Goal: Task Accomplishment & Management: Manage account settings

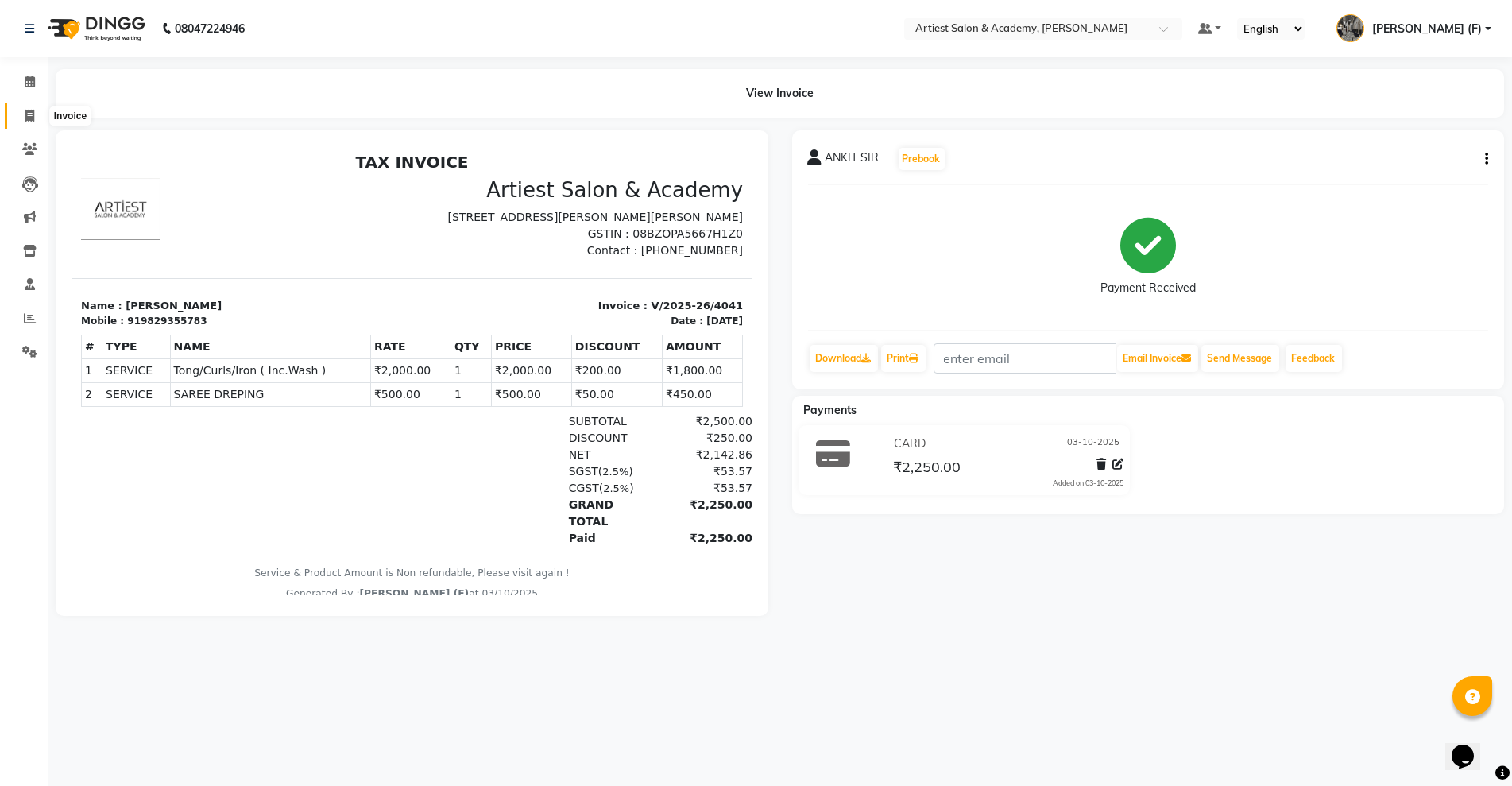
click at [23, 111] on span at bounding box center [29, 117] width 28 height 18
select select "service"
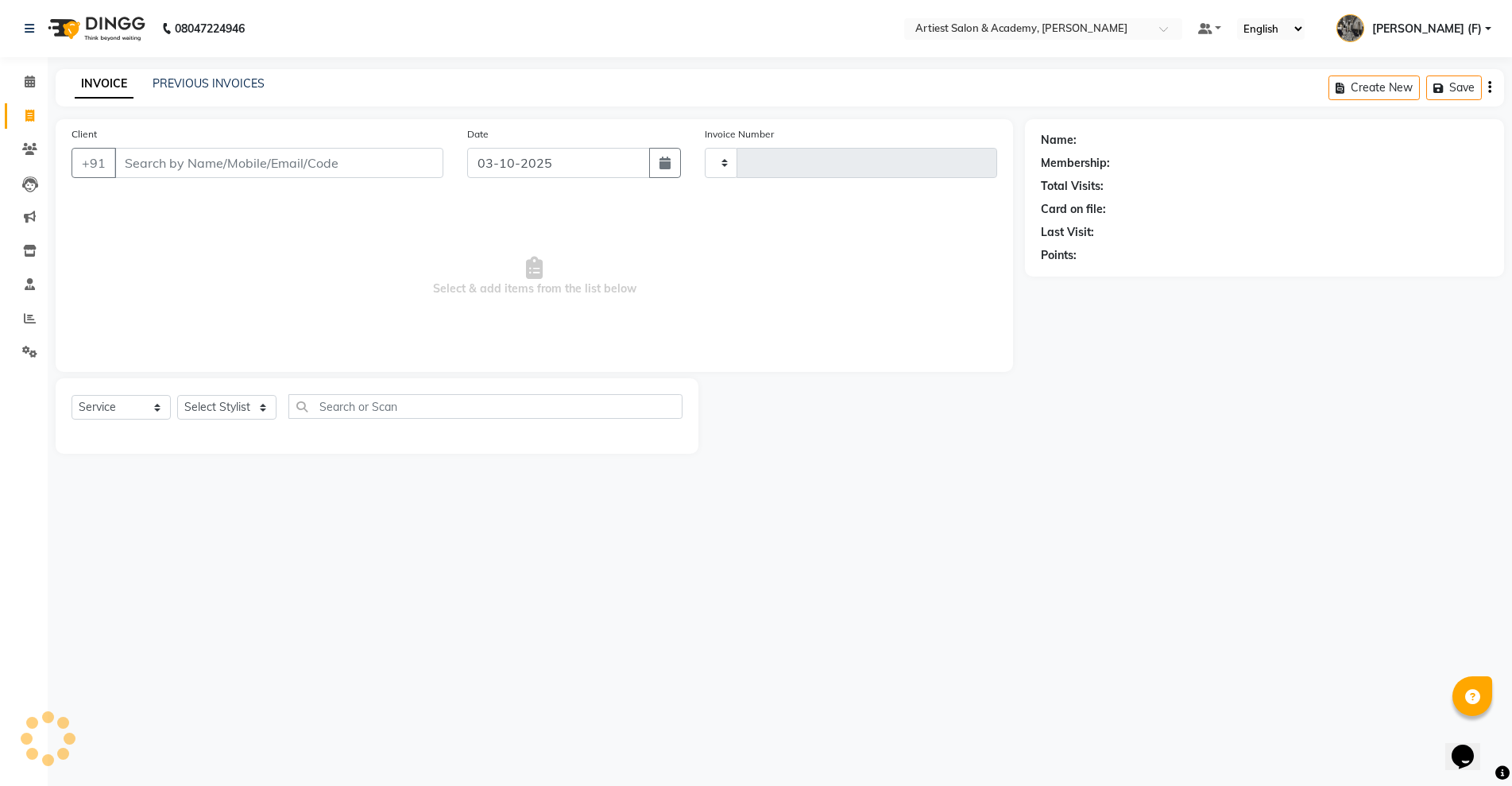
type input "4042"
select select "5123"
click at [181, 162] on input "Client" at bounding box center [278, 163] width 329 height 30
type input "9929409844"
click at [388, 169] on span "Add Client" at bounding box center [402, 163] width 63 height 16
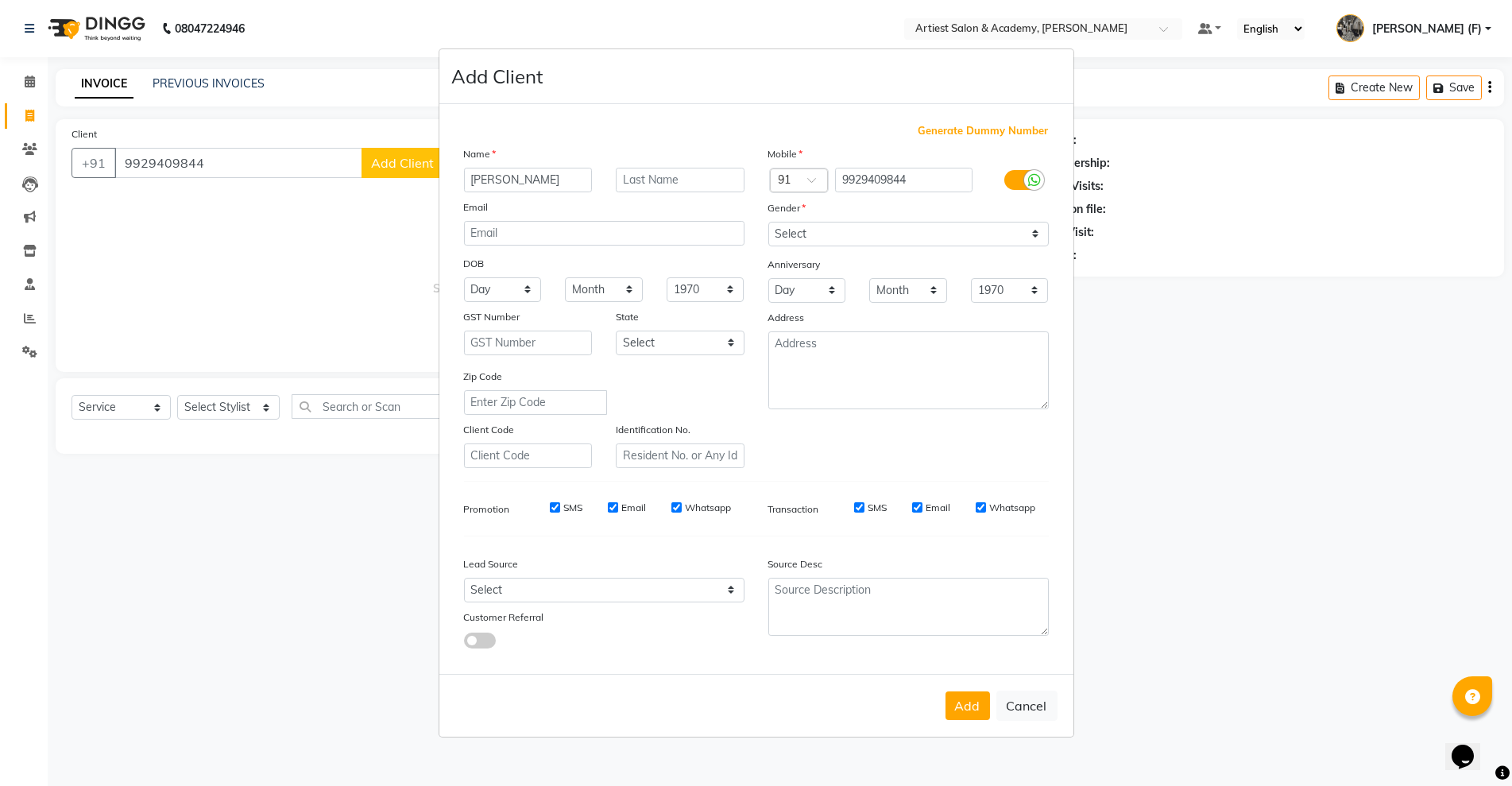
type input "[PERSON_NAME]"
drag, startPoint x: 1002, startPoint y: 233, endPoint x: 1001, endPoint y: 242, distance: 9.1
click at [1002, 233] on select "Select Male Female Other Prefer Not To Say" at bounding box center [909, 234] width 281 height 25
select select "female"
click at [769, 222] on select "Select Male Female Other Prefer Not To Say" at bounding box center [909, 234] width 281 height 25
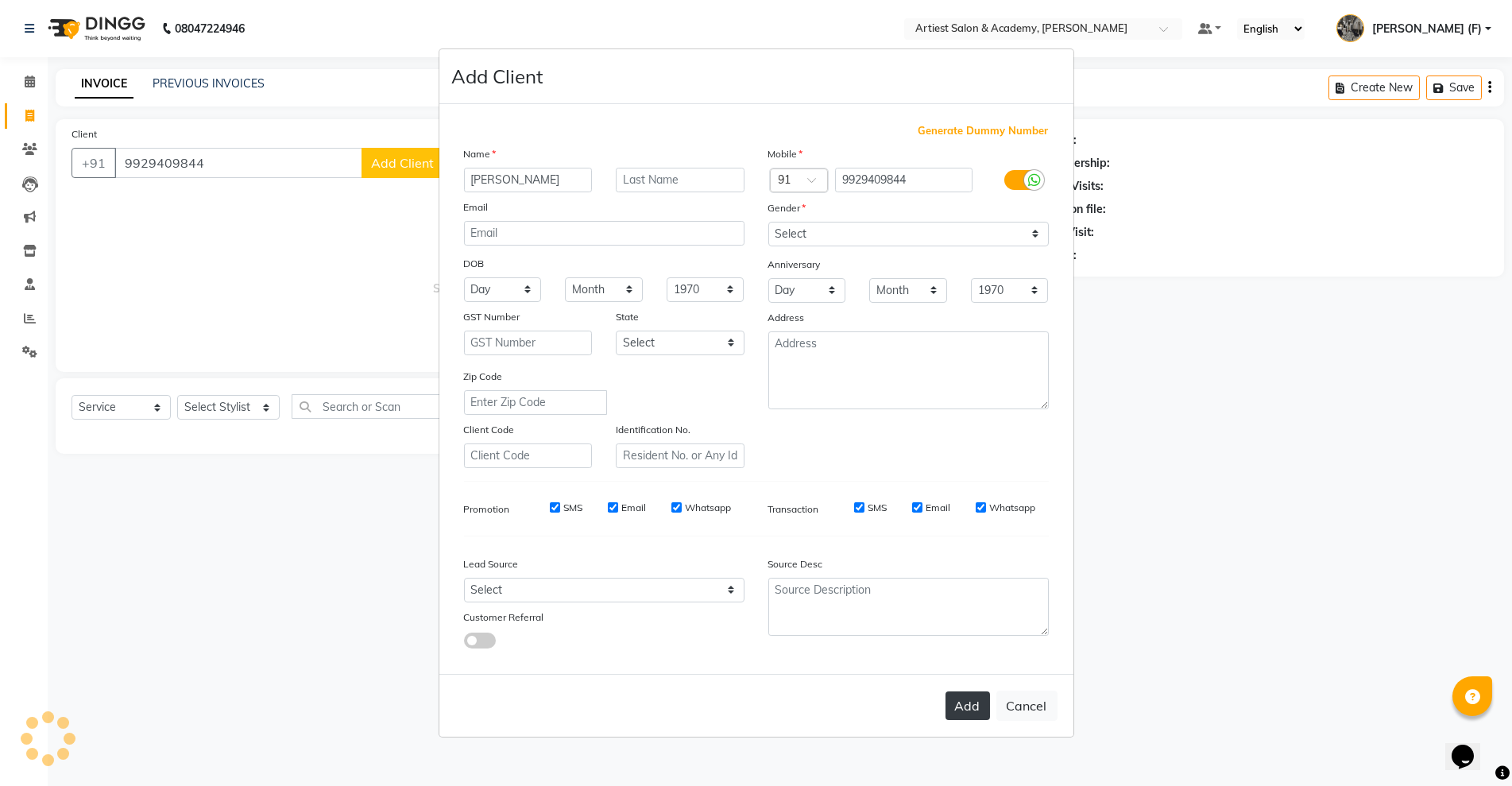
click at [981, 698] on button "Add" at bounding box center [967, 705] width 44 height 28
select select
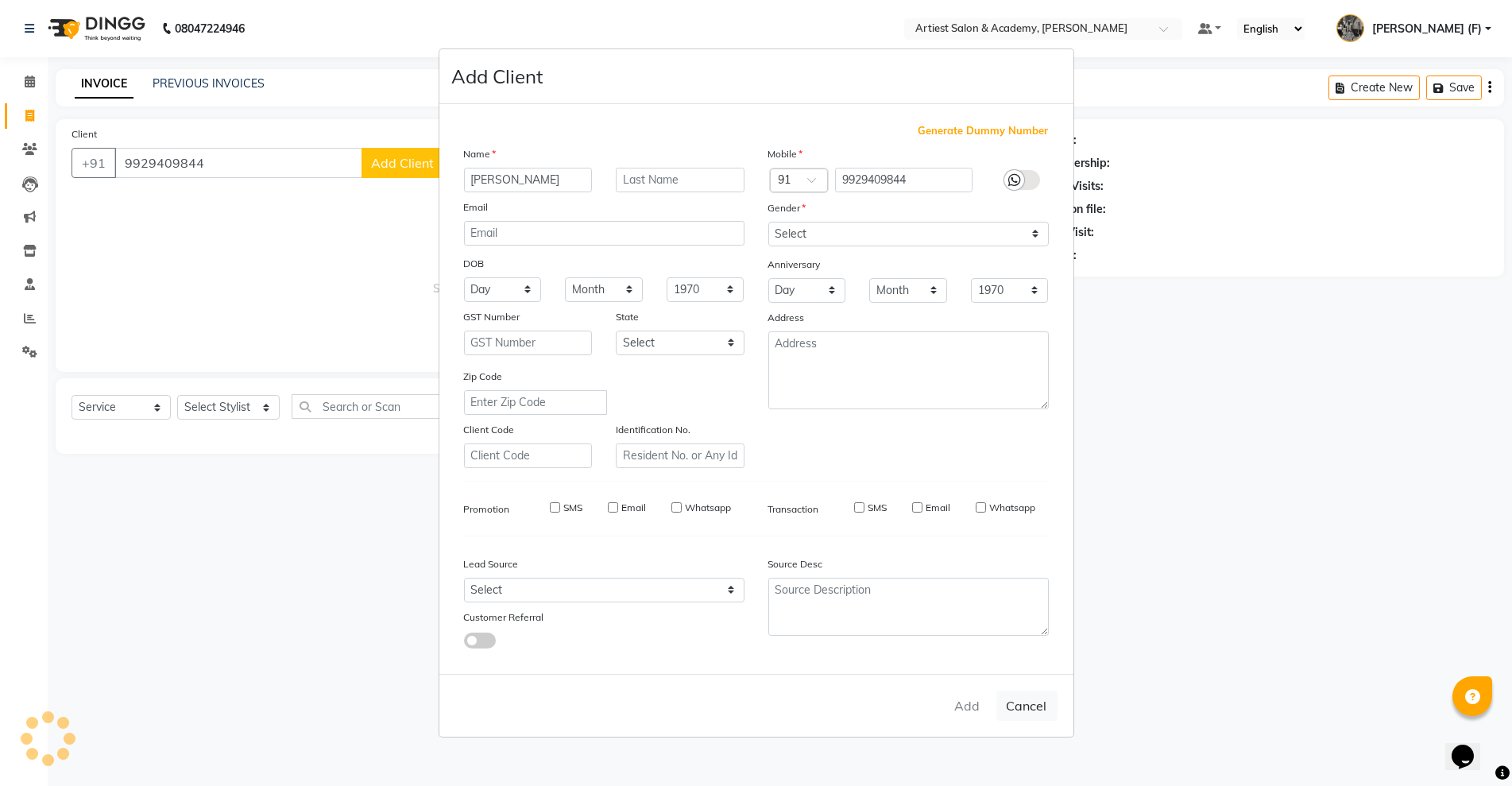
select select
checkbox input "false"
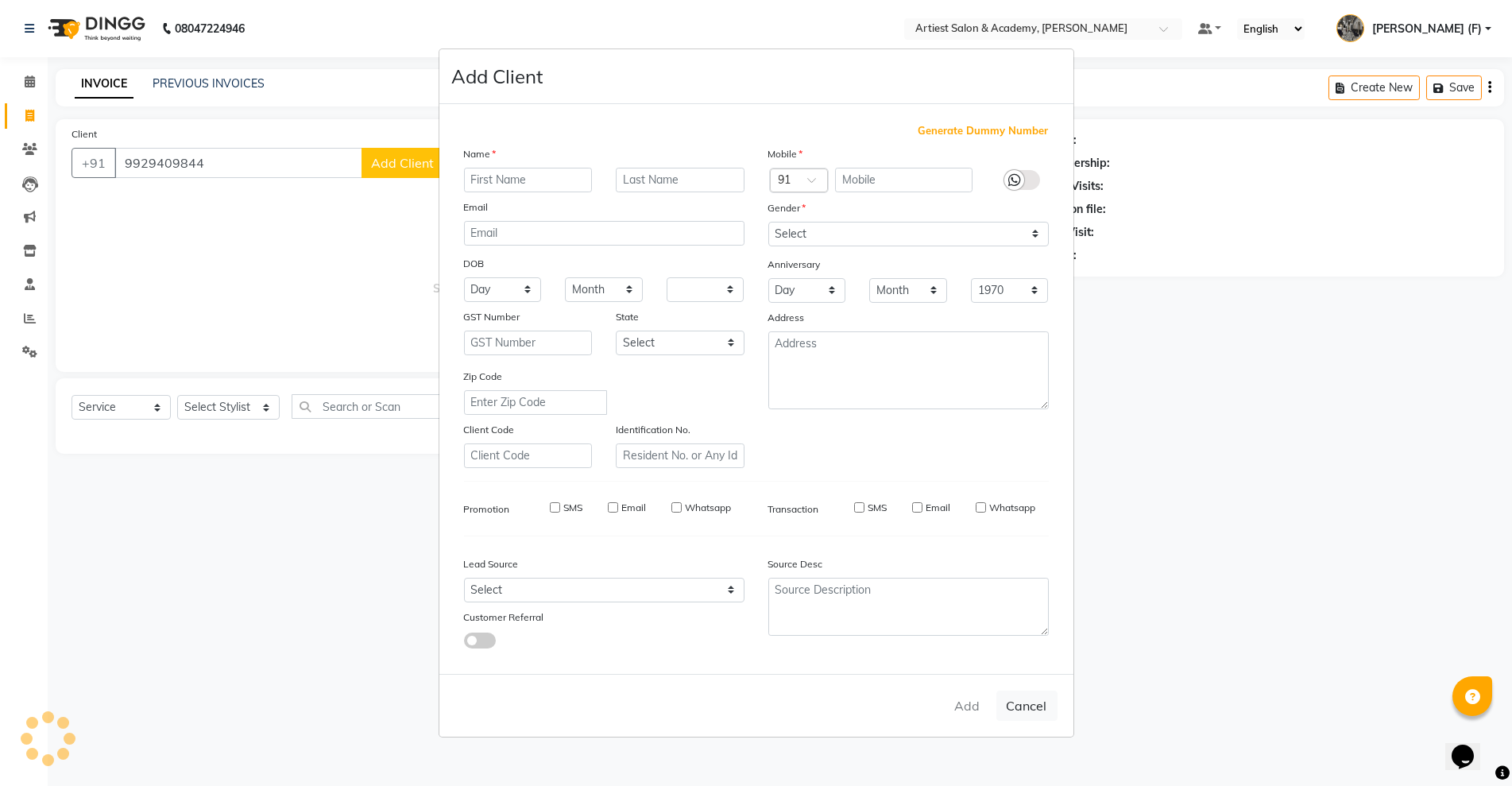
checkbox input "false"
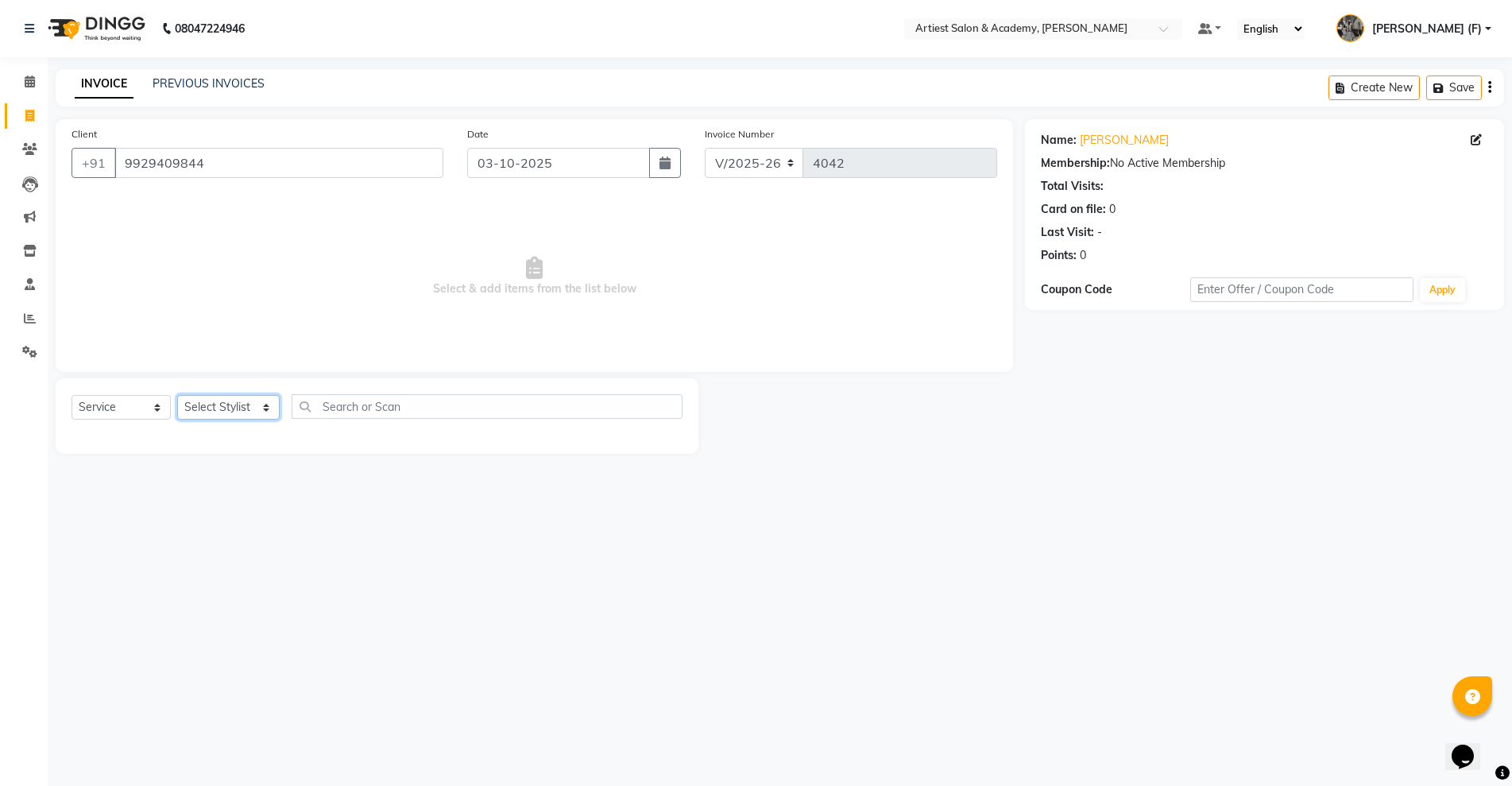
click at [217, 417] on select "Select Stylist [PERSON_NAME] (M) [PERSON_NAME] (F) [PERSON_NAME] DRASHTI [PERSO…" at bounding box center [228, 408] width 103 height 25
select select "33213"
click at [178, 395] on select "Select Stylist [PERSON_NAME] (M) [PERSON_NAME] (F) [PERSON_NAME] DRASHTI [PERSO…" at bounding box center [228, 408] width 103 height 25
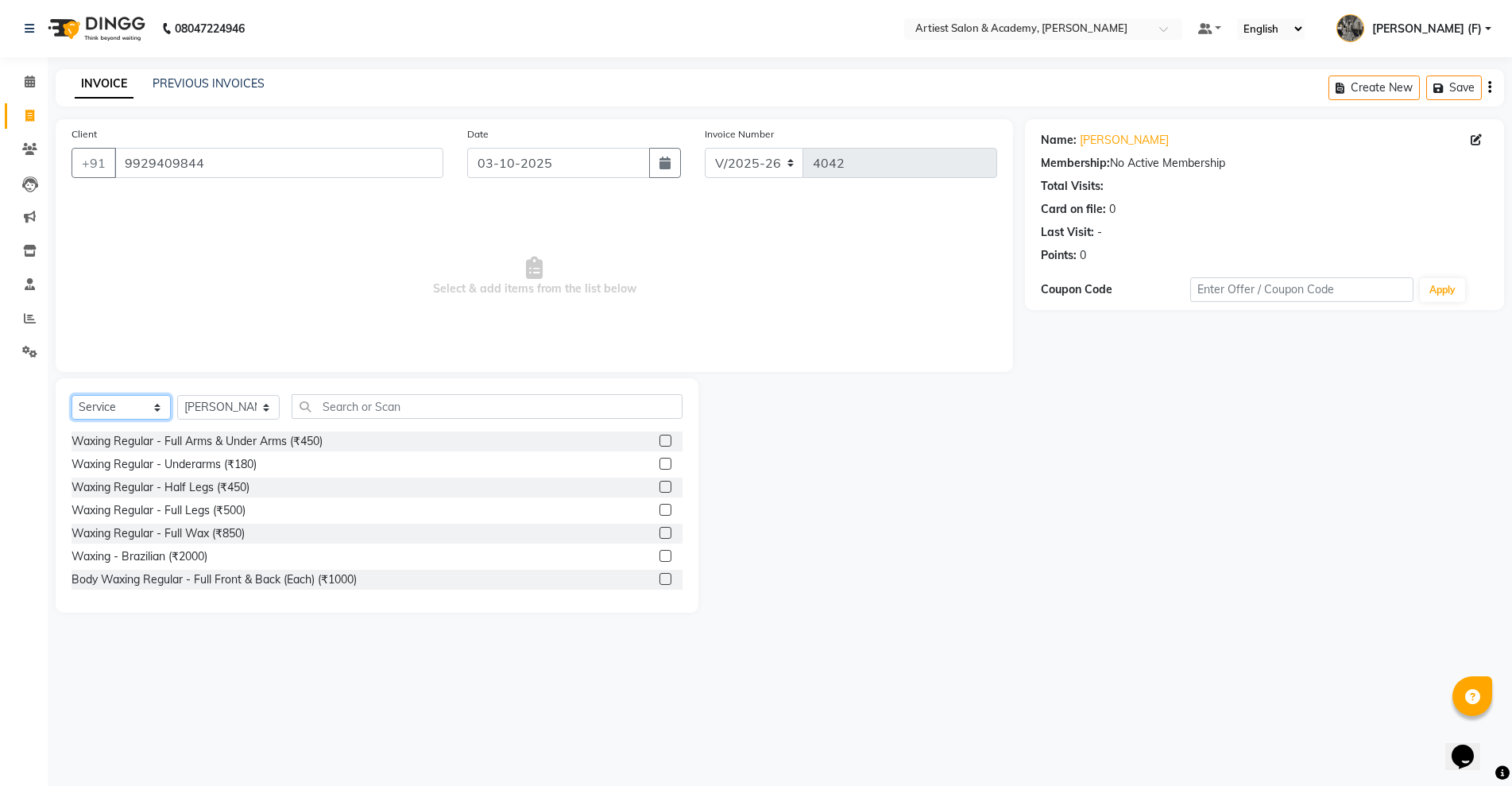
drag, startPoint x: 125, startPoint y: 406, endPoint x: 127, endPoint y: 416, distance: 10.2
click at [125, 406] on select "Select Service Product Membership Package Voucher Prepaid Gift Card" at bounding box center [121, 408] width 99 height 25
select select "product"
click at [72, 395] on select "Select Service Product Membership Package Voucher Prepaid Gift Card" at bounding box center [121, 408] width 99 height 25
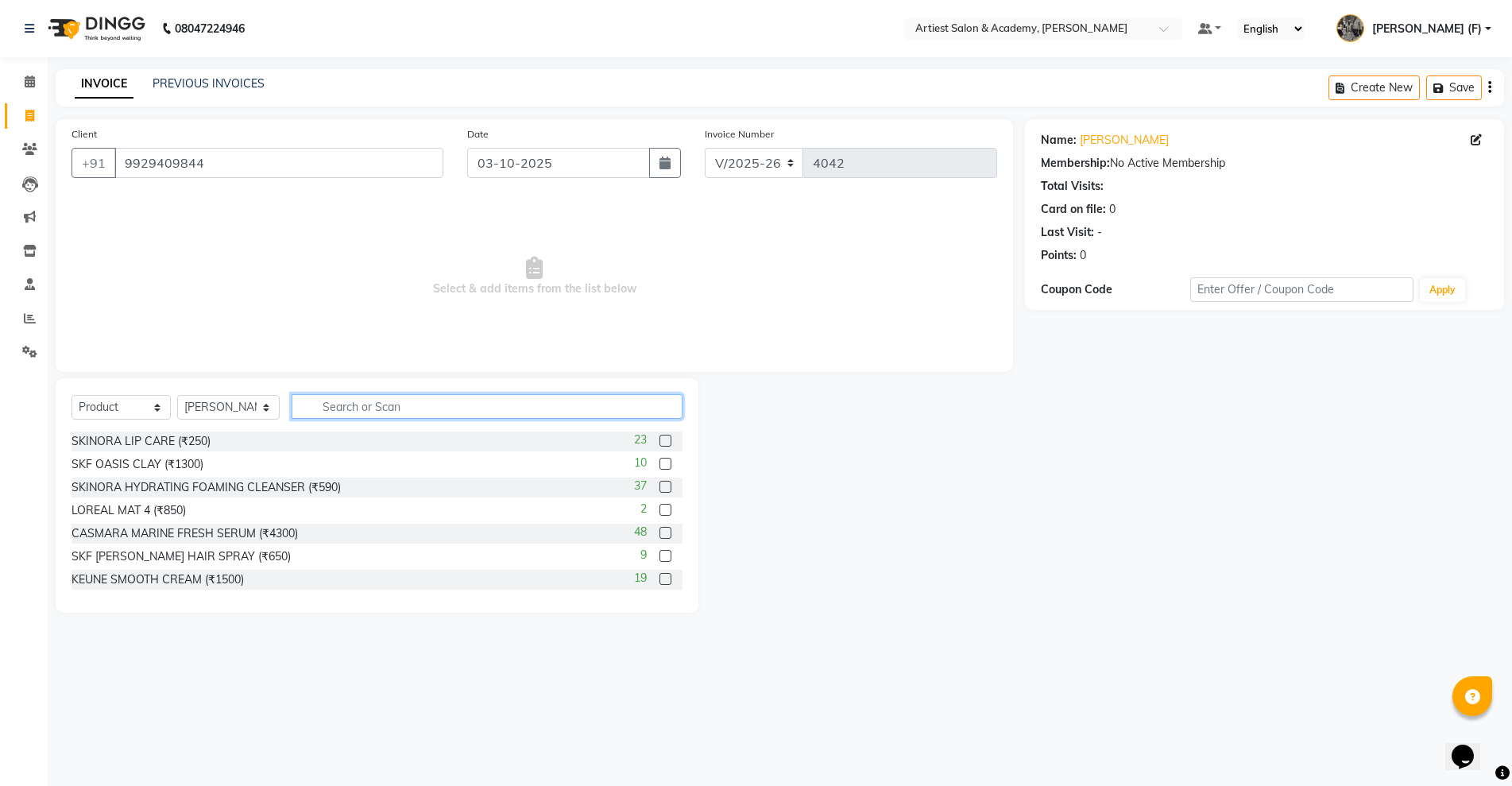
click at [393, 414] on input "text" at bounding box center [487, 407] width 391 height 25
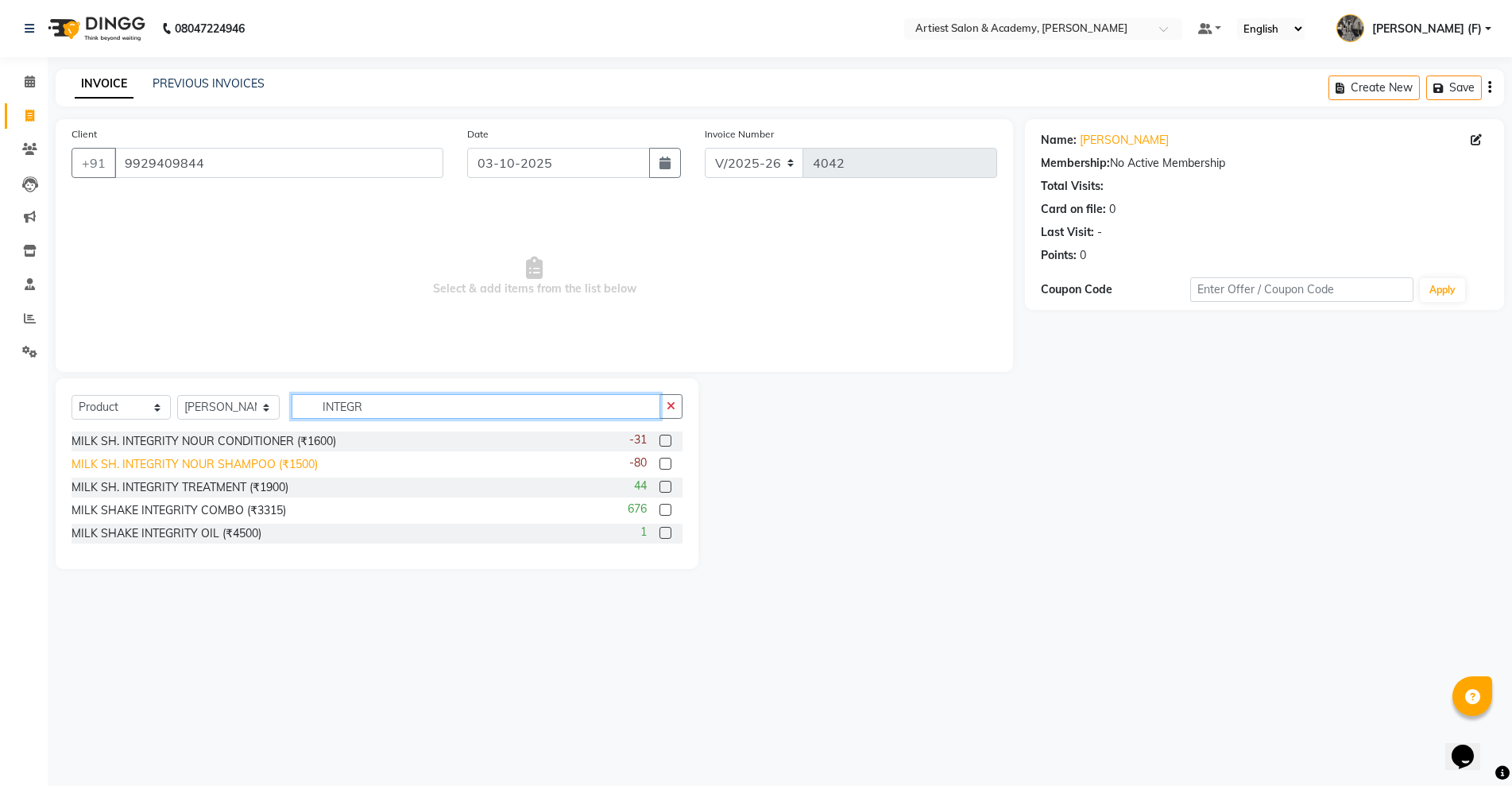
type input "INTEGR"
click at [229, 462] on div "MILK SH. INTEGRITY NOUR SHAMPOO (₹1500)" at bounding box center [195, 464] width 247 height 17
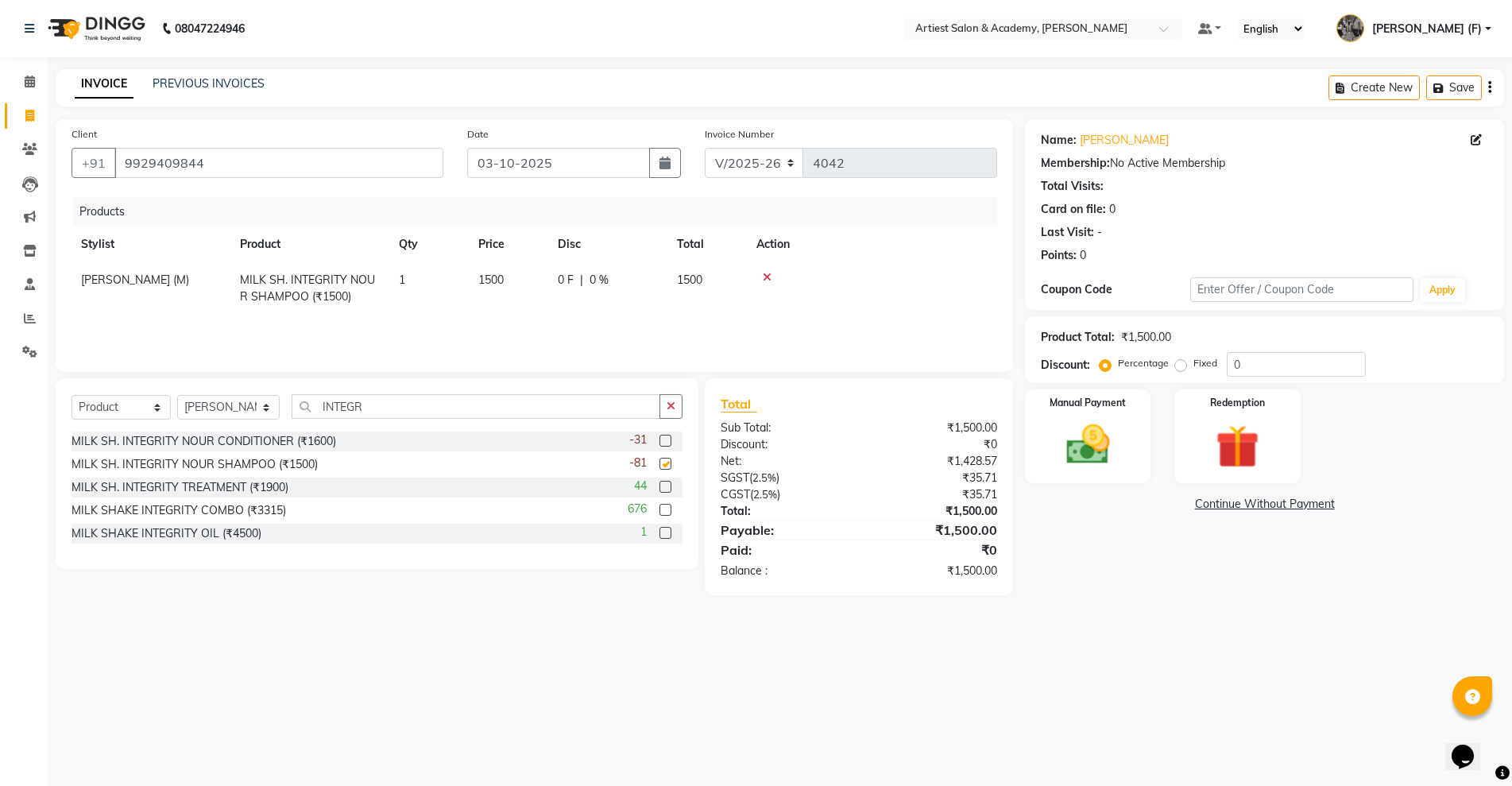
checkbox input "false"
click at [502, 282] on span "1500" at bounding box center [491, 279] width 26 height 14
select select "33213"
drag, startPoint x: 519, startPoint y: 286, endPoint x: 237, endPoint y: 284, distance: 282.0
click at [266, 286] on tr "AKASH SAIN ARJUN SAHU (M) CHANCHAL (F) DINESH SAIN DRASHTI GULFSHA KOMAL MEENA …" at bounding box center [534, 288] width 926 height 53
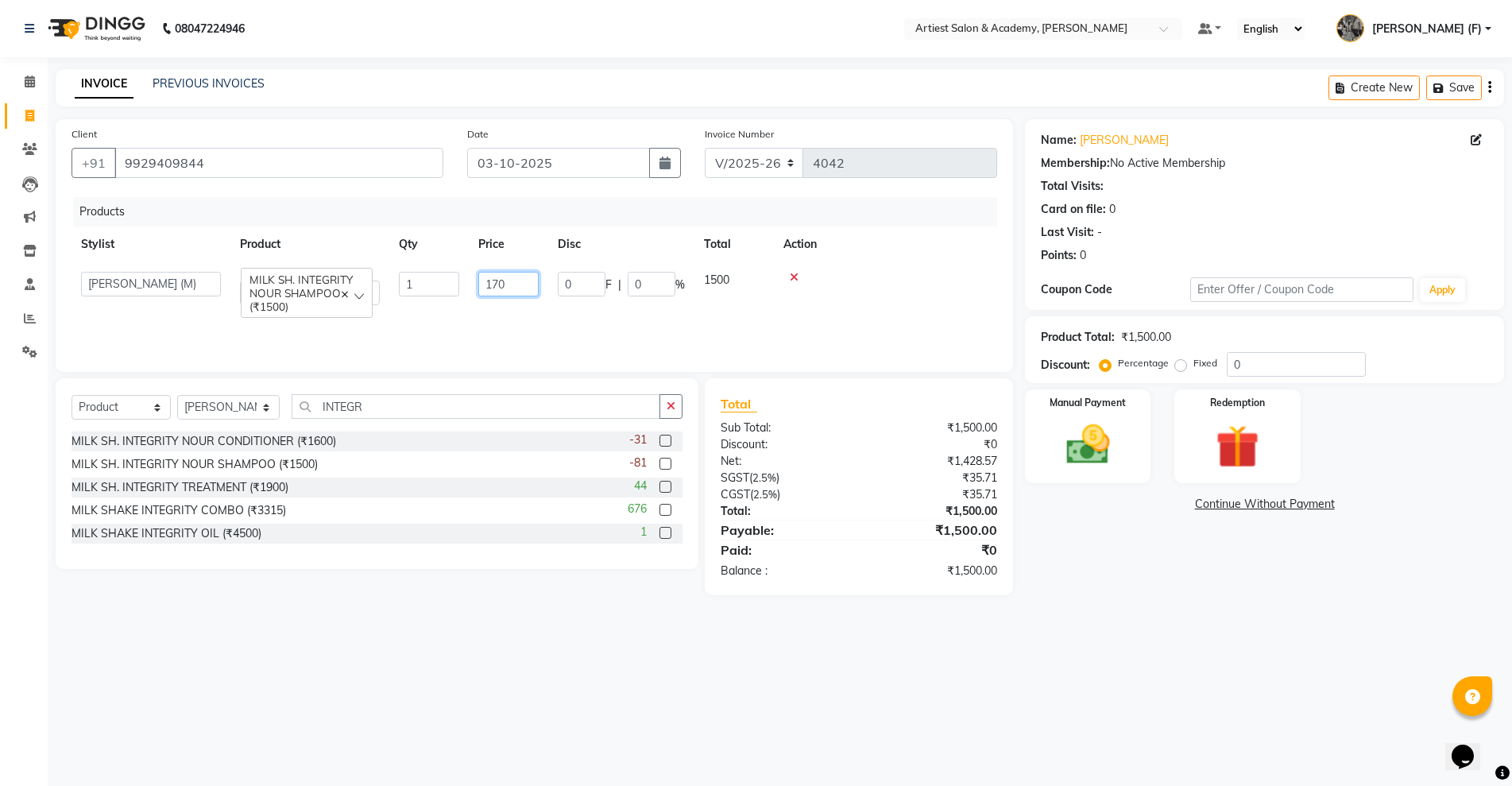
type input "1700"
click at [573, 638] on div "08047224946 Select Location × Artiest Salon & Academy, Subhash Marg Default Pan…" at bounding box center [756, 393] width 1512 height 786
click at [1120, 440] on img at bounding box center [1088, 444] width 73 height 52
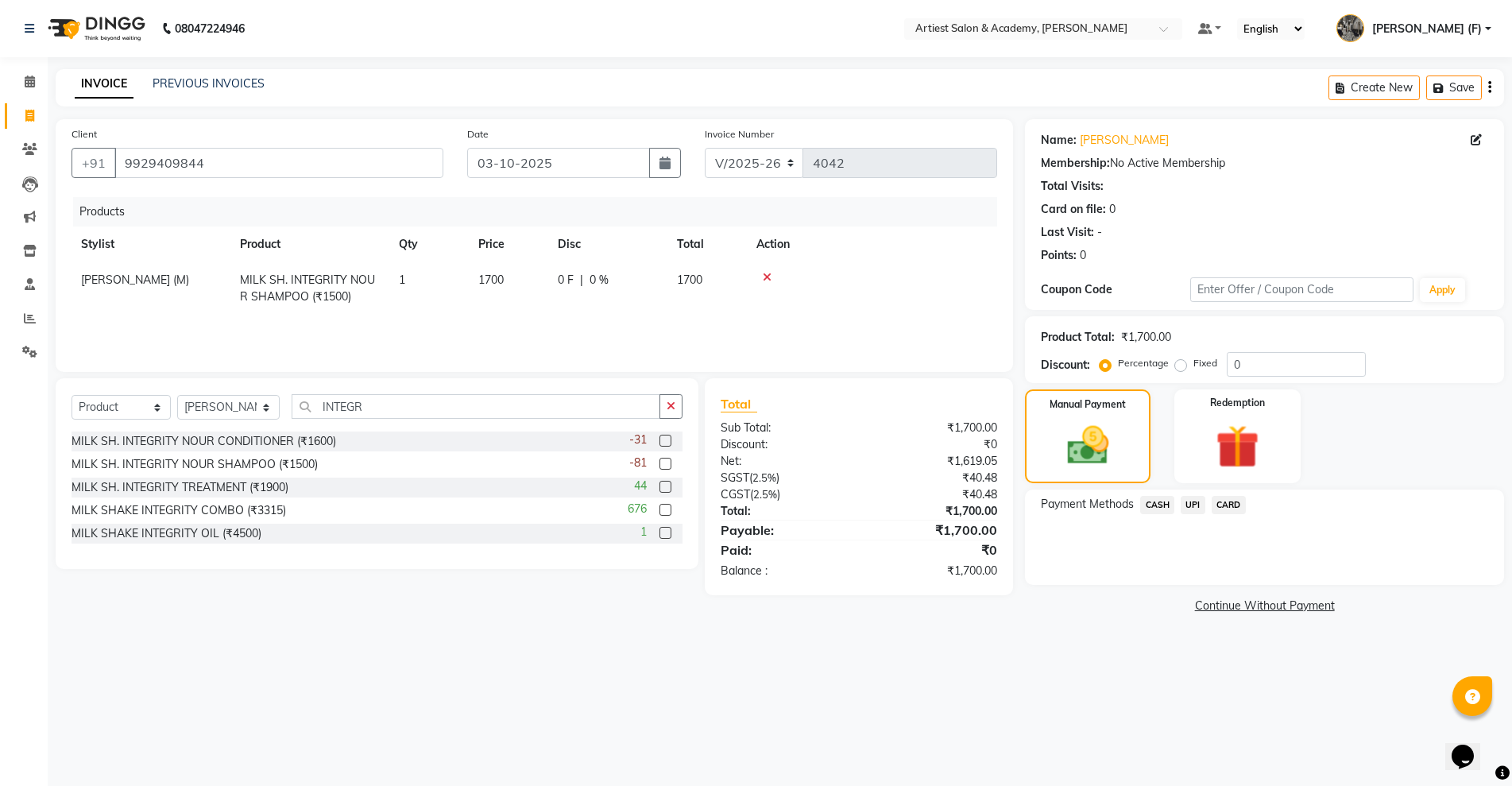
click at [615, 701] on div "08047224946 Select Location × Artiest Salon & Academy, Subhash Marg Default Pan…" at bounding box center [756, 393] width 1512 height 786
click at [212, 410] on select "Select Stylist AKASH SAIN ARJUN SAHU (M) CHANCHAL (F) DINESH SAIN DRASHTI GULFS…" at bounding box center [228, 408] width 103 height 25
click at [117, 406] on select "Select Service Product Membership Package Voucher Prepaid Gift Card" at bounding box center [121, 408] width 99 height 25
select select "service"
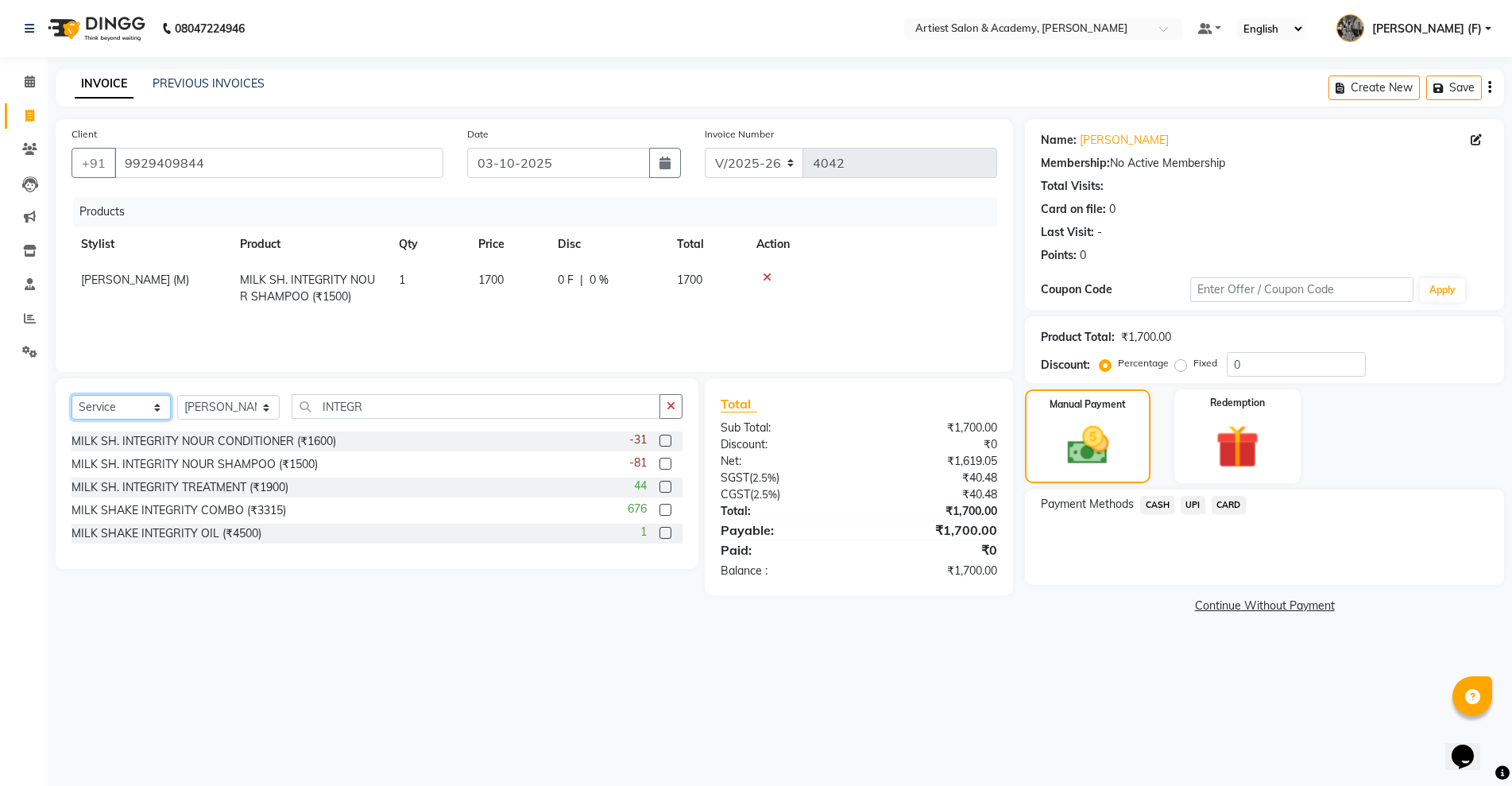
click at [72, 395] on select "Select Service Product Membership Package Voucher Prepaid Gift Card" at bounding box center [121, 408] width 99 height 25
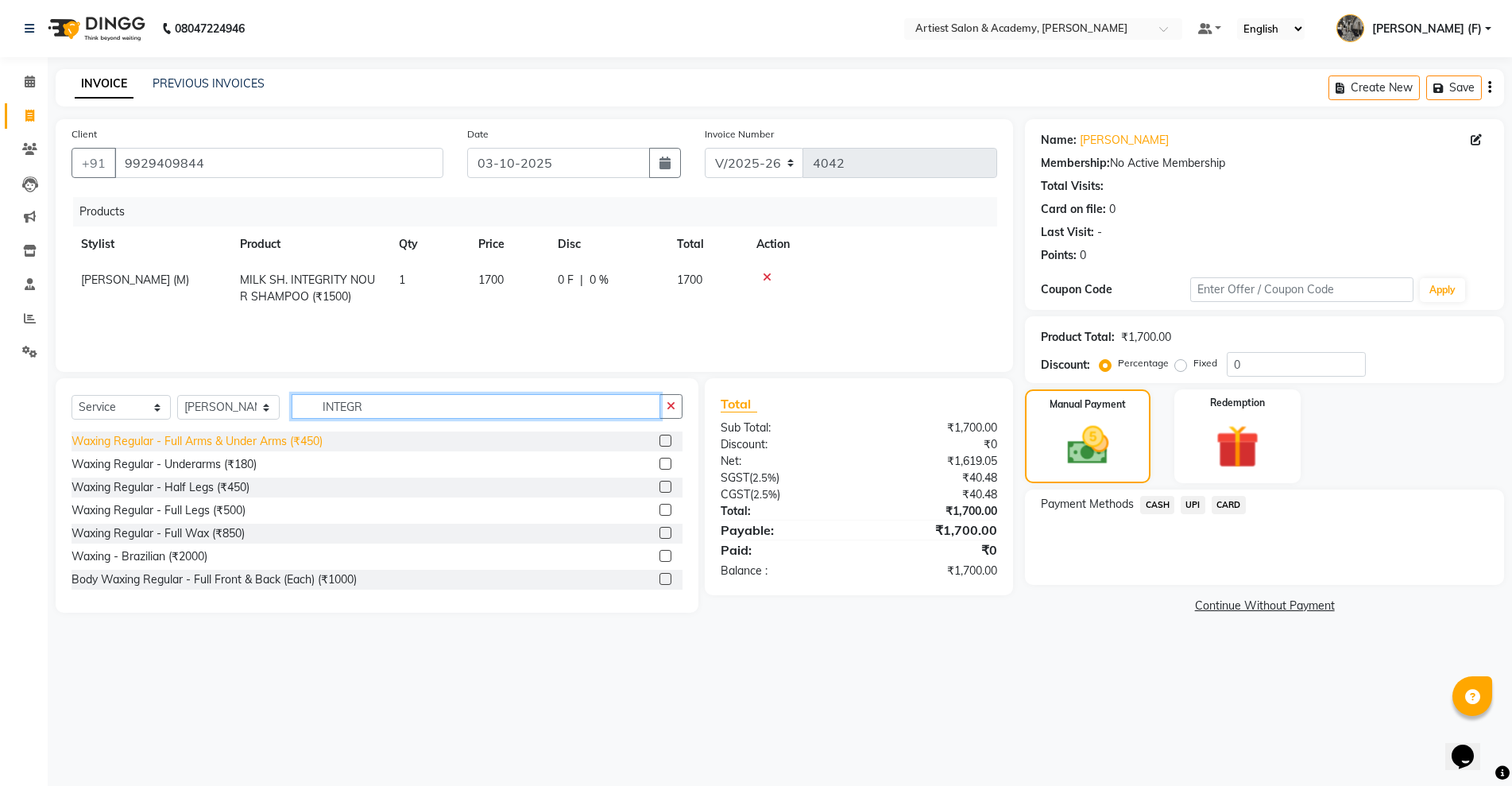
drag, startPoint x: 440, startPoint y: 407, endPoint x: 234, endPoint y: 438, distance: 208.3
click at [234, 438] on div "Select Service Product Membership Package Voucher Prepaid Gift Card Select Styl…" at bounding box center [377, 495] width 643 height 234
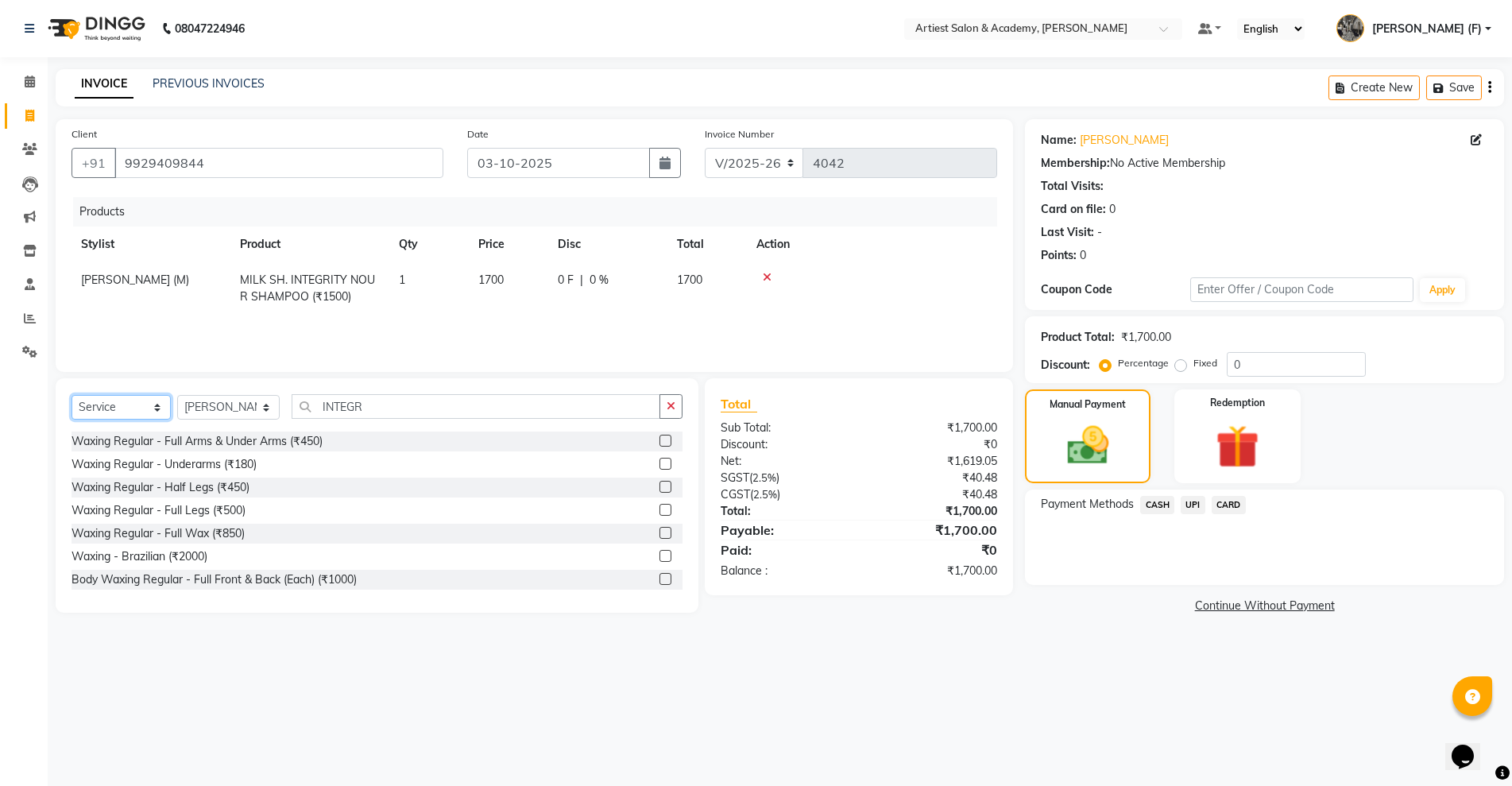
click at [148, 410] on select "Select Service Product Membership Package Voucher Prepaid Gift Card" at bounding box center [121, 408] width 99 height 25
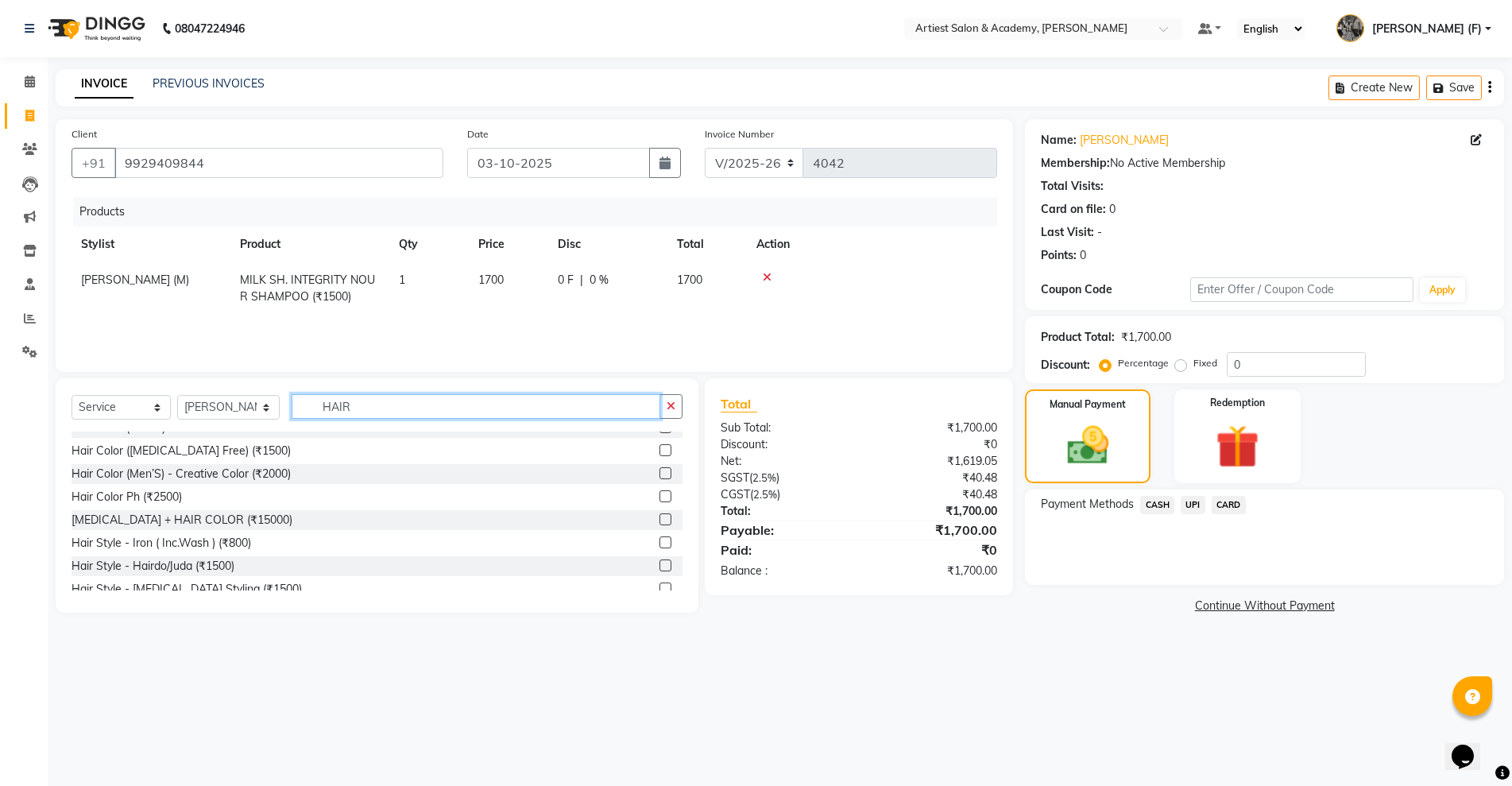
scroll to position [198, 0]
type input "HAIR"
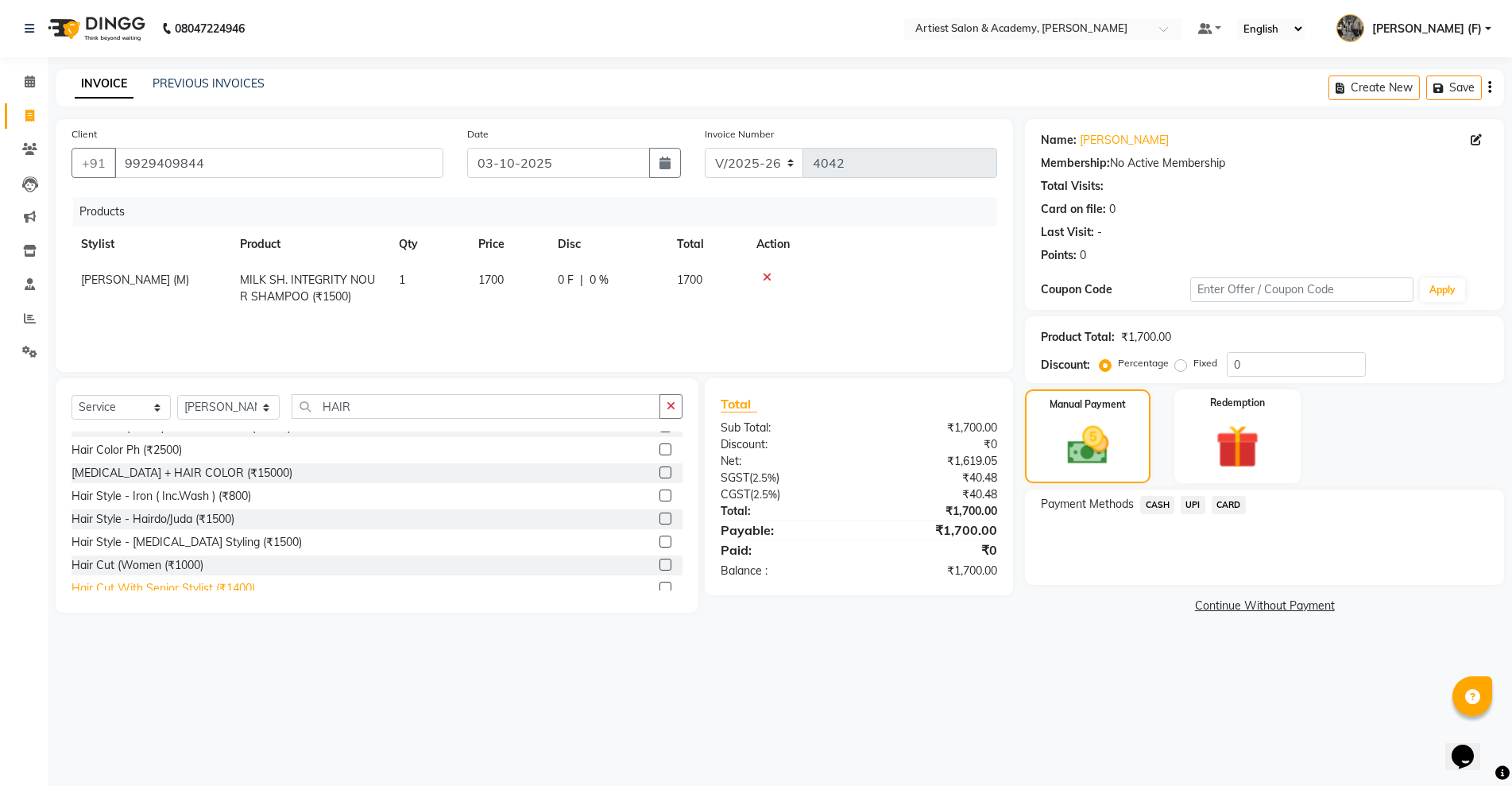
click at [201, 587] on div "Hair Cut With Senior Stylist (₹1400)" at bounding box center [163, 588] width 183 height 17
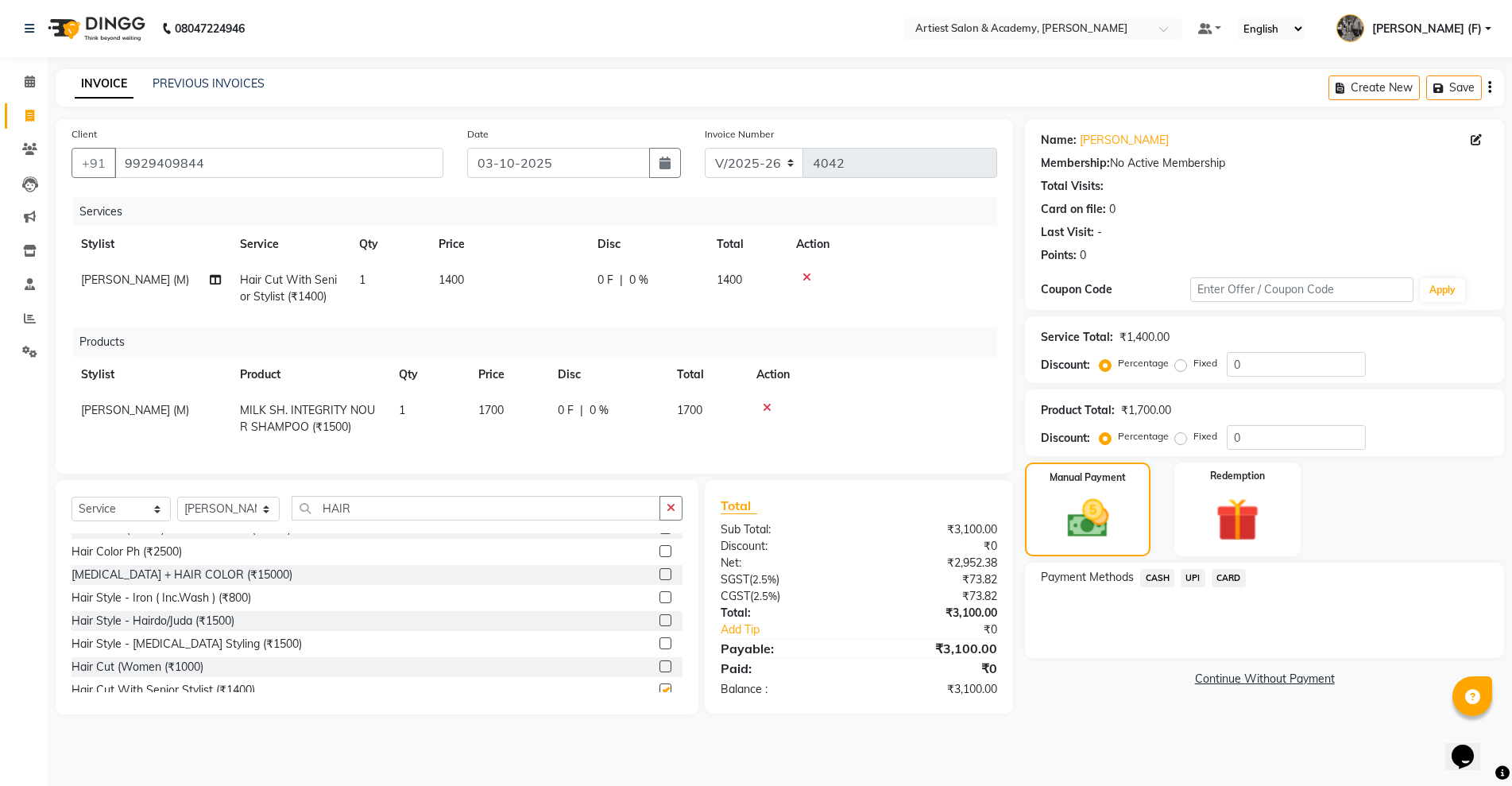
checkbox input "false"
click at [499, 410] on span "1700" at bounding box center [491, 409] width 26 height 14
select select "33213"
click at [453, 272] on td "1400" at bounding box center [508, 288] width 159 height 53
select select "33213"
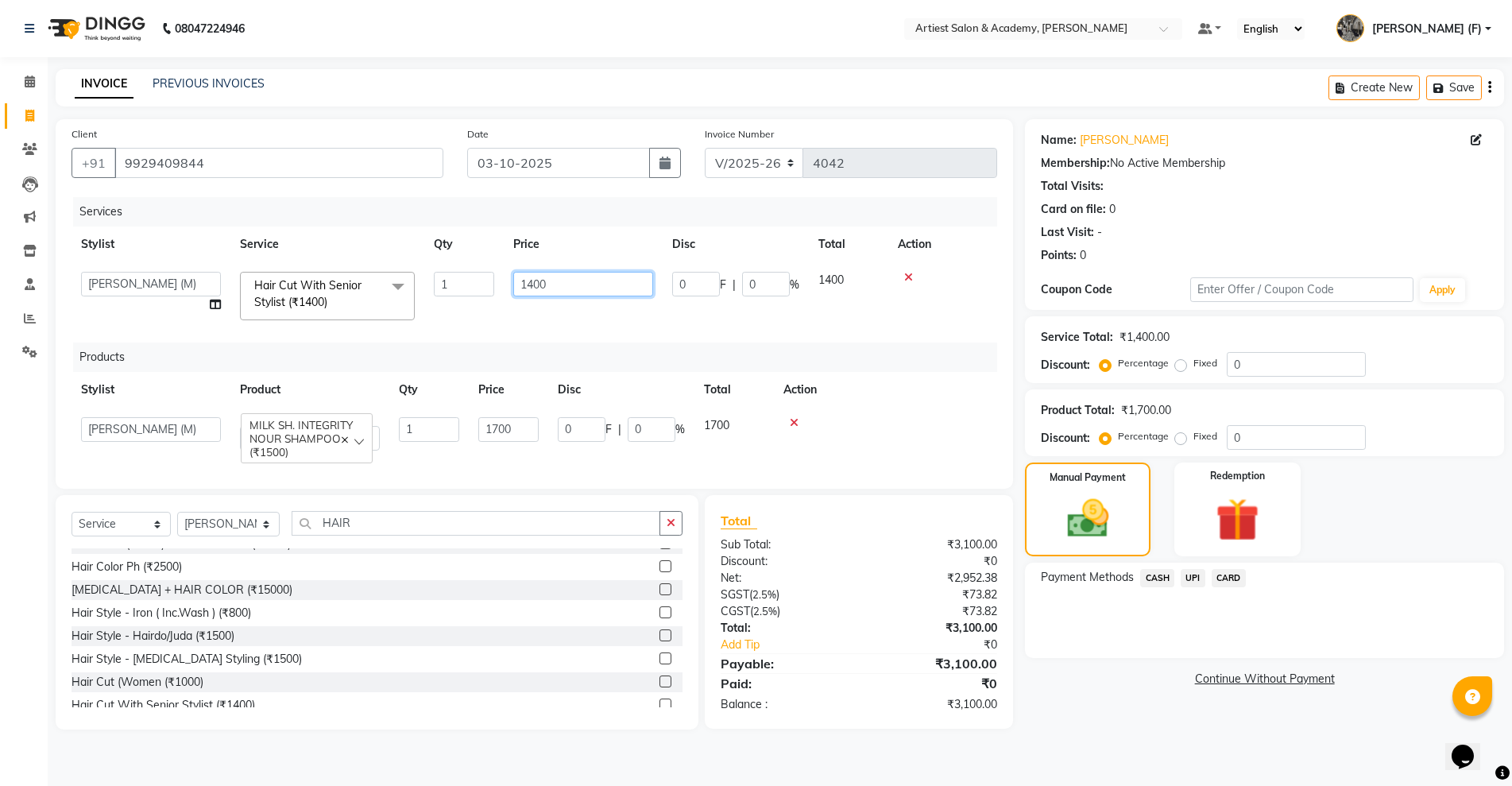
drag, startPoint x: 553, startPoint y: 275, endPoint x: 334, endPoint y: 293, distance: 219.7
click at [334, 293] on tr "AKASH SAIN ARJUN SAHU (M) CHANCHAL (F) DINESH SAIN DRASHTI GULFSHA KOMAL MEENA …" at bounding box center [534, 296] width 926 height 68
type input "1200"
click at [1056, 682] on link "Continue Without Payment" at bounding box center [1264, 679] width 473 height 17
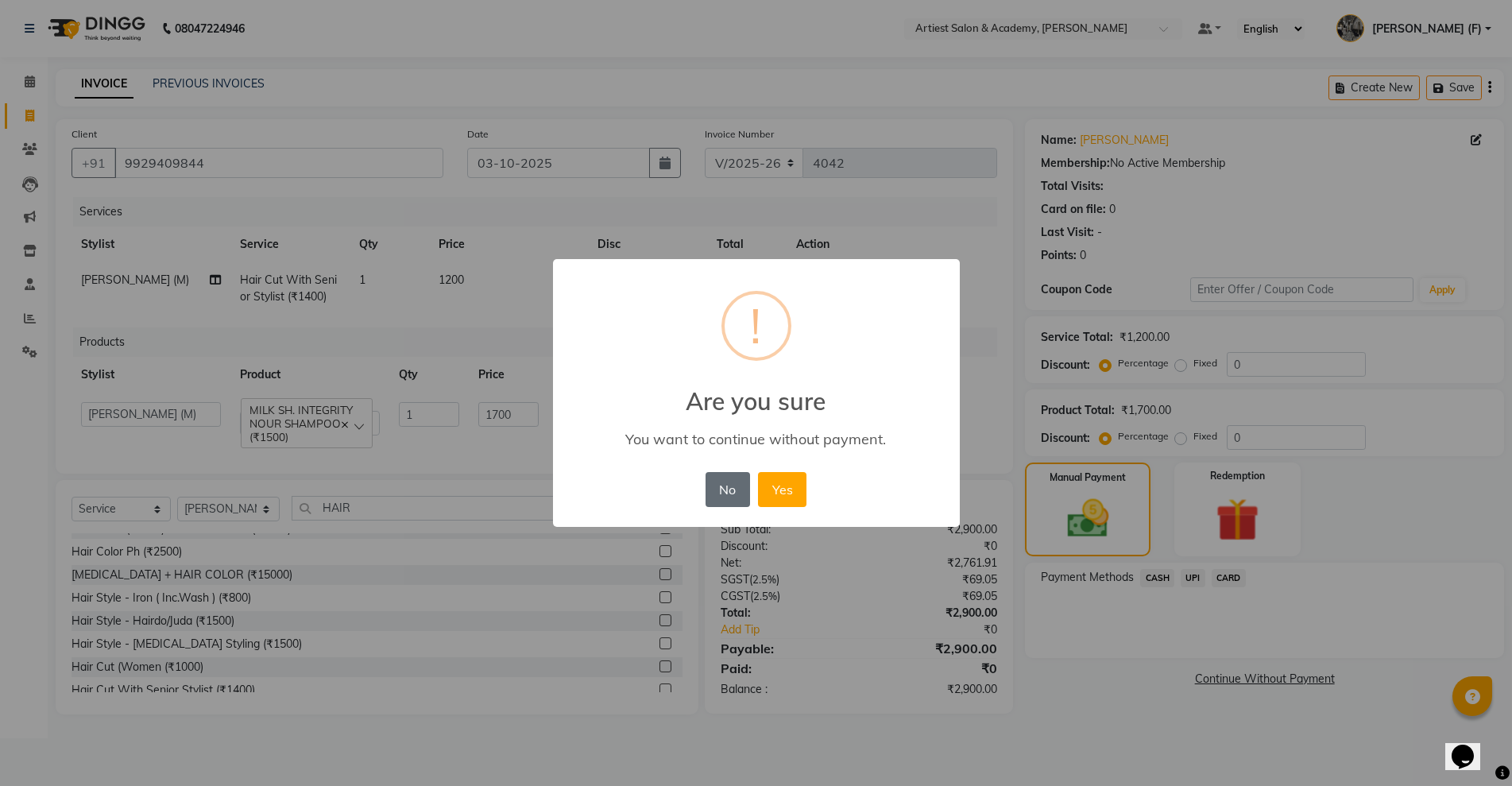
click at [739, 492] on button "No" at bounding box center [728, 489] width 44 height 35
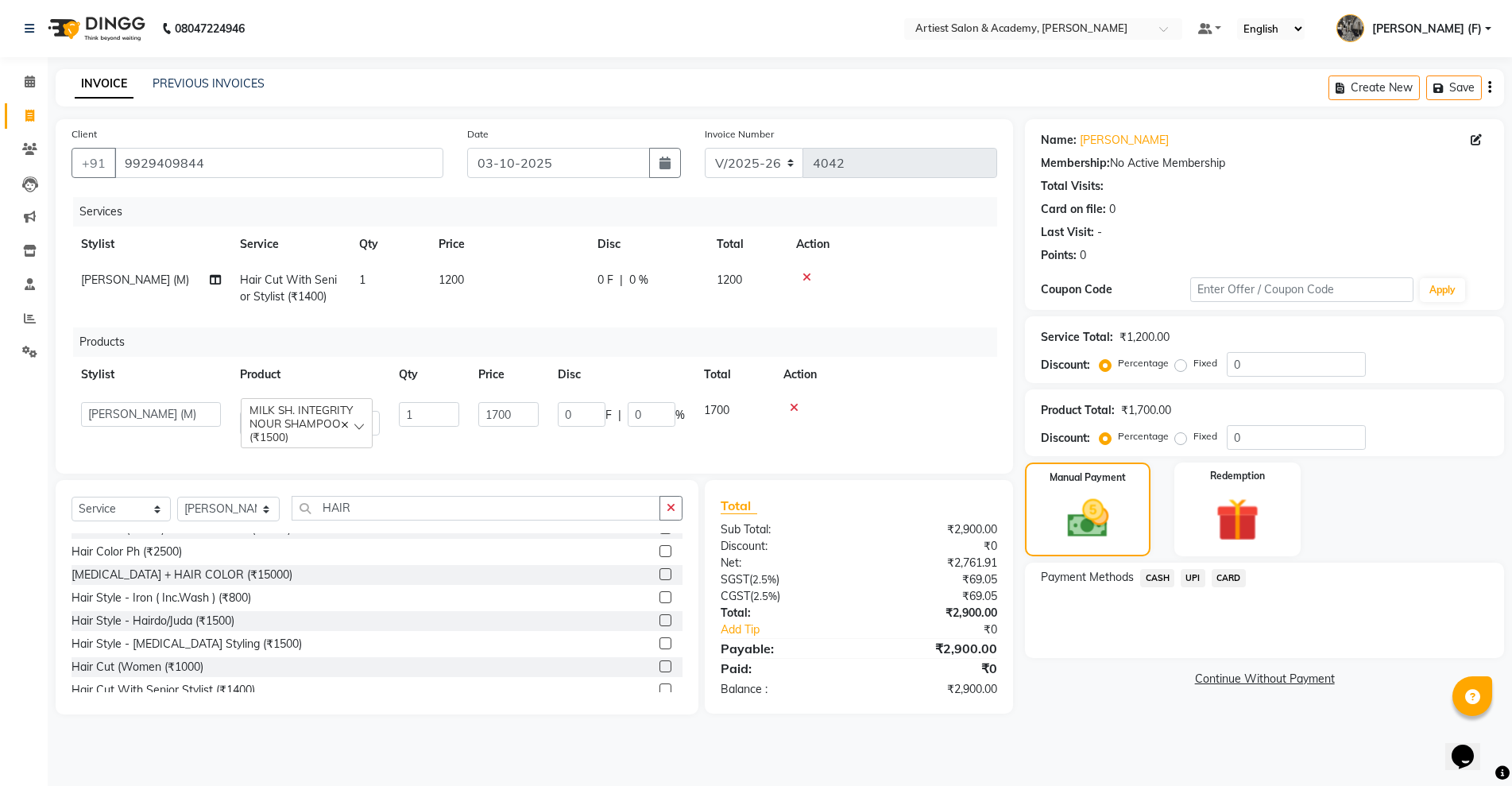
click at [1195, 581] on span "UPI" at bounding box center [1194, 578] width 25 height 18
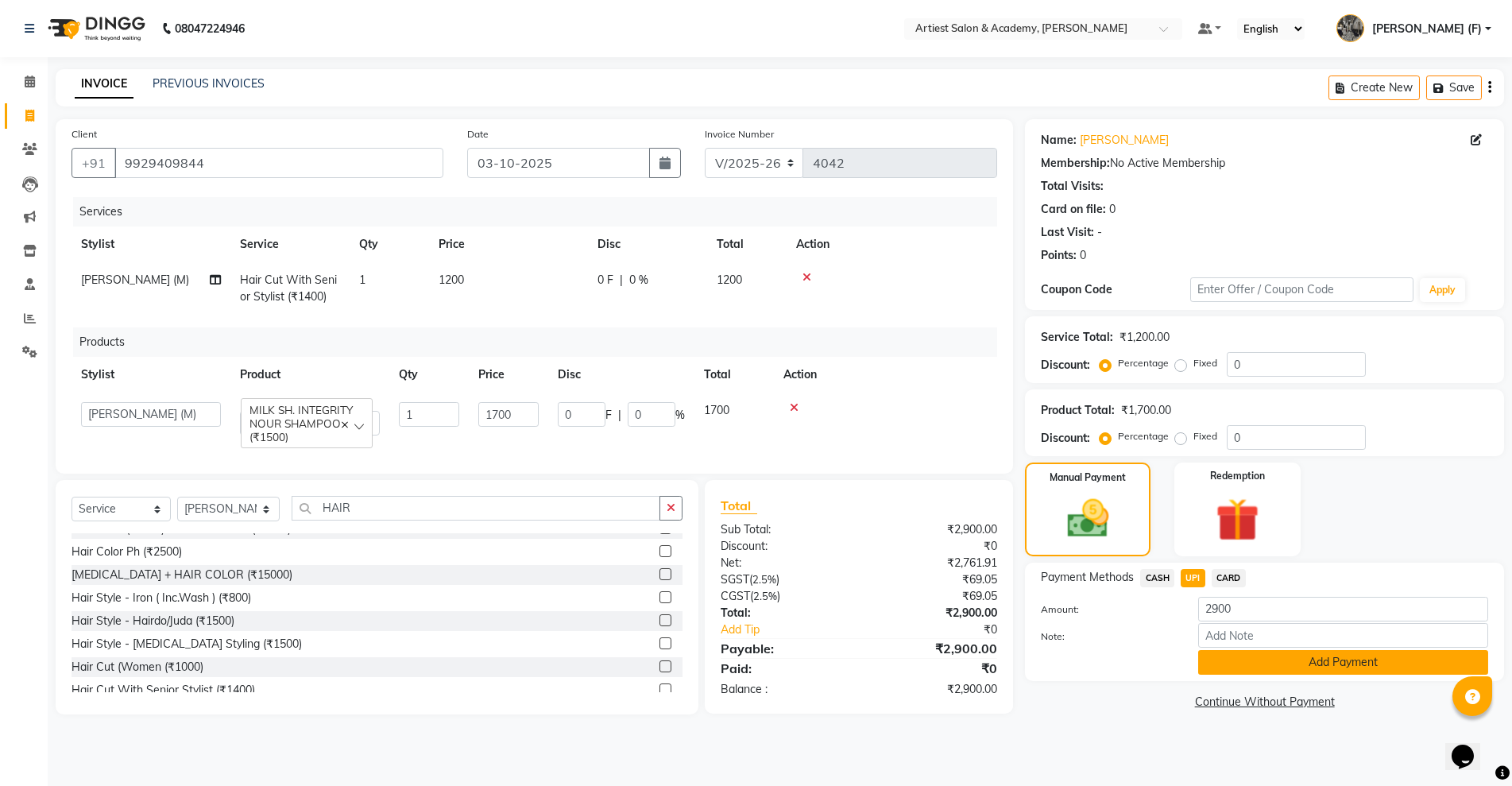
click at [1300, 666] on button "Add Payment" at bounding box center [1344, 663] width 290 height 25
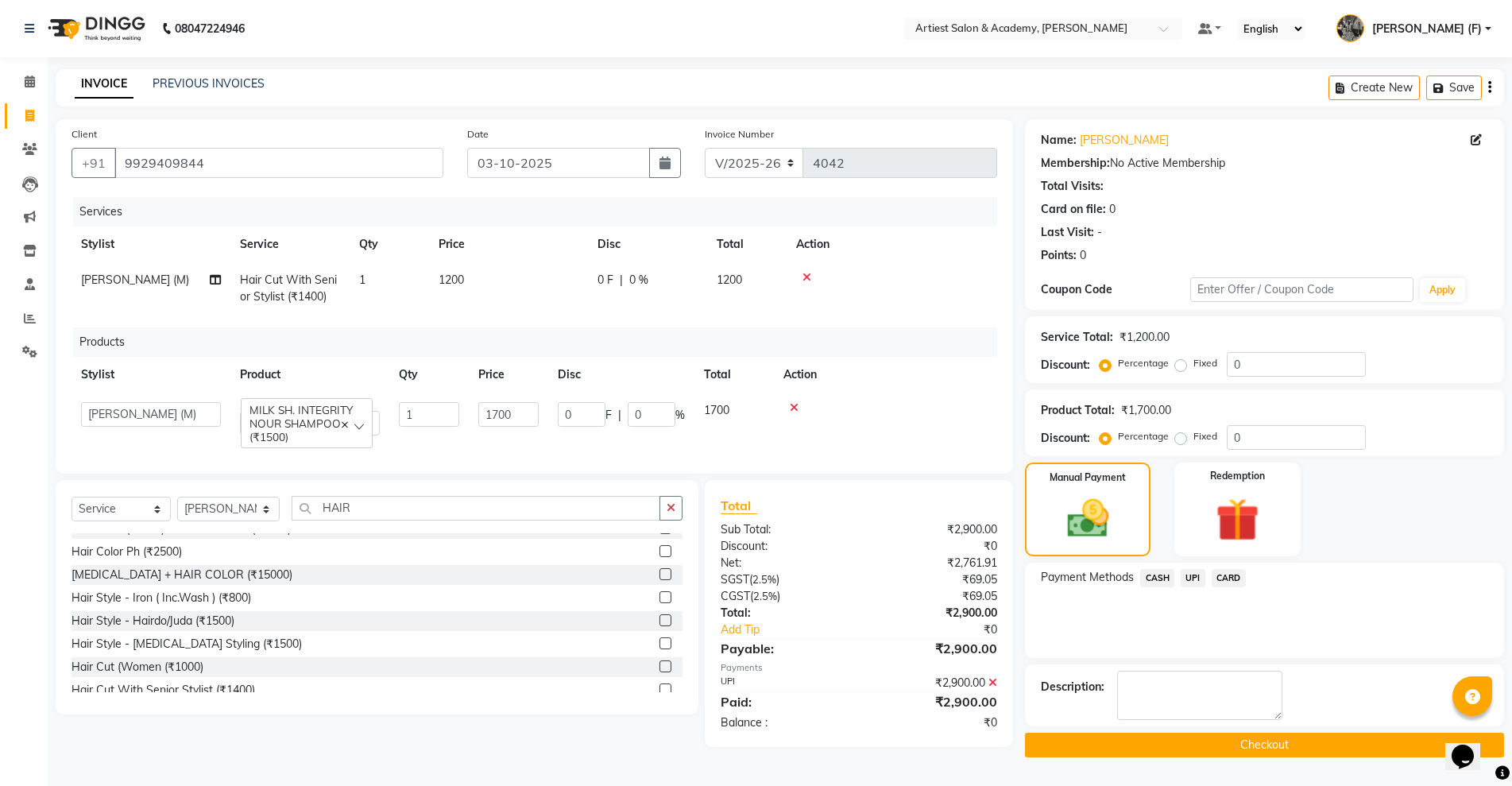
click at [1310, 748] on button "Checkout" at bounding box center [1264, 745] width 479 height 25
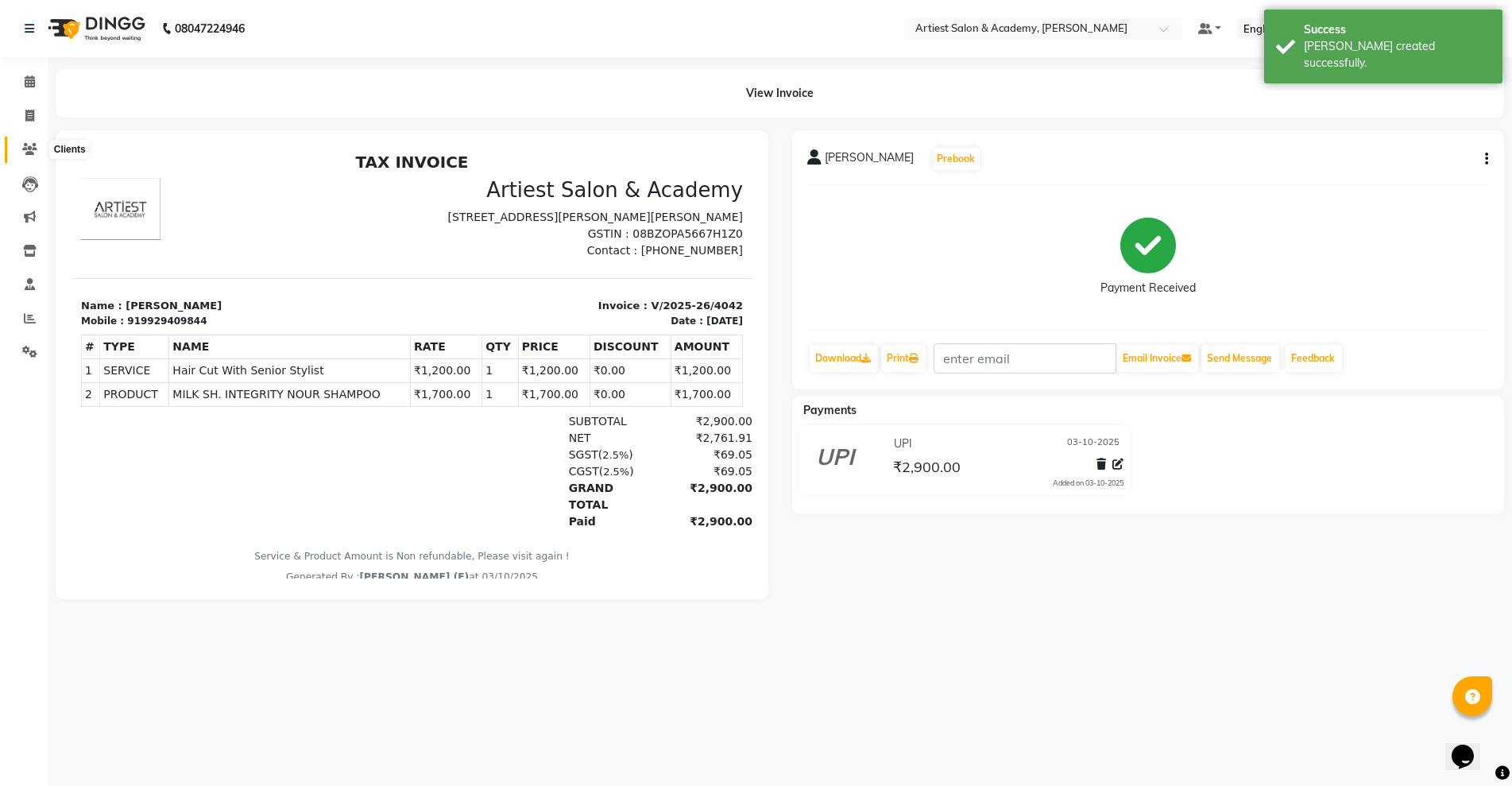
click at [28, 143] on icon at bounding box center [30, 149] width 15 height 12
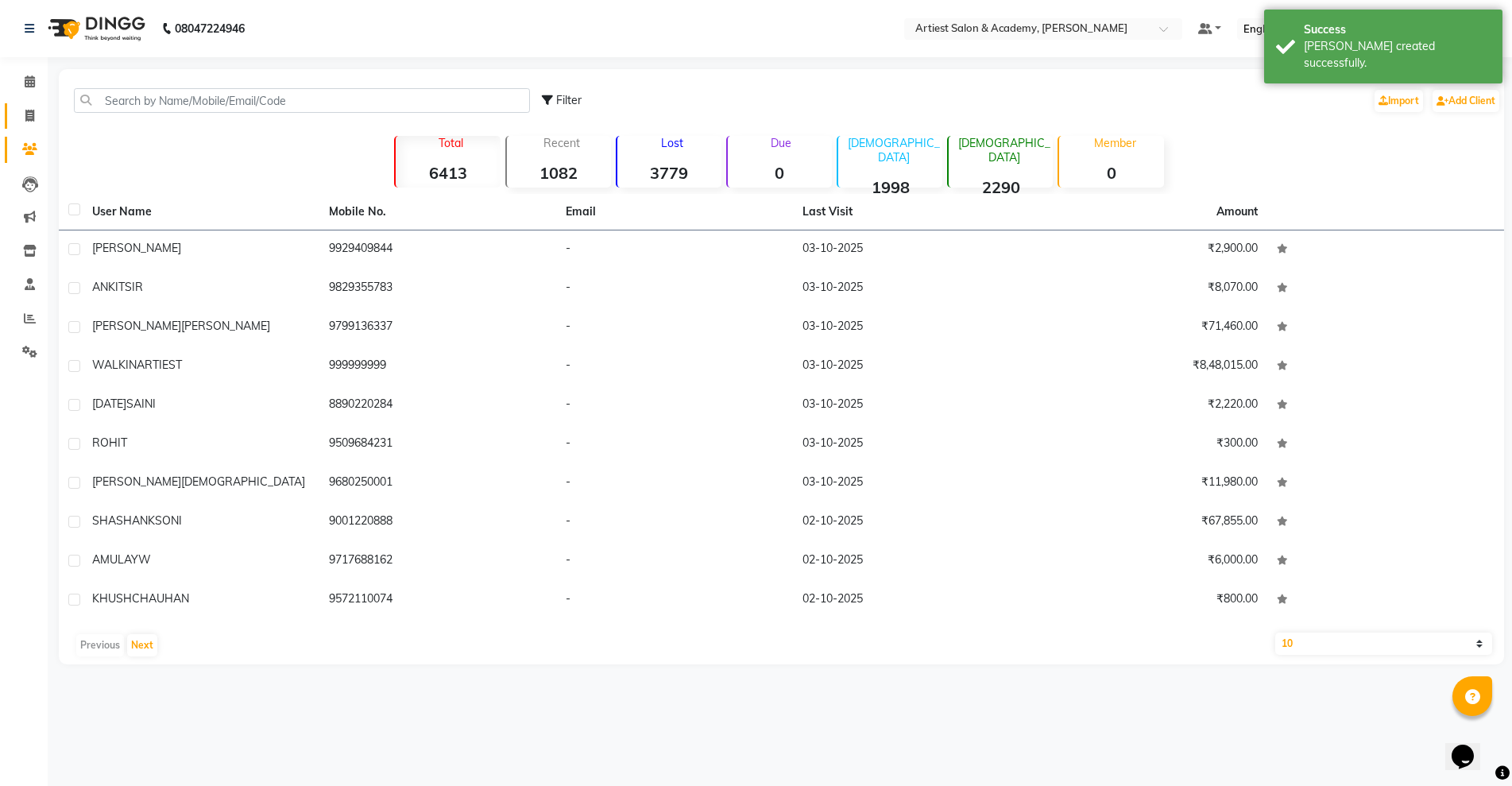
click at [12, 117] on link "Invoice" at bounding box center [24, 116] width 38 height 26
select select "5123"
select select "service"
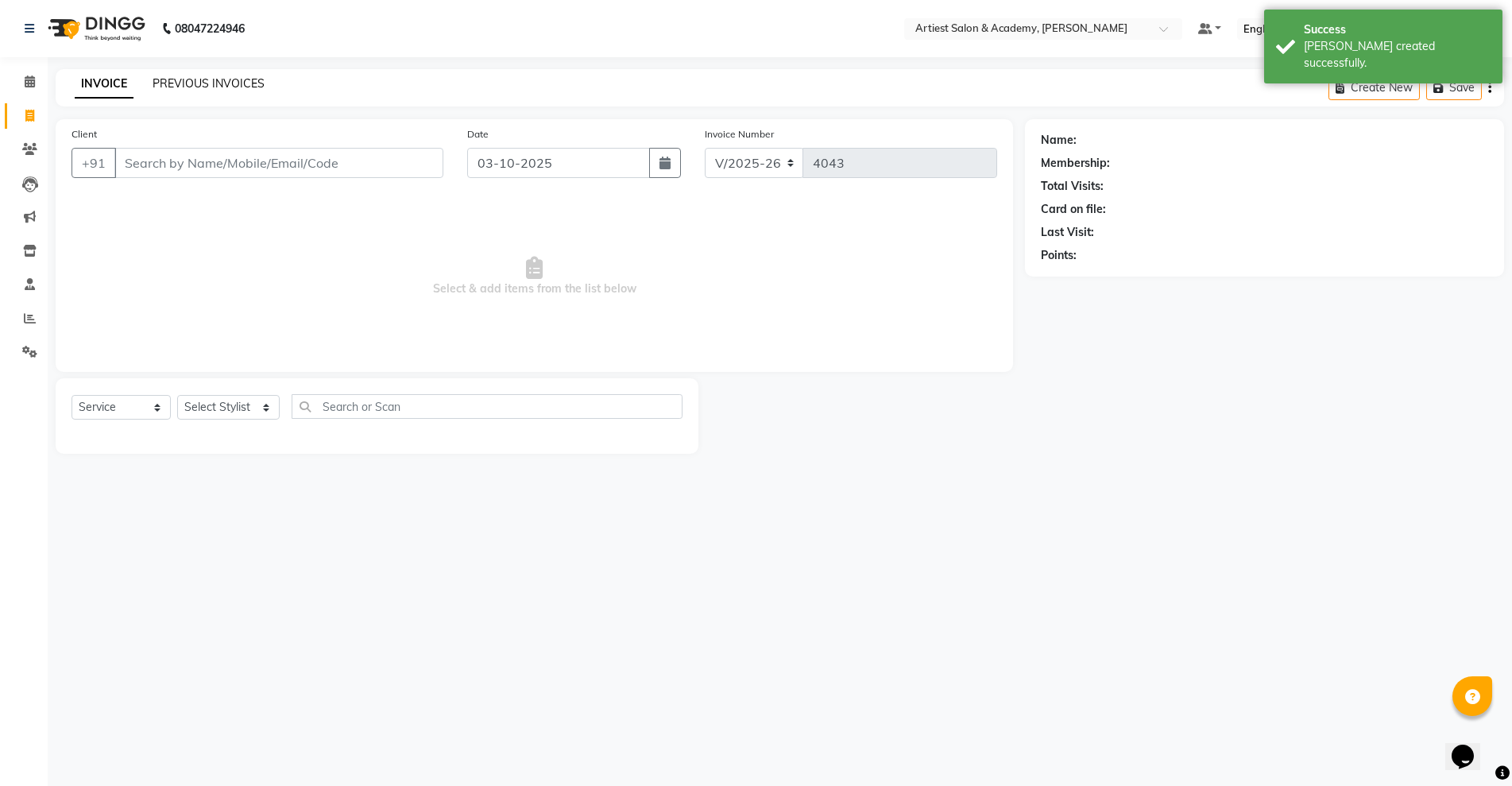
click at [228, 82] on link "PREVIOUS INVOICES" at bounding box center [208, 83] width 112 height 14
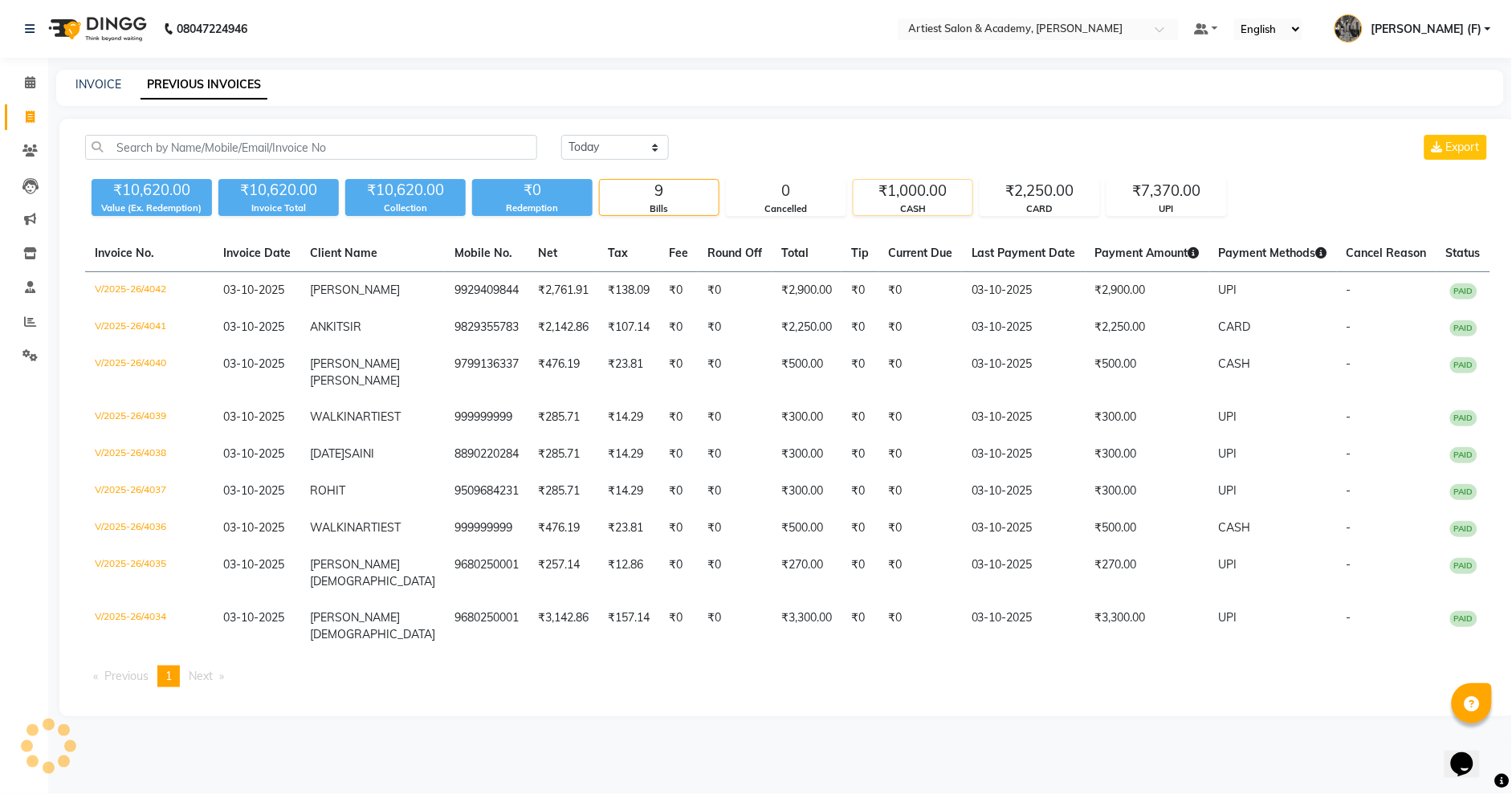
click at [904, 206] on div "CASH" at bounding box center [912, 209] width 119 height 13
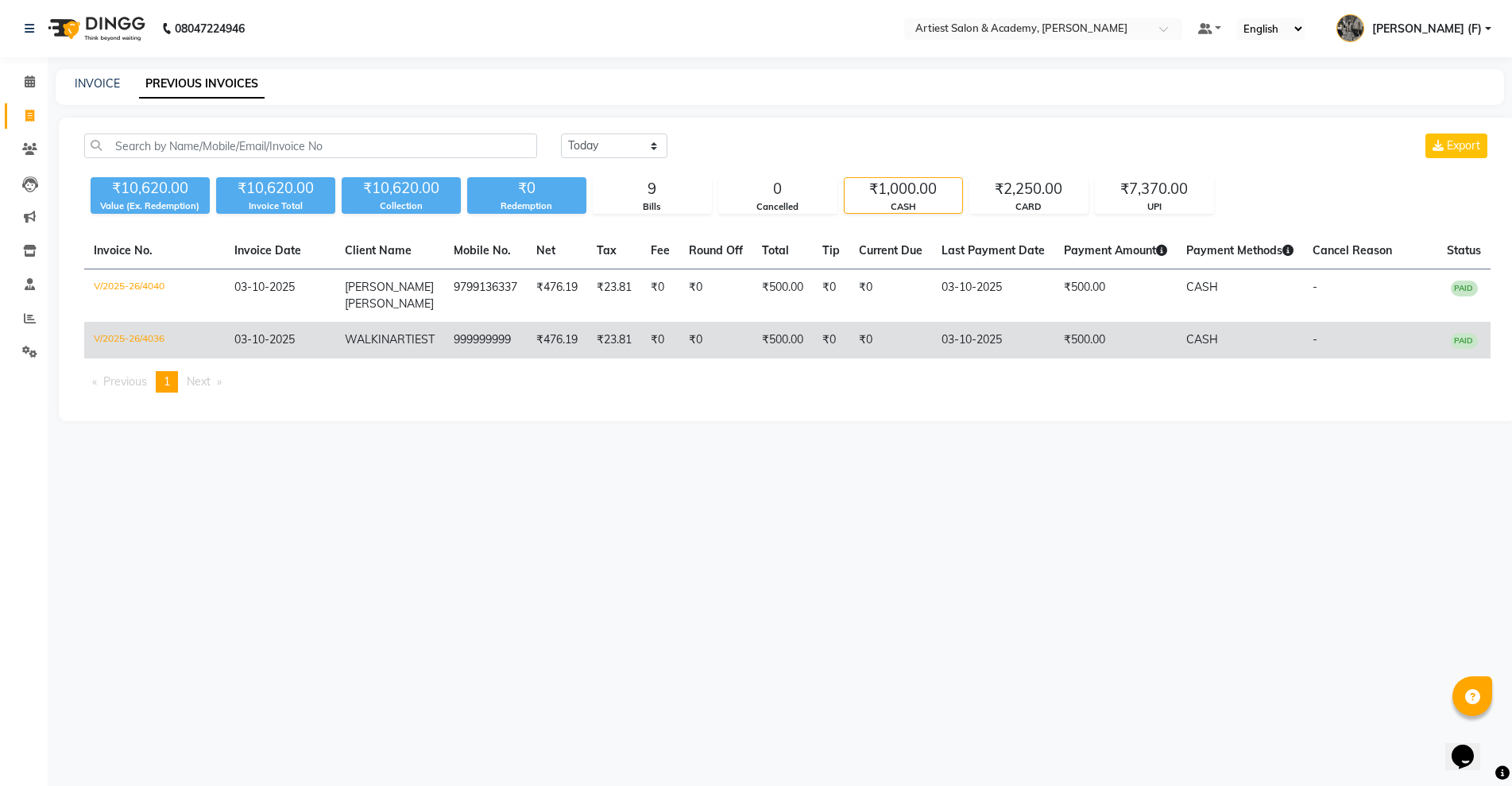
click at [1189, 348] on td "CASH" at bounding box center [1240, 340] width 127 height 37
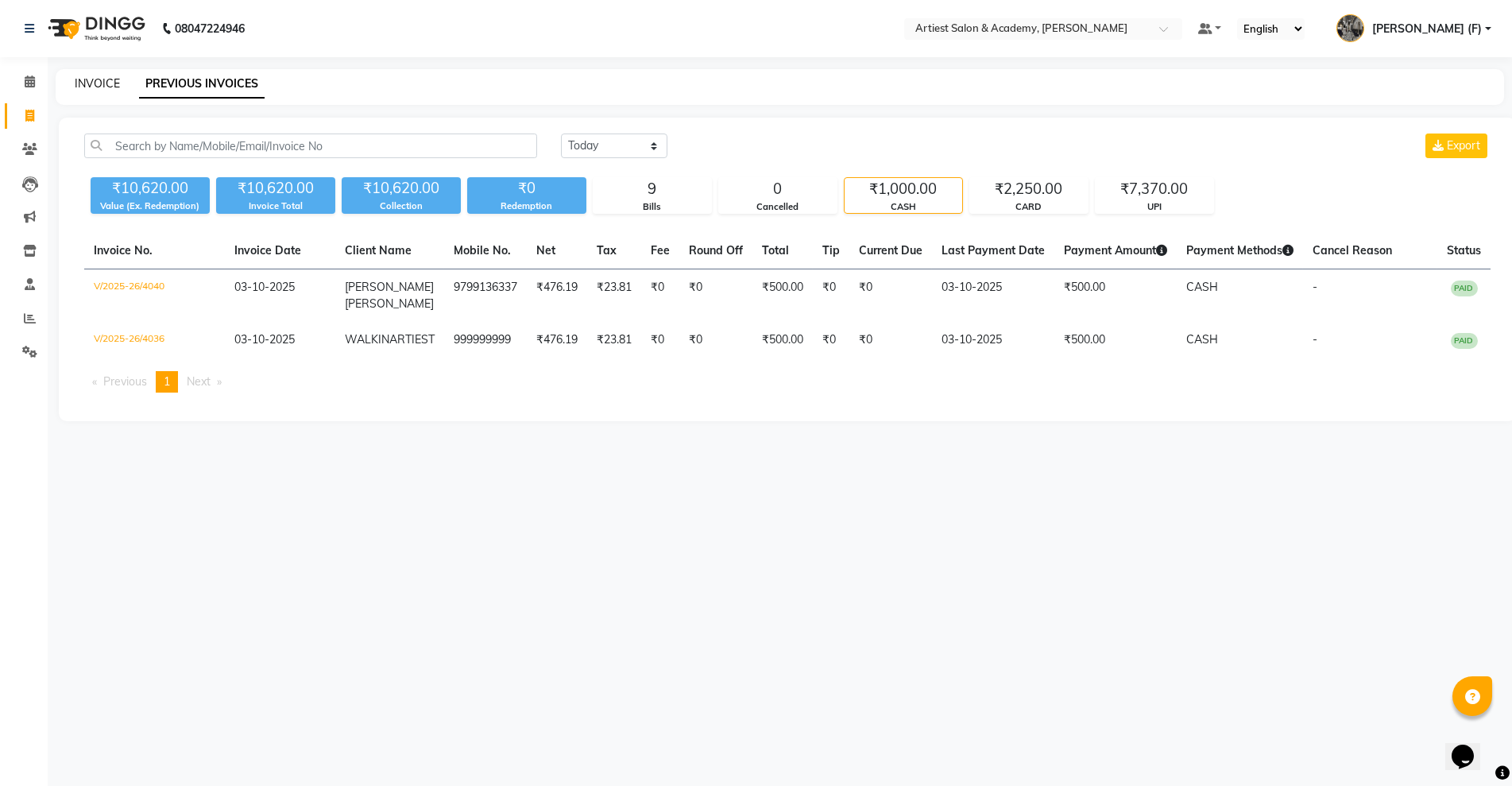
click at [101, 80] on link "INVOICE" at bounding box center [98, 83] width 45 height 14
select select "5123"
select select "service"
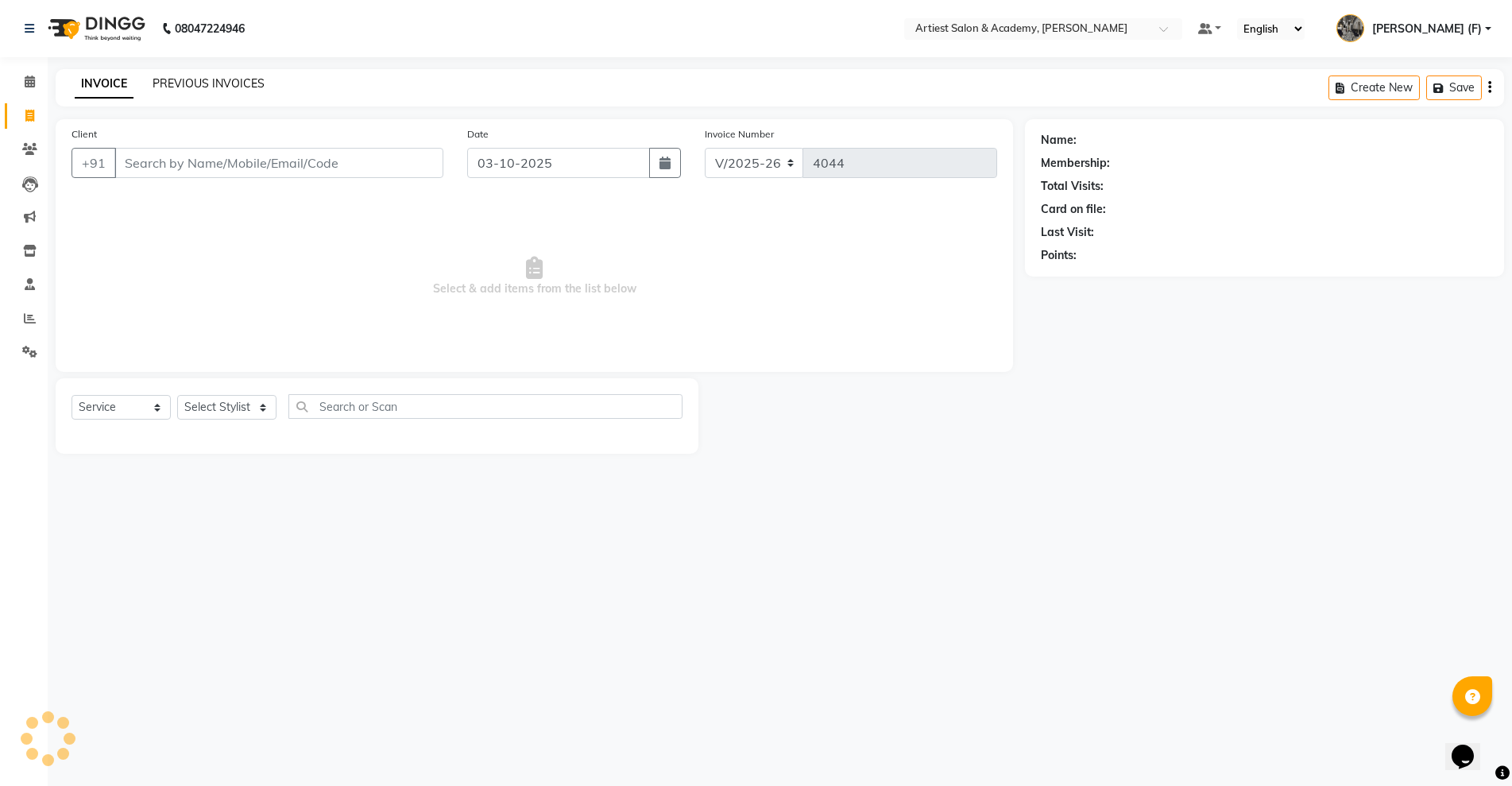
click at [195, 87] on link "PREVIOUS INVOICES" at bounding box center [208, 83] width 112 height 14
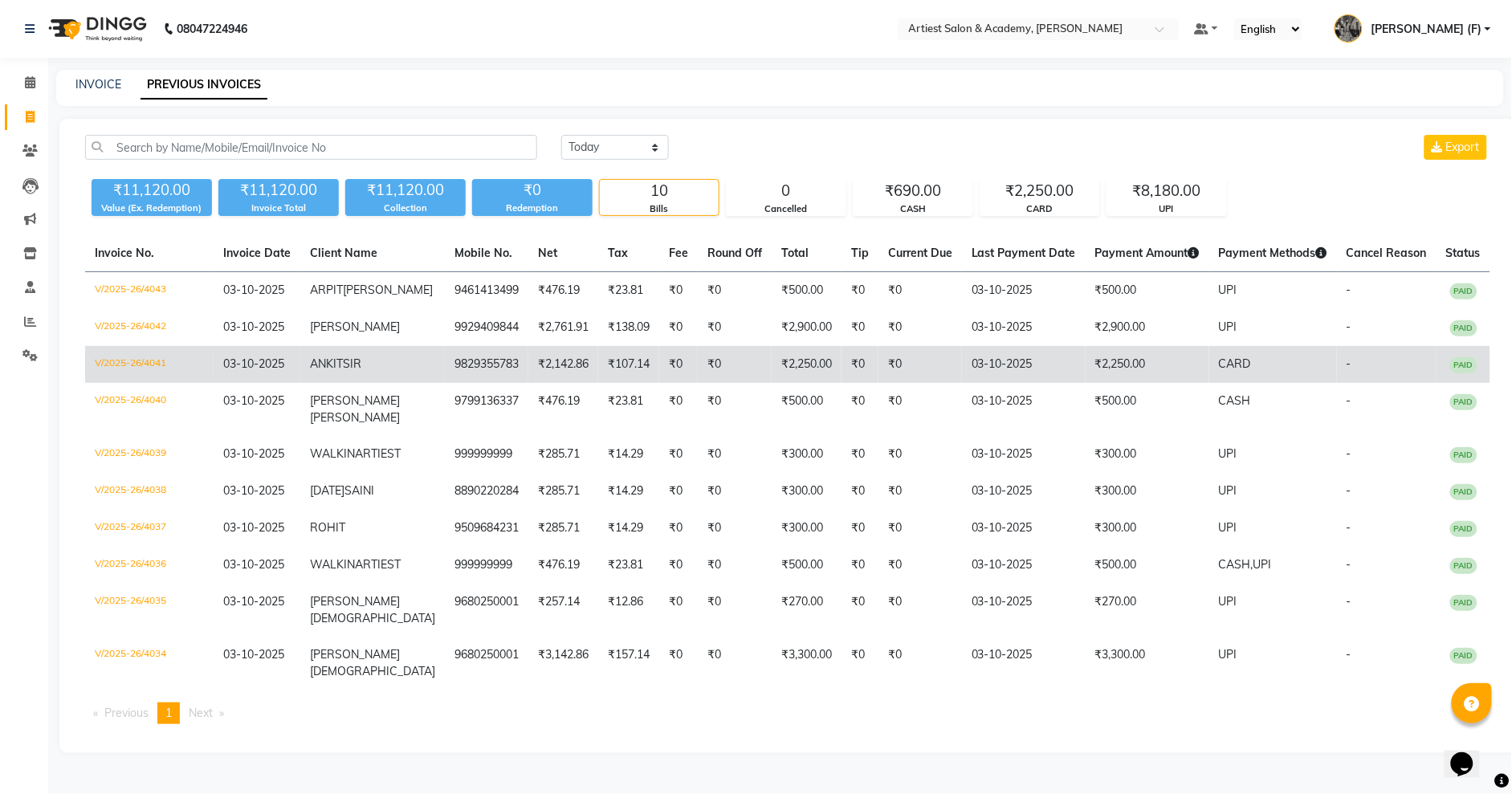
scroll to position [62, 0]
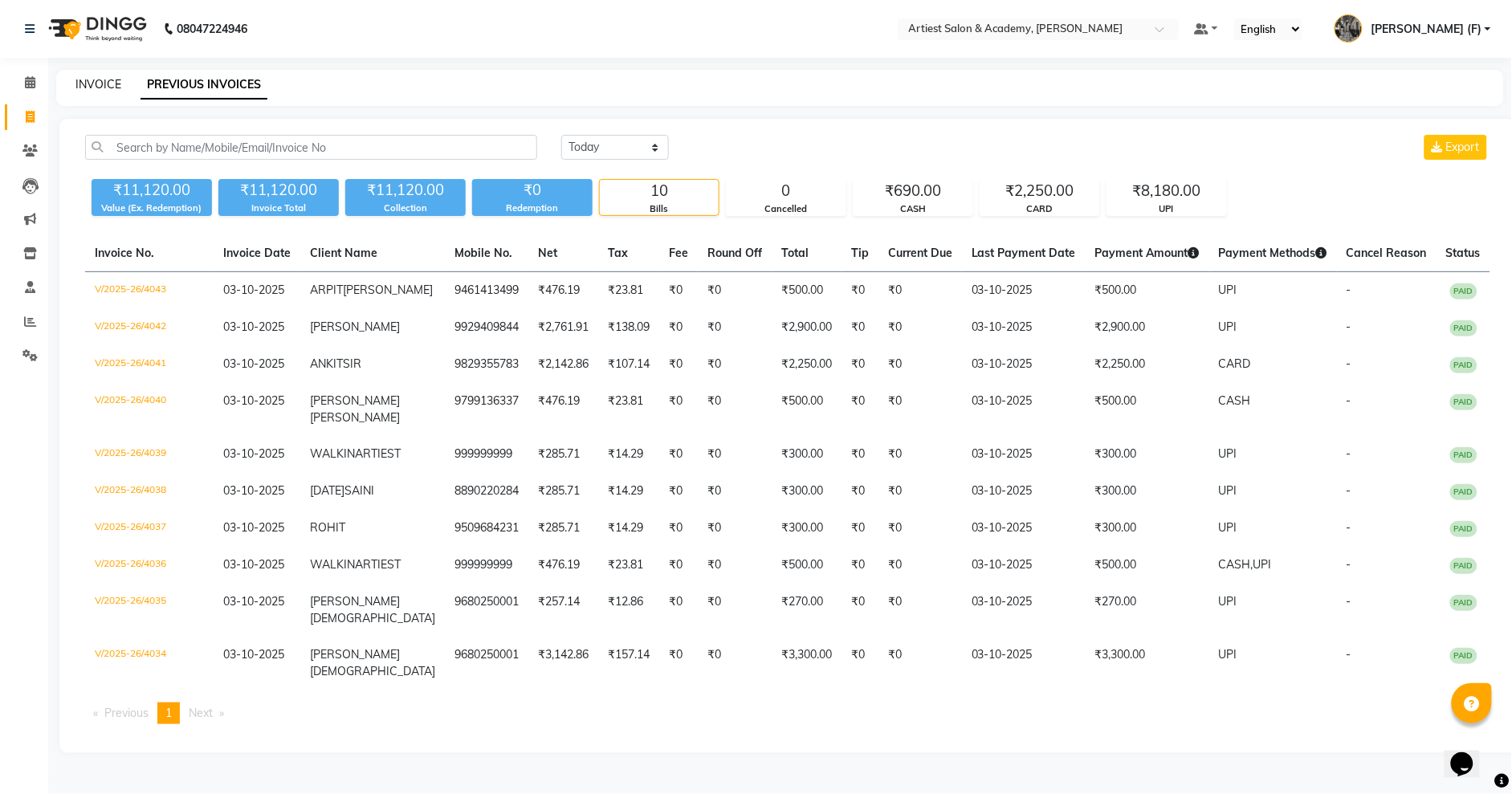
click at [106, 77] on link "INVOICE" at bounding box center [99, 84] width 45 height 14
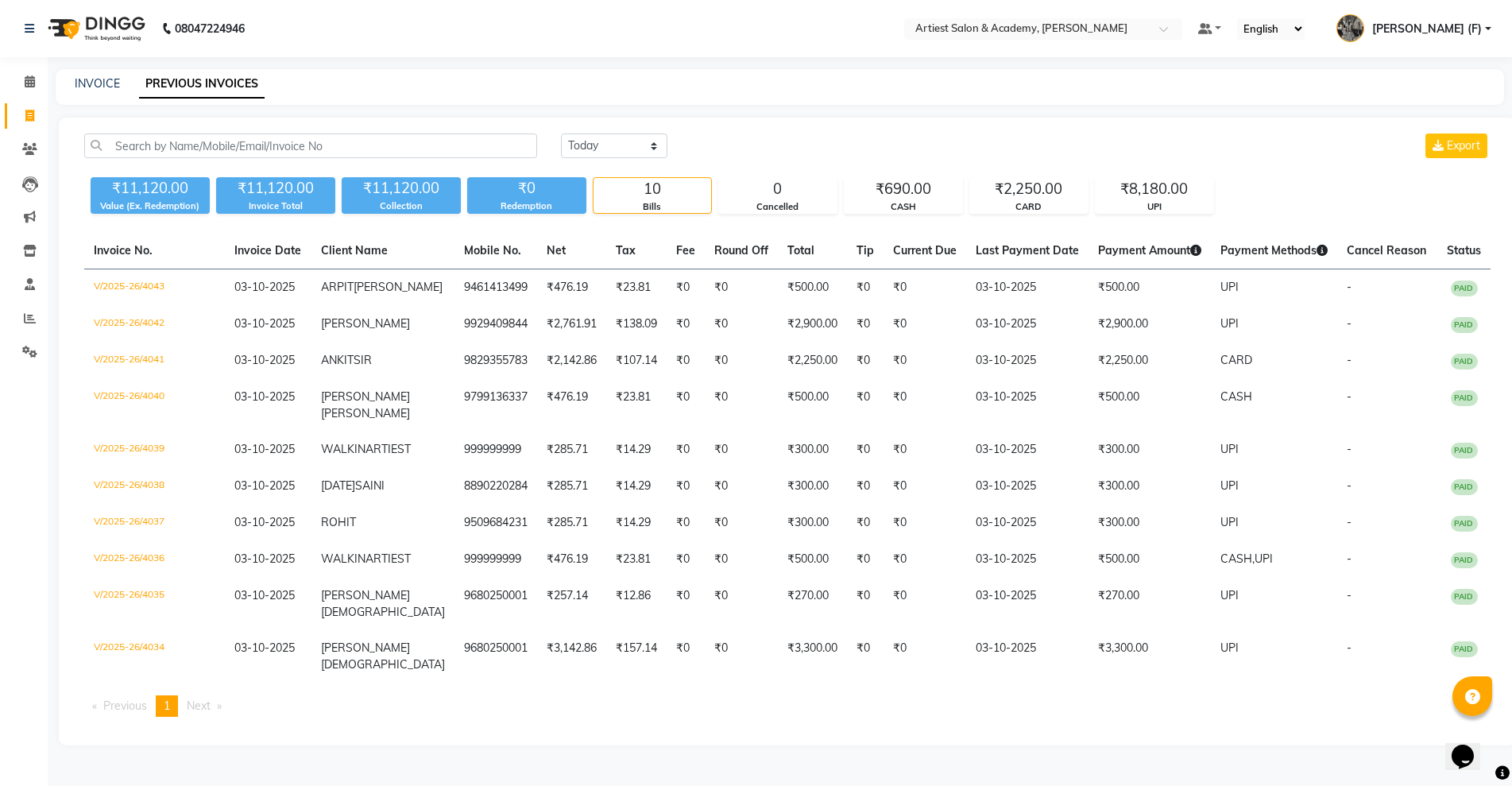
select select "5123"
select select "service"
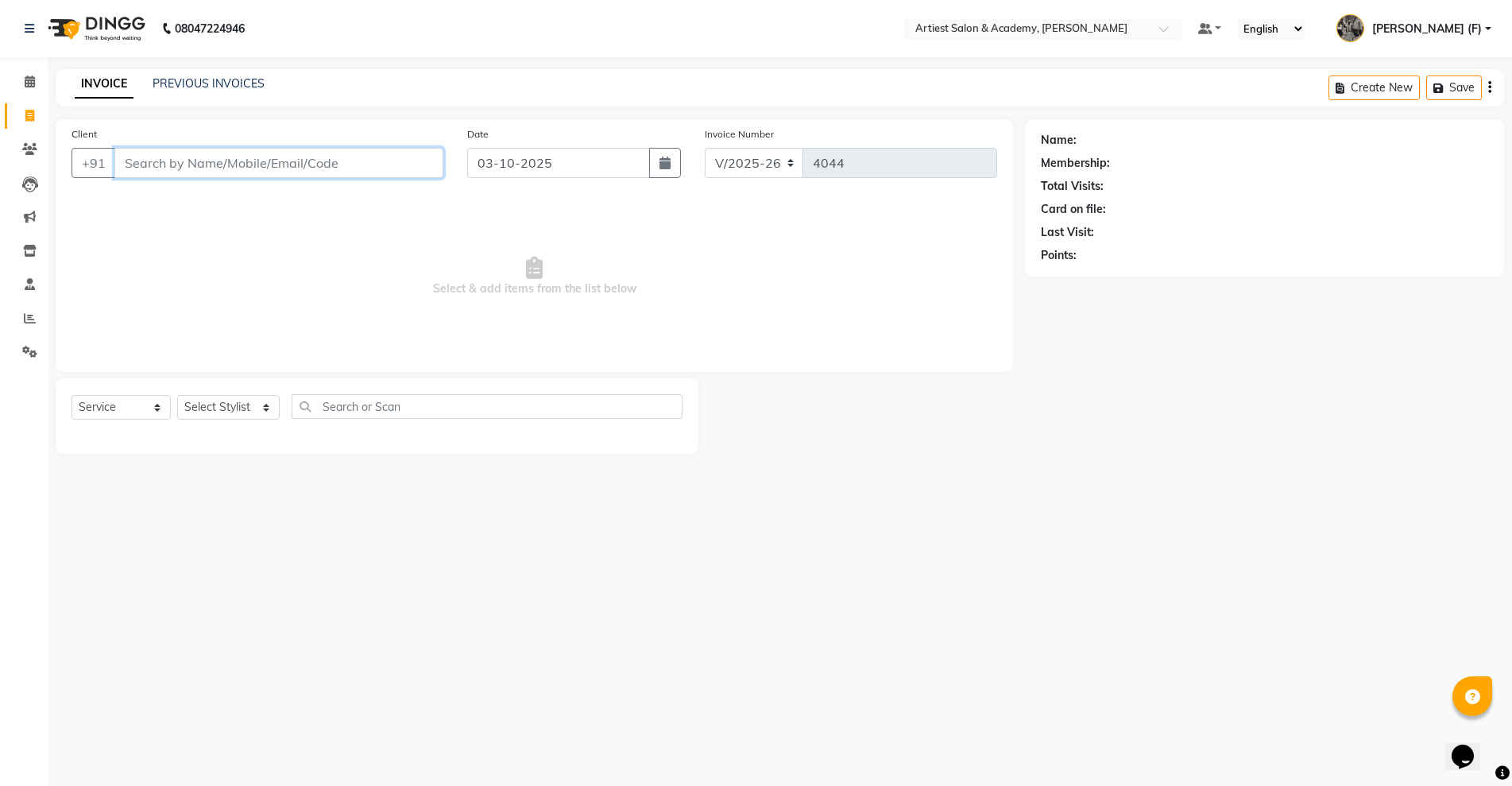
click at [250, 171] on input "Client" at bounding box center [278, 163] width 329 height 30
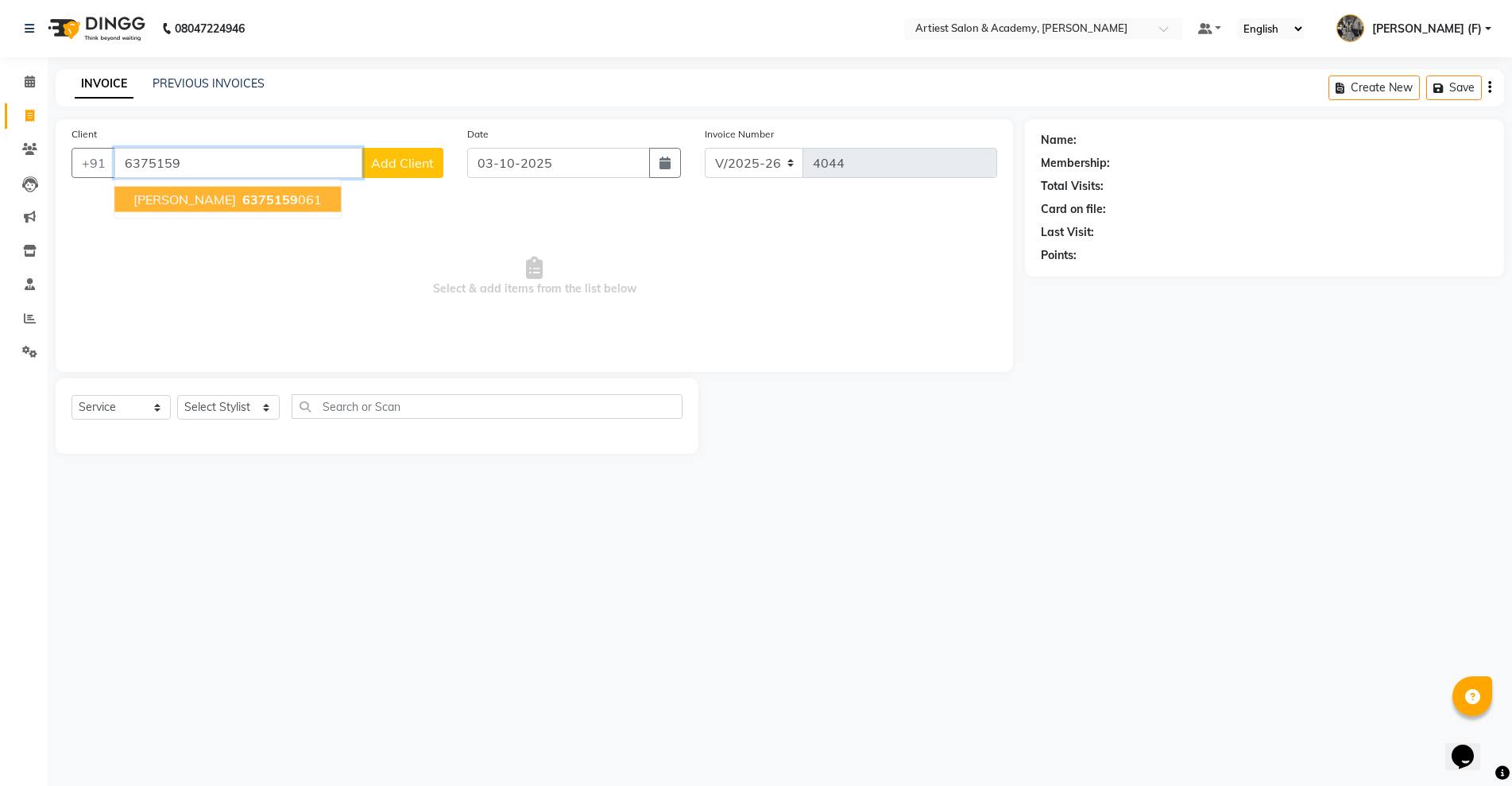
click at [260, 193] on span "6375159" at bounding box center [270, 199] width 56 height 16
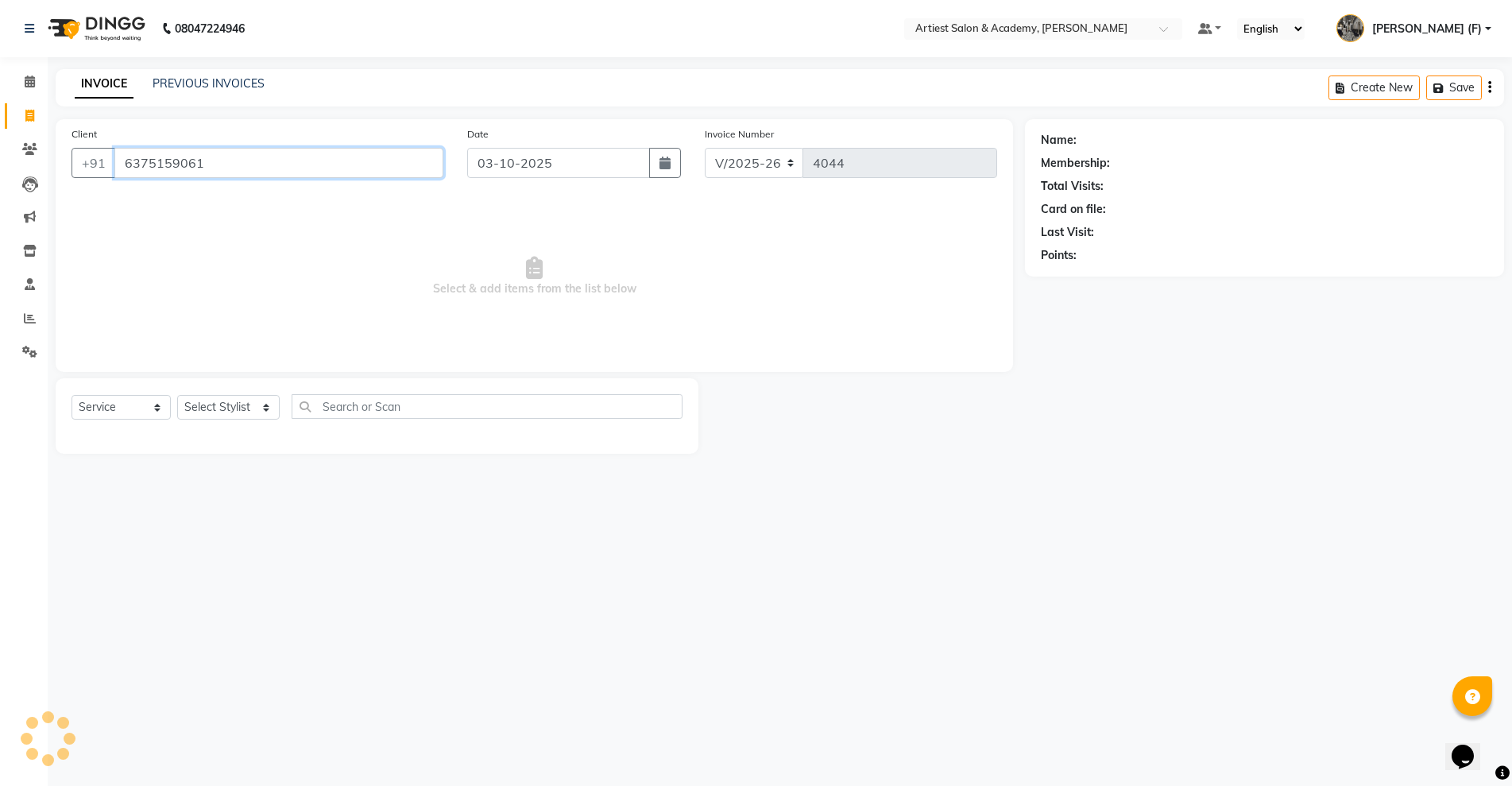
type input "6375159061"
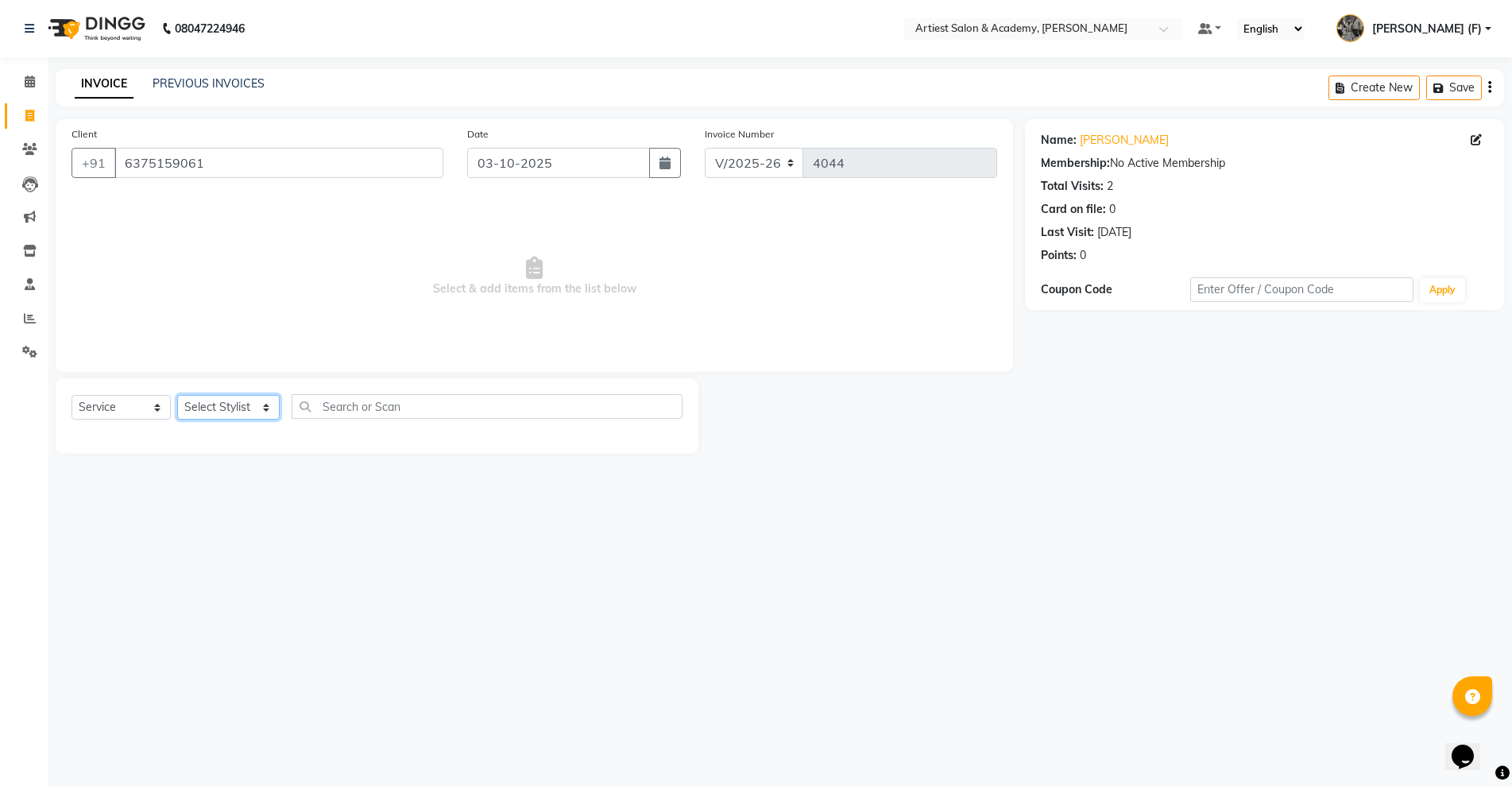
click at [223, 404] on select "Select Stylist [PERSON_NAME] (M) [PERSON_NAME] (F) [PERSON_NAME] DRASHTI [PERSO…" at bounding box center [228, 408] width 103 height 25
select select "52830"
click at [178, 395] on select "Select Stylist [PERSON_NAME] (M) [PERSON_NAME] (F) [PERSON_NAME] DRASHTI [PERSO…" at bounding box center [228, 408] width 103 height 25
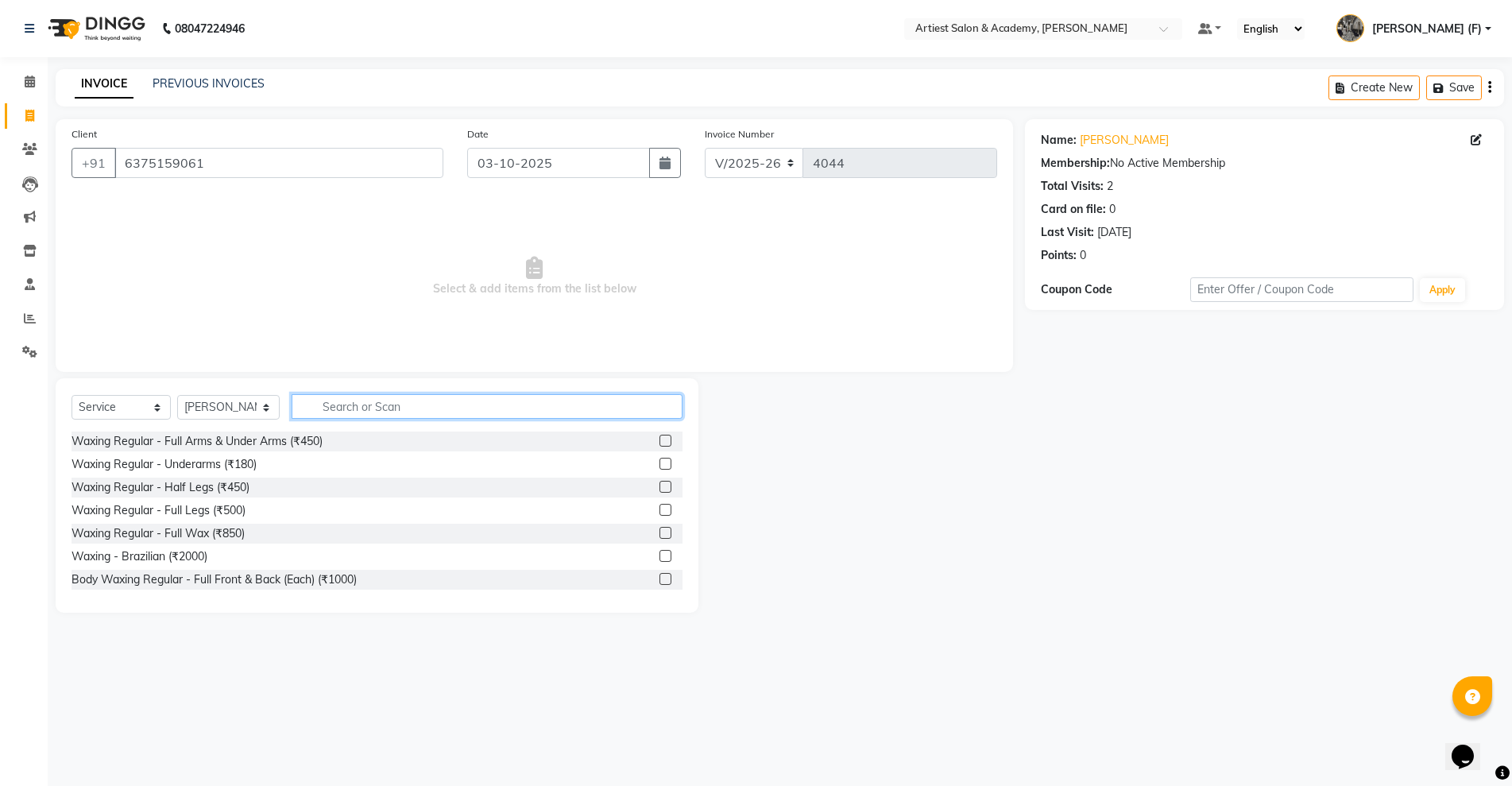
click at [380, 397] on input "text" at bounding box center [487, 407] width 391 height 25
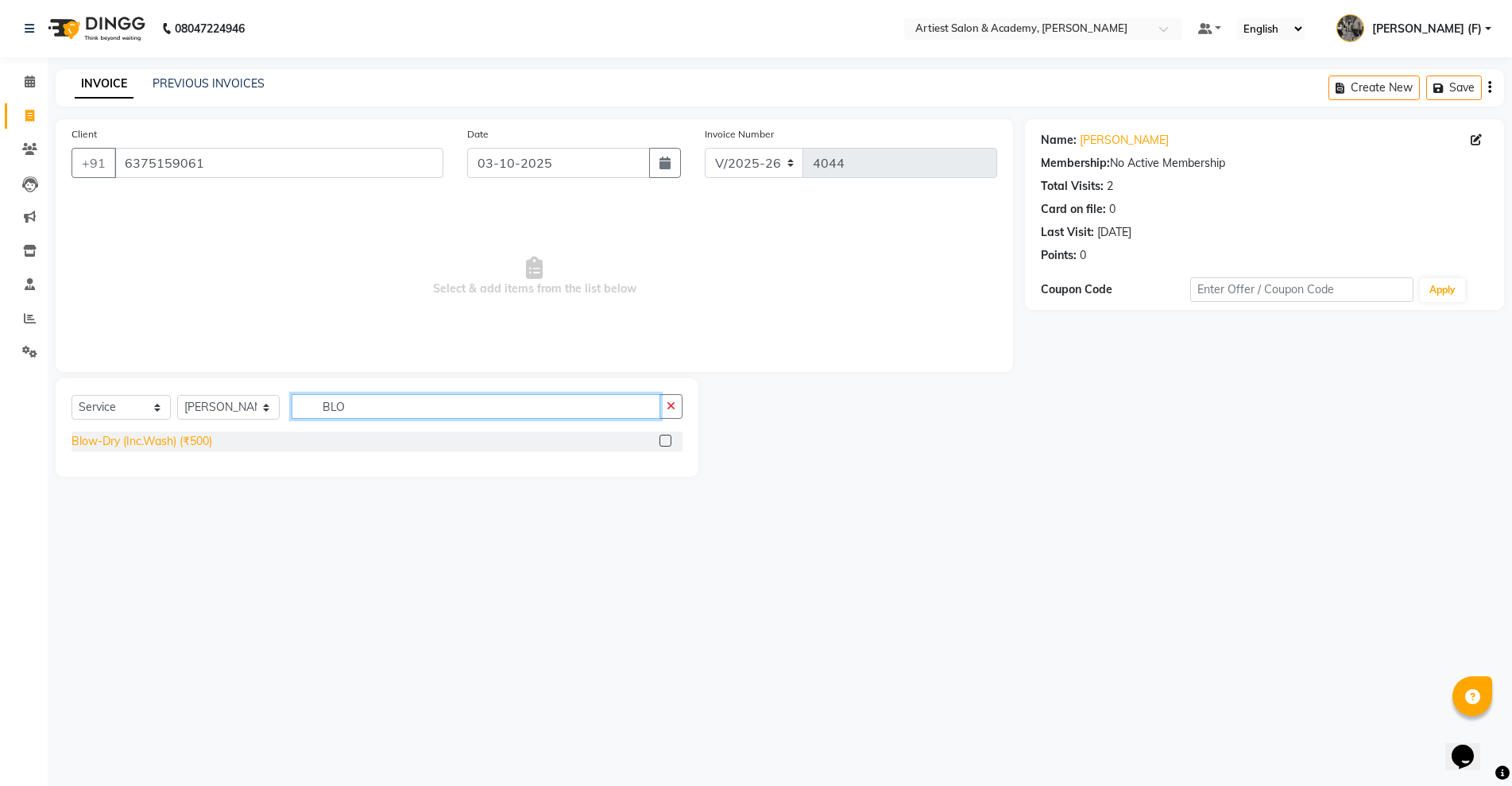
type input "BLO"
drag, startPoint x: 202, startPoint y: 444, endPoint x: 228, endPoint y: 434, distance: 27.9
click at [203, 443] on div "Blow-Dry (Inc.Wash) (₹500)" at bounding box center [142, 442] width 141 height 17
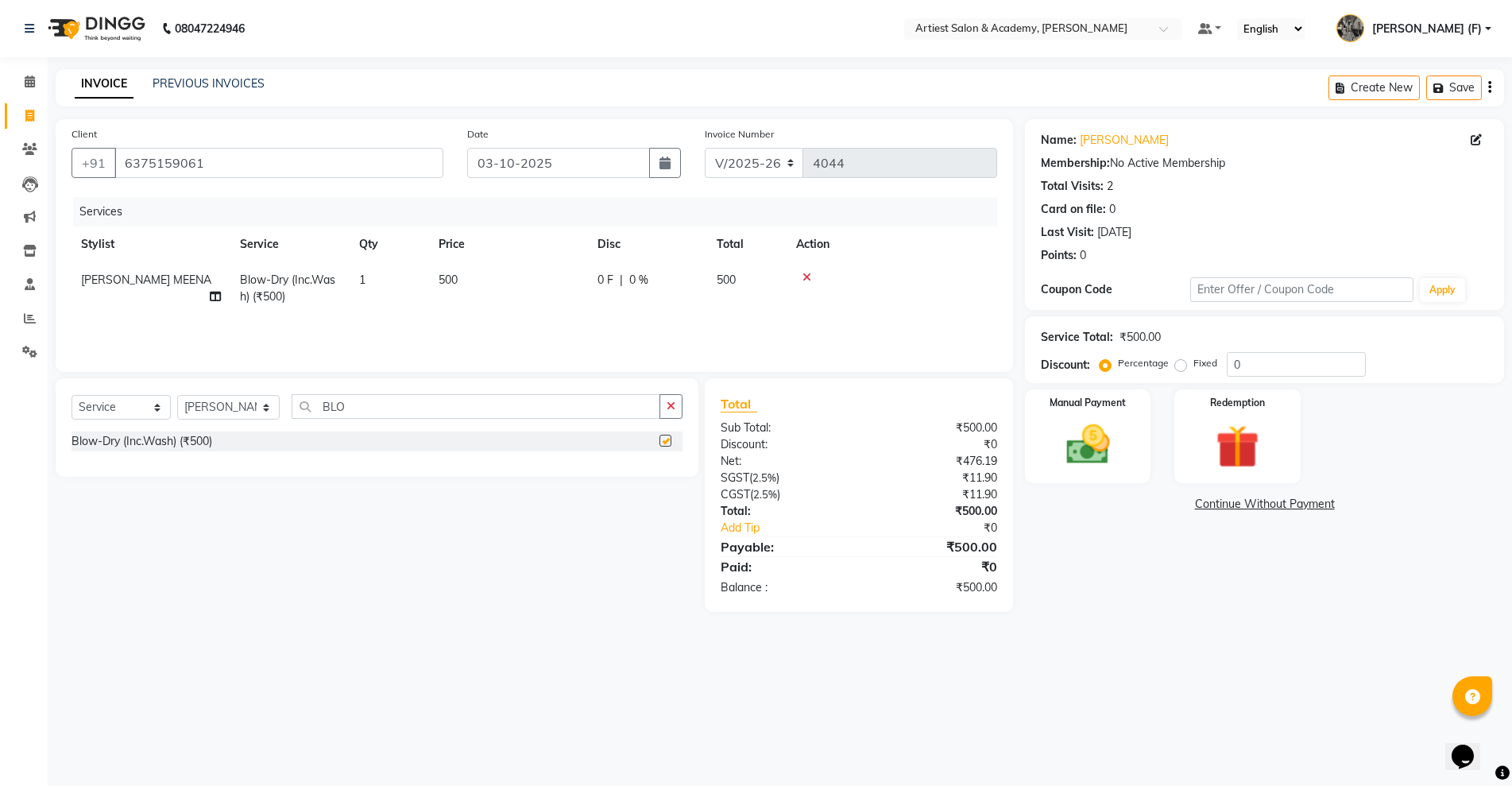
checkbox input "false"
click at [446, 283] on span "500" at bounding box center [448, 279] width 19 height 14
select select "52830"
drag, startPoint x: 551, startPoint y: 281, endPoint x: 332, endPoint y: 286, distance: 219.1
click at [353, 286] on tr "AKASH SAIN ARJUN SAHU (M) CHANCHAL (F) DINESH SAIN DRASHTI GULFSHA KOMAL MEENA …" at bounding box center [534, 296] width 926 height 68
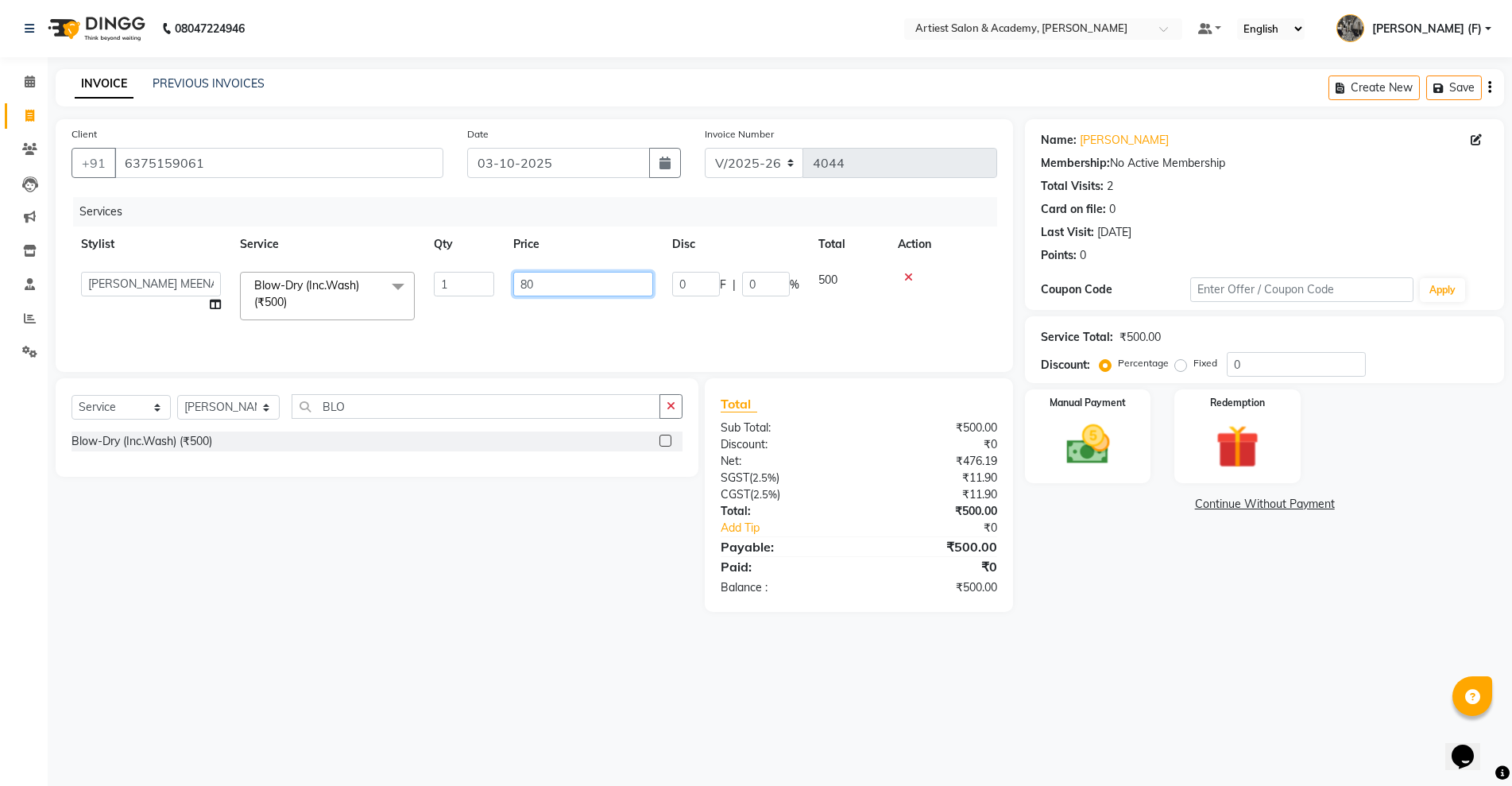
type input "800"
click at [343, 688] on div "08047224946 Select Location × Artiest Salon & Academy, Subhash Marg Default Pan…" at bounding box center [756, 393] width 1512 height 786
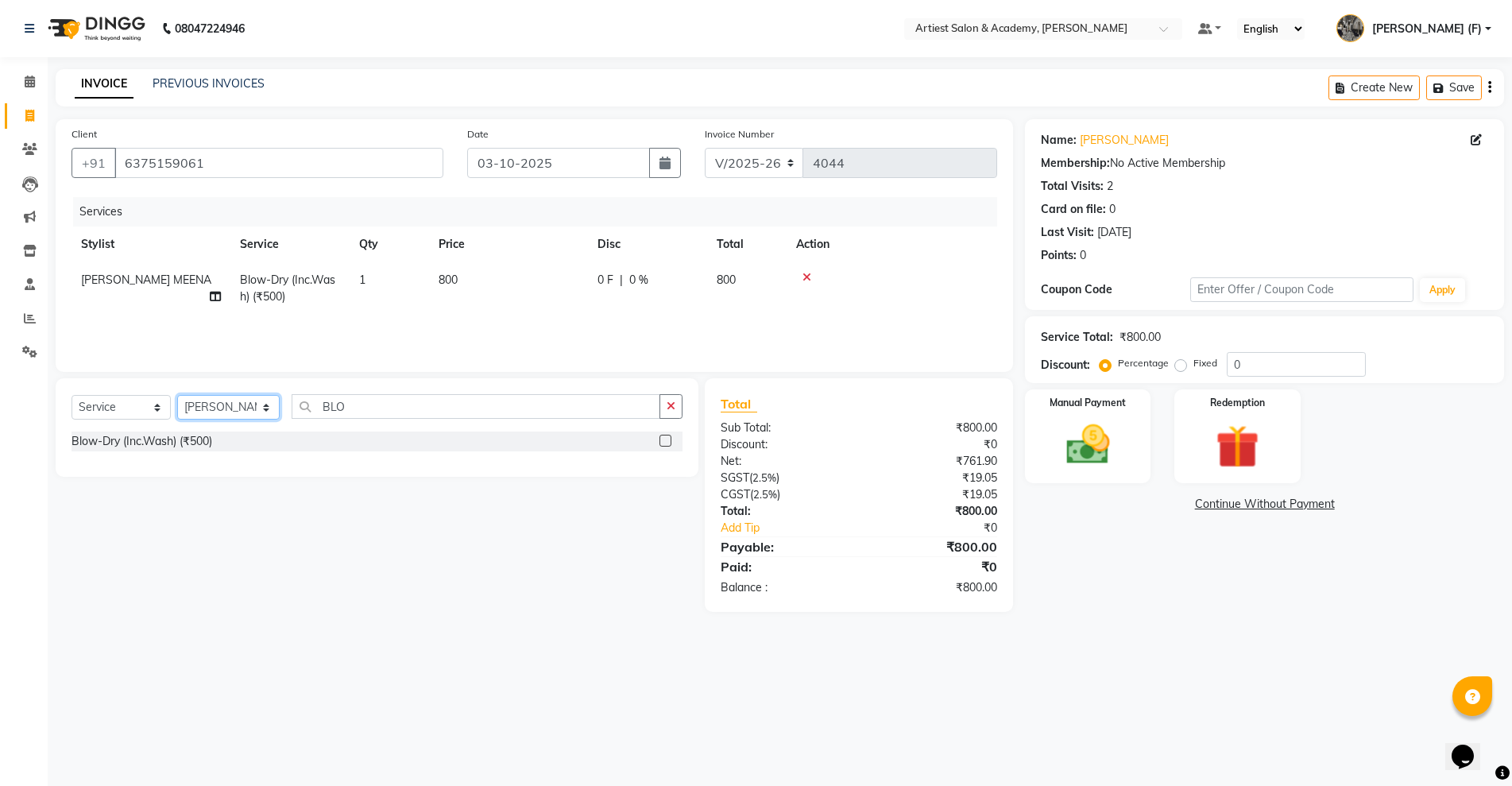
click at [233, 415] on select "Select Stylist [PERSON_NAME] (M) [PERSON_NAME] (F) [PERSON_NAME] DRASHTI [PERSO…" at bounding box center [228, 408] width 103 height 25
drag, startPoint x: 205, startPoint y: 524, endPoint x: 226, endPoint y: 498, distance: 33.4
click at [205, 525] on div "Select Service Product Membership Package Voucher Prepaid Gift Card Select Styl…" at bounding box center [371, 495] width 655 height 233
drag, startPoint x: 339, startPoint y: 404, endPoint x: 246, endPoint y: 408, distance: 93.1
click at [246, 408] on div "Select Service Product Membership Package Voucher Prepaid Gift Card Select Styl…" at bounding box center [377, 413] width 611 height 38
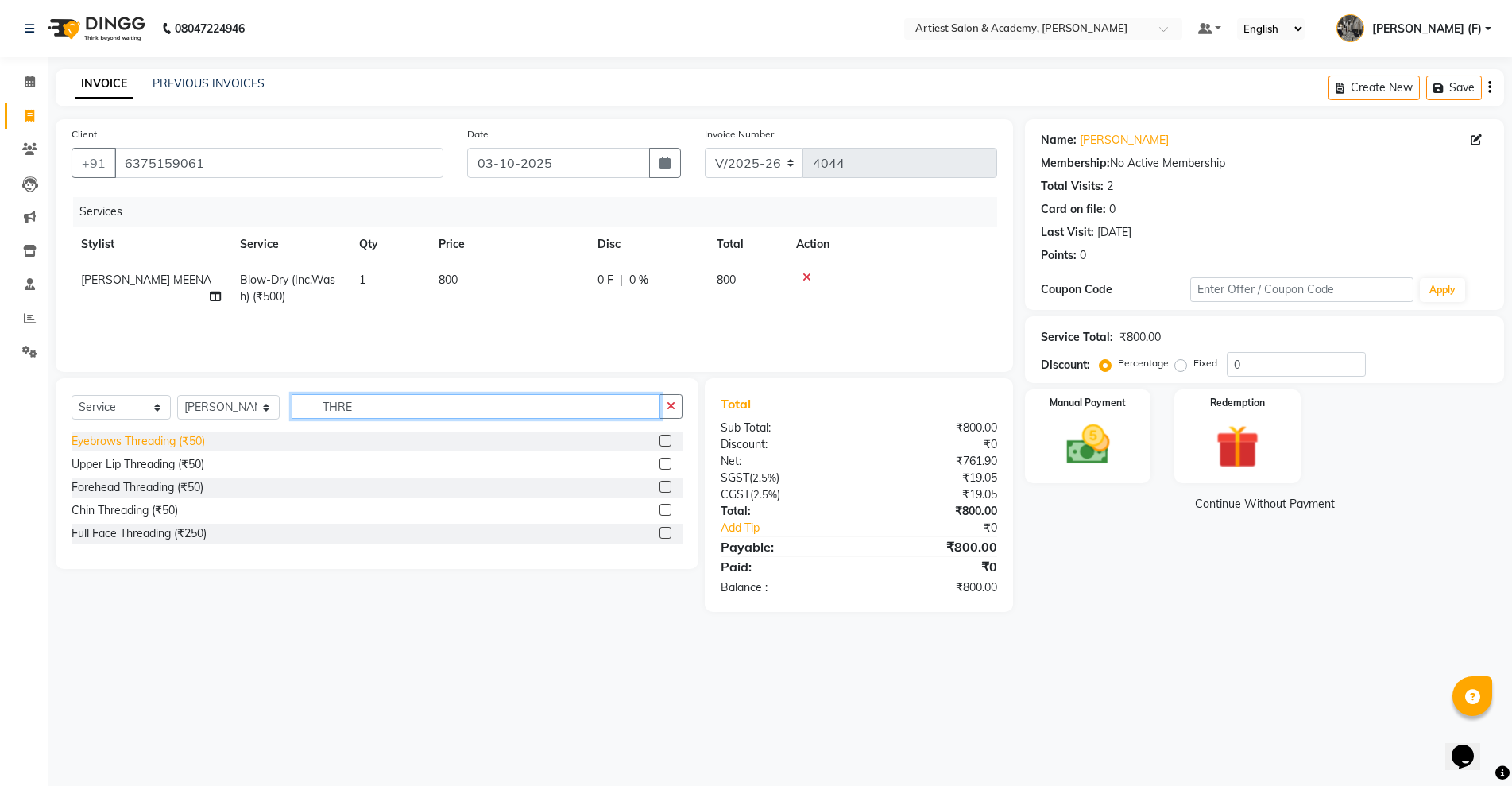
type input "THRE"
click at [167, 445] on div "Eyebrows Threading (₹50)" at bounding box center [138, 442] width 133 height 17
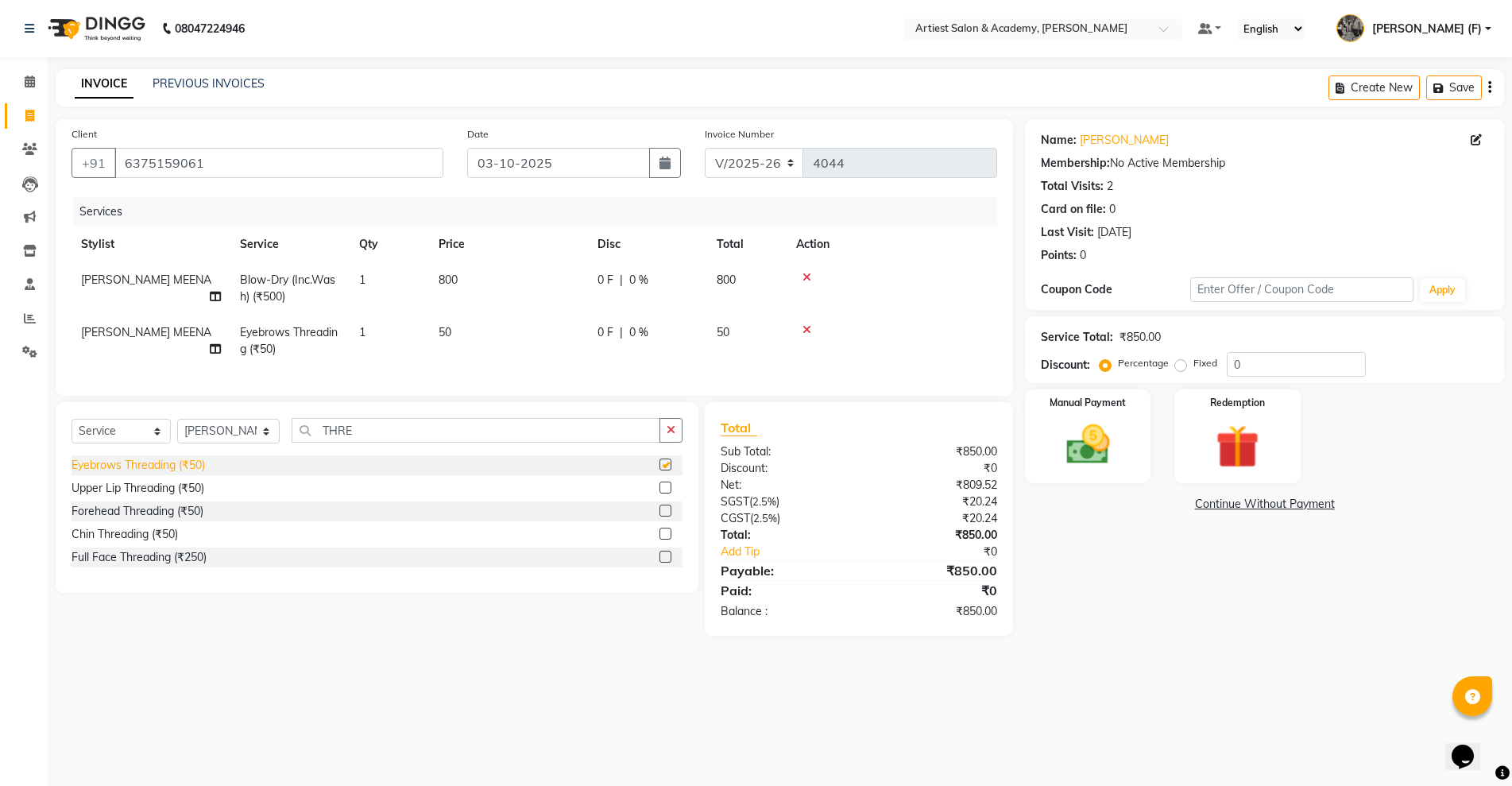
checkbox input "false"
click at [156, 519] on div "Forehead Threading (₹50)" at bounding box center [138, 511] width 132 height 17
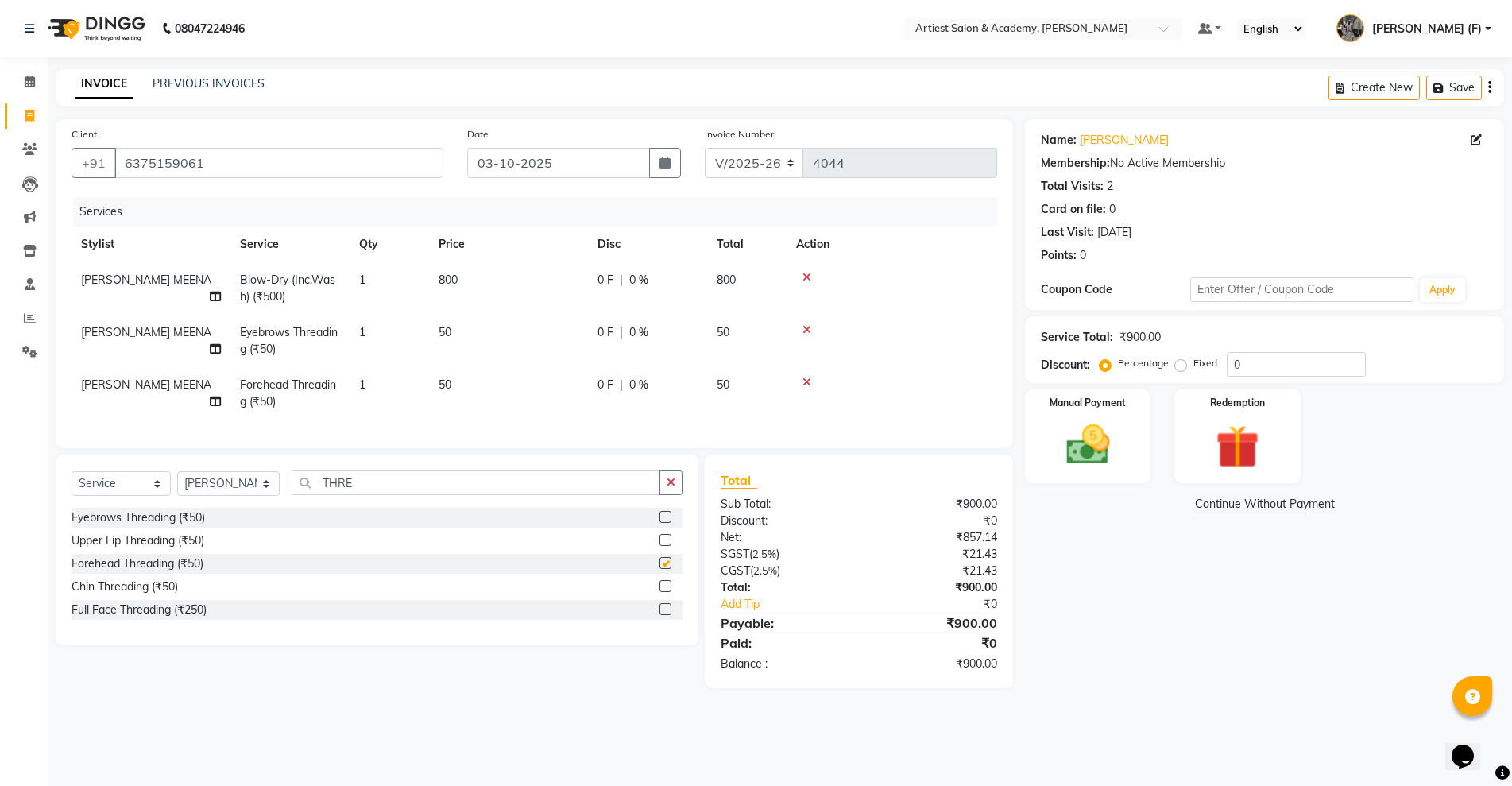
checkbox input "false"
click at [240, 495] on select "Select Stylist [PERSON_NAME] (M) [PERSON_NAME] (F) [PERSON_NAME] DRASHTI [PERSO…" at bounding box center [228, 483] width 103 height 25
drag, startPoint x: 384, startPoint y: 497, endPoint x: 233, endPoint y: 518, distance: 152.5
click at [233, 508] on div "Select Service Product Membership Package Voucher Prepaid Gift Card Select Styl…" at bounding box center [377, 488] width 611 height 38
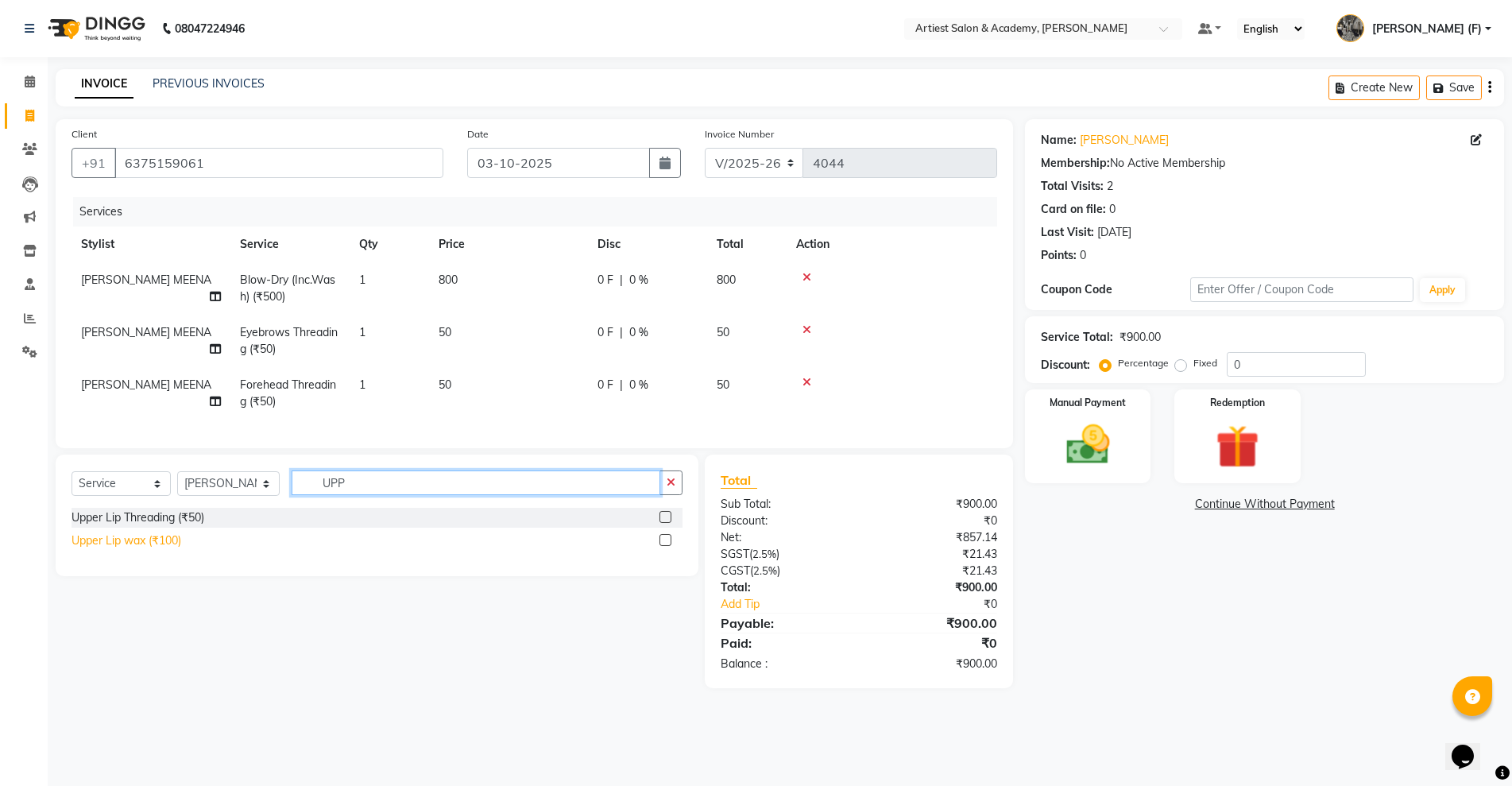
type input "UPP"
click at [96, 549] on div "Upper Lip wax (₹100)" at bounding box center [127, 541] width 110 height 17
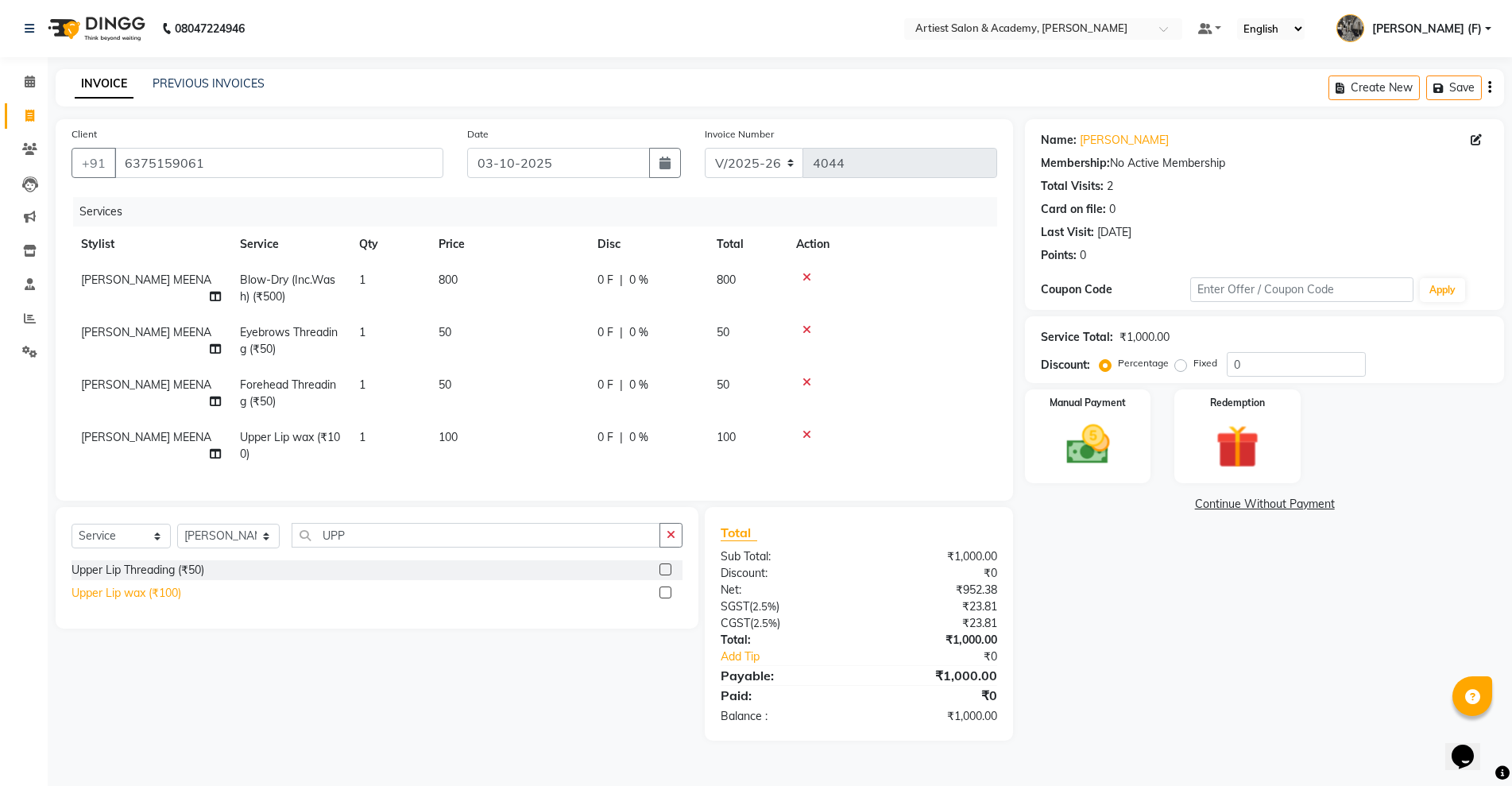
click at [118, 602] on div "Upper Lip wax (₹100)" at bounding box center [127, 593] width 110 height 17
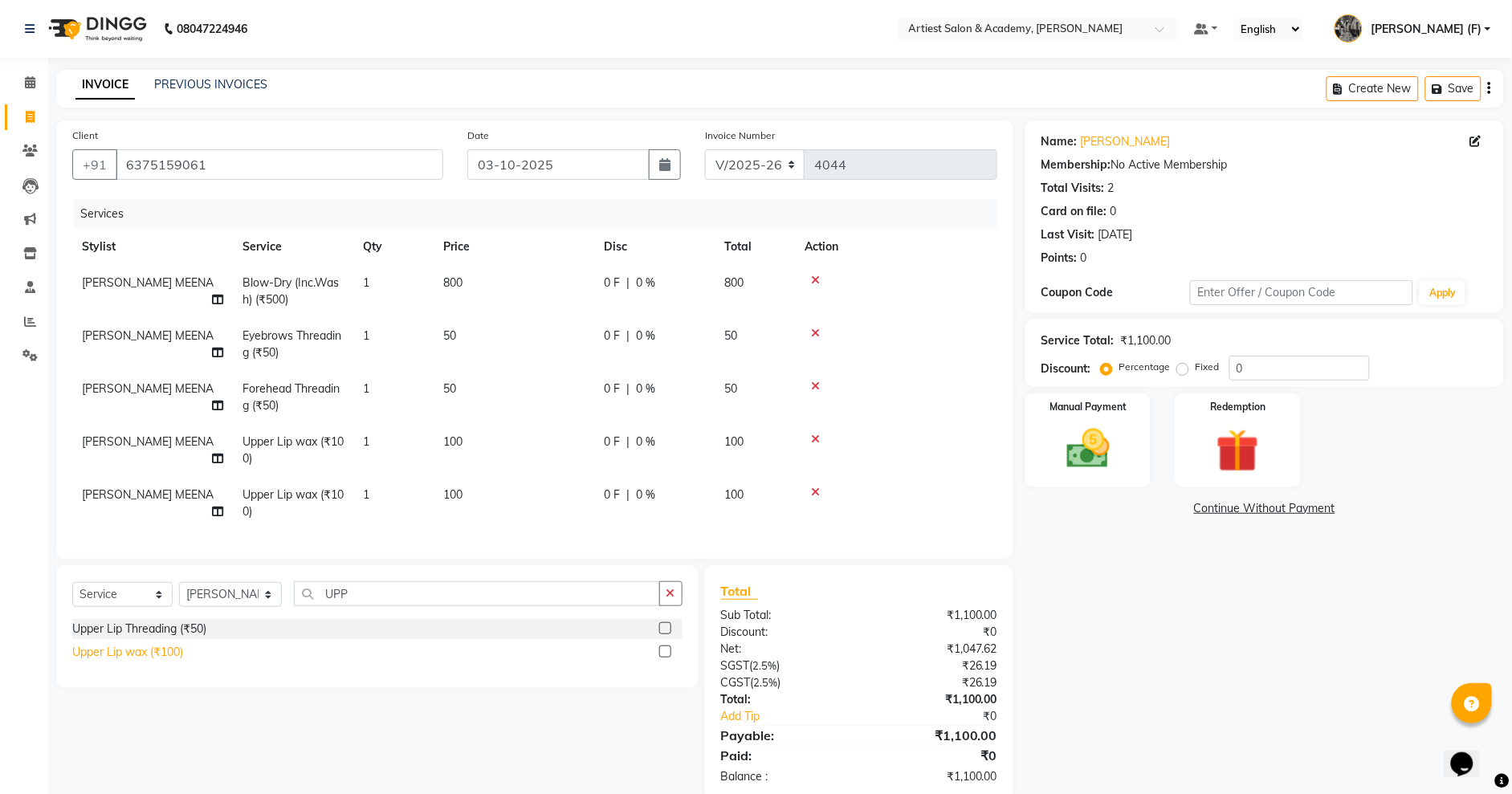
click at [120, 661] on div "Upper Lip wax (₹100)" at bounding box center [128, 653] width 111 height 17
checkbox input "false"
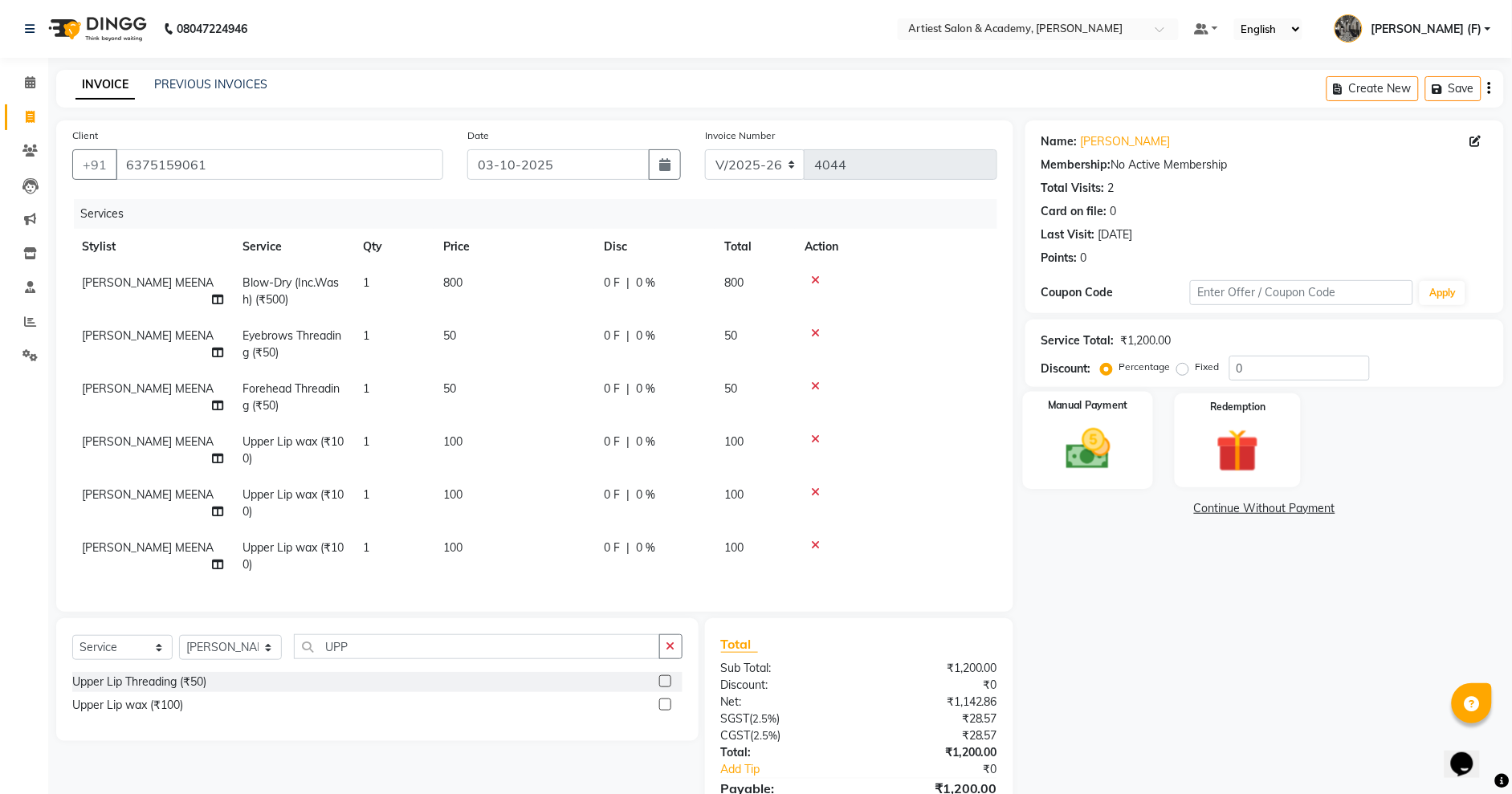
click at [1121, 449] on img at bounding box center [1088, 448] width 73 height 51
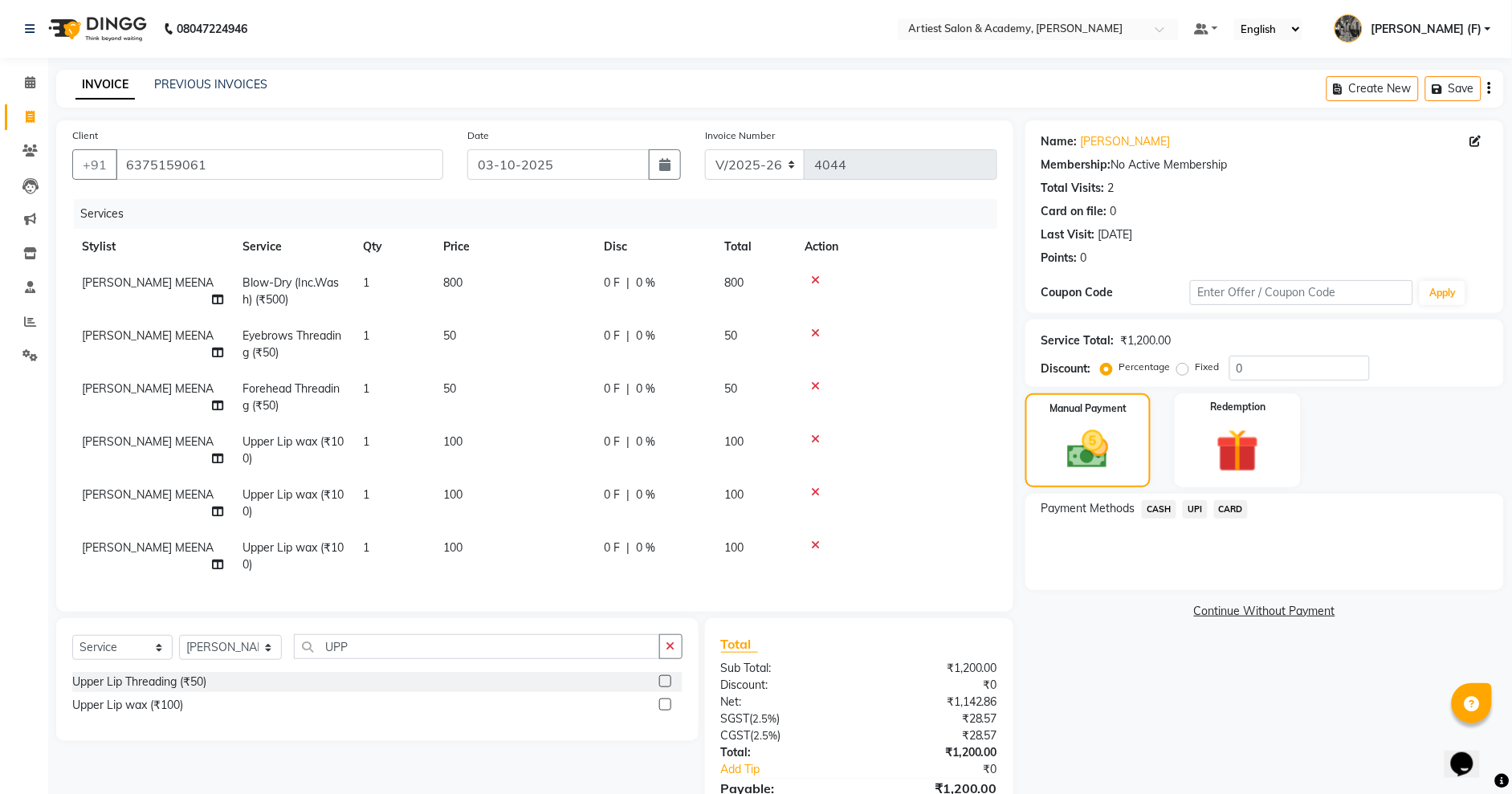
click at [1189, 514] on span "UPI" at bounding box center [1195, 509] width 25 height 19
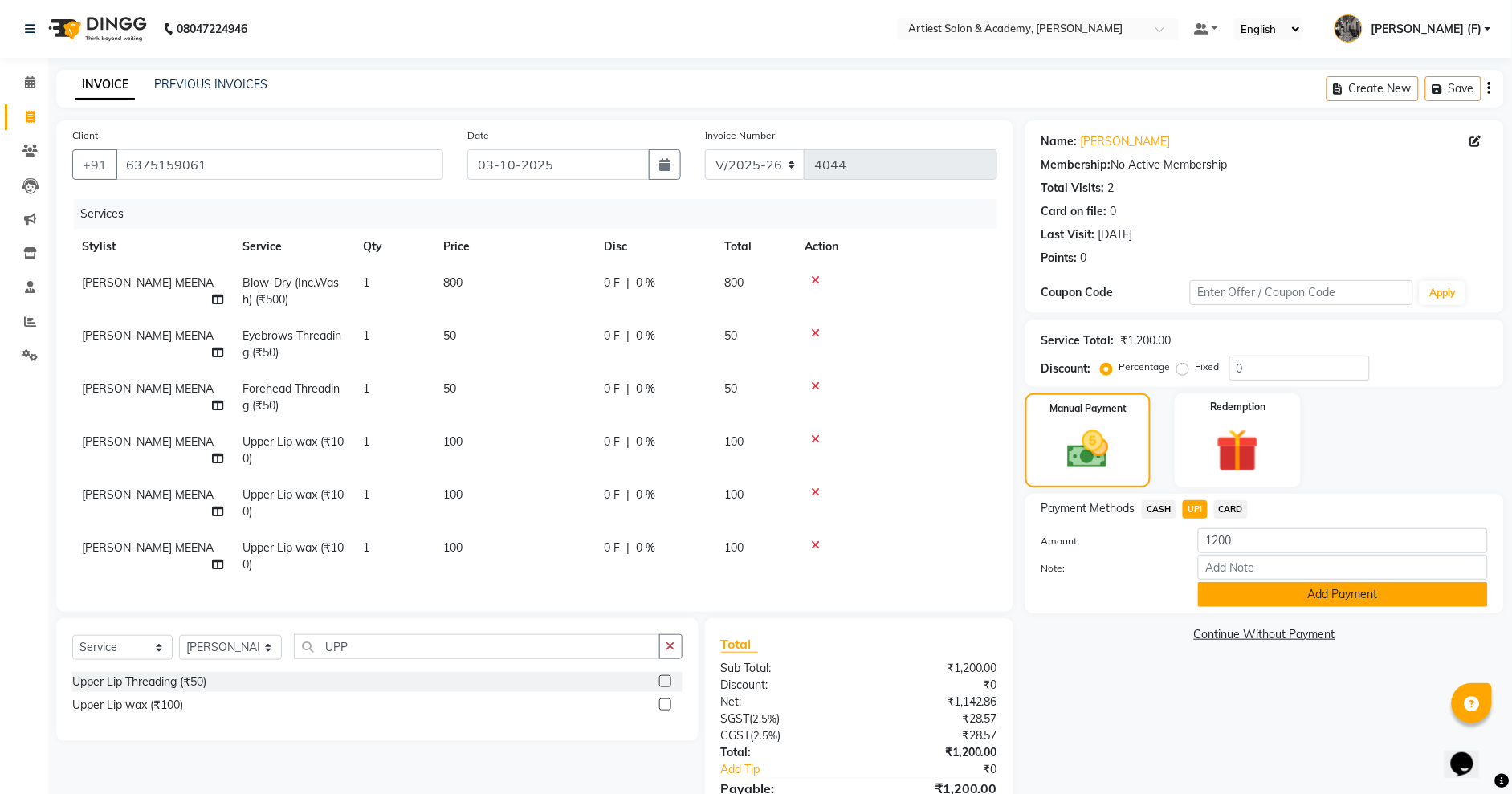
click at [1312, 587] on button "Add Payment" at bounding box center [1343, 594] width 290 height 25
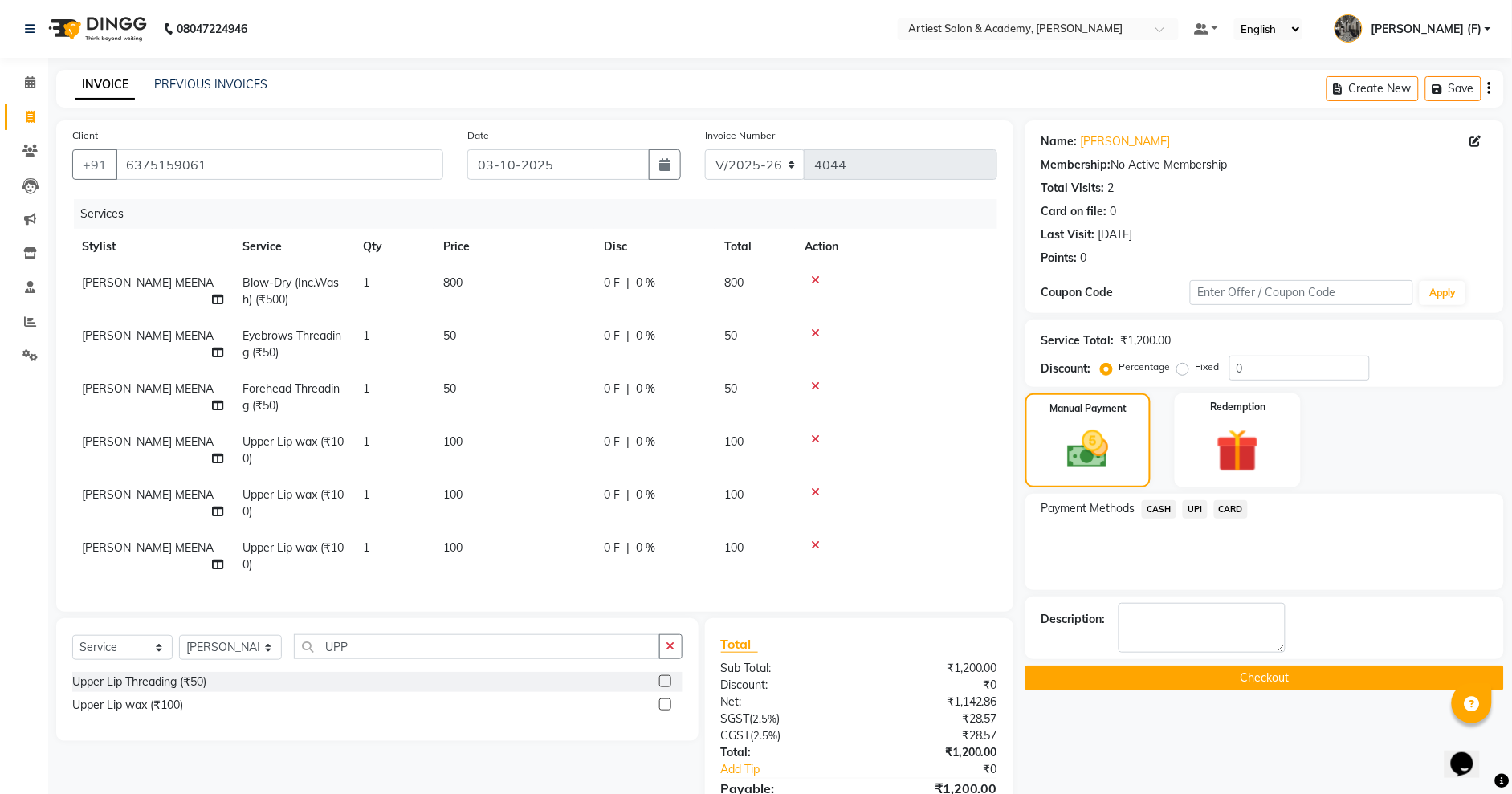
drag, startPoint x: 1330, startPoint y: 701, endPoint x: 1327, endPoint y: 694, distance: 7.6
click at [1329, 696] on div "Name: Aditi Singh Membership: No Active Membership Total Visits: 2 Card on file…" at bounding box center [1270, 504] width 490 height 767
drag, startPoint x: 1322, startPoint y: 680, endPoint x: 1312, endPoint y: 680, distance: 10.0
click at [1320, 680] on button "Checkout" at bounding box center [1264, 678] width 478 height 25
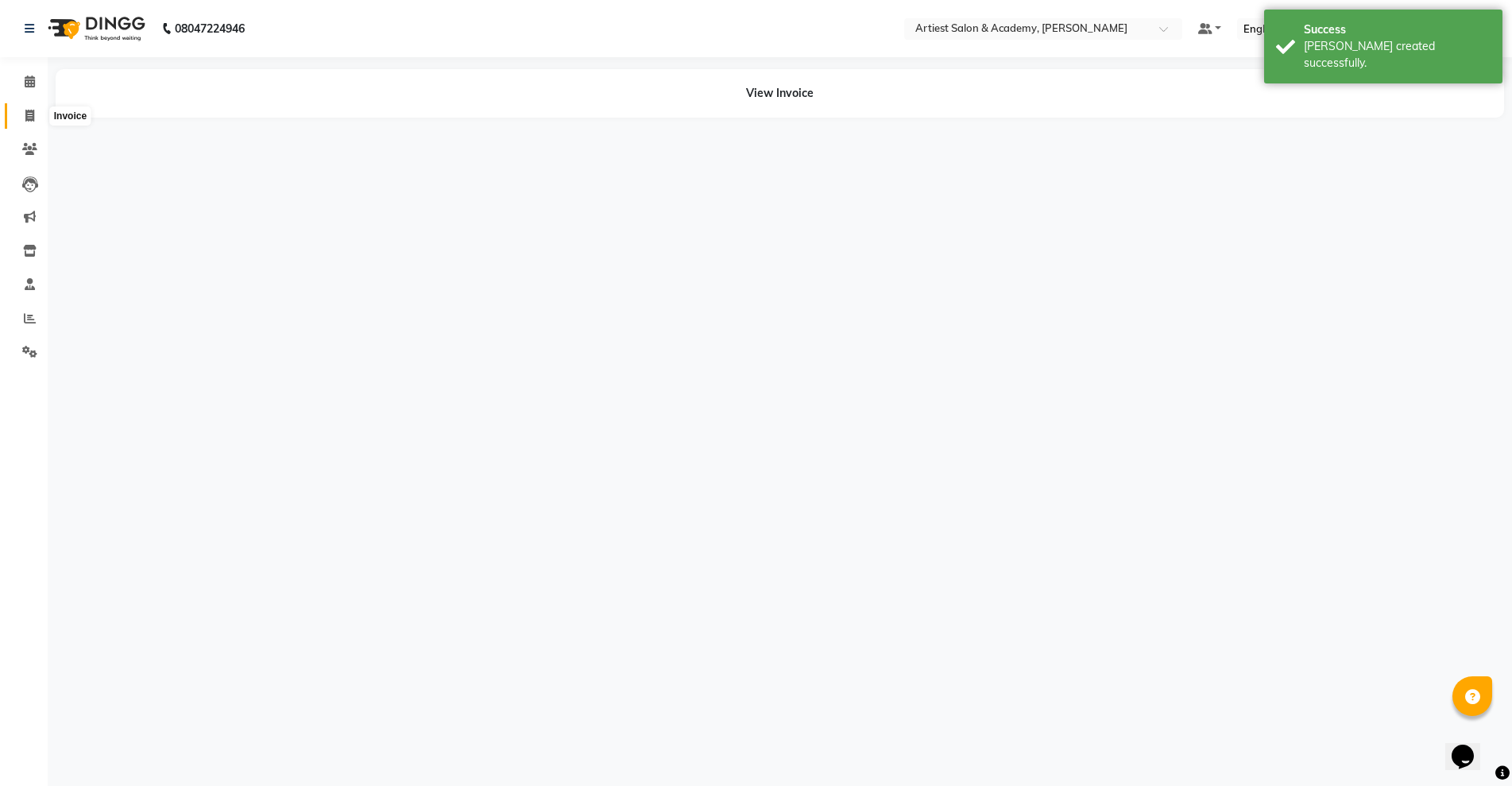
click at [23, 115] on span at bounding box center [29, 117] width 28 height 18
select select "5123"
select select "service"
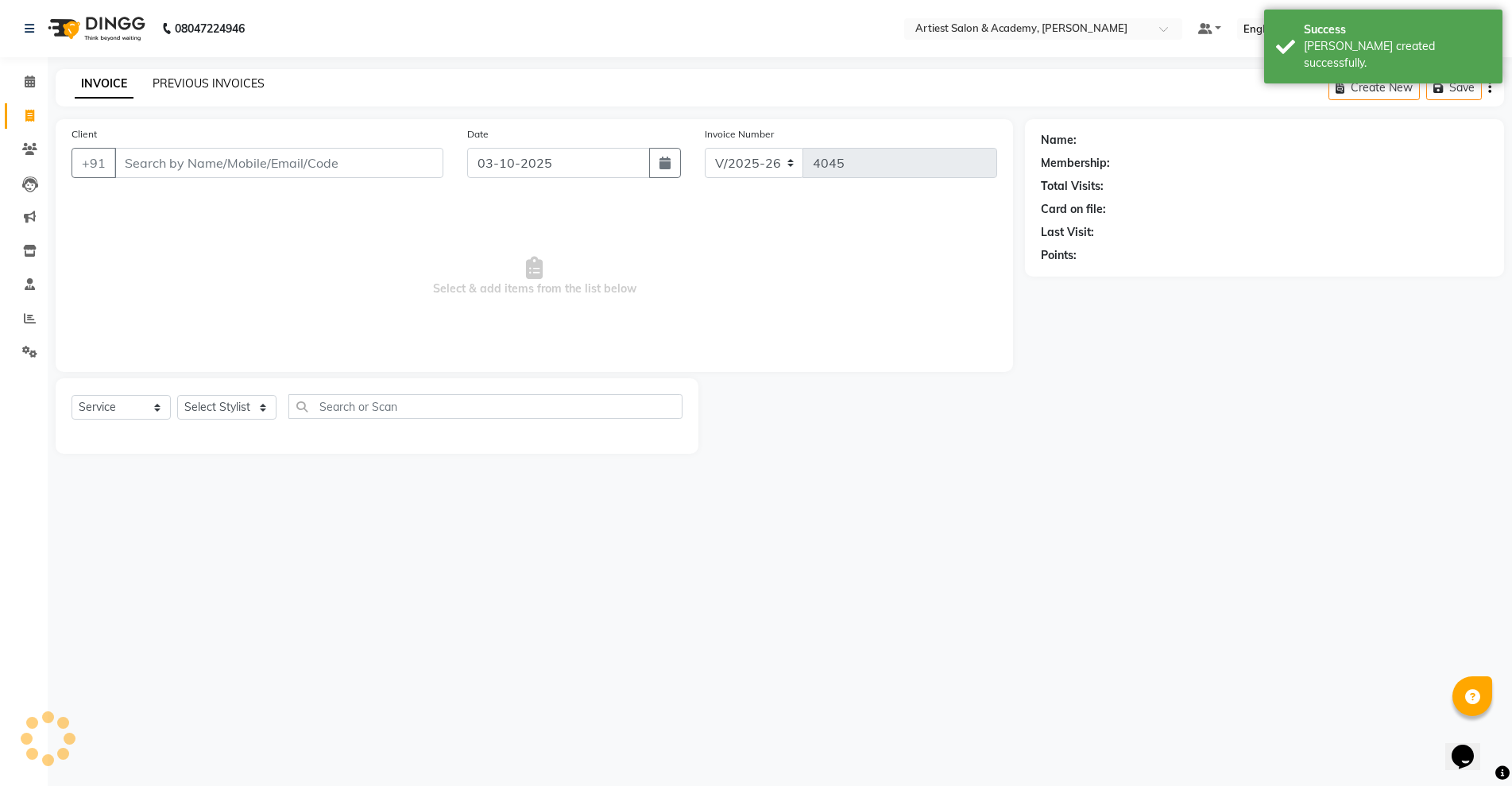
click at [219, 88] on link "PREVIOUS INVOICES" at bounding box center [208, 83] width 112 height 14
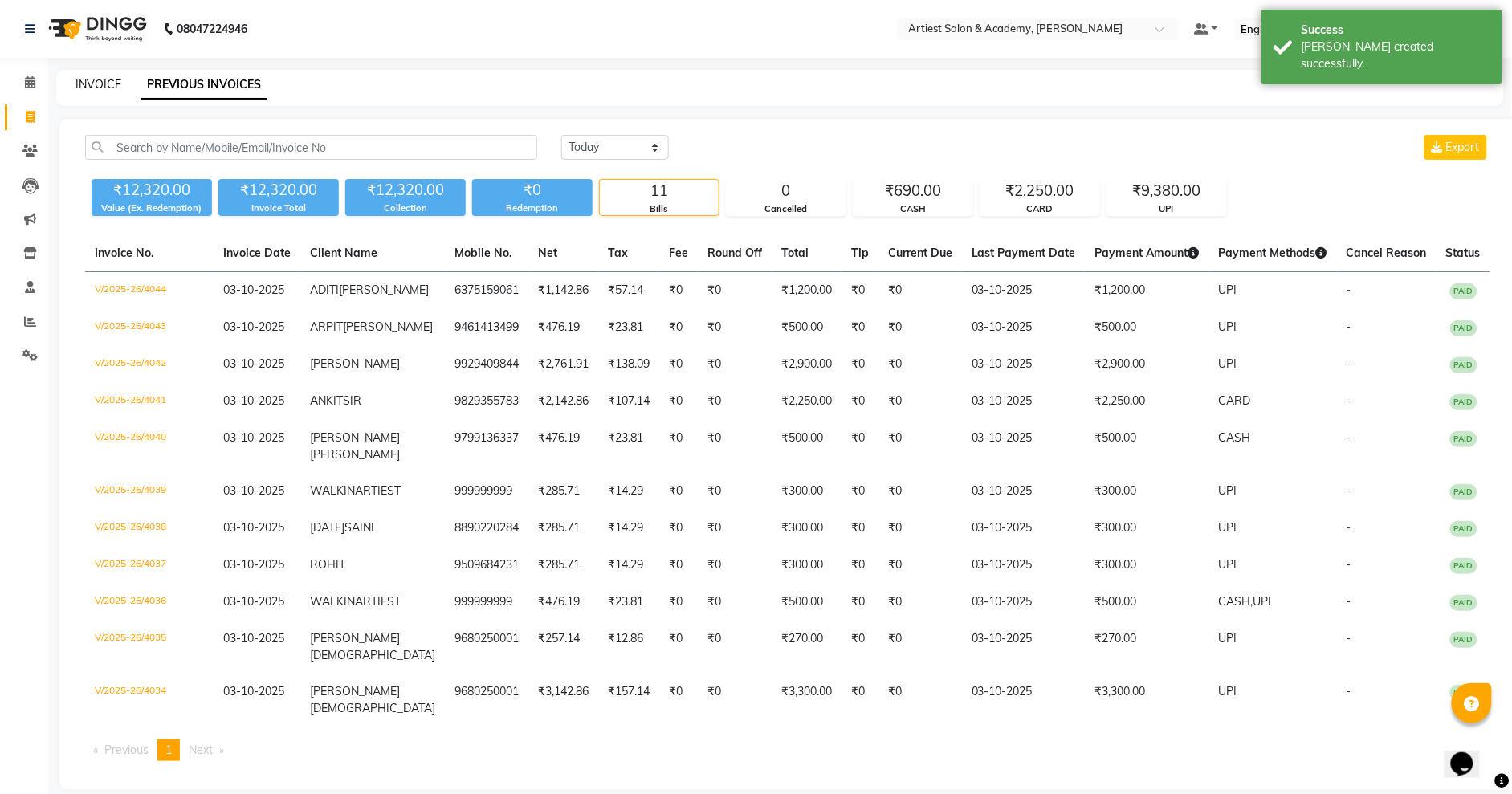
click at [100, 84] on link "INVOICE" at bounding box center [99, 84] width 45 height 14
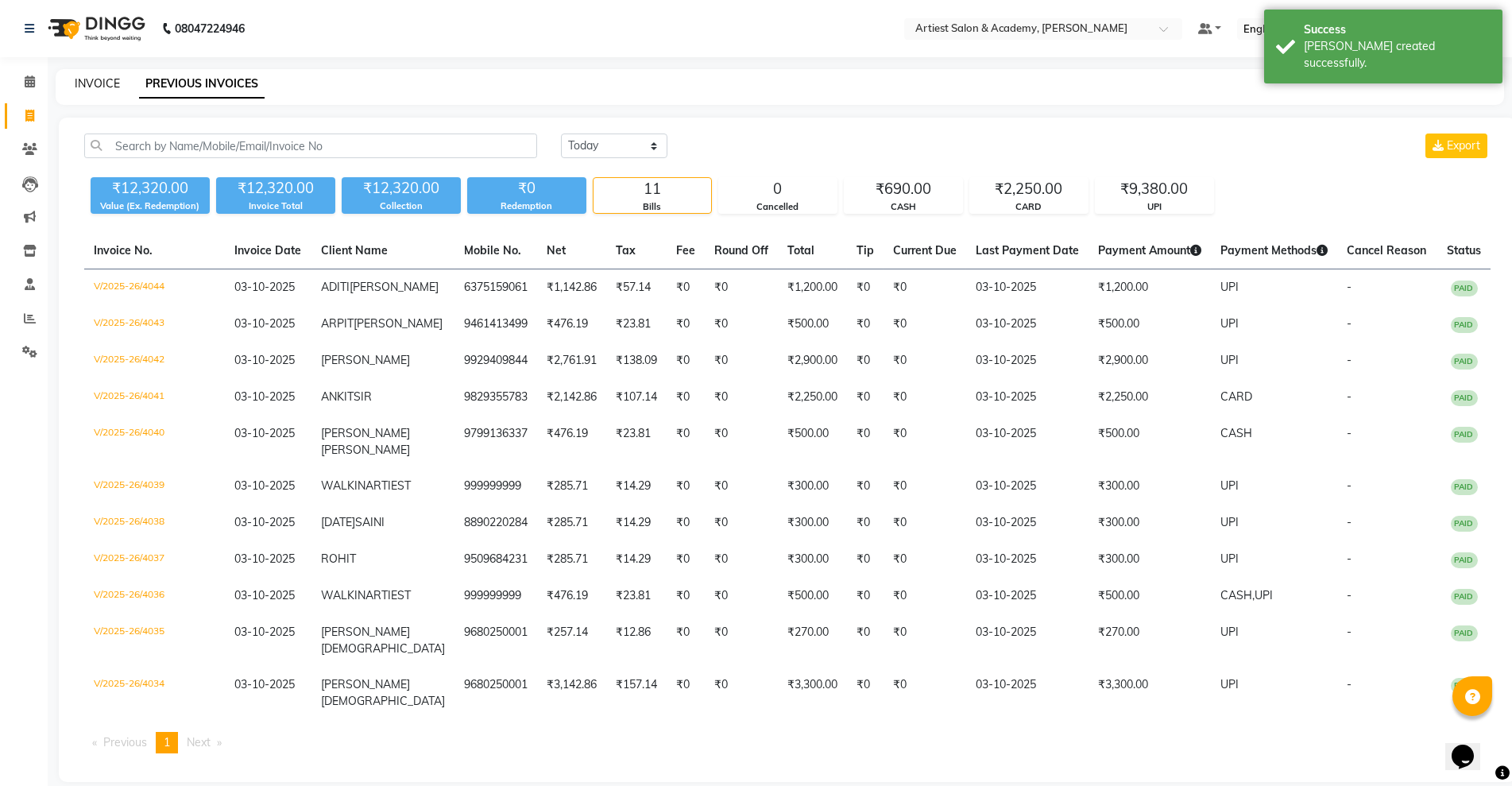
select select "5123"
select select "service"
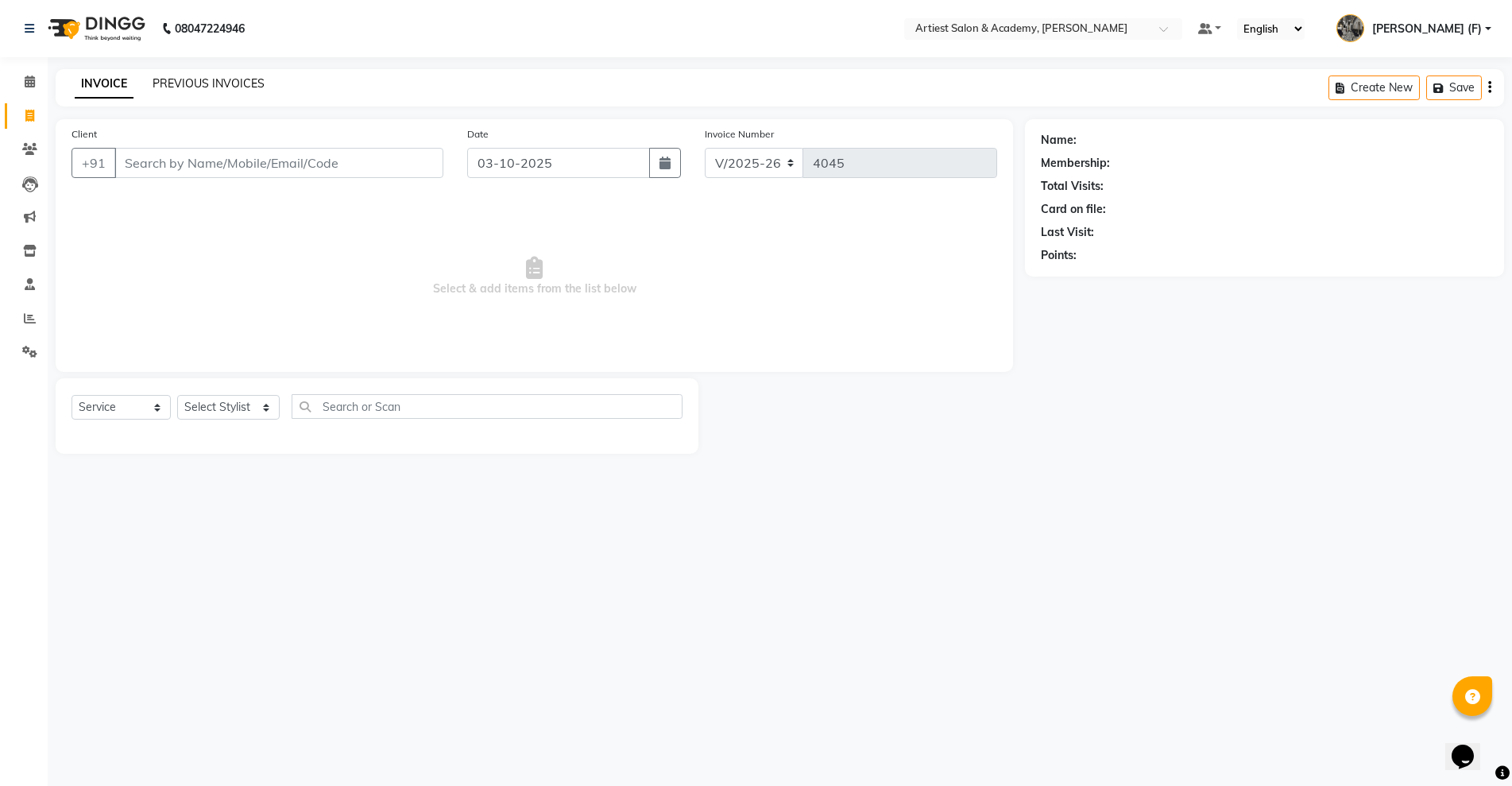
click at [219, 89] on link "PREVIOUS INVOICES" at bounding box center [208, 83] width 112 height 14
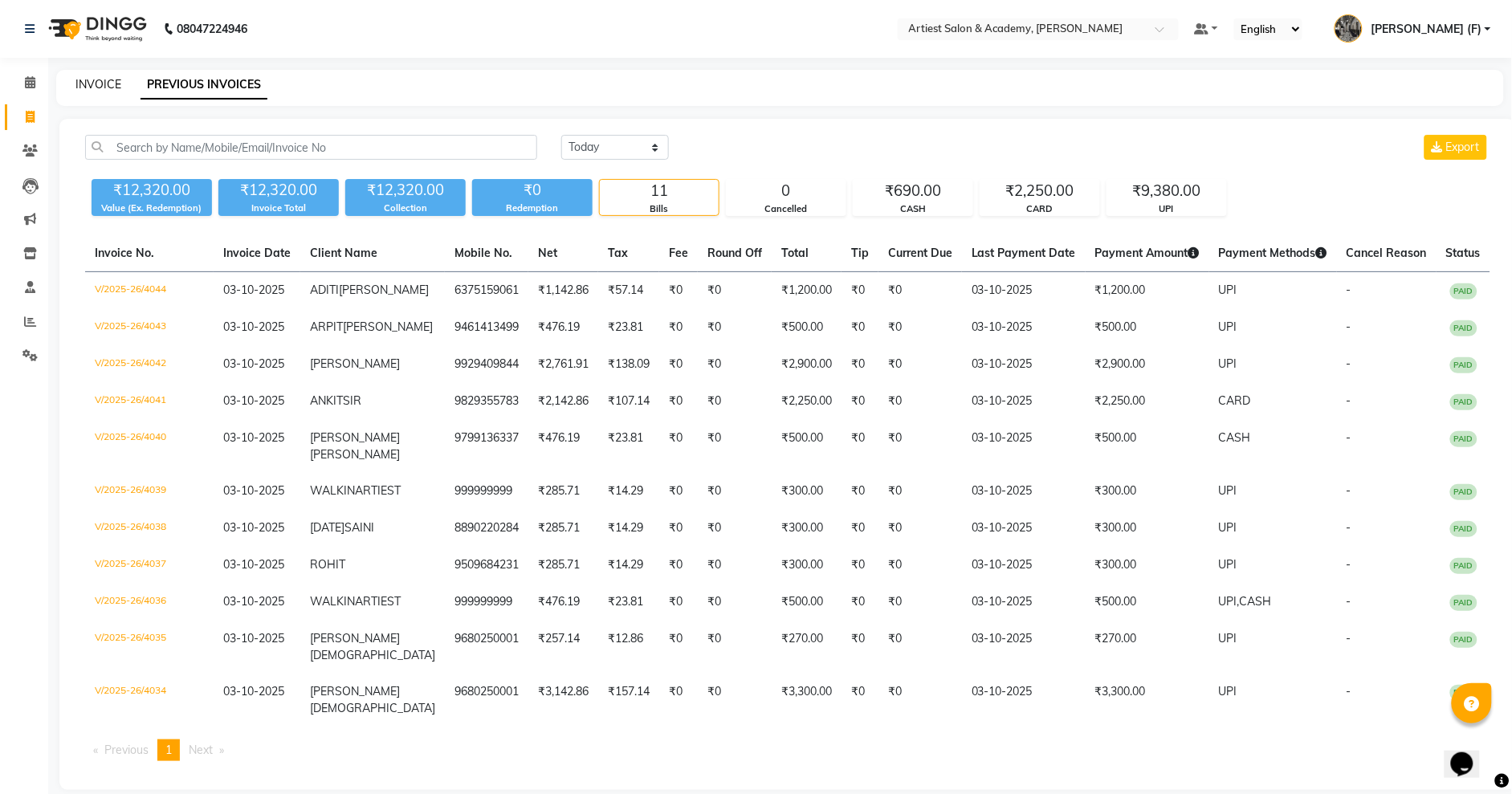
click at [90, 77] on link "INVOICE" at bounding box center [99, 84] width 45 height 14
select select "service"
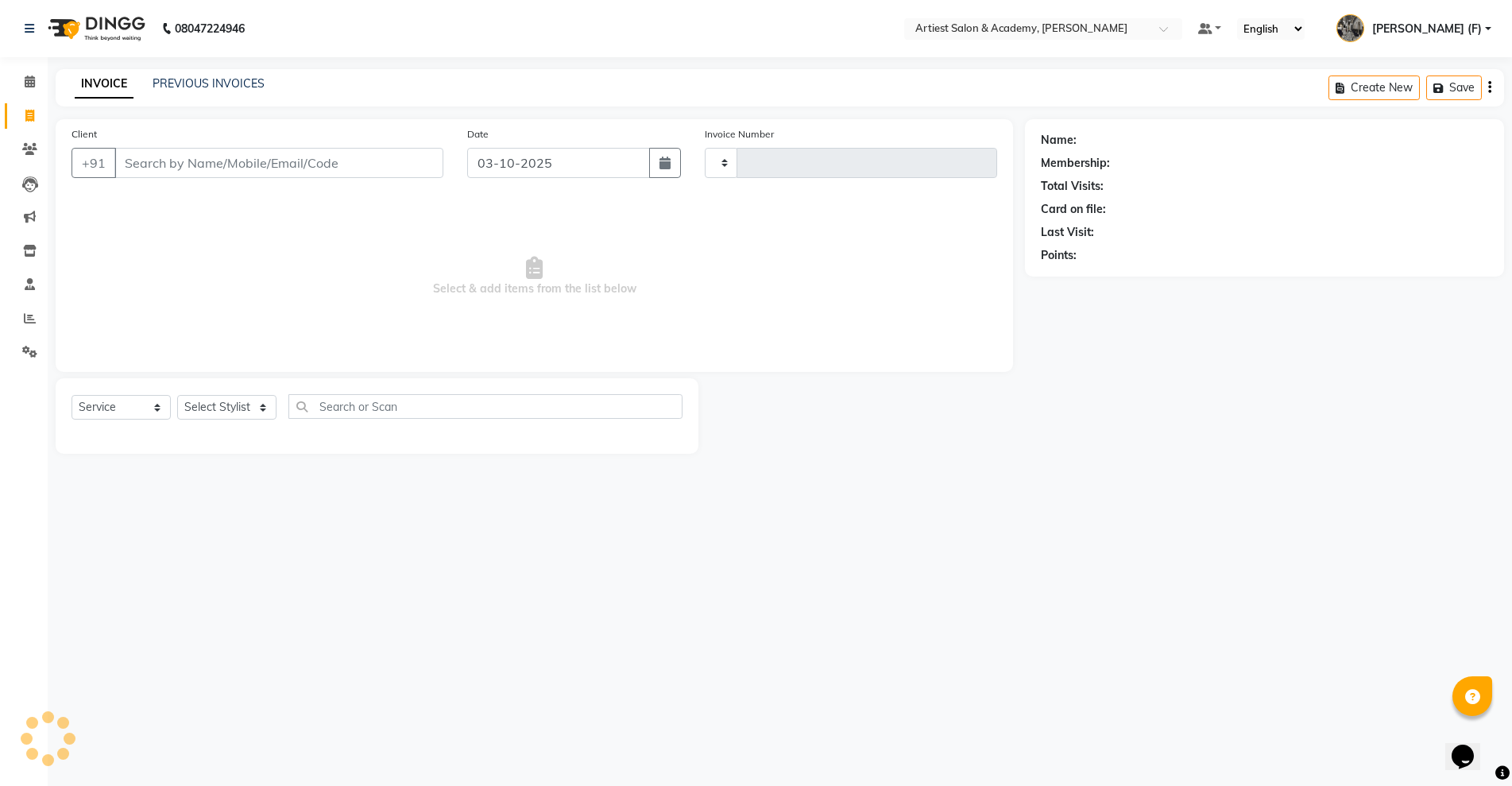
type input "4045"
select select "5123"
click at [153, 165] on input "Client" at bounding box center [278, 163] width 329 height 30
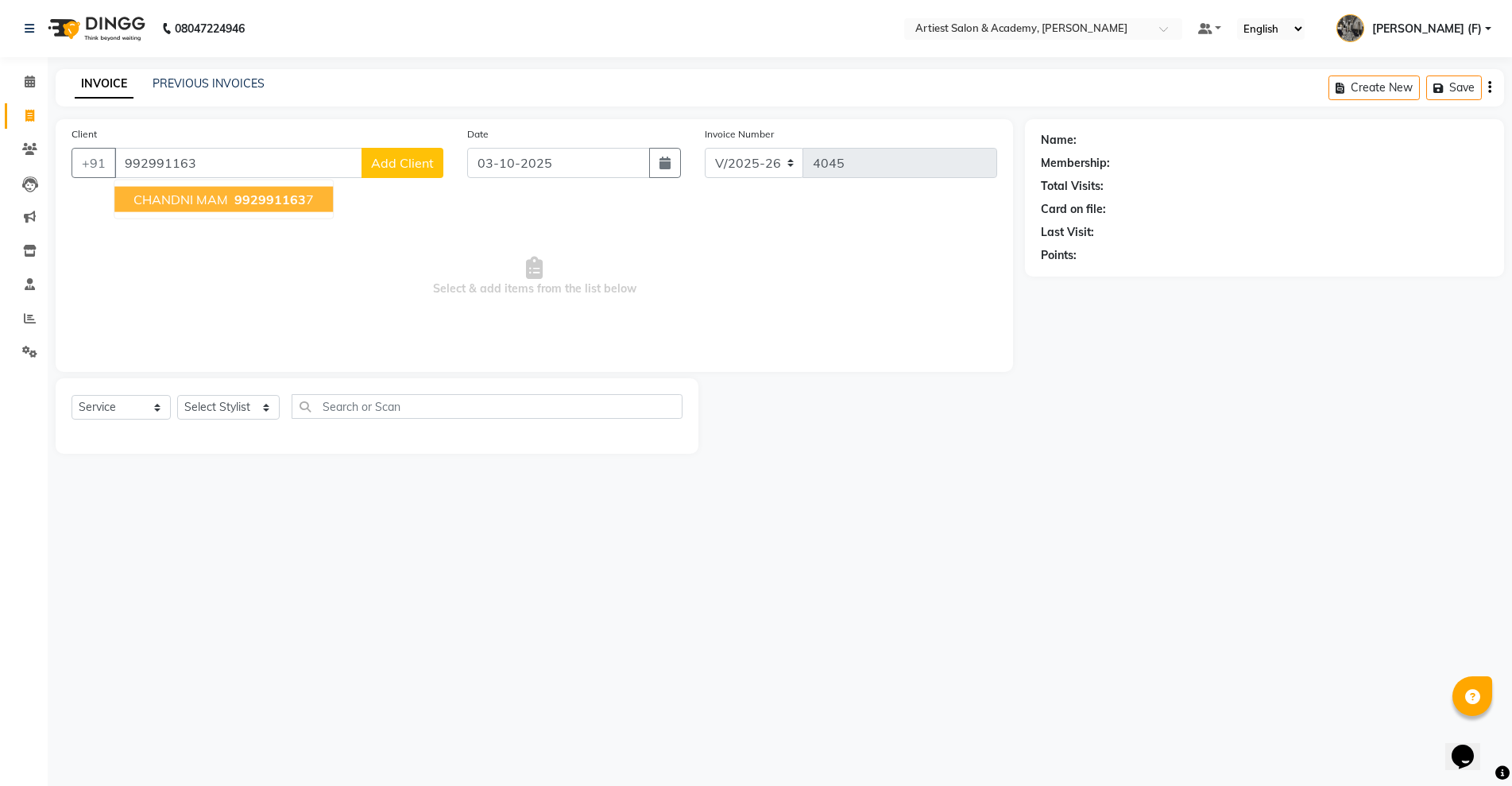
click at [303, 196] on ngb-highlight "992991163 7" at bounding box center [272, 199] width 83 height 16
type input "9929911637"
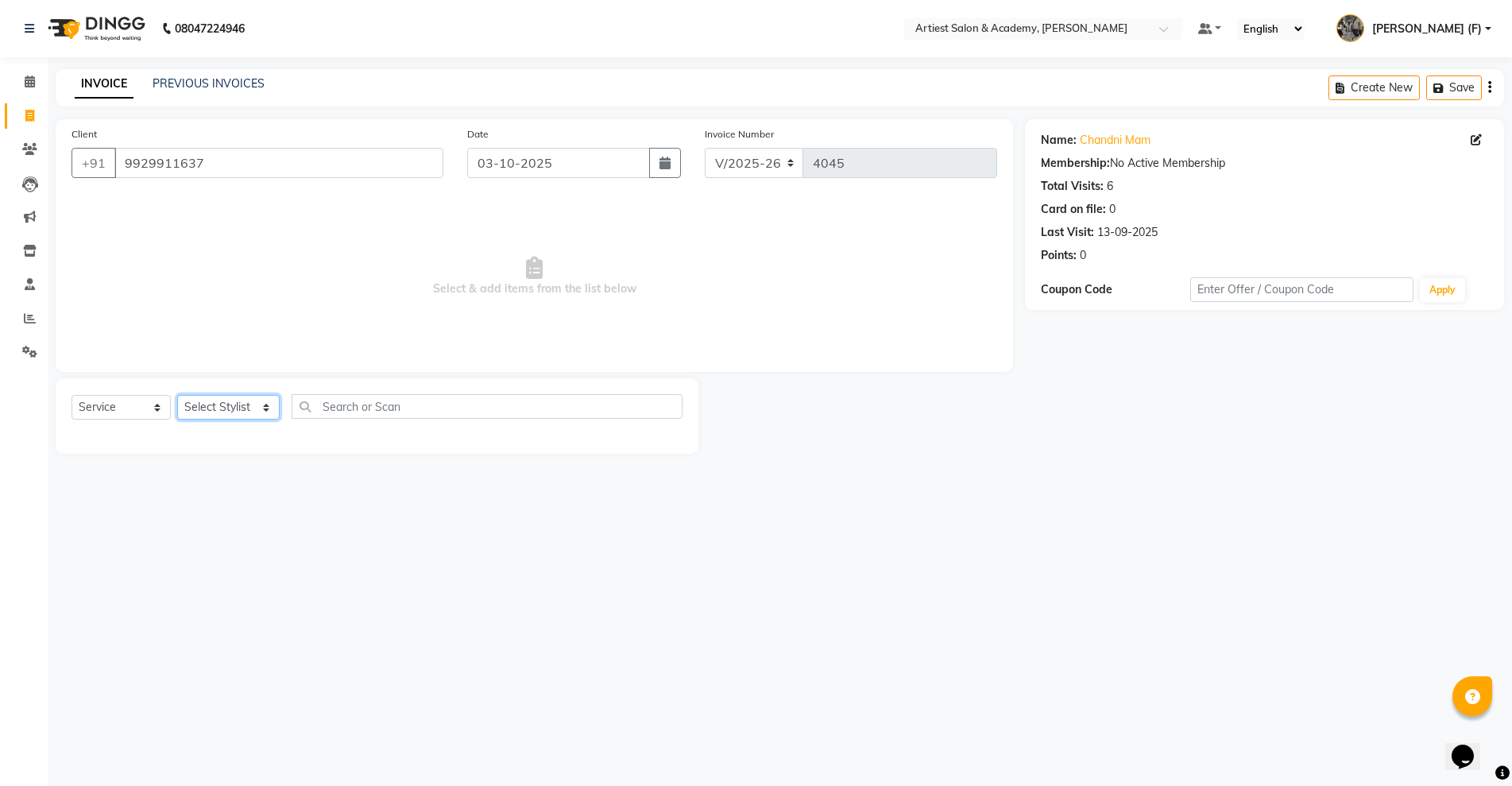
click at [263, 398] on select "Select Stylist [PERSON_NAME] (M) [PERSON_NAME] (F) [PERSON_NAME] DRASHTI [PERSO…" at bounding box center [228, 408] width 103 height 25
select select "33211"
click at [178, 395] on select "Select Stylist [PERSON_NAME] (M) [PERSON_NAME] (F) [PERSON_NAME] DRASHTI [PERSO…" at bounding box center [228, 408] width 103 height 25
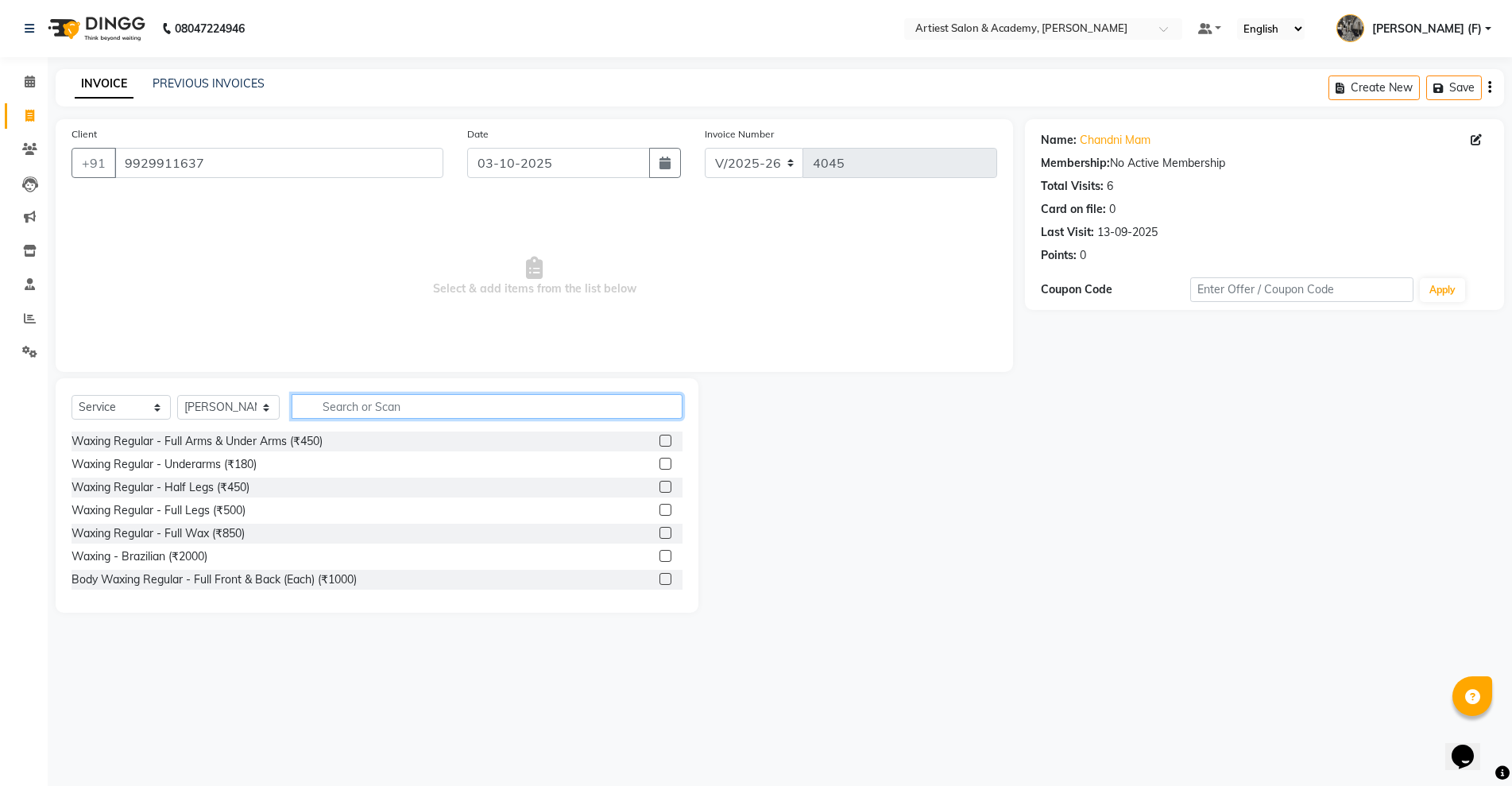
click at [366, 408] on input "text" at bounding box center [487, 407] width 391 height 25
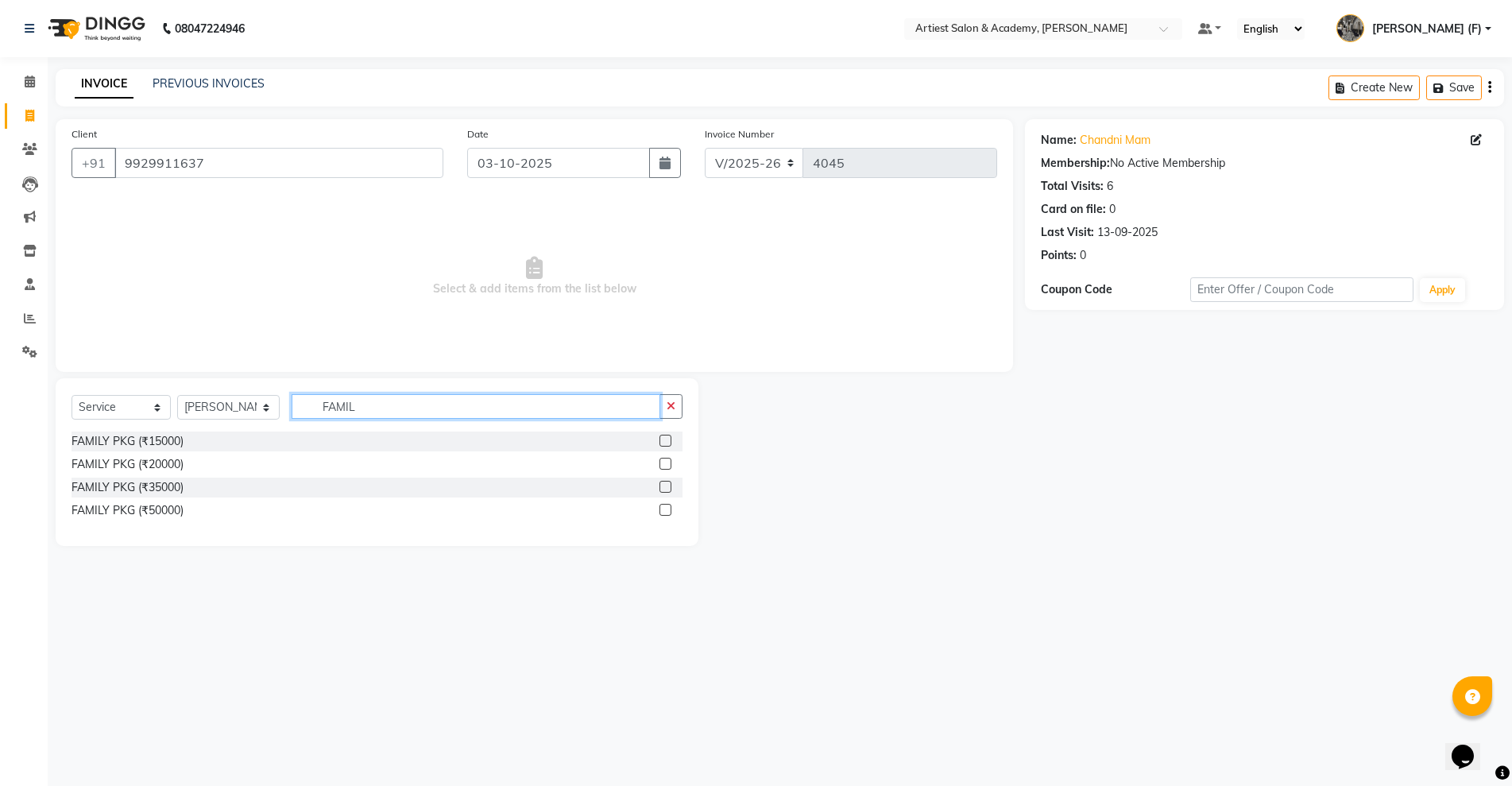
type input "FAMIL"
click at [662, 438] on label at bounding box center [665, 440] width 12 height 12
click at [662, 438] on input "checkbox" at bounding box center [664, 441] width 10 height 10
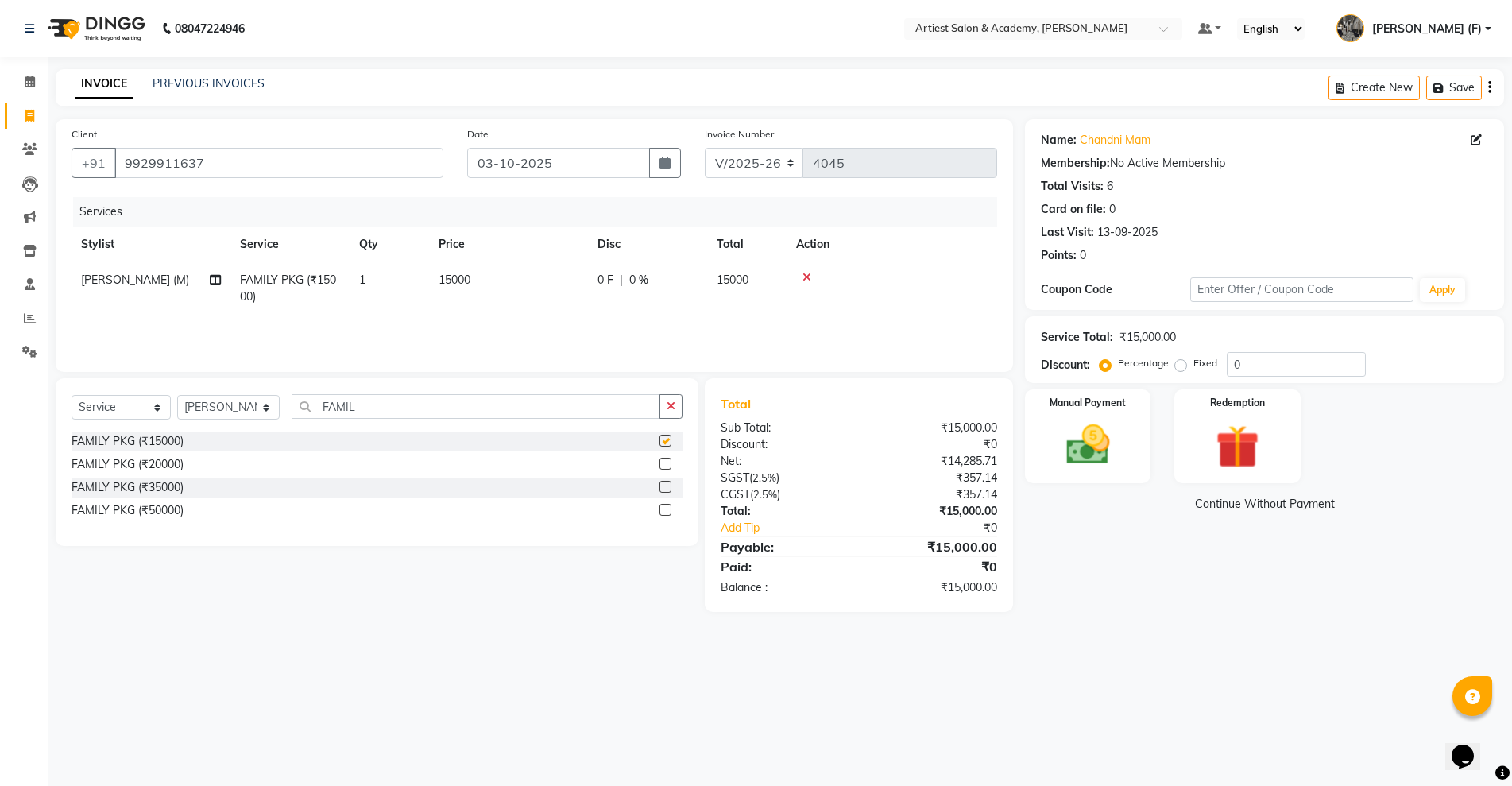
checkbox input "false"
click at [444, 278] on span "15000" at bounding box center [454, 279] width 32 height 14
select select "33211"
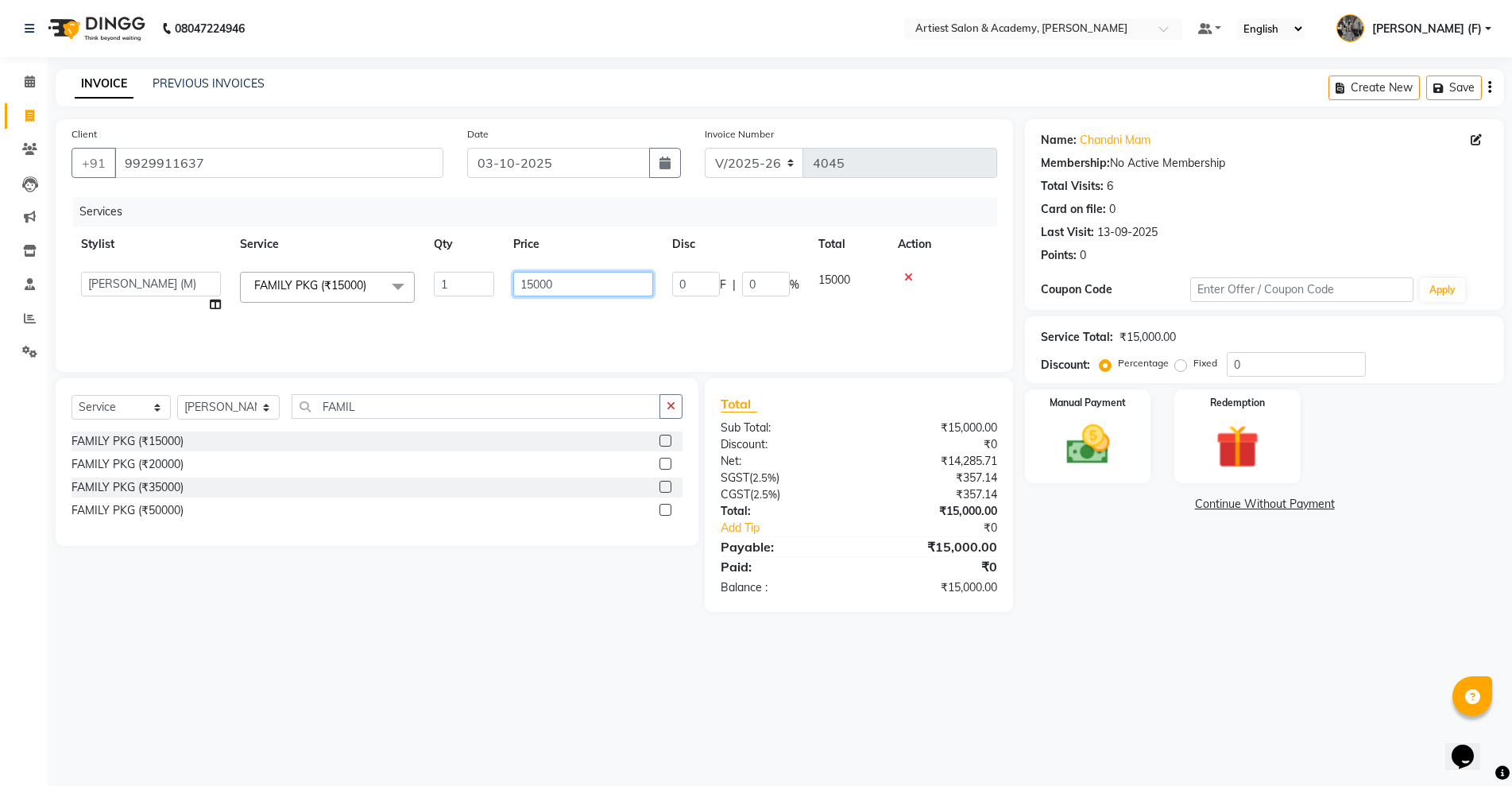
drag, startPoint x: 528, startPoint y: 281, endPoint x: 558, endPoint y: 352, distance: 77.1
click at [528, 283] on input "15000" at bounding box center [583, 284] width 140 height 25
type input "5000"
click at [1074, 581] on div "Name: Chandni Mam Membership: No Active Membership Total Visits: 6 Card on file…" at bounding box center [1270, 365] width 491 height 493
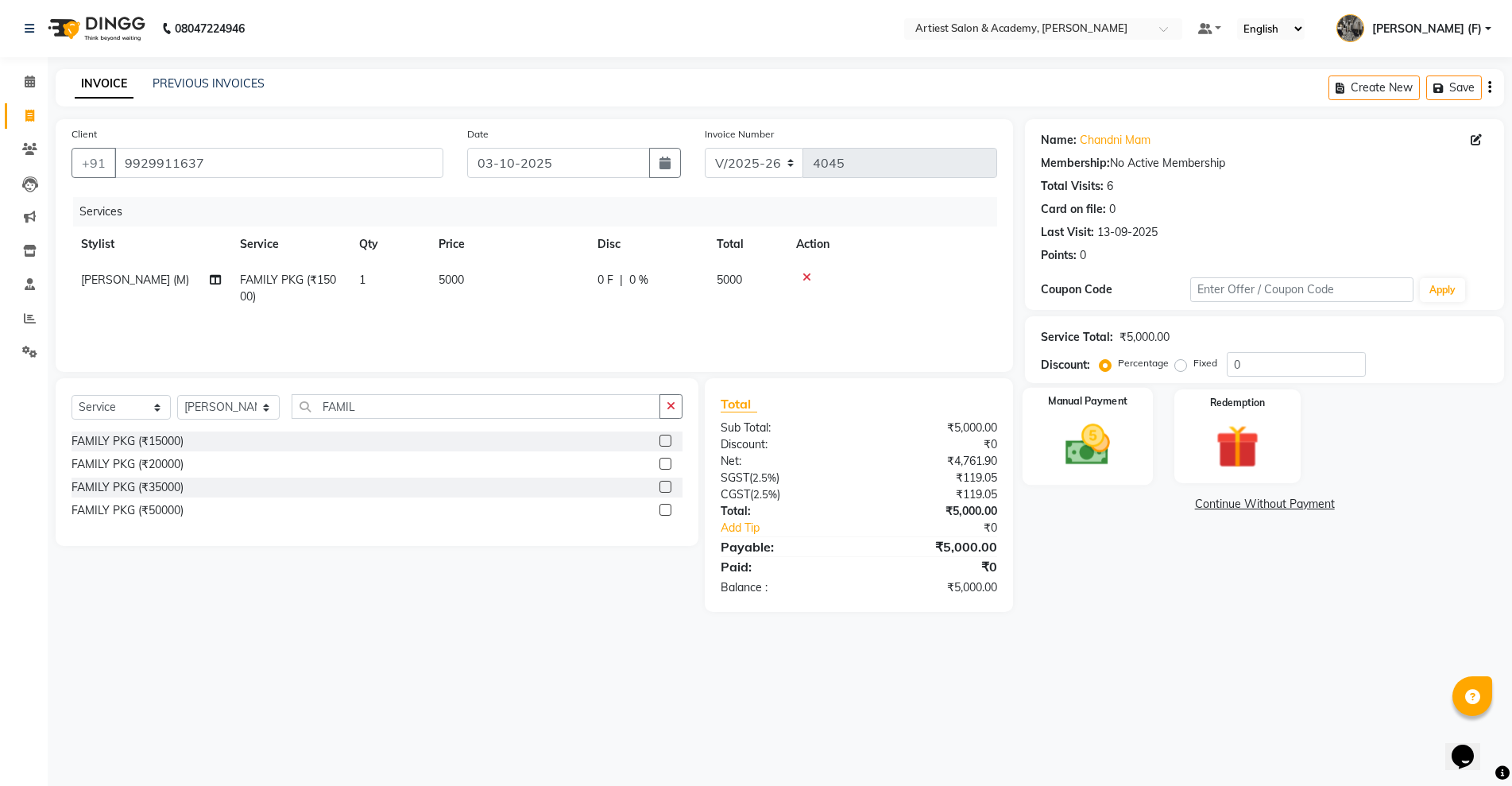
click at [1078, 451] on img at bounding box center [1088, 444] width 73 height 52
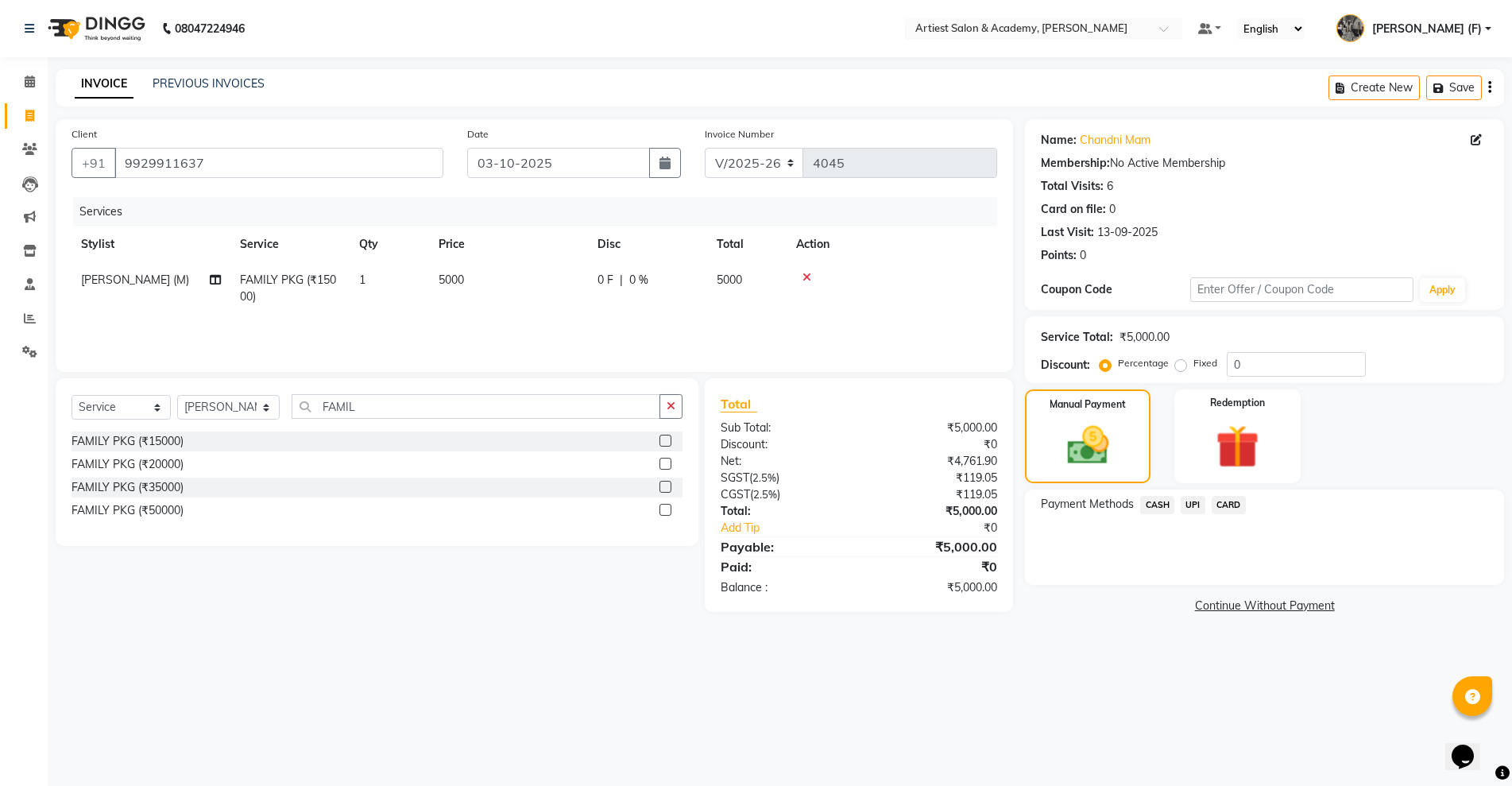
drag, startPoint x: 1159, startPoint y: 504, endPoint x: 1167, endPoint y: 518, distance: 16.1
click at [1159, 505] on span "CASH" at bounding box center [1157, 505] width 34 height 18
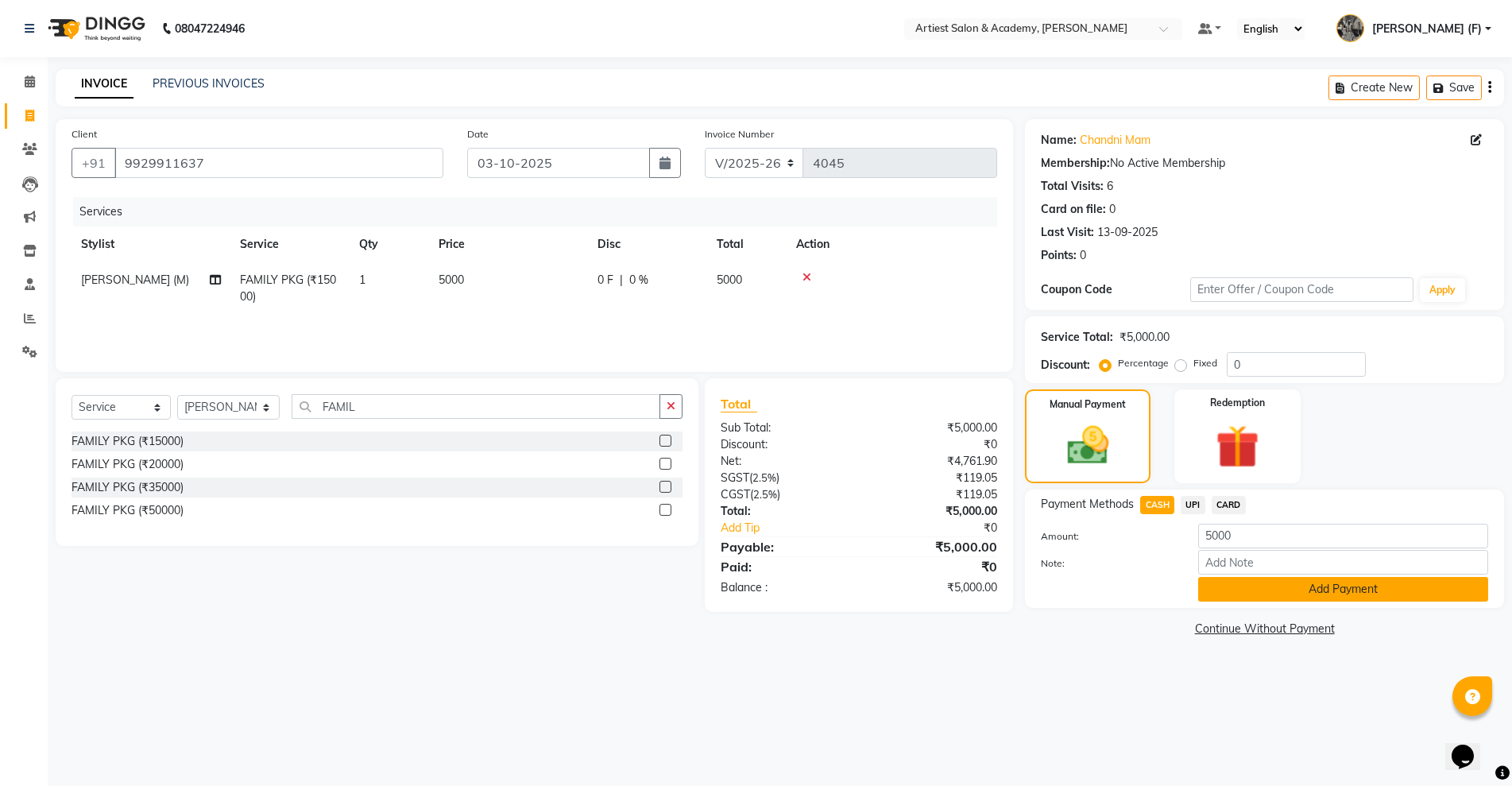
click at [1350, 586] on button "Add Payment" at bounding box center [1344, 589] width 290 height 25
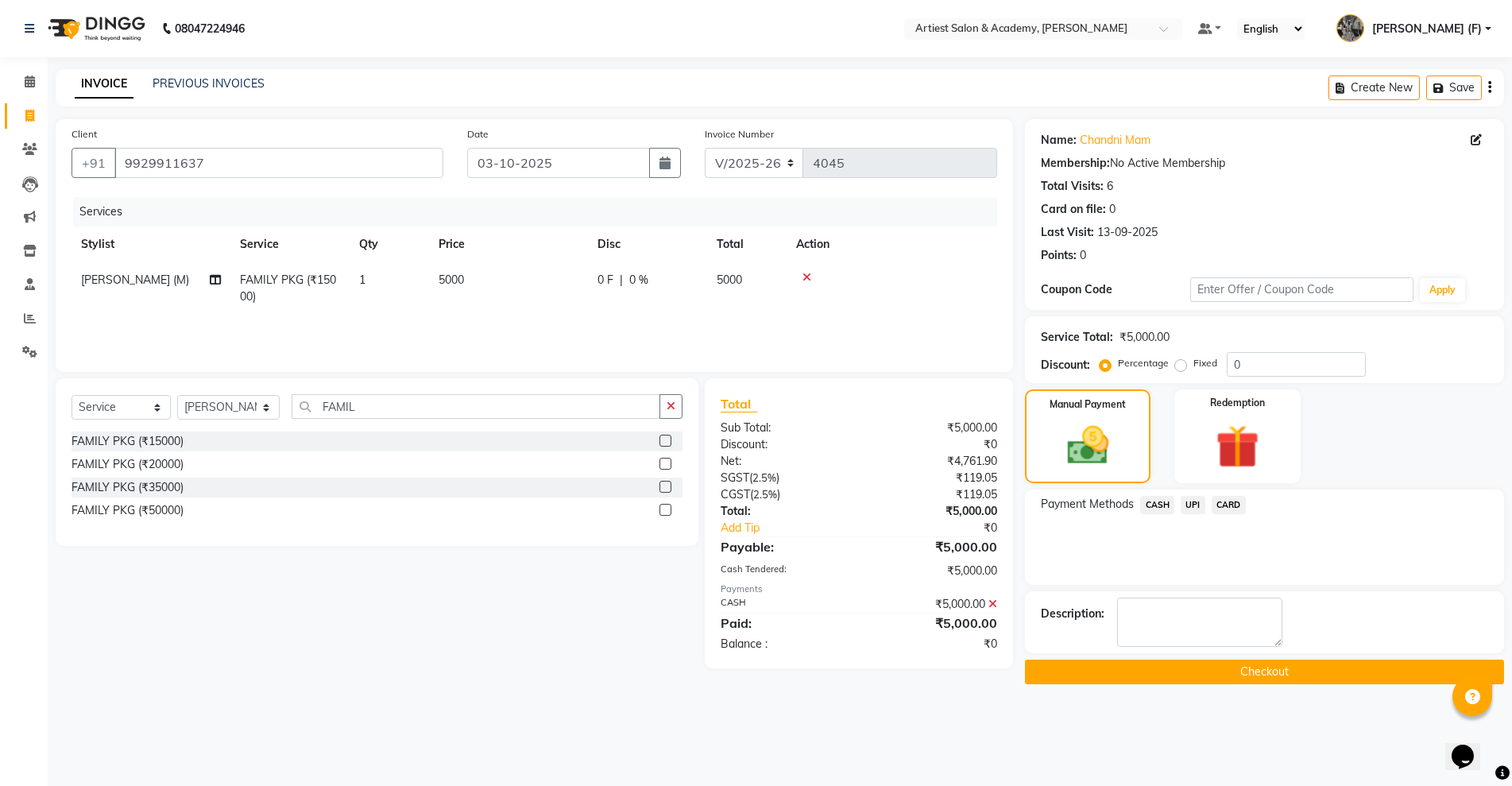
click at [1305, 675] on button "Checkout" at bounding box center [1264, 672] width 479 height 25
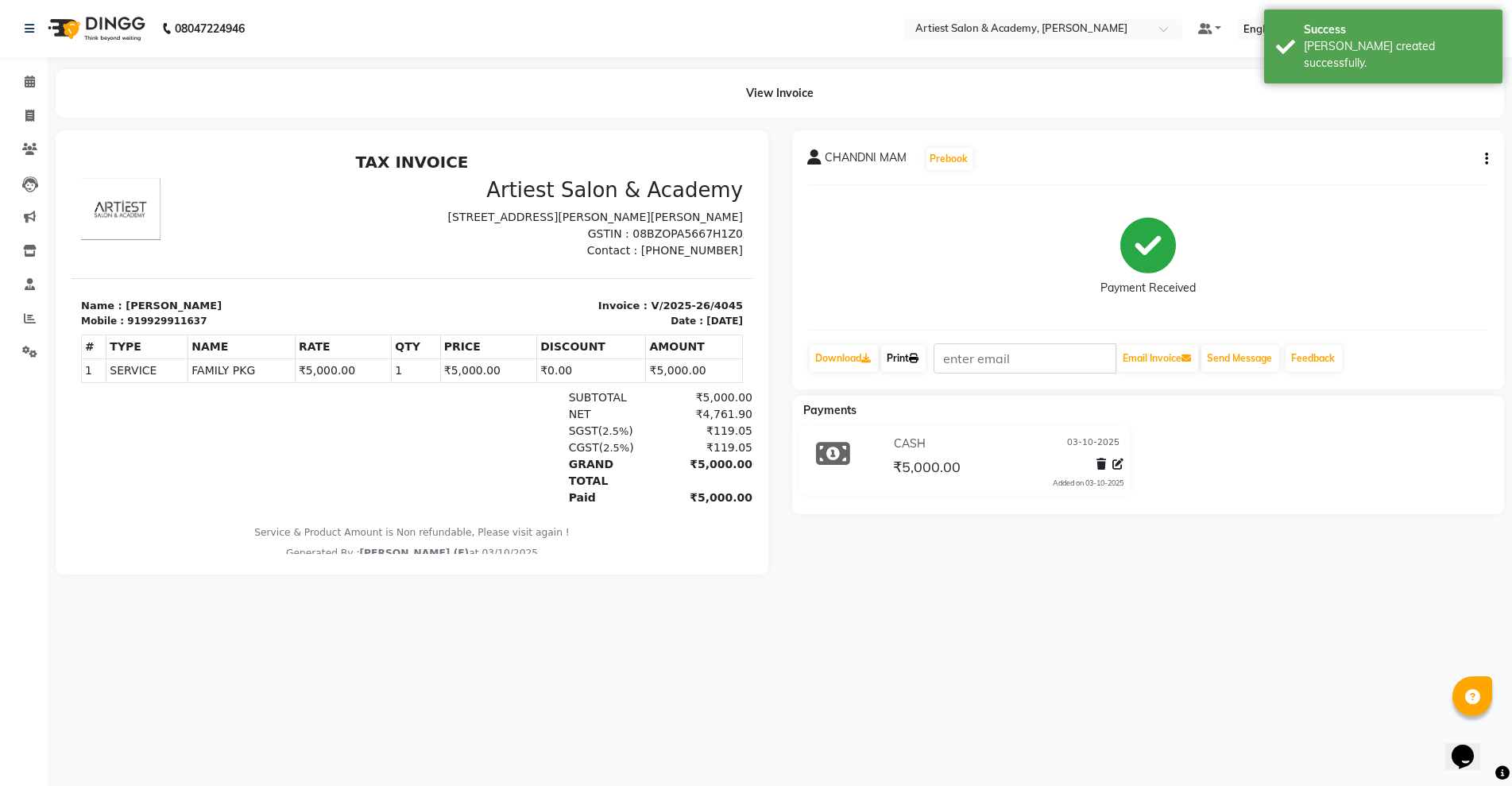
click at [908, 361] on link "Print" at bounding box center [903, 358] width 44 height 27
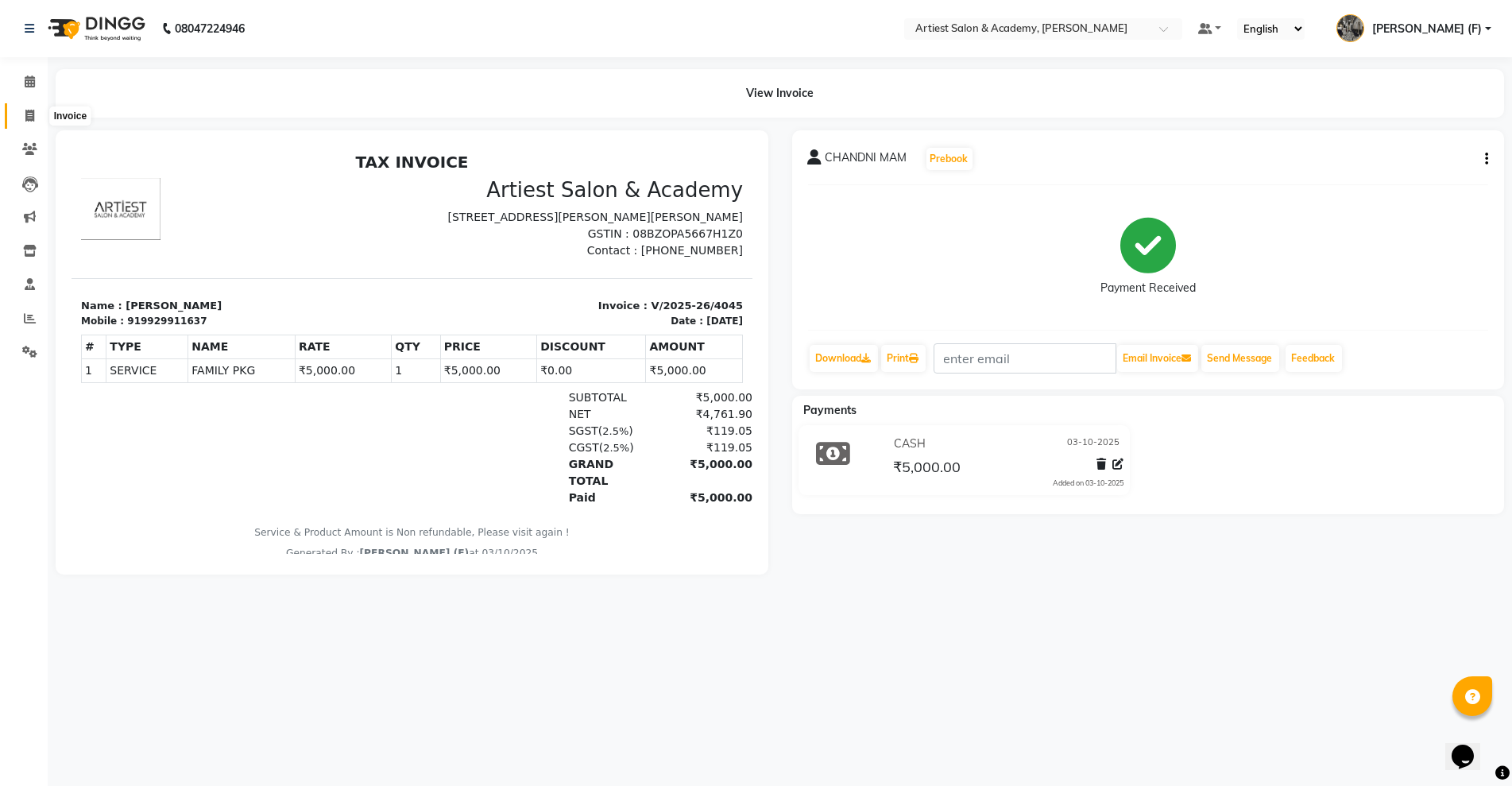
click at [23, 115] on span at bounding box center [29, 117] width 28 height 18
select select "service"
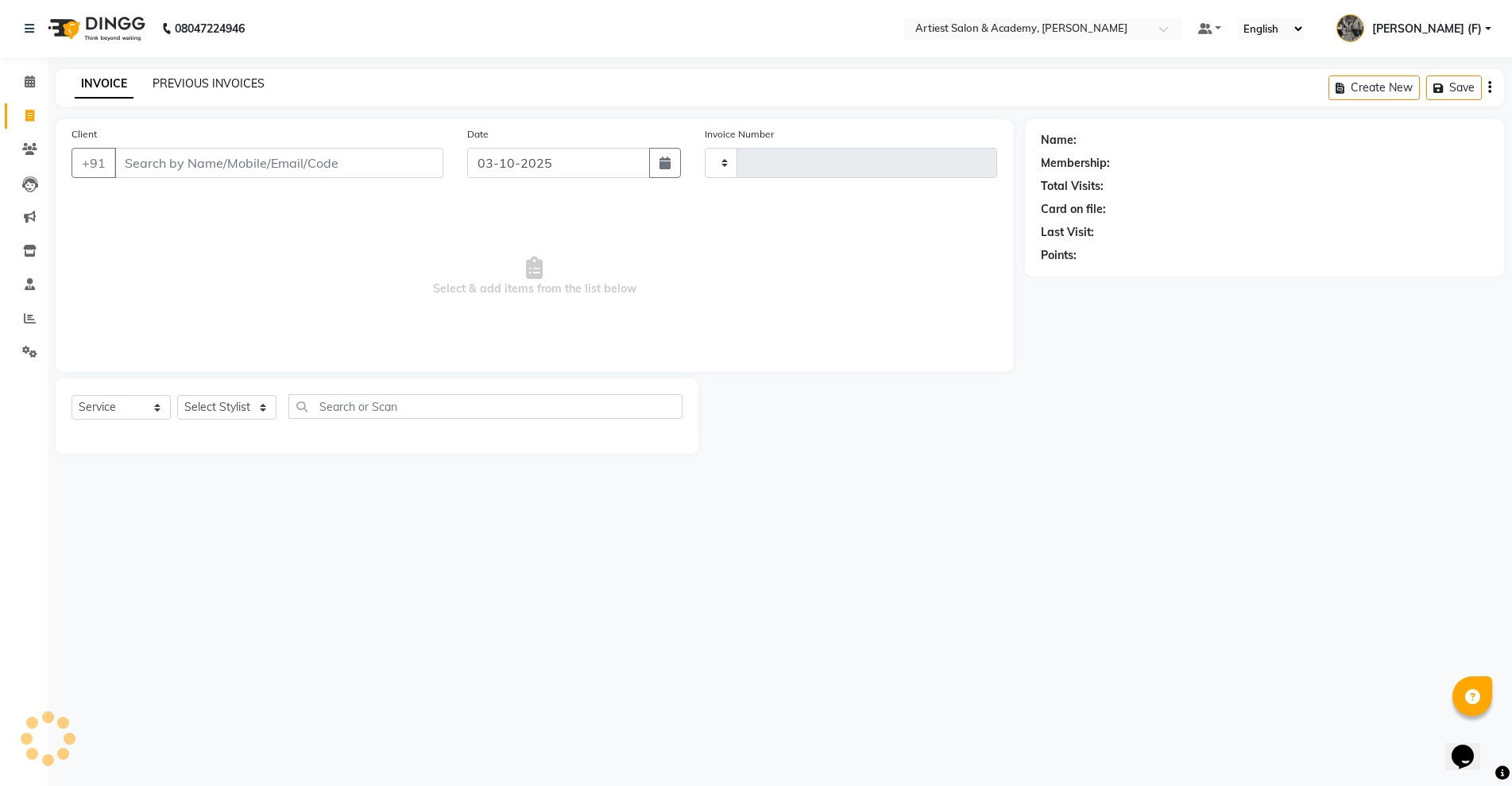
type input "4046"
select select "5123"
click at [193, 82] on link "PREVIOUS INVOICES" at bounding box center [208, 83] width 112 height 14
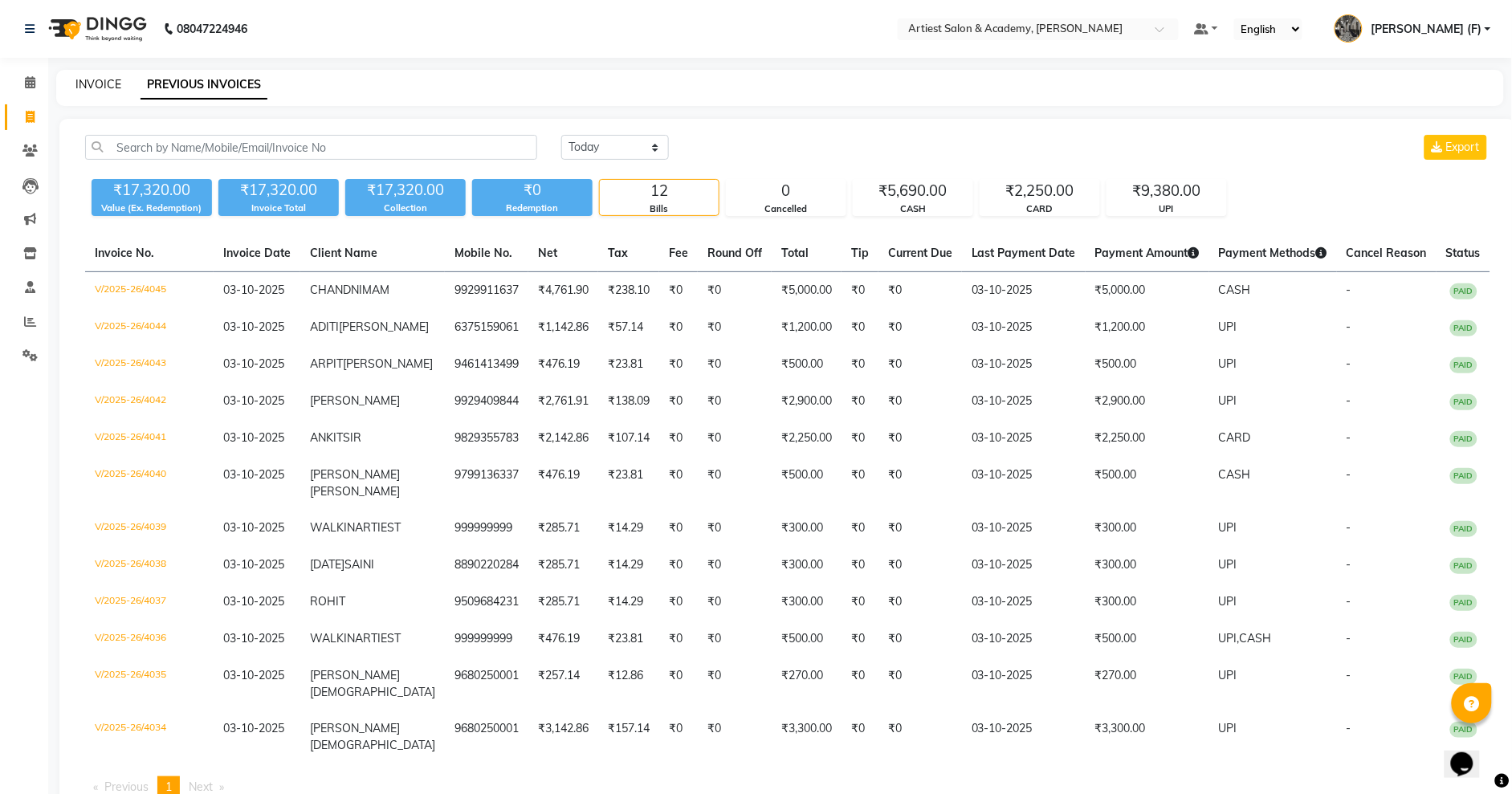
click at [102, 83] on link "INVOICE" at bounding box center [99, 84] width 45 height 14
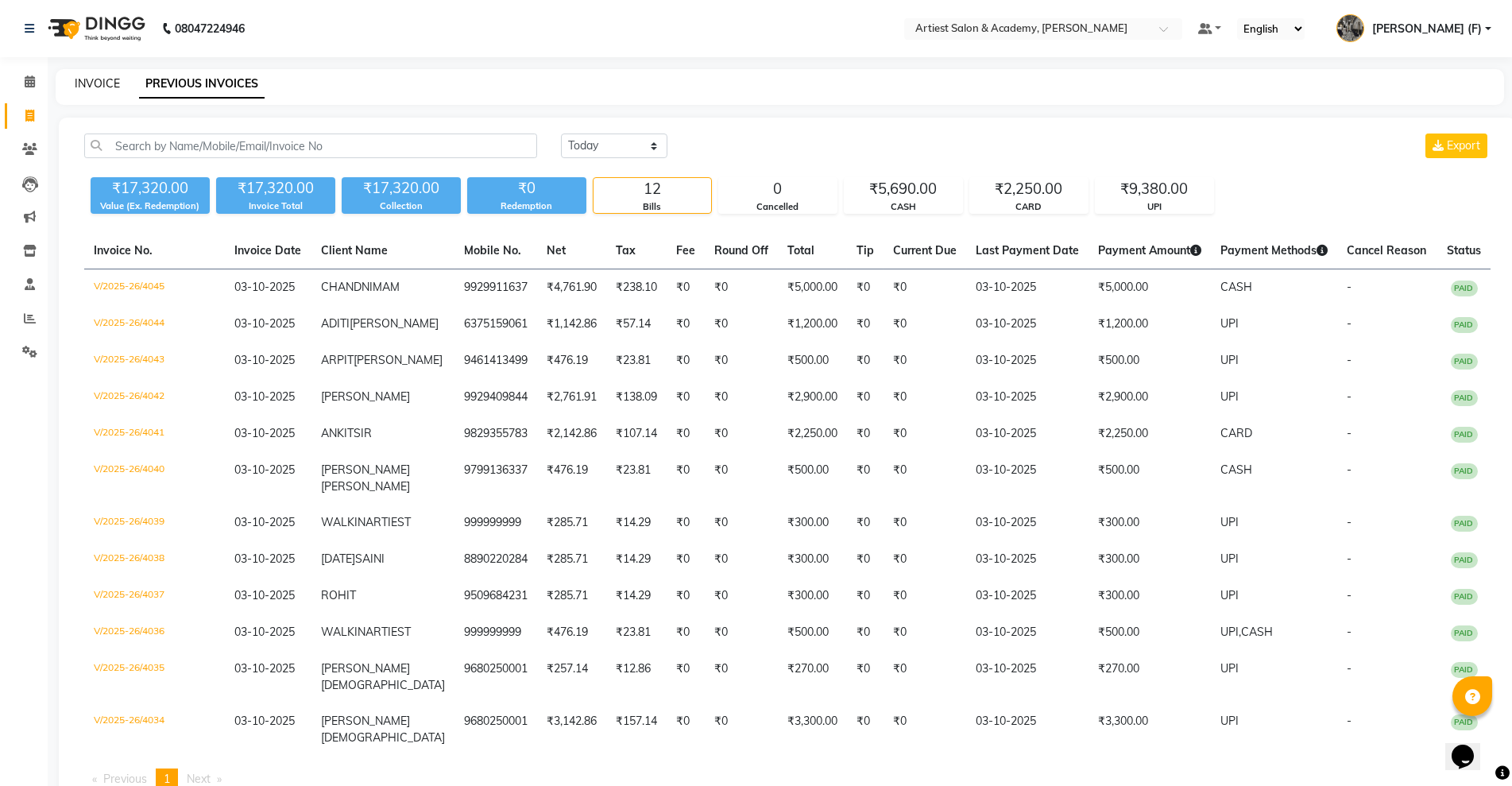
select select "5123"
select select "service"
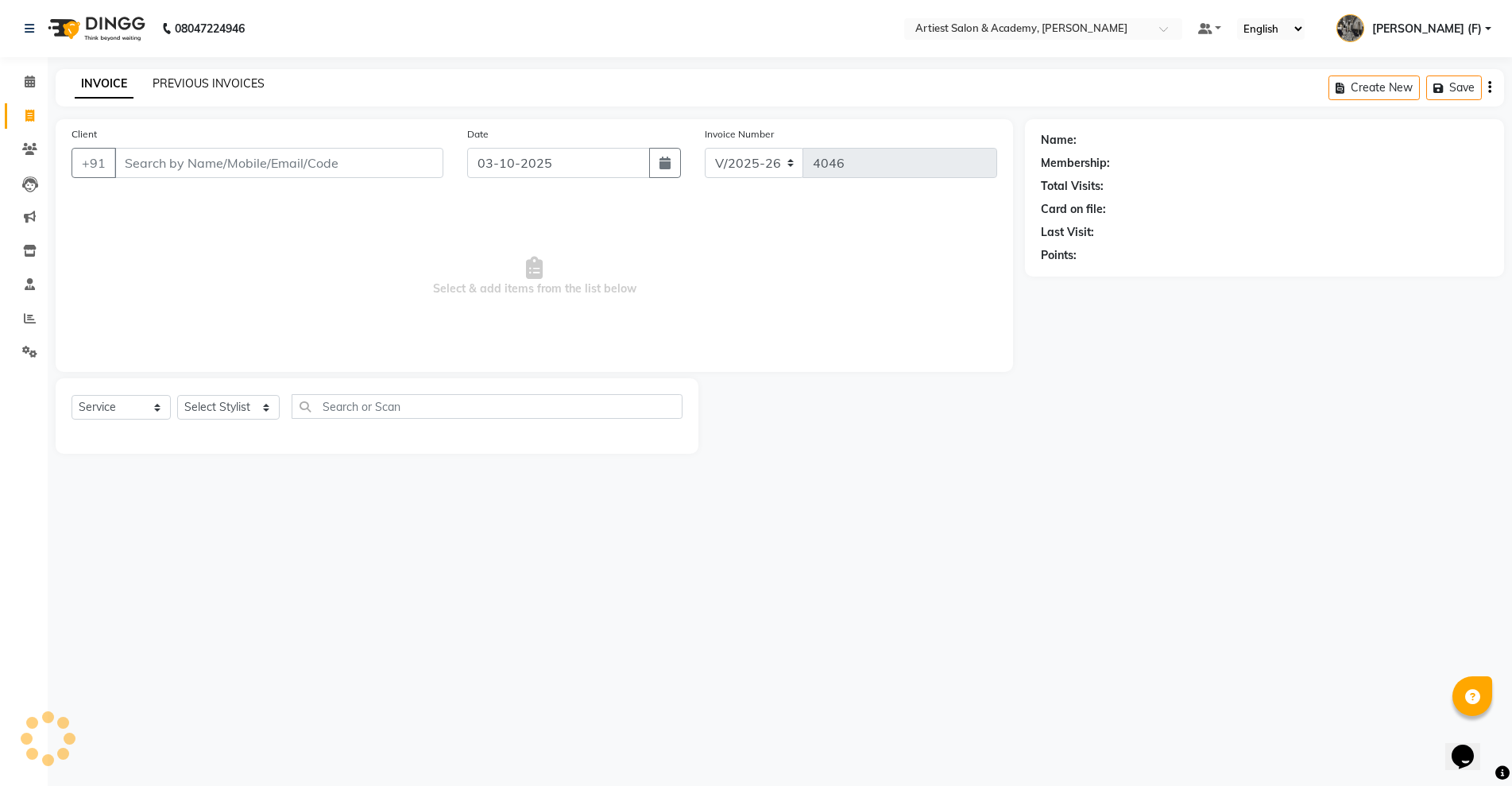
click at [205, 81] on link "PREVIOUS INVOICES" at bounding box center [208, 83] width 112 height 14
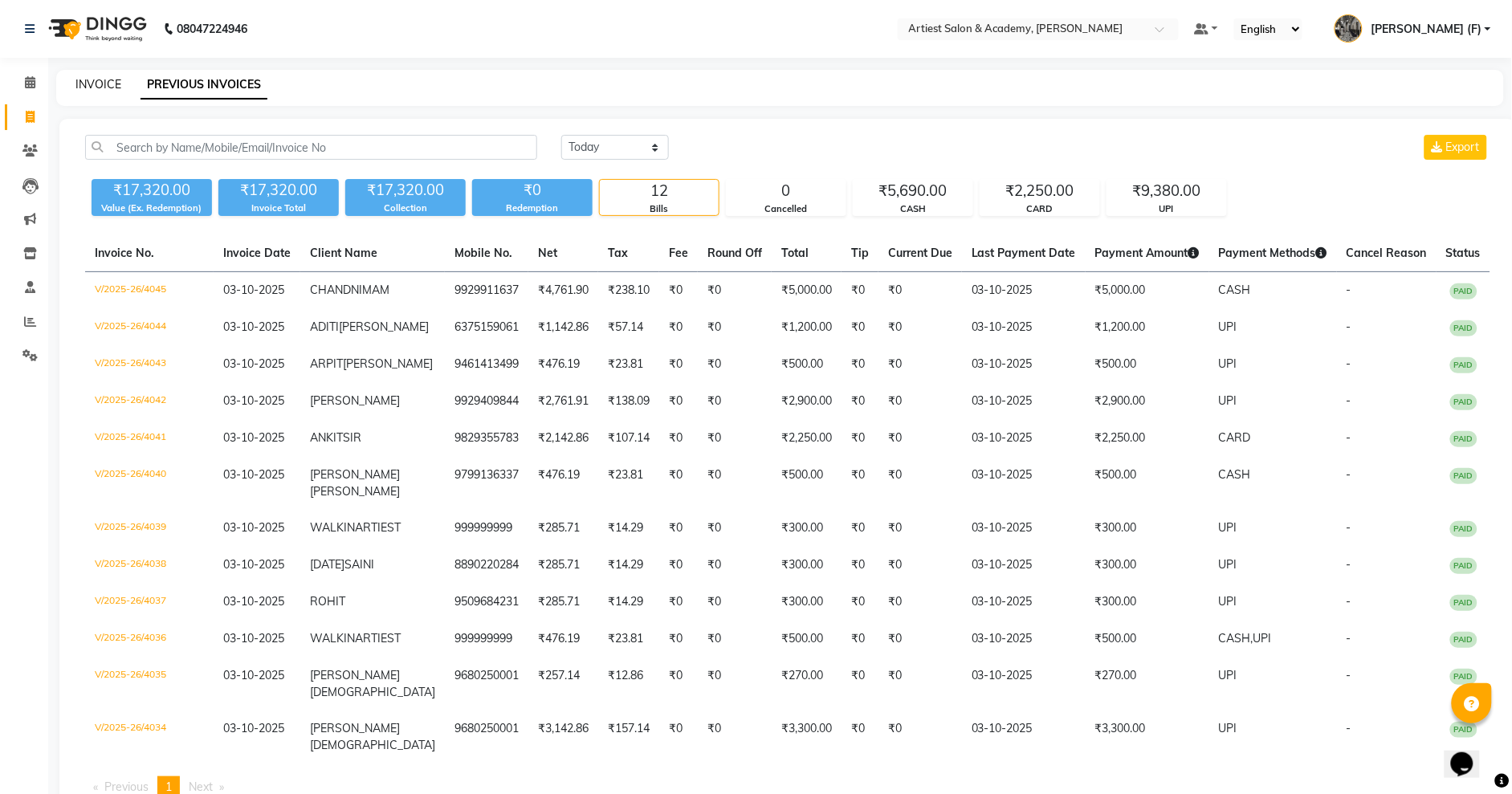
click at [102, 83] on link "INVOICE" at bounding box center [99, 84] width 45 height 14
select select "service"
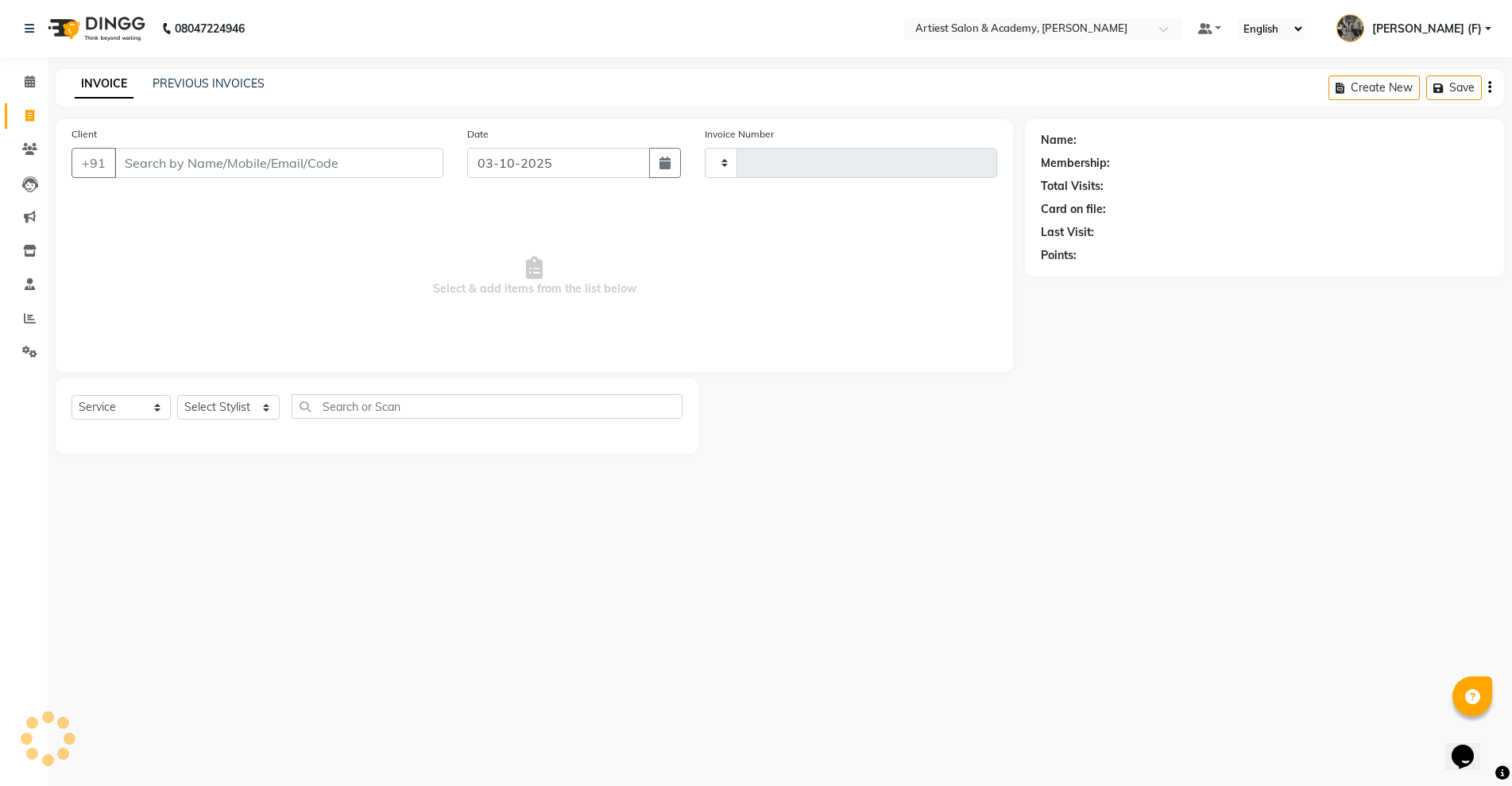
type input "4046"
select select "5123"
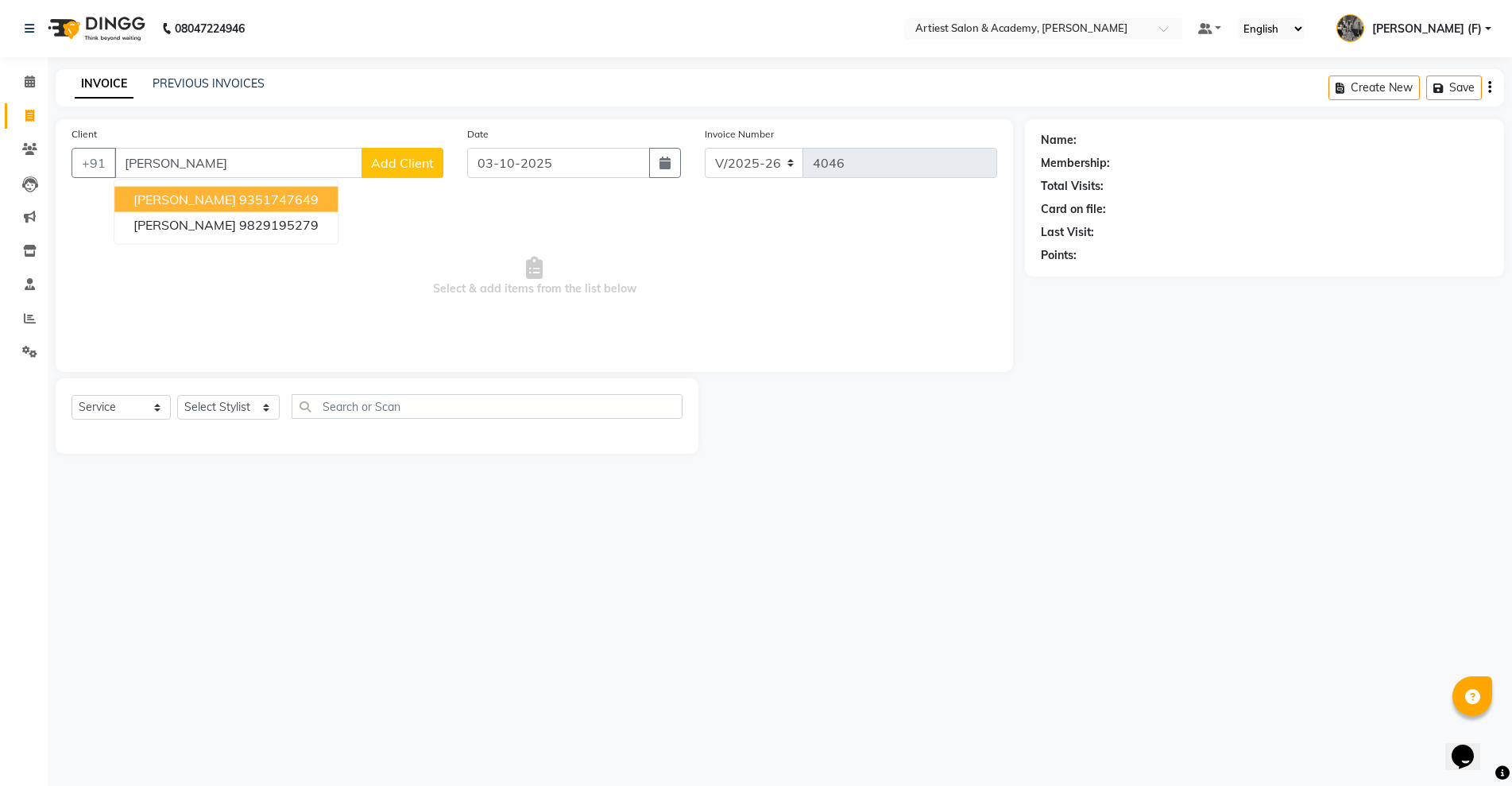
click at [333, 198] on button "GAURAV LOYALKA 9351747649" at bounding box center [226, 199] width 223 height 26
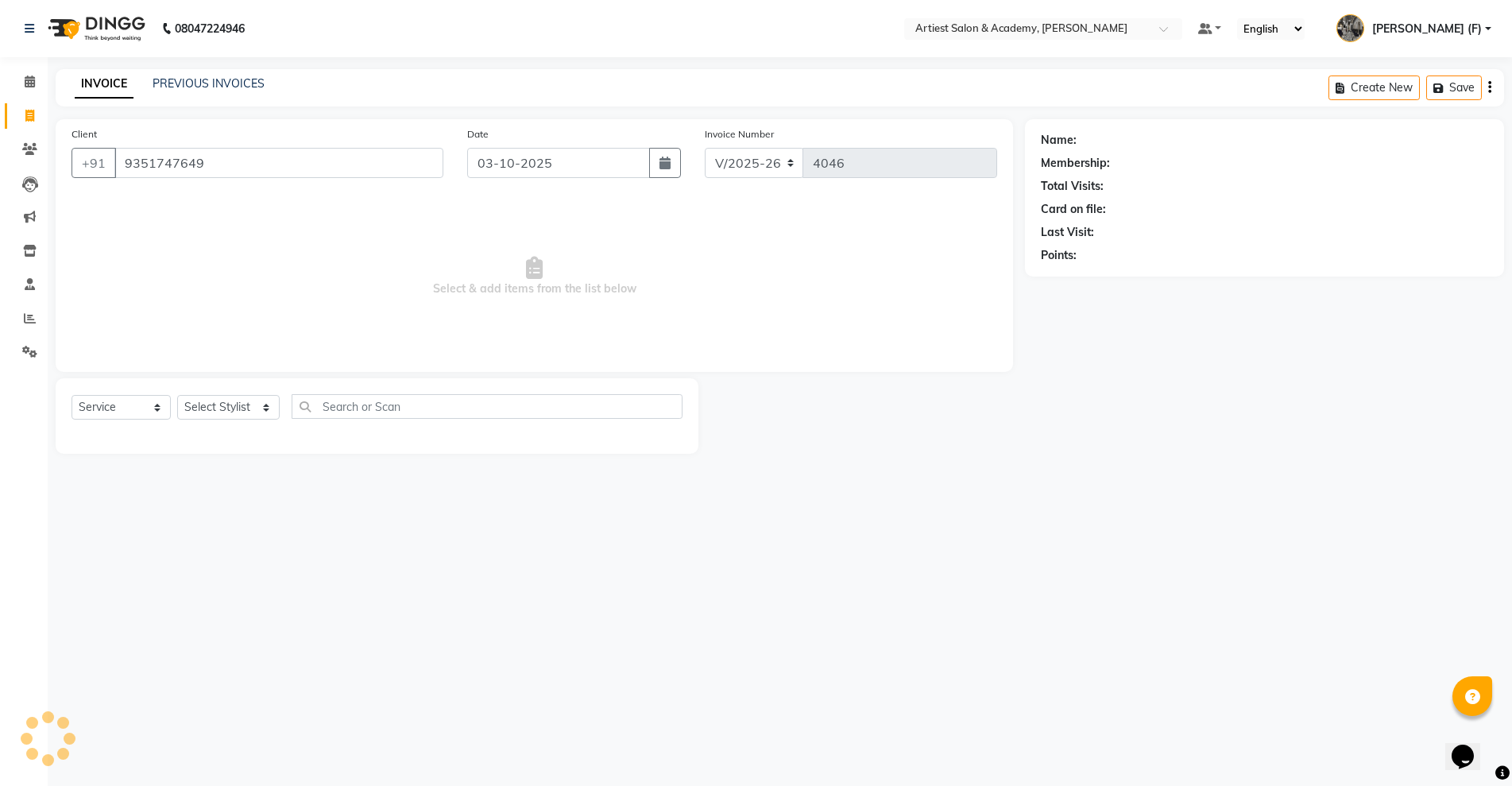
type input "9351747649"
click at [26, 143] on icon at bounding box center [30, 149] width 15 height 12
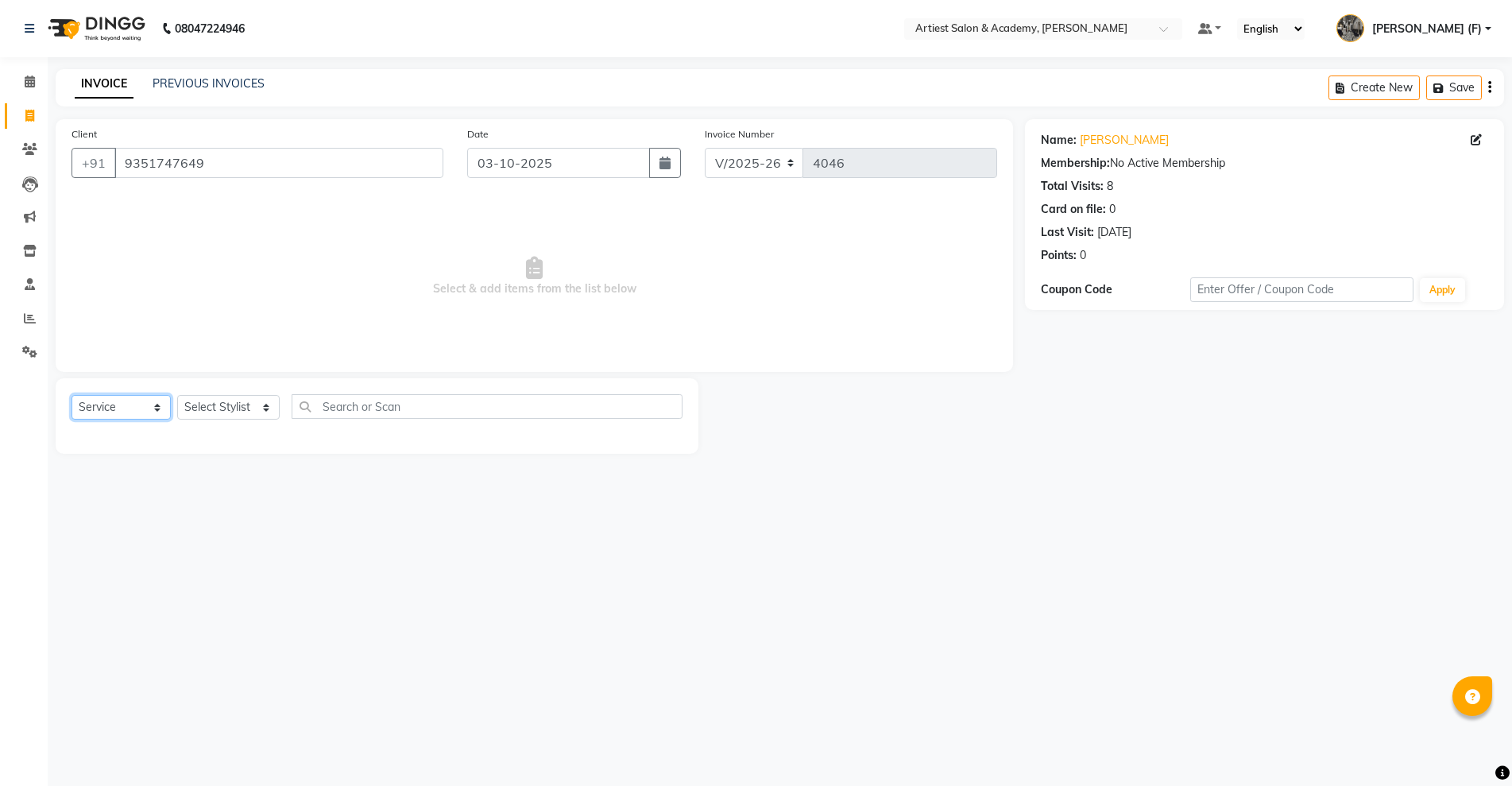
click at [154, 404] on select "Select Service Product Membership Package Voucher Prepaid Gift Card" at bounding box center [121, 408] width 99 height 25
select select "product"
click at [72, 395] on select "Select Service Product Membership Package Voucher Prepaid Gift Card" at bounding box center [121, 408] width 99 height 25
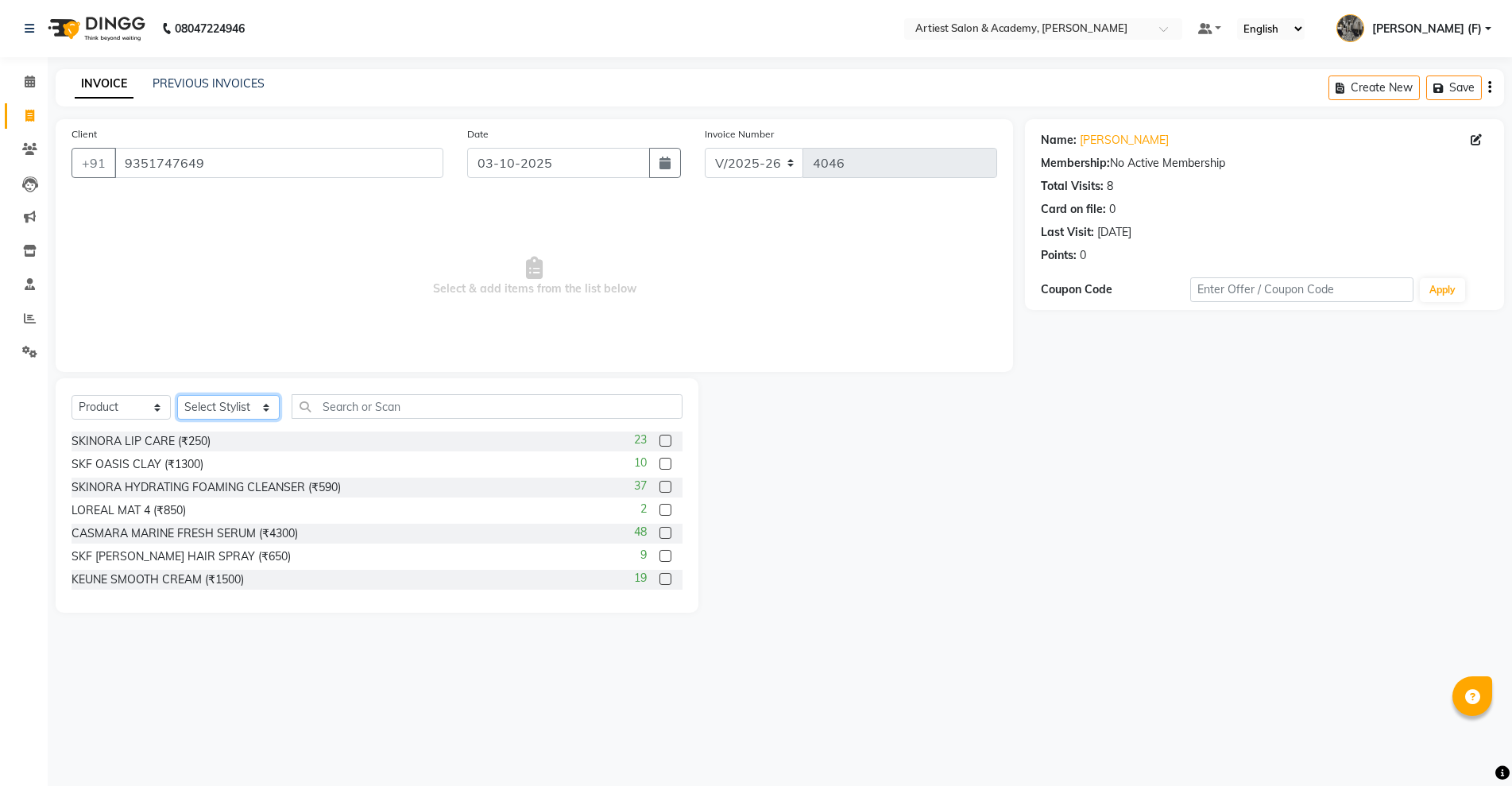
click at [263, 407] on select "Select Stylist [PERSON_NAME] (M) [PERSON_NAME] (F) [PERSON_NAME] DRASHTI [PERSO…" at bounding box center [228, 408] width 103 height 25
select select "33211"
click at [178, 395] on select "Select Stylist [PERSON_NAME] (M) [PERSON_NAME] (F) [PERSON_NAME] DRASHTI [PERSO…" at bounding box center [228, 408] width 103 height 25
click at [329, 408] on input "text" at bounding box center [487, 407] width 391 height 25
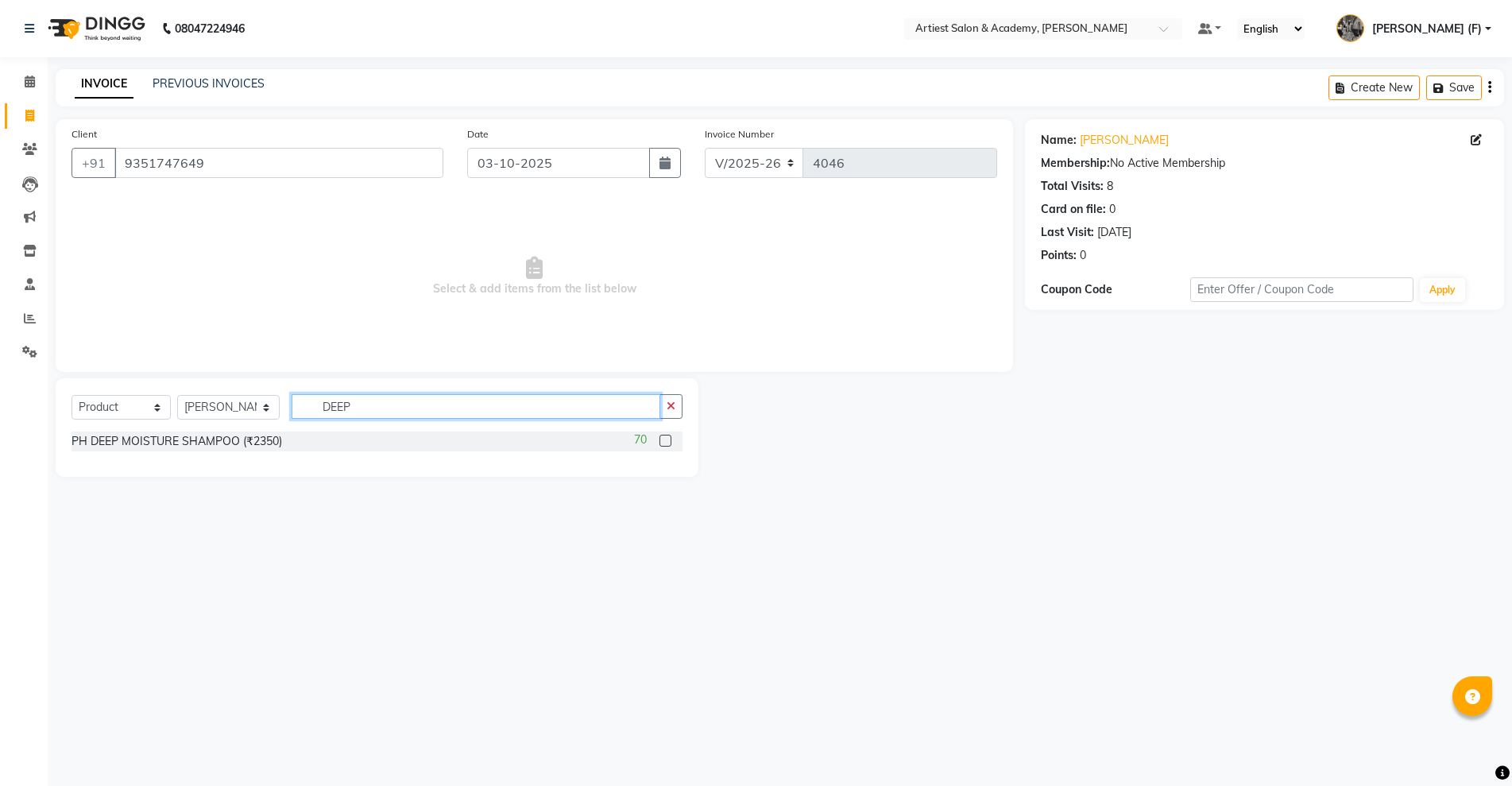
type input "DEEP"
click at [668, 440] on label at bounding box center [665, 440] width 12 height 12
click at [668, 440] on input "checkbox" at bounding box center [664, 441] width 10 height 10
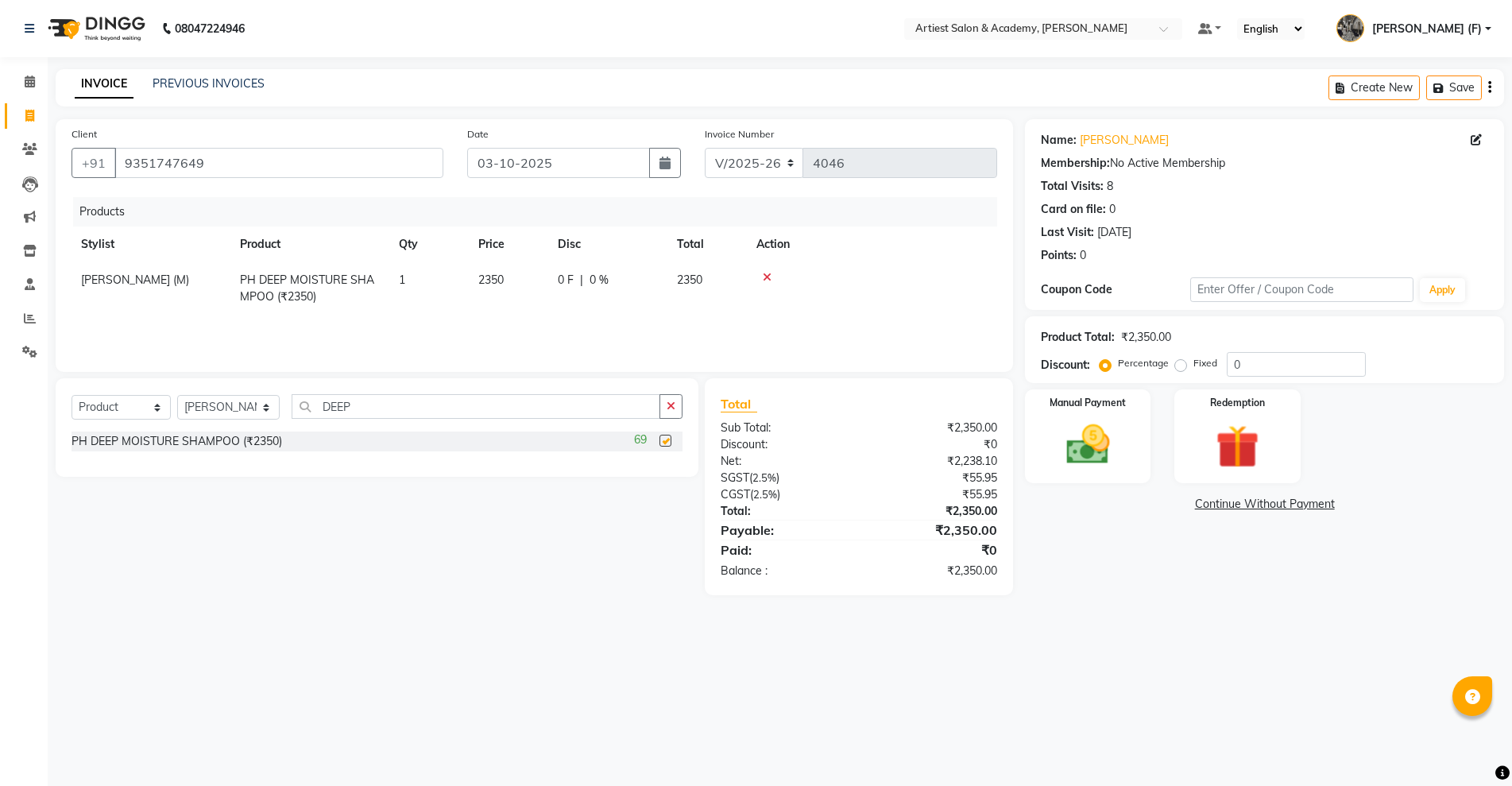
checkbox input "false"
click at [494, 276] on span "2350" at bounding box center [491, 279] width 26 height 14
select select "33211"
click at [518, 281] on input "2350" at bounding box center [508, 284] width 60 height 25
type input "2500"
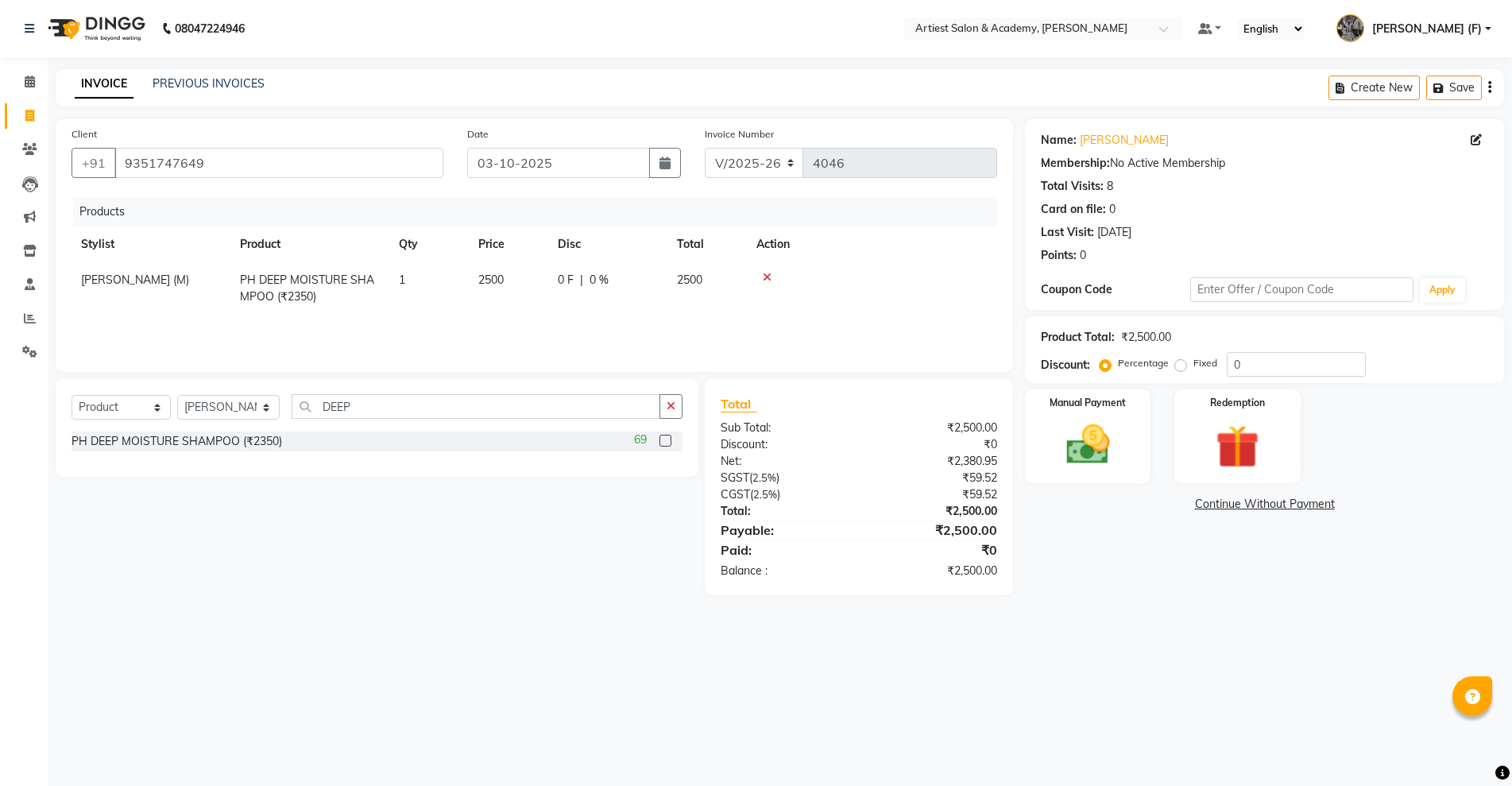
click at [1105, 559] on div "Name: Gaurav Loyalka Membership: No Active Membership Total Visits: 8 Card on f…" at bounding box center [1270, 357] width 491 height 476
click at [366, 408] on input "DEEP" at bounding box center [476, 407] width 368 height 25
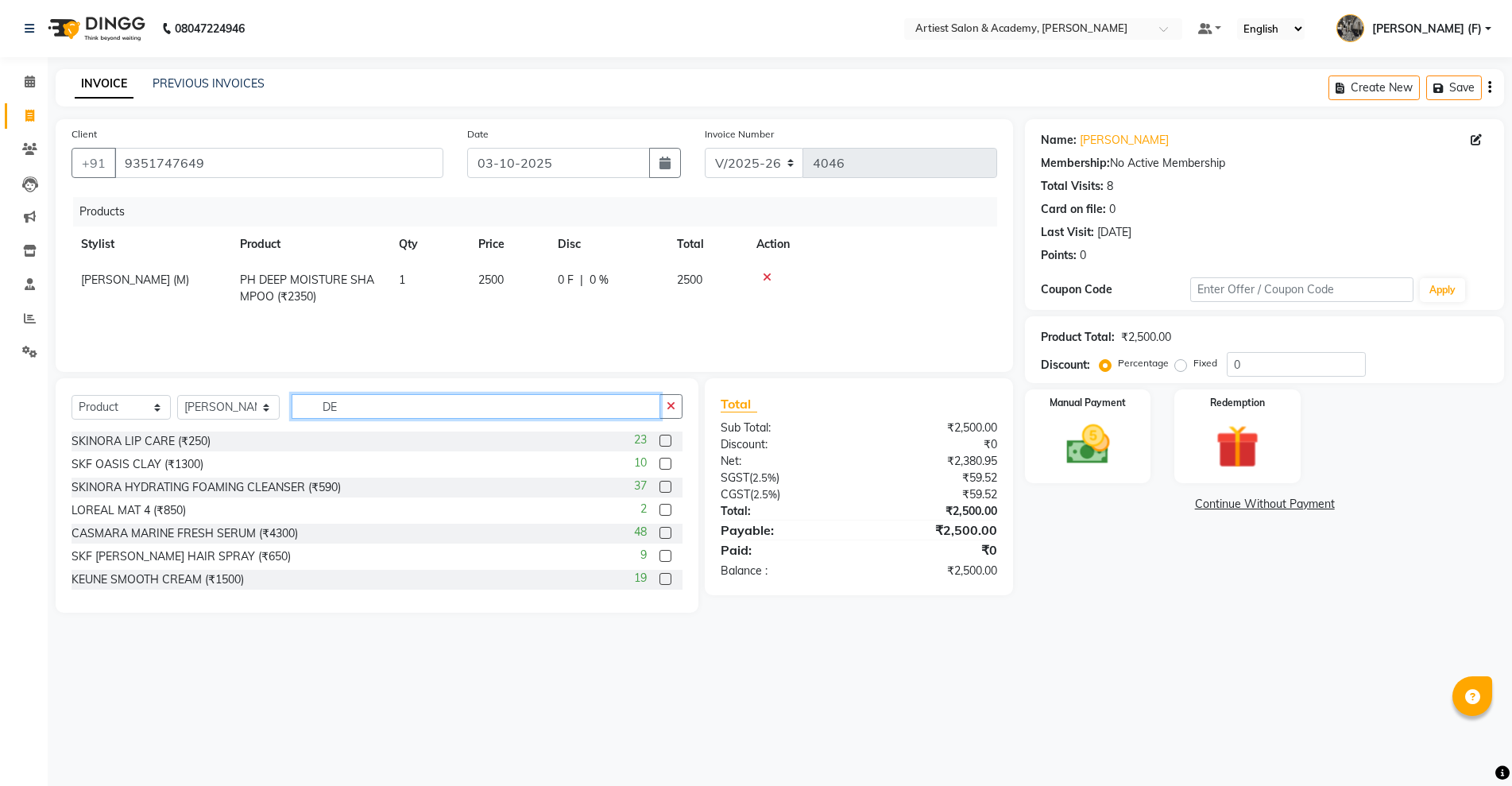
type input "D"
type input "REPA"
click at [659, 485] on label at bounding box center [665, 487] width 12 height 12
click at [659, 485] on input "checkbox" at bounding box center [664, 488] width 10 height 10
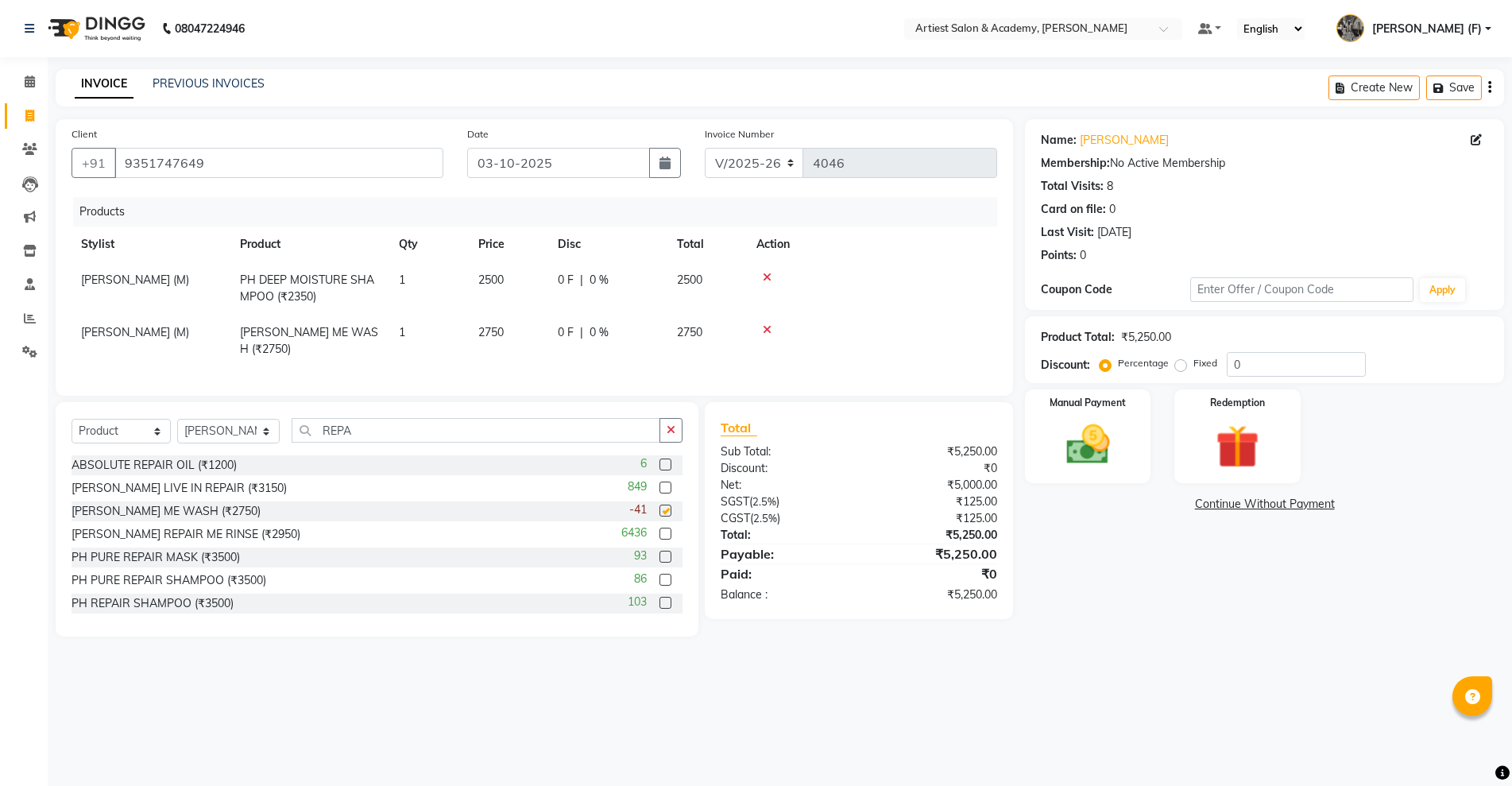
checkbox input "false"
click at [364, 443] on input "REPA" at bounding box center [476, 430] width 368 height 25
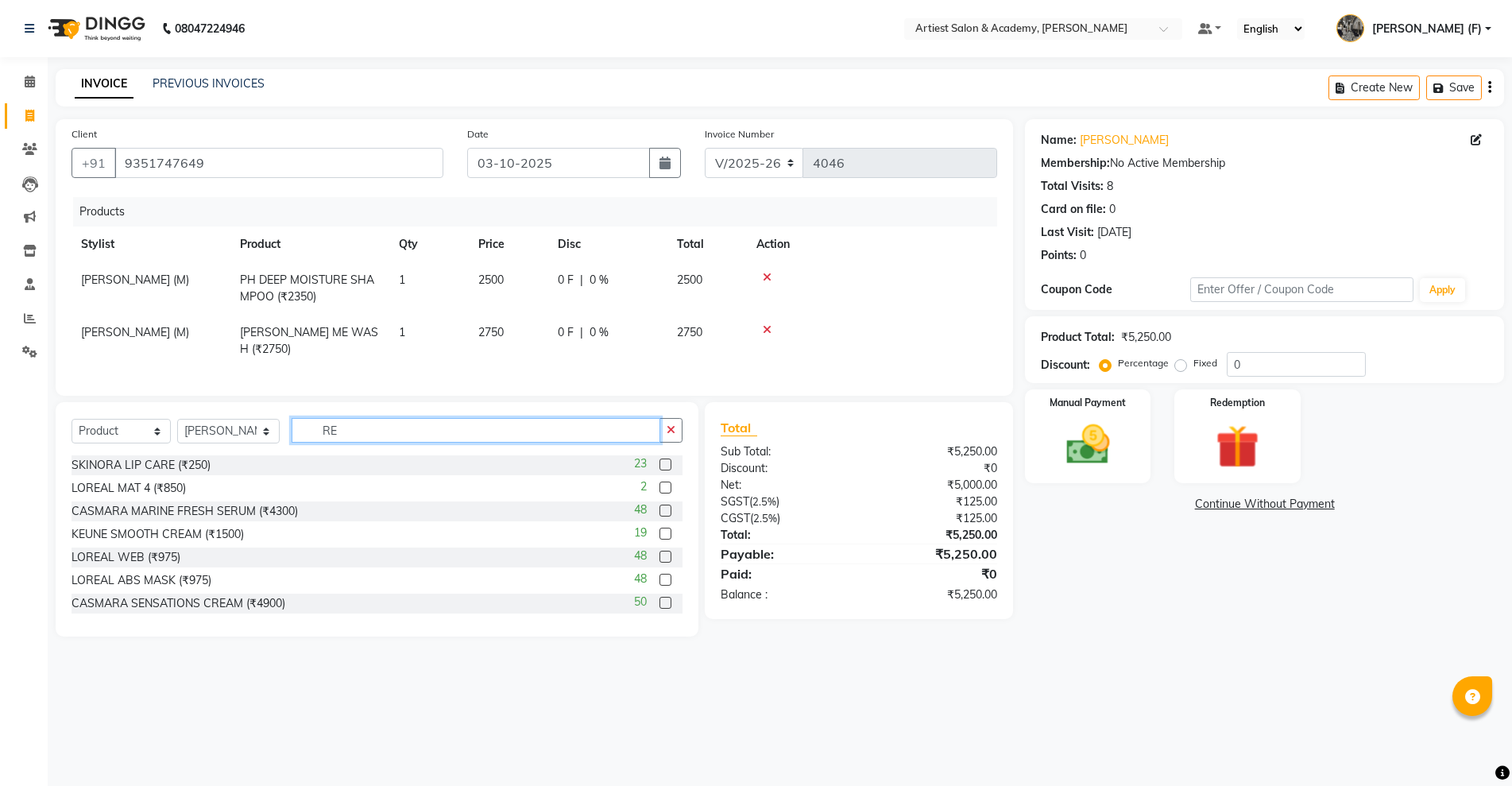
type input "R"
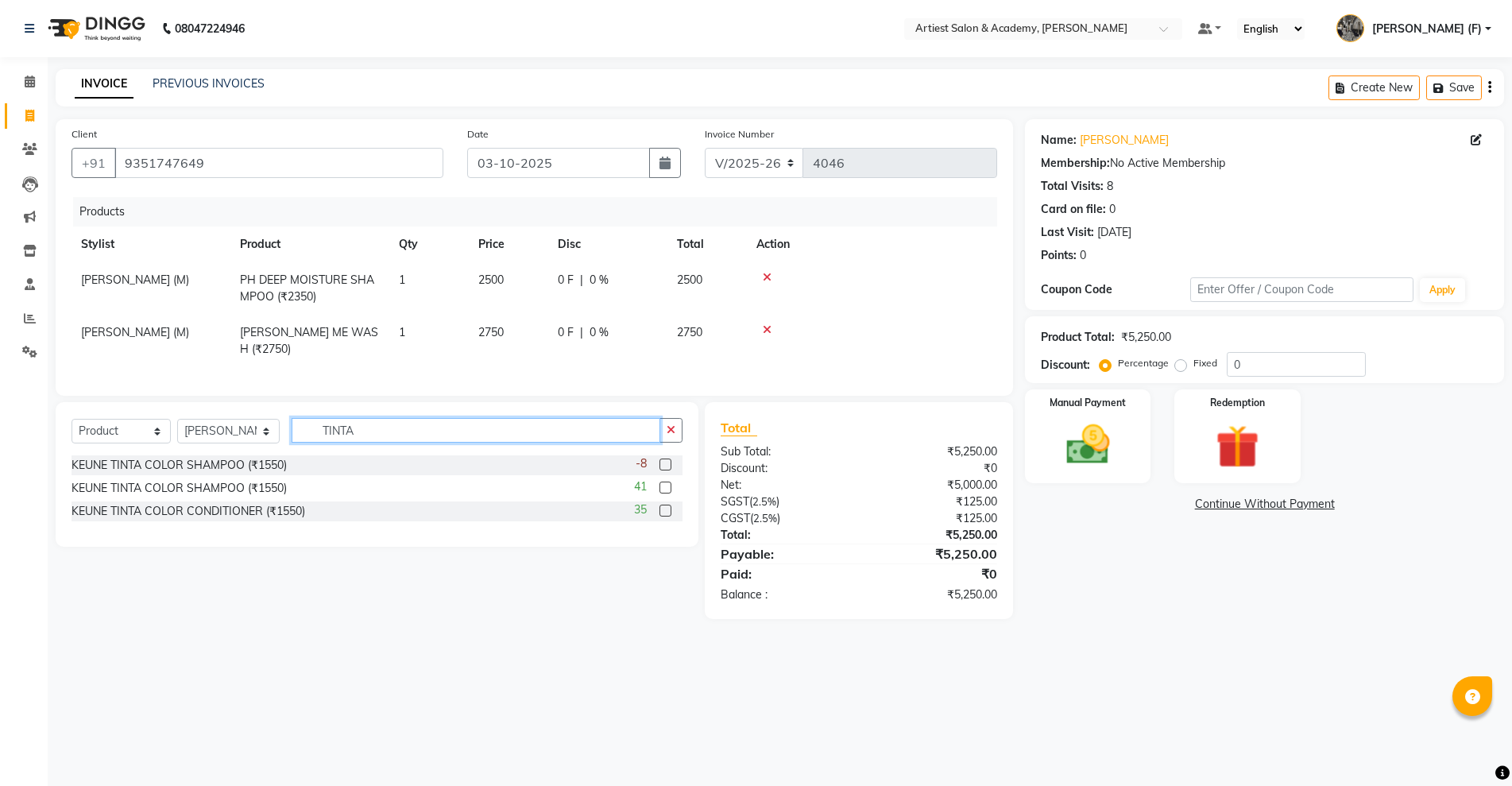
type input "TINTA"
click at [664, 470] on label at bounding box center [665, 464] width 12 height 12
click at [664, 470] on input "checkbox" at bounding box center [664, 465] width 10 height 10
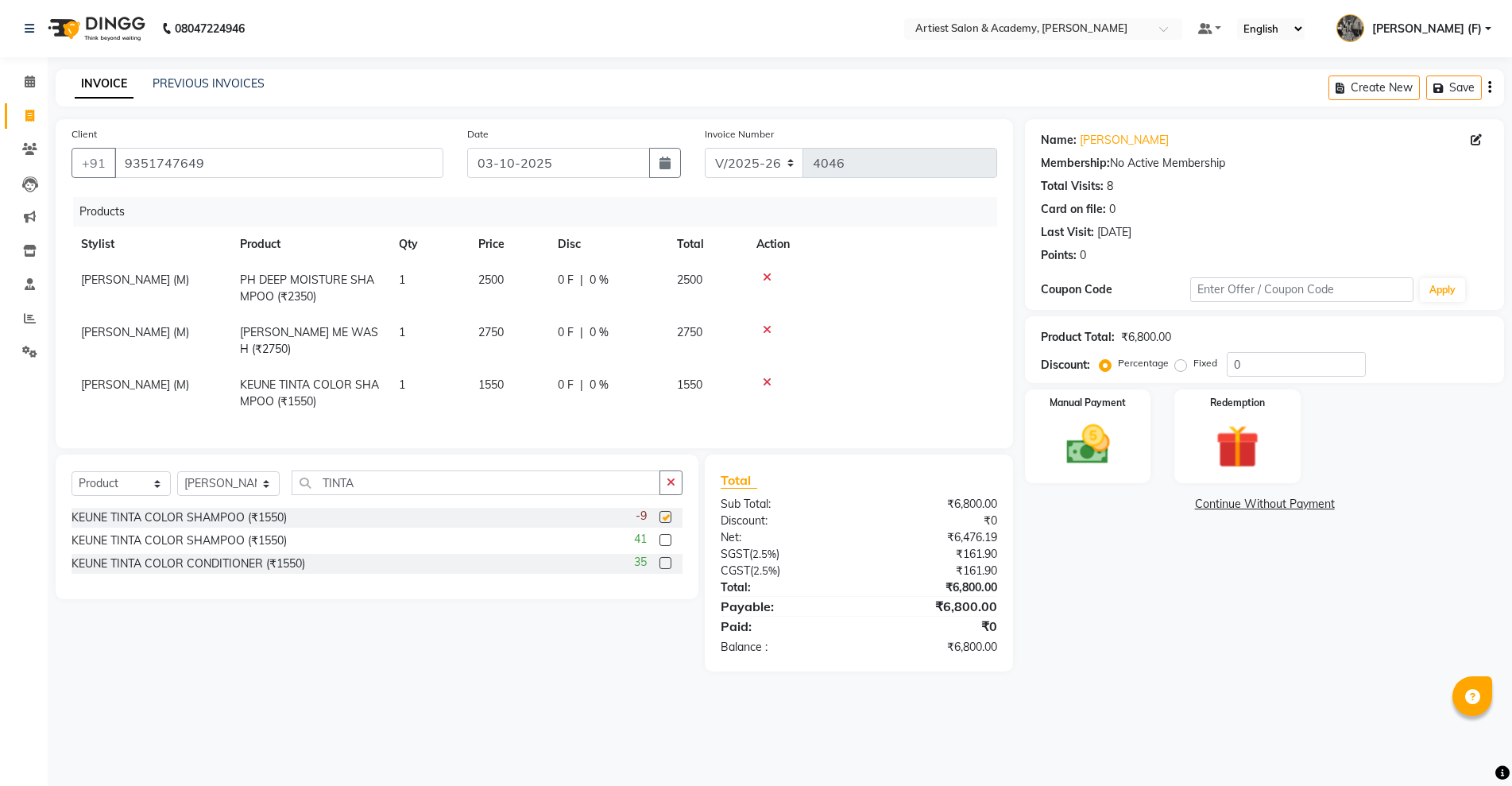
checkbox input "false"
click at [663, 569] on label at bounding box center [665, 563] width 12 height 12
click at [663, 569] on input "checkbox" at bounding box center [664, 563] width 10 height 10
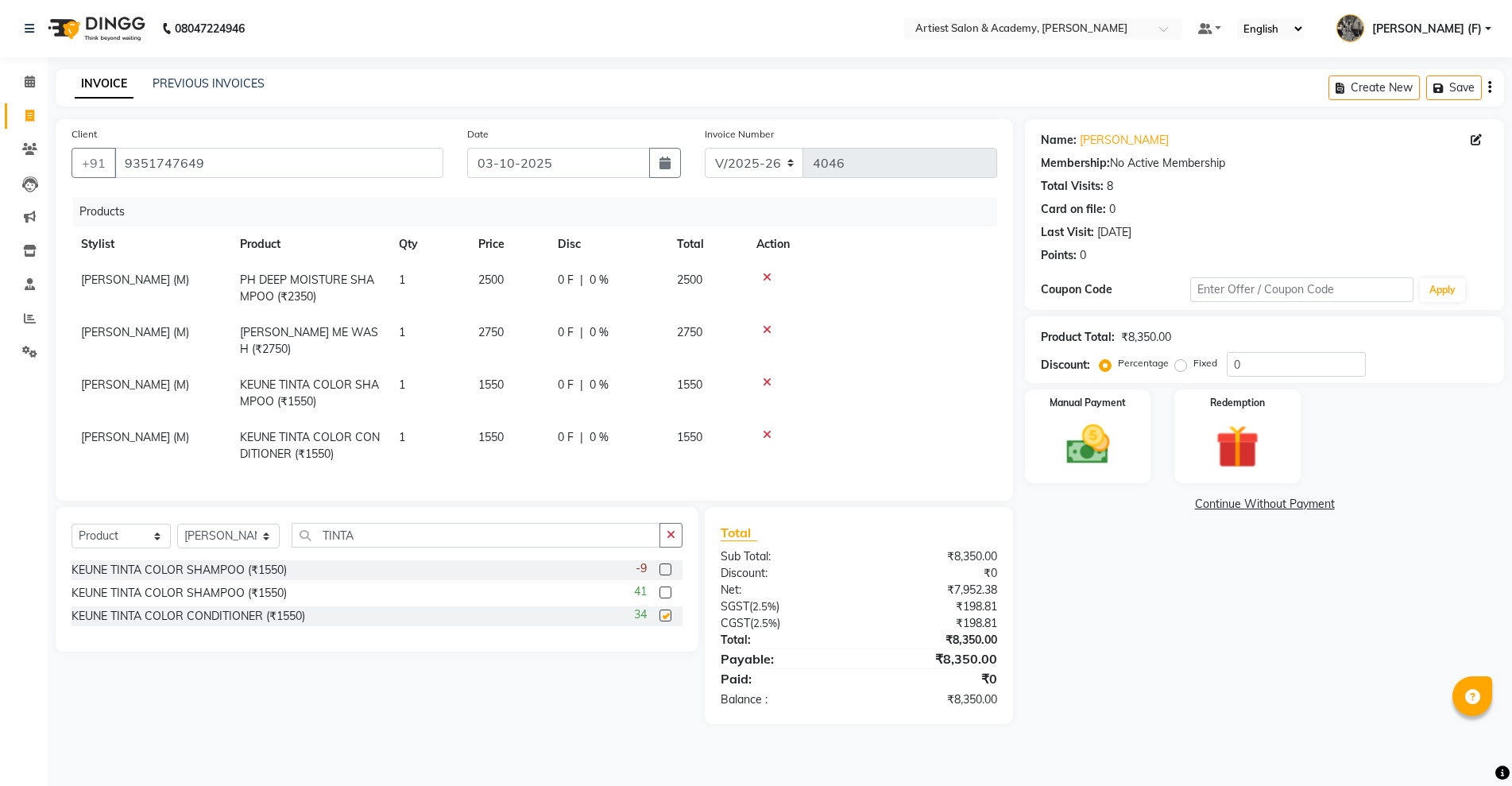
checkbox input "false"
click at [1084, 451] on img at bounding box center [1088, 444] width 73 height 52
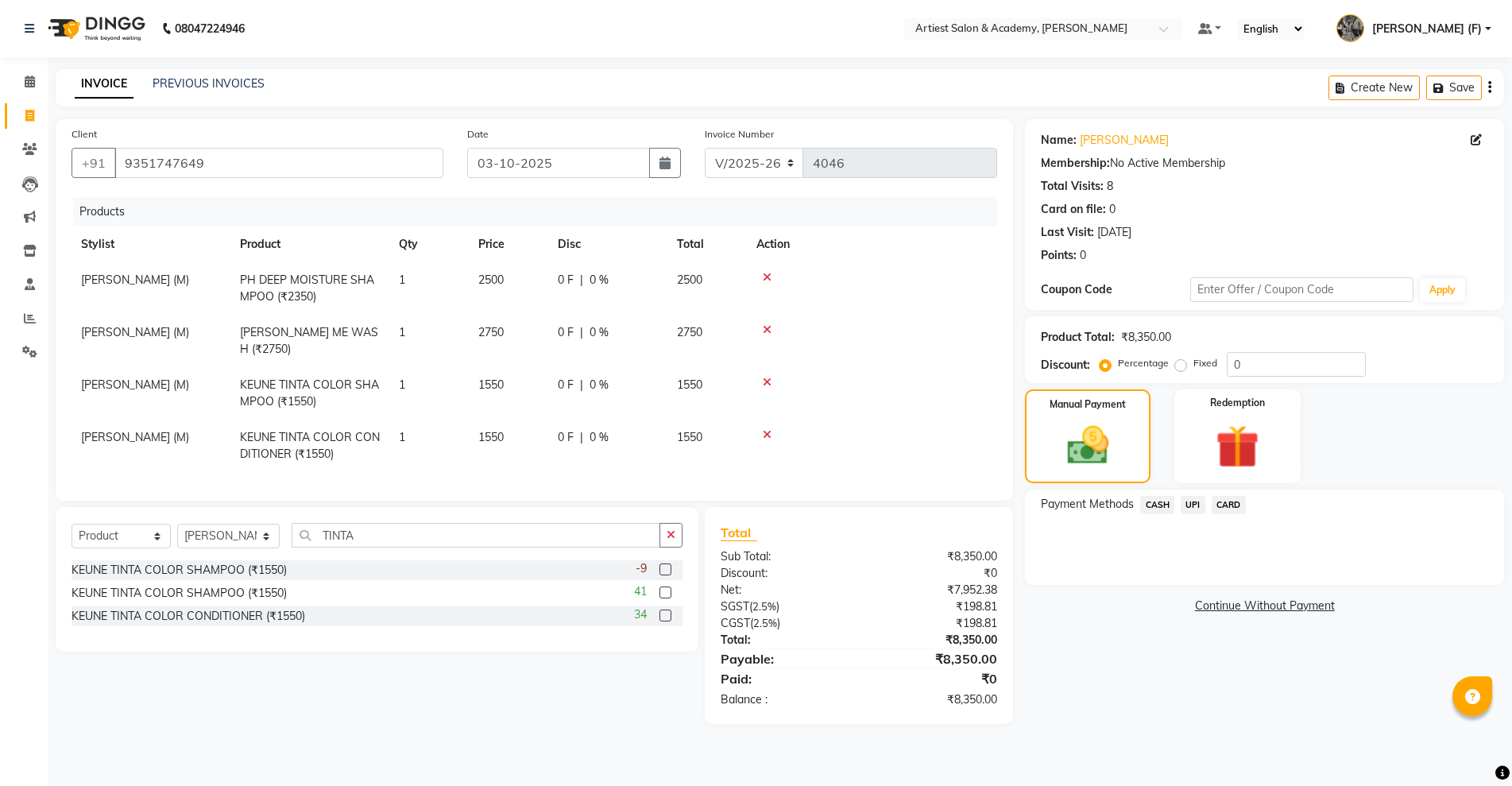
click at [1153, 504] on span "CASH" at bounding box center [1157, 505] width 34 height 18
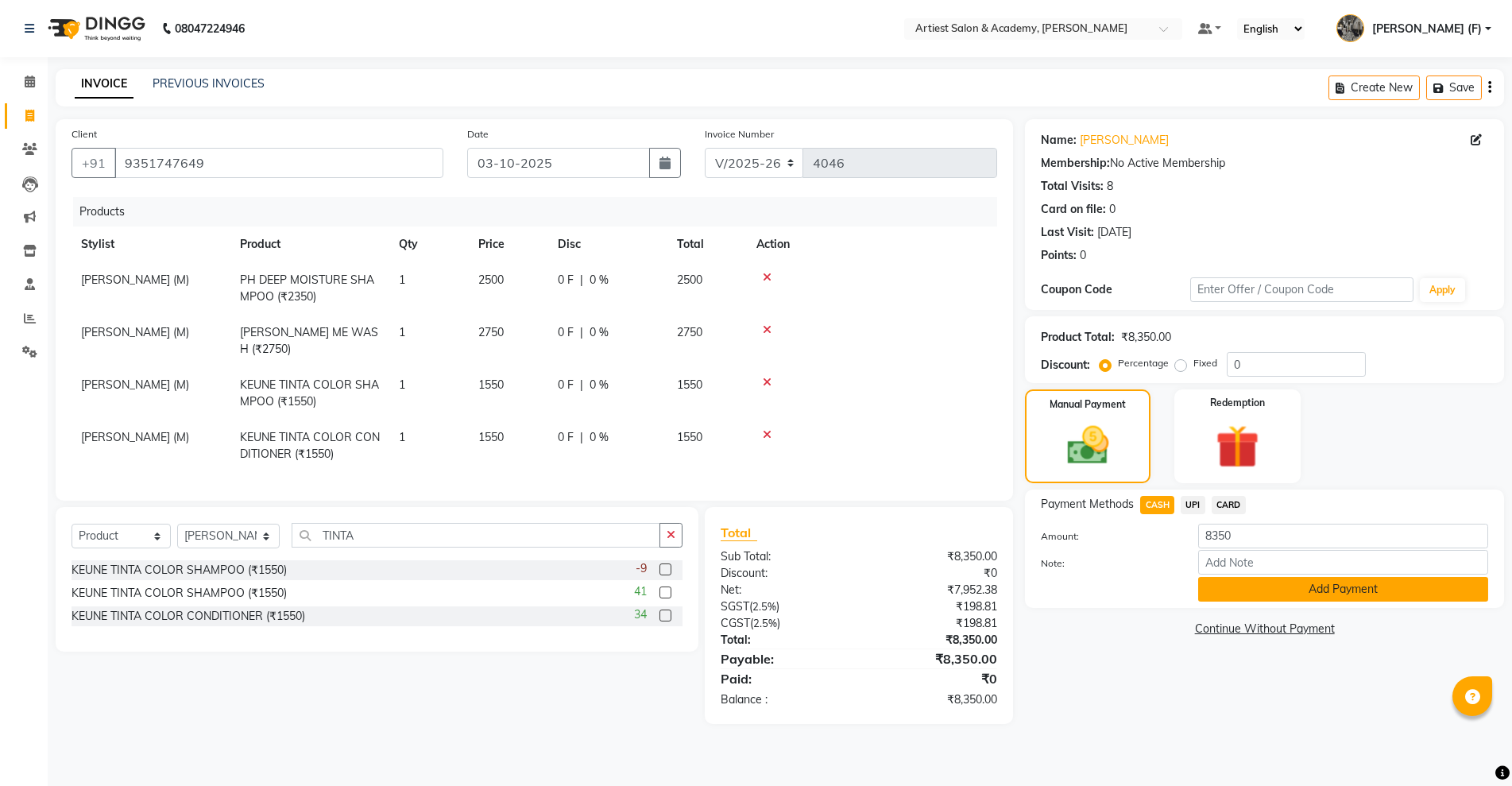
click at [1353, 593] on button "Add Payment" at bounding box center [1344, 589] width 290 height 25
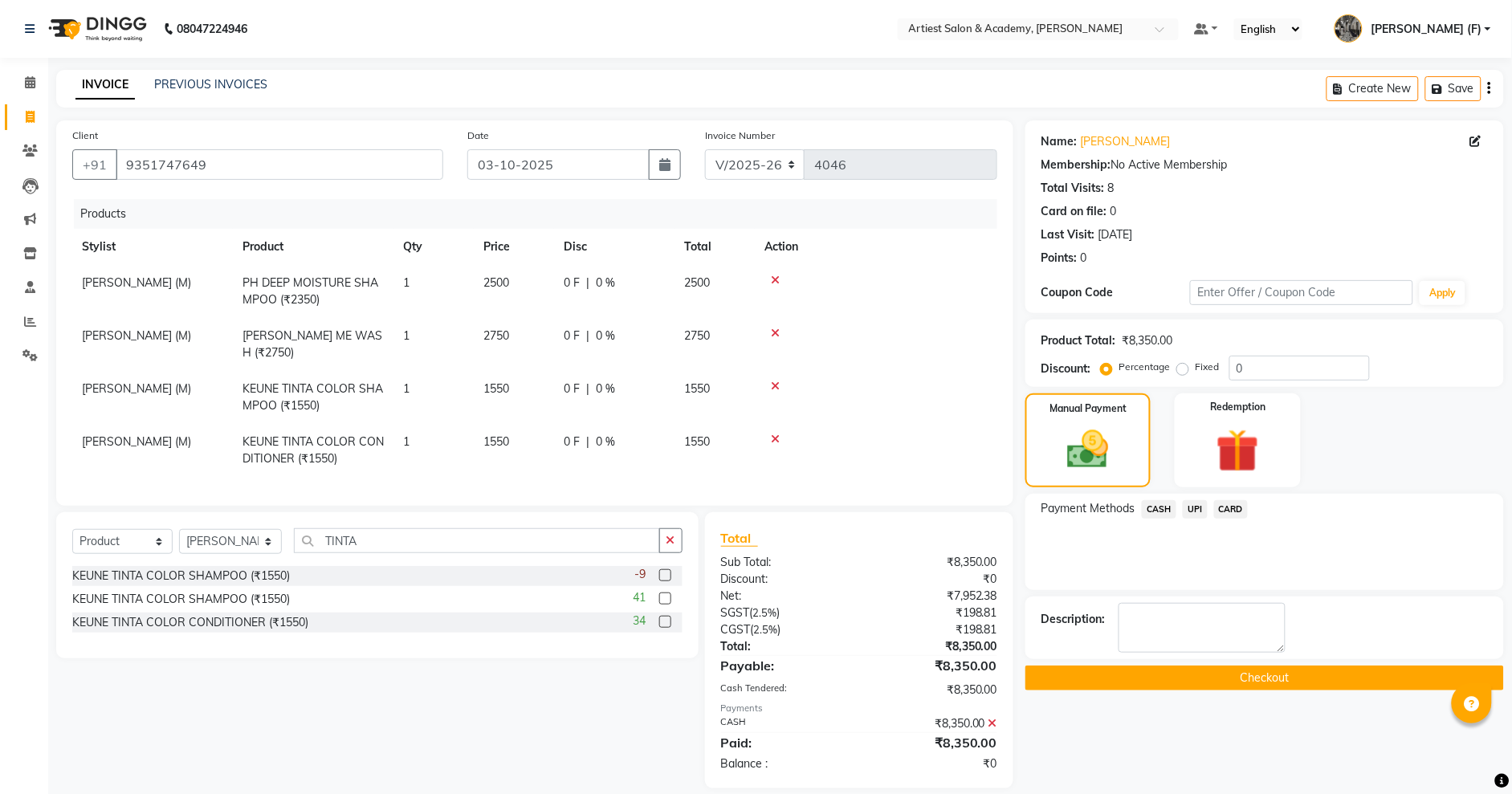
click at [1272, 680] on button "Checkout" at bounding box center [1264, 678] width 478 height 25
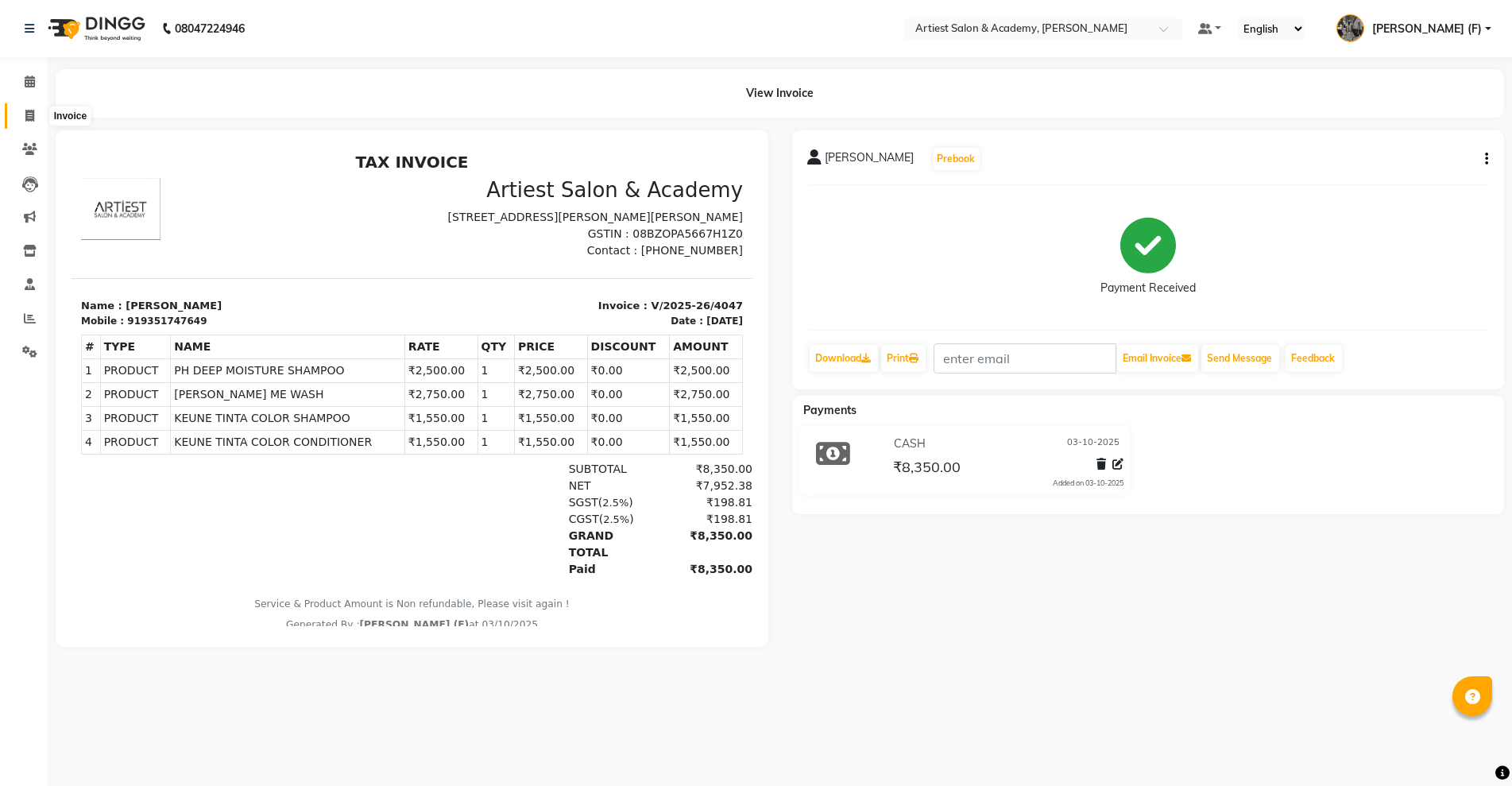
click at [26, 118] on icon at bounding box center [30, 116] width 8 height 12
select select "service"
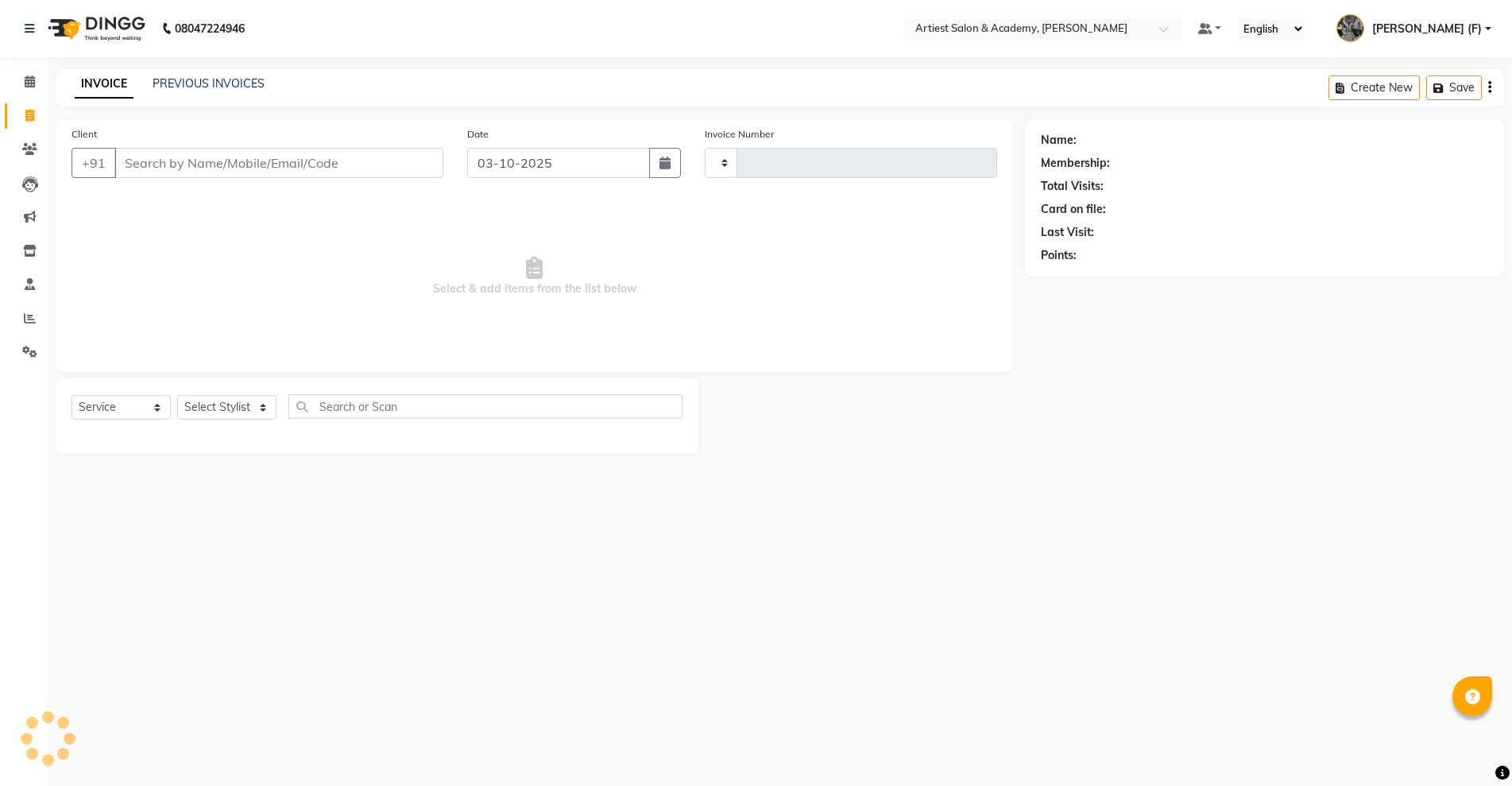
type input "4048"
select select "5123"
click at [203, 81] on link "PREVIOUS INVOICES" at bounding box center [208, 83] width 112 height 14
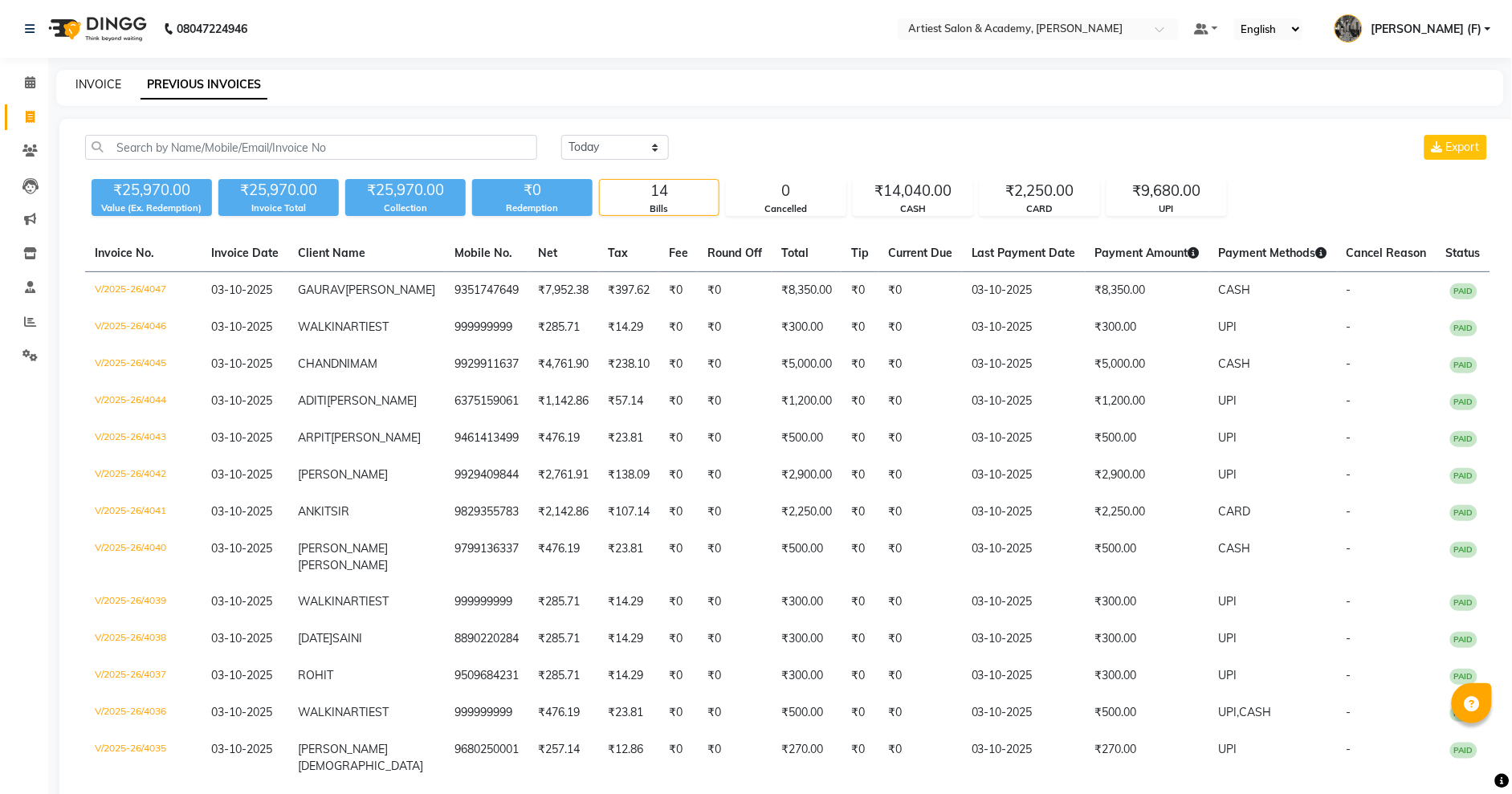
click at [101, 83] on link "INVOICE" at bounding box center [99, 84] width 45 height 14
select select "service"
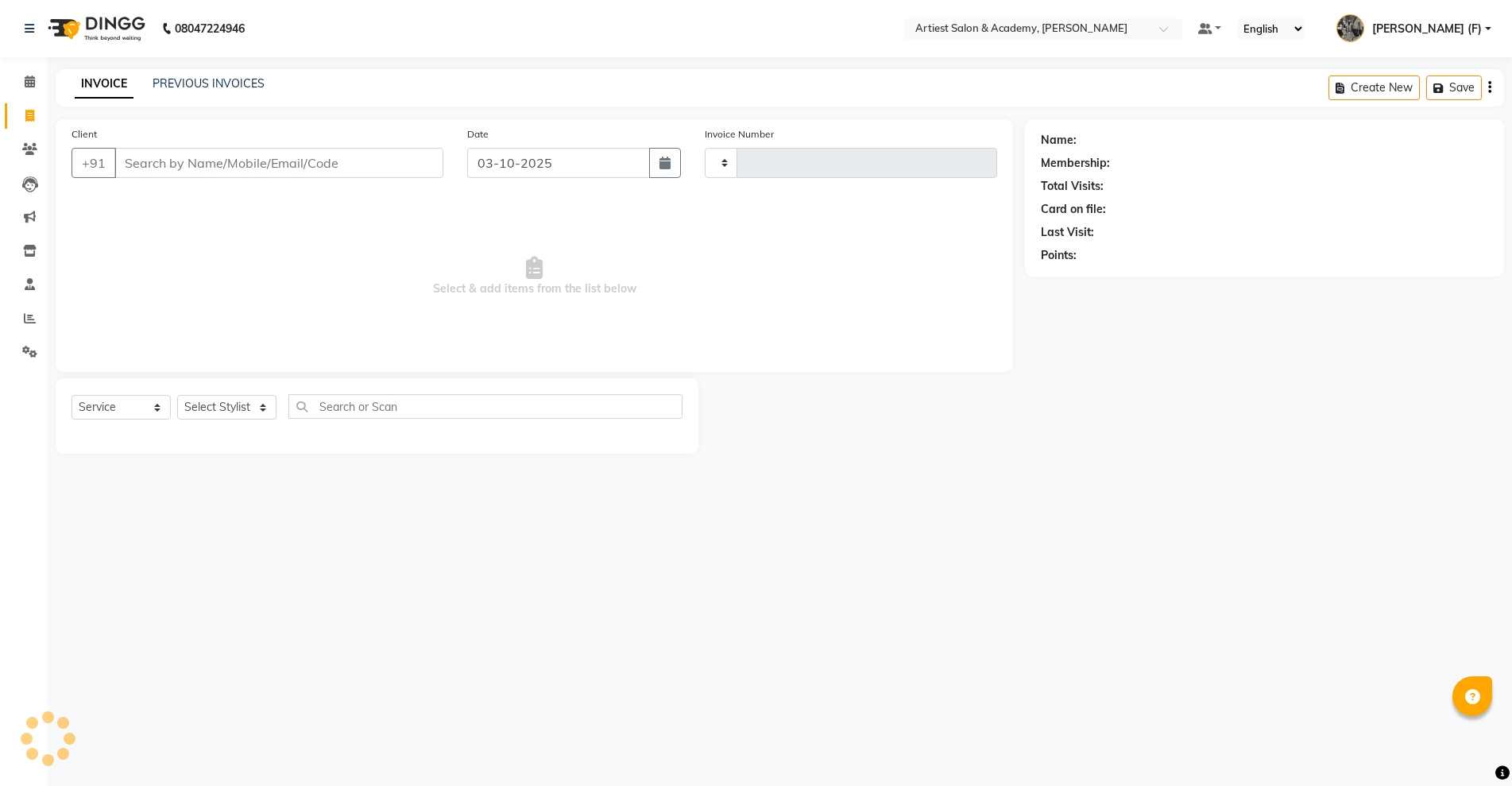
type input "4048"
select select "5123"
click at [209, 83] on link "PREVIOUS INVOICES" at bounding box center [208, 83] width 112 height 14
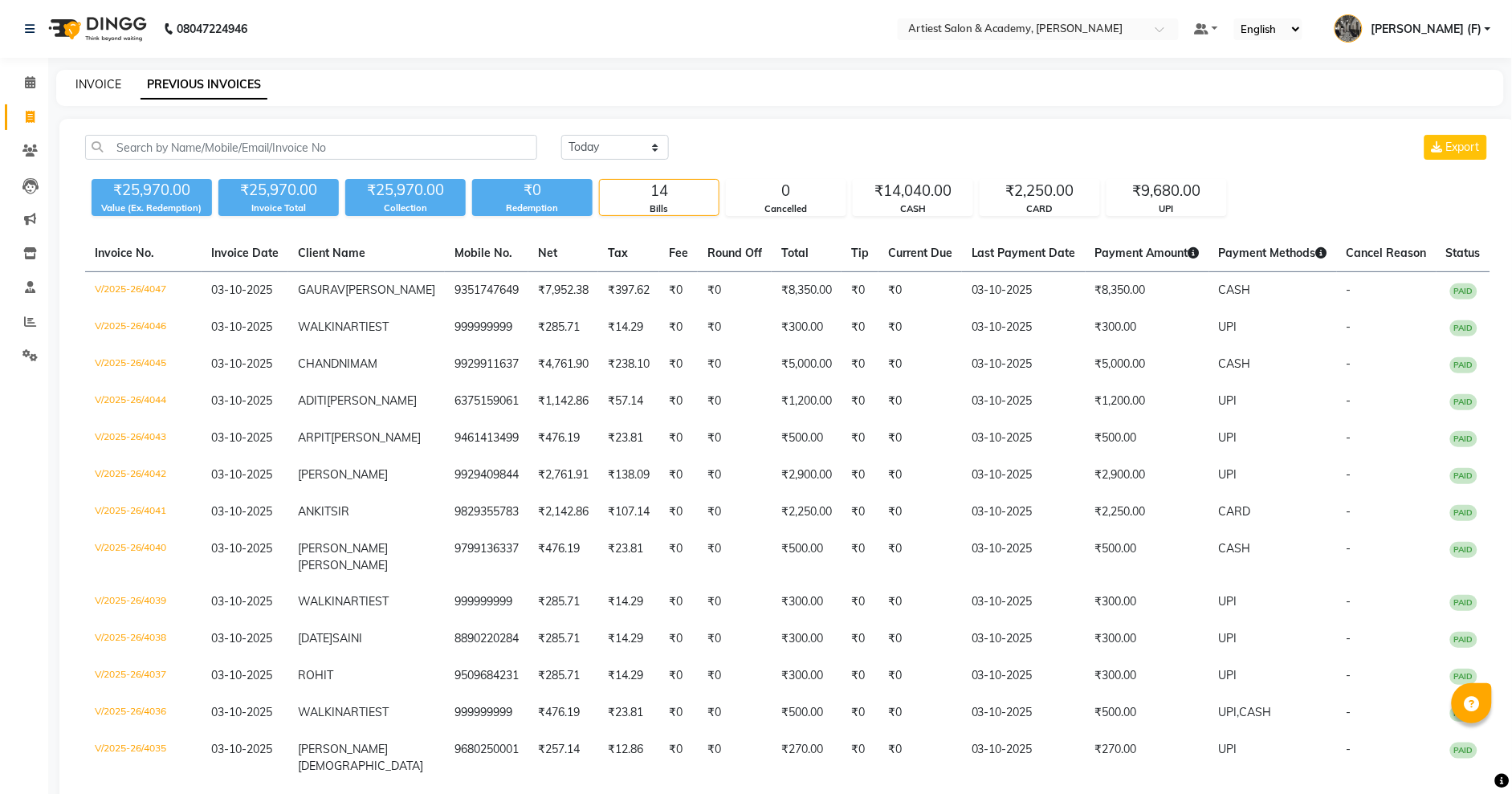
click at [108, 85] on link "INVOICE" at bounding box center [99, 84] width 45 height 14
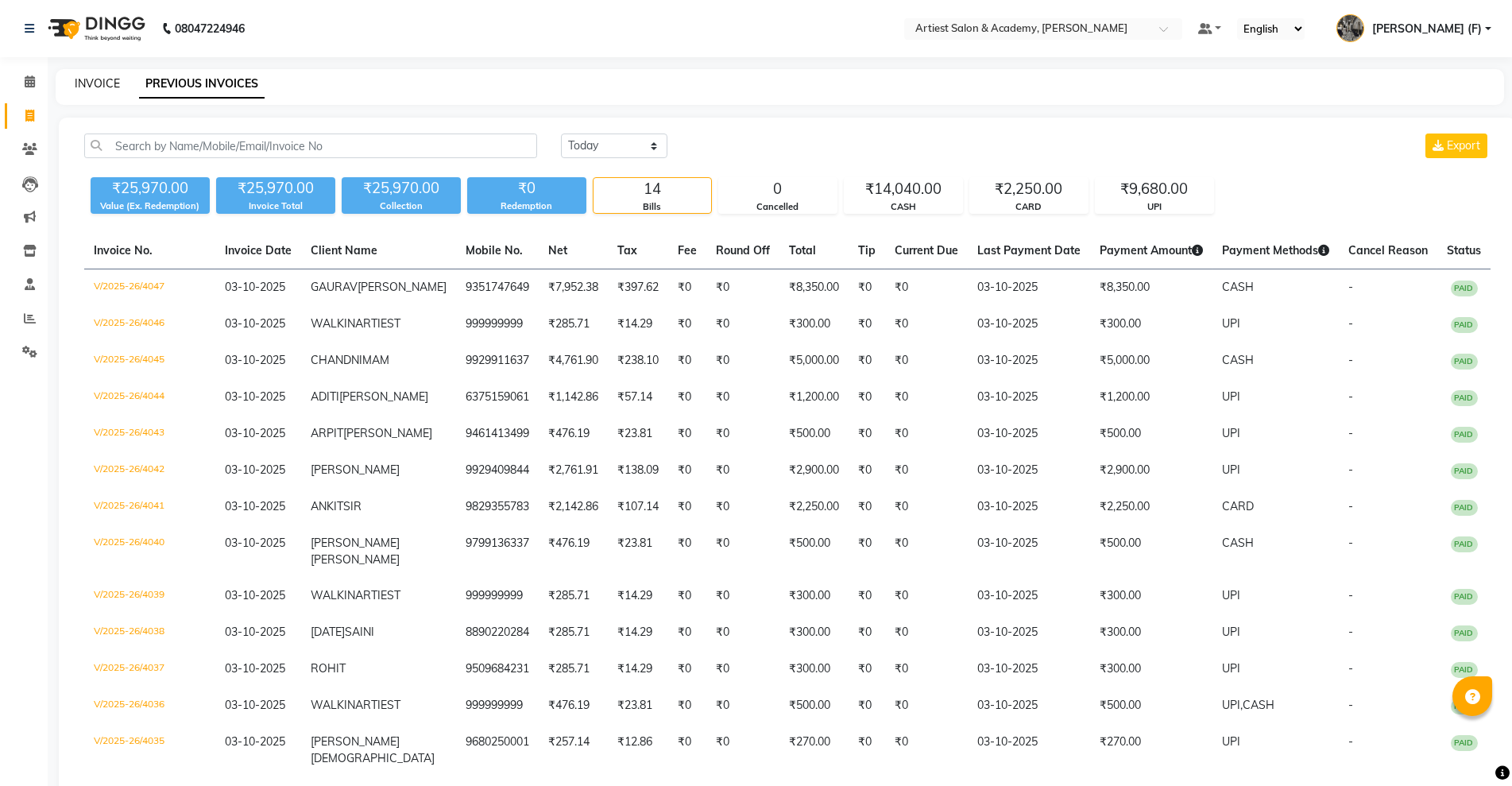
select select "service"
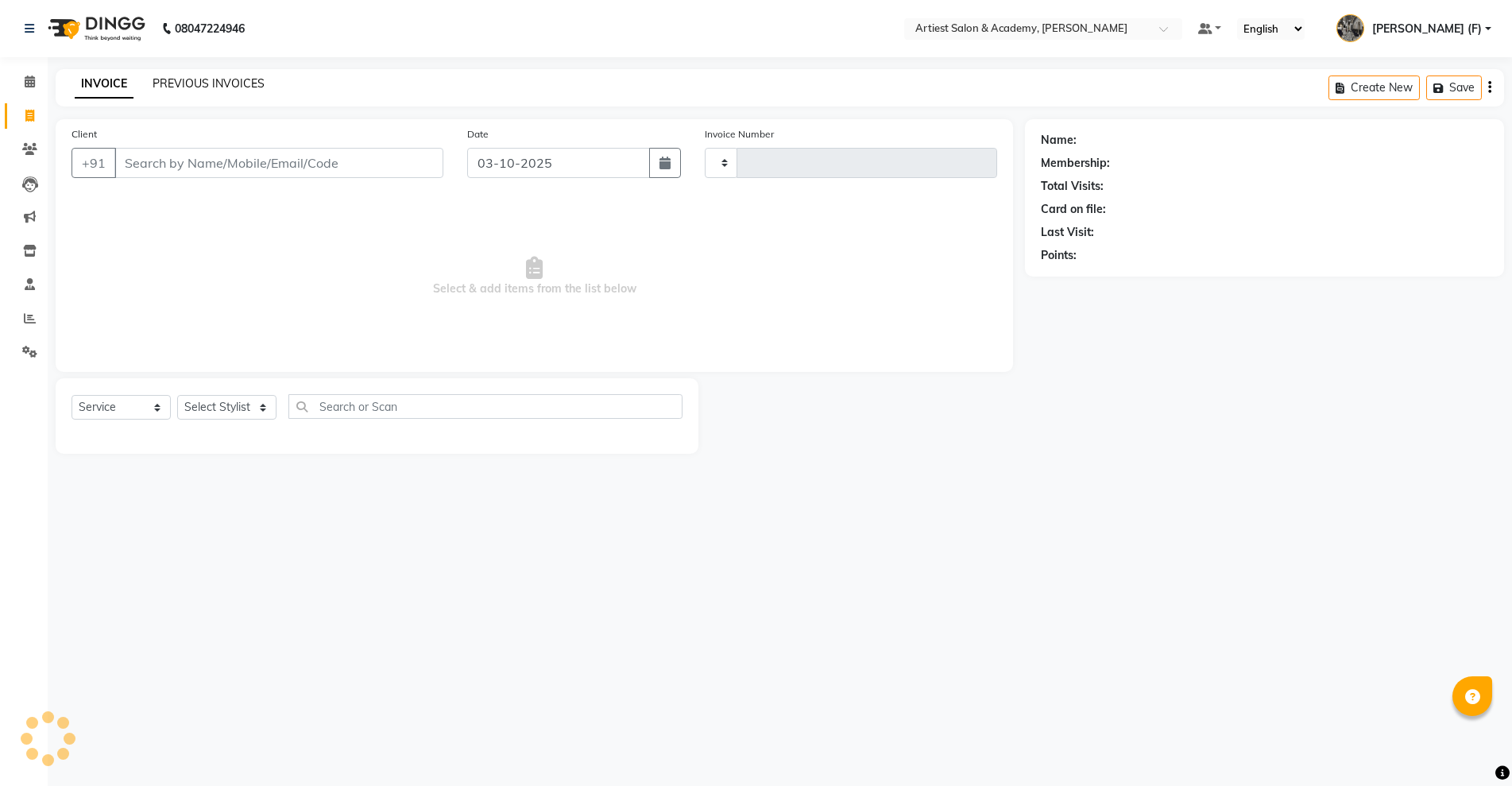
type input "4048"
select select "5123"
click at [192, 83] on link "PREVIOUS INVOICES" at bounding box center [208, 83] width 112 height 14
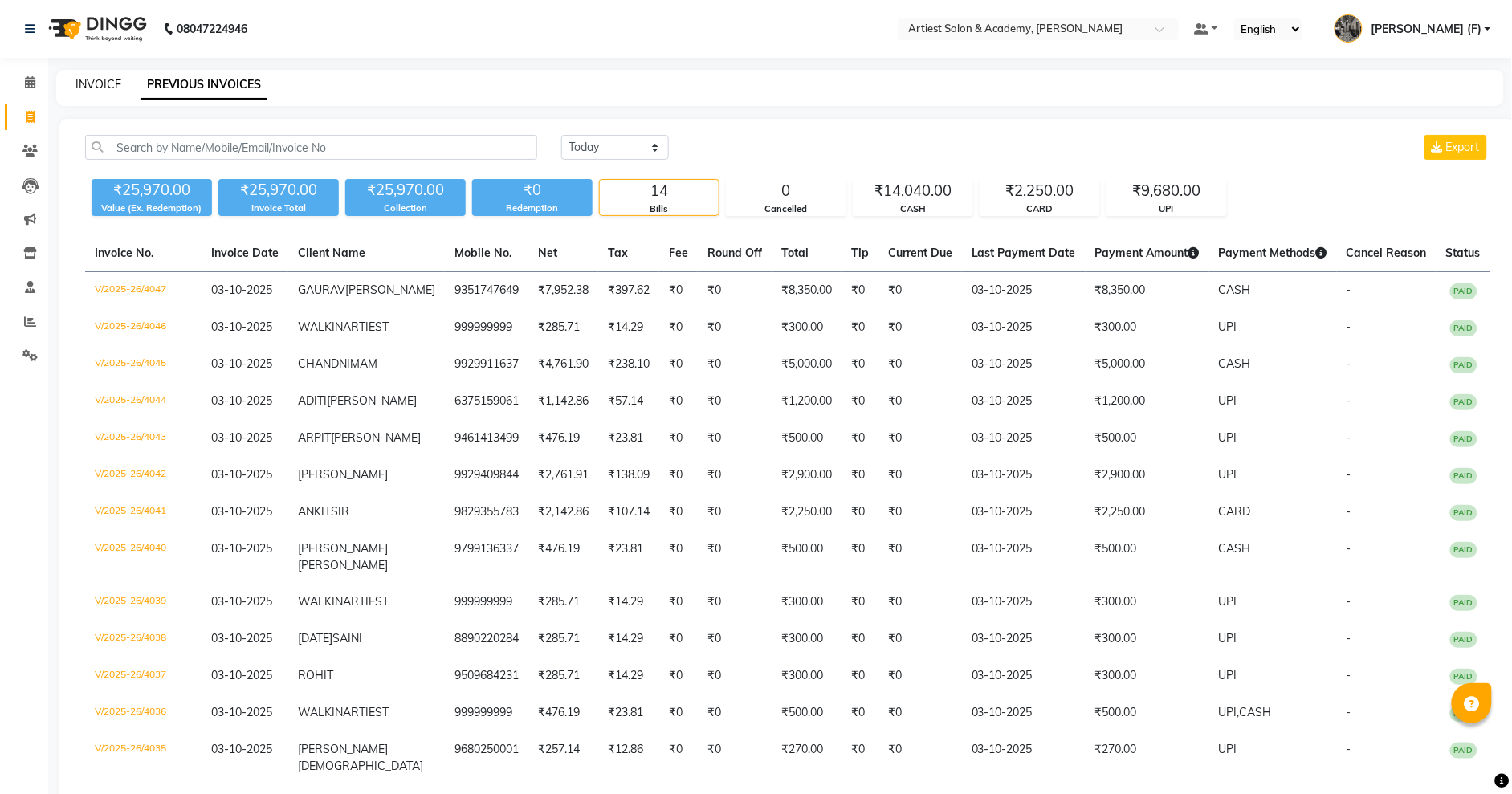
click at [102, 84] on link "INVOICE" at bounding box center [99, 84] width 45 height 14
select select "service"
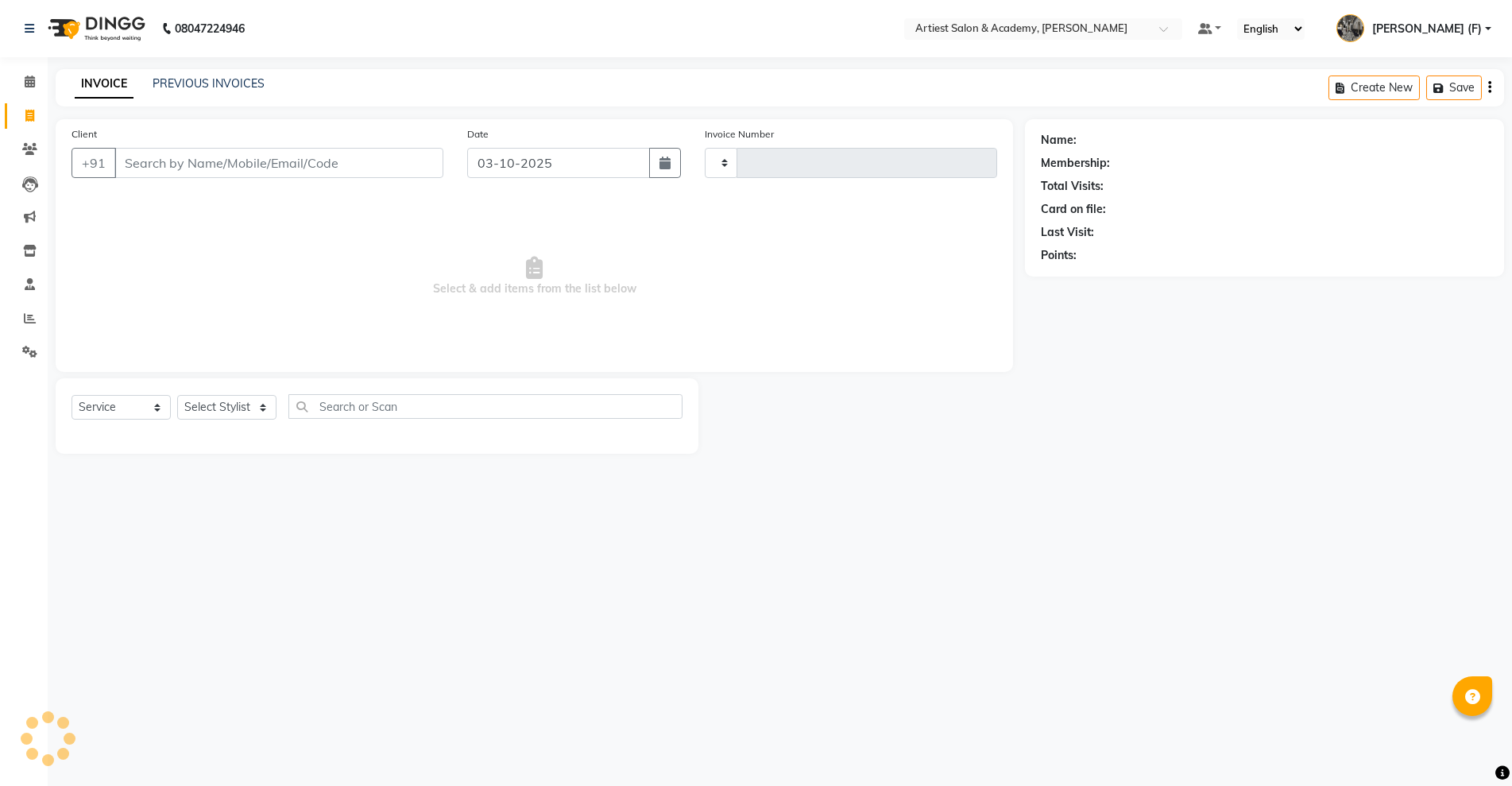
type input "4048"
select select "5123"
click at [145, 157] on input "Client" at bounding box center [278, 163] width 329 height 30
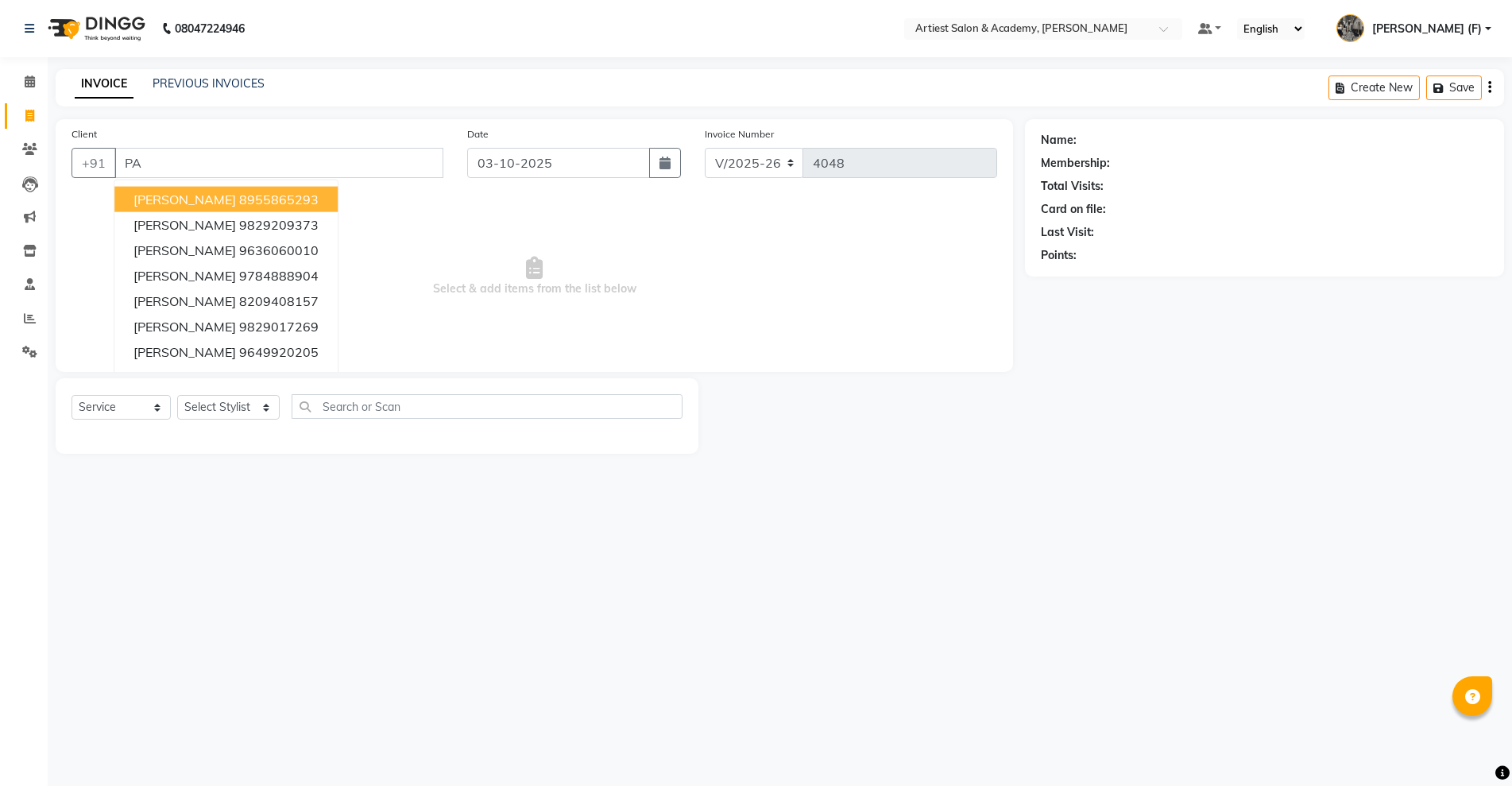
type input "P"
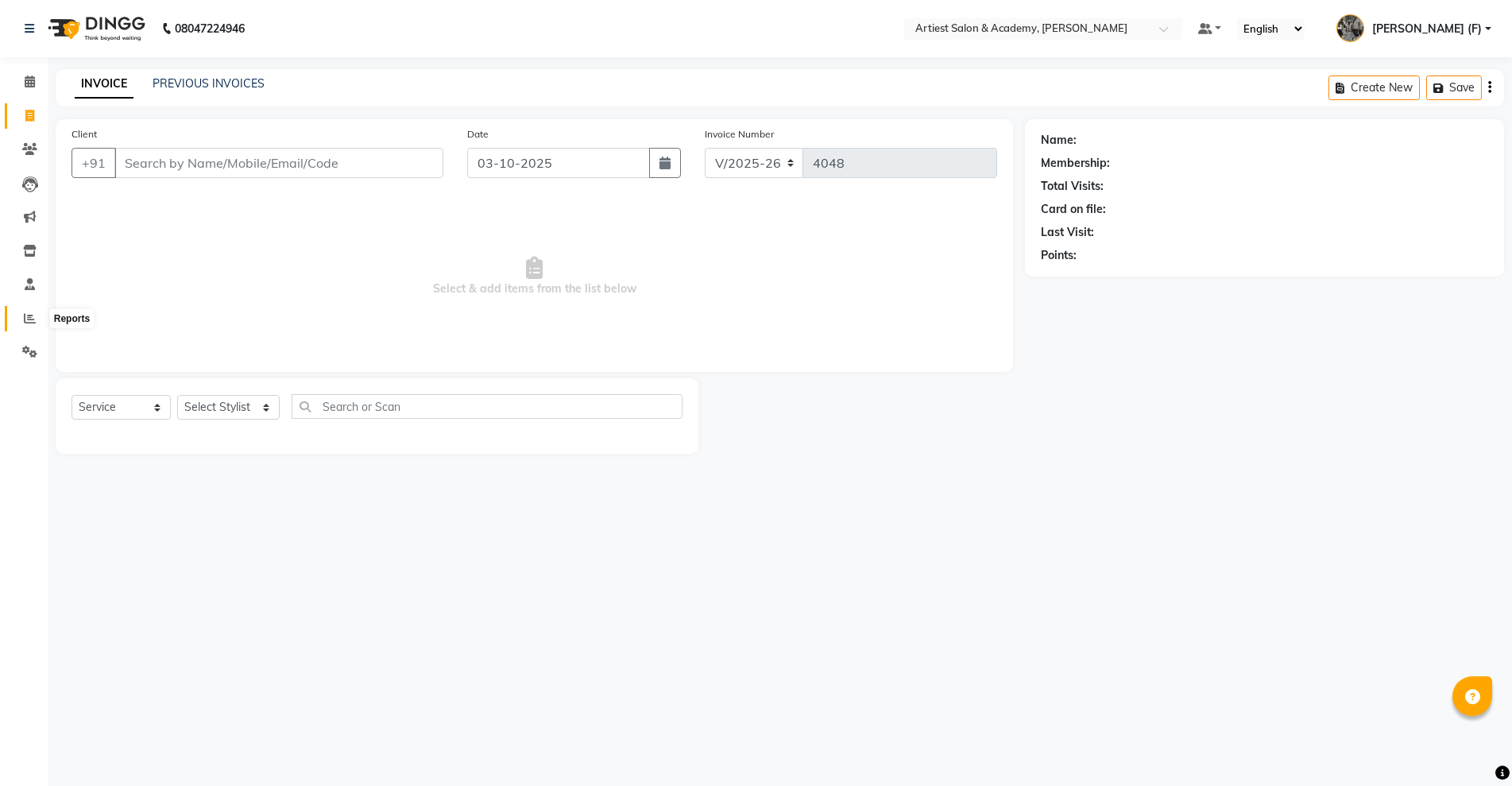
click at [26, 320] on icon at bounding box center [30, 318] width 12 height 12
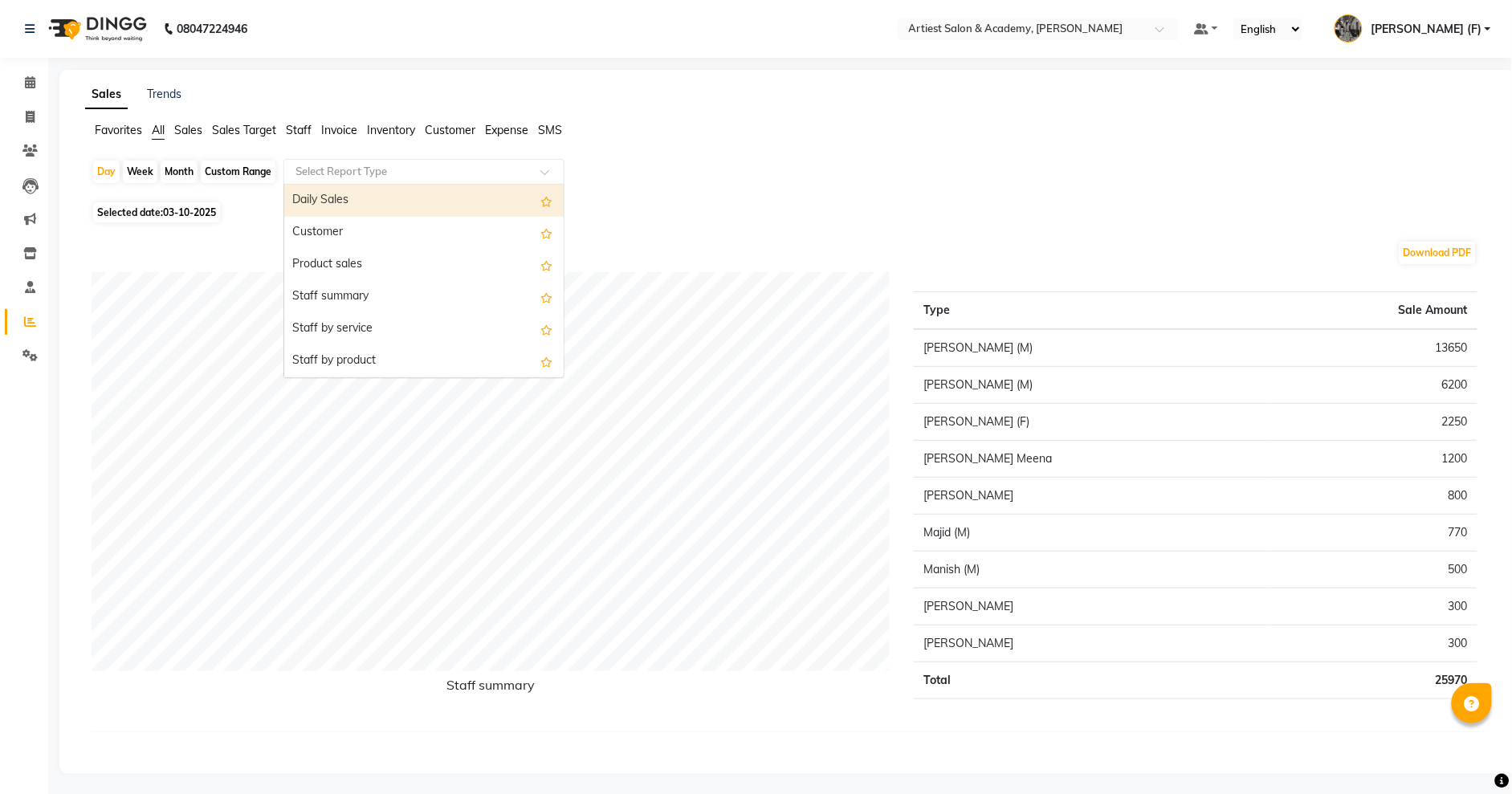
click at [532, 173] on div at bounding box center [424, 171] width 280 height 16
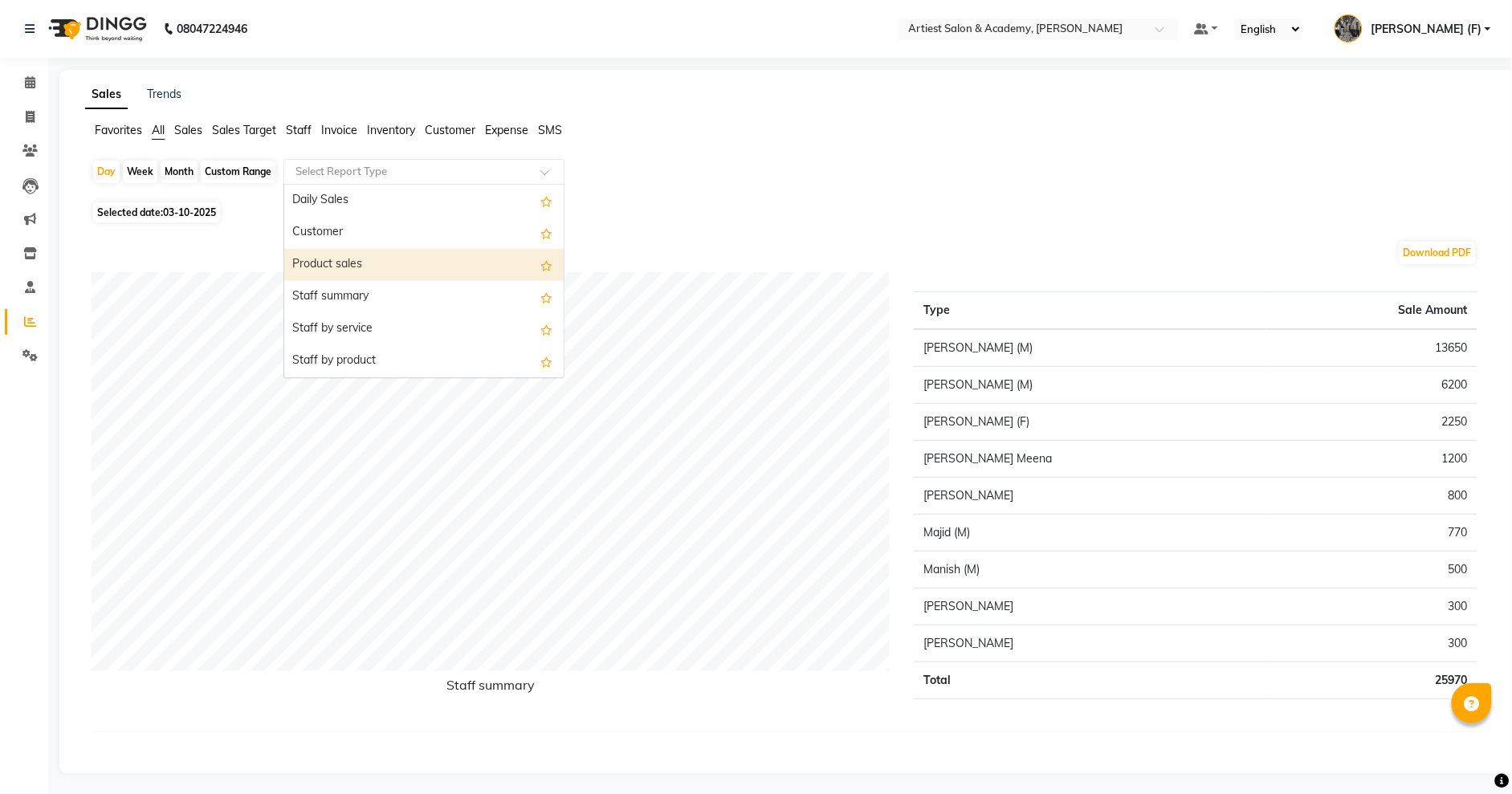
click at [396, 264] on div "Product sales" at bounding box center [424, 265] width 280 height 32
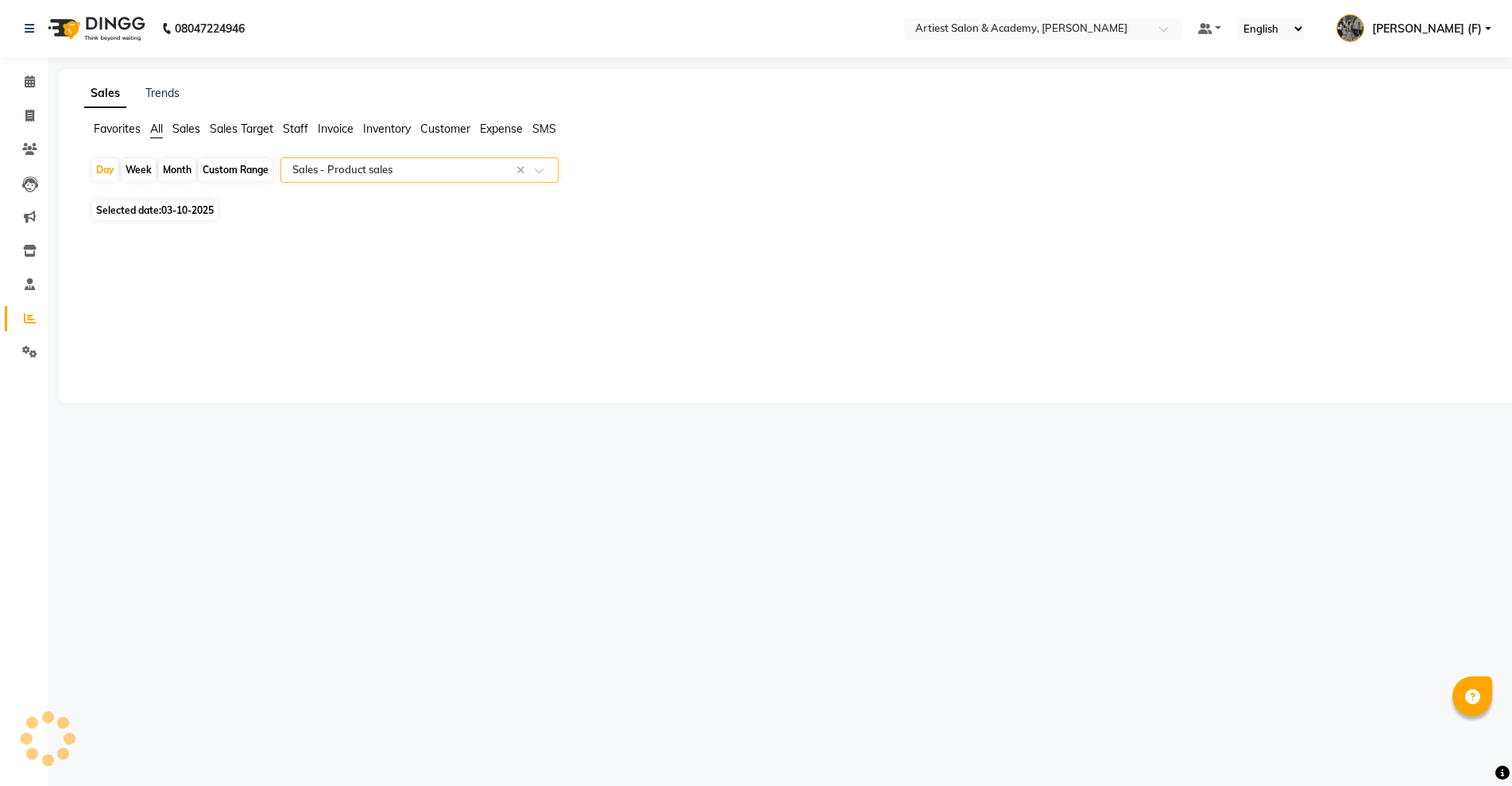
select select "full_report"
select select "pdf"
click at [192, 208] on span "03-10-2025" at bounding box center [188, 210] width 53 height 12
select select "10"
select select "2025"
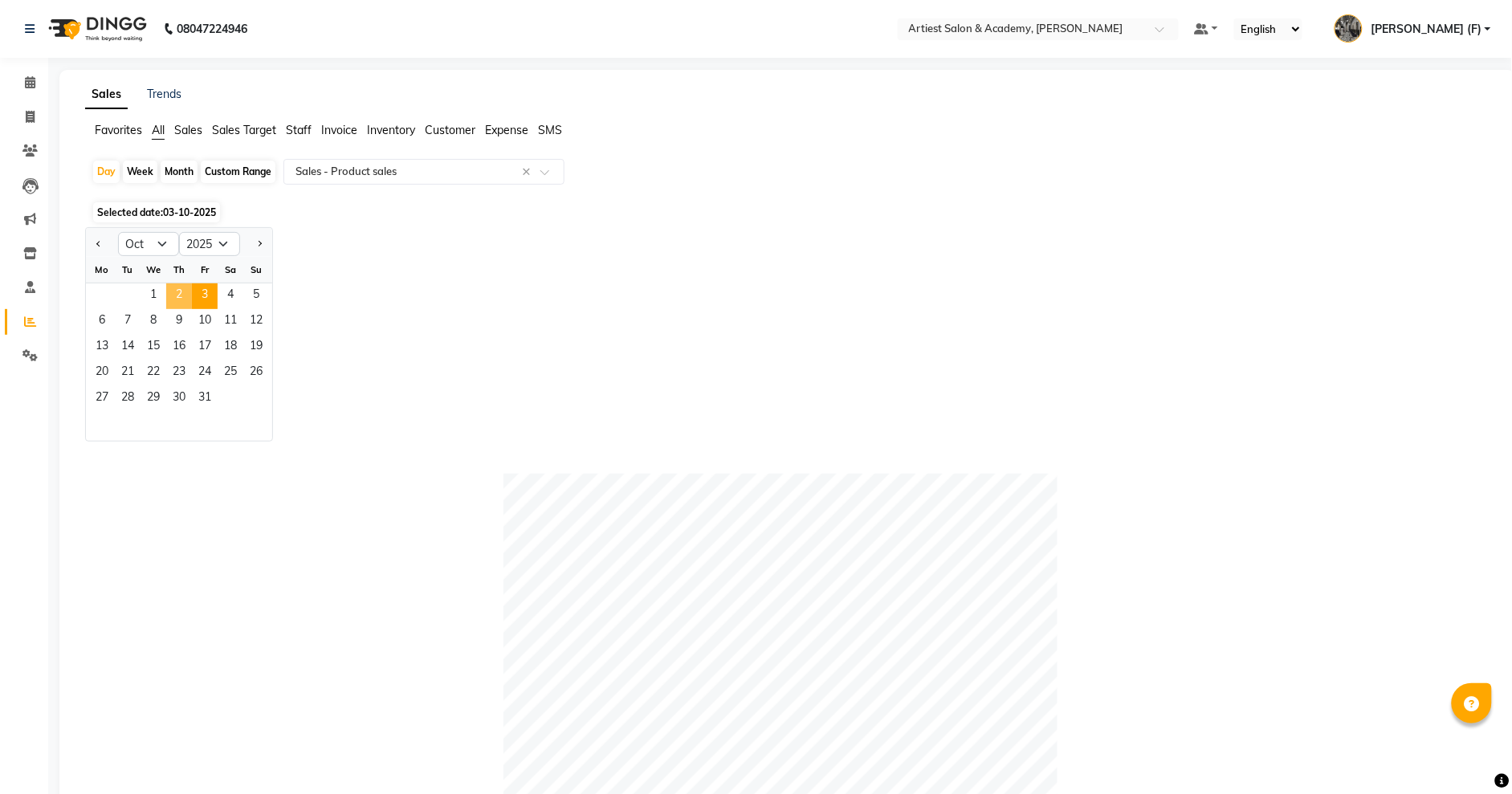
click at [176, 294] on span "2" at bounding box center [179, 296] width 26 height 26
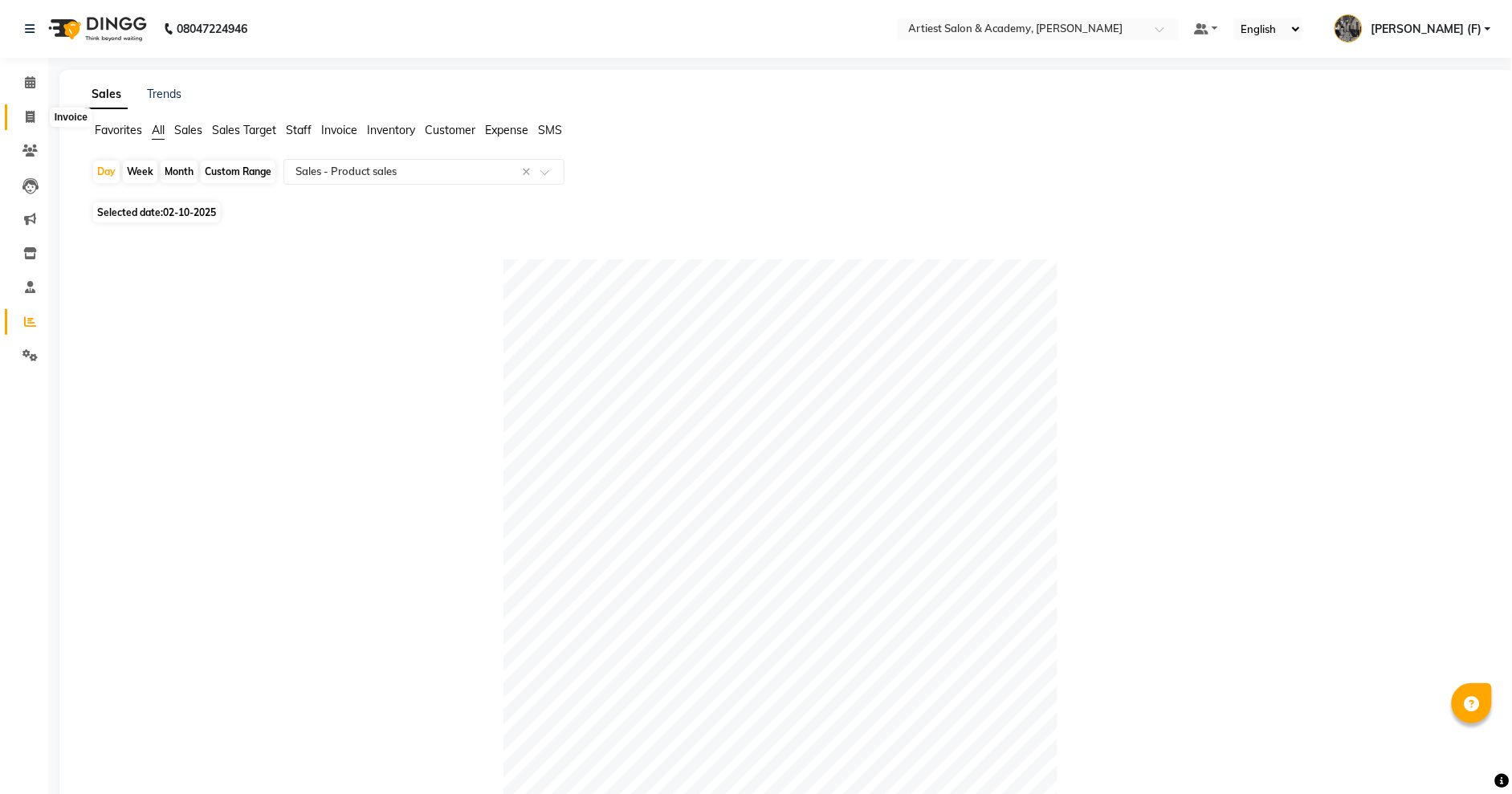
click at [26, 115] on icon at bounding box center [30, 117] width 8 height 12
select select "service"
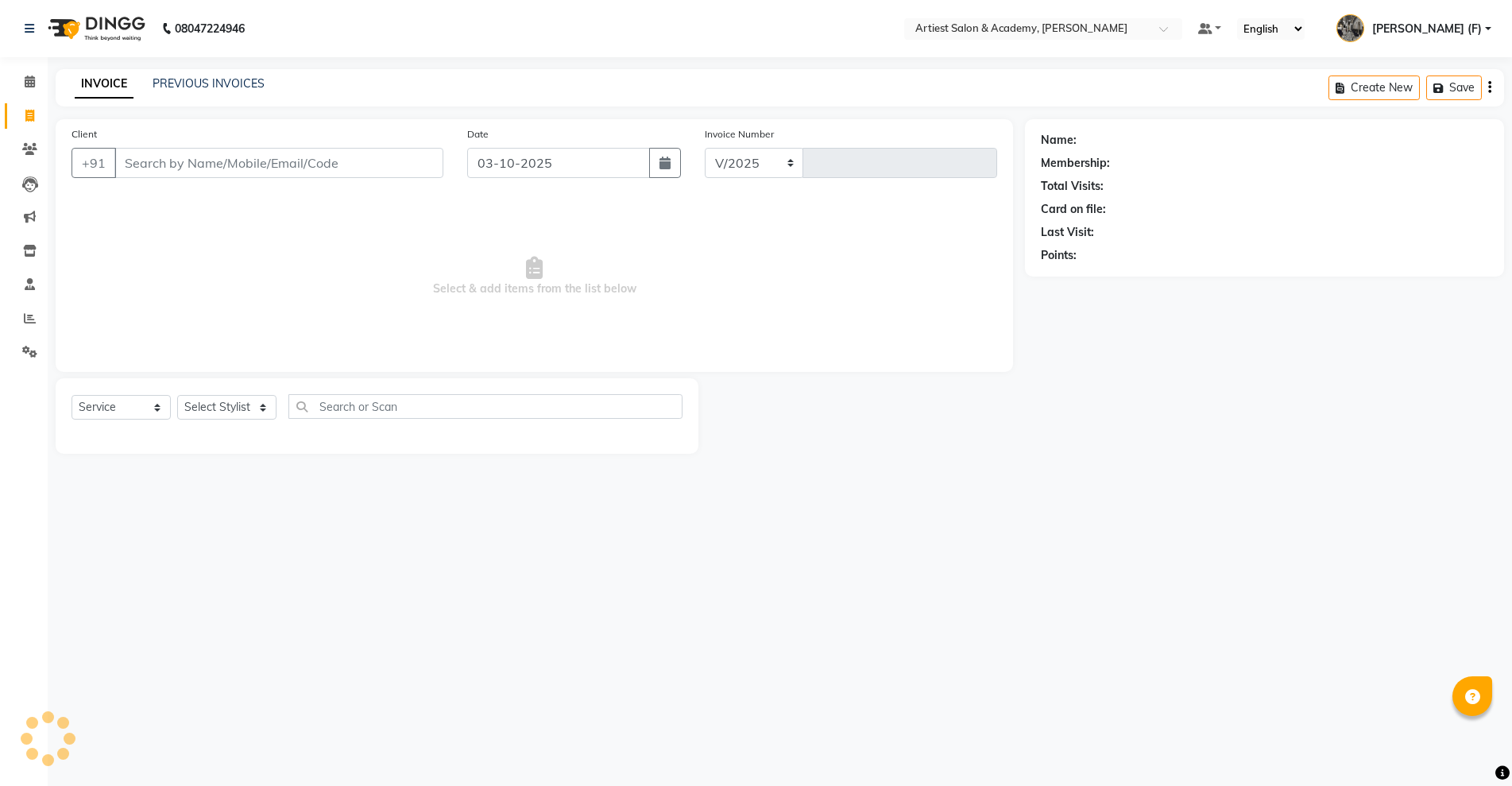
select select "5123"
type input "4048"
click at [229, 88] on link "PREVIOUS INVOICES" at bounding box center [208, 83] width 112 height 14
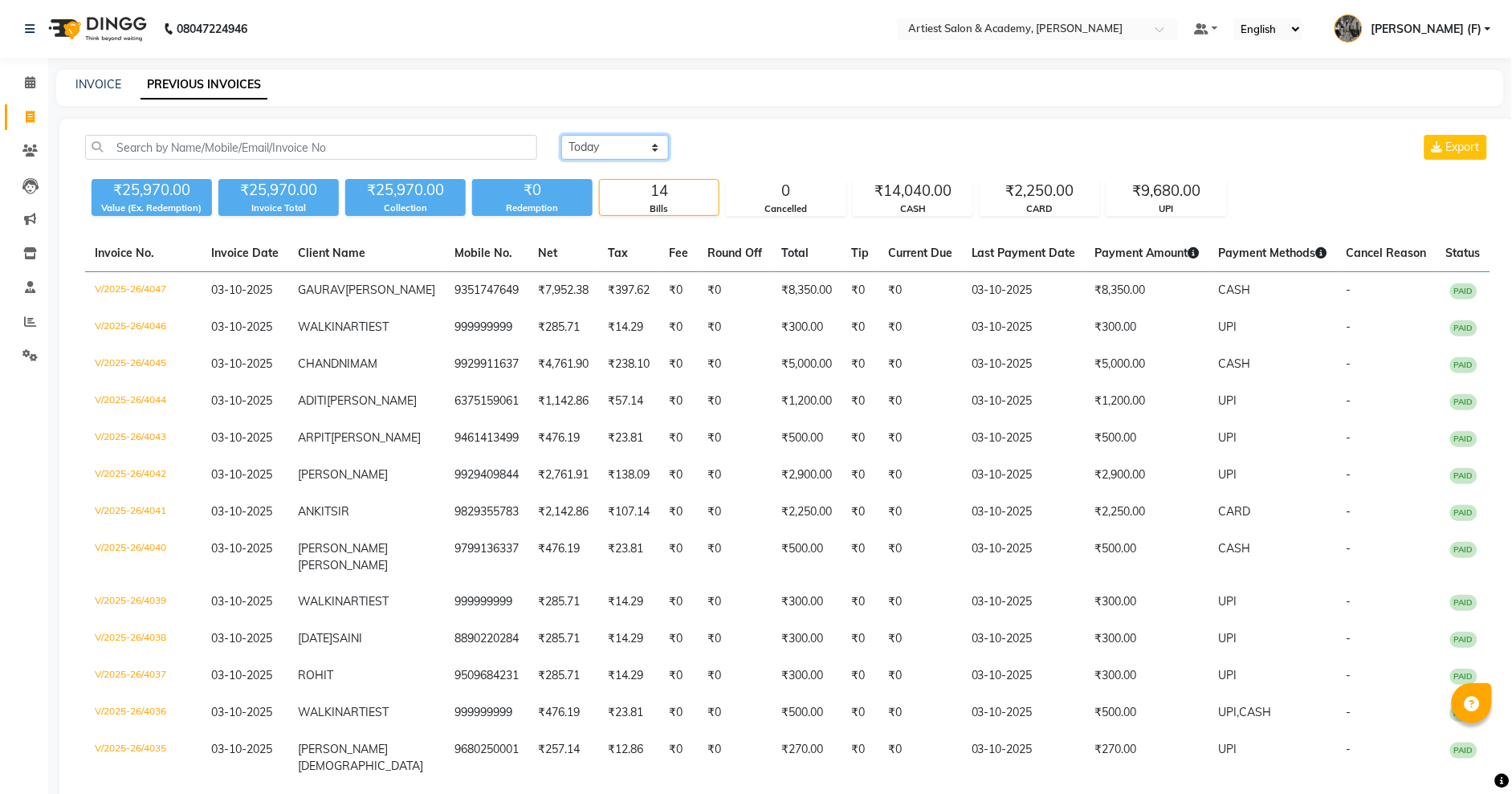
click at [653, 149] on select "Today Yesterday Custom Range" at bounding box center [615, 147] width 108 height 25
select select "yesterday"
click at [561, 135] on select "Today Yesterday Custom Range" at bounding box center [615, 147] width 108 height 25
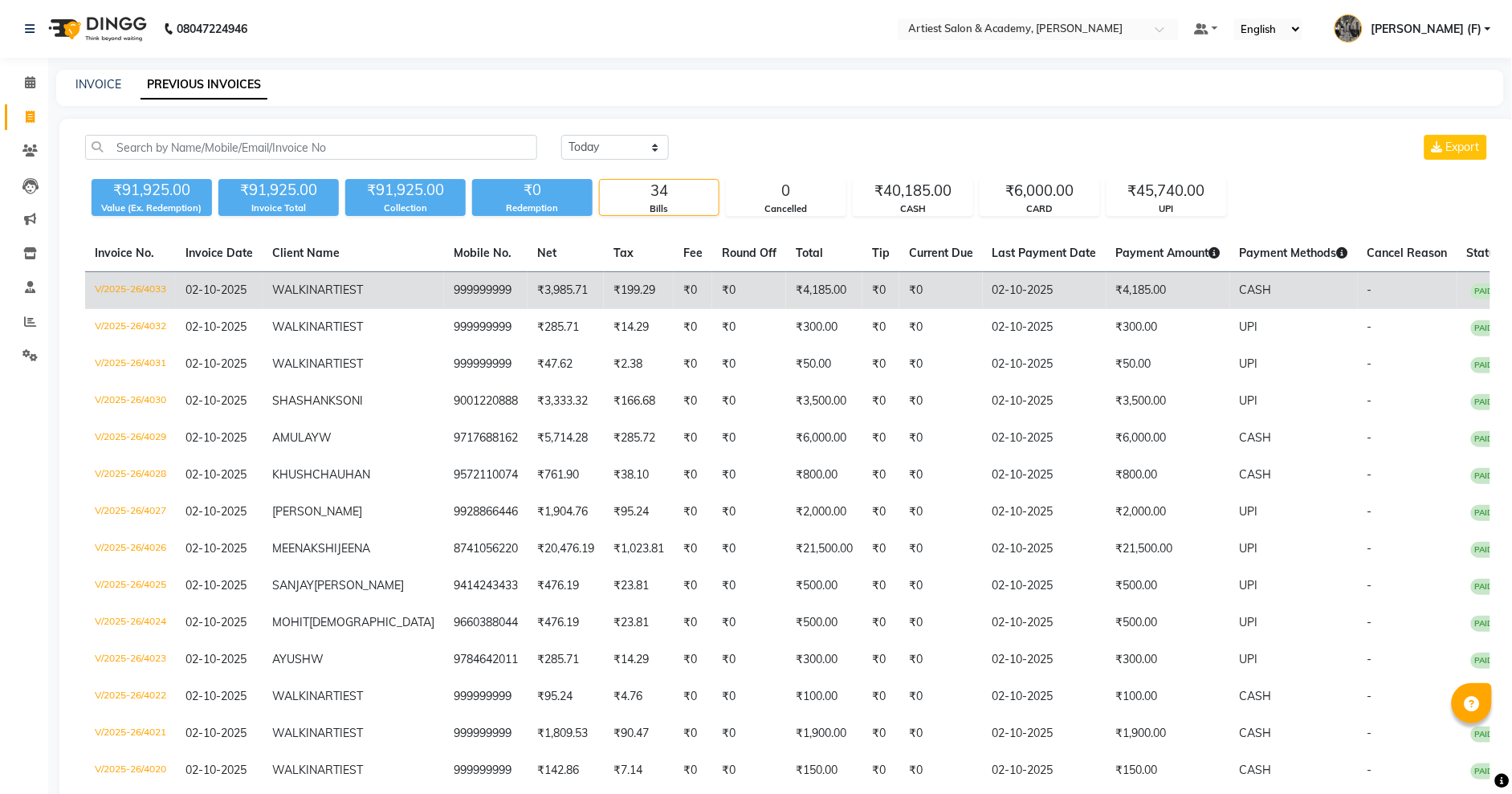
click at [1125, 286] on td "₹4,185.00" at bounding box center [1168, 290] width 124 height 38
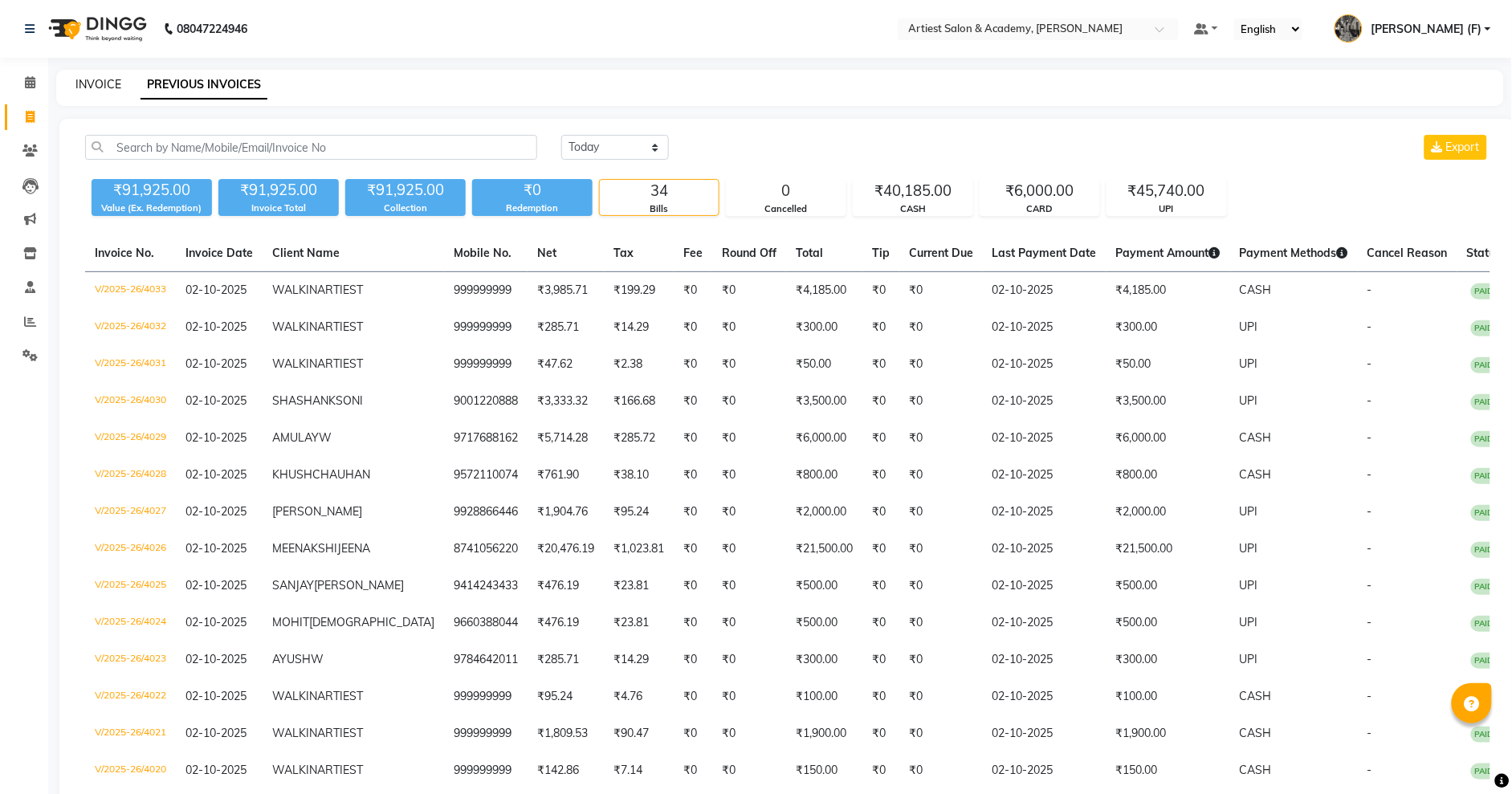
click at [93, 82] on link "INVOICE" at bounding box center [99, 84] width 45 height 14
select select "5123"
select select "service"
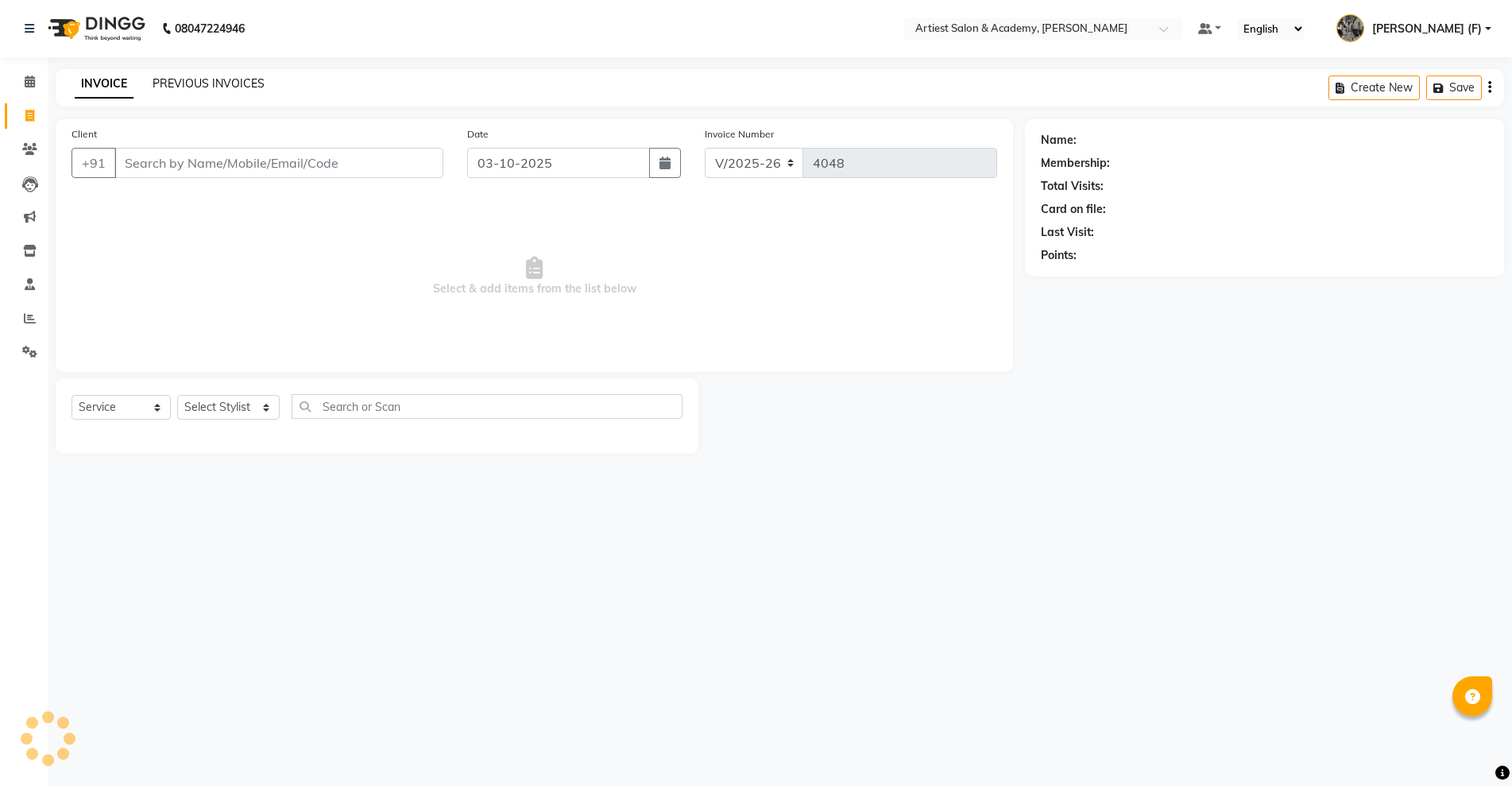
click at [194, 81] on link "PREVIOUS INVOICES" at bounding box center [208, 83] width 112 height 14
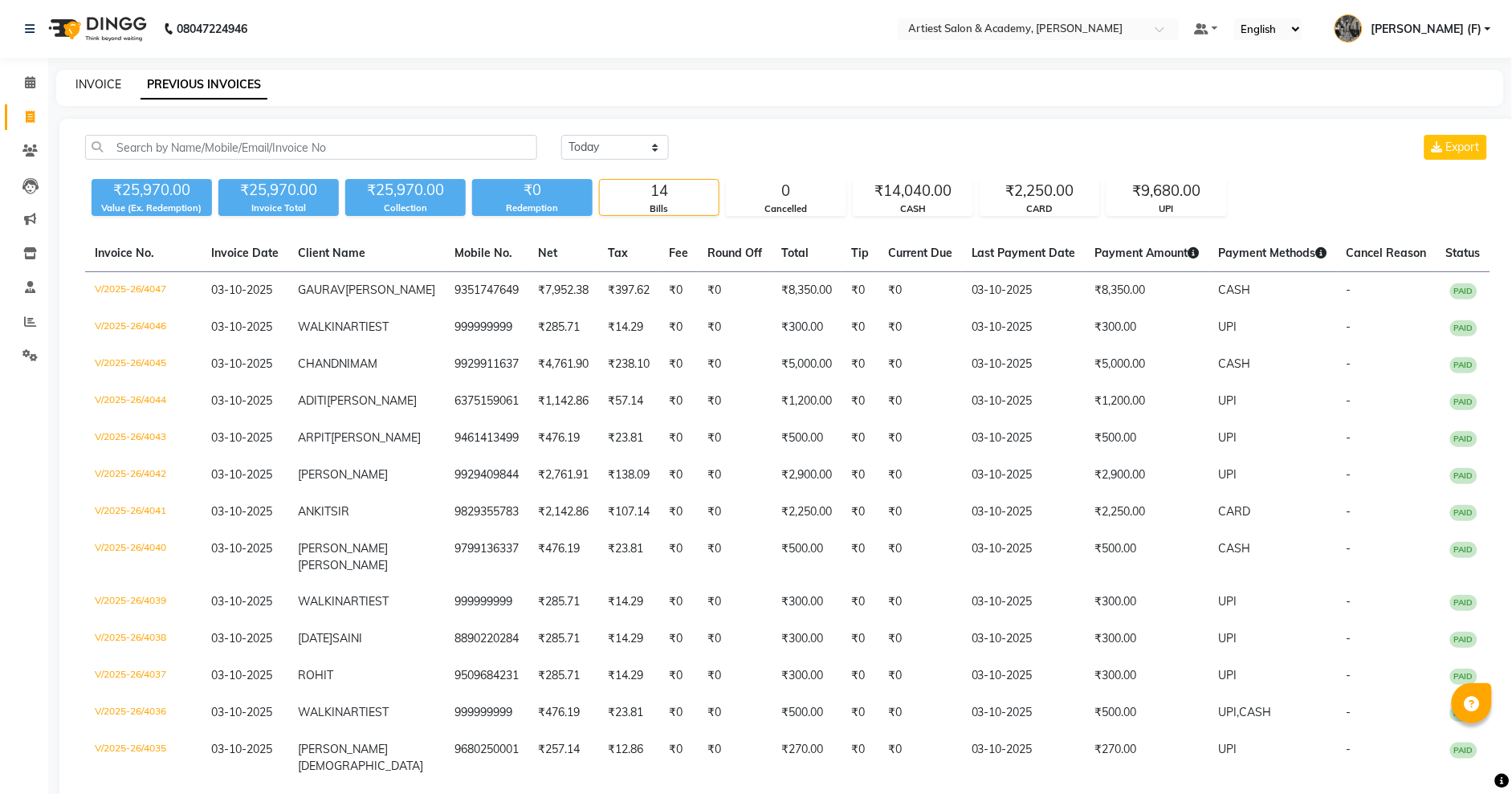
click at [97, 83] on link "INVOICE" at bounding box center [99, 84] width 45 height 14
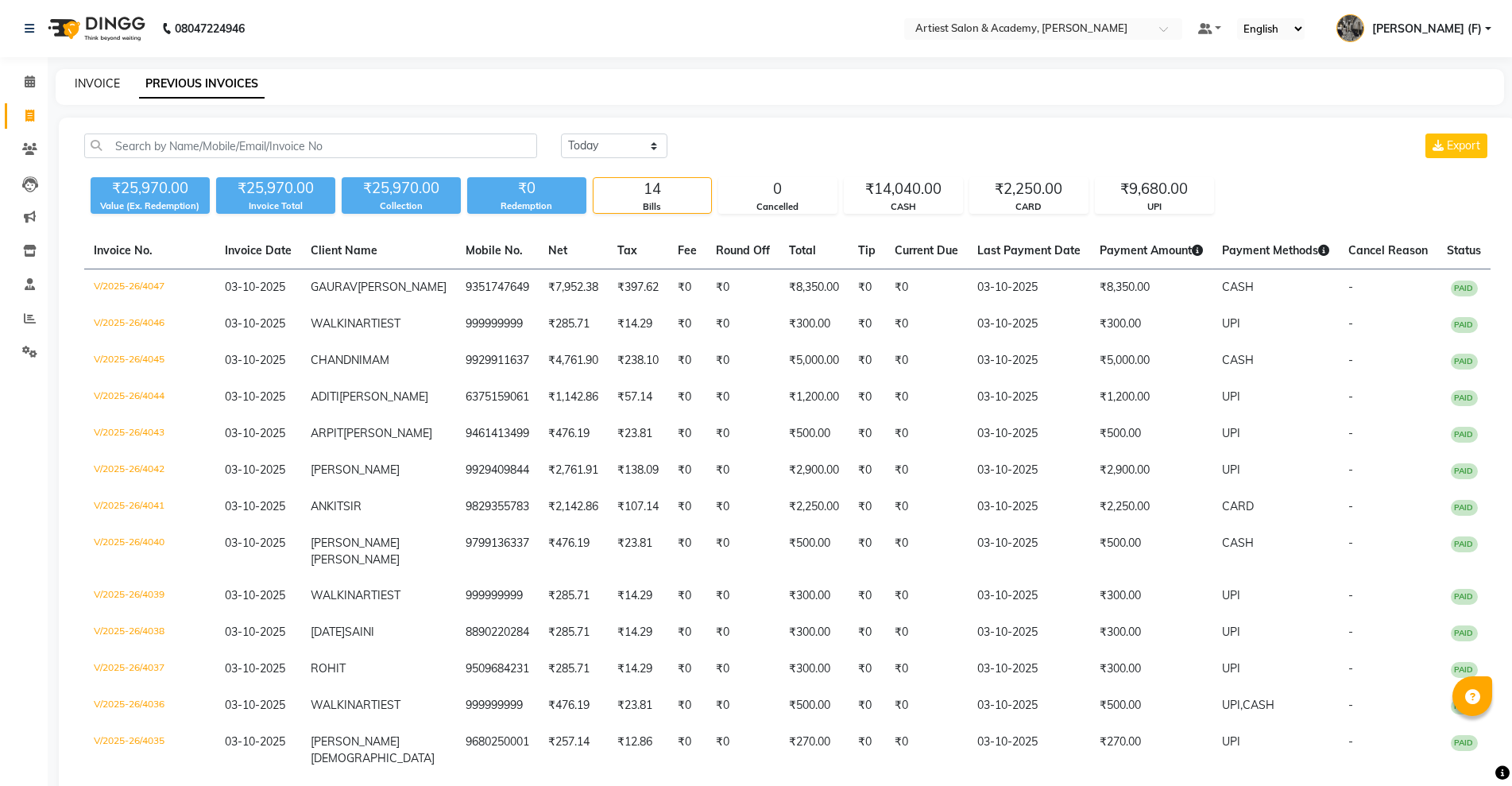
select select "5123"
select select "service"
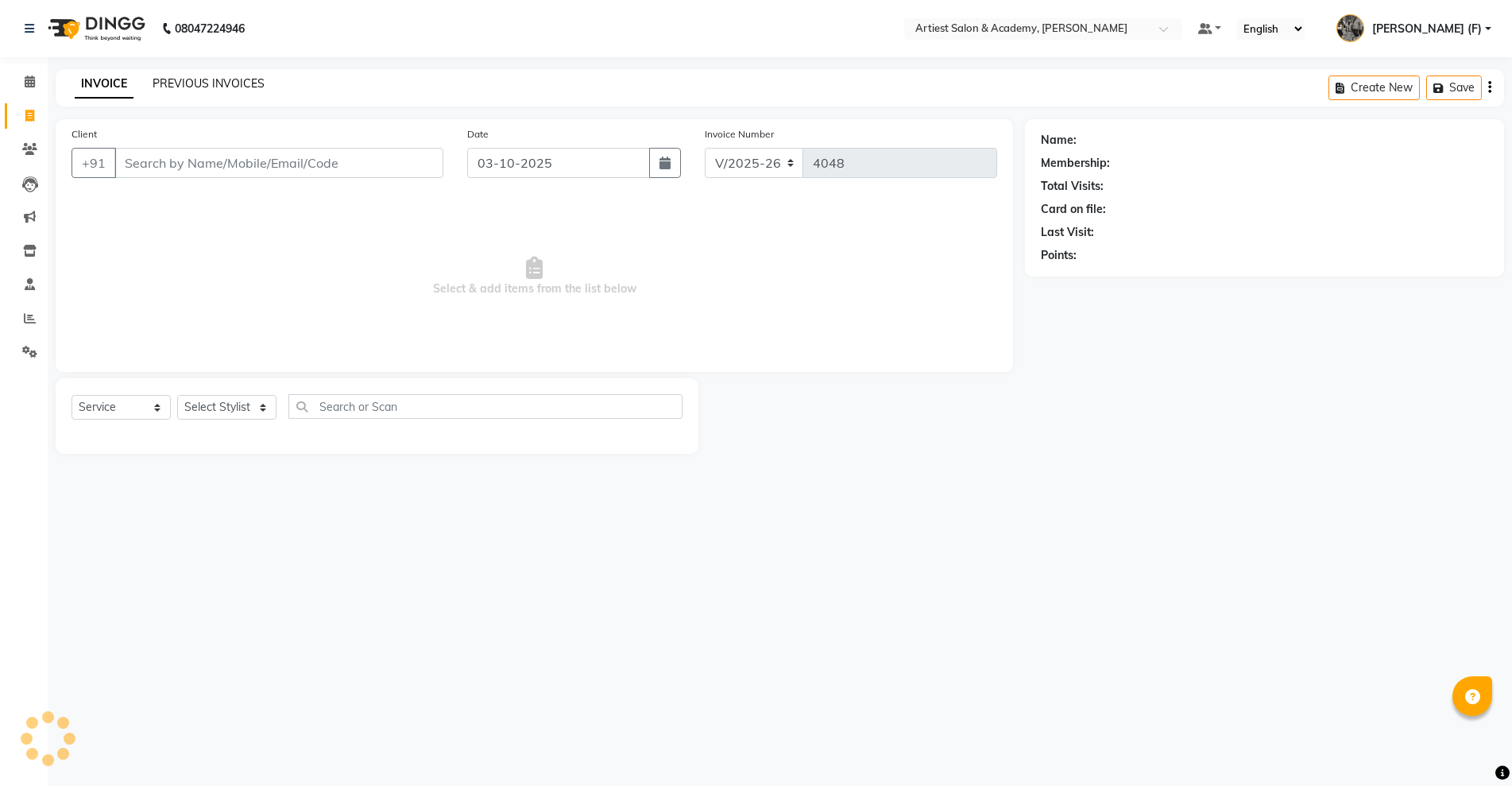
click at [178, 81] on link "PREVIOUS INVOICES" at bounding box center [208, 83] width 112 height 14
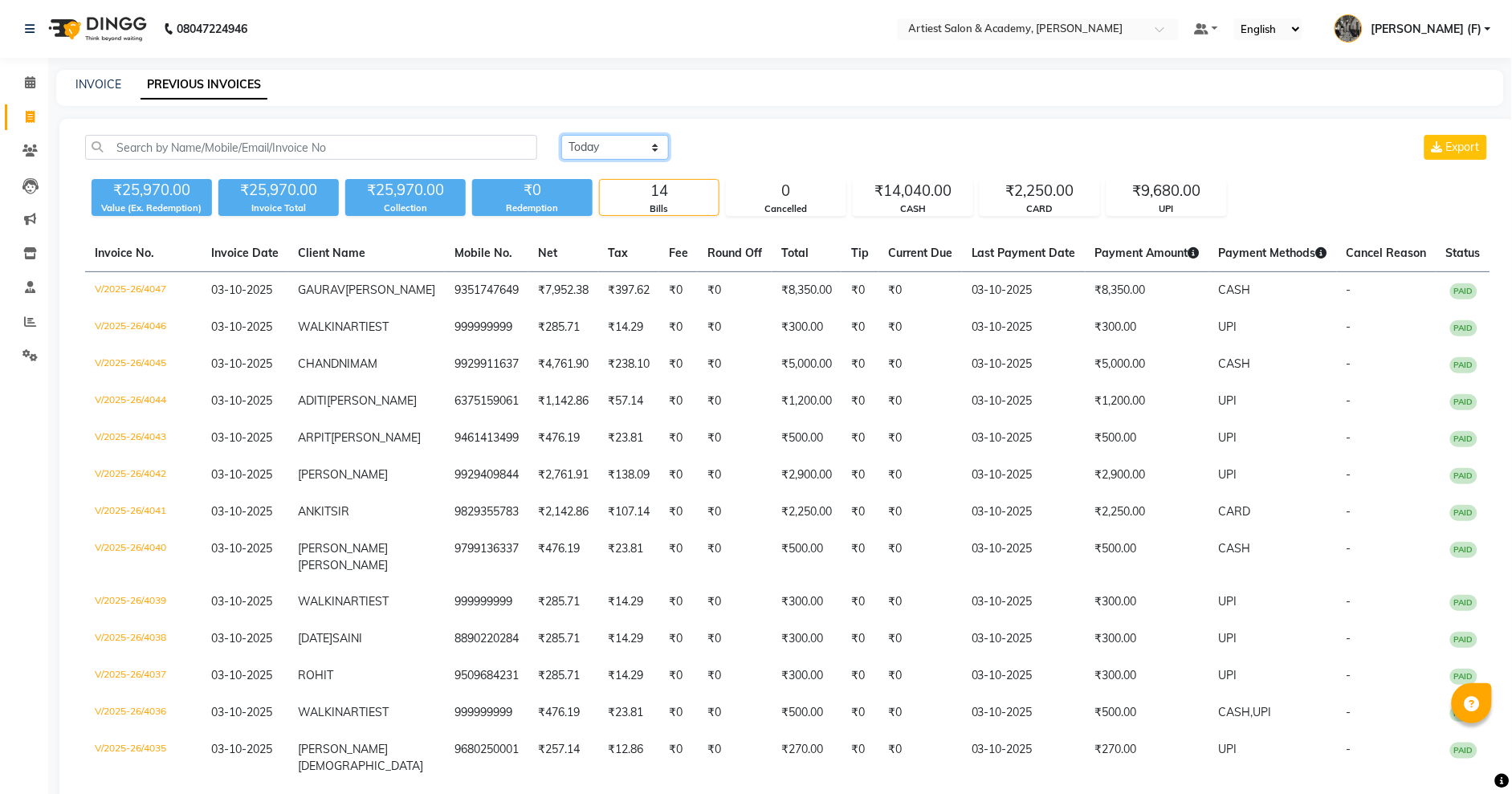
click at [650, 150] on select "Today Yesterday Custom Range" at bounding box center [615, 147] width 108 height 25
select select "yesterday"
click at [561, 135] on select "Today Yesterday Custom Range" at bounding box center [615, 147] width 108 height 25
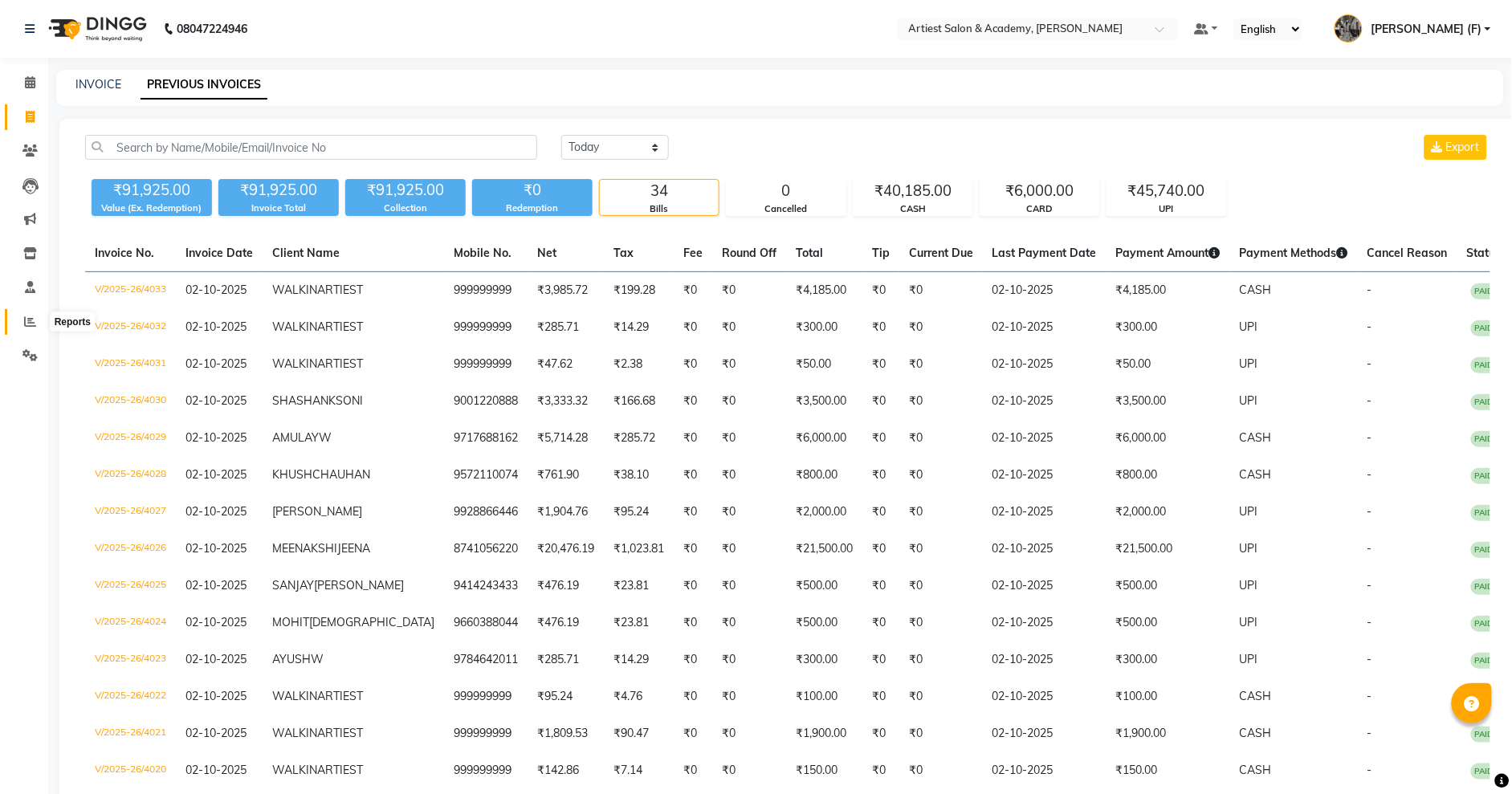
click at [25, 322] on icon at bounding box center [30, 322] width 12 height 12
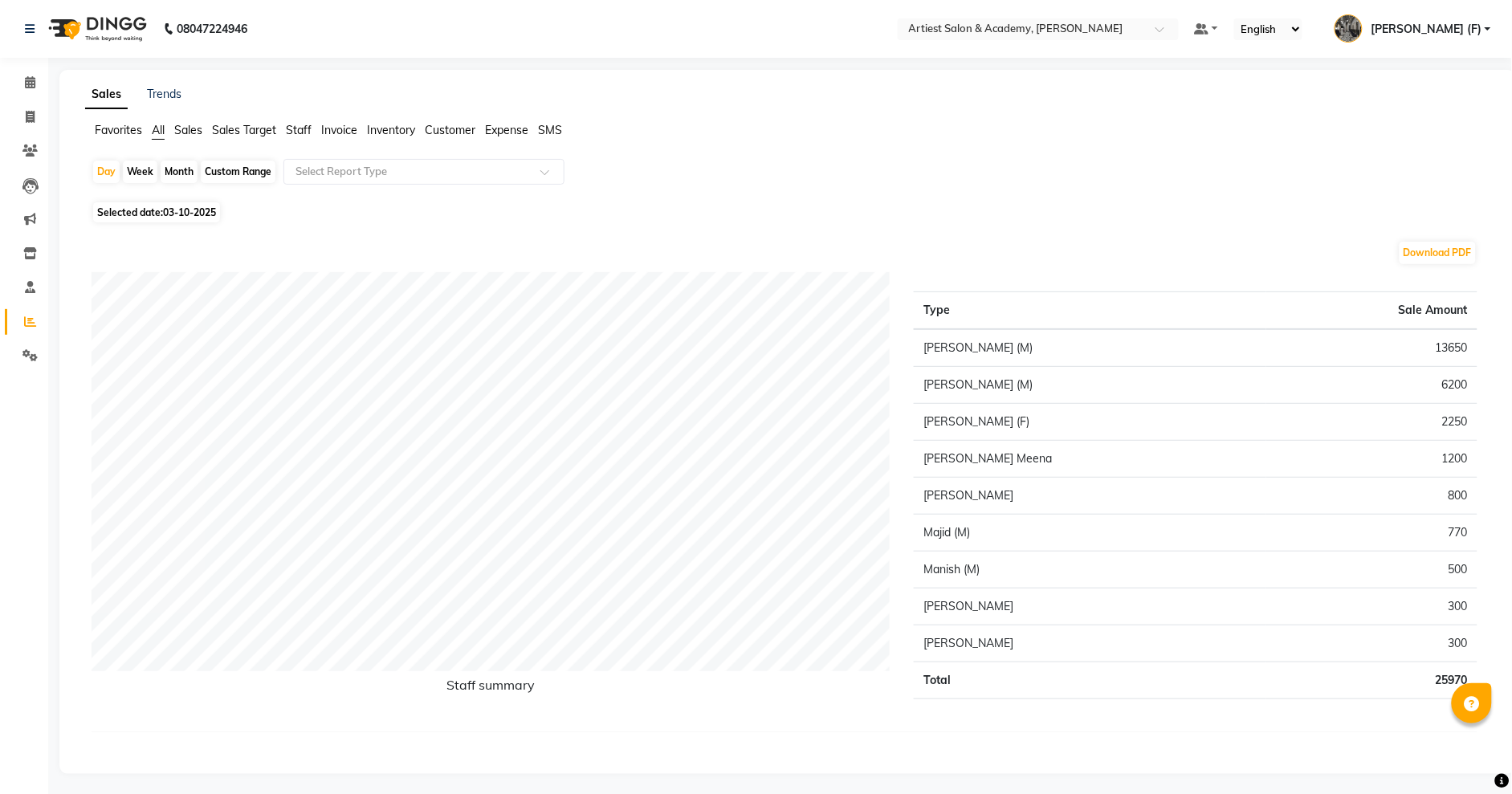
click at [176, 174] on div "Month" at bounding box center [179, 172] width 37 height 23
select select "10"
select select "2025"
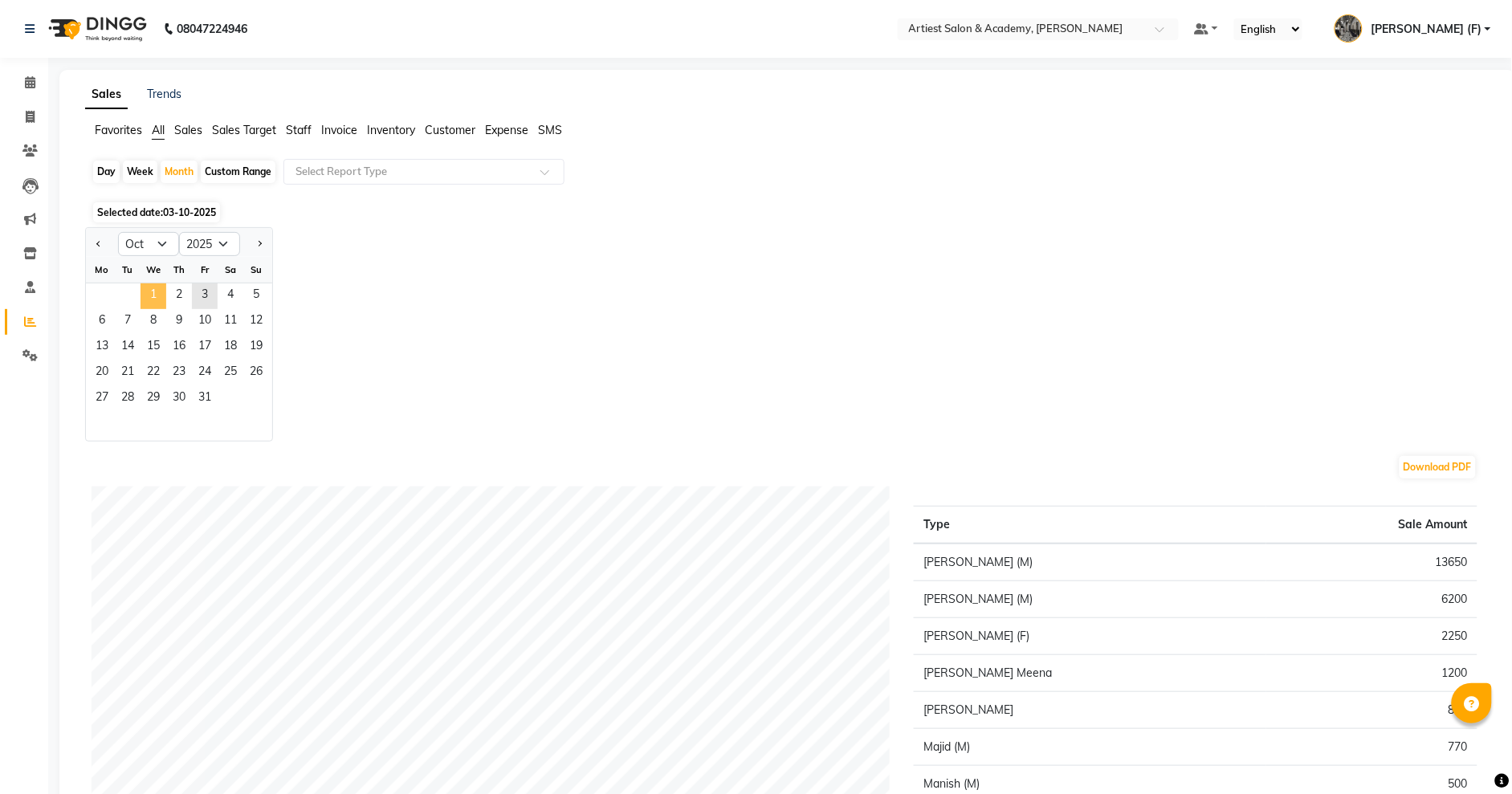
click at [152, 290] on span "1" at bounding box center [153, 296] width 26 height 26
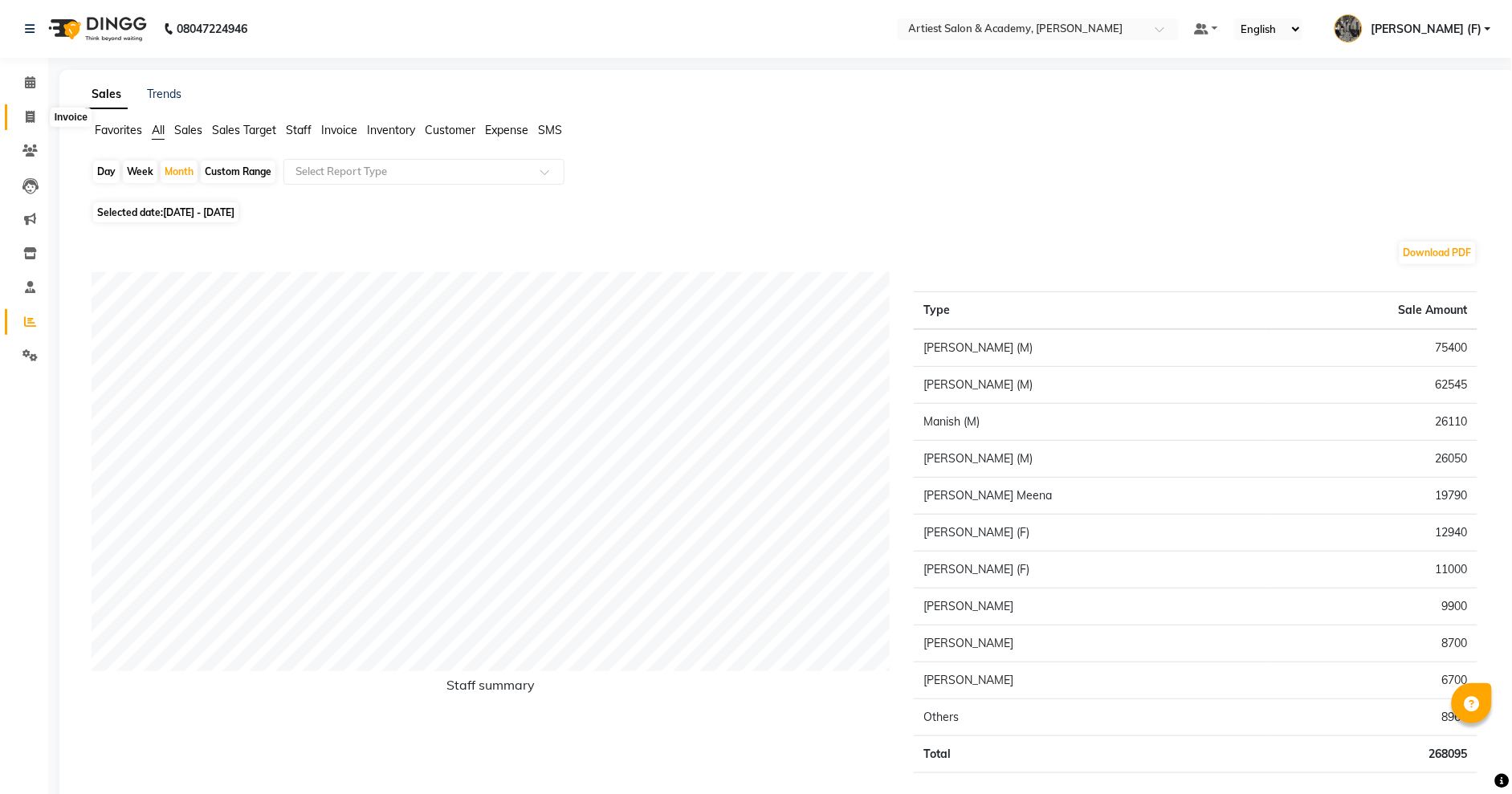
click at [26, 115] on icon at bounding box center [30, 117] width 8 height 12
select select "service"
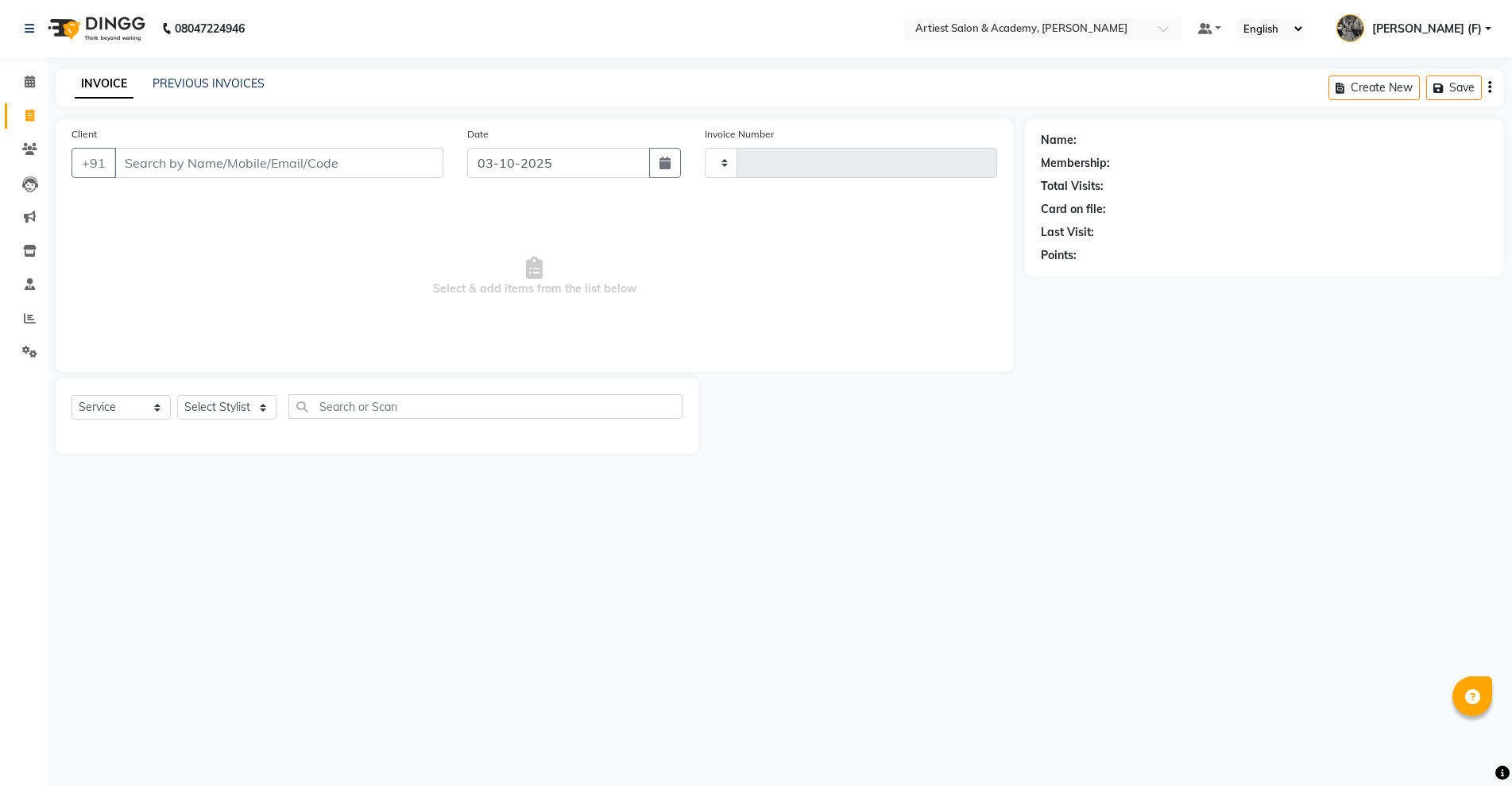
type input "4048"
select select "5123"
click at [192, 79] on link "PREVIOUS INVOICES" at bounding box center [208, 83] width 112 height 14
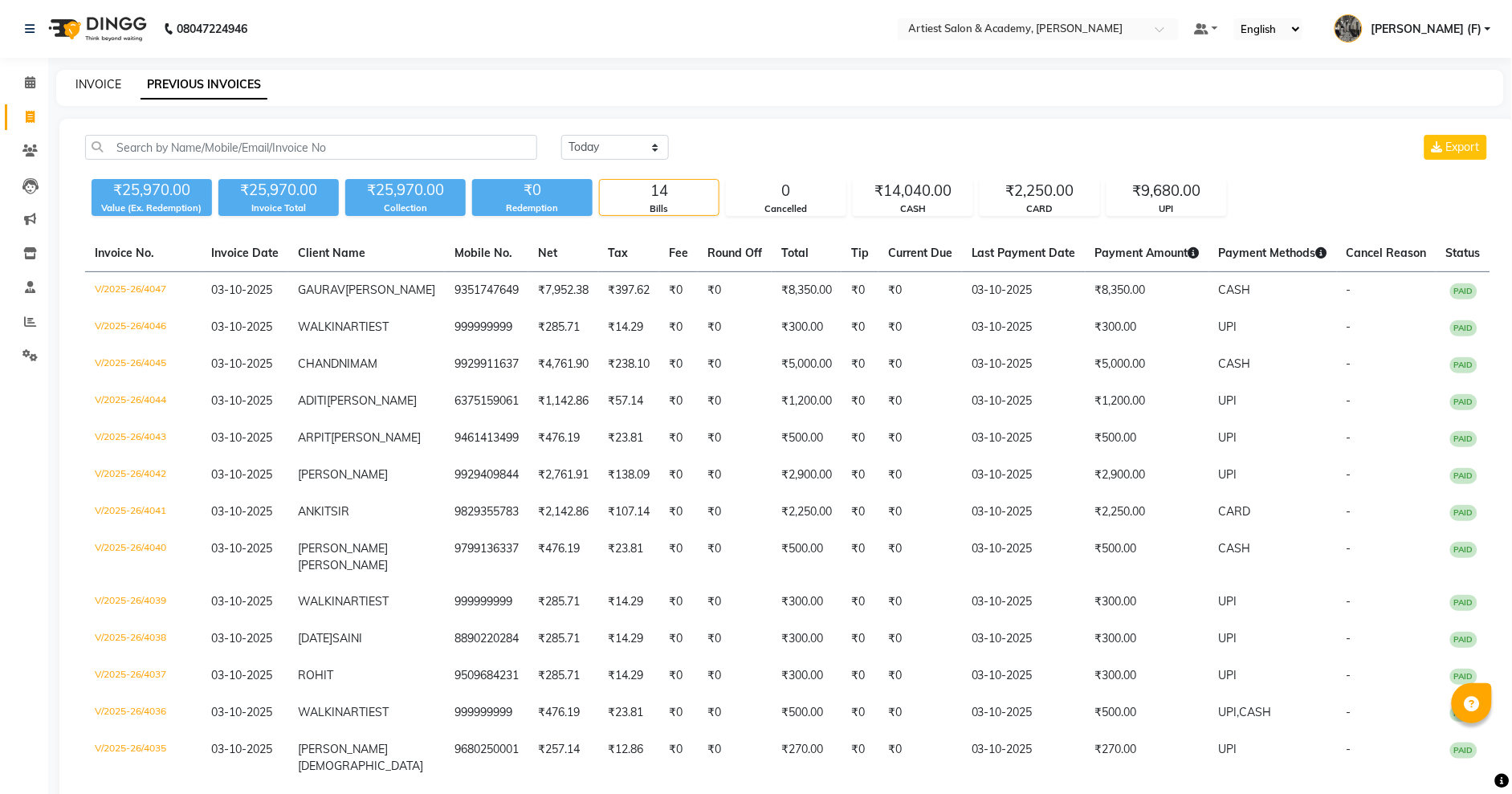
click at [106, 83] on link "INVOICE" at bounding box center [99, 84] width 45 height 14
select select "service"
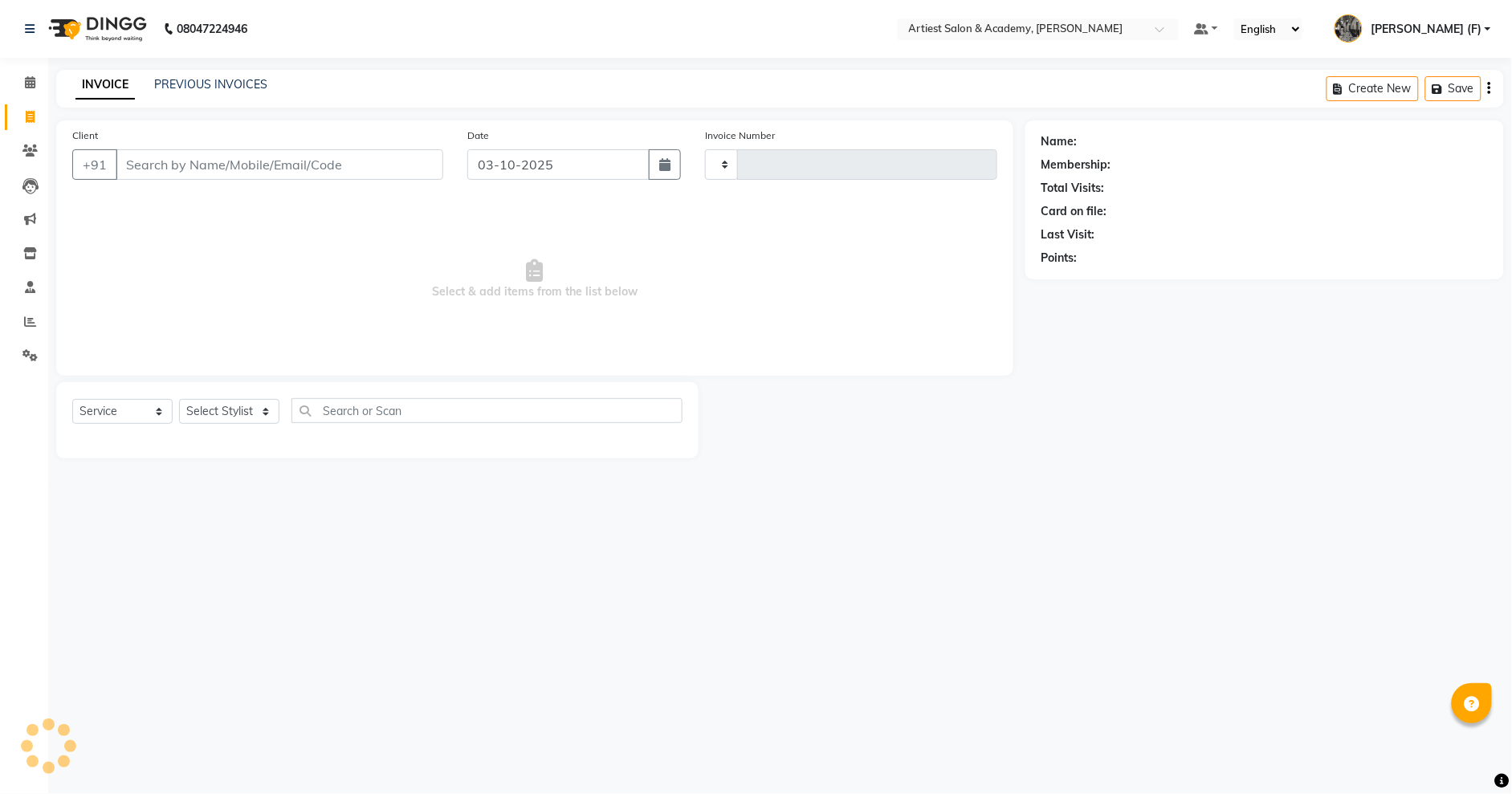
type input "4048"
select select "5123"
click at [229, 83] on link "PREVIOUS INVOICES" at bounding box center [211, 84] width 113 height 14
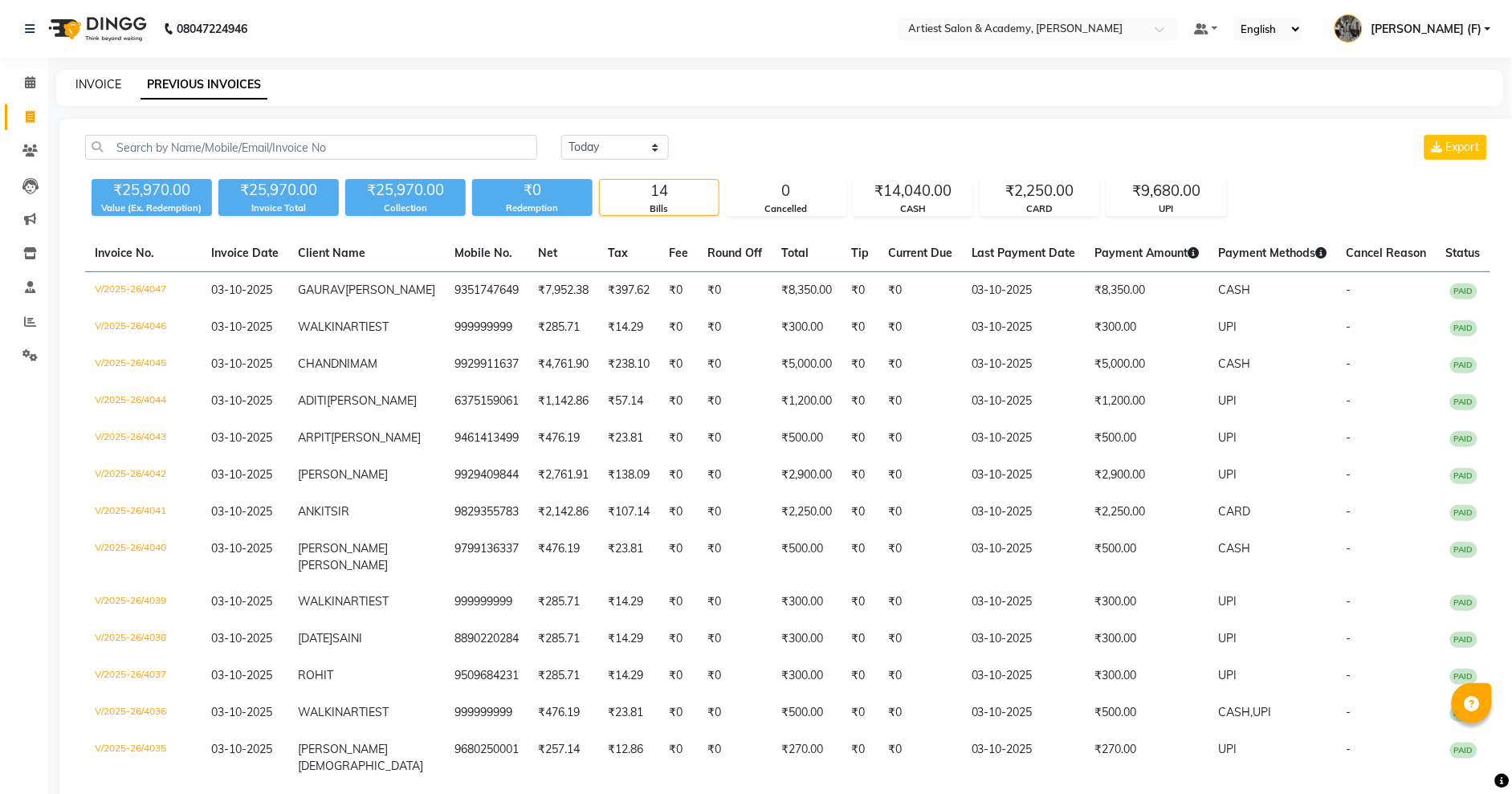
click at [94, 77] on link "INVOICE" at bounding box center [99, 84] width 45 height 14
select select "service"
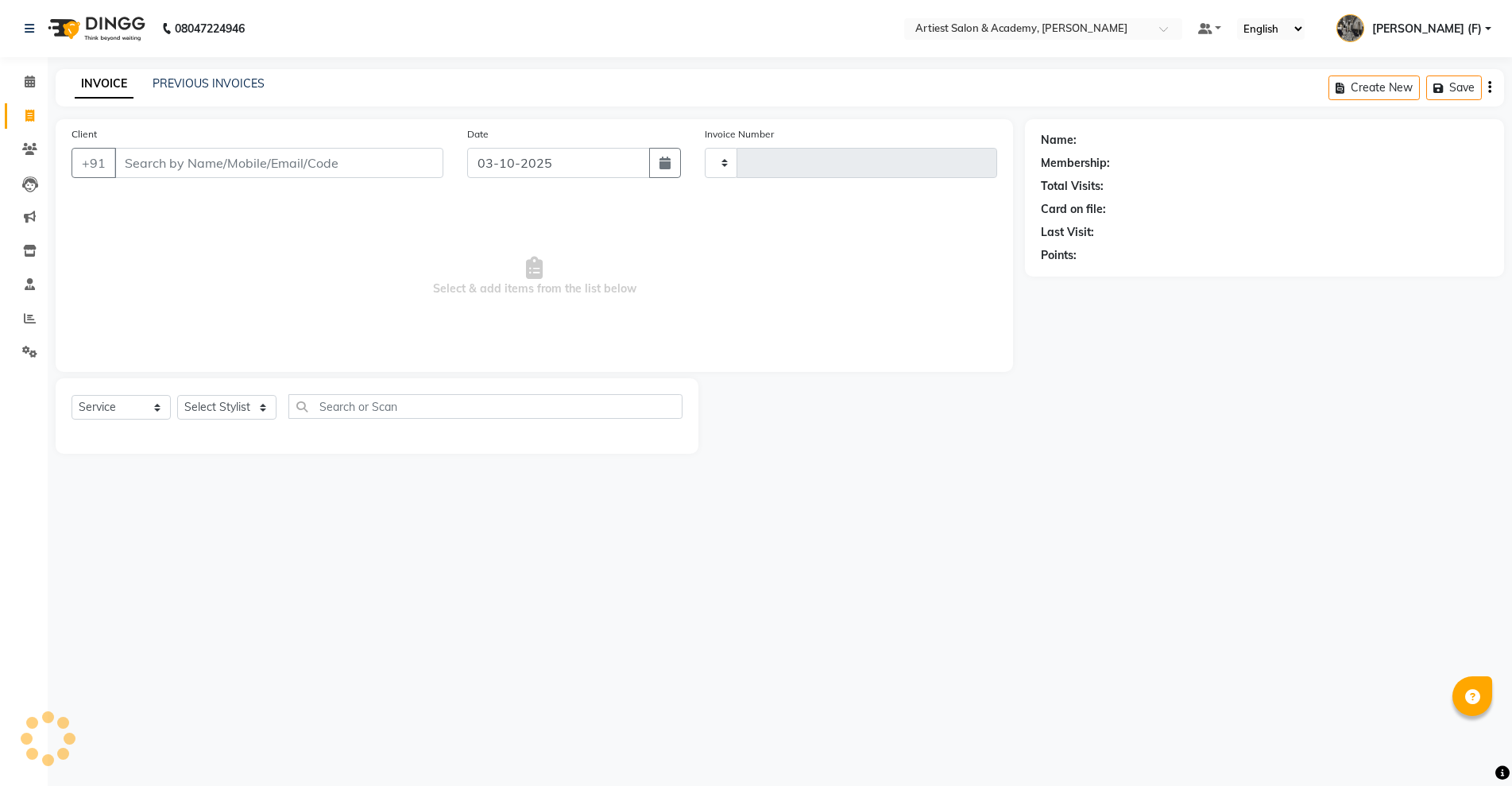
type input "4048"
select select "5123"
drag, startPoint x: 156, startPoint y: 166, endPoint x: 168, endPoint y: 156, distance: 15.6
click at [167, 158] on input "Client" at bounding box center [278, 163] width 329 height 30
click at [227, 80] on link "PREVIOUS INVOICES" at bounding box center [208, 83] width 112 height 14
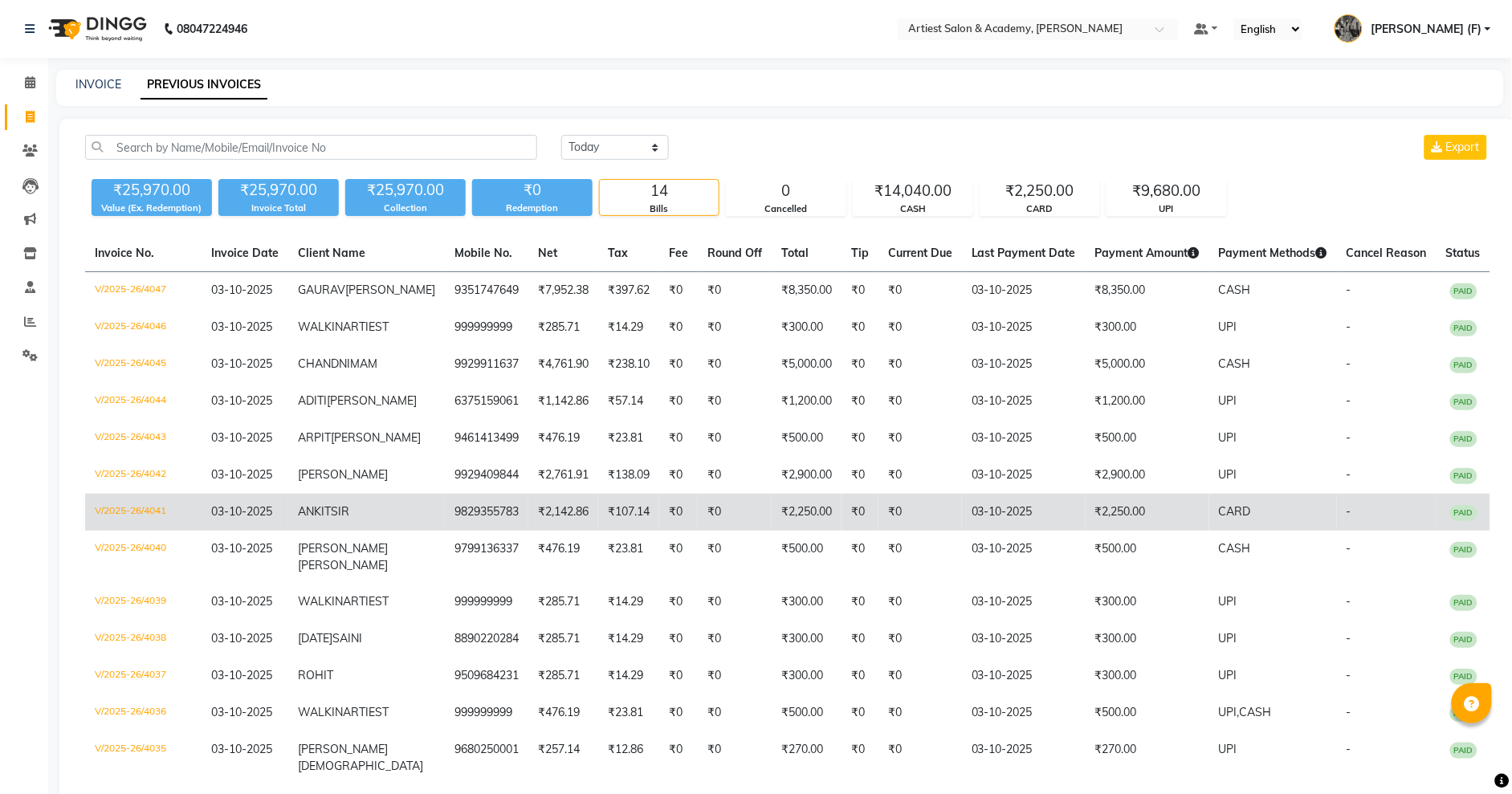
click at [1112, 530] on td "₹2,250.00" at bounding box center [1147, 512] width 124 height 37
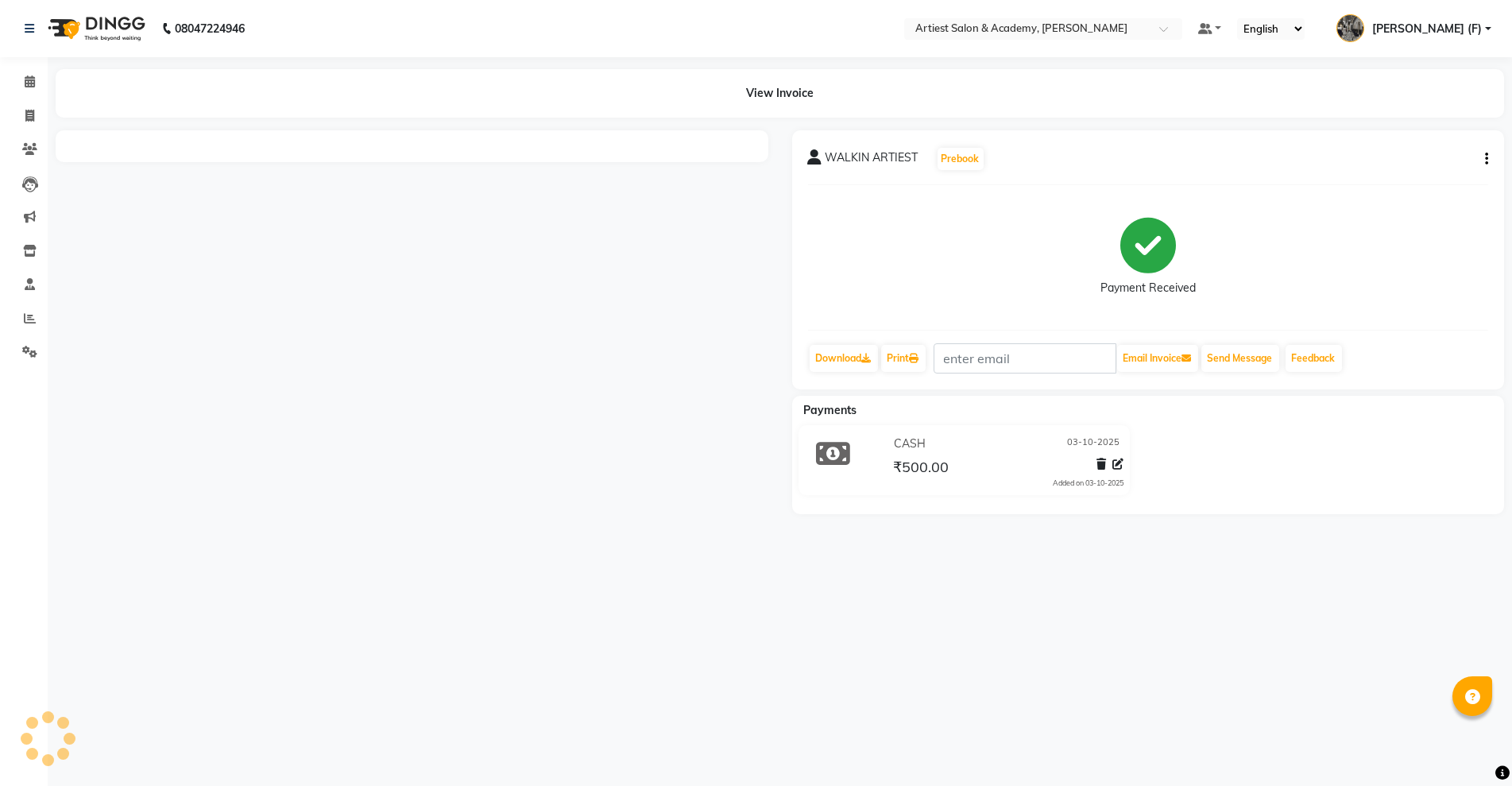
select select "en"
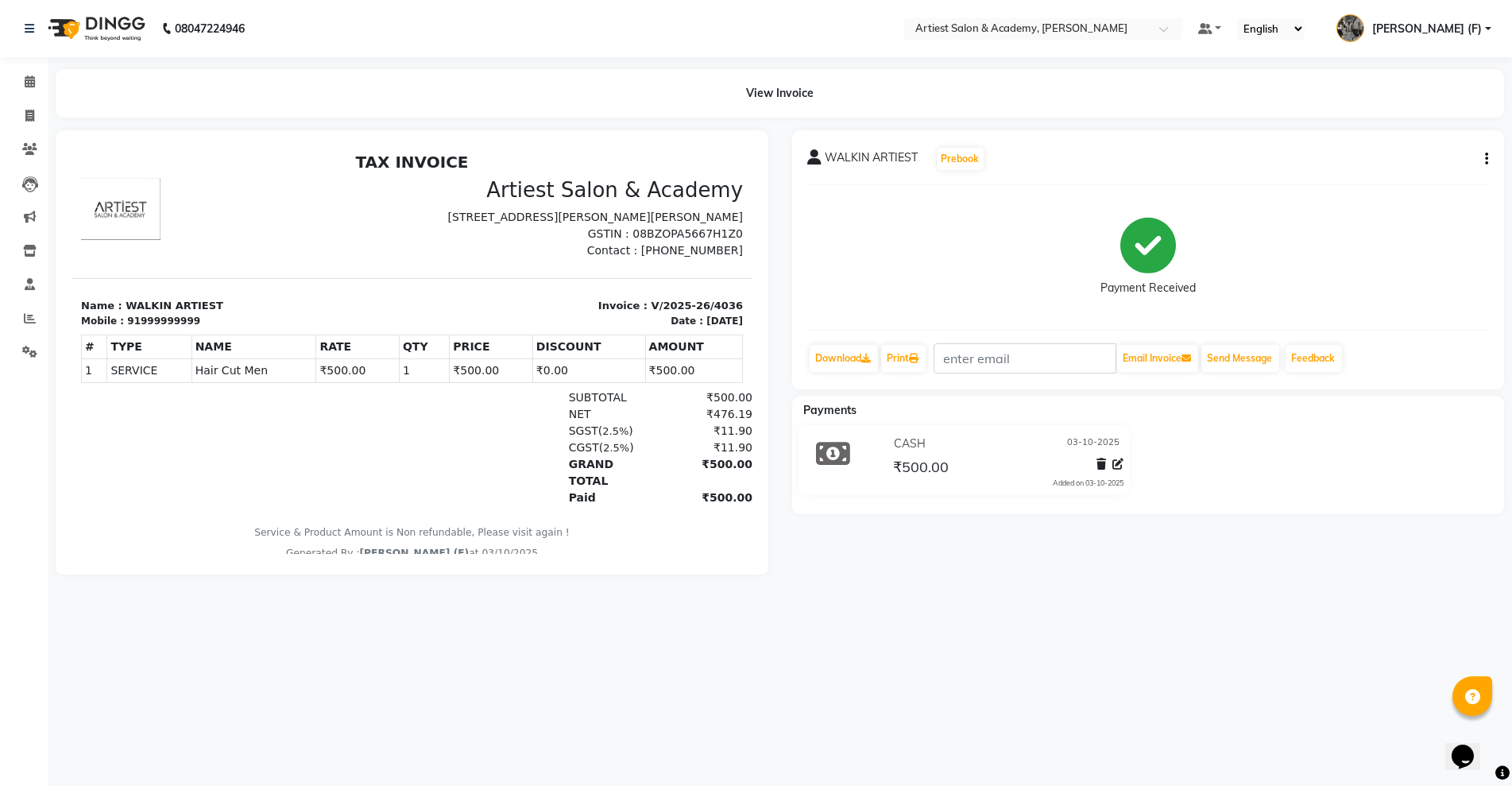
drag, startPoint x: 1494, startPoint y: 162, endPoint x: 1484, endPoint y: 163, distance: 10.0
click at [1492, 163] on div "WALKIN ARTIEST Prebook Payment Received Download Print Email Invoice Send Messa…" at bounding box center [1148, 259] width 713 height 259
click at [1481, 162] on button "button" at bounding box center [1483, 159] width 9 height 17
click at [1371, 183] on div "Edit Invoice" at bounding box center [1407, 188] width 109 height 20
select select "service"
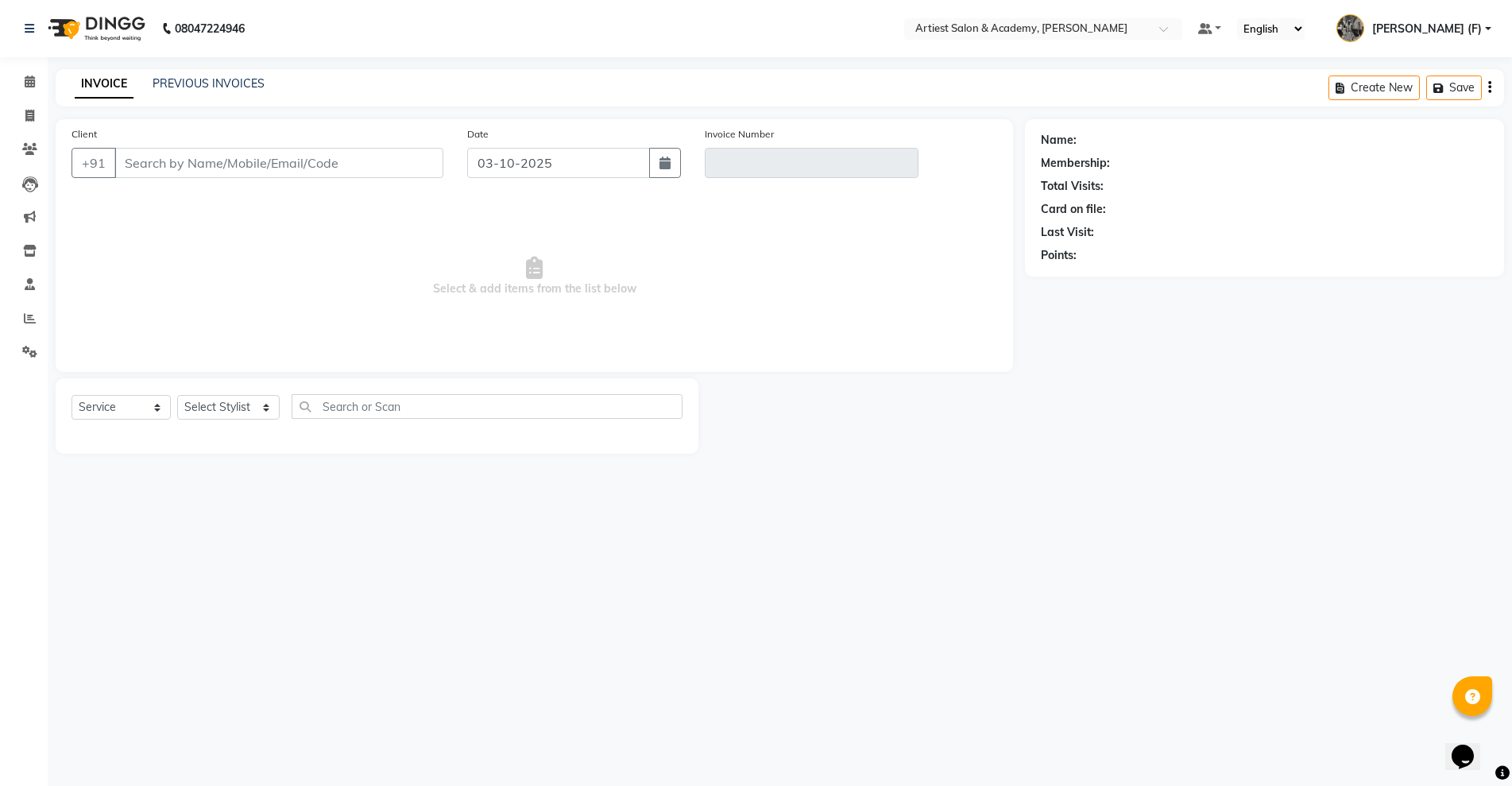
type input "999999999"
type input "V/2025-26/4036"
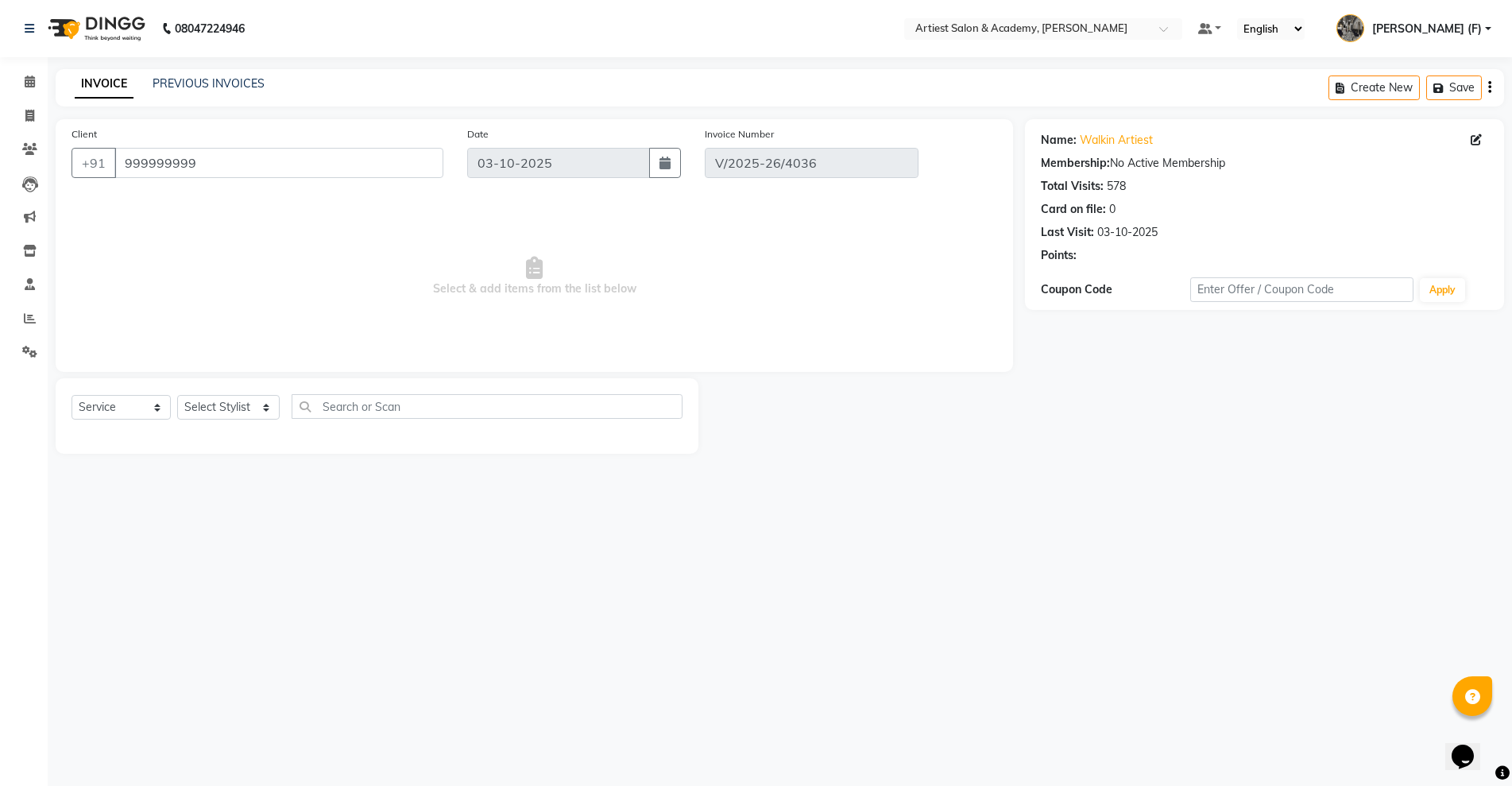
select select "select"
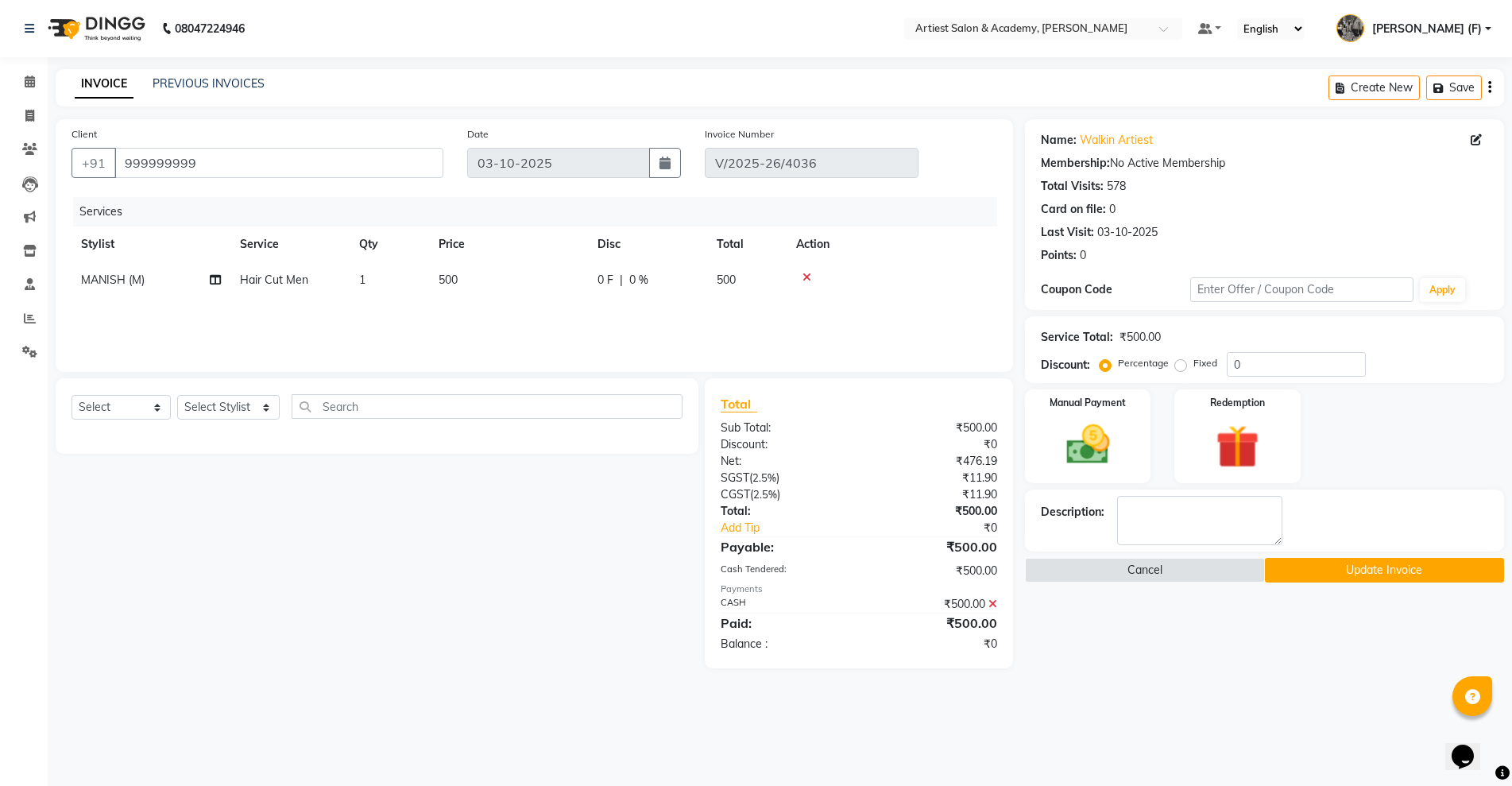
click at [990, 604] on icon at bounding box center [993, 603] width 8 height 11
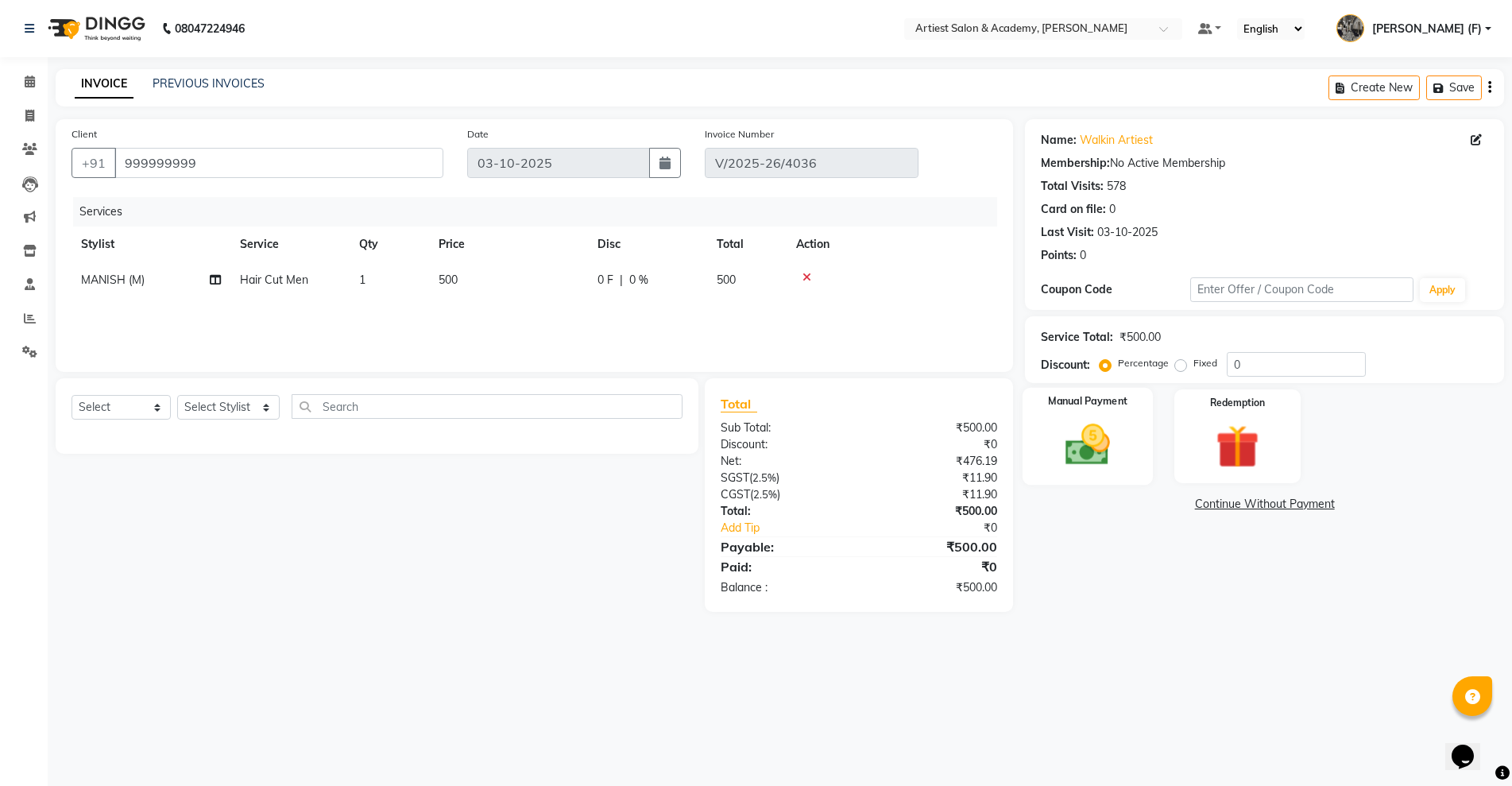
click at [1080, 451] on img at bounding box center [1088, 444] width 73 height 52
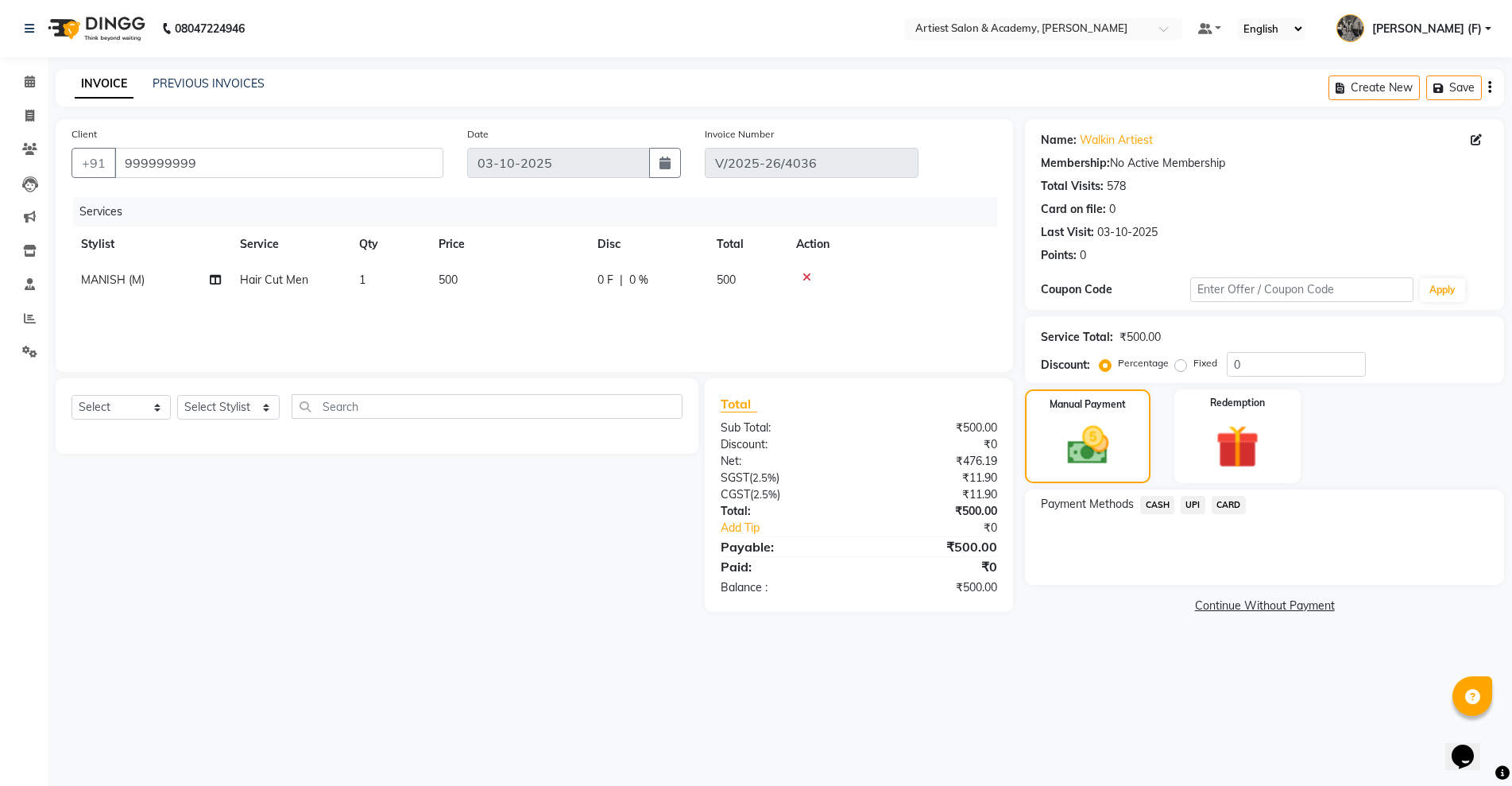
click at [1189, 505] on span "UPI" at bounding box center [1194, 505] width 25 height 18
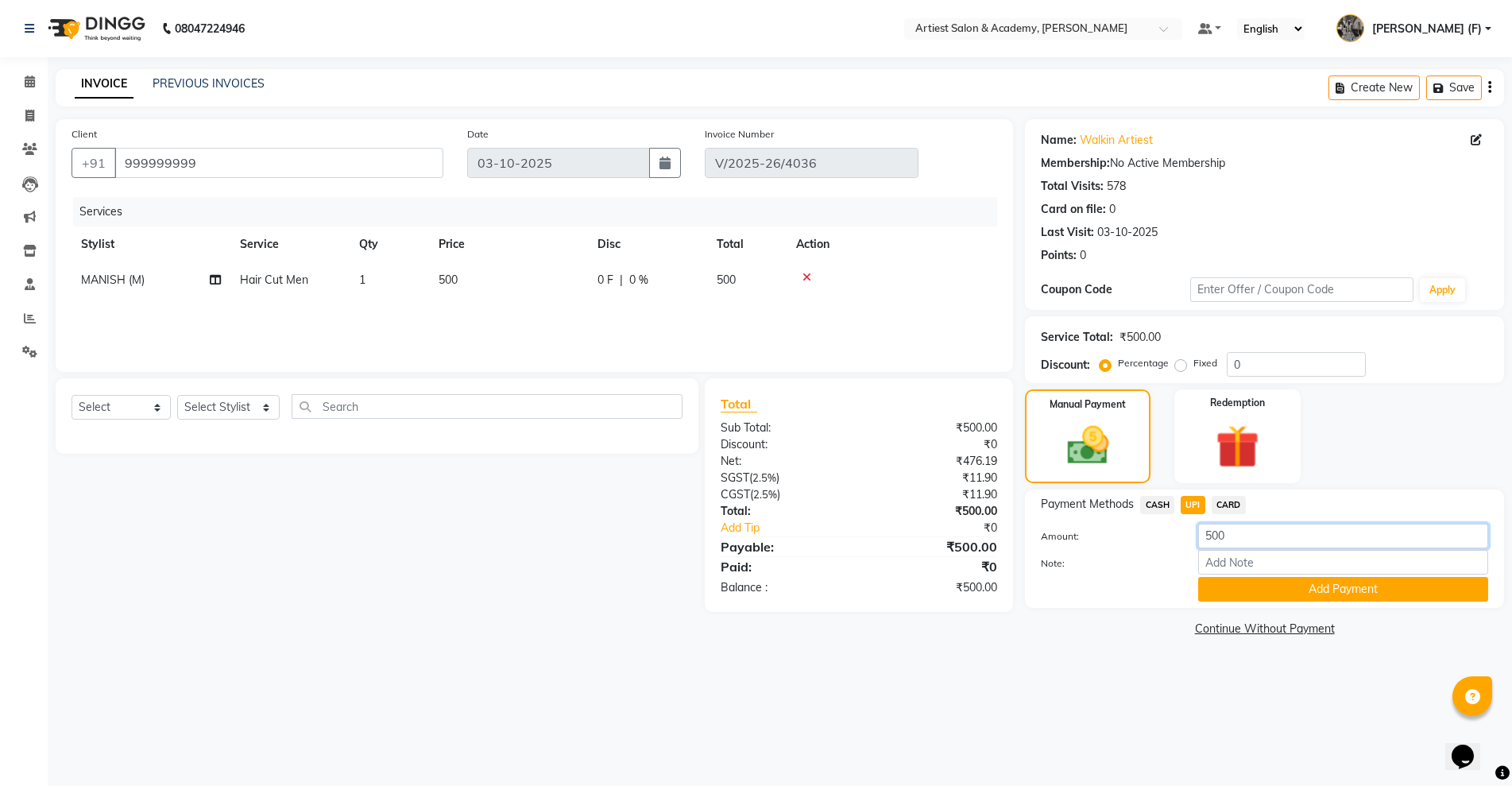
drag, startPoint x: 1249, startPoint y: 538, endPoint x: 1009, endPoint y: 552, distance: 240.4
click at [1024, 553] on div "Client +91 999999999 Date 03-10-2025 Invoice Number V/2025-26/4036 Services Sty…" at bounding box center [779, 379] width 1472 height 521
type input "310"
click at [1309, 574] on div at bounding box center [1343, 563] width 314 height 25
click at [1309, 593] on button "Add Payment" at bounding box center [1344, 589] width 290 height 25
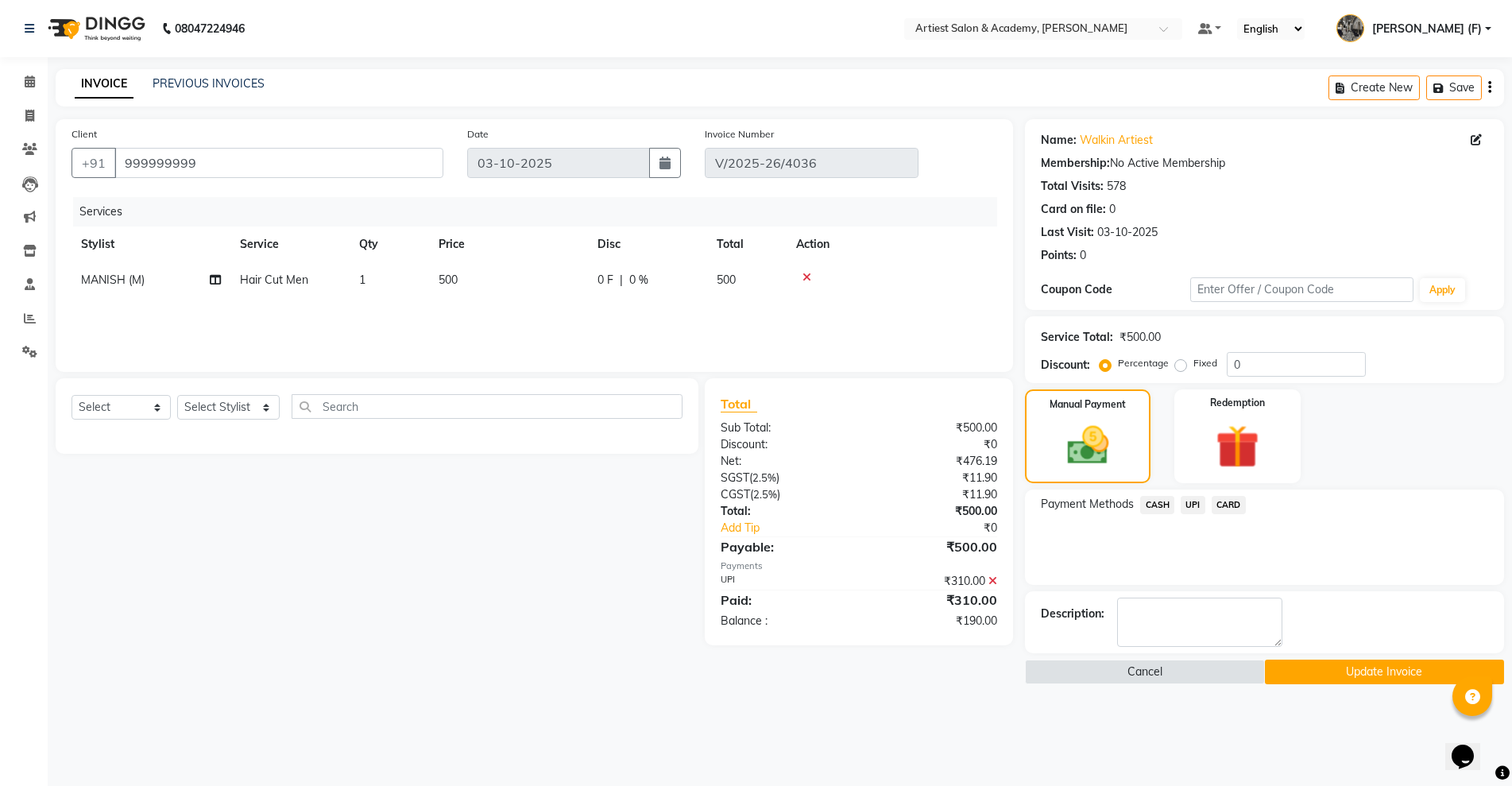
click at [1173, 503] on span "CASH" at bounding box center [1157, 505] width 34 height 18
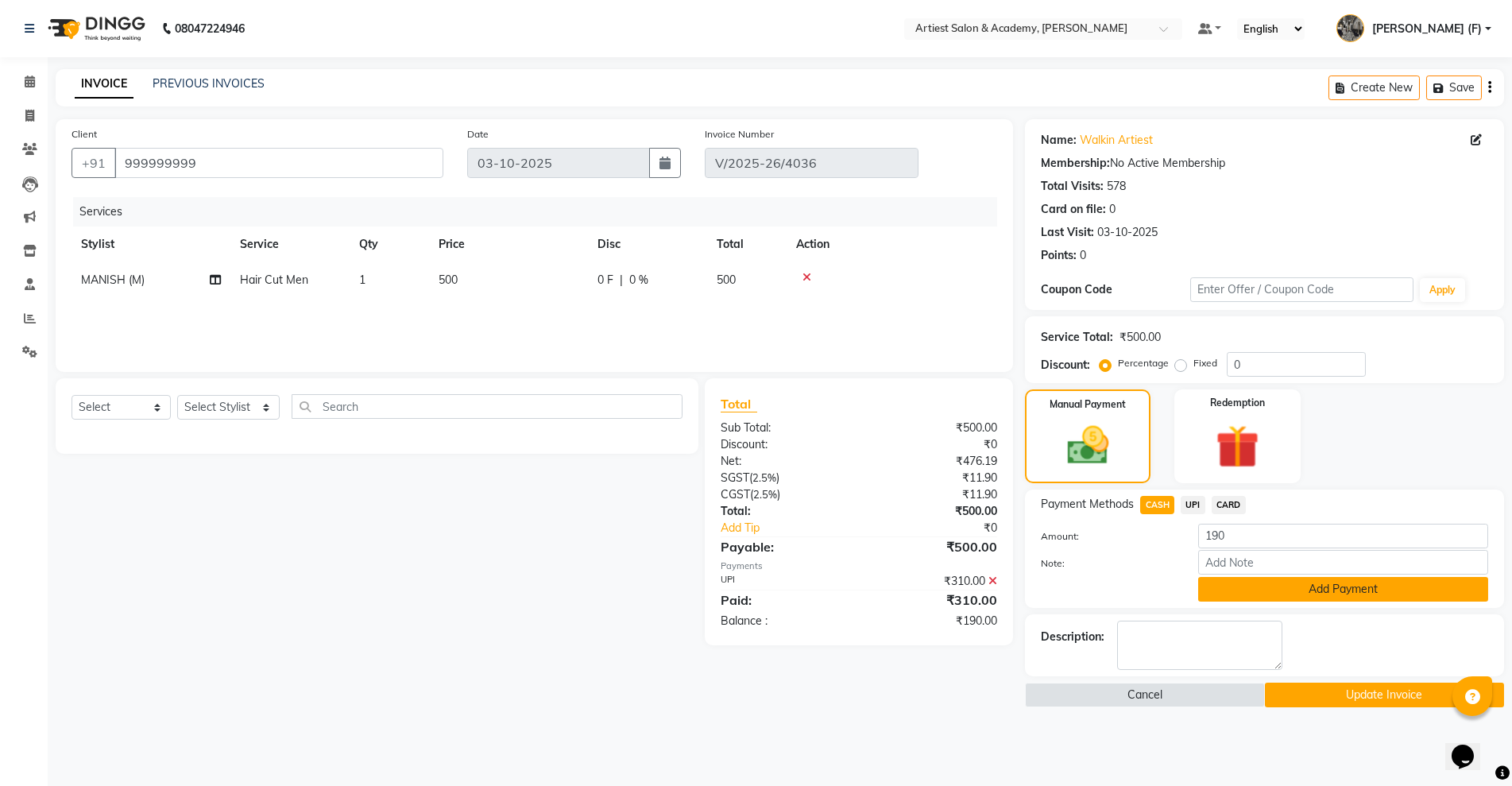
click at [1382, 592] on button "Add Payment" at bounding box center [1344, 589] width 290 height 25
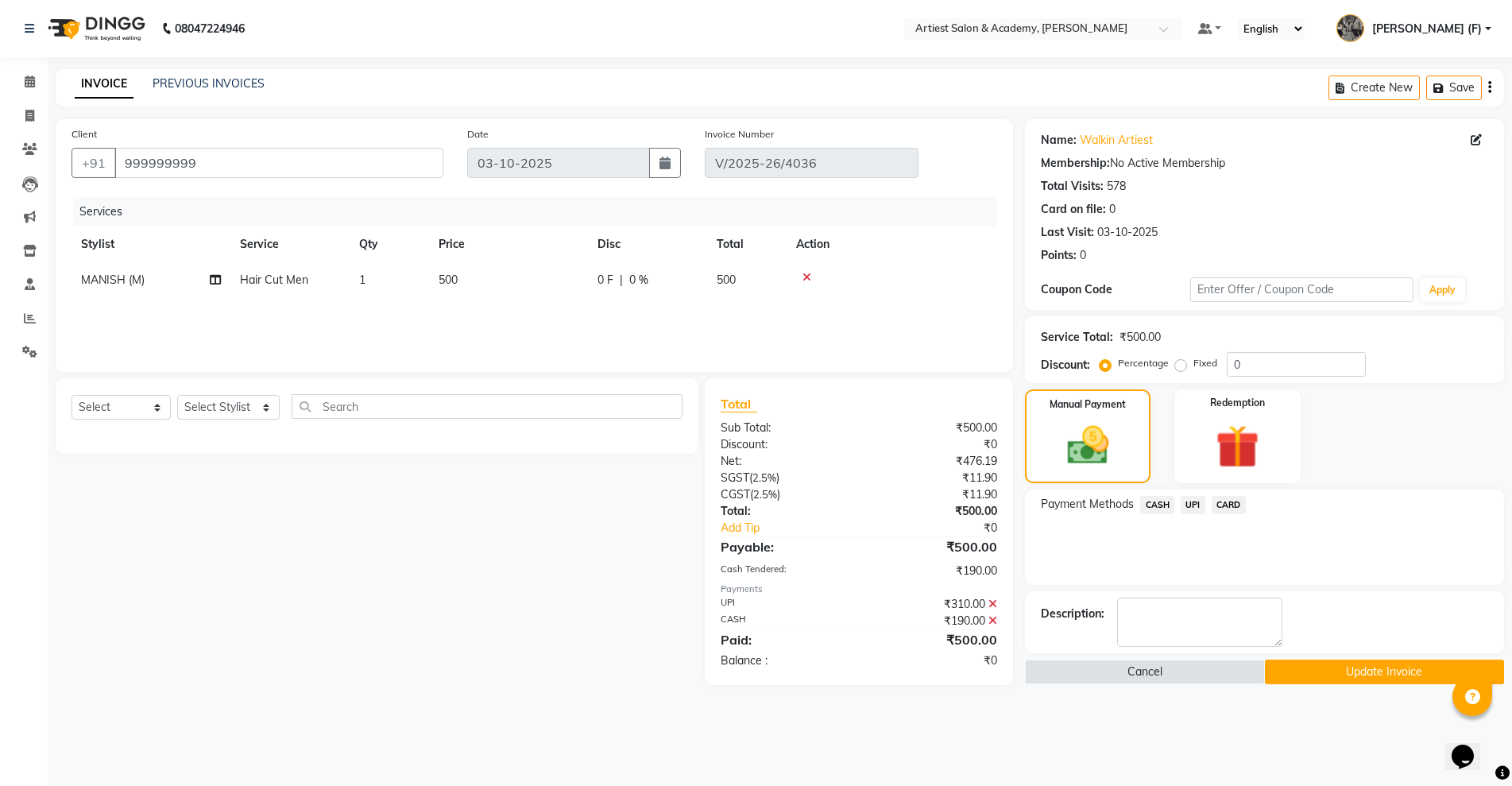
click at [1391, 663] on button "Update Invoice" at bounding box center [1384, 672] width 239 height 25
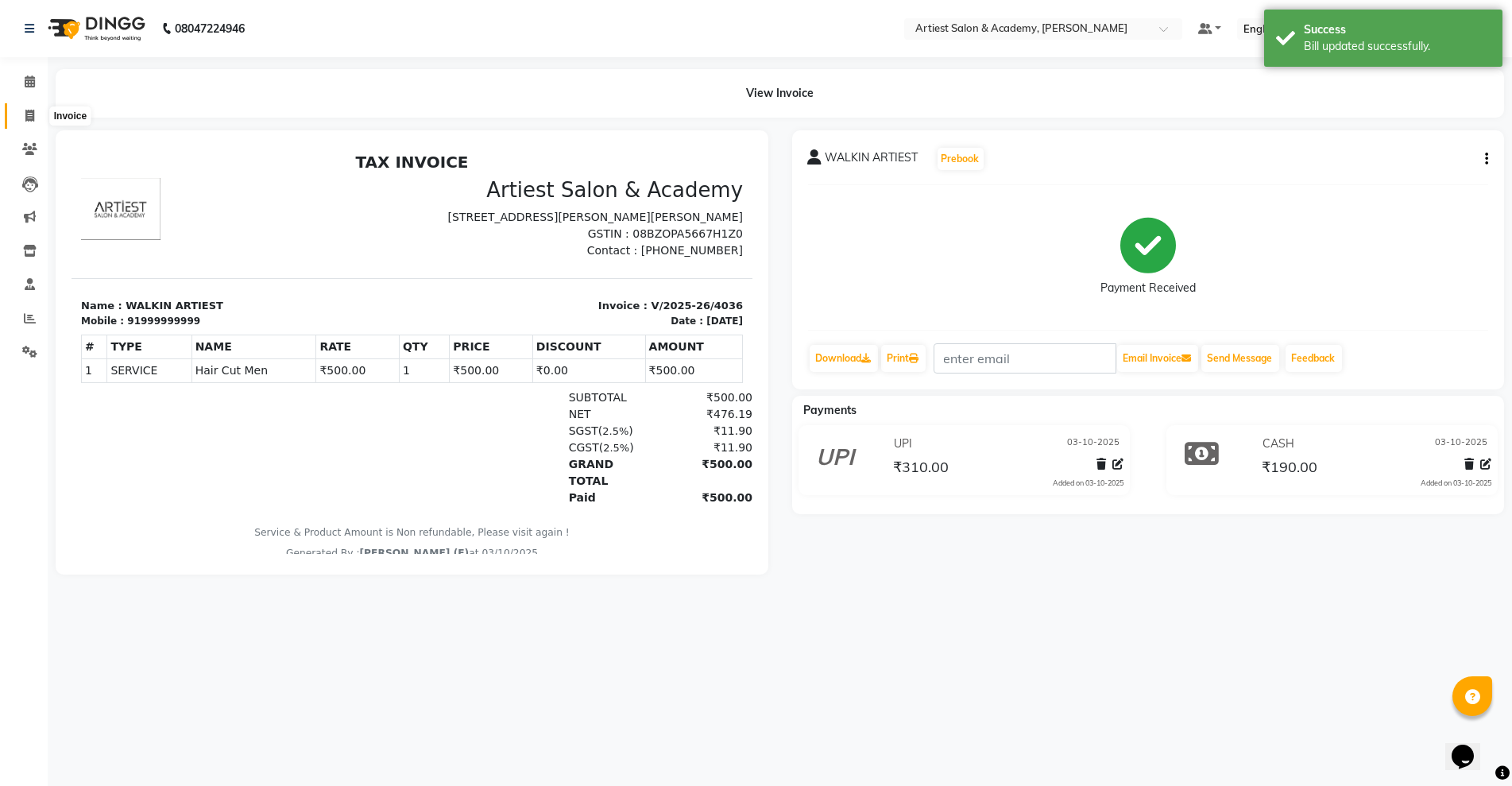
click at [36, 118] on span at bounding box center [29, 117] width 28 height 18
select select "5123"
select select "service"
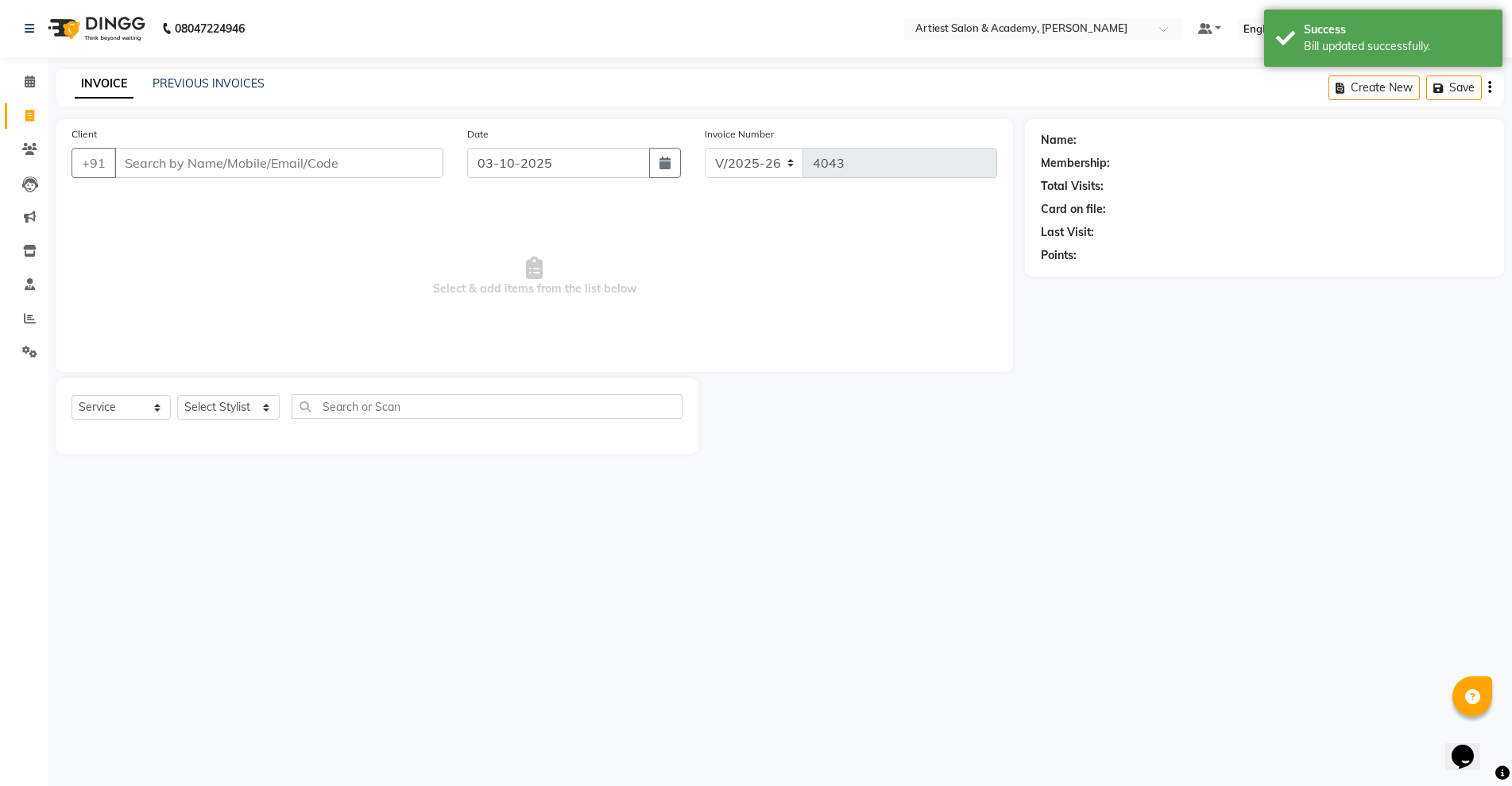
click at [268, 170] on input "Client" at bounding box center [278, 163] width 329 height 30
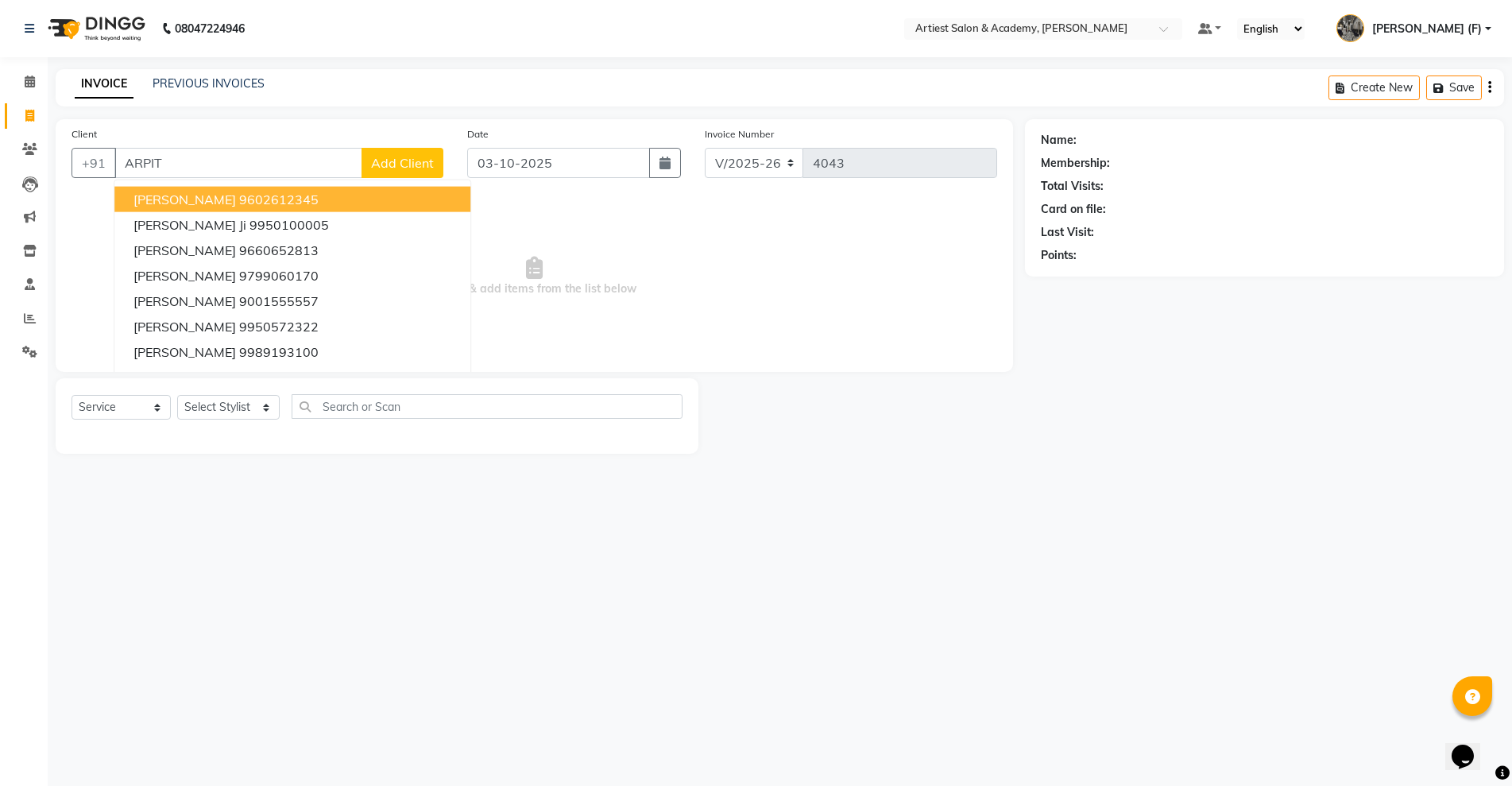
drag, startPoint x: 274, startPoint y: 163, endPoint x: 0, endPoint y: 164, distance: 274.0
click at [0, 164] on app-home "08047224946 Select Location × Artiest Salon & Academy, Subhash Marg Default Pan…" at bounding box center [756, 238] width 1512 height 478
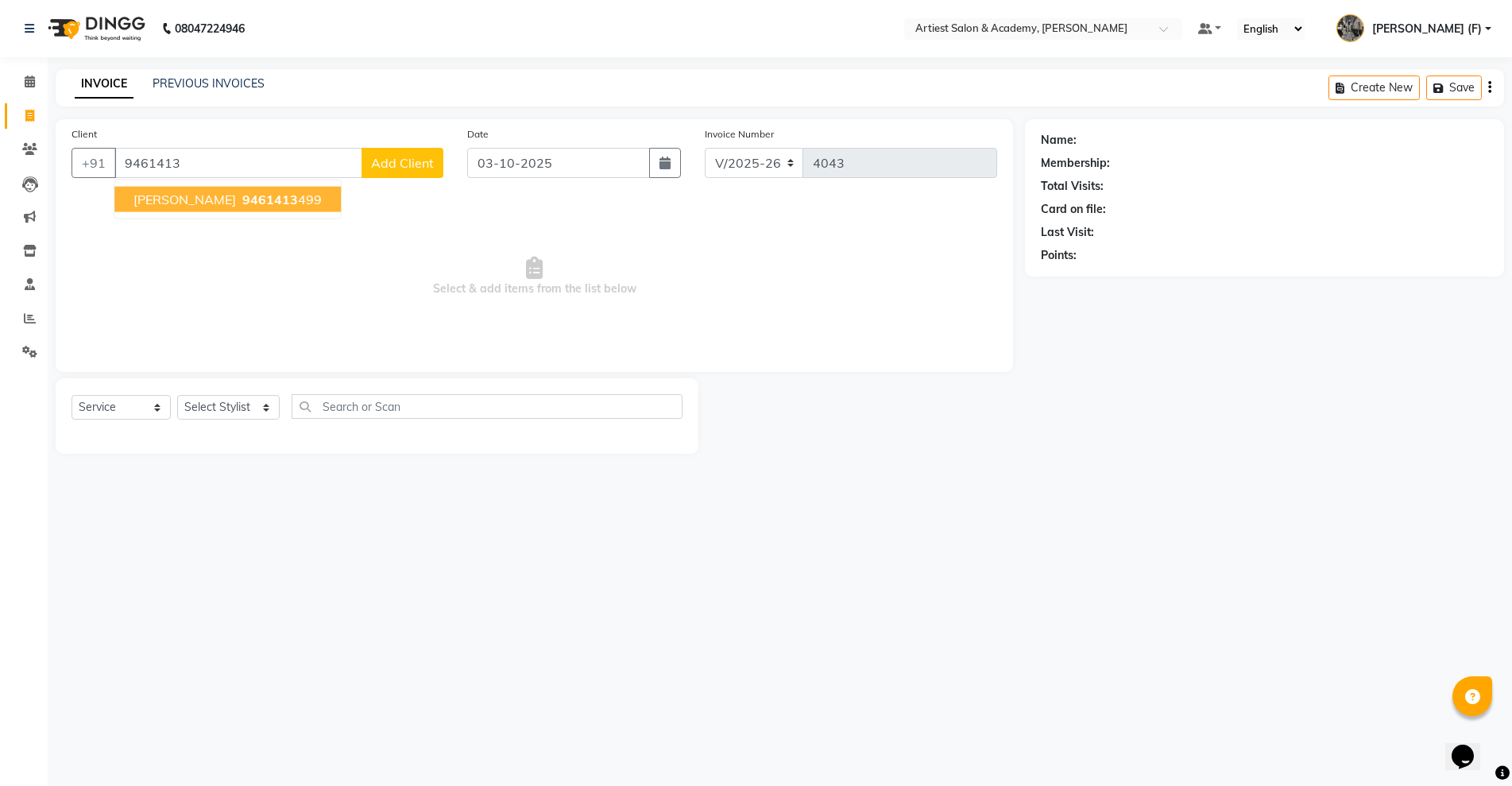
click at [223, 196] on span "ARIPT SHARMA" at bounding box center [184, 199] width 103 height 16
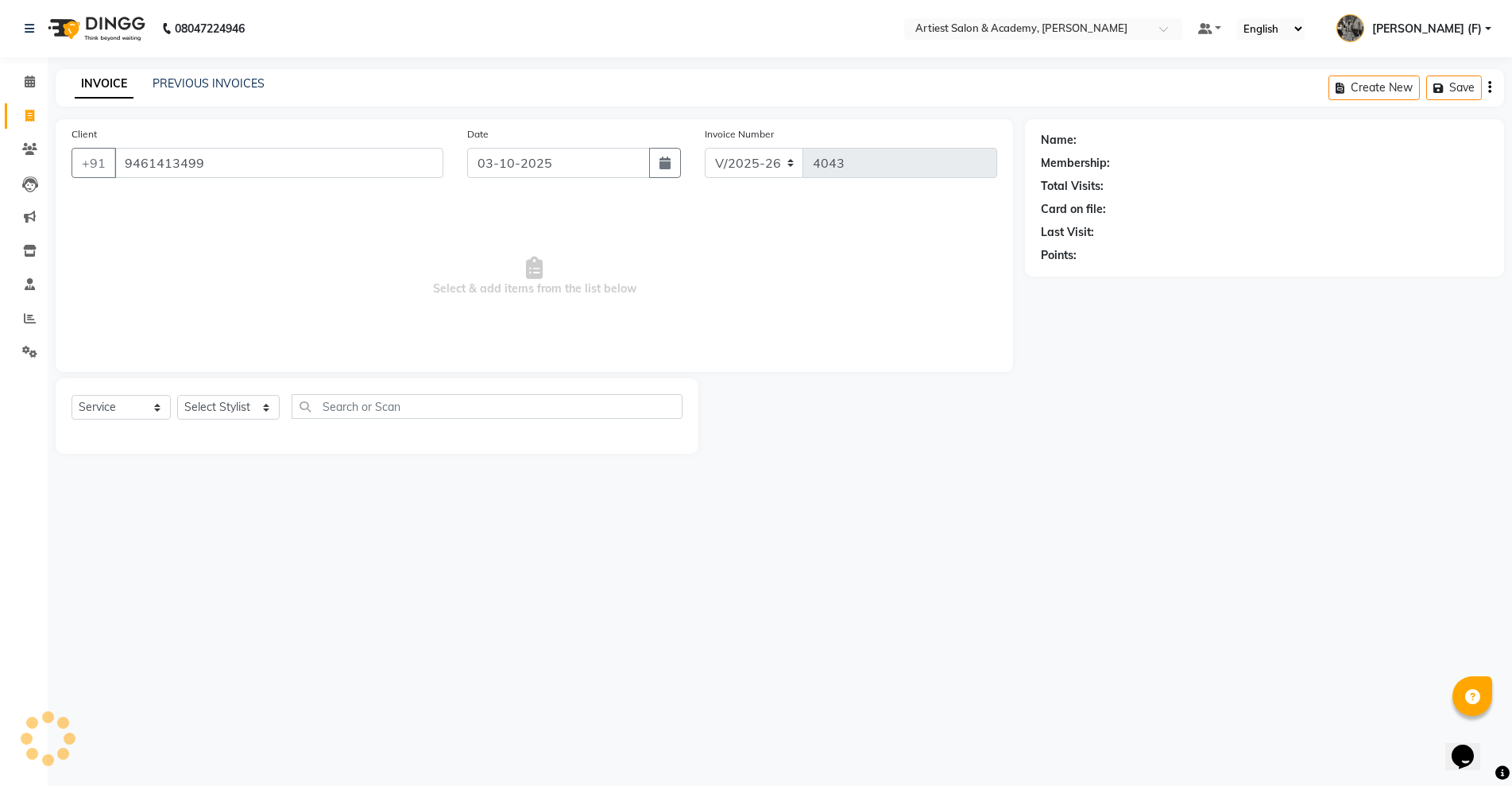
type input "9461413499"
drag, startPoint x: 1472, startPoint y: 134, endPoint x: 1456, endPoint y: 144, distance: 18.9
click at [1473, 135] on icon at bounding box center [1476, 139] width 11 height 11
select select "male"
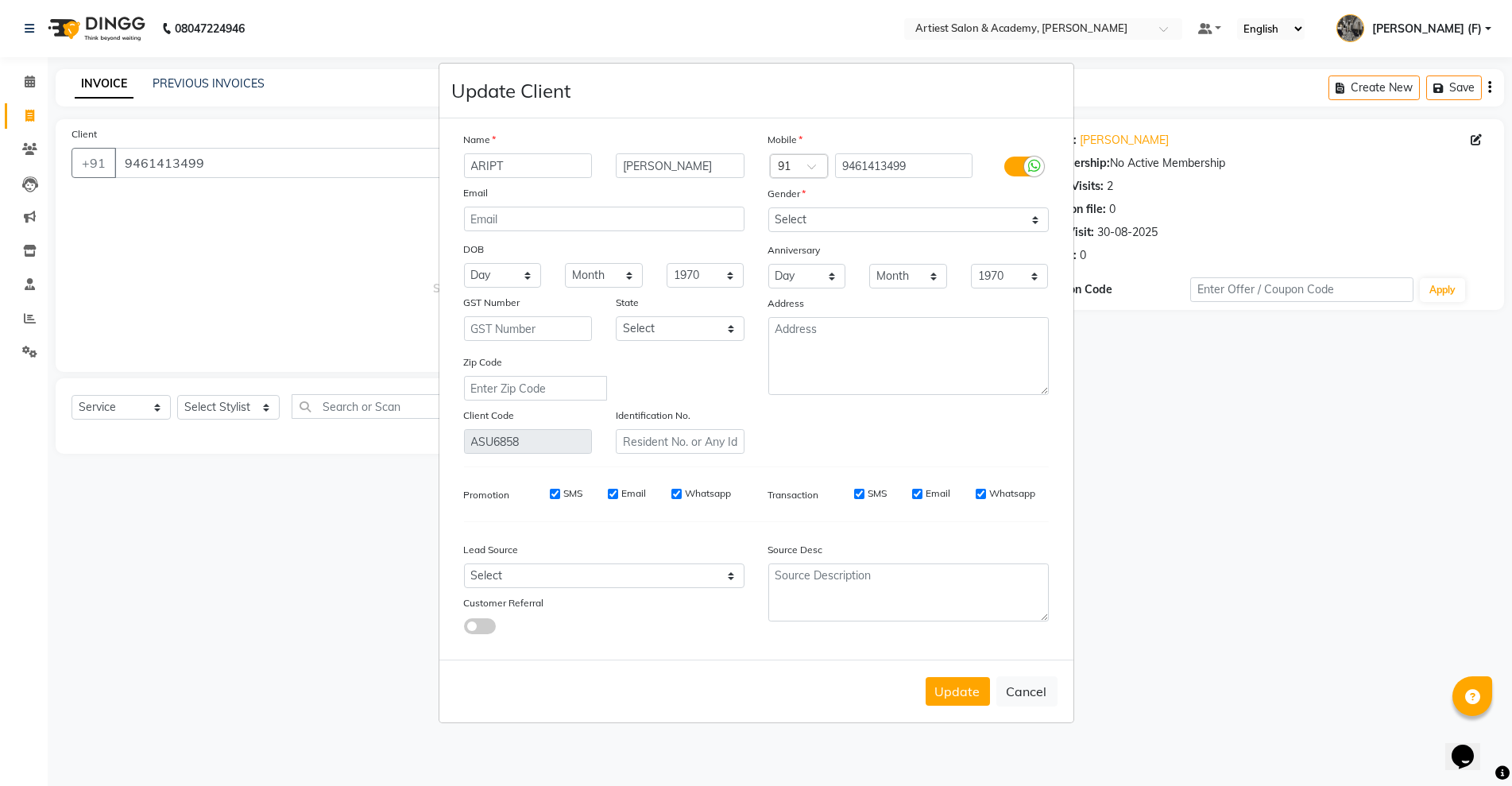
drag, startPoint x: 583, startPoint y: 163, endPoint x: 233, endPoint y: 178, distance: 350.3
click at [233, 178] on ngb-modal-window "Update Client Name ARIPT SHARMA Email DOB Day 01 02 03 04 05 06 07 08 09 10 11 …" at bounding box center [756, 393] width 1512 height 786
type input "ARPIT"
click at [975, 682] on button "Update" at bounding box center [958, 691] width 64 height 28
select select
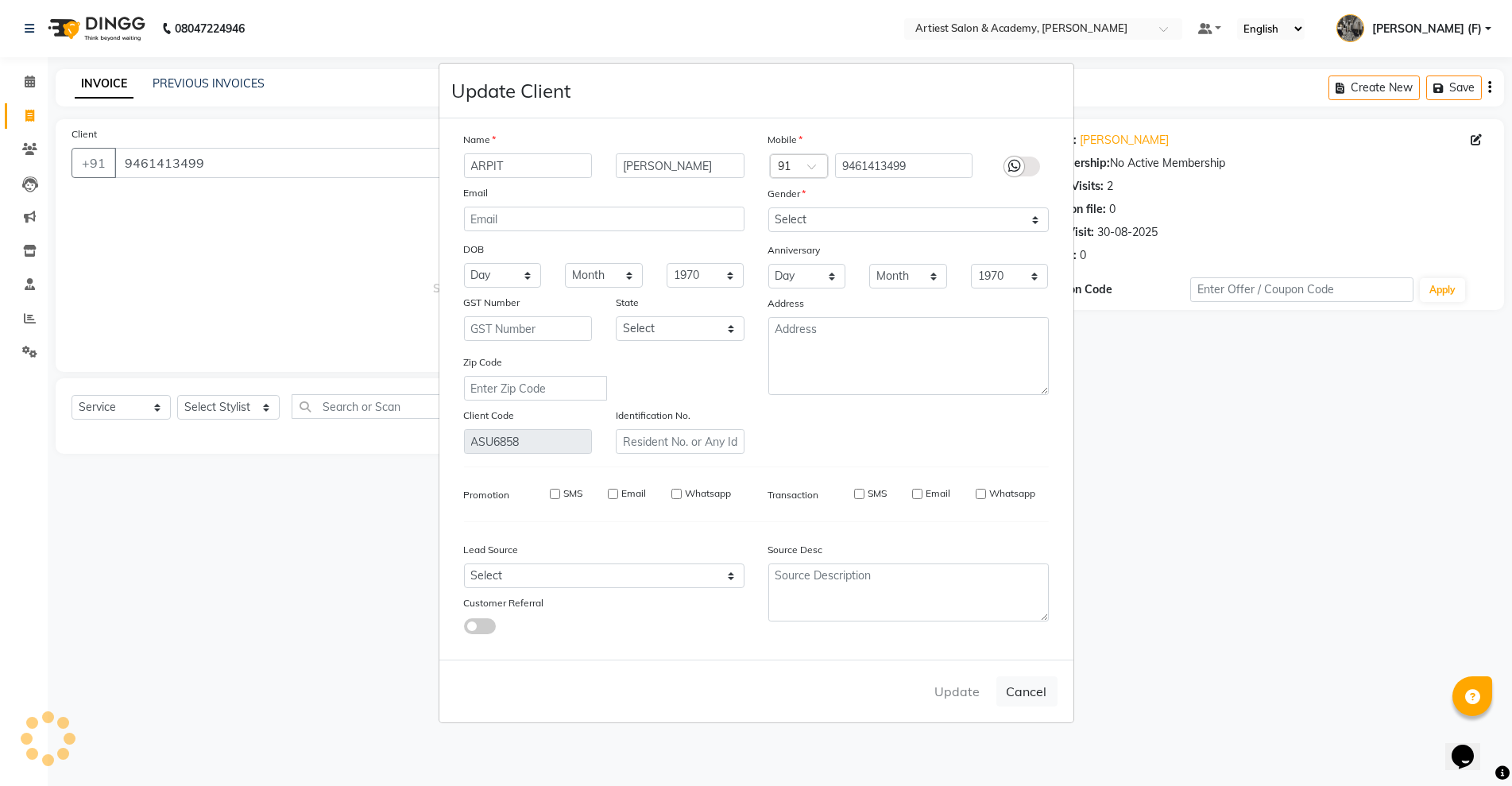
select select
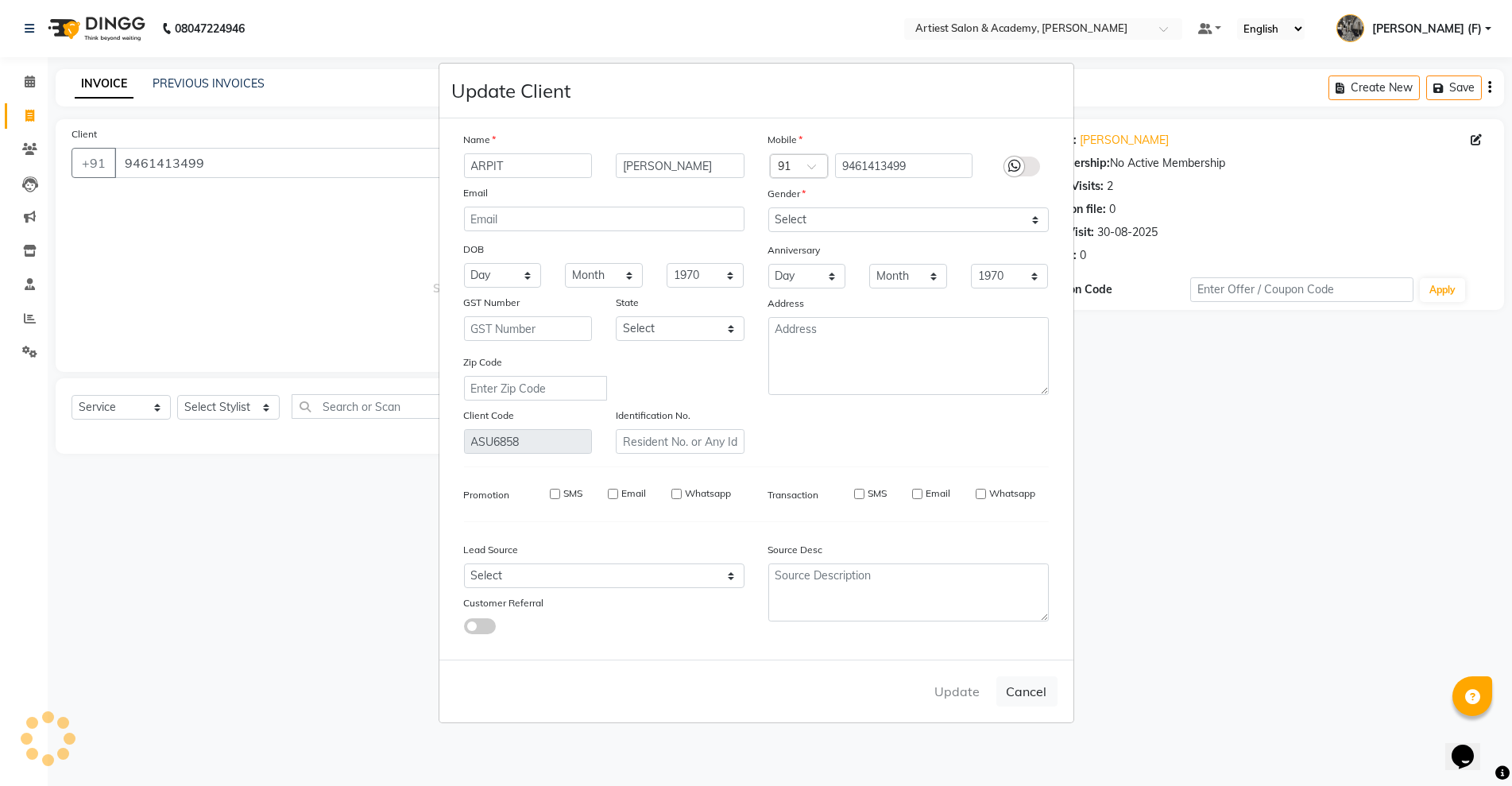
select select
checkbox input "false"
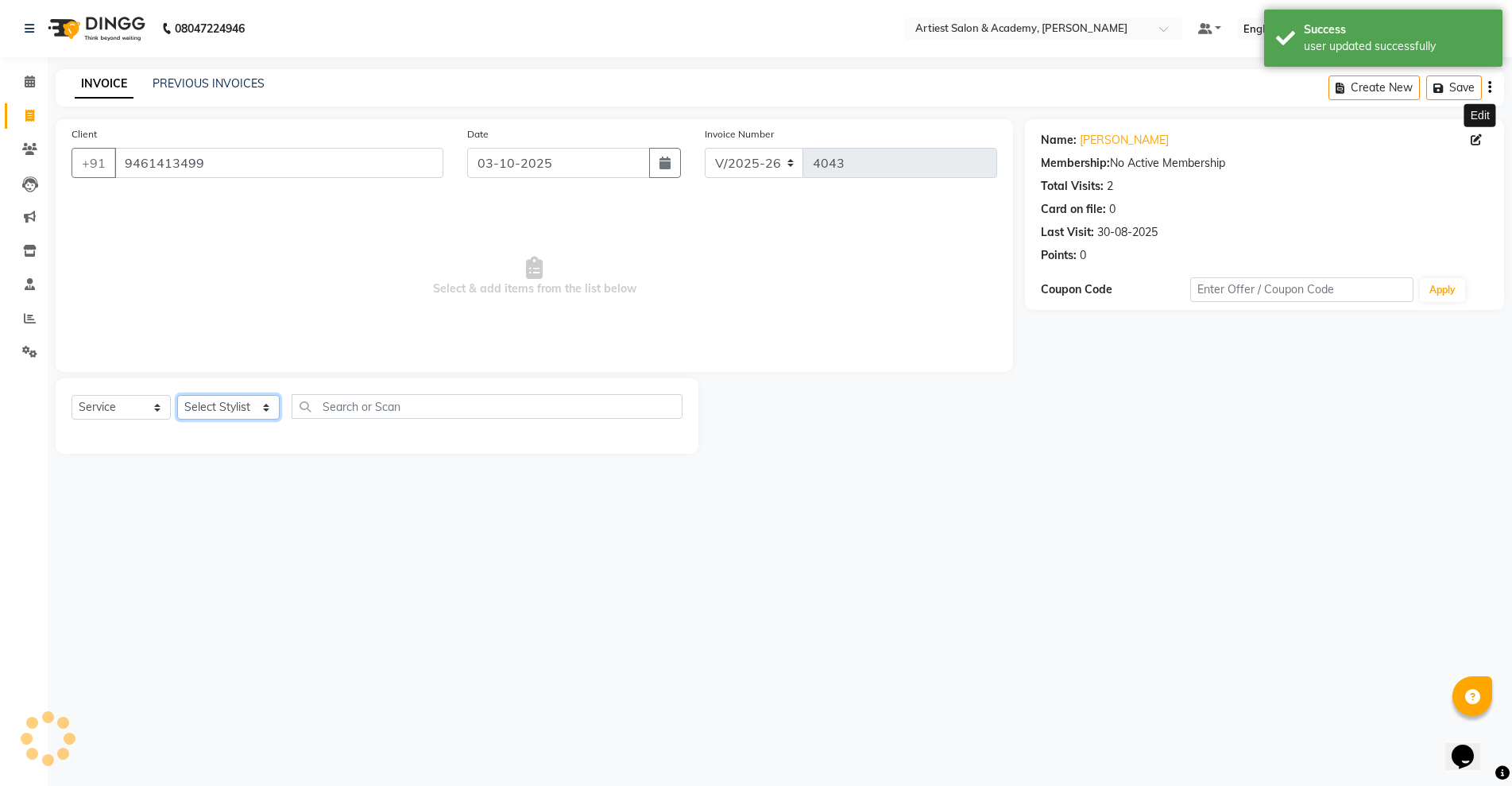
click at [237, 411] on select "Select Stylist [PERSON_NAME] (M) [PERSON_NAME] (F) [PERSON_NAME] DRASHTI [PERSO…" at bounding box center [228, 408] width 103 height 25
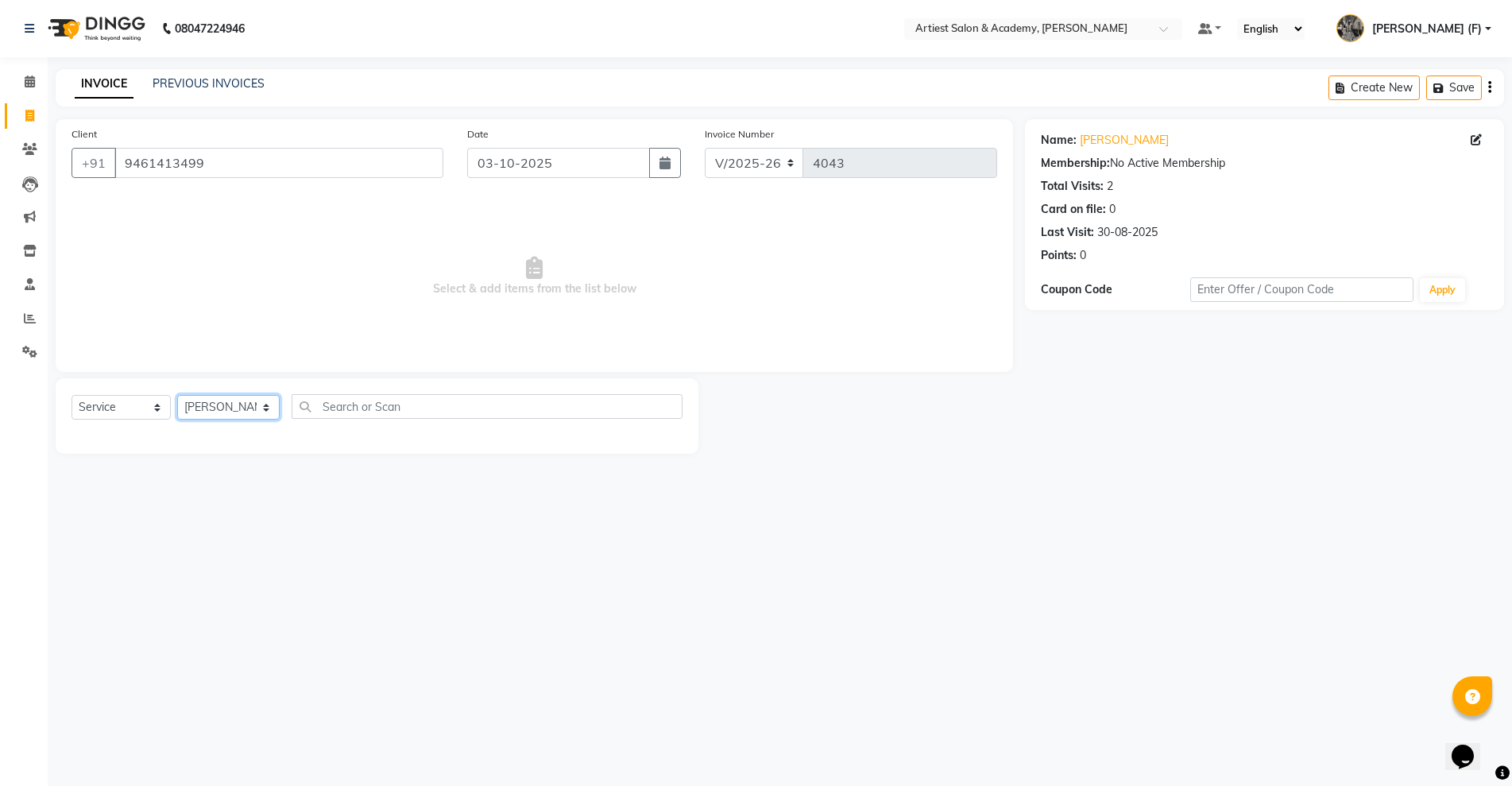
click at [178, 395] on select "Select Stylist [PERSON_NAME] (M) [PERSON_NAME] (F) [PERSON_NAME] DRASHTI [PERSO…" at bounding box center [228, 408] width 103 height 25
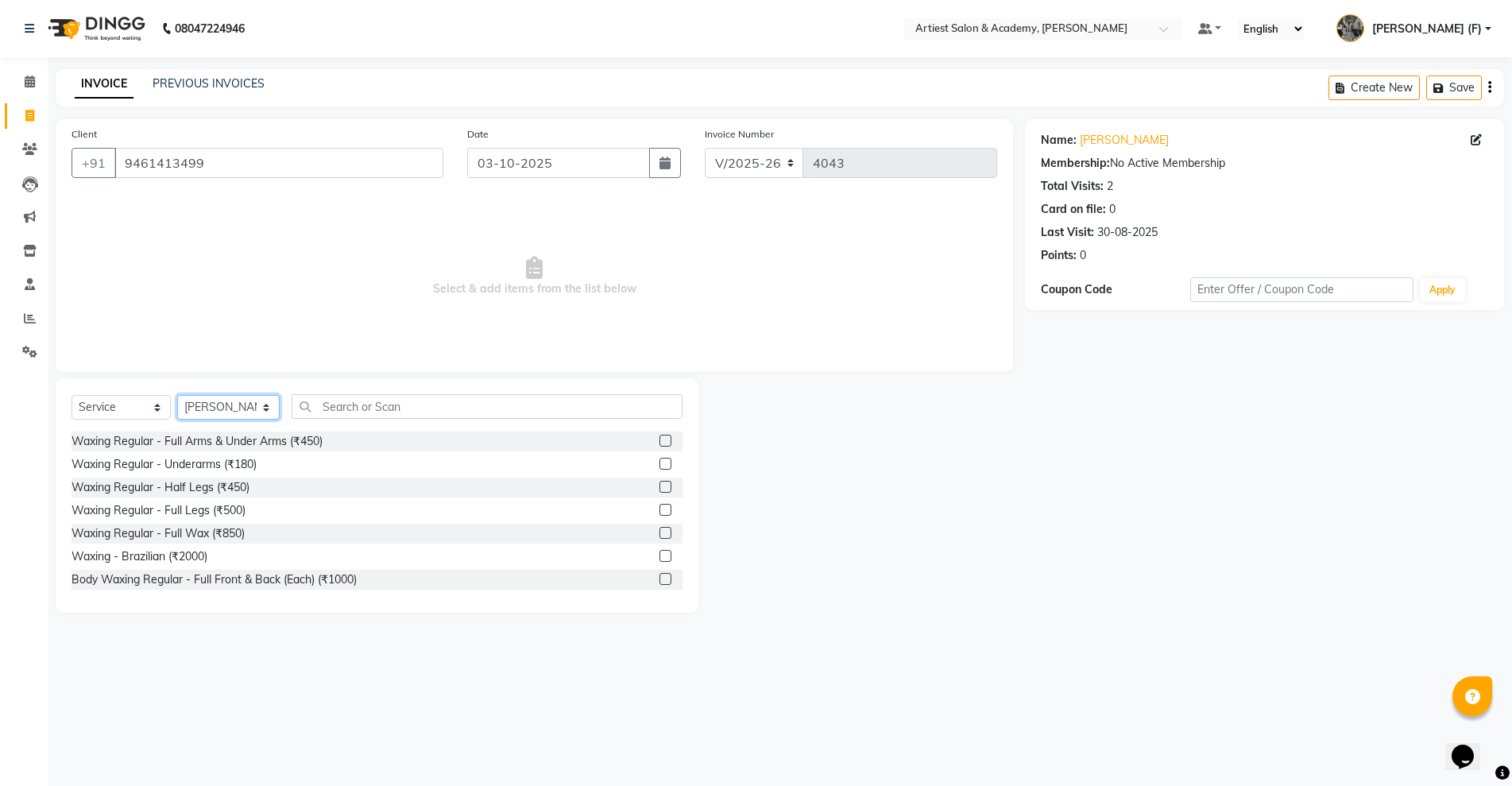
click at [223, 403] on select "Select Stylist [PERSON_NAME] (M) [PERSON_NAME] (F) [PERSON_NAME] DRASHTI [PERSO…" at bounding box center [228, 408] width 103 height 25
select select "33199"
click at [178, 395] on select "Select Stylist [PERSON_NAME] (M) [PERSON_NAME] (F) [PERSON_NAME] DRASHTI [PERSO…" at bounding box center [228, 408] width 103 height 25
click at [101, 403] on select "Select Service Product Membership Package Voucher Prepaid Gift Card" at bounding box center [121, 408] width 99 height 25
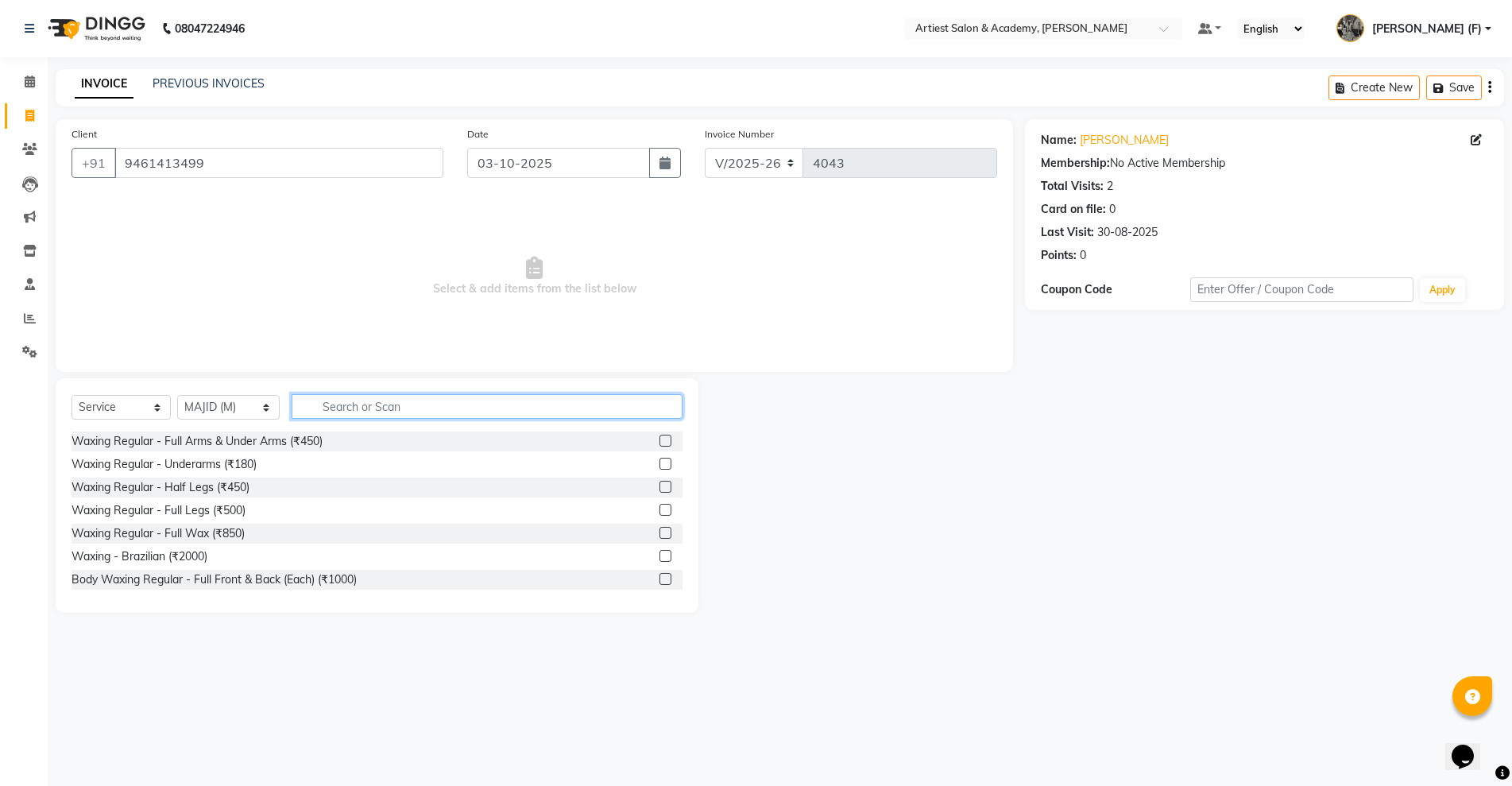
click at [332, 403] on input "text" at bounding box center [487, 407] width 391 height 25
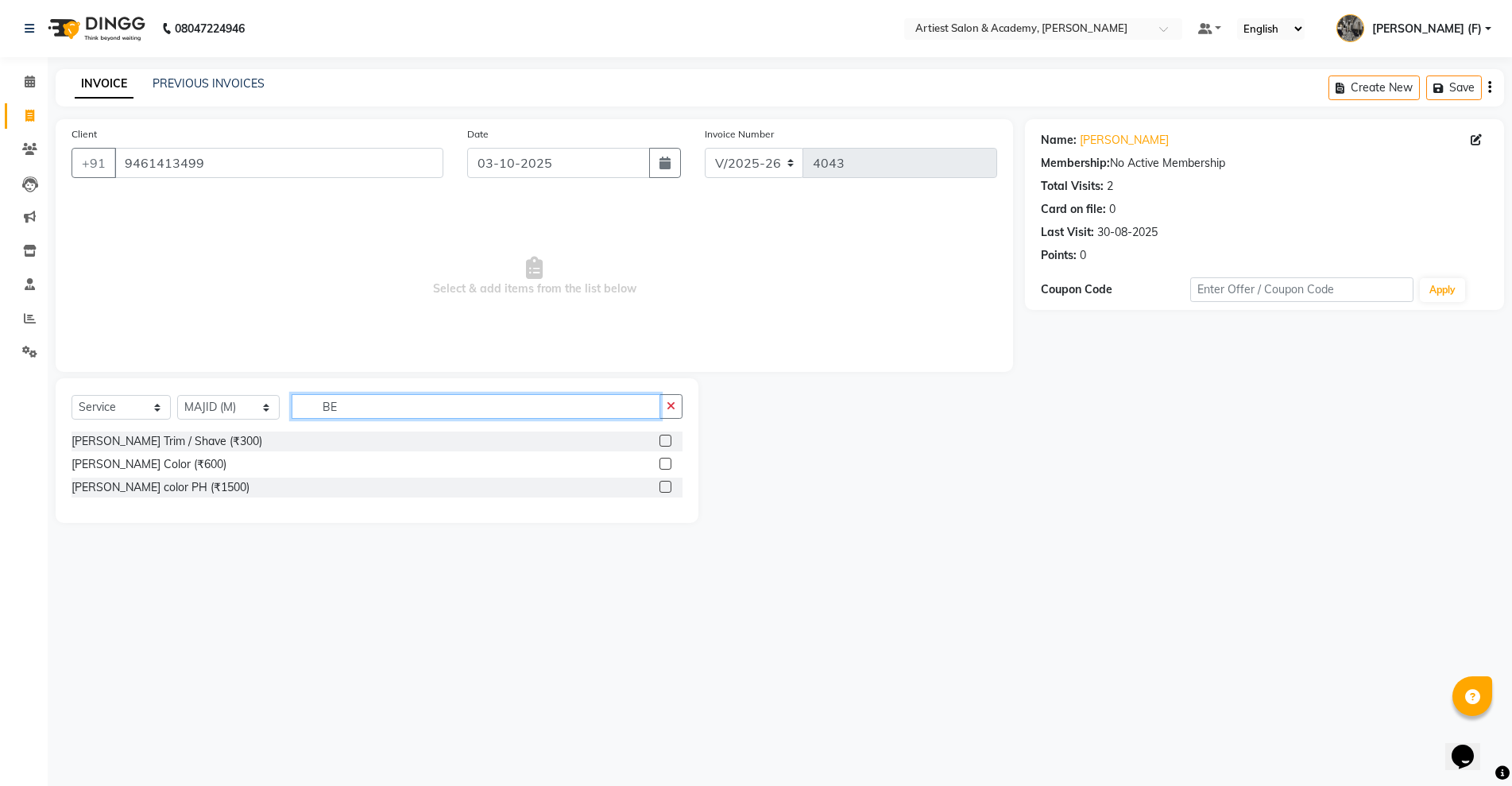
drag, startPoint x: 332, startPoint y: 409, endPoint x: 315, endPoint y: 415, distance: 18.0
click at [315, 415] on input "BE" at bounding box center [476, 407] width 368 height 25
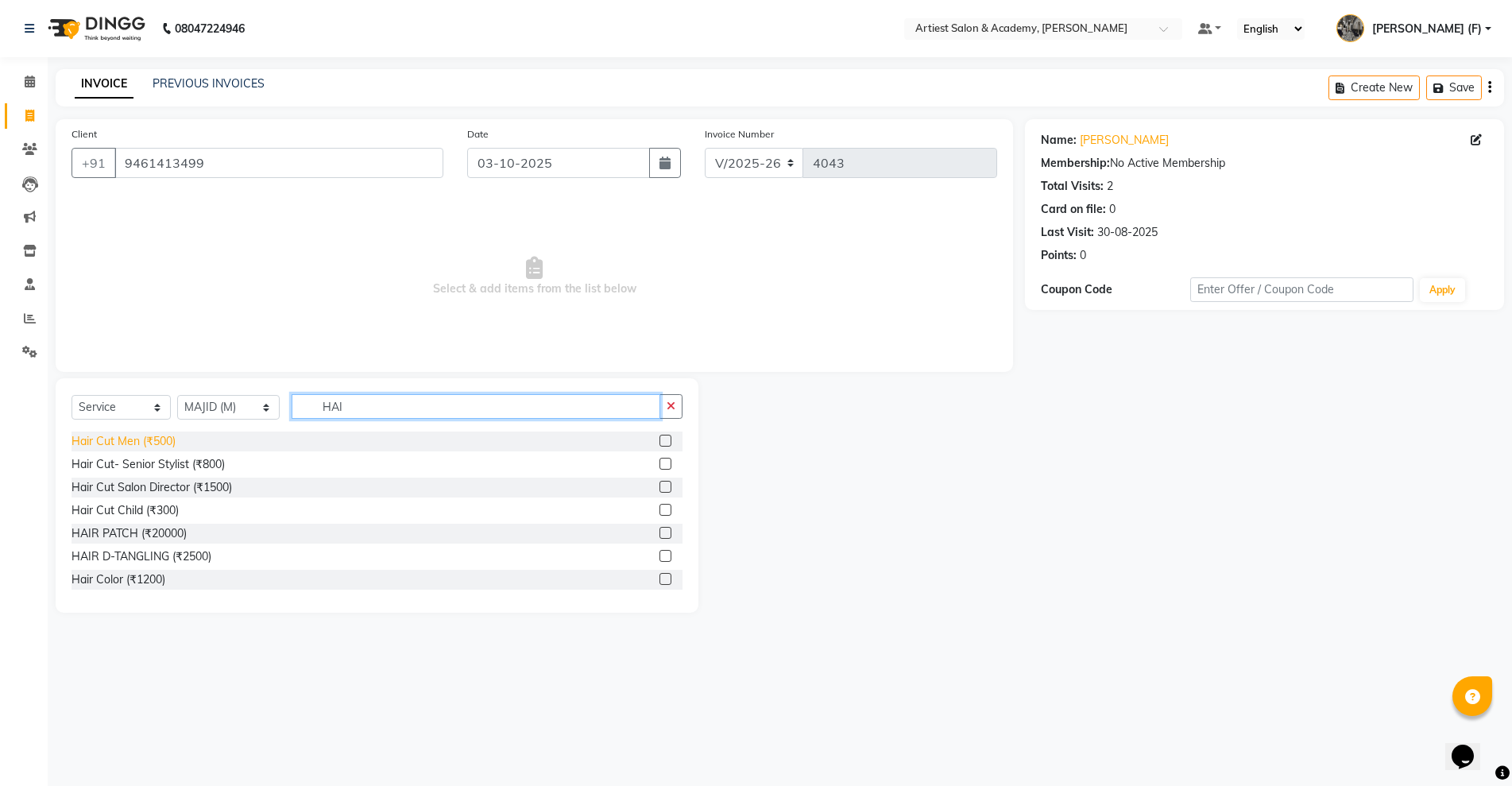
type input "HAI"
click at [141, 445] on div "Hair Cut Men (₹500)" at bounding box center [123, 442] width 104 height 17
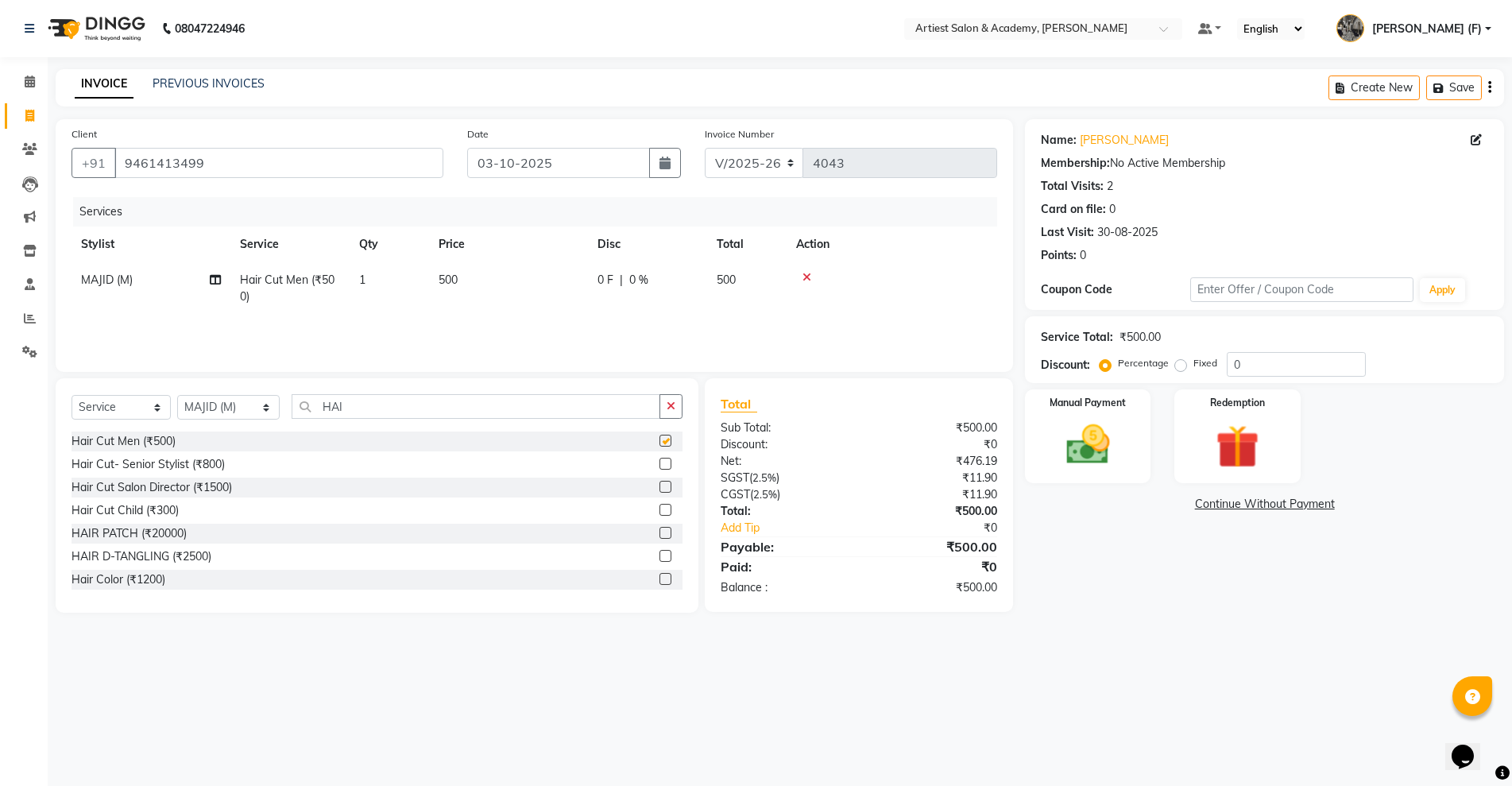
checkbox input "false"
click at [1079, 461] on img at bounding box center [1088, 444] width 73 height 52
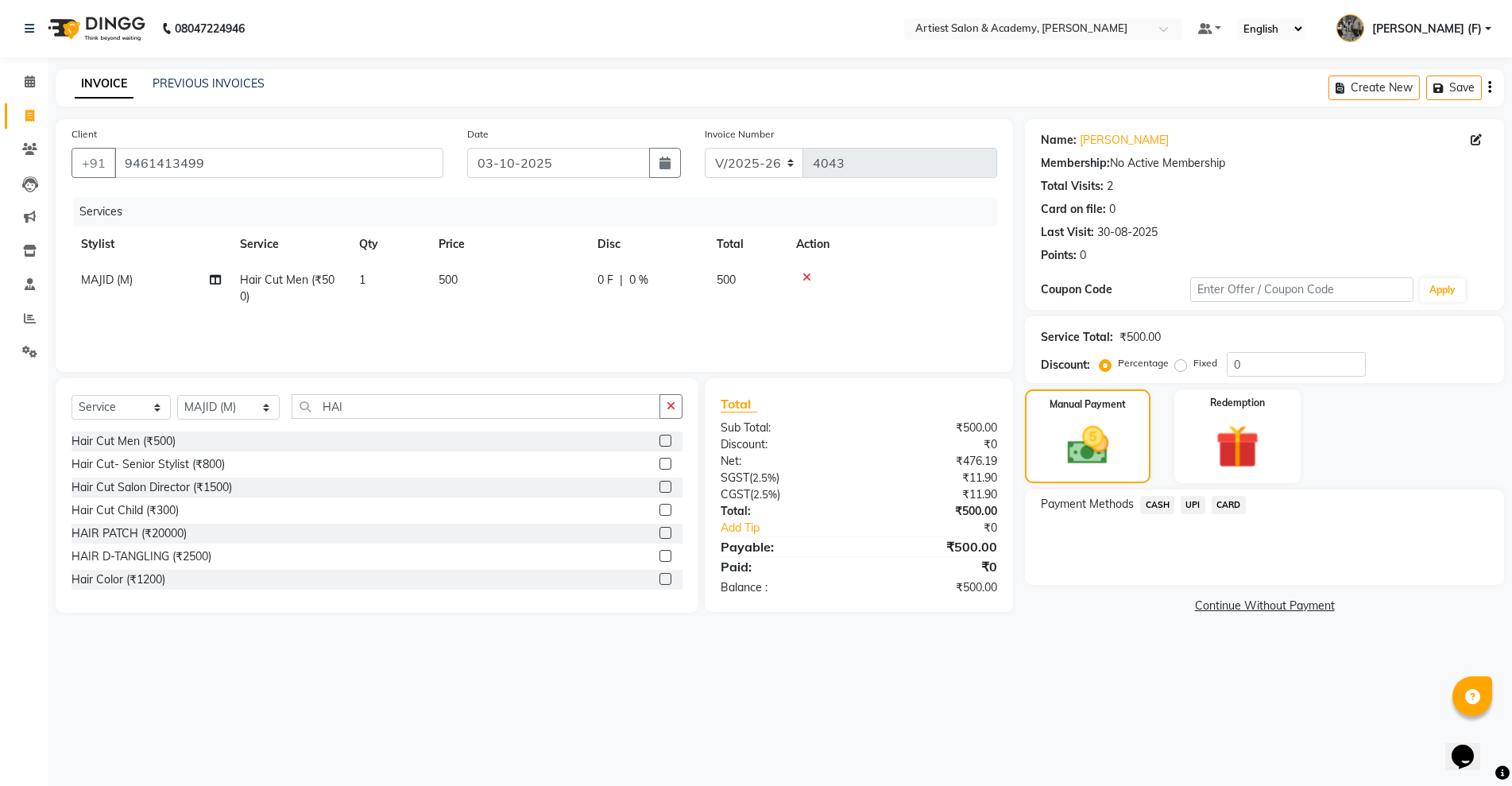
click at [1195, 503] on span "UPI" at bounding box center [1194, 505] width 25 height 18
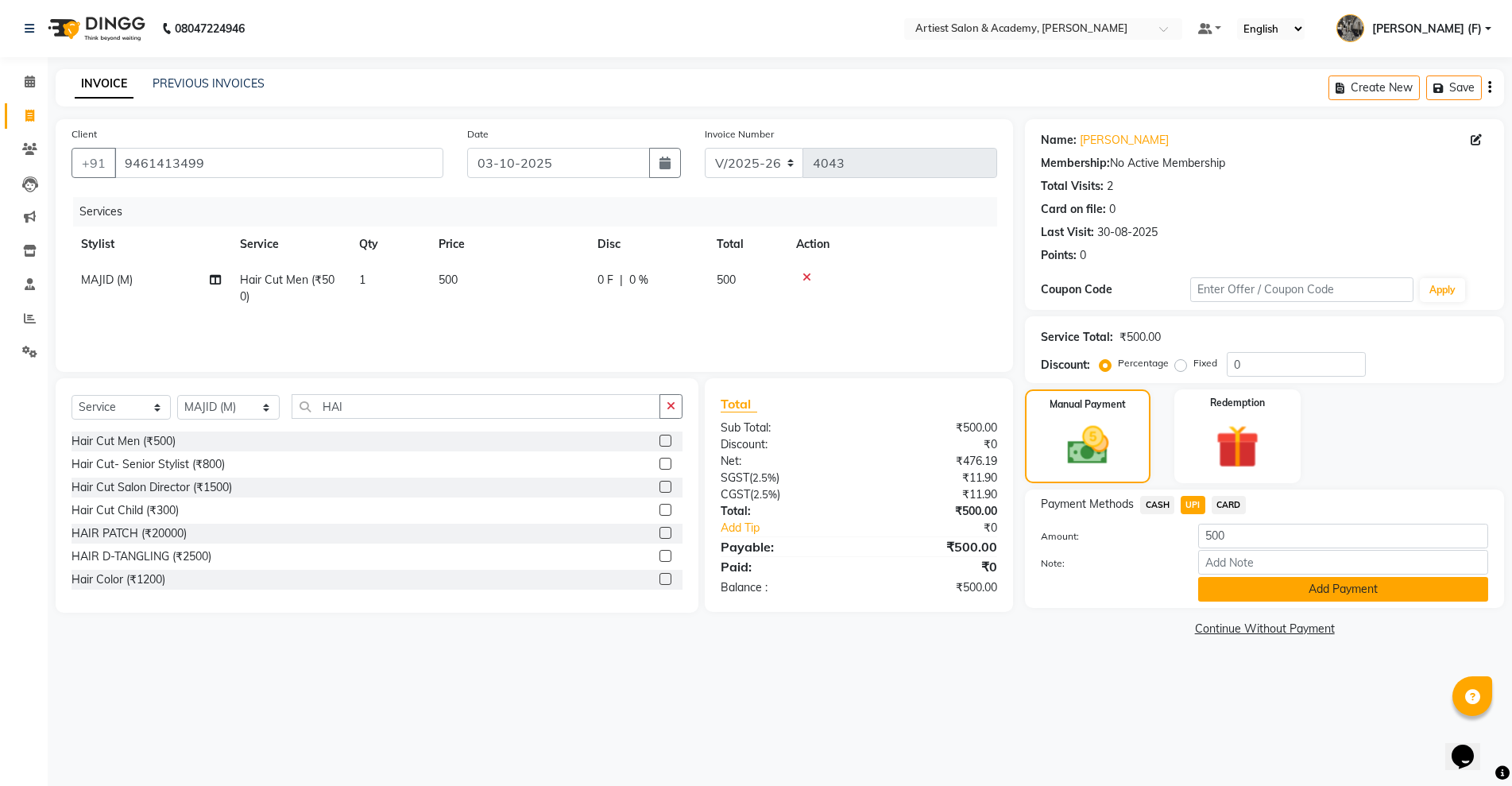
click at [1216, 588] on button "Add Payment" at bounding box center [1344, 589] width 290 height 25
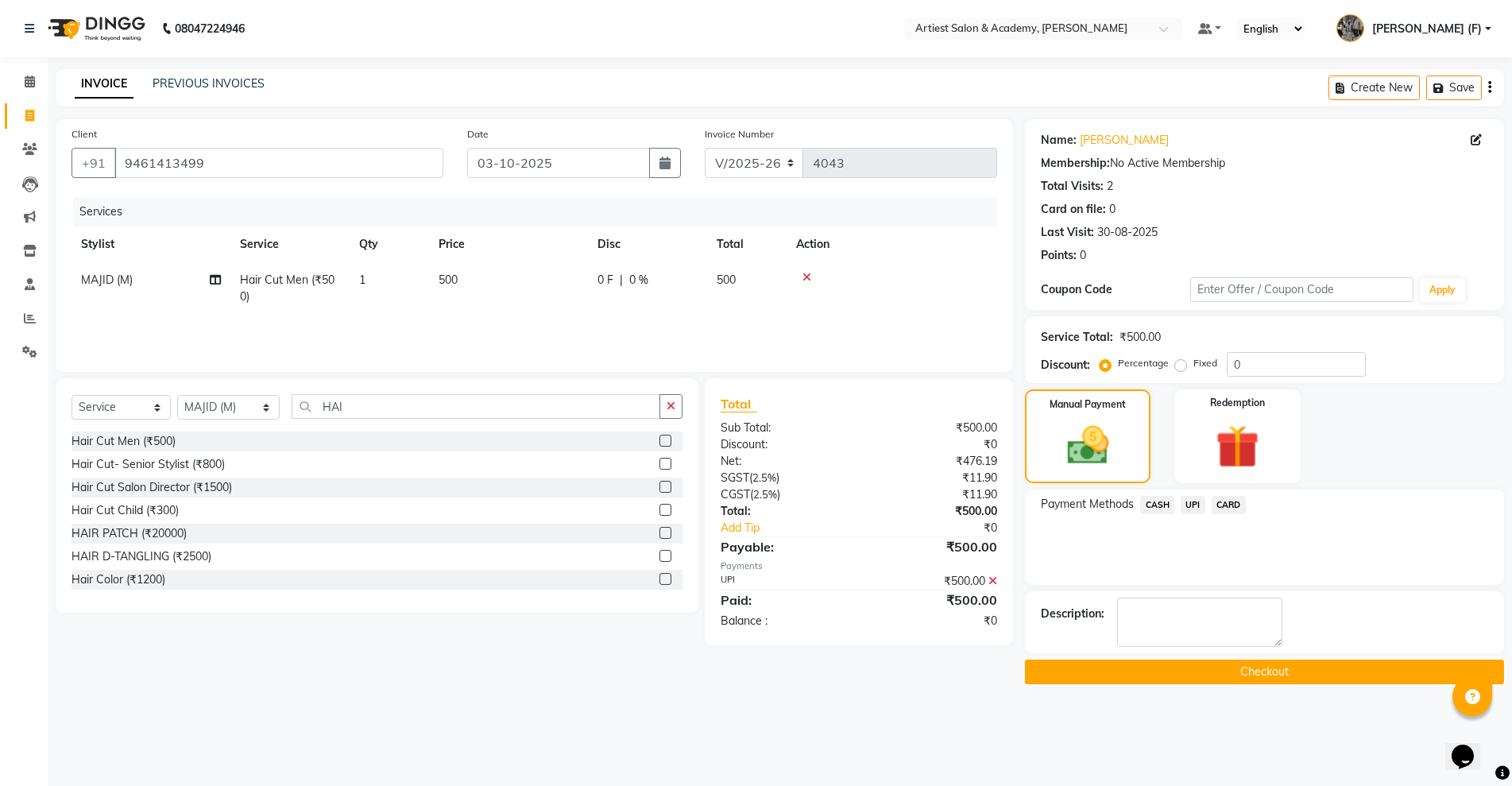
click at [1204, 694] on main "INVOICE PREVIOUS INVOICES Create New Save Client +91 9461413499 Date 03-10-2025…" at bounding box center [779, 388] width 1464 height 638
click at [1210, 670] on button "Checkout" at bounding box center [1264, 672] width 479 height 25
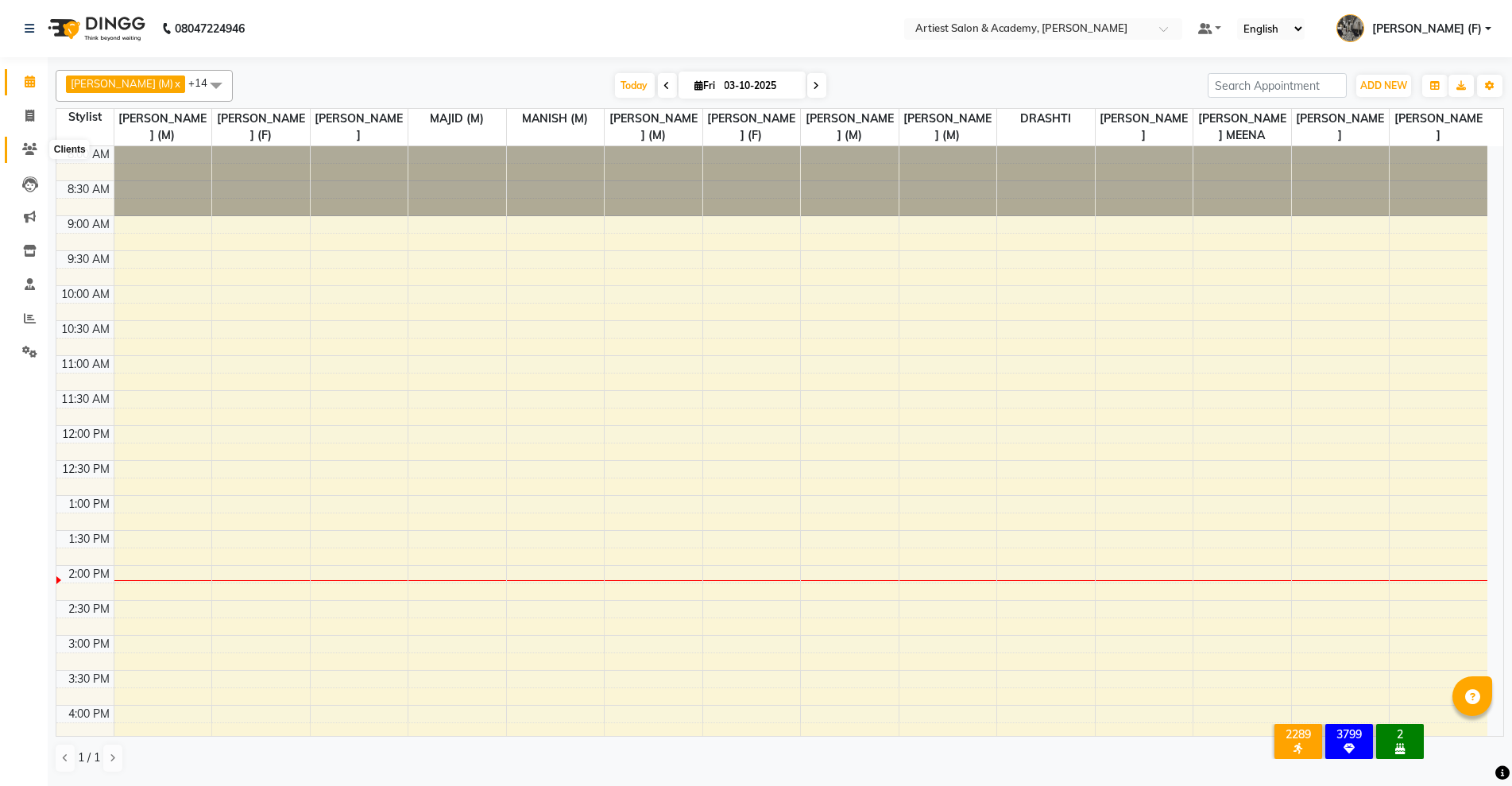
click at [28, 145] on icon at bounding box center [30, 149] width 15 height 12
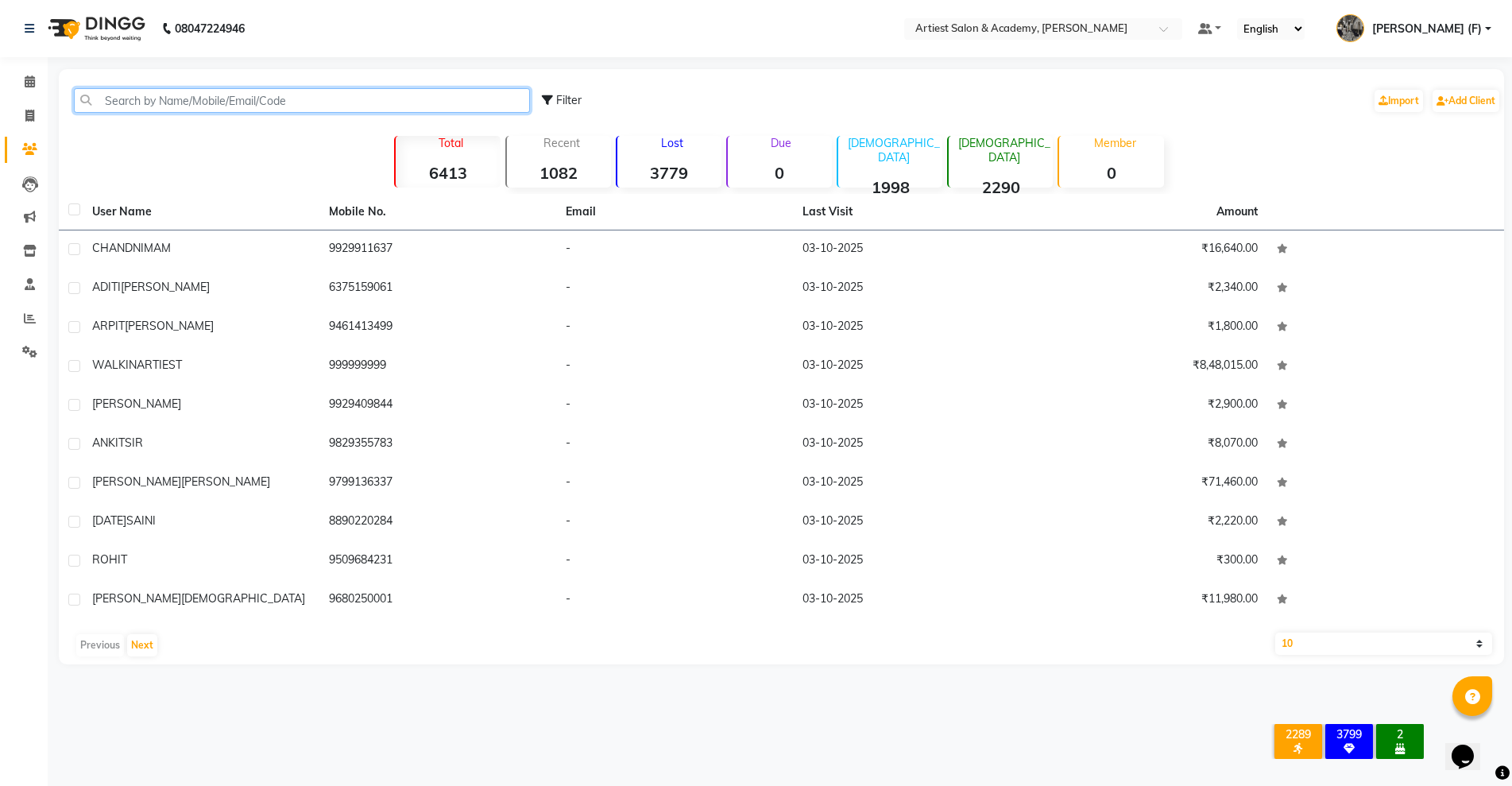
click at [174, 98] on input "text" at bounding box center [302, 101] width 456 height 25
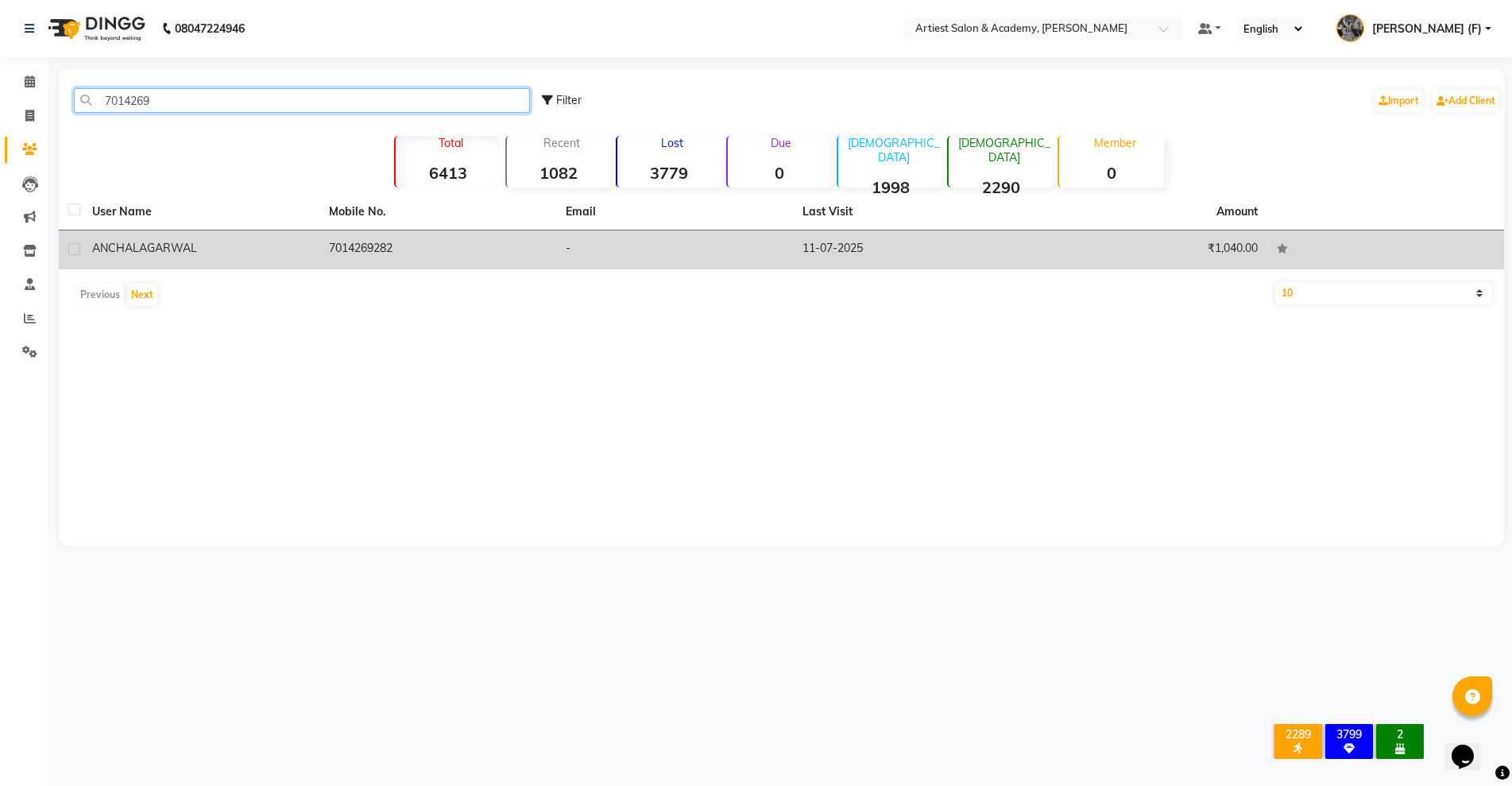
type input "7014269"
click at [979, 252] on td "11-07-2025" at bounding box center [911, 249] width 237 height 39
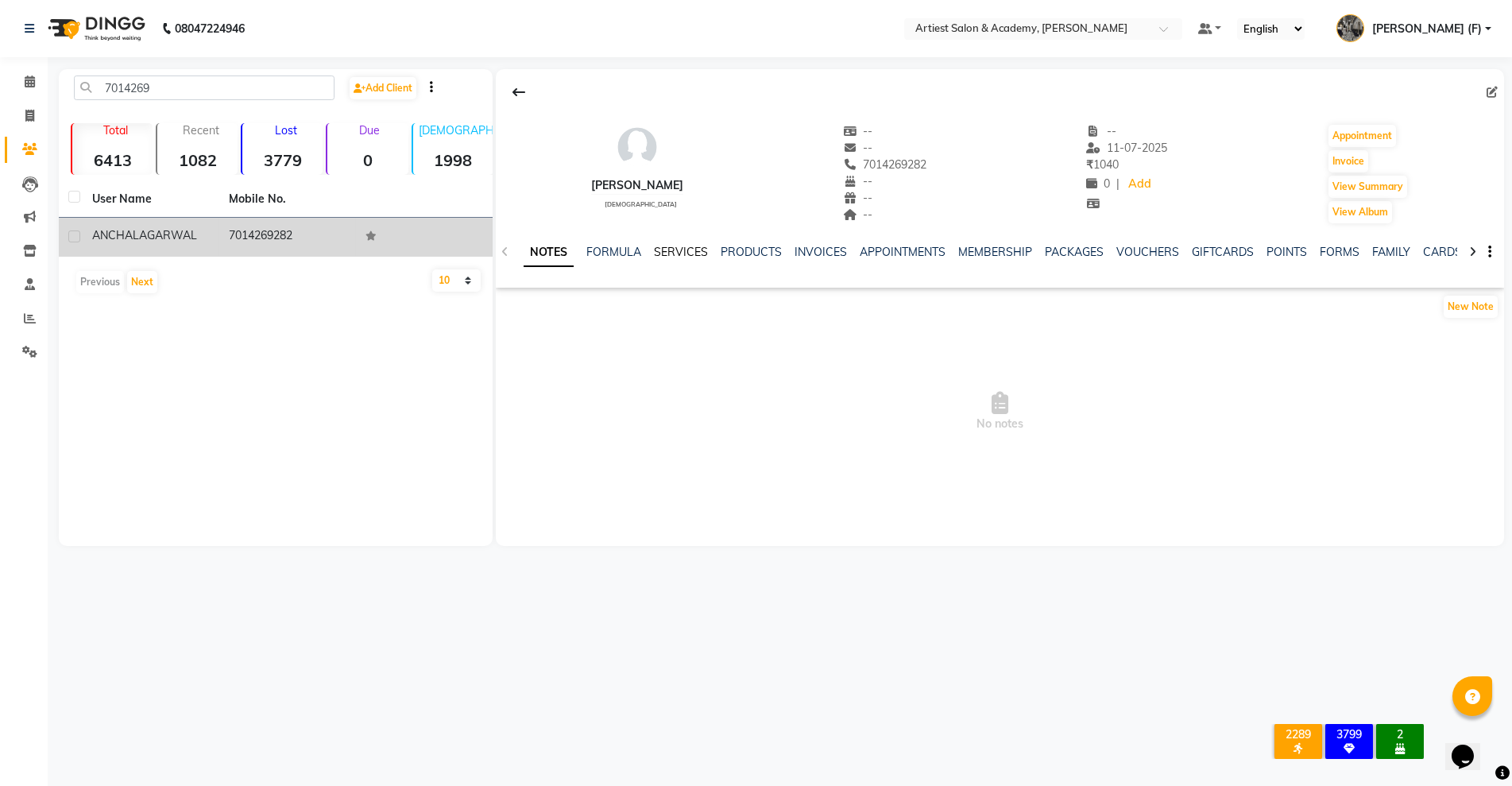
click at [688, 252] on link "SERVICES" at bounding box center [681, 252] width 54 height 14
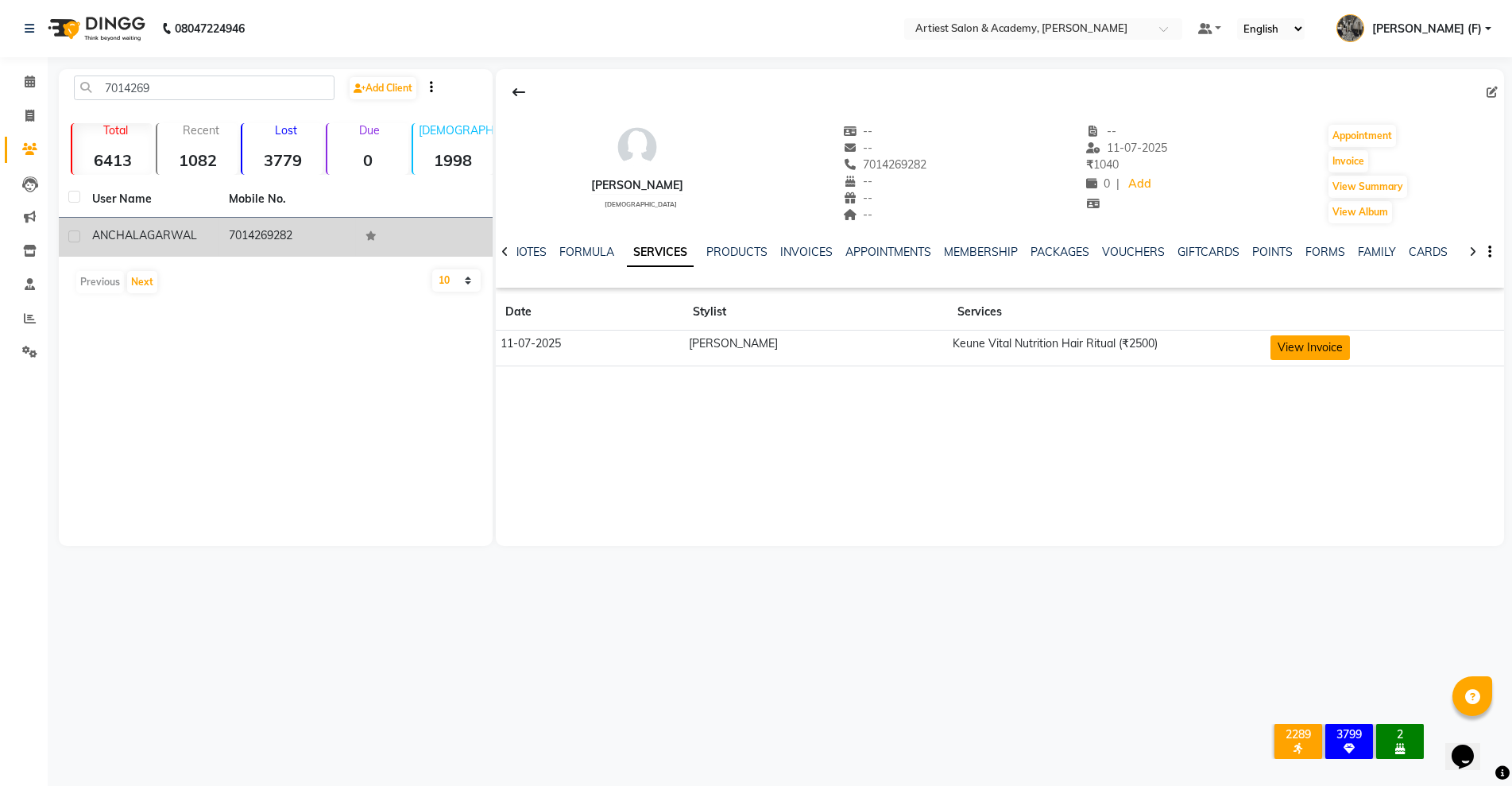
click at [1285, 347] on button "View Invoice" at bounding box center [1309, 348] width 79 height 25
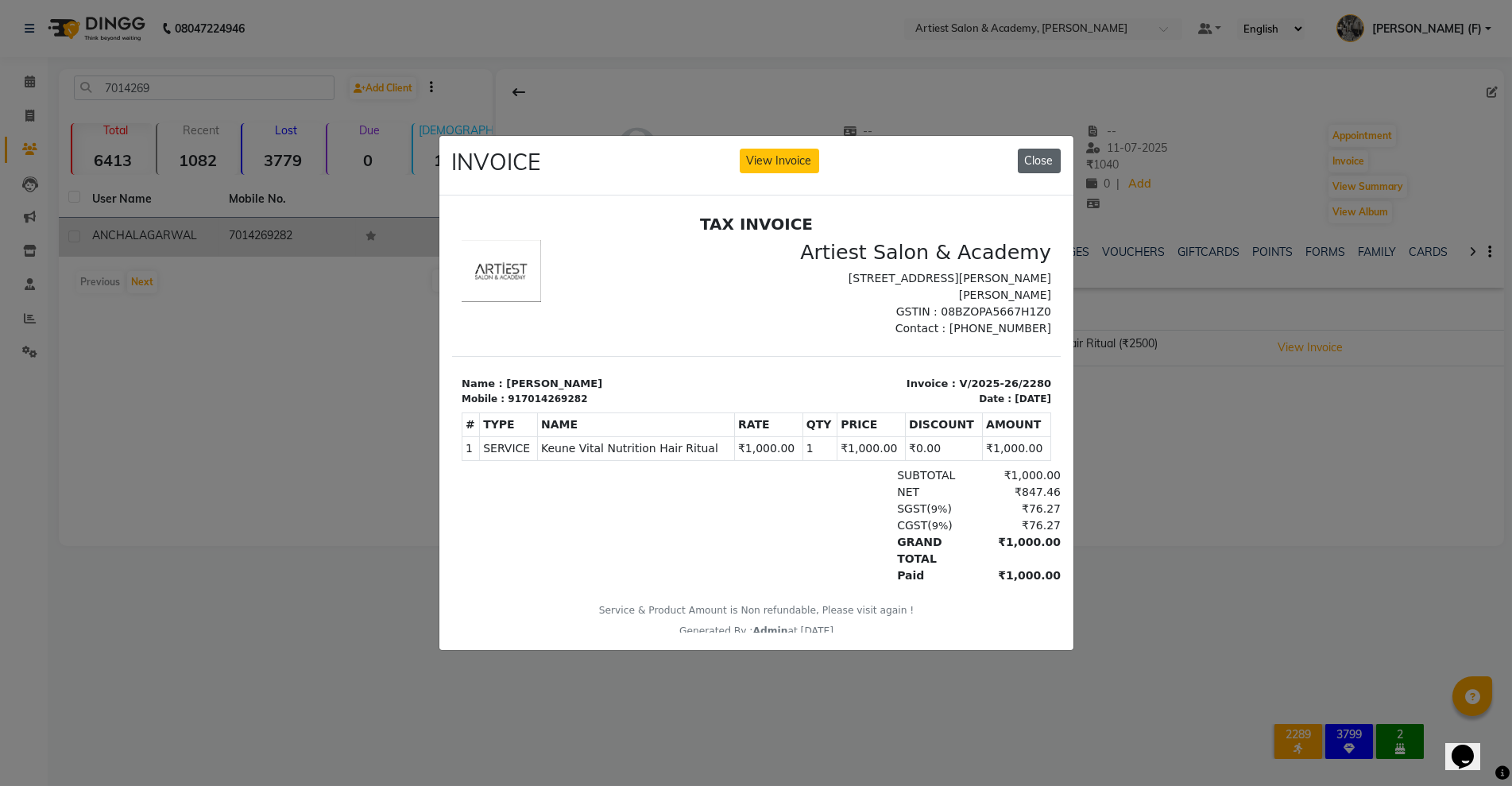
click at [1044, 157] on button "Close" at bounding box center [1039, 161] width 43 height 25
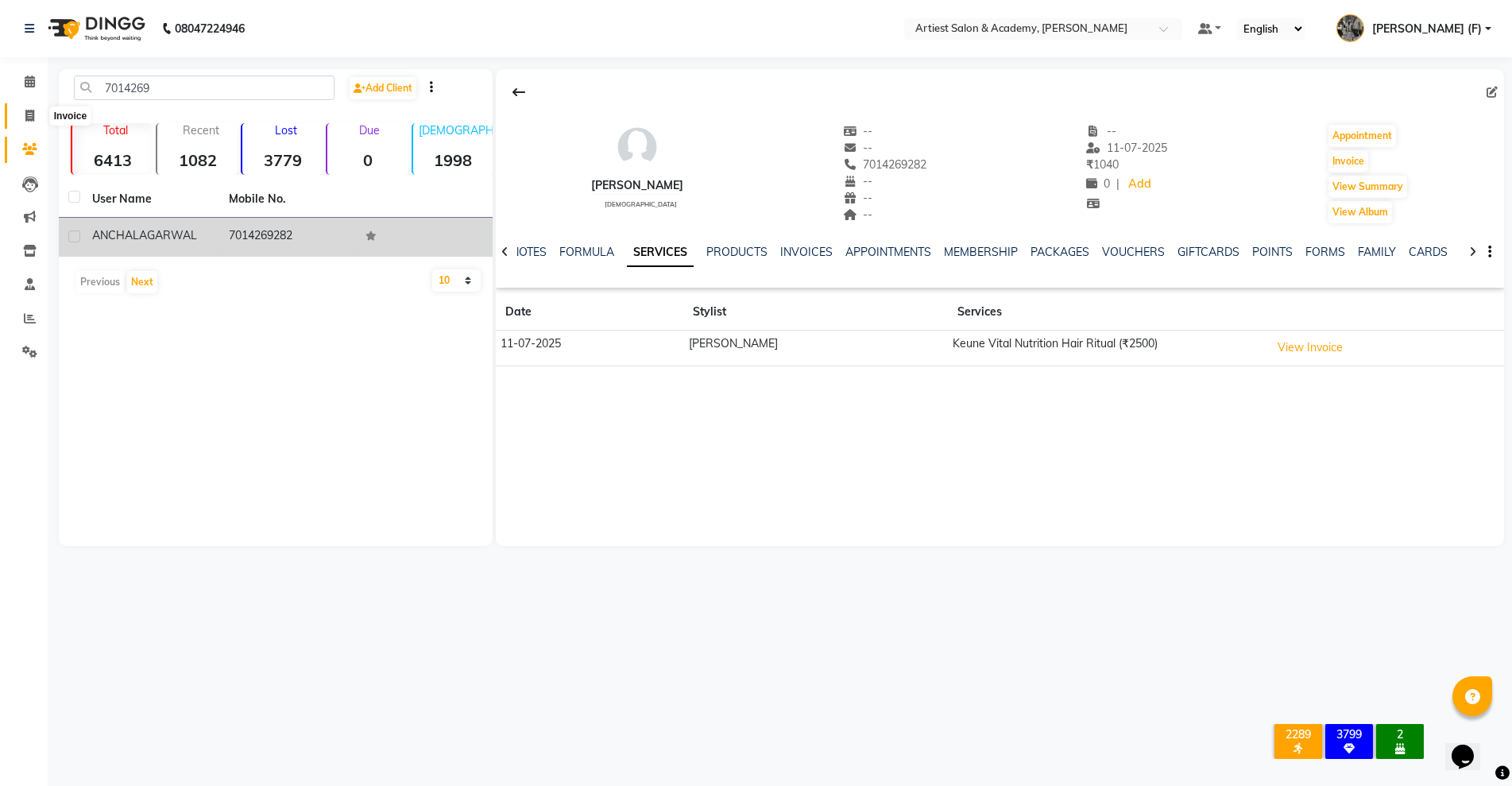
click at [23, 108] on span at bounding box center [29, 117] width 28 height 18
select select "service"
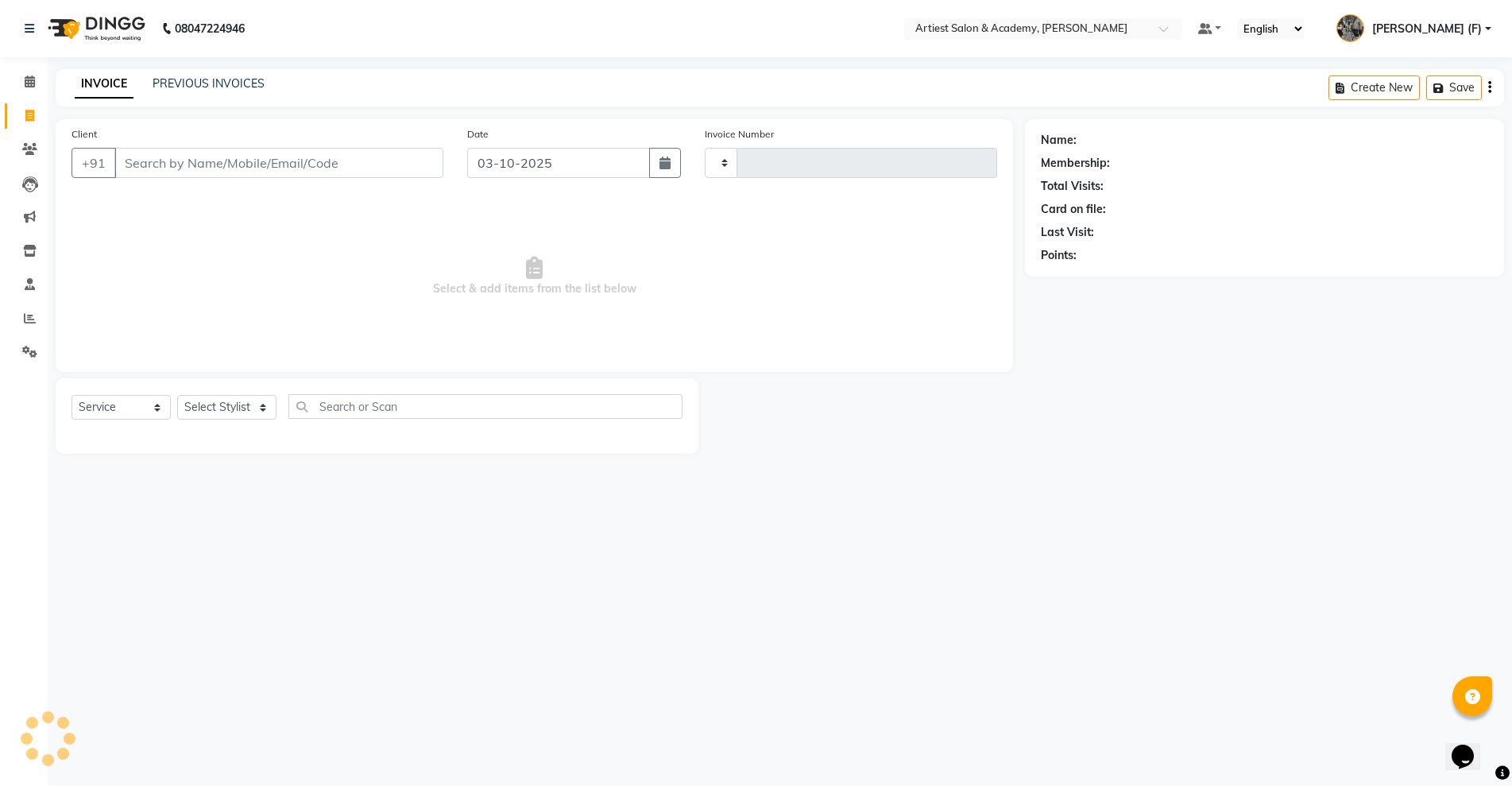
type input "4046"
select select "5123"
click at [213, 175] on input "Client" at bounding box center [278, 163] width 329 height 30
type input "999999999"
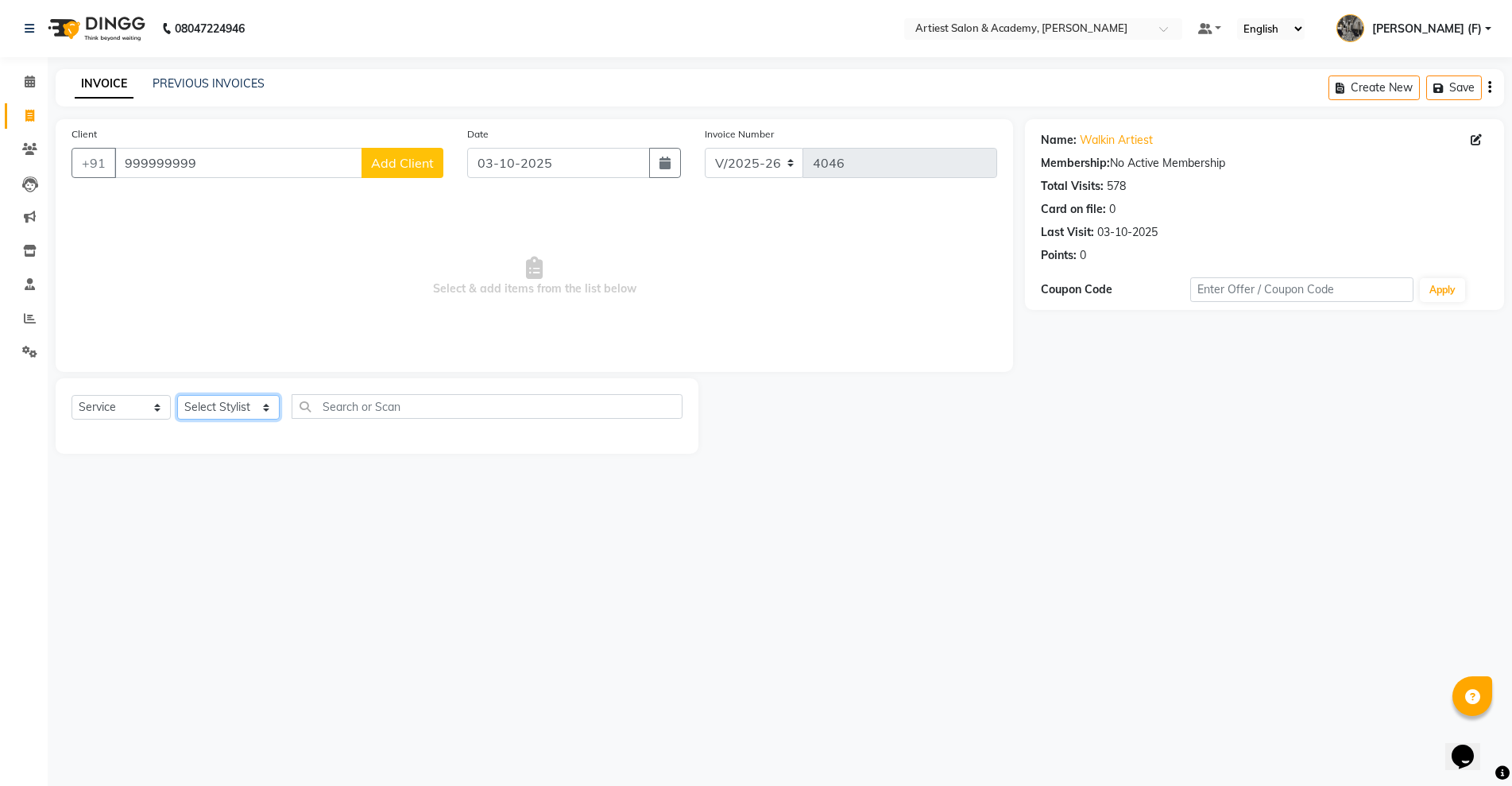
click at [208, 411] on select "Select Stylist AKASH SAIN ARJUN SAHU (M) CHANCHAL (F) DINESH SAIN DRASHTI GULFS…" at bounding box center [228, 408] width 103 height 25
click at [1109, 382] on div "Name: Walkin Artiest Membership: No Active Membership Total Visits: 578 Card on…" at bounding box center [1270, 286] width 491 height 334
click at [262, 409] on select "Select Stylist AKASH SAIN ARJUN SAHU (M) CHANCHAL (F) DINESH SAIN DRASHTI GULFS…" at bounding box center [228, 408] width 103 height 25
select select "90981"
click at [178, 395] on select "Select Stylist AKASH SAIN ARJUN SAHU (M) CHANCHAL (F) DINESH SAIN DRASHTI GULFS…" at bounding box center [228, 408] width 103 height 25
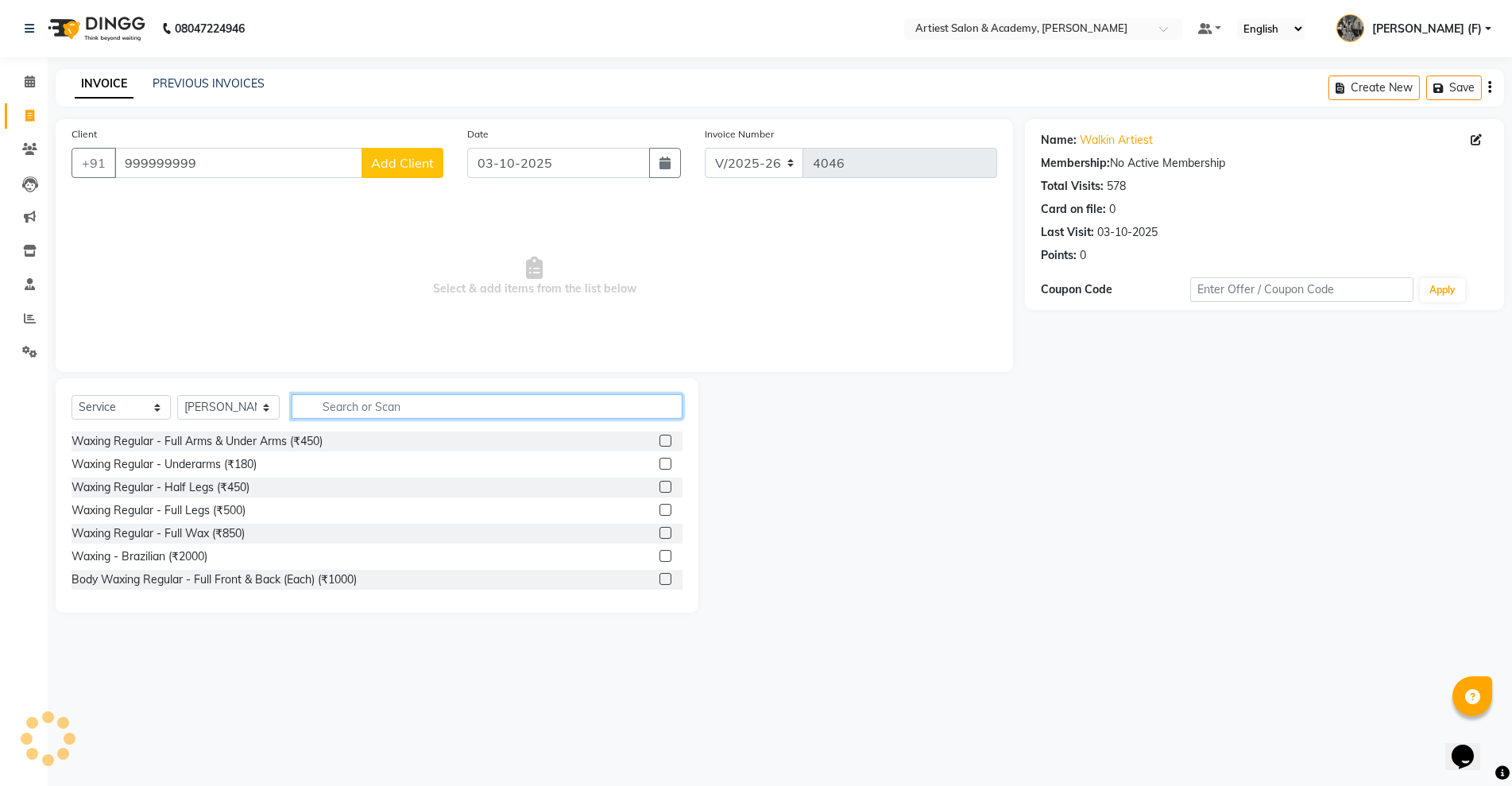
click at [359, 411] on input "text" at bounding box center [487, 407] width 391 height 25
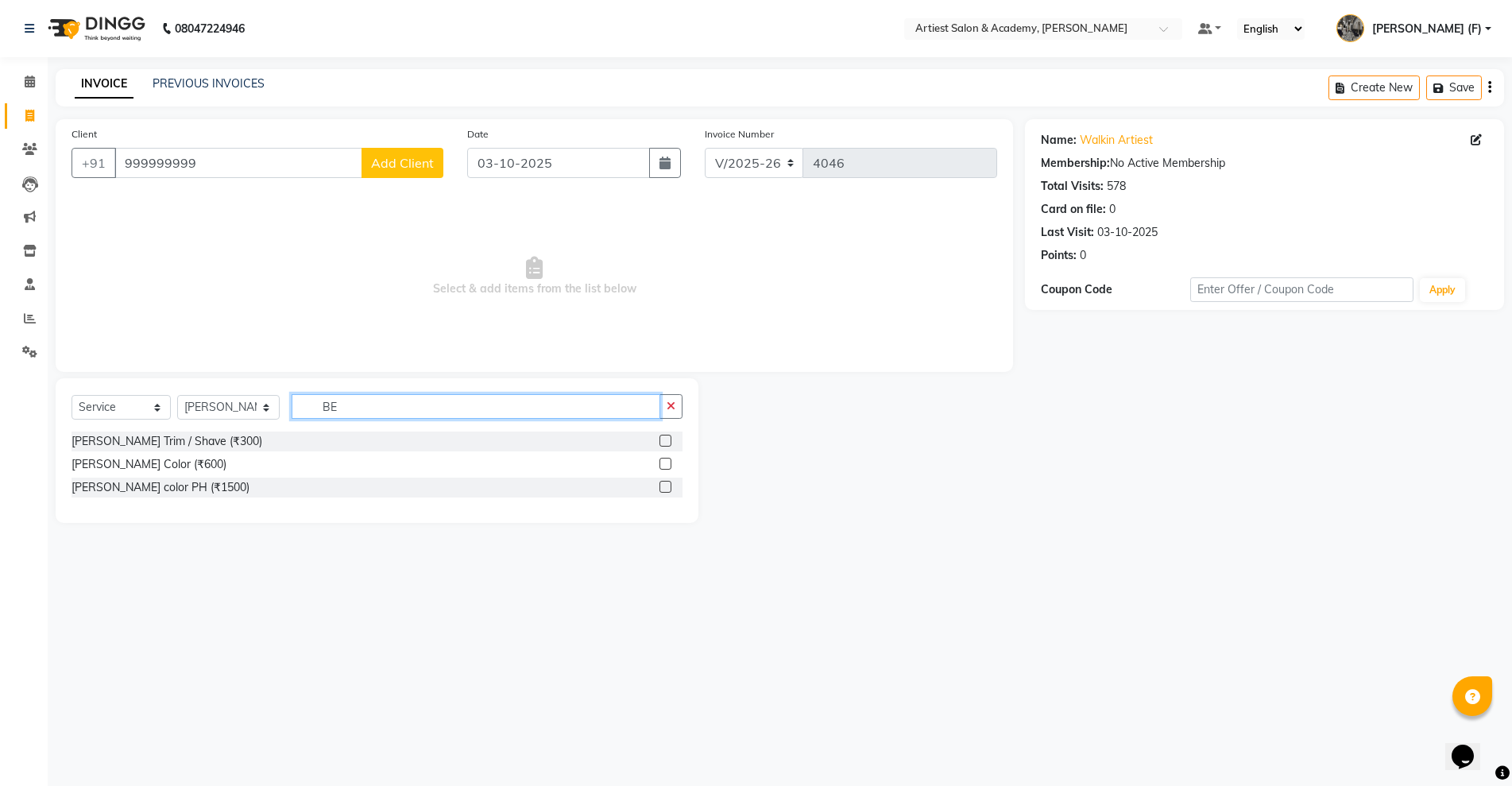
type input "BE"
click at [668, 440] on label at bounding box center [665, 440] width 12 height 12
click at [668, 440] on input "checkbox" at bounding box center [664, 441] width 10 height 10
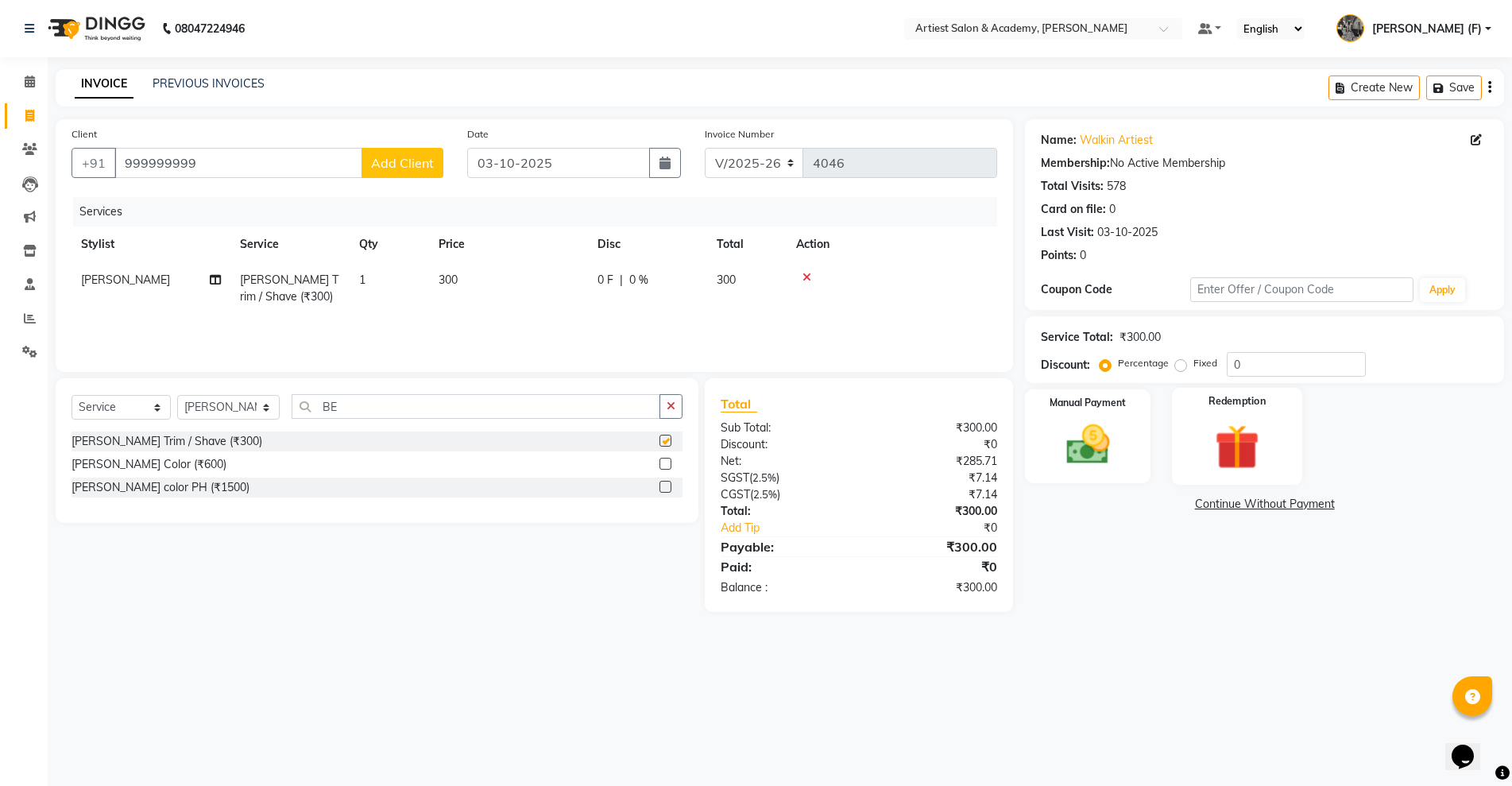
checkbox input "false"
click at [1104, 451] on img at bounding box center [1088, 444] width 73 height 52
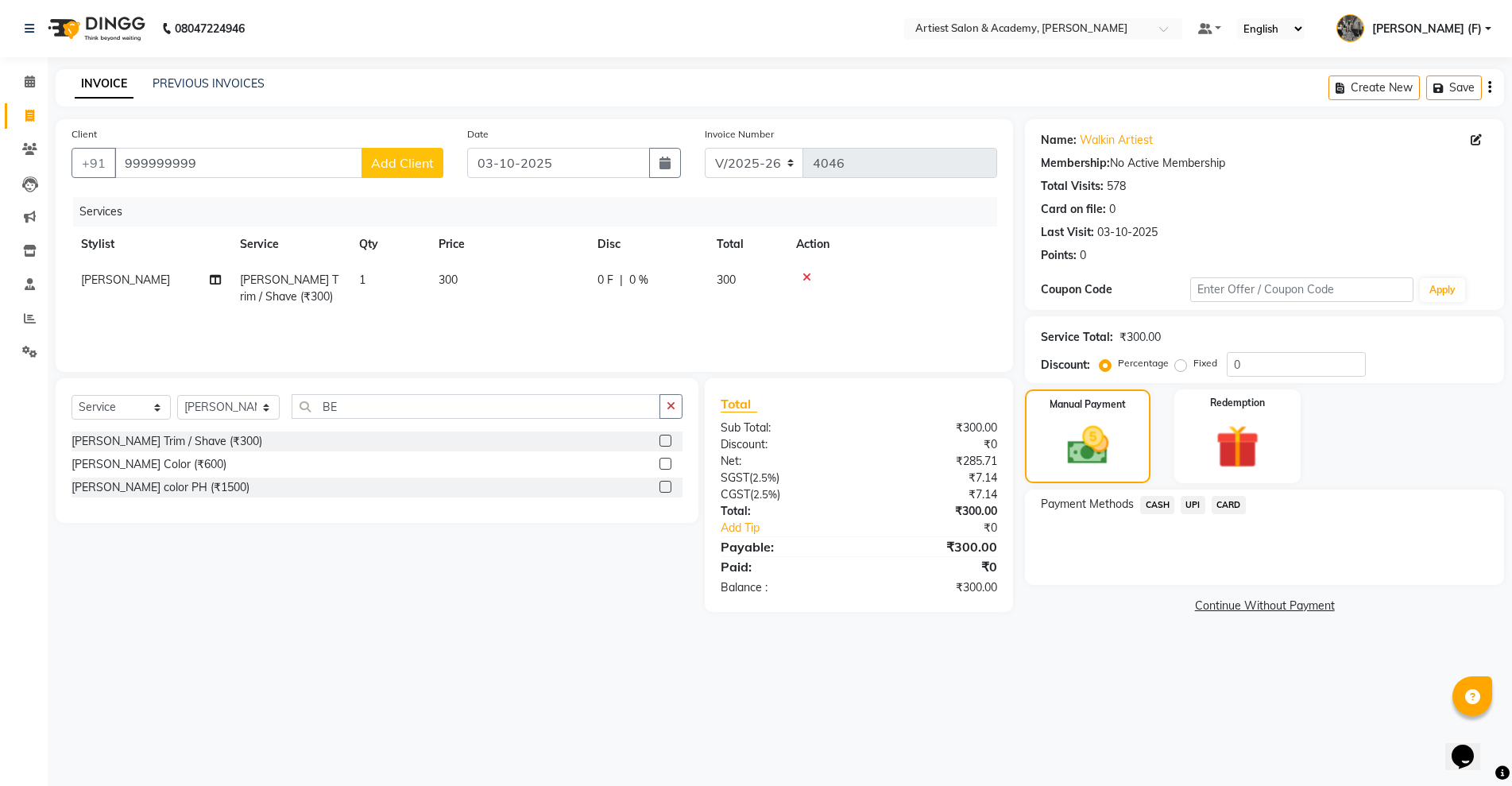
click at [1190, 502] on span "UPI" at bounding box center [1194, 505] width 25 height 18
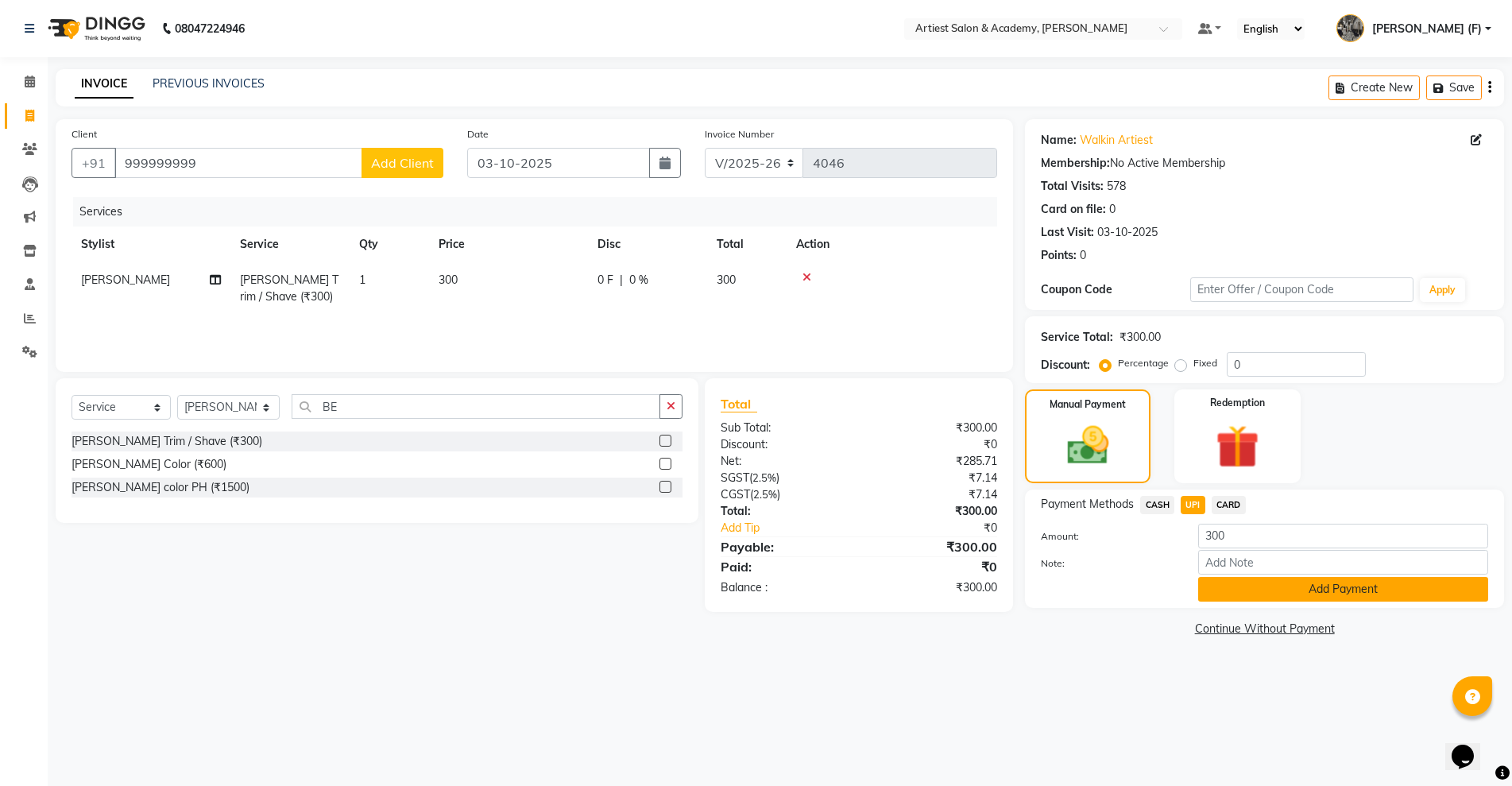
click at [1343, 592] on button "Add Payment" at bounding box center [1344, 589] width 290 height 25
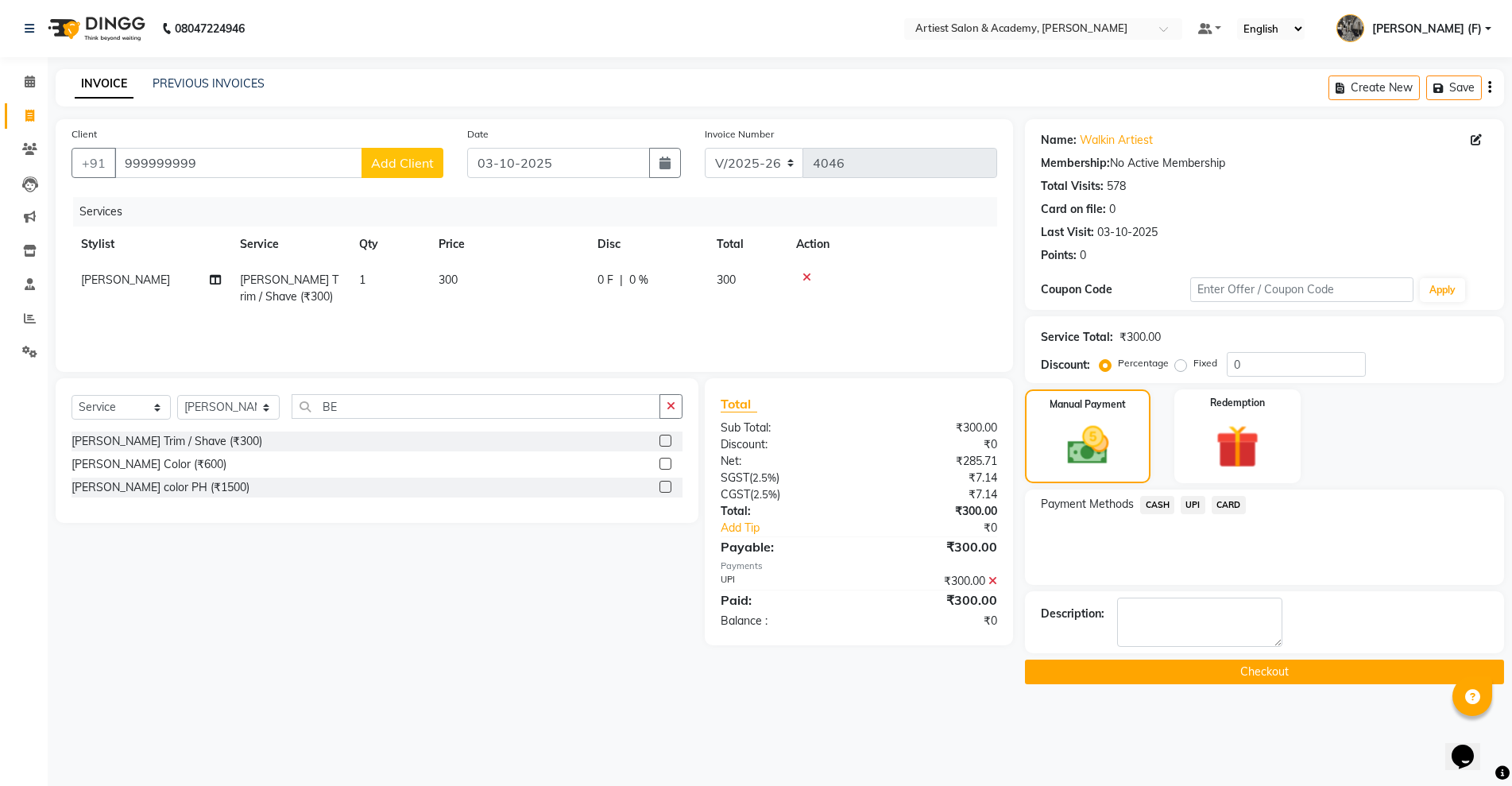
click at [1251, 668] on button "Checkout" at bounding box center [1264, 672] width 479 height 25
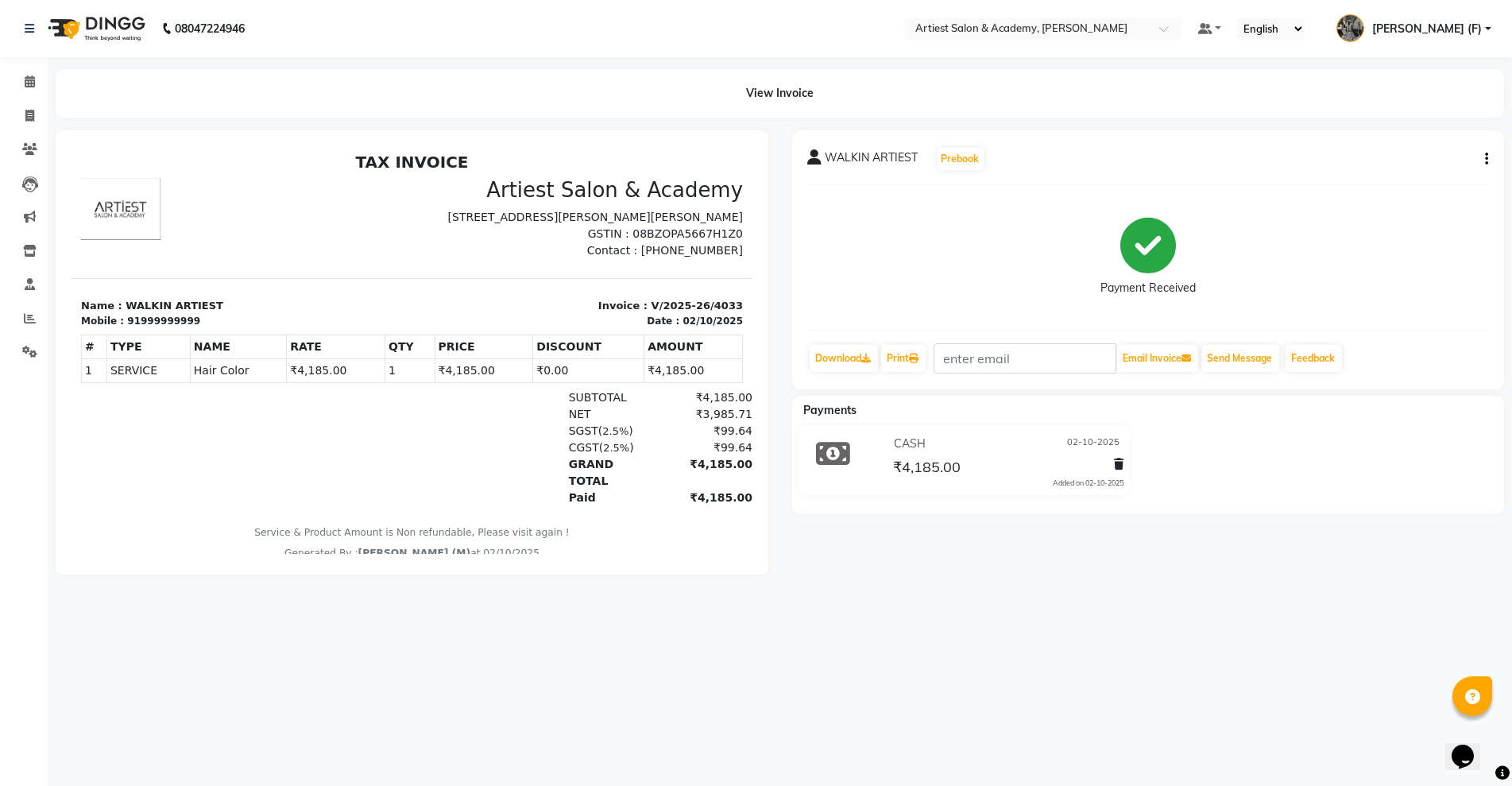
click at [1488, 159] on icon "button" at bounding box center [1487, 159] width 3 height 1
click at [1390, 190] on div "Edit Invoice" at bounding box center [1407, 188] width 109 height 20
select select "service"
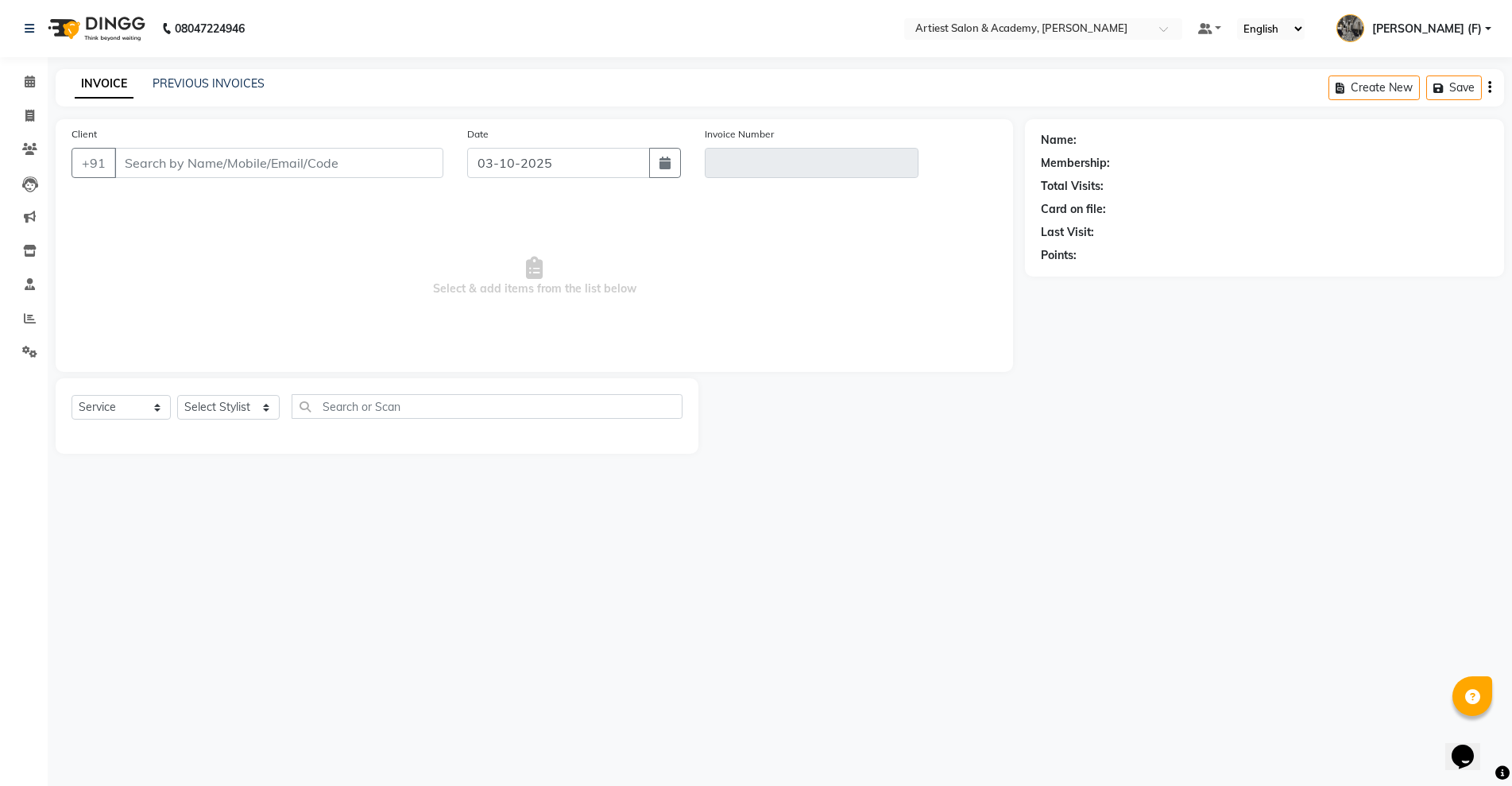
type input "999999999"
type input "V/2025-26/4033"
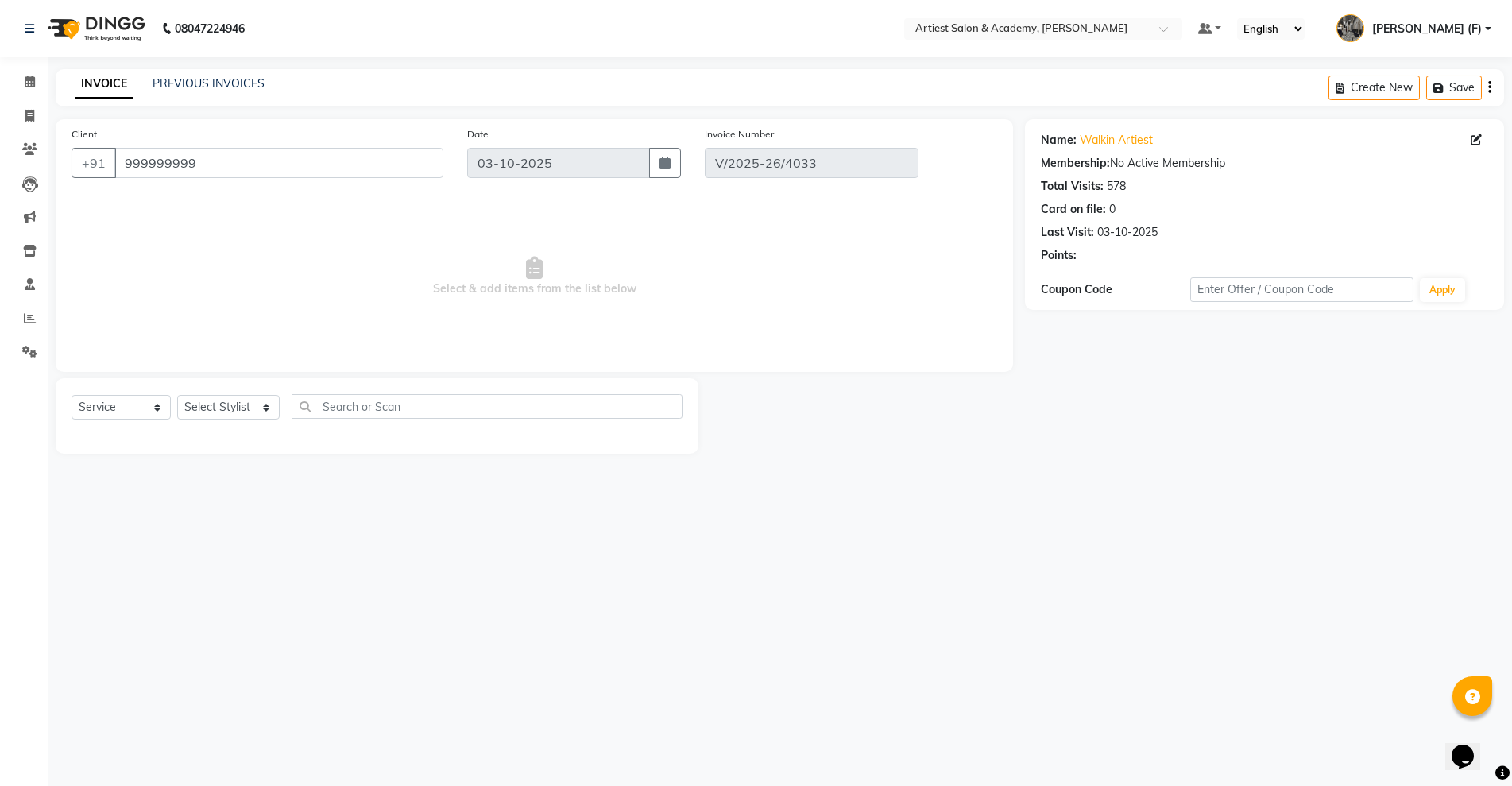
type input "02-10-2025"
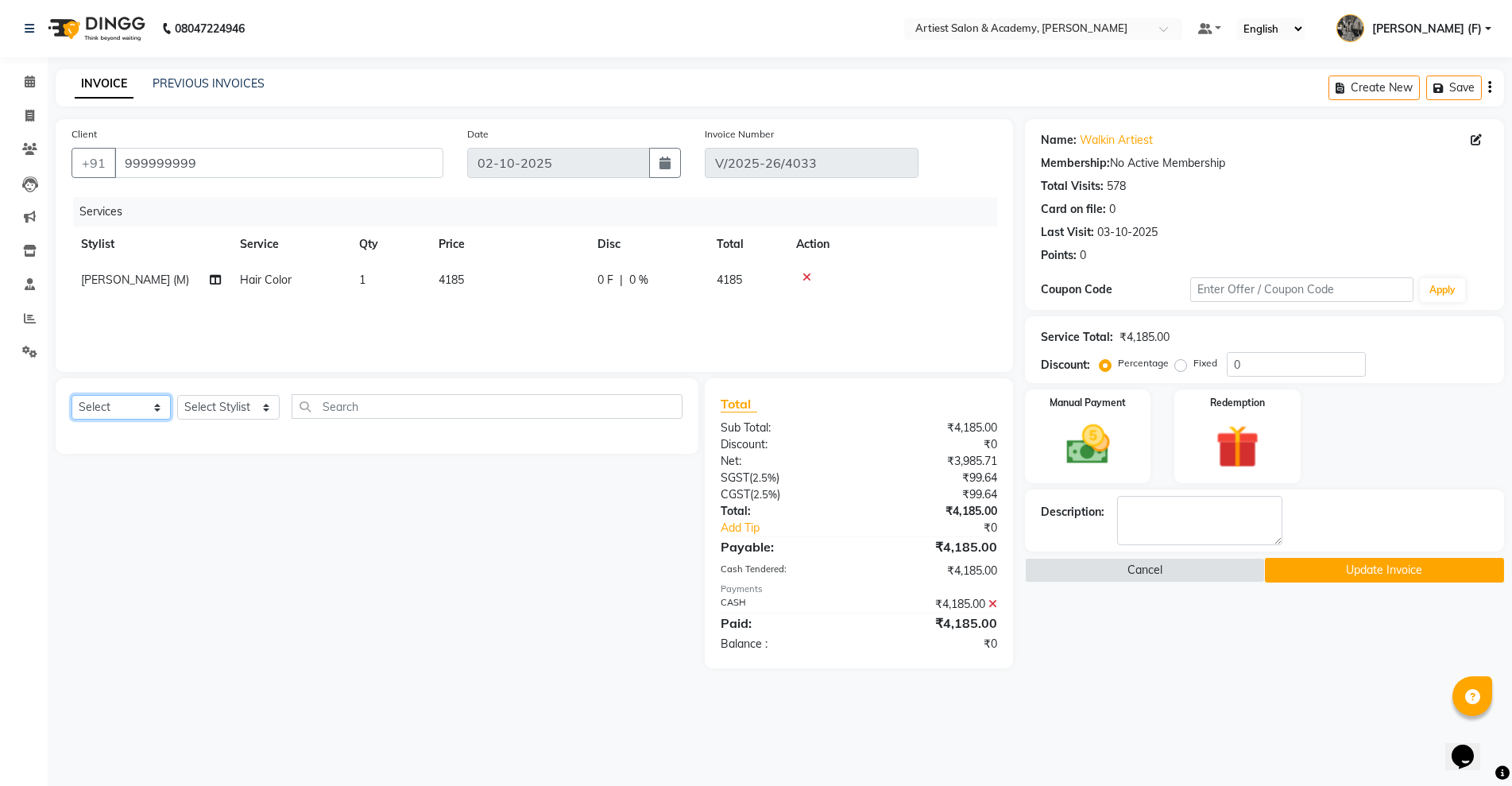
click at [155, 409] on select "Select Service Product Membership Package Voucher Prepaid Gift Card" at bounding box center [121, 408] width 99 height 25
select select "product"
click at [72, 395] on select "Select Service Product Membership Package Voucher Prepaid Gift Card" at bounding box center [121, 408] width 99 height 25
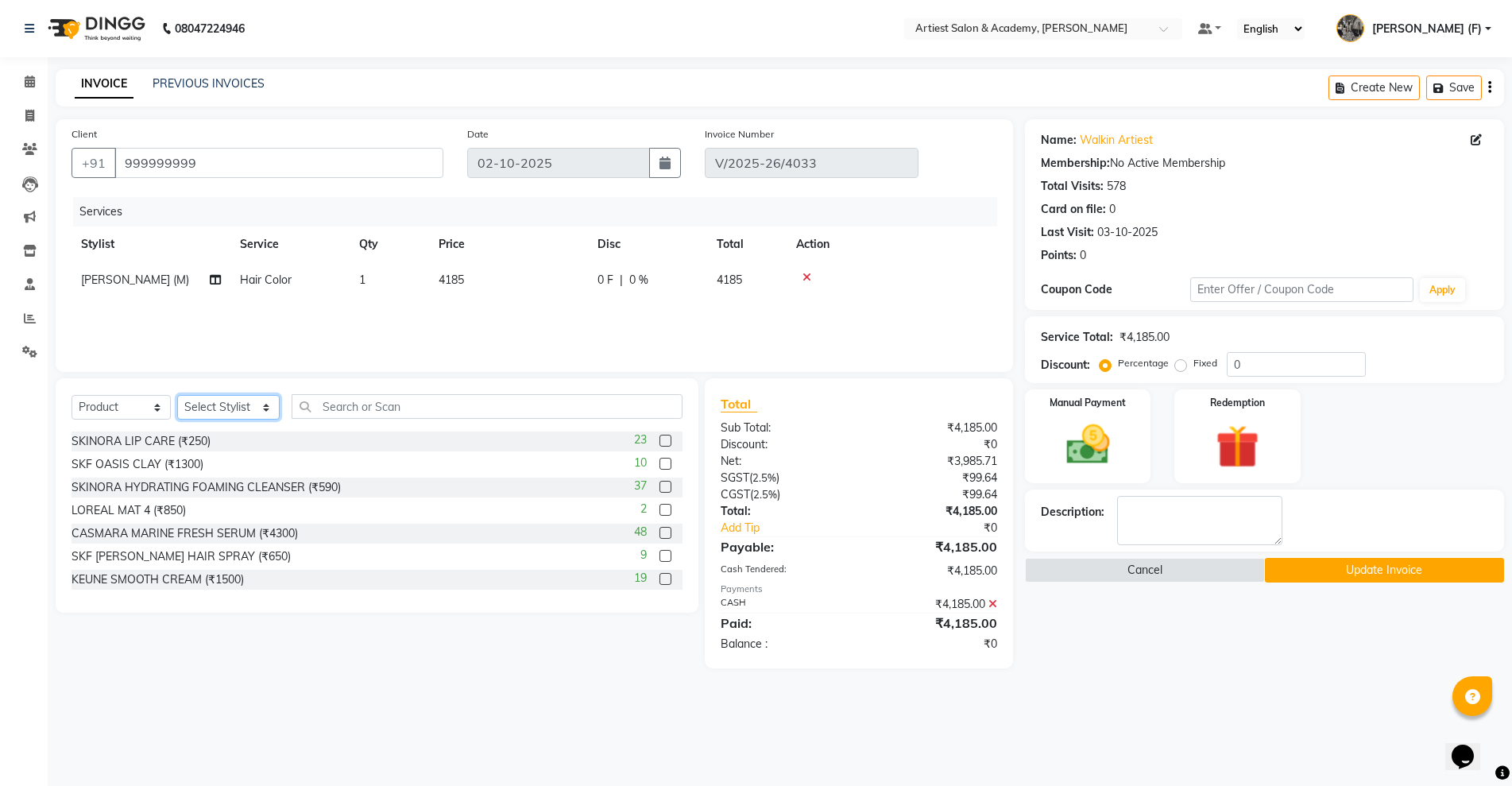
click at [261, 408] on select "Select Stylist [PERSON_NAME] (M) [PERSON_NAME] (F) [PERSON_NAME] DRASHTI [PERSO…" at bounding box center [228, 408] width 103 height 25
select select "33201"
click at [178, 395] on select "Select Stylist [PERSON_NAME] (M) [PERSON_NAME] (F) [PERSON_NAME] DRASHTI [PERSO…" at bounding box center [228, 408] width 103 height 25
click at [351, 409] on input "text" at bounding box center [487, 407] width 391 height 25
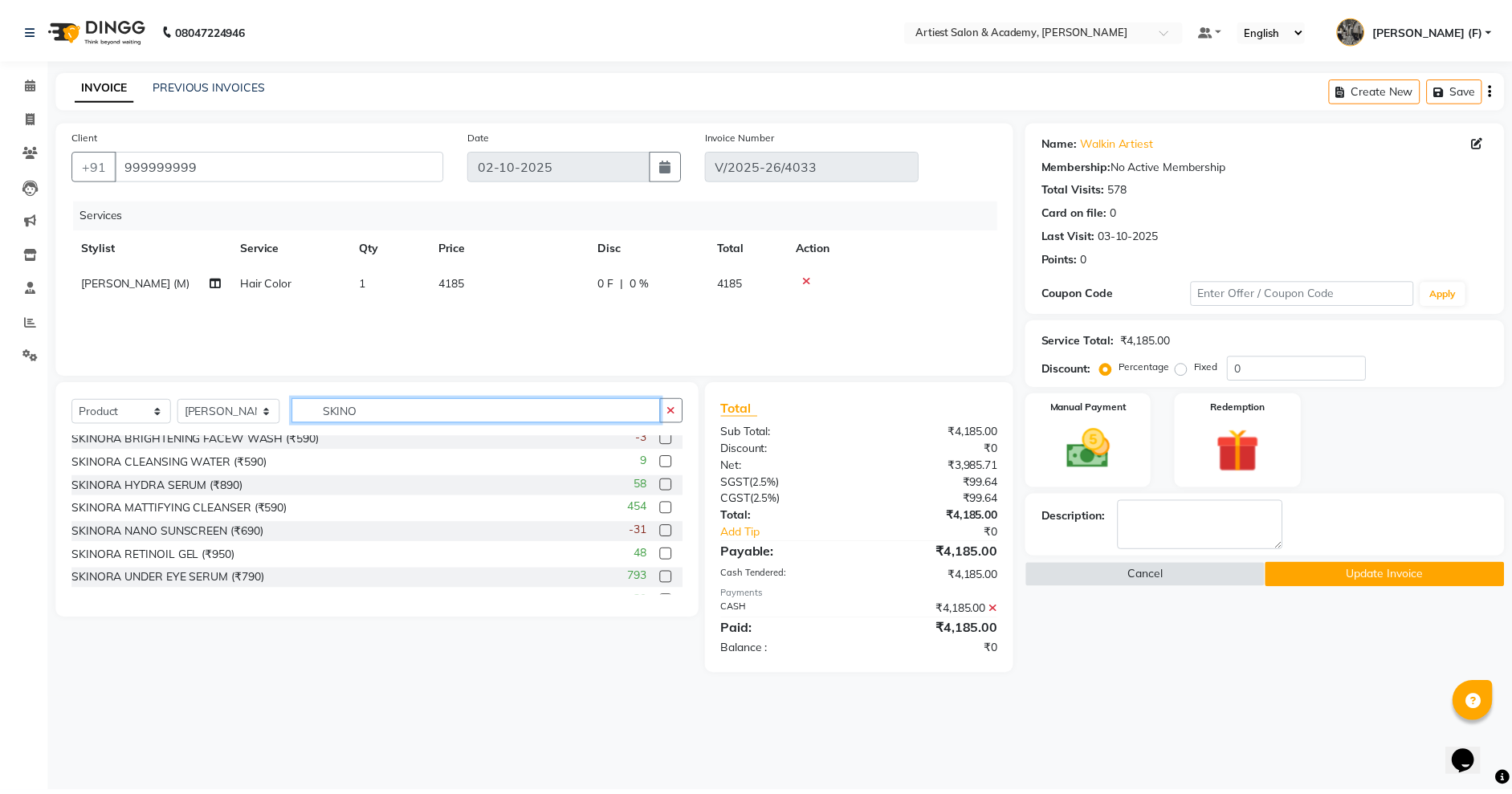
scroll to position [43, 0]
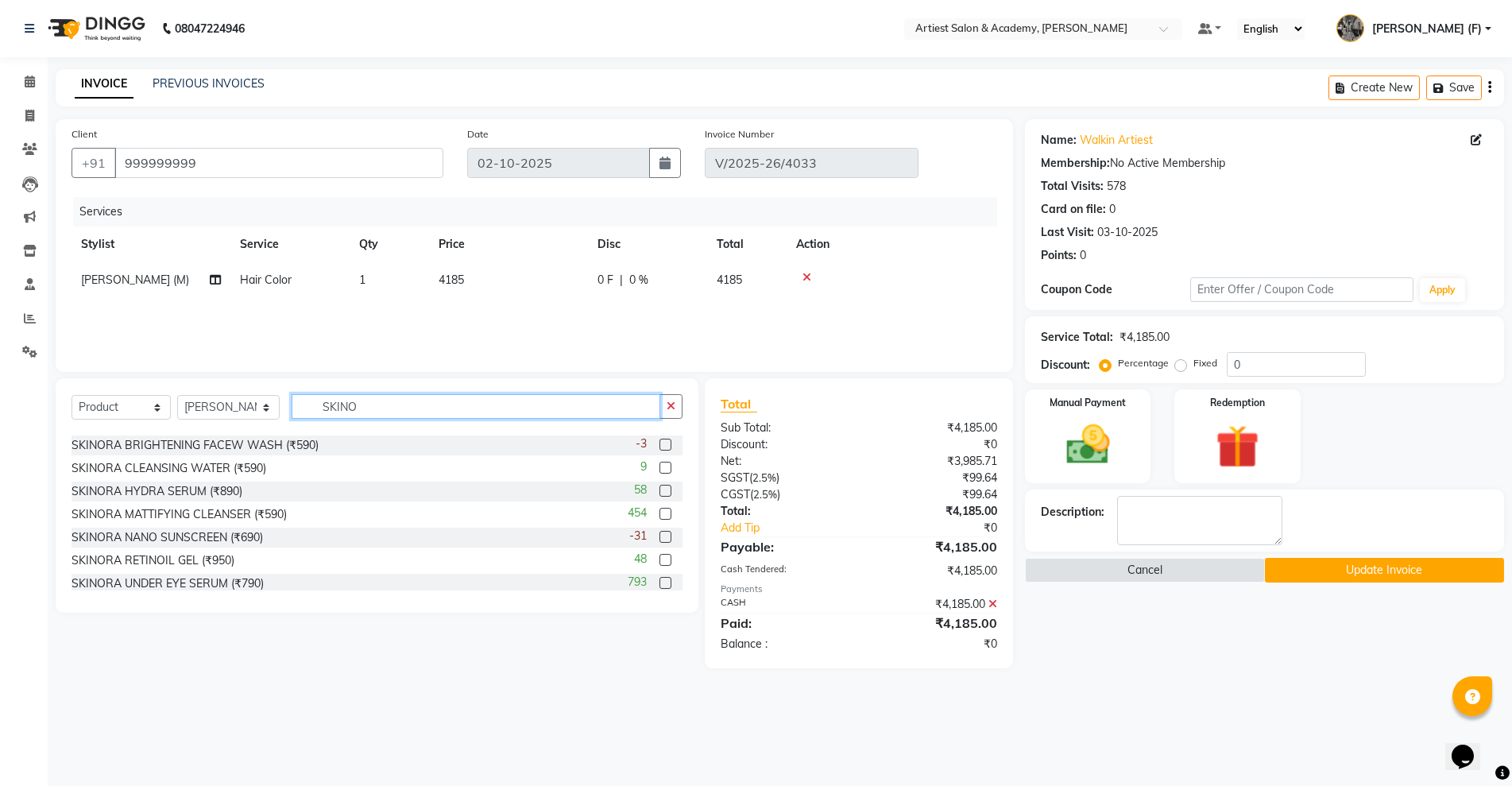
type input "SKINO"
click at [659, 511] on label at bounding box center [665, 513] width 12 height 12
click at [659, 511] on input "checkbox" at bounding box center [664, 514] width 10 height 10
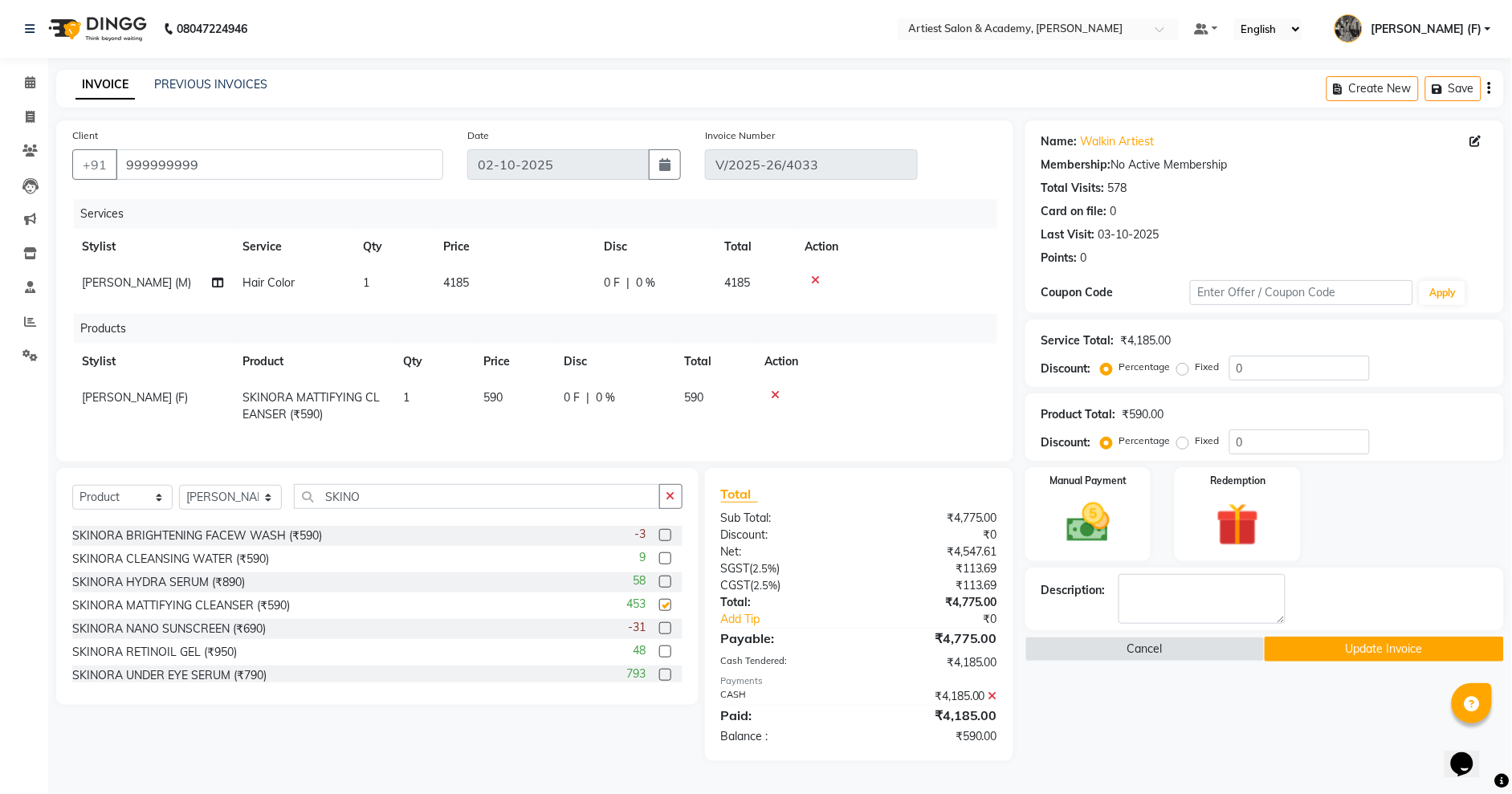
checkbox input "false"
click at [498, 394] on span "590" at bounding box center [493, 397] width 19 height 14
select select "33201"
drag, startPoint x: 498, startPoint y: 399, endPoint x: 521, endPoint y: 454, distance: 59.6
click at [498, 401] on input "590" at bounding box center [514, 402] width 61 height 25
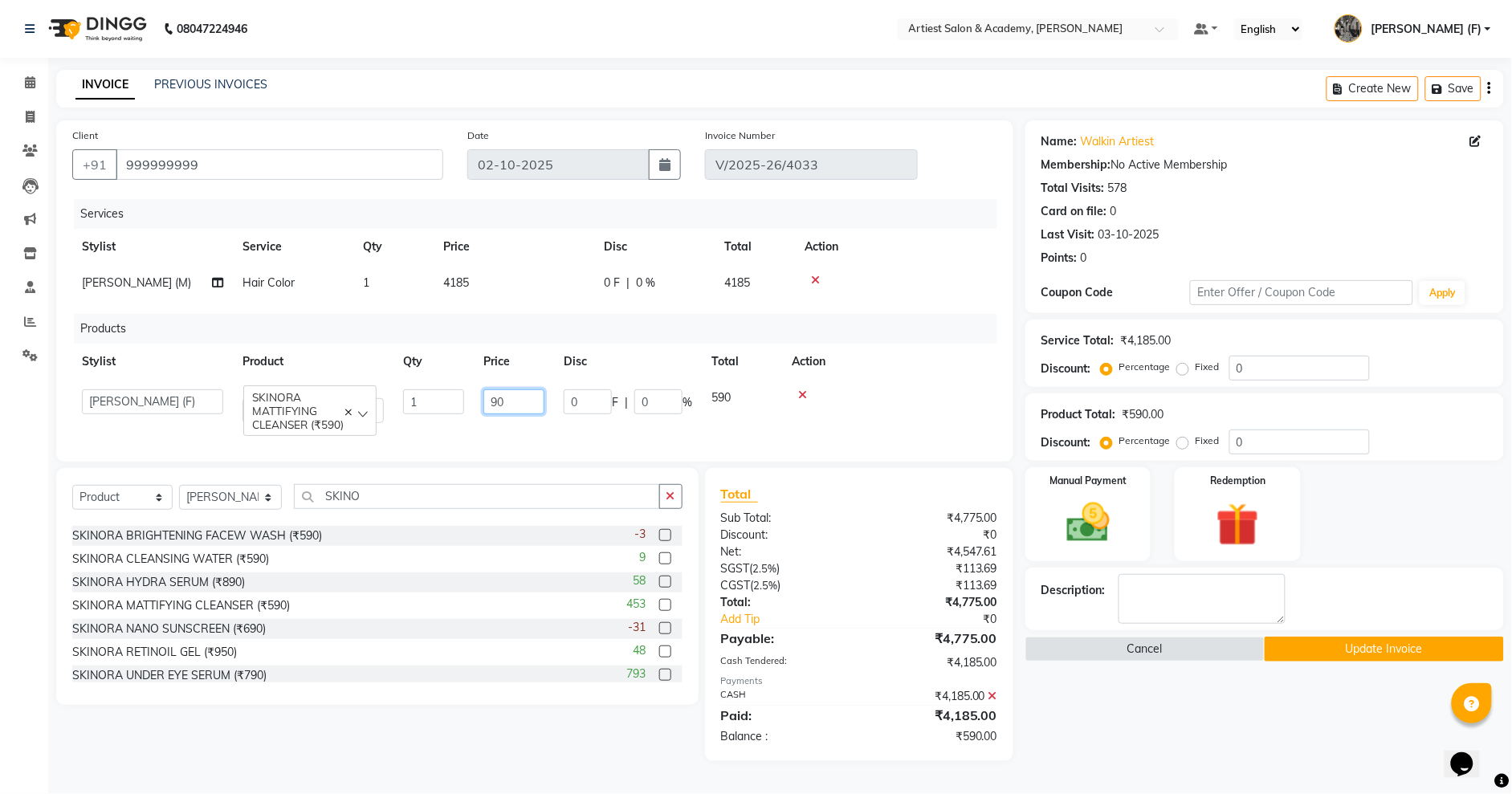
type input "990"
click at [1230, 730] on div "Name: Walkin Artiest Membership: No Active Membership Total Visits: 578 Card on…" at bounding box center [1270, 440] width 490 height 641
click at [265, 509] on select "Select Stylist [PERSON_NAME] (M) [PERSON_NAME] (F) [PERSON_NAME] DRASHTI [PERSO…" at bounding box center [231, 498] width 103 height 25
select select "33213"
click at [179, 500] on select "Select Stylist [PERSON_NAME] (M) [PERSON_NAME] (F) [PERSON_NAME] DRASHTI [PERSO…" at bounding box center [231, 498] width 103 height 25
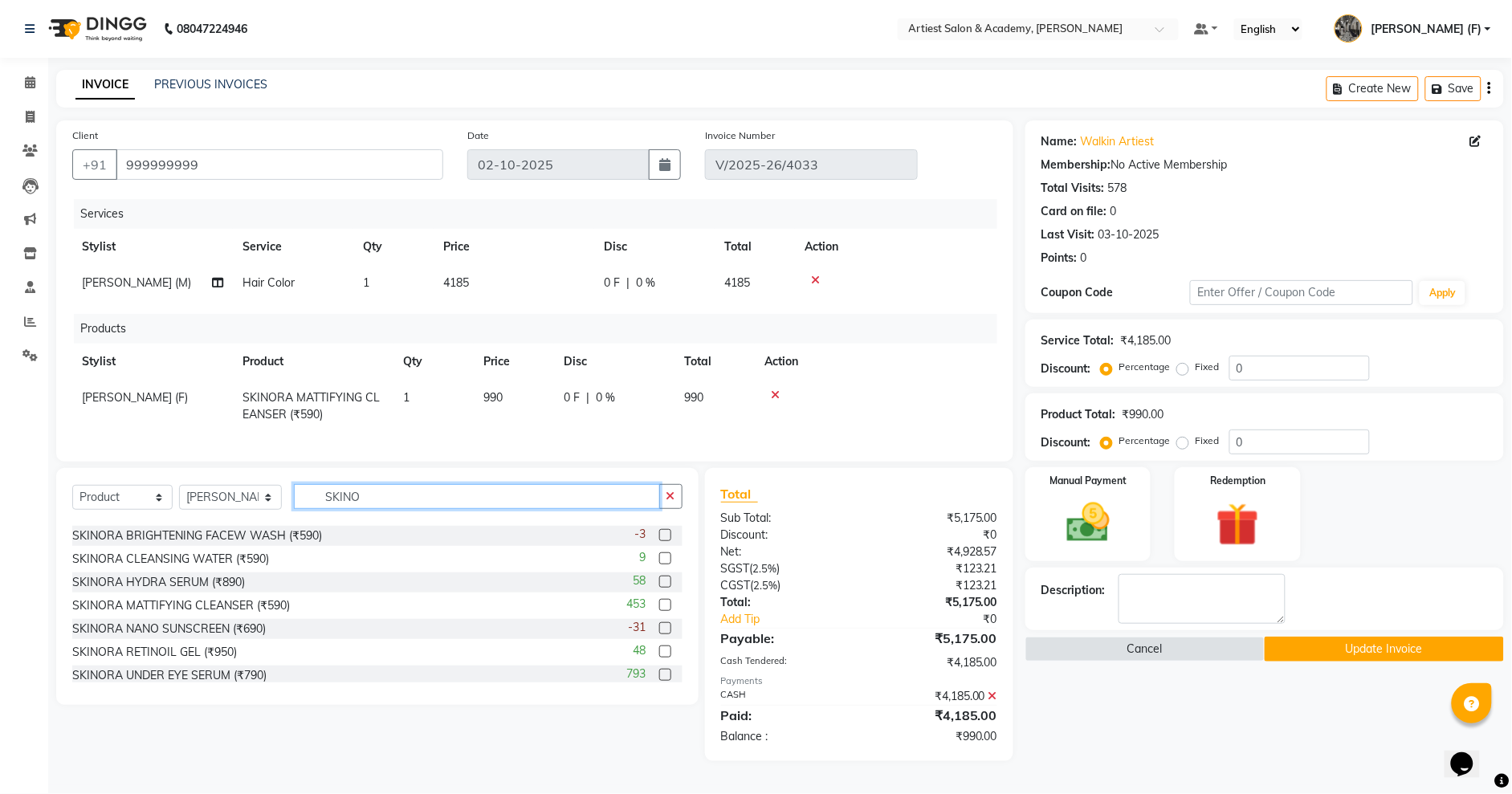
click at [387, 509] on input "SKINO" at bounding box center [477, 497] width 366 height 25
type input "S"
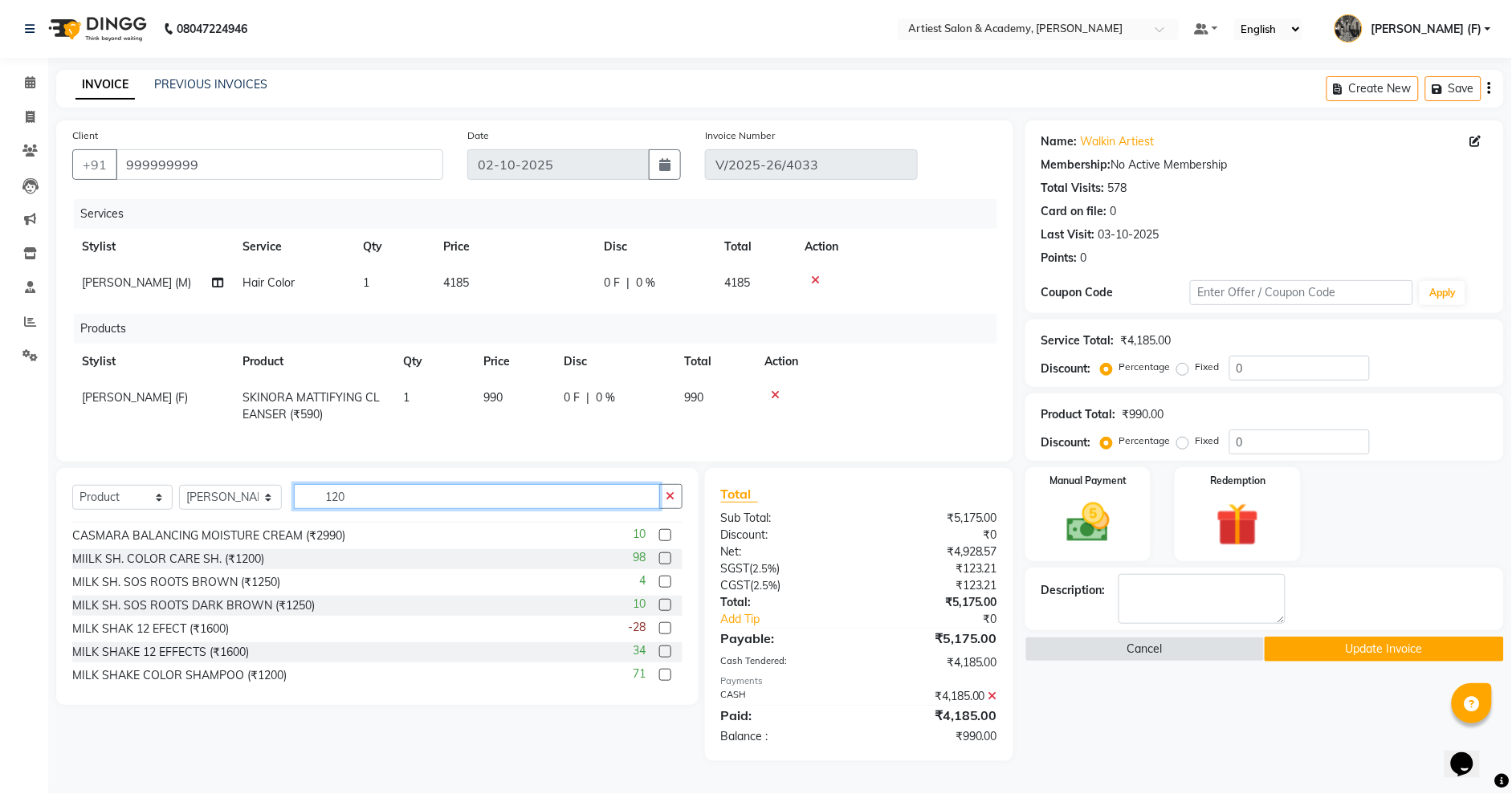
scroll to position [0, 0]
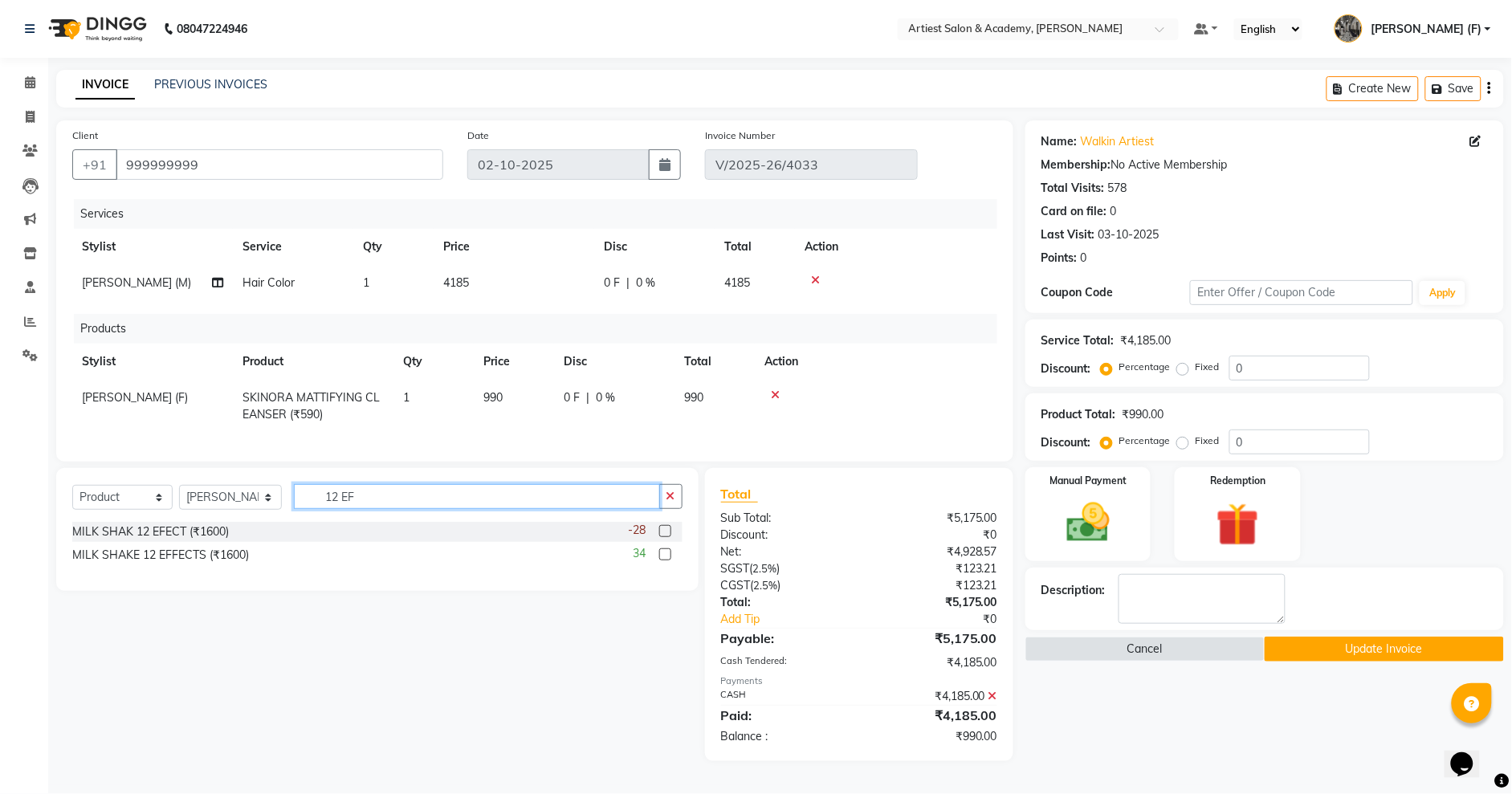
type input "12 EF"
click at [665, 537] on label at bounding box center [665, 530] width 12 height 12
click at [665, 537] on input "checkbox" at bounding box center [665, 531] width 10 height 10
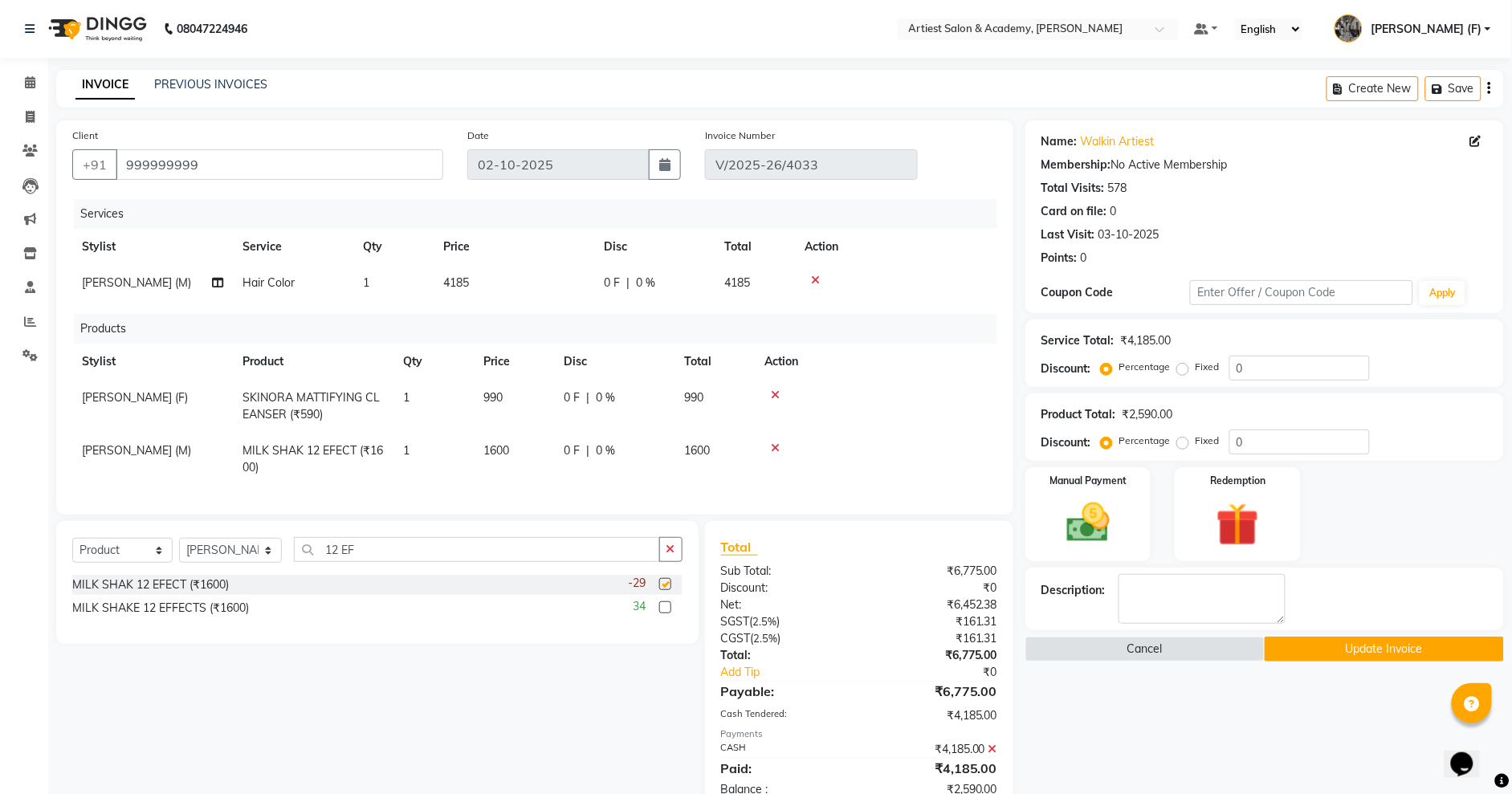
checkbox input "false"
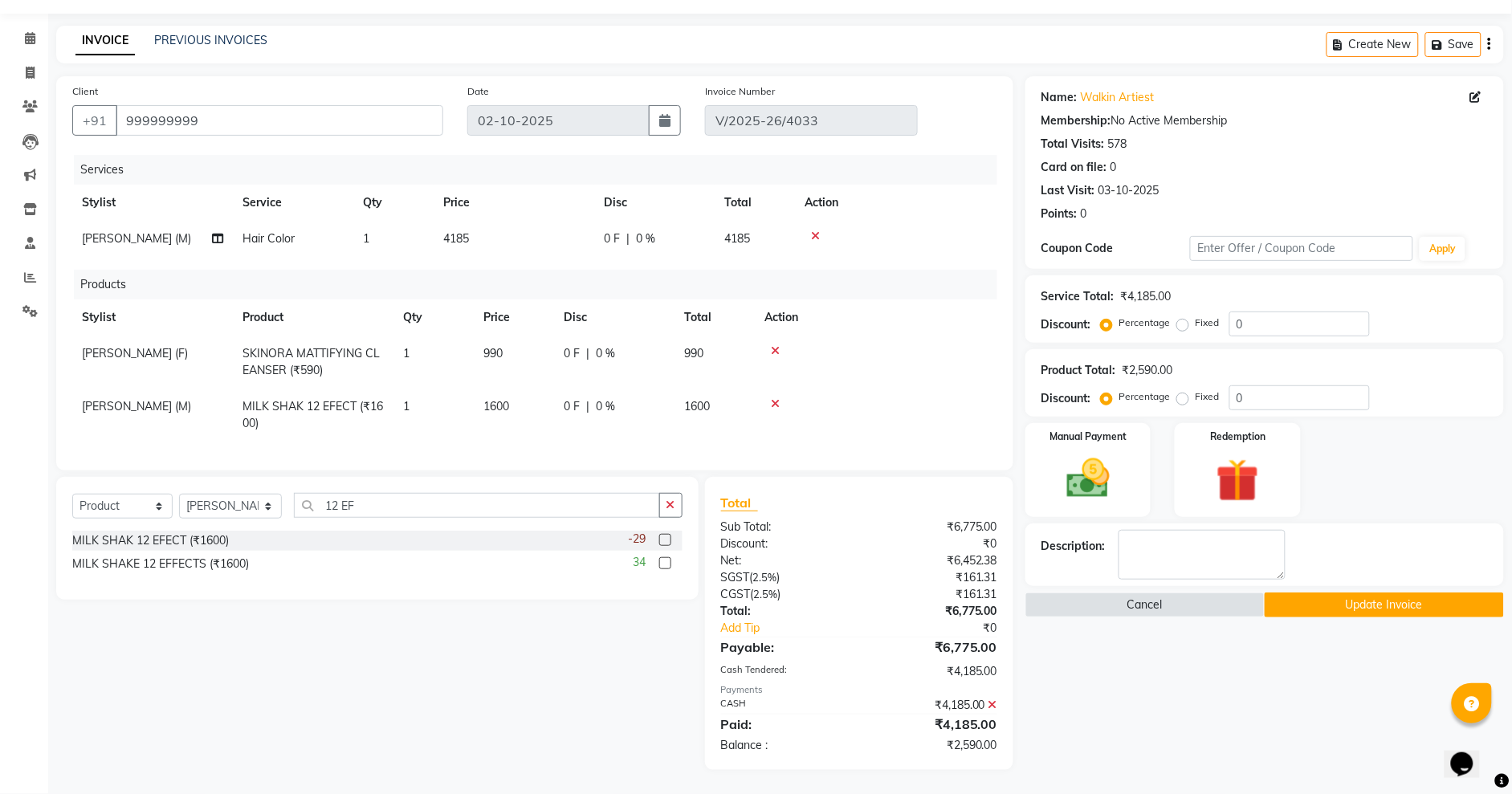
click at [814, 231] on icon at bounding box center [815, 236] width 8 height 11
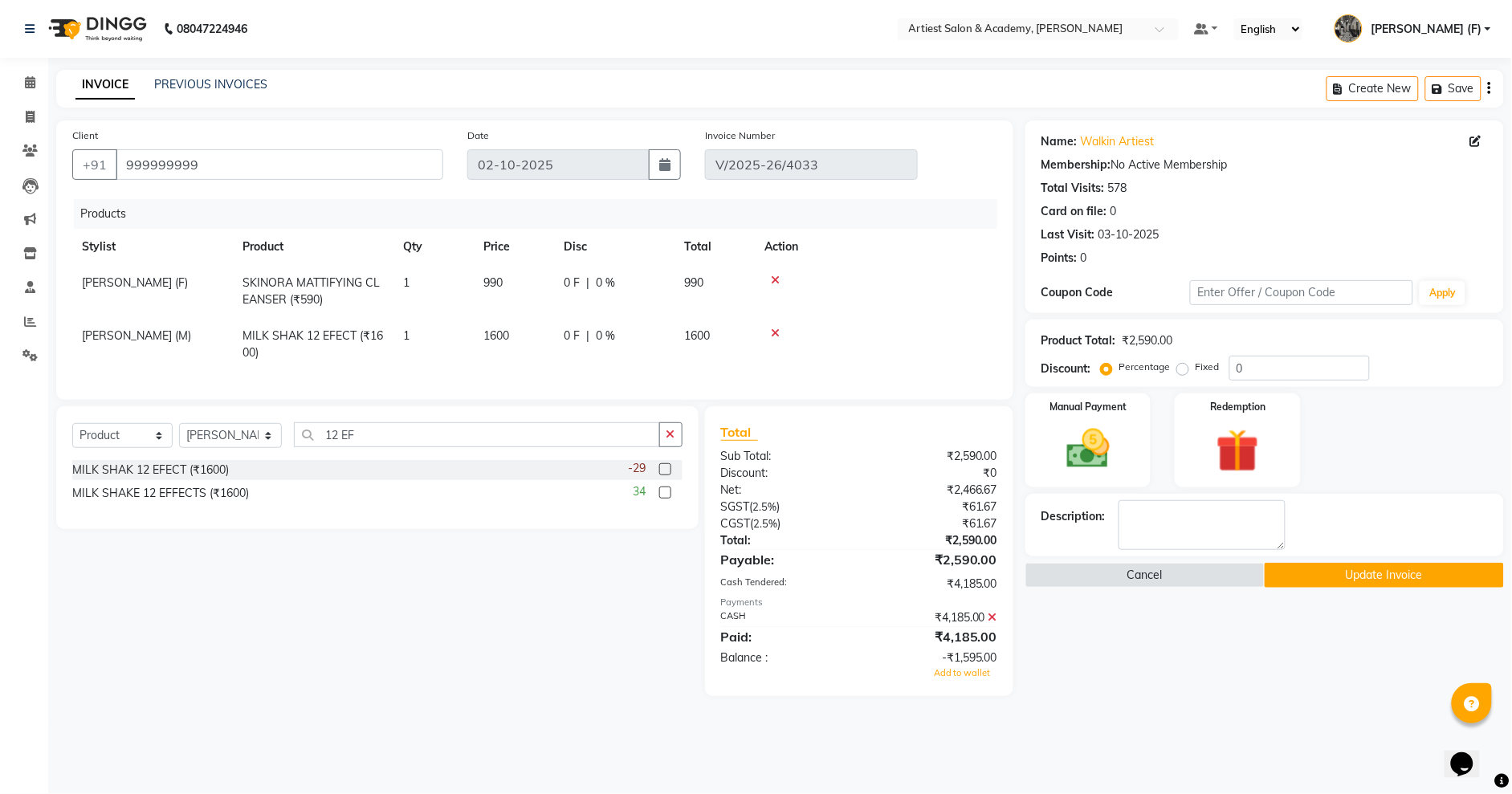
scroll to position [0, 0]
click at [1003, 623] on icon at bounding box center [1003, 616] width 8 height 11
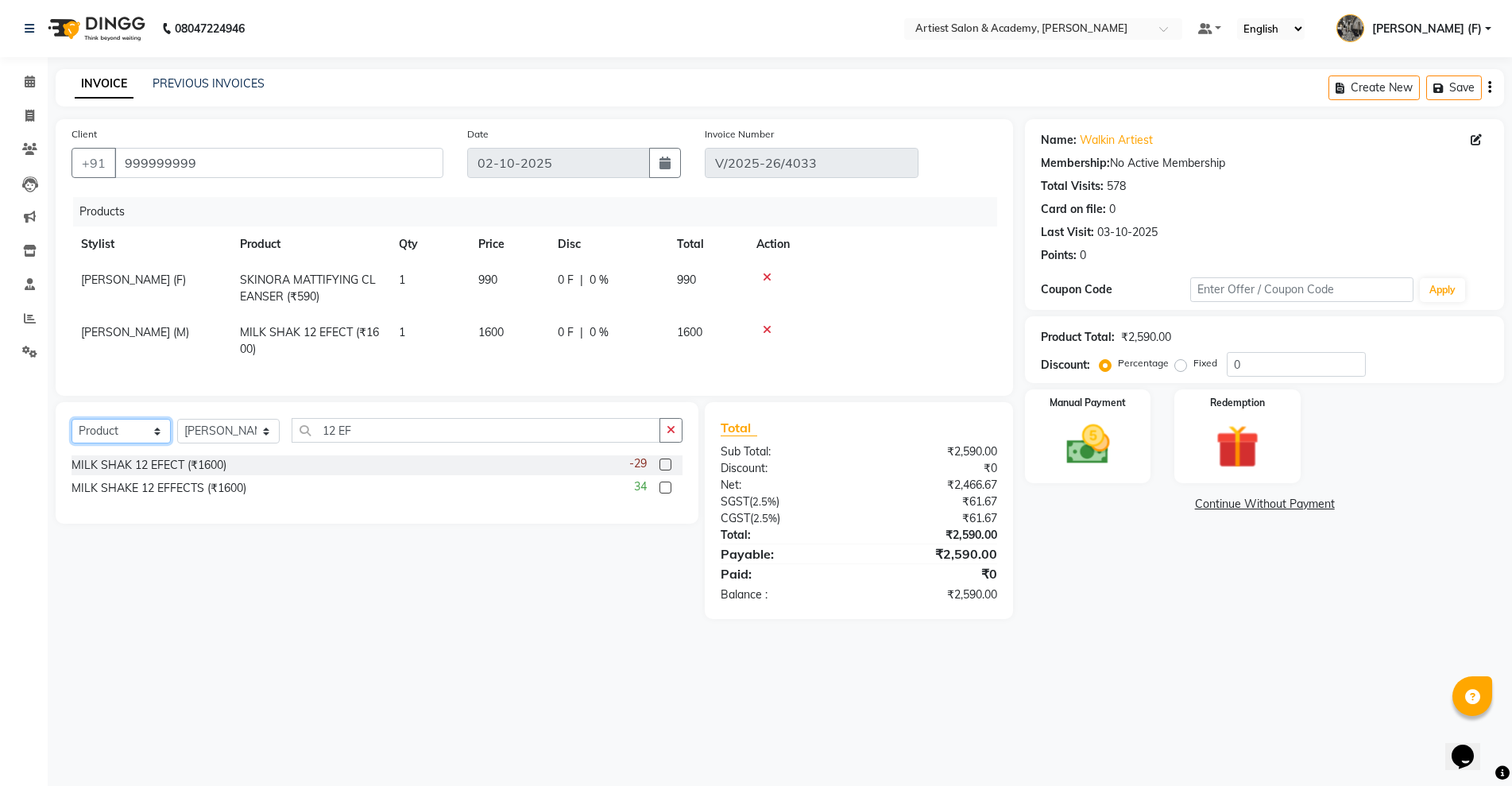
click at [155, 443] on select "Select Service Product Membership Package Voucher Prepaid Gift Card" at bounding box center [121, 431] width 99 height 25
select select "service"
click at [72, 434] on select "Select Service Product Membership Package Voucher Prepaid Gift Card" at bounding box center [121, 431] width 99 height 25
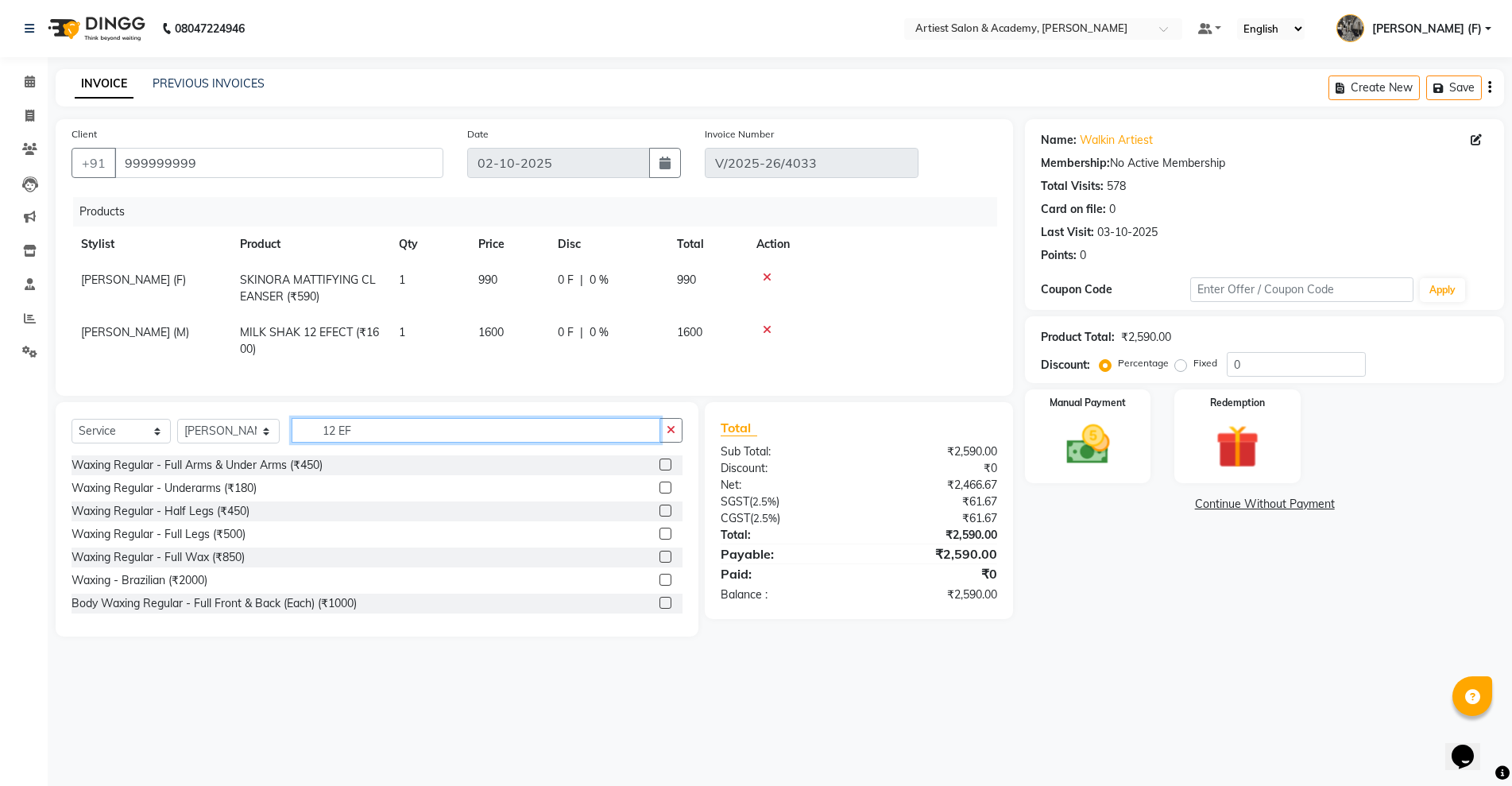
click at [373, 443] on input "12 EF" at bounding box center [476, 430] width 368 height 25
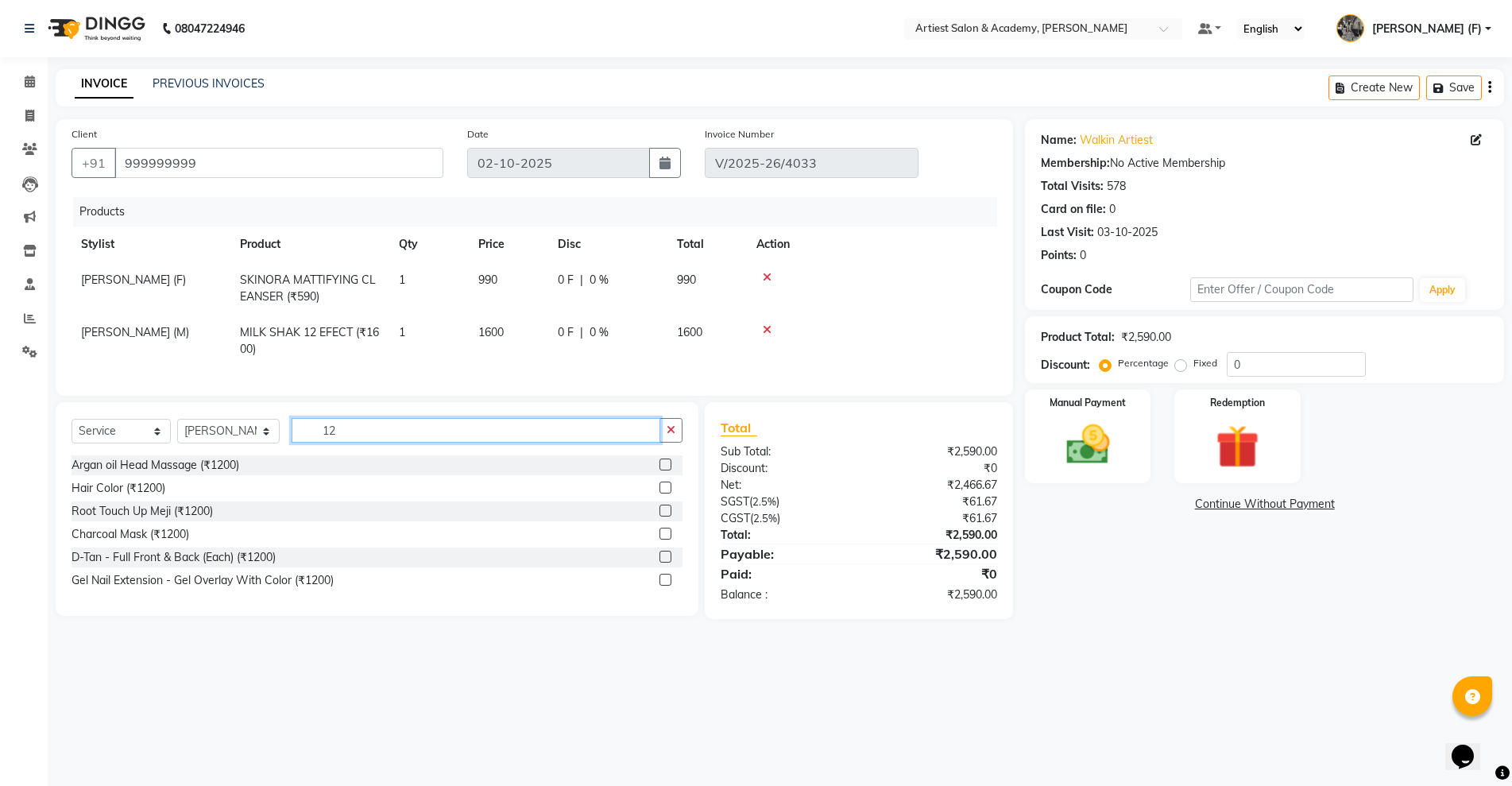
type input "1"
type input "STYL"
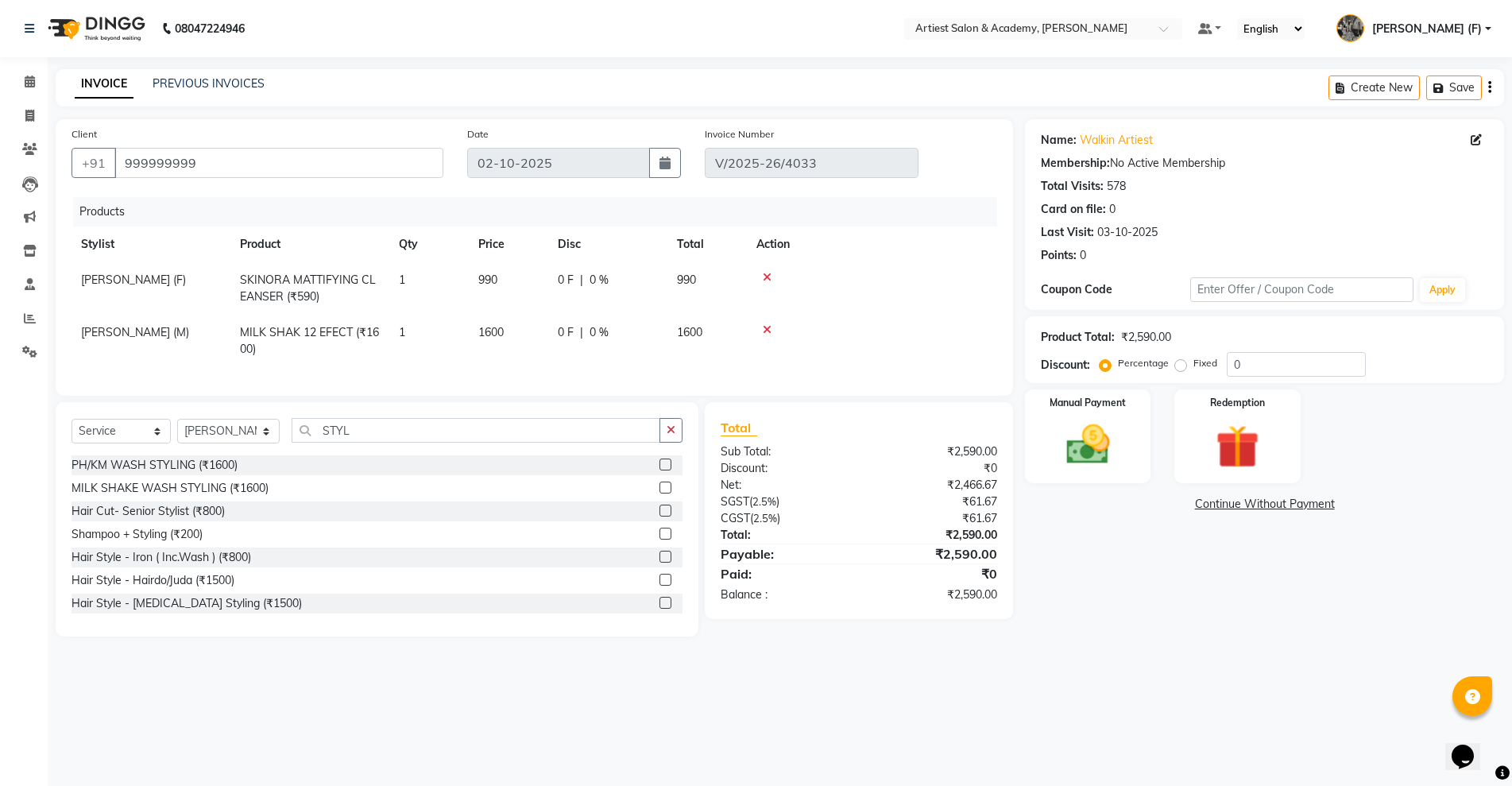
click at [659, 470] on label at bounding box center [665, 464] width 12 height 12
click at [659, 470] on input "checkbox" at bounding box center [664, 465] width 10 height 10
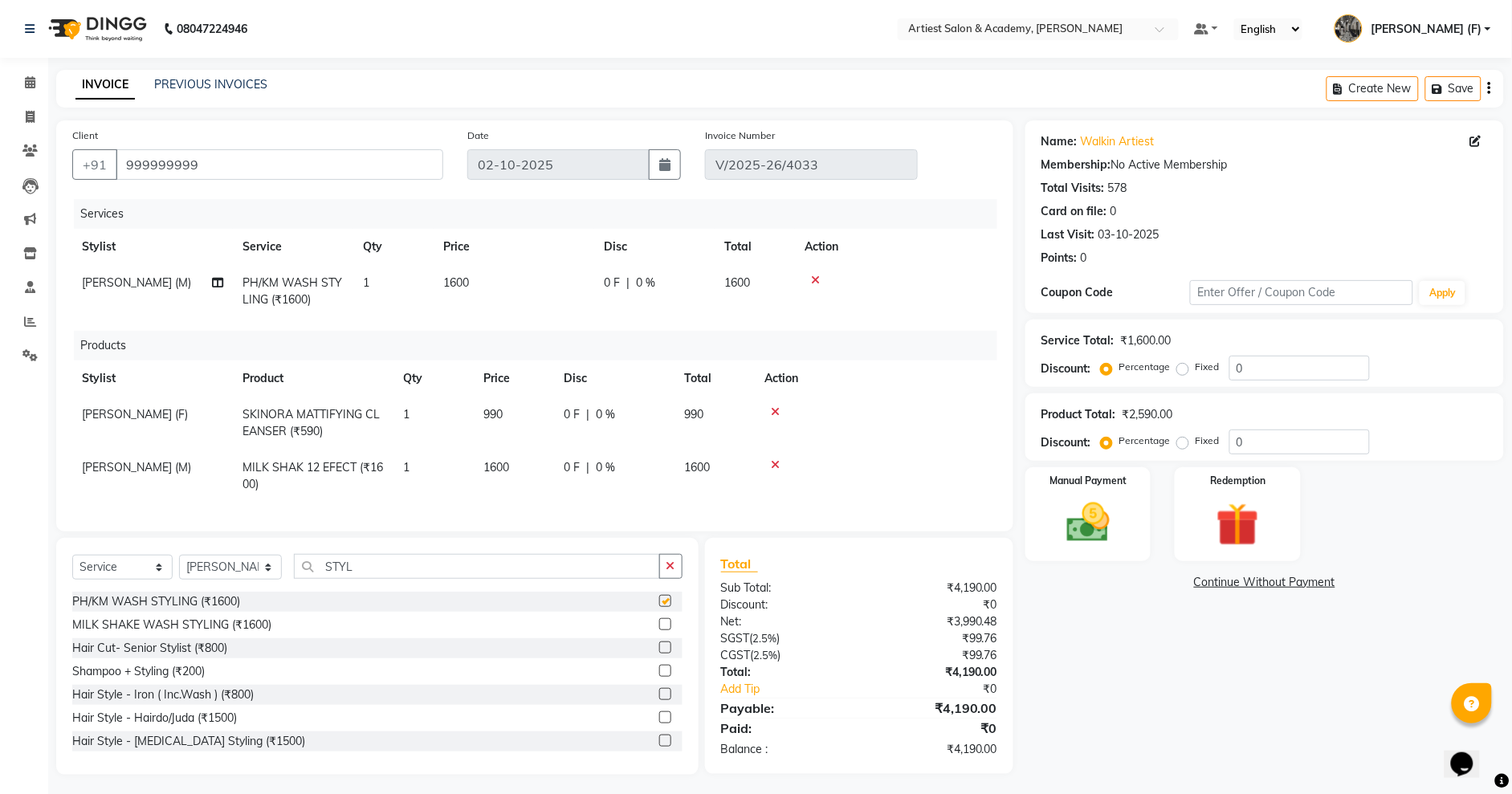
checkbox input "false"
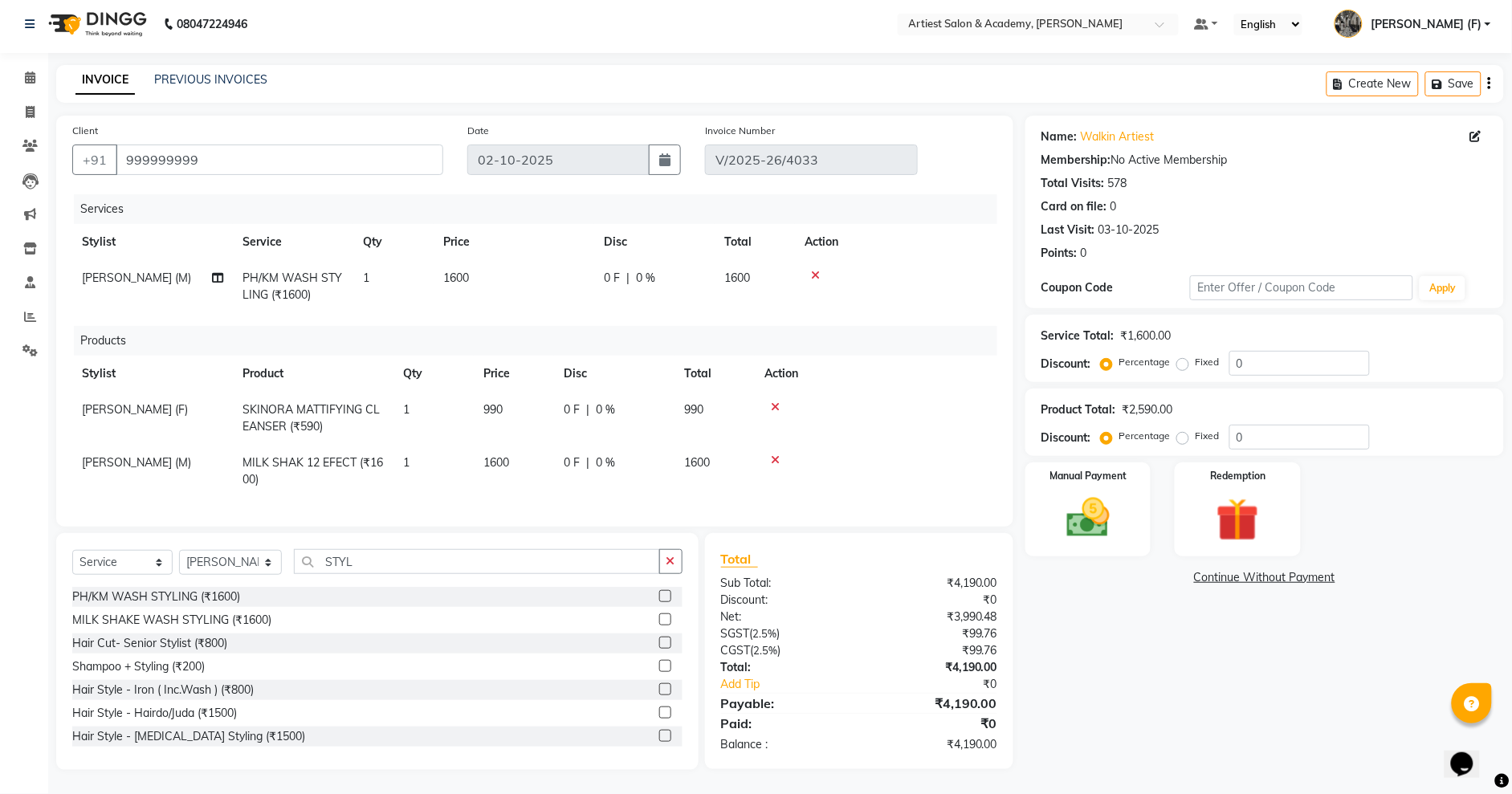
click at [465, 270] on span "1600" at bounding box center [456, 277] width 26 height 14
select select "33213"
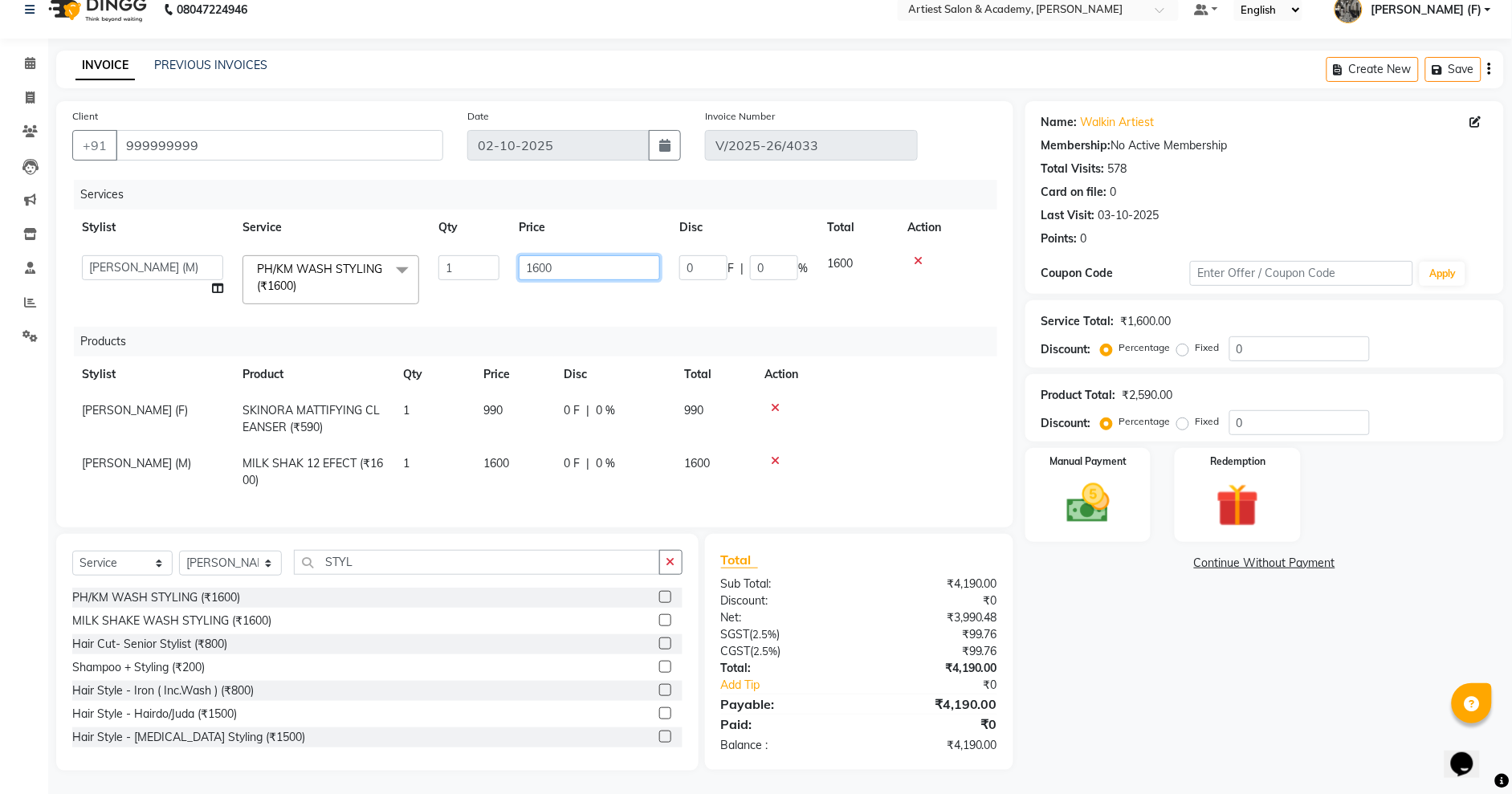
click at [558, 266] on input "1600" at bounding box center [590, 268] width 142 height 25
type input "1595"
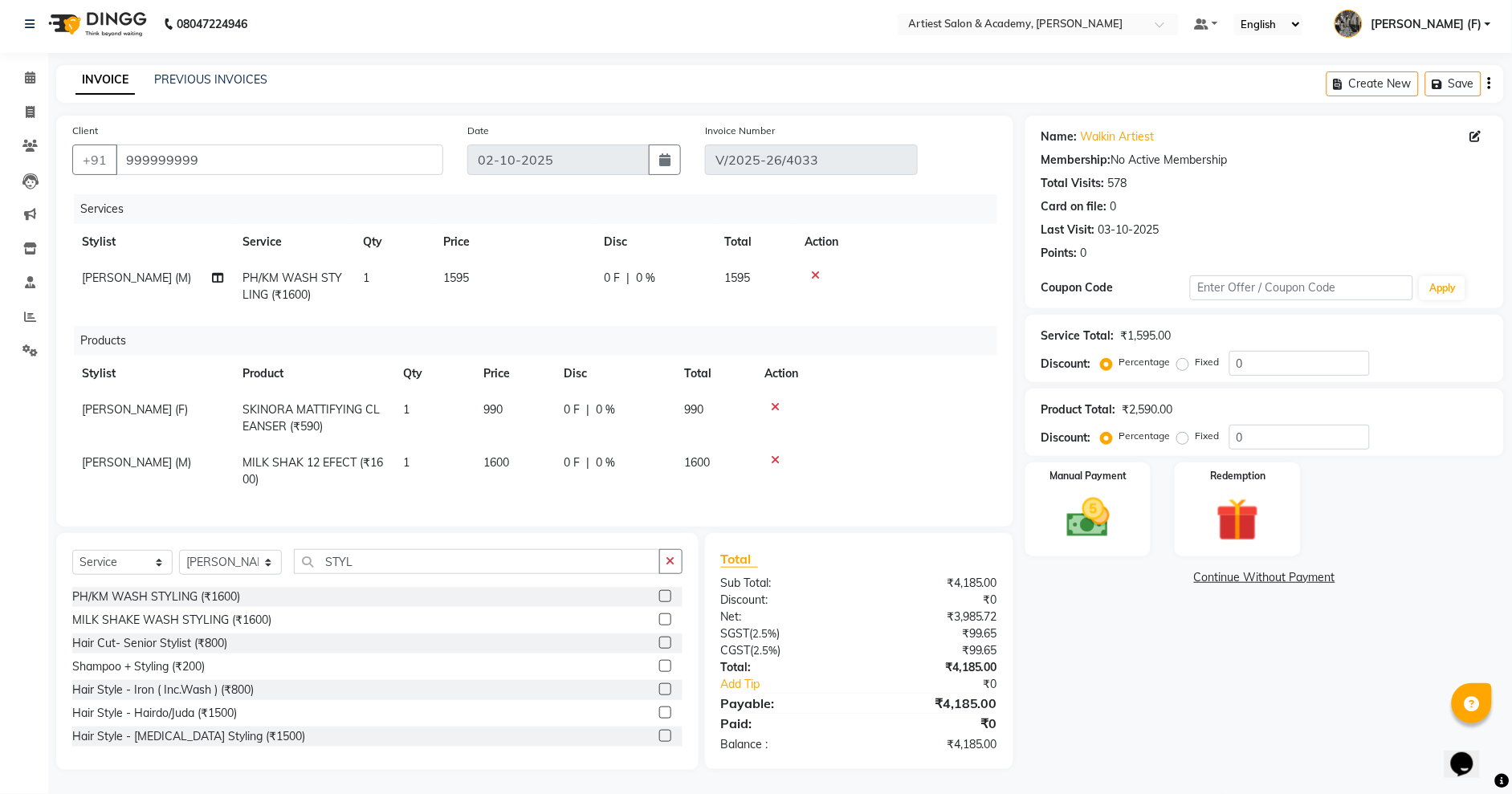
click at [1220, 665] on div "Name: Walkin Artiest Membership: No Active Membership Total Visits: 578 Card on…" at bounding box center [1270, 442] width 490 height 654
click at [1084, 504] on img at bounding box center [1088, 517] width 73 height 51
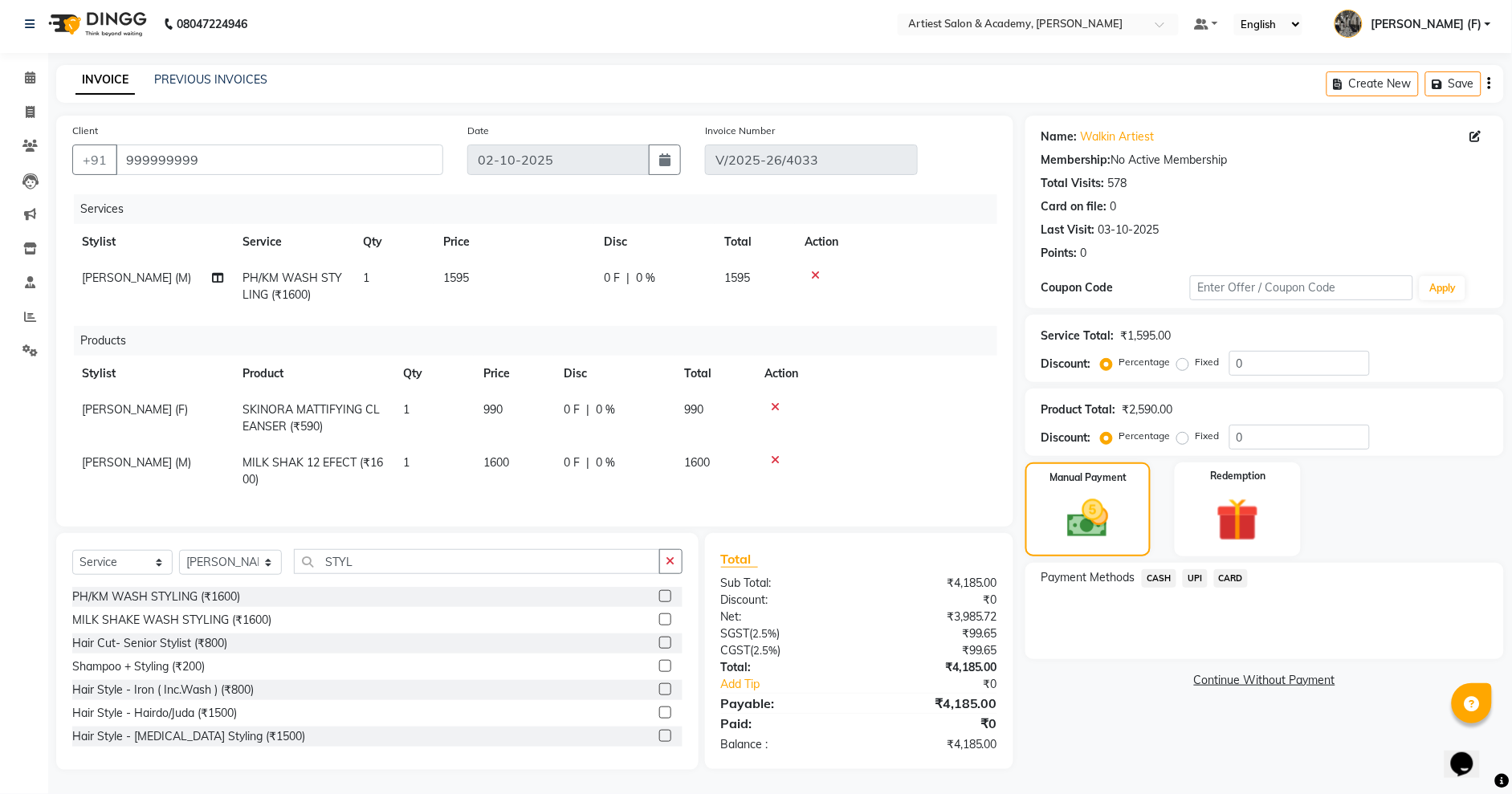
click at [1161, 569] on span "CASH" at bounding box center [1159, 578] width 35 height 19
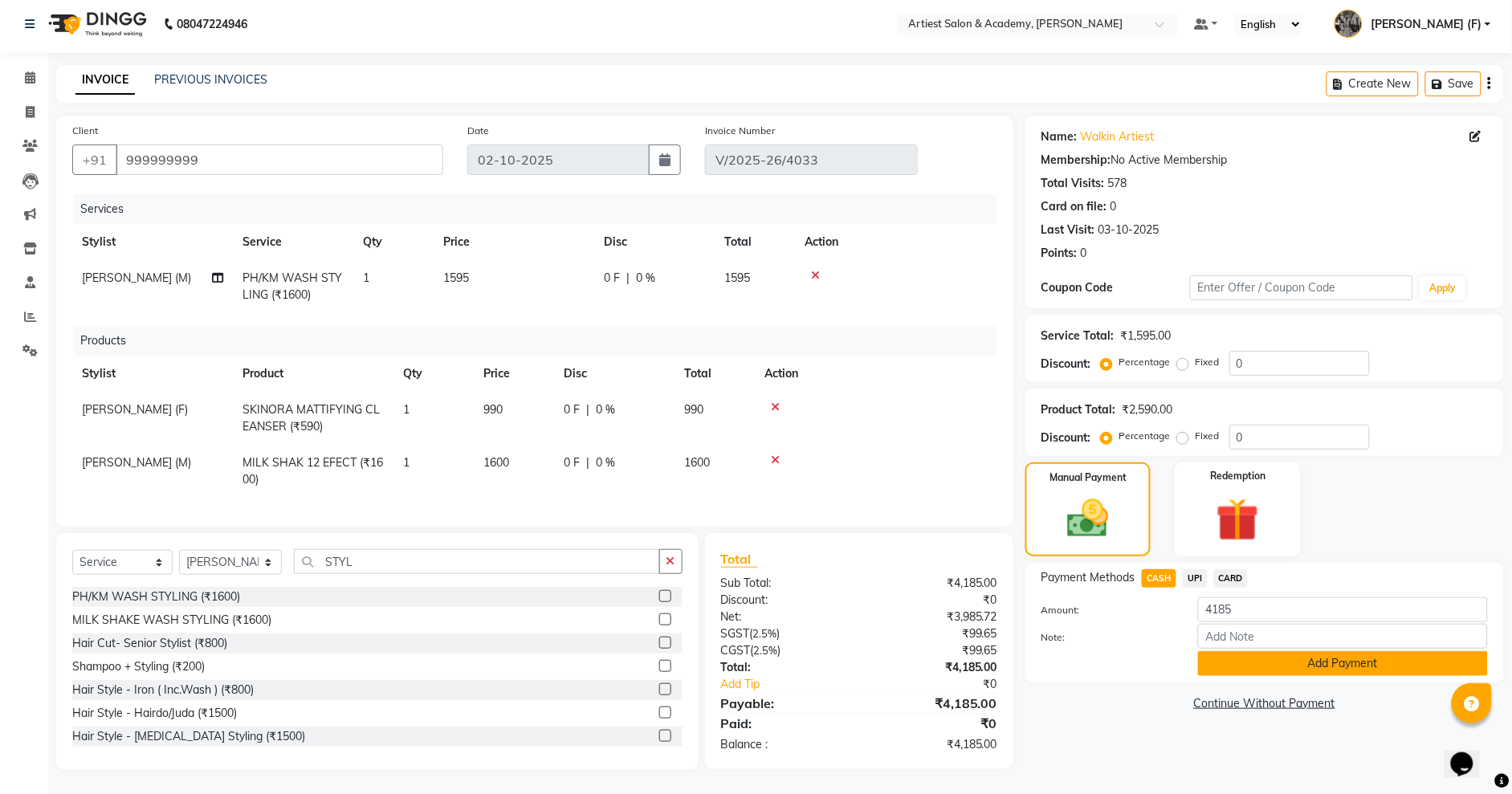
click at [1359, 651] on button "Add Payment" at bounding box center [1343, 663] width 290 height 25
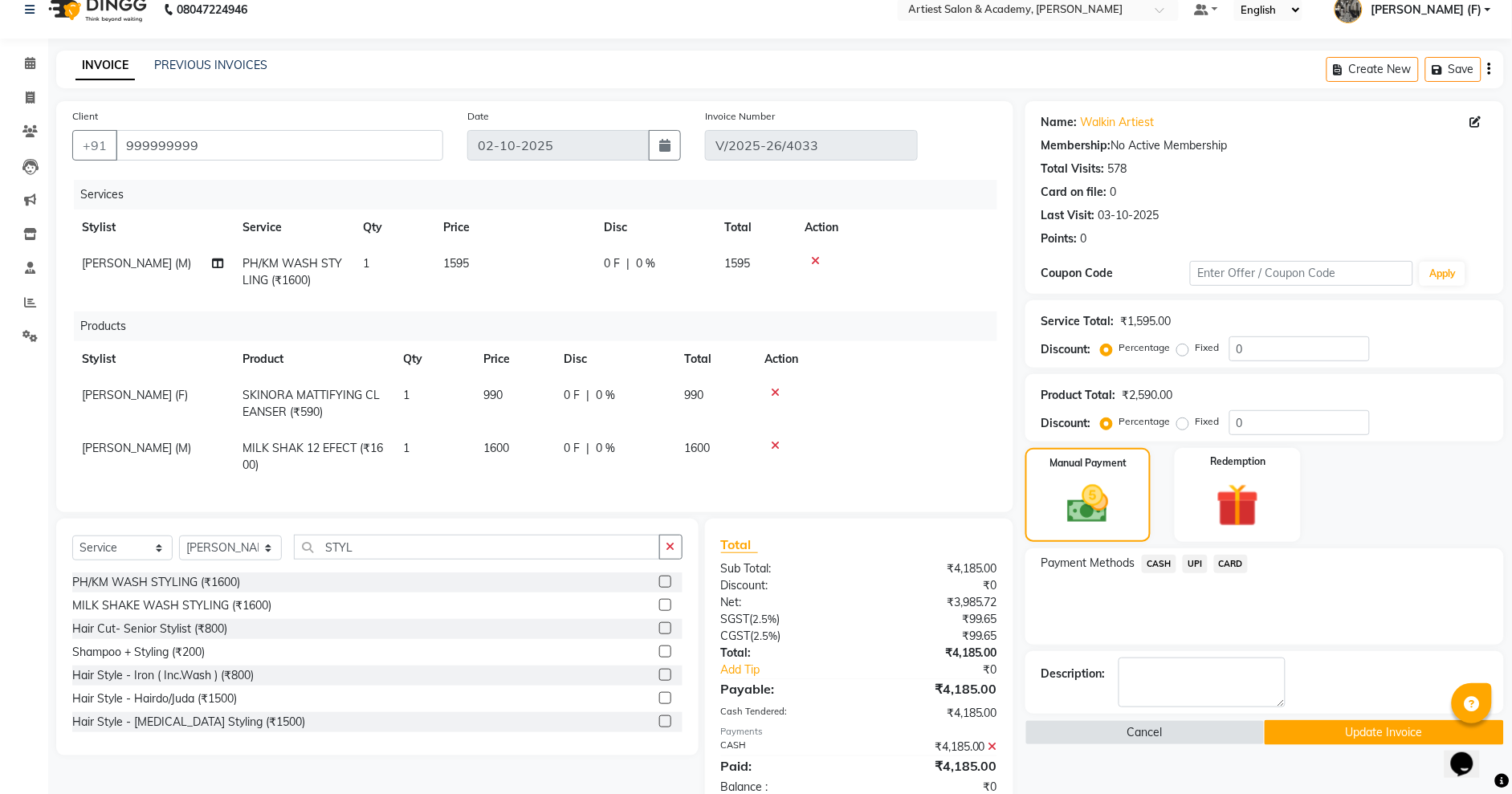
click at [1350, 732] on button "Update Invoice" at bounding box center [1384, 733] width 239 height 25
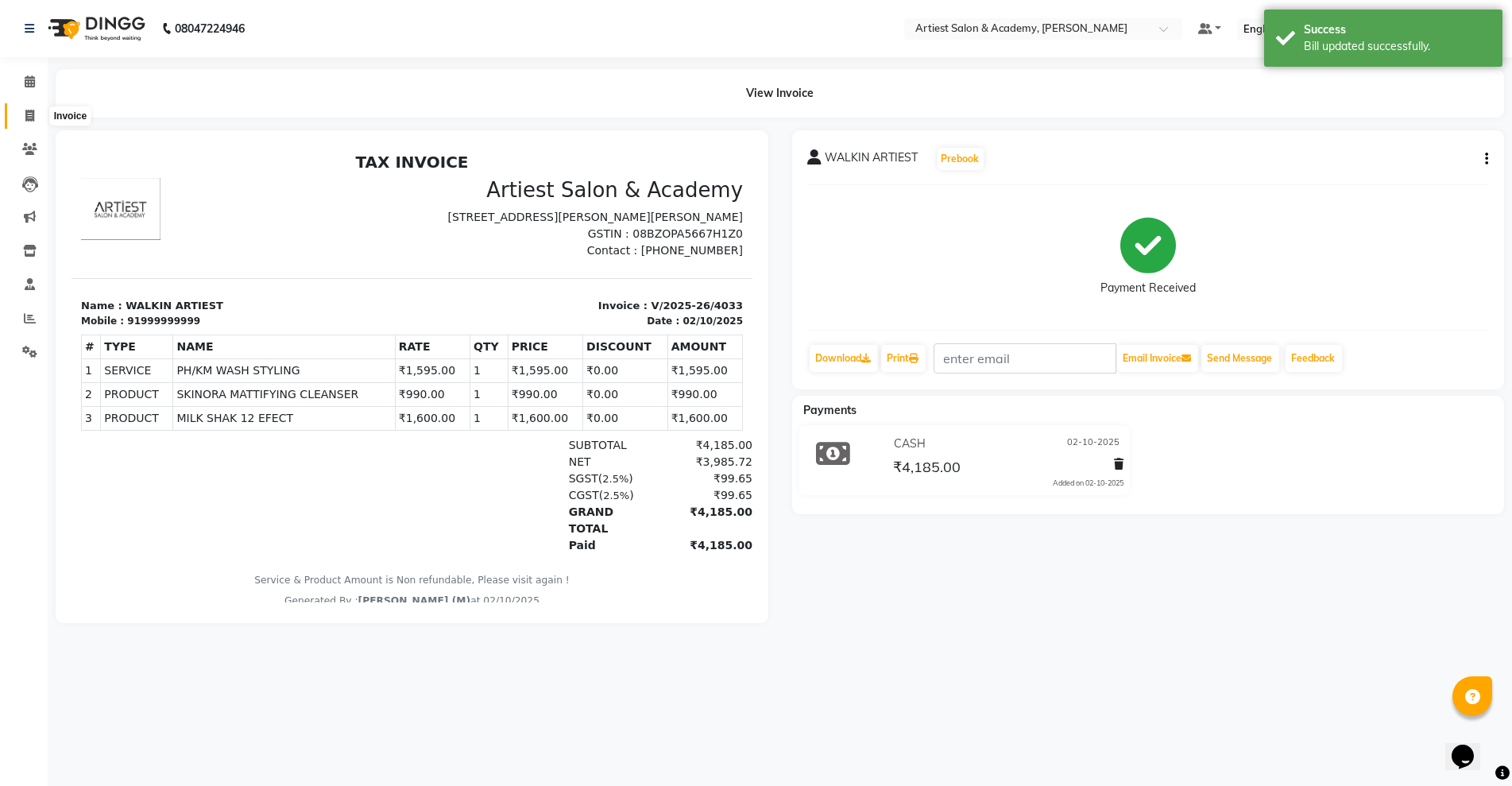
click at [29, 117] on icon at bounding box center [30, 116] width 8 height 12
select select "service"
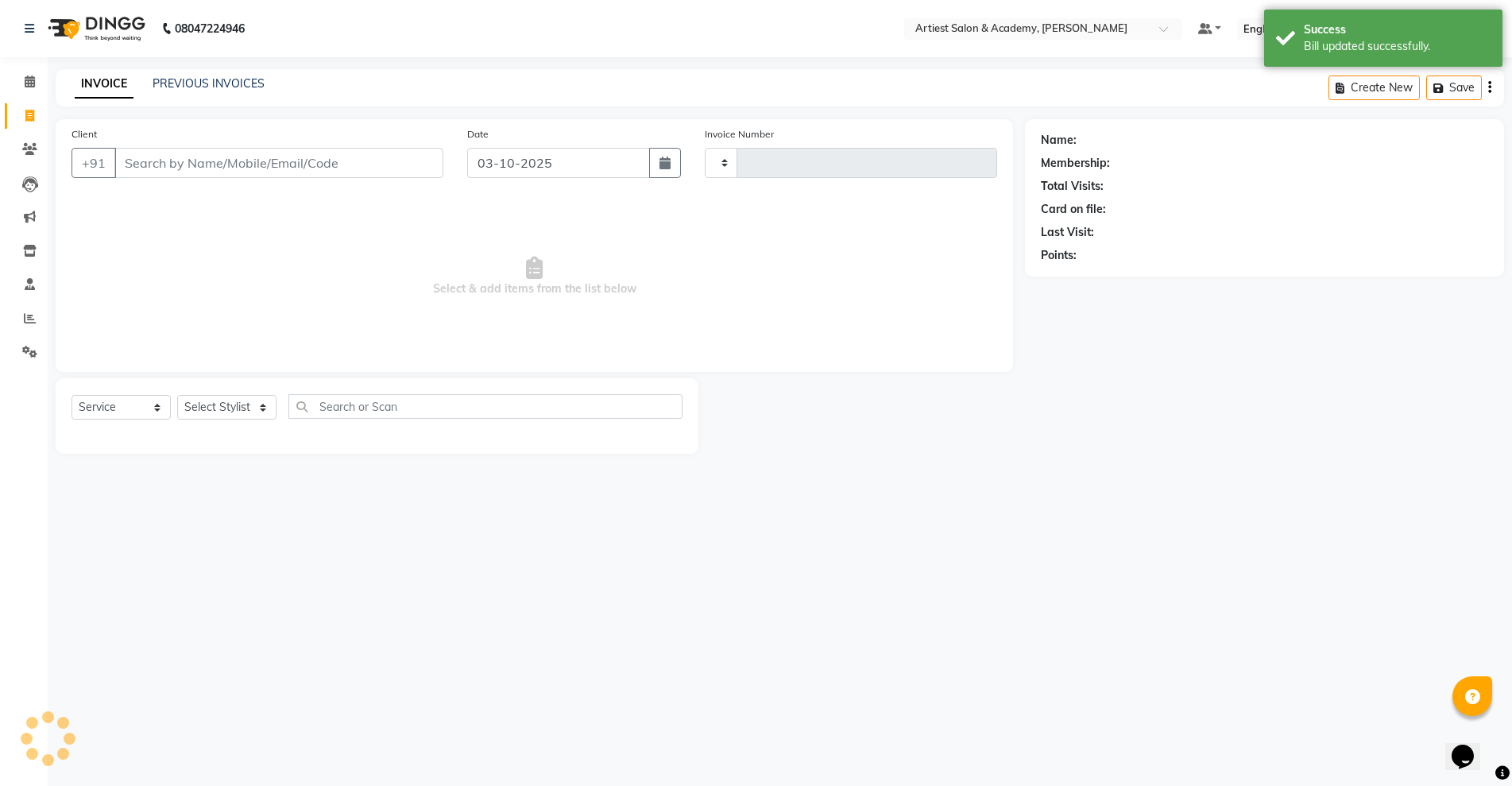
type input "4048"
select select "5123"
click at [198, 83] on link "PREVIOUS INVOICES" at bounding box center [208, 83] width 112 height 14
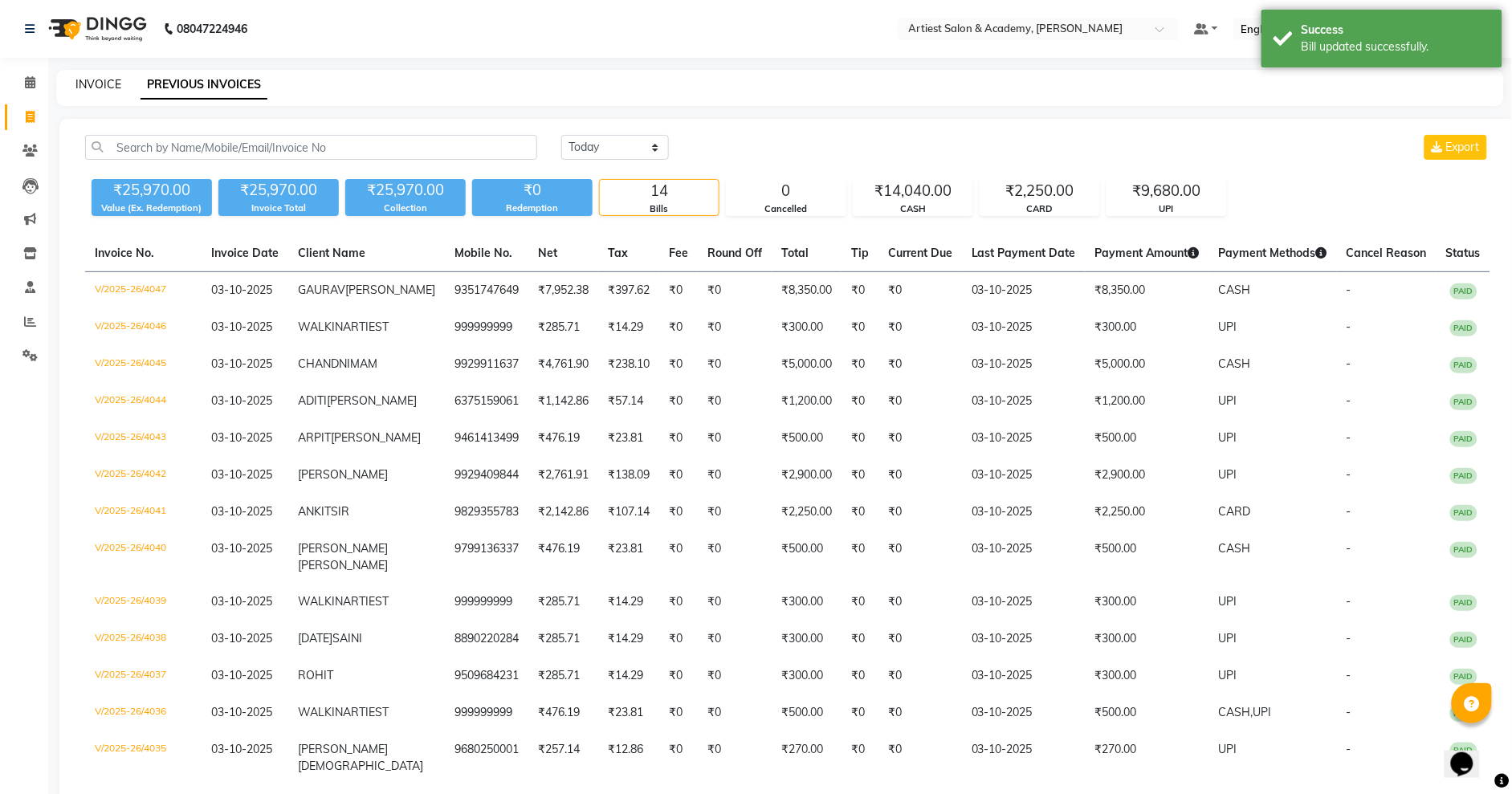
click at [94, 82] on link "INVOICE" at bounding box center [99, 84] width 45 height 14
select select "service"
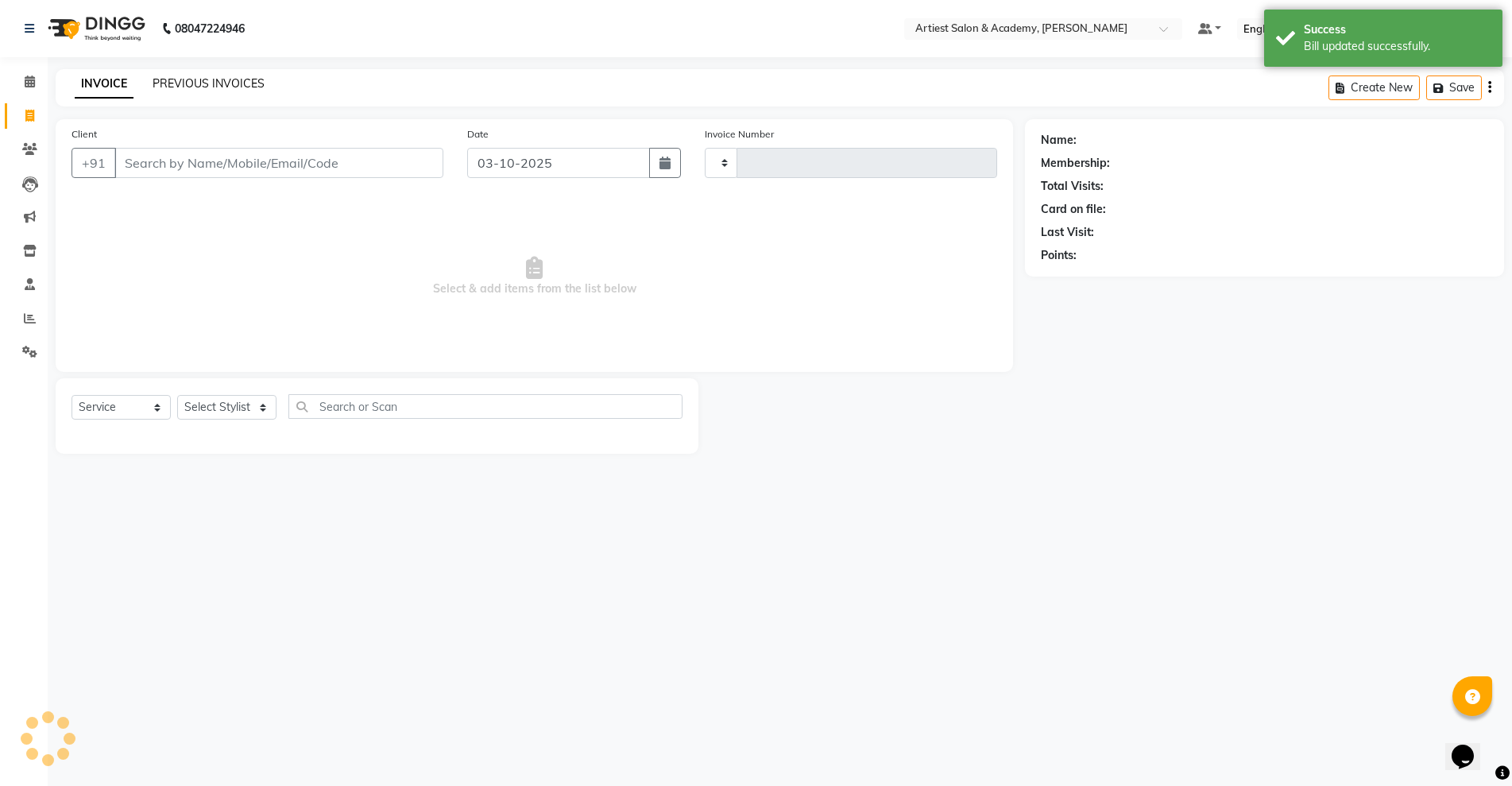
type input "4048"
select select "5123"
click at [219, 83] on link "PREVIOUS INVOICES" at bounding box center [208, 83] width 112 height 14
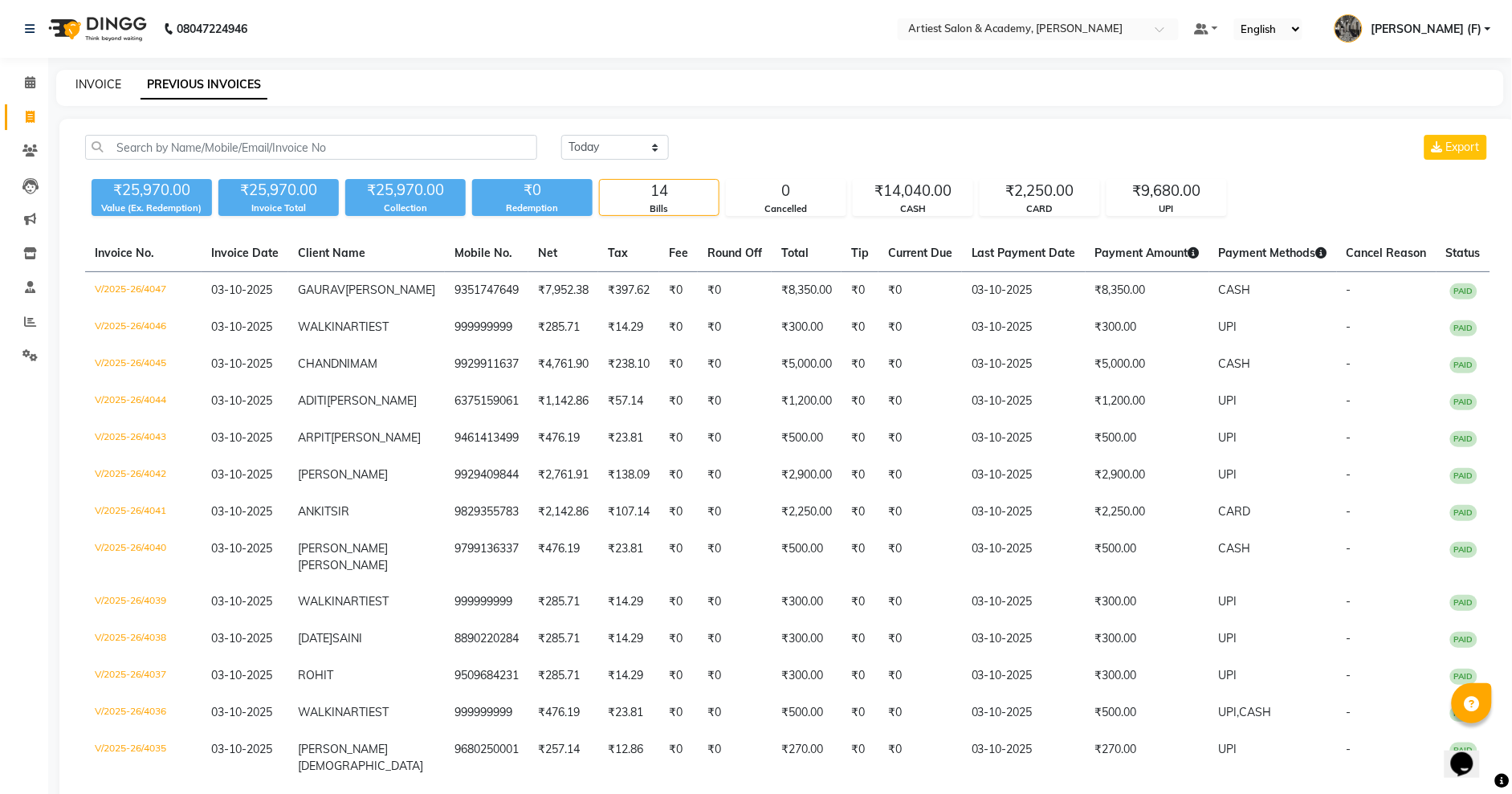
click at [93, 88] on link "INVOICE" at bounding box center [99, 84] width 45 height 14
select select "service"
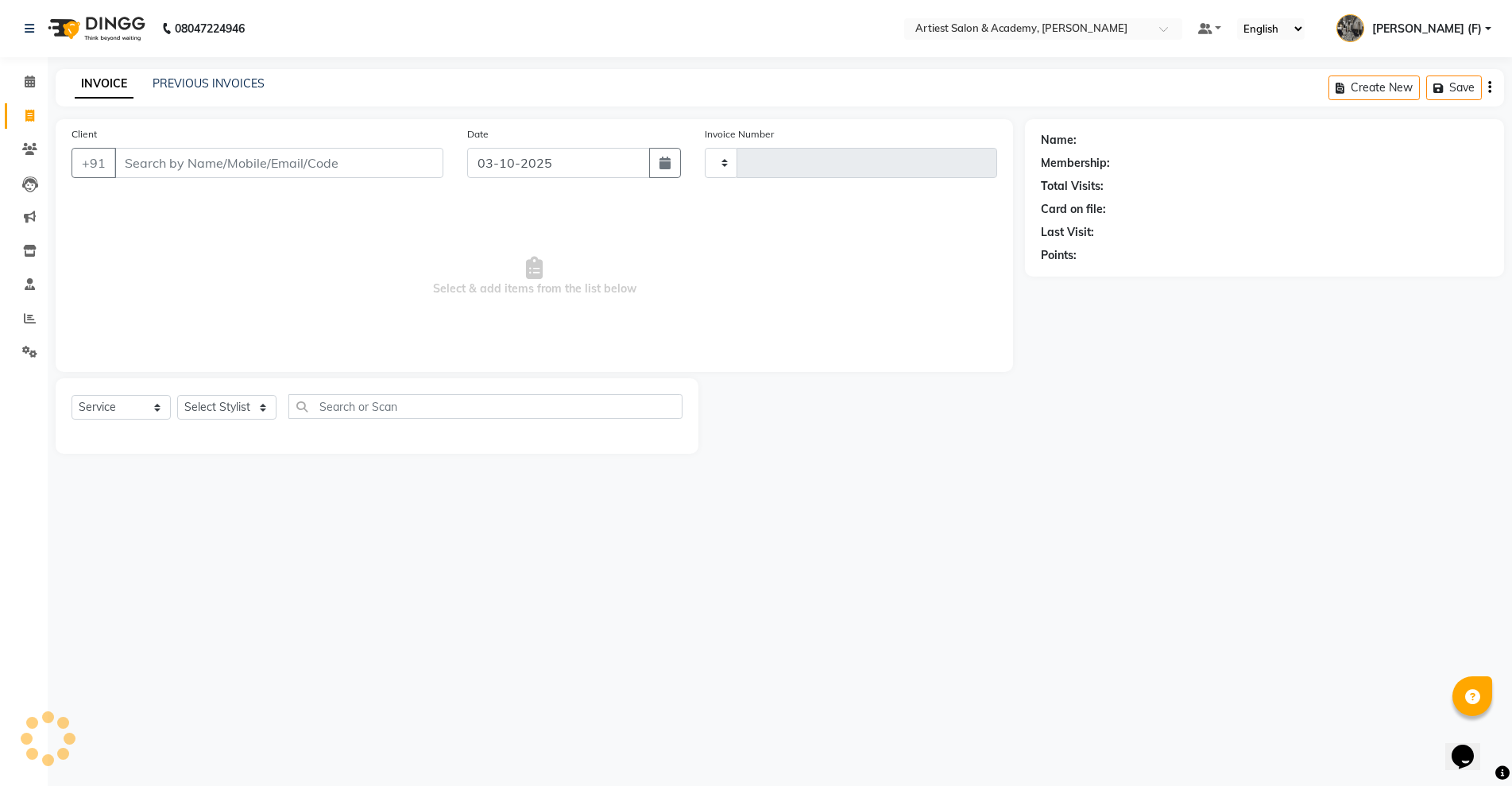
type input "4048"
select select "5123"
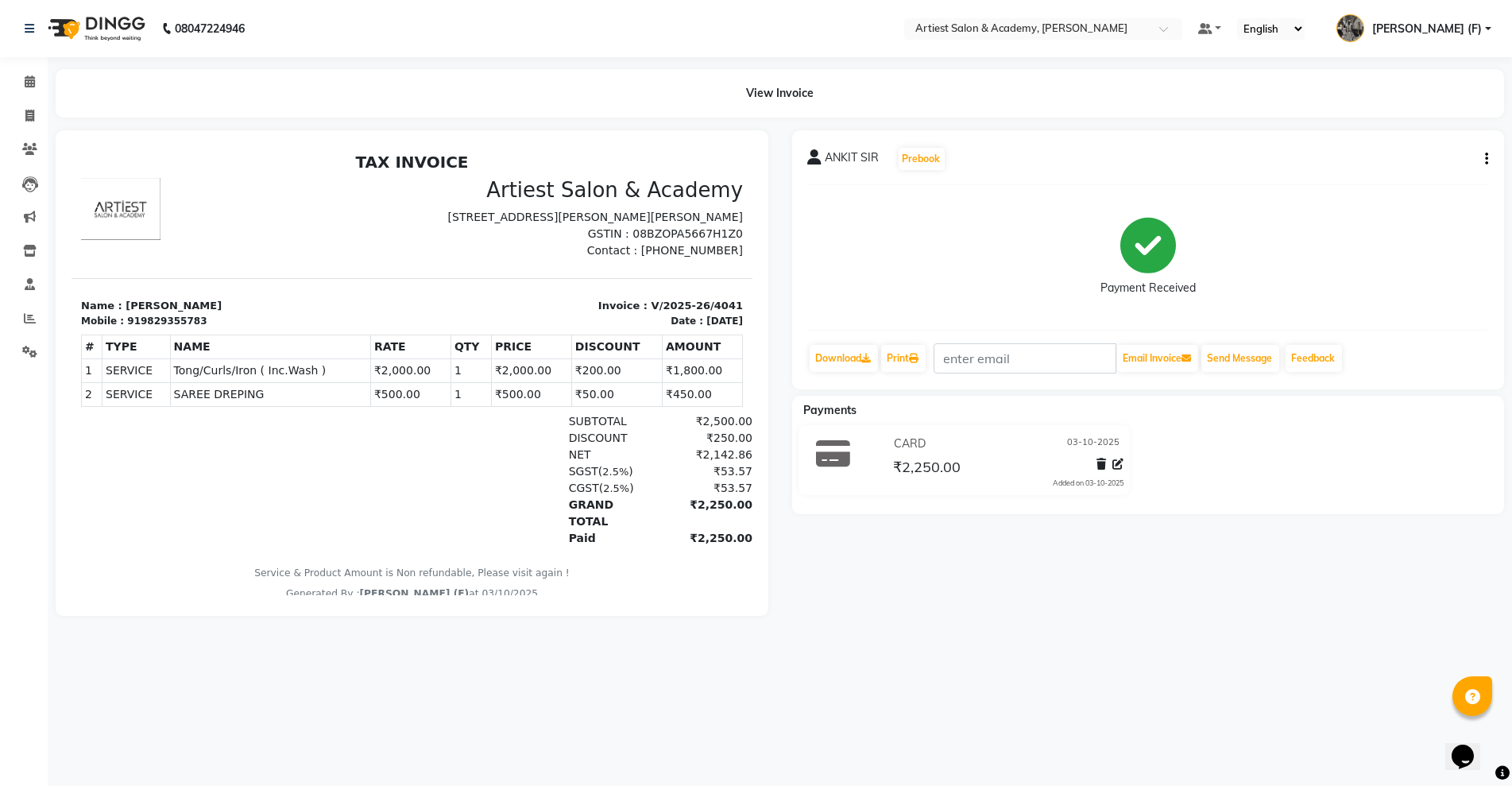
click at [1485, 159] on icon "button" at bounding box center [1487, 159] width 3 height 1
click at [1373, 190] on div "Edit Invoice" at bounding box center [1407, 188] width 109 height 20
select select "service"
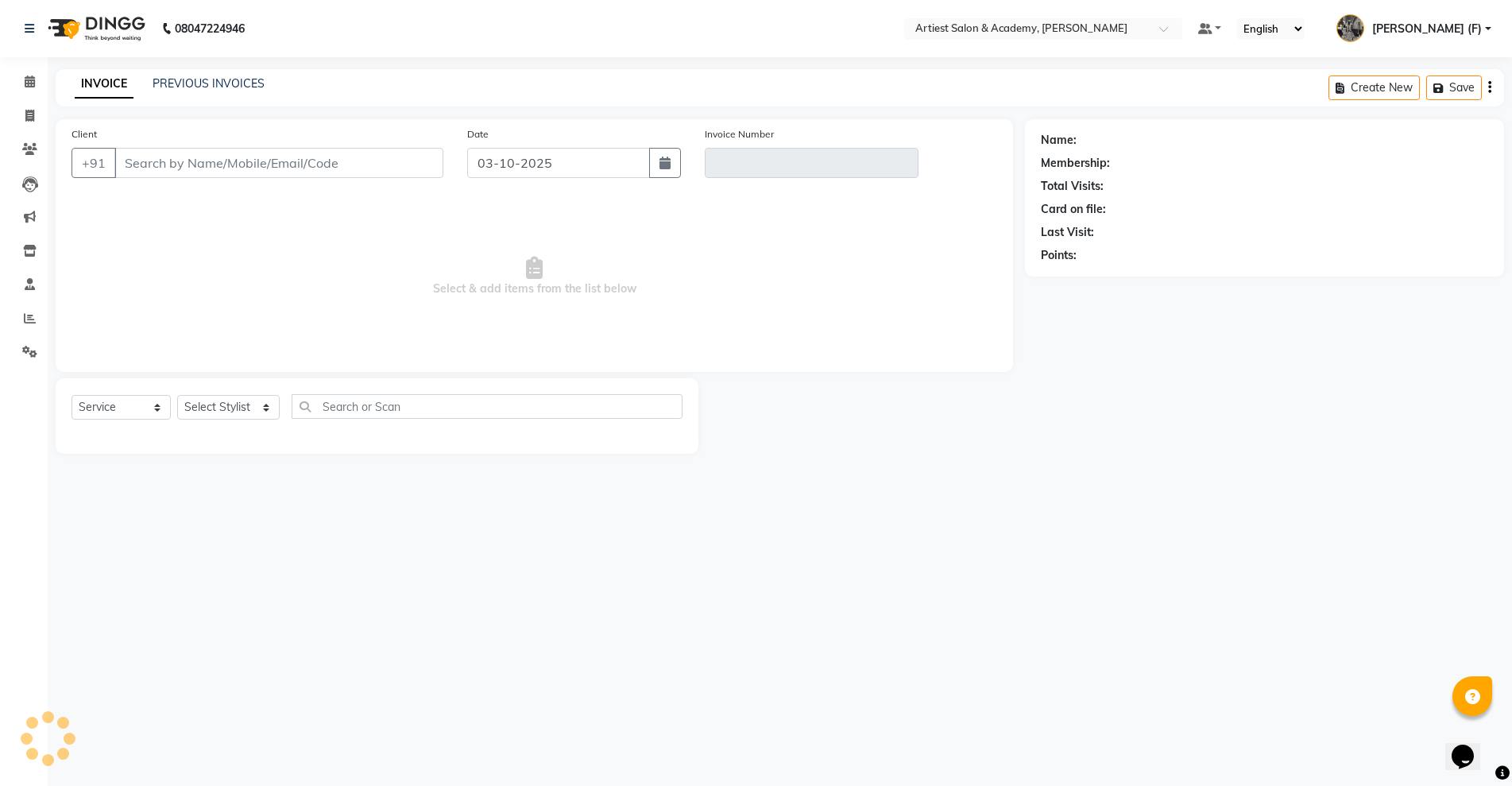
type input "9829355783"
type input "V/2025-26/4041"
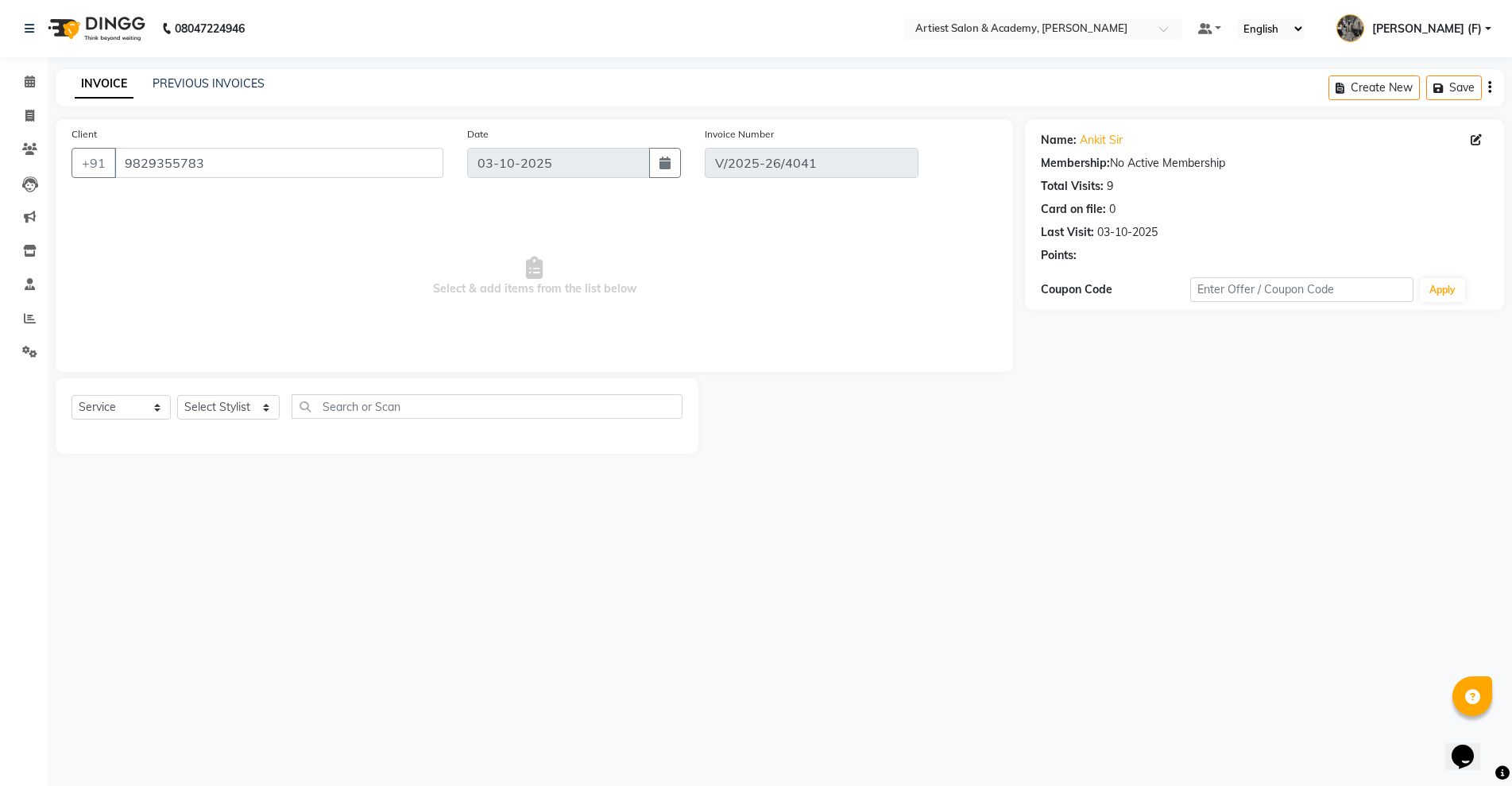
select select "select"
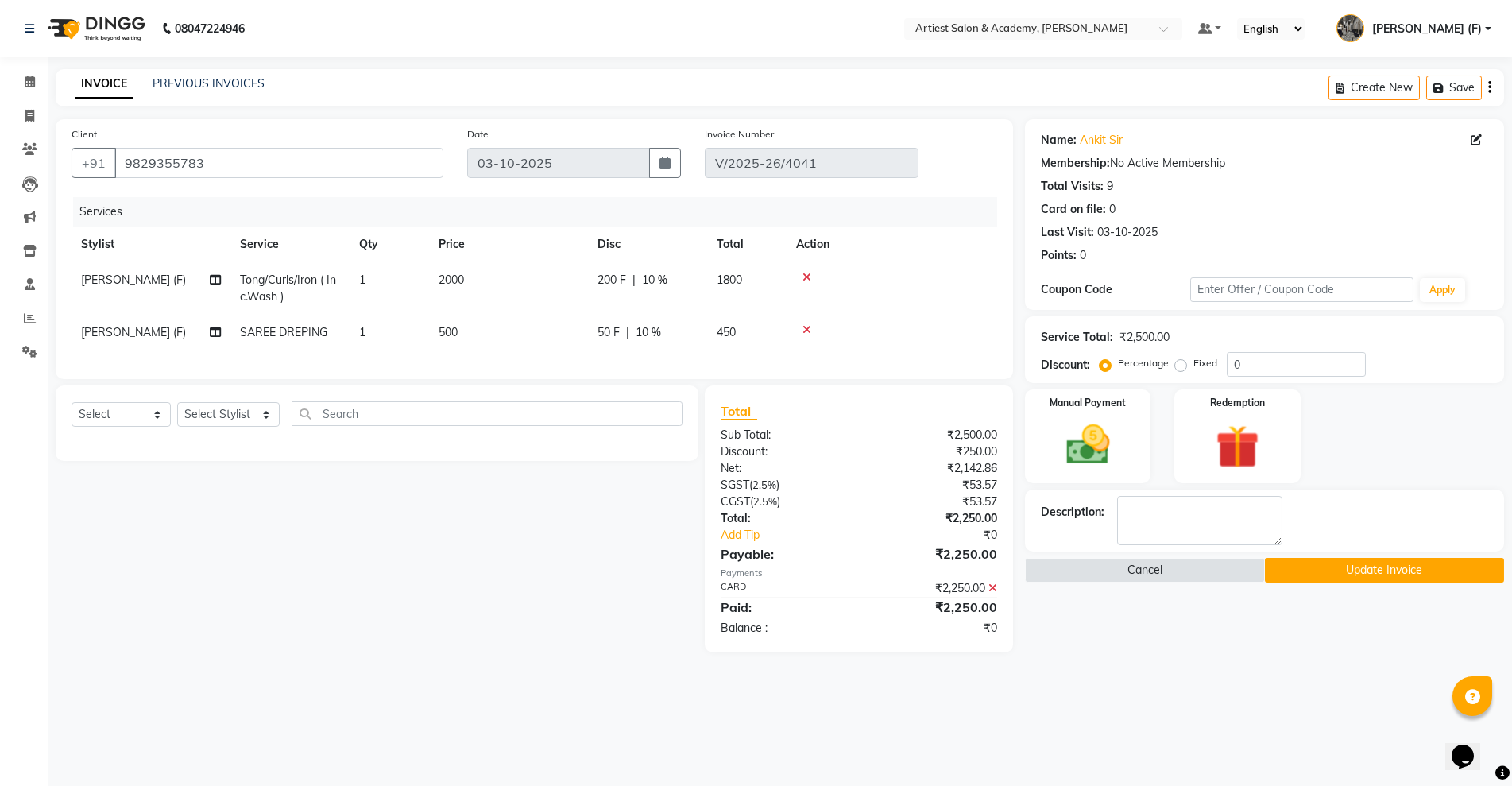
click at [139, 276] on span "[PERSON_NAME] (F)" at bounding box center [133, 279] width 105 height 14
select select "33201"
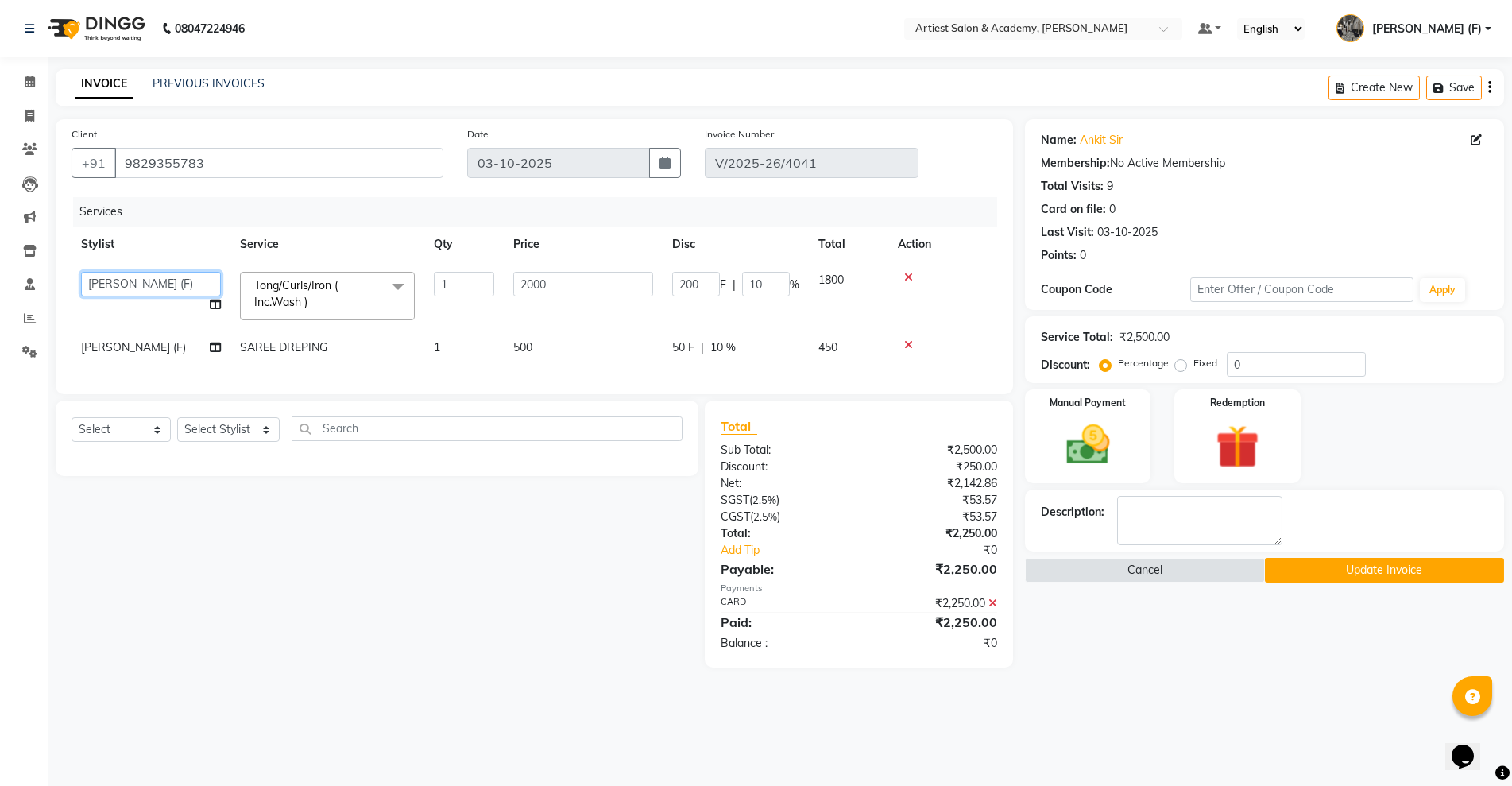
click at [139, 276] on select "AKASH SAIN ARJUN SAHU (M) CHANCHAL (F) DINESH SAIN DRASHTI GULFSHA KOMAL MEENA …" at bounding box center [151, 284] width 140 height 25
select select "52830"
click at [123, 343] on span "[PERSON_NAME] (F)" at bounding box center [133, 347] width 105 height 14
select select "33201"
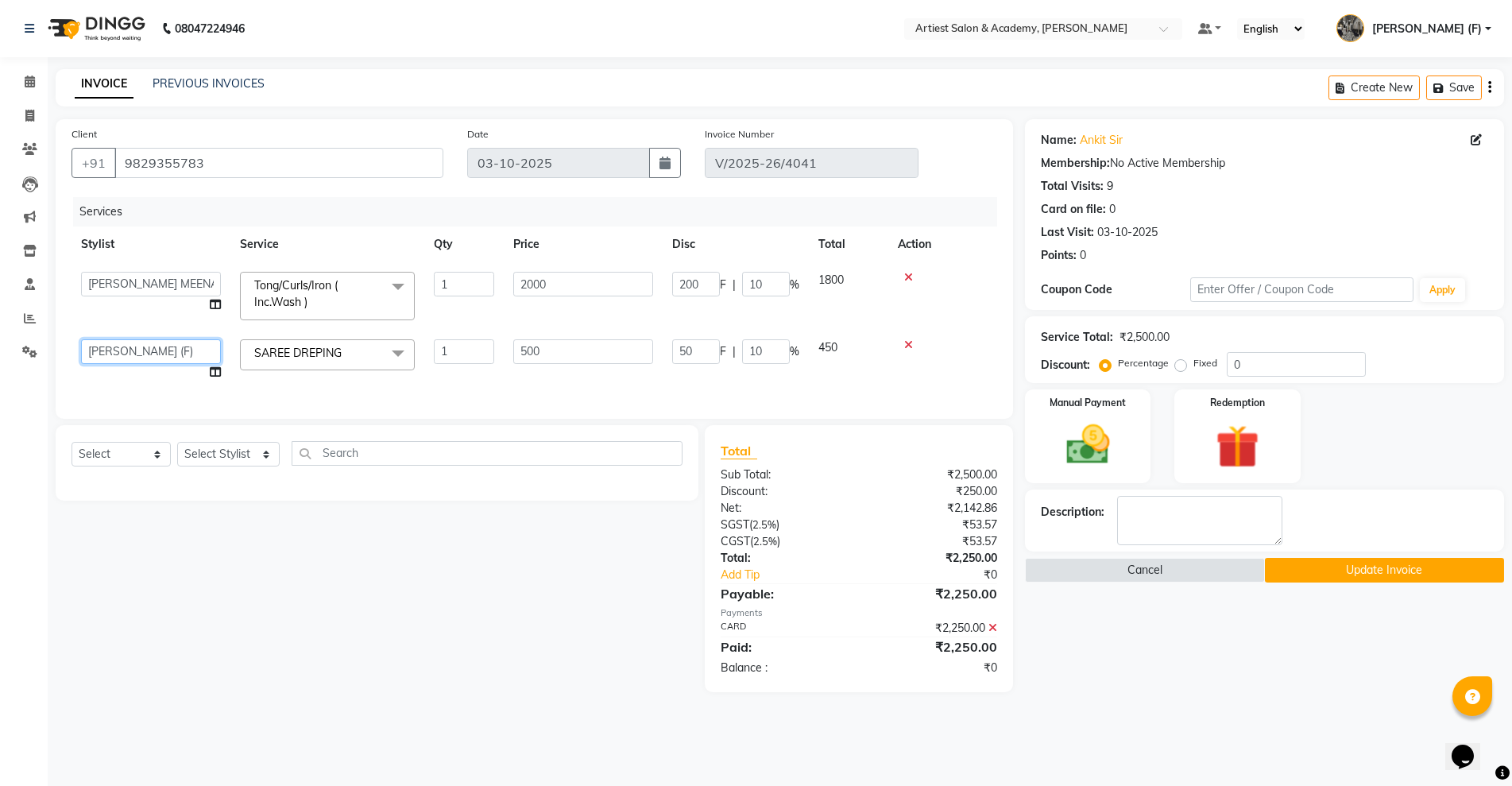
click at [123, 343] on select "AKASH SAIN ARJUN SAHU (M) CHANCHAL (F) DINESH SAIN DRASHTI GULFSHA KOMAL MEENA …" at bounding box center [151, 352] width 140 height 25
select select "64849"
click at [1400, 572] on button "Update Invoice" at bounding box center [1384, 570] width 239 height 25
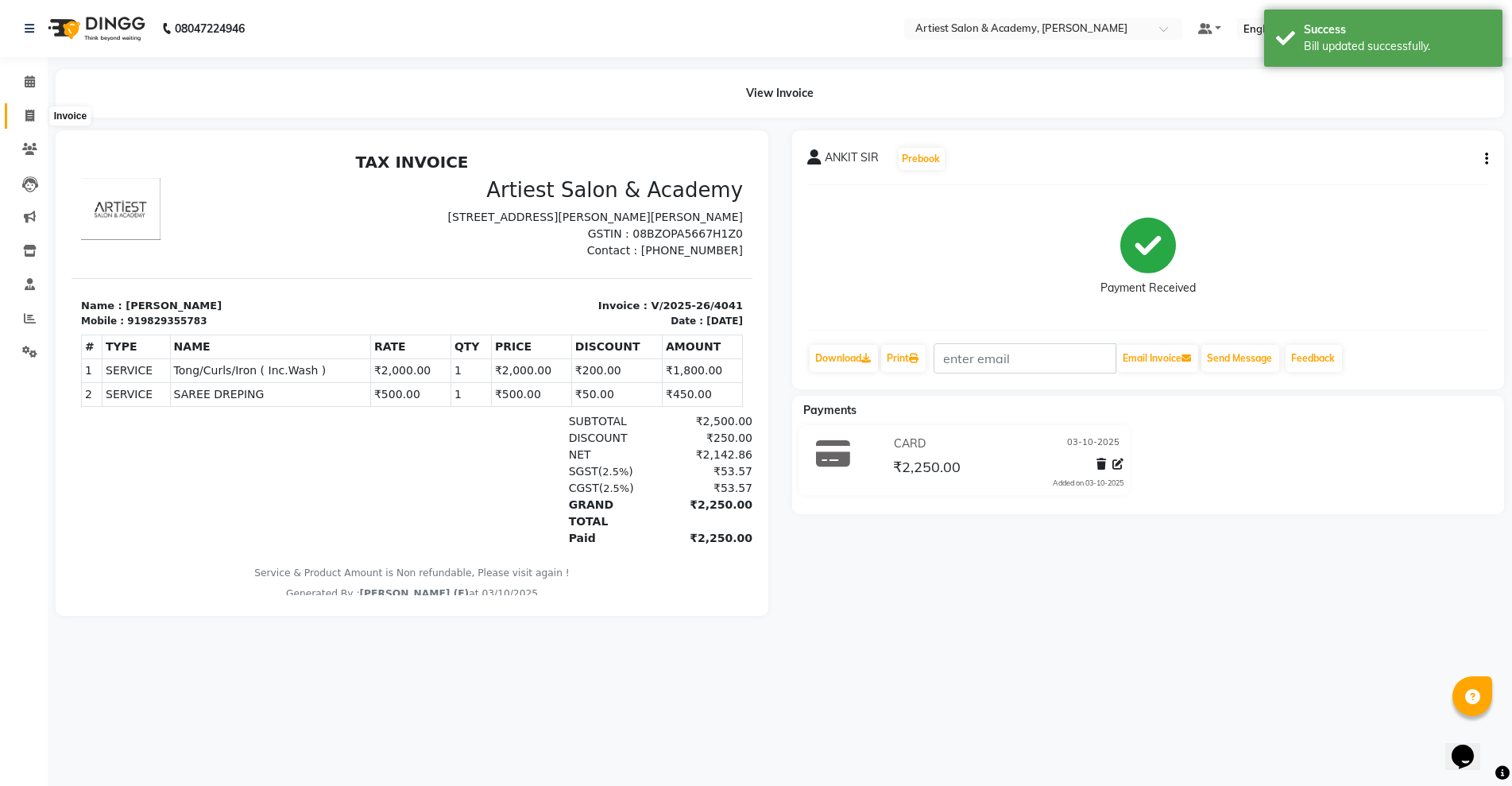
click at [31, 112] on icon at bounding box center [30, 116] width 8 height 12
select select "5123"
select select "service"
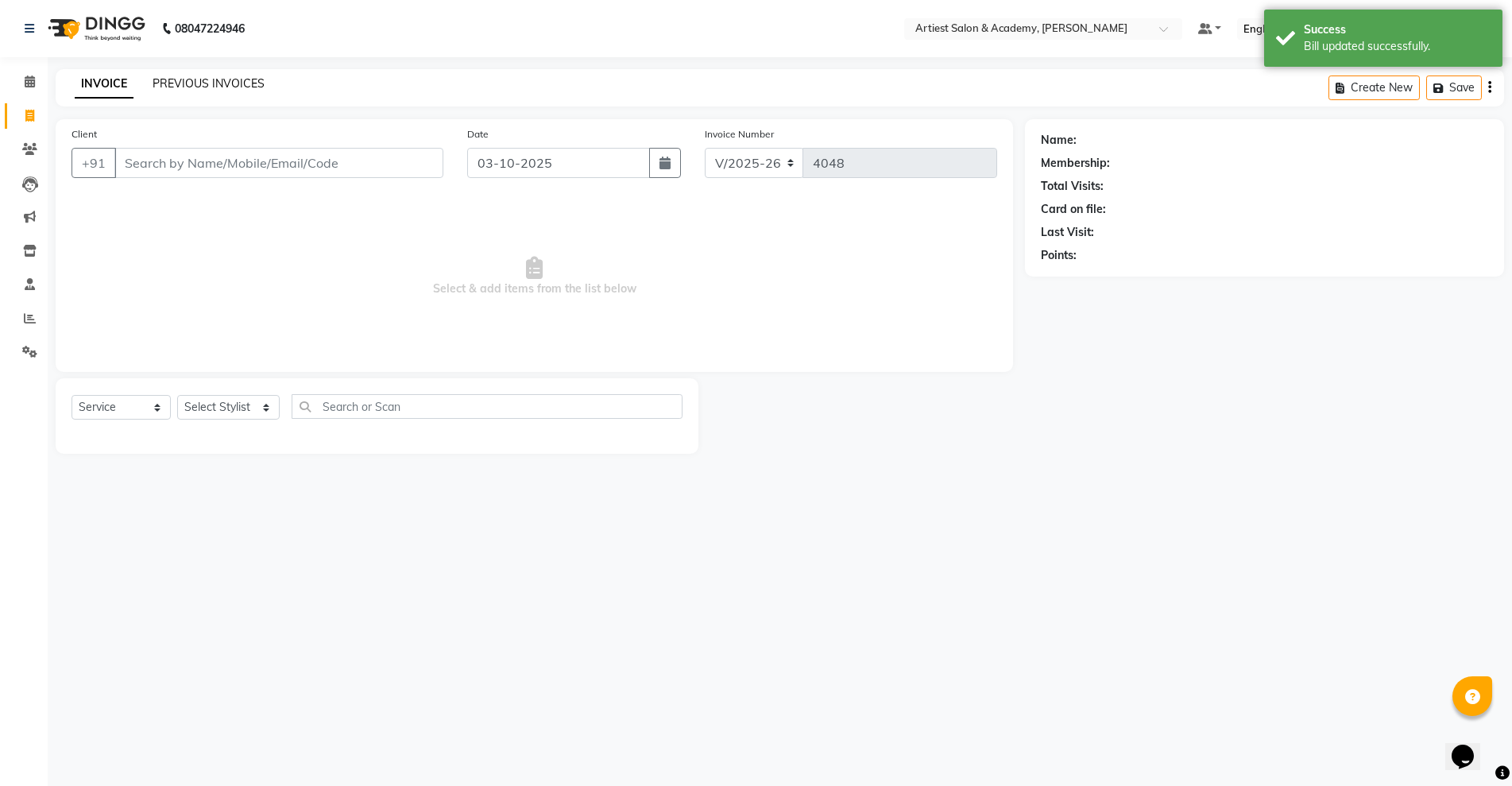
click at [206, 82] on link "PREVIOUS INVOICES" at bounding box center [208, 83] width 112 height 14
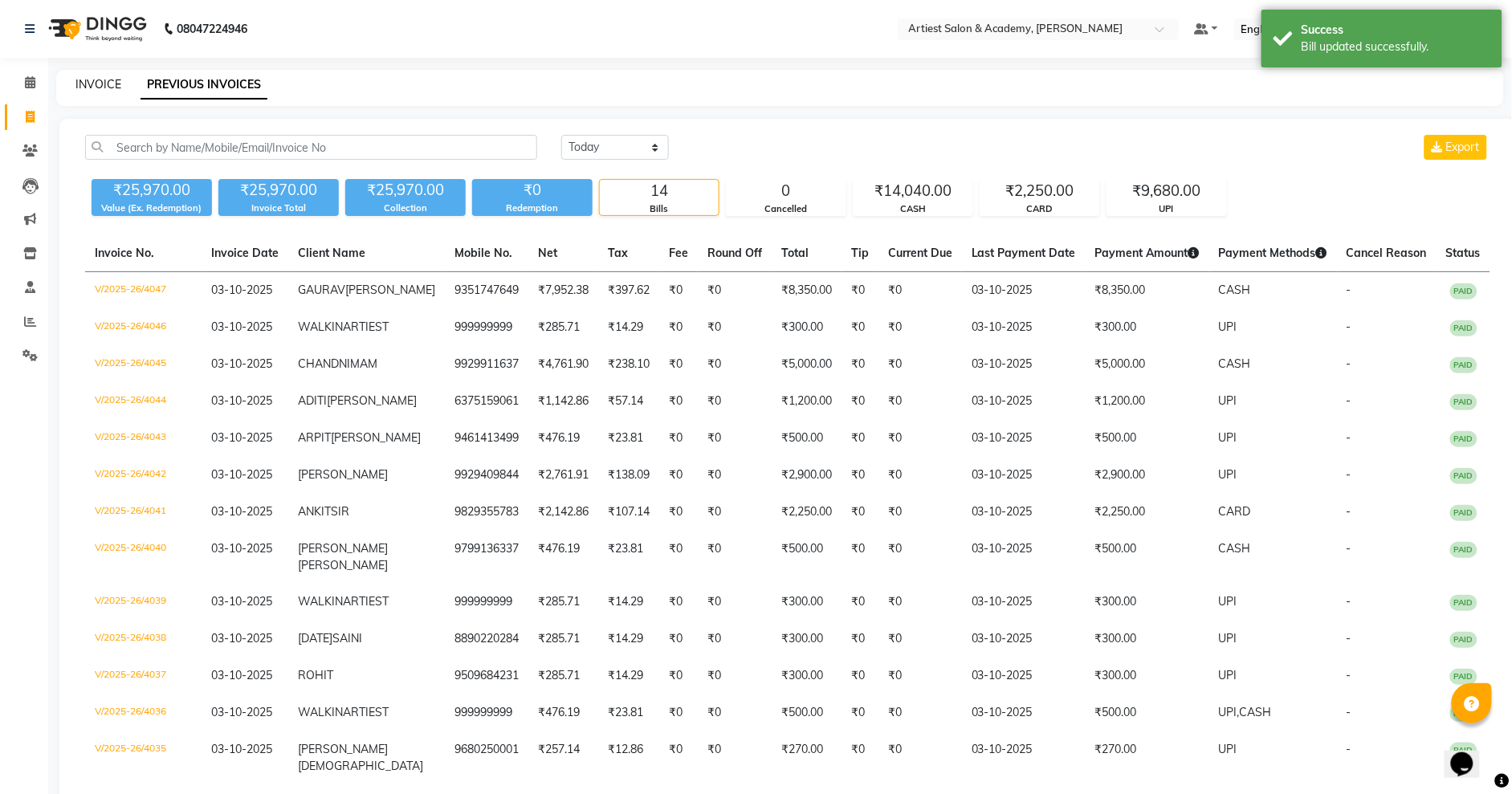
click at [105, 82] on link "INVOICE" at bounding box center [99, 84] width 45 height 14
select select "service"
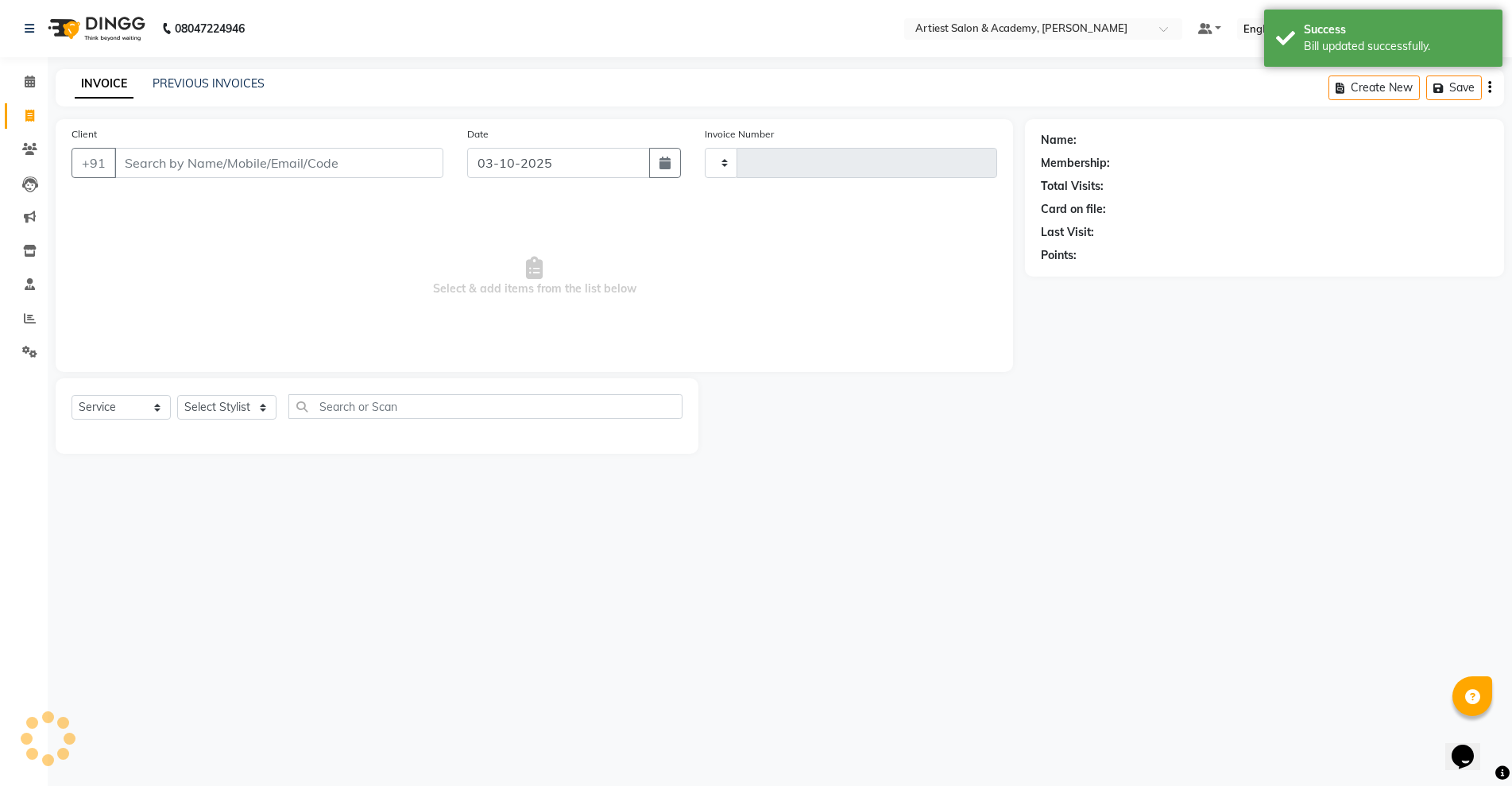
type input "4048"
select select "5123"
click at [206, 83] on link "PREVIOUS INVOICES" at bounding box center [208, 83] width 112 height 14
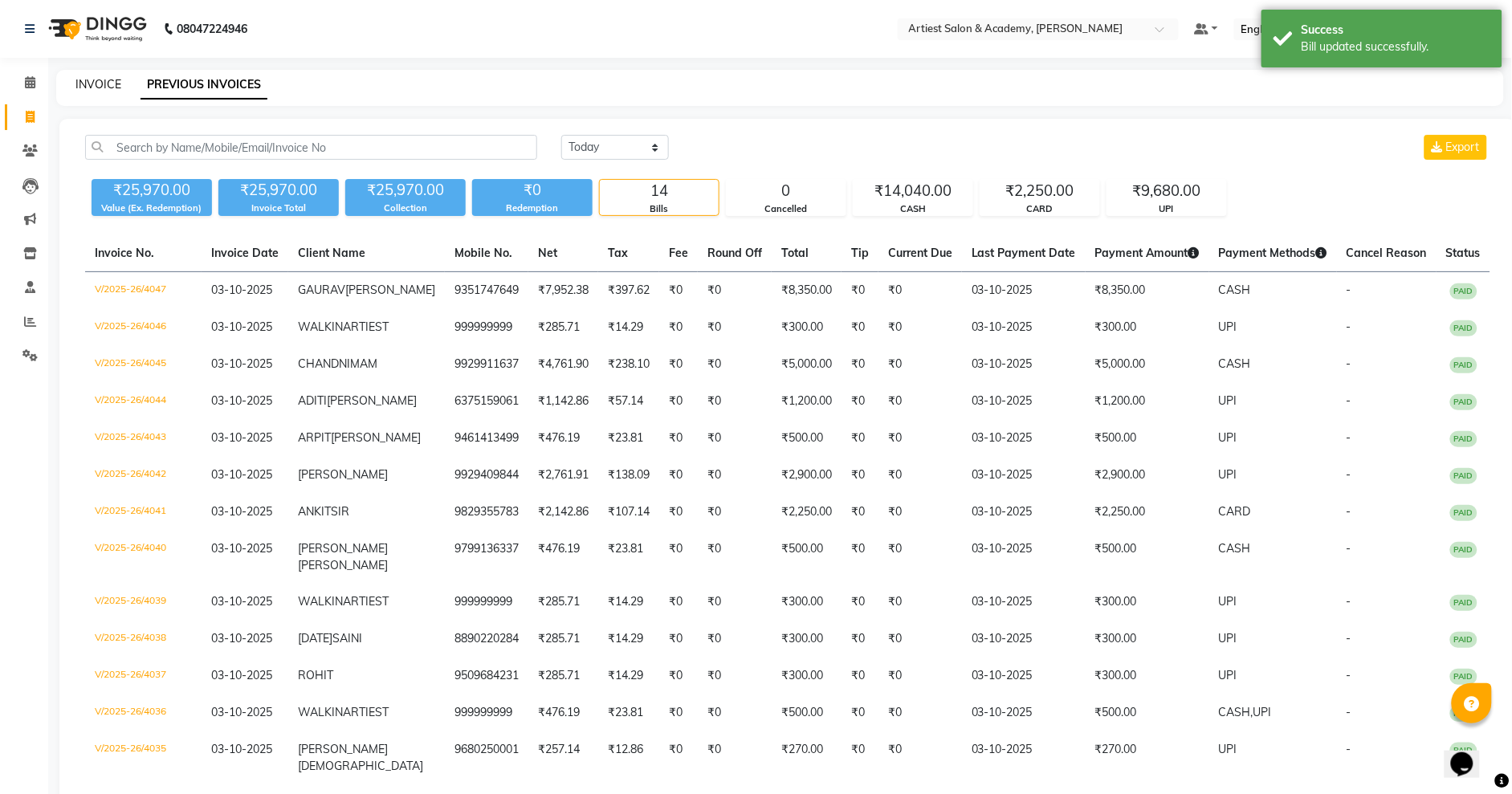
click at [98, 86] on link "INVOICE" at bounding box center [99, 84] width 45 height 14
select select "5123"
select select "service"
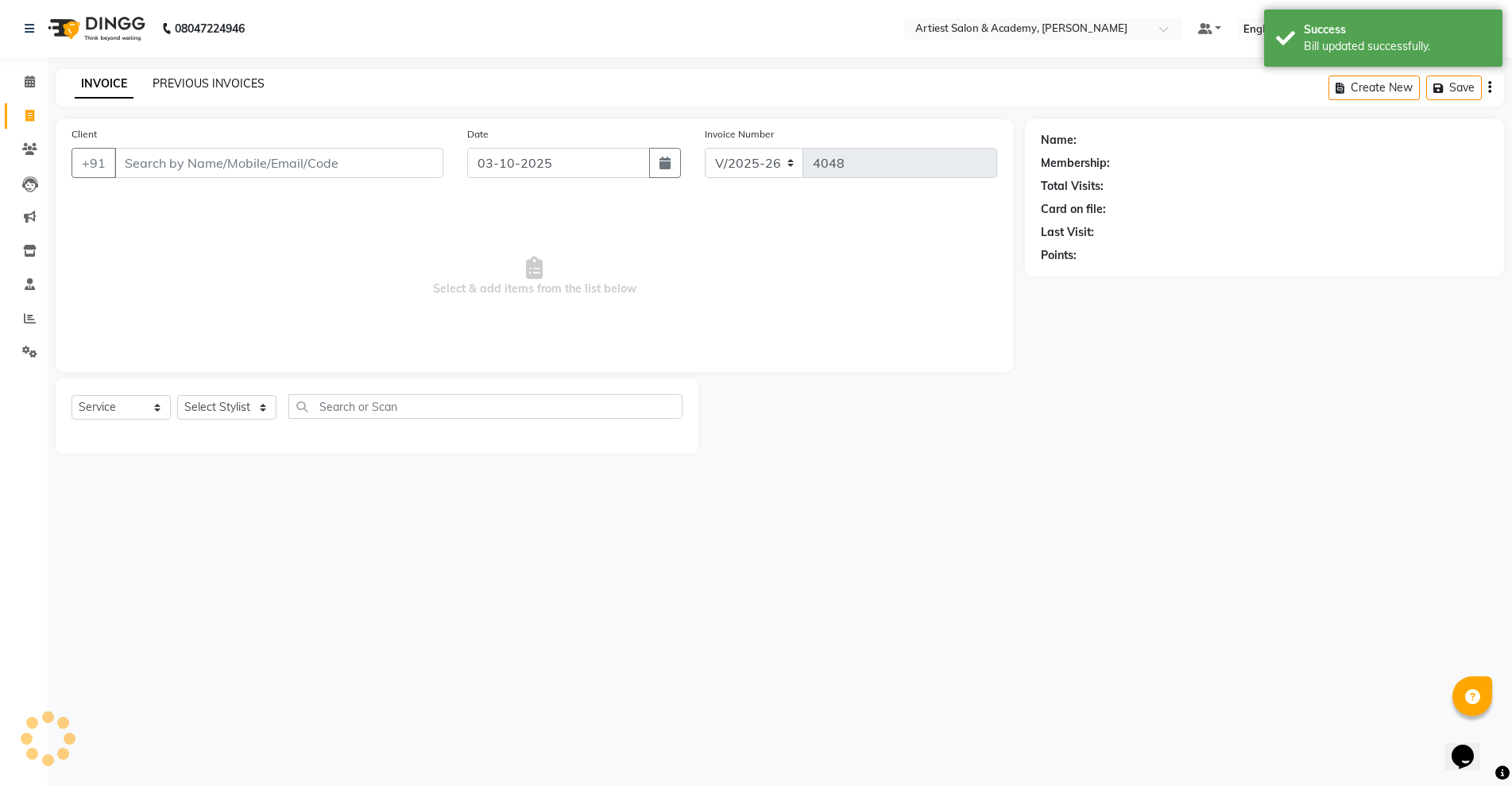
click at [183, 81] on link "PREVIOUS INVOICES" at bounding box center [208, 83] width 112 height 14
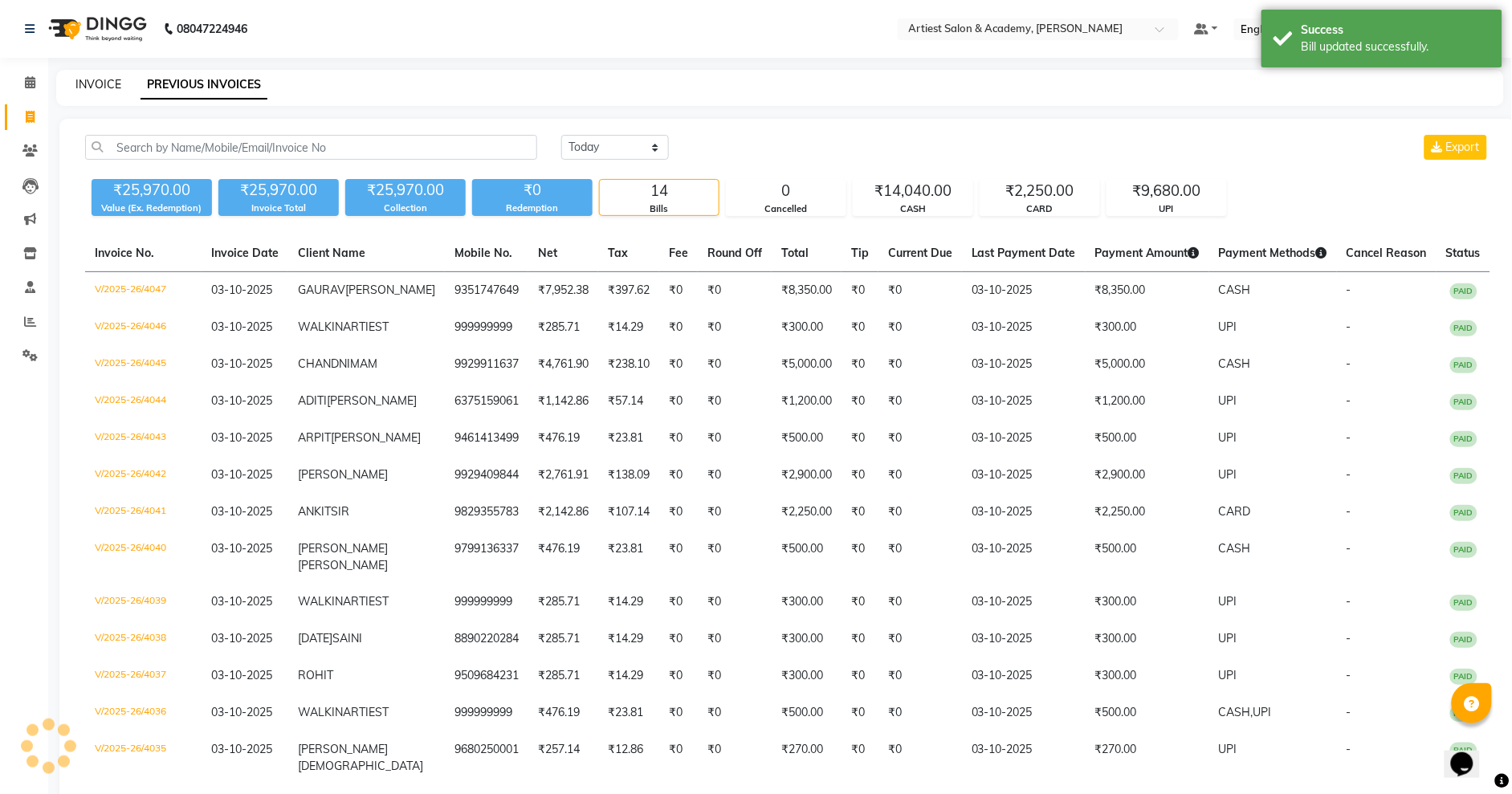
click at [98, 83] on link "INVOICE" at bounding box center [99, 84] width 45 height 14
select select "service"
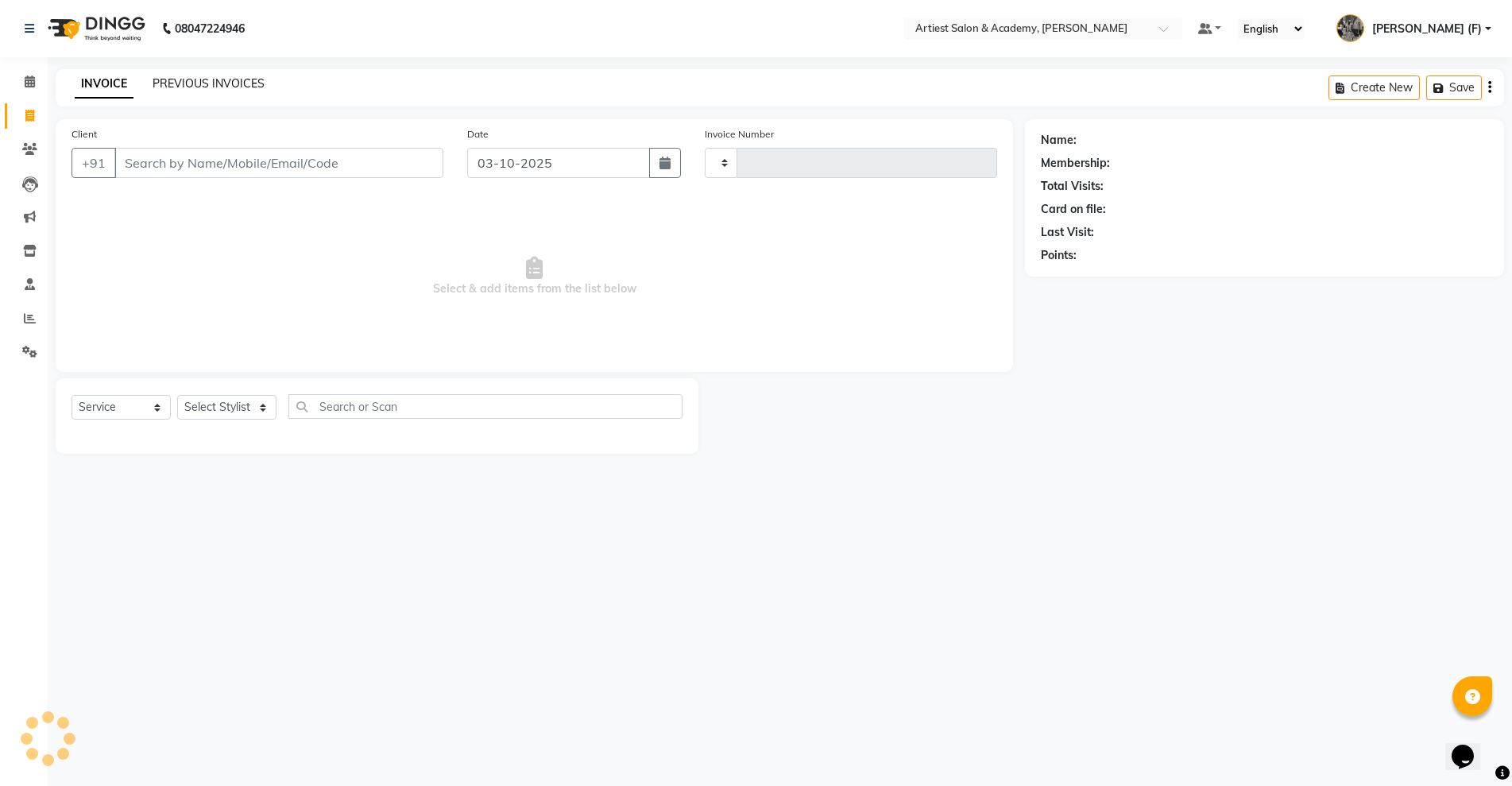
type input "4048"
select select "5123"
click at [181, 84] on link "PREVIOUS INVOICES" at bounding box center [208, 83] width 112 height 14
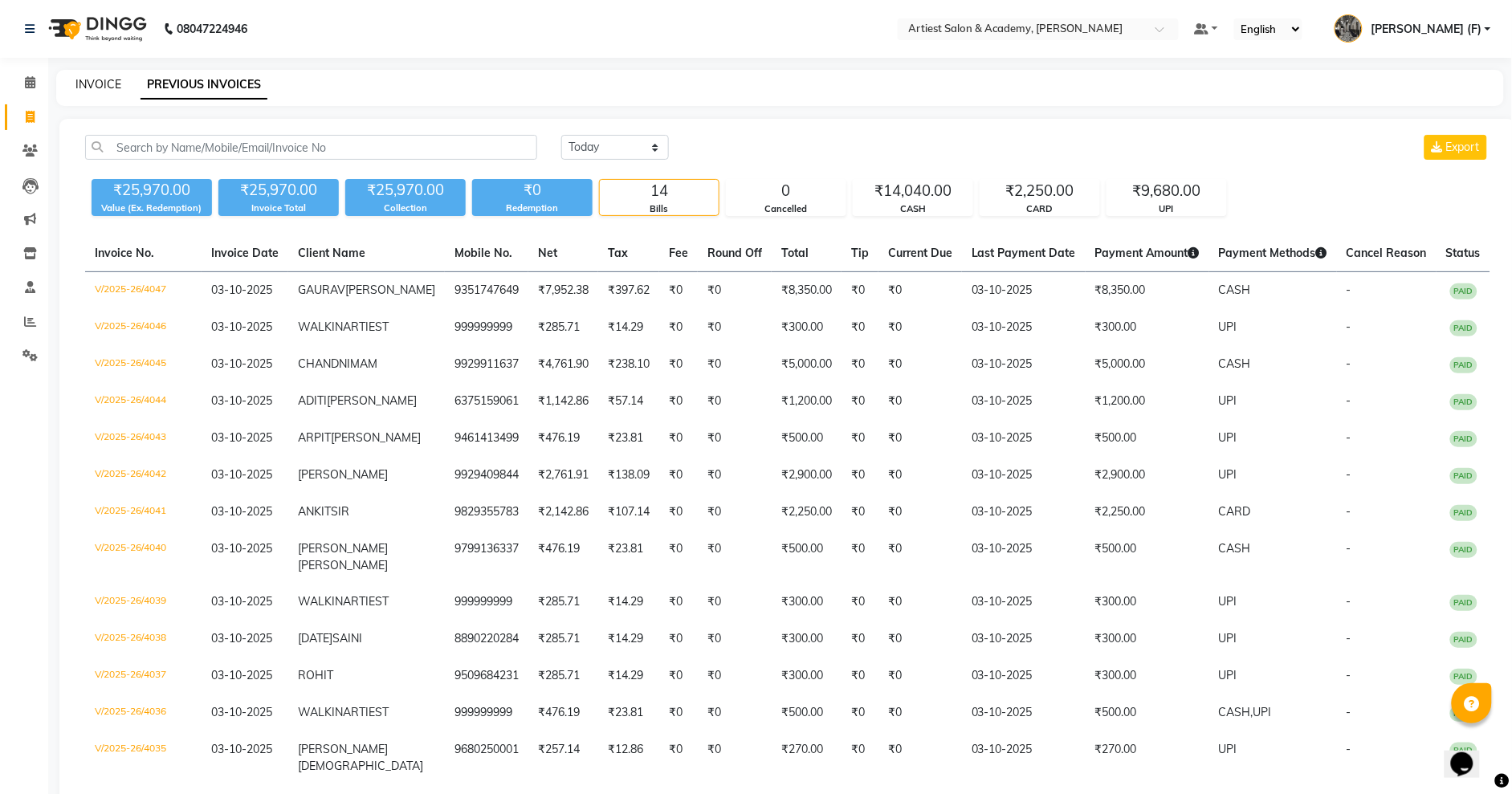
click at [105, 78] on link "INVOICE" at bounding box center [99, 84] width 45 height 14
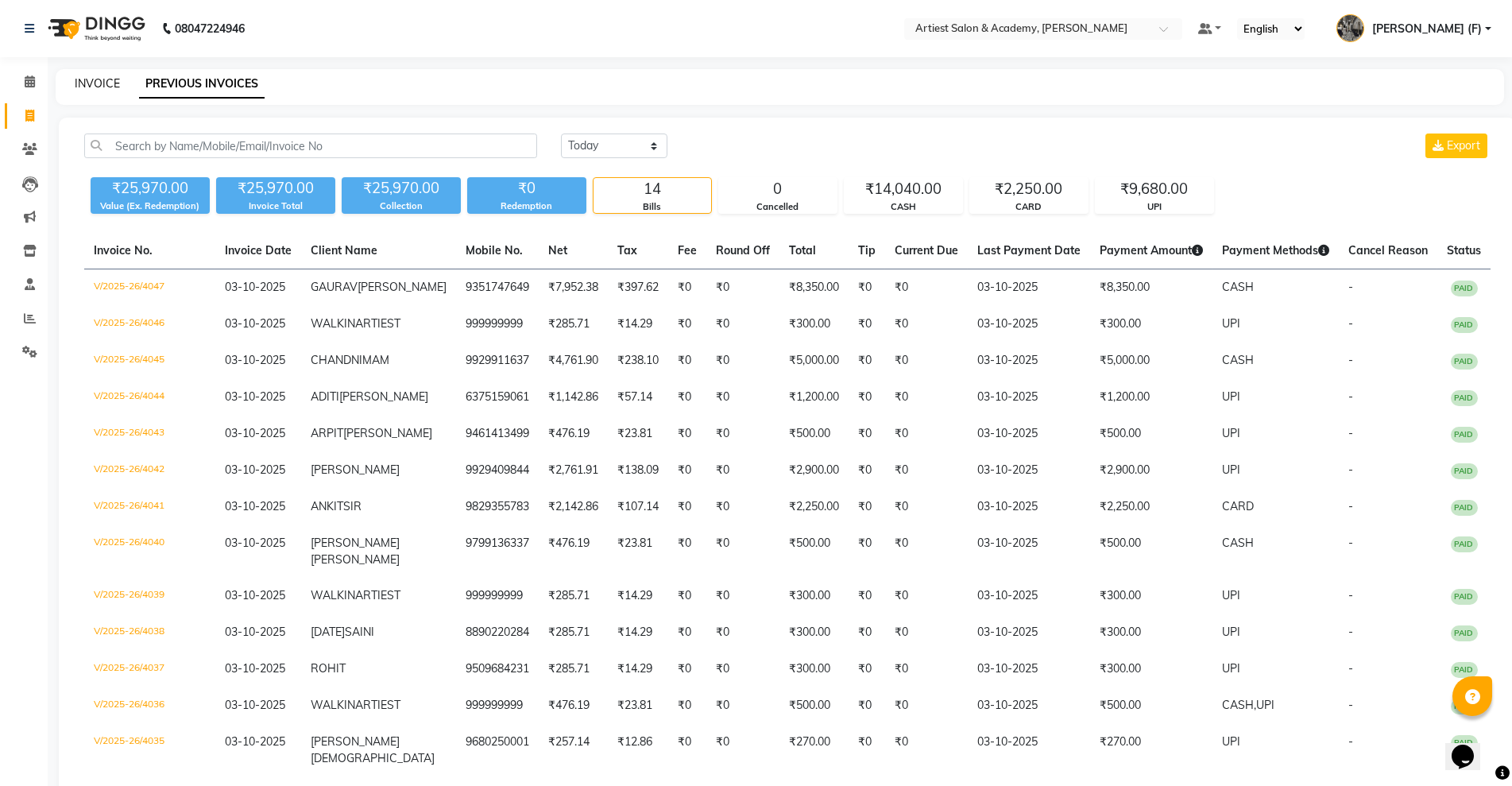
select select "5123"
select select "service"
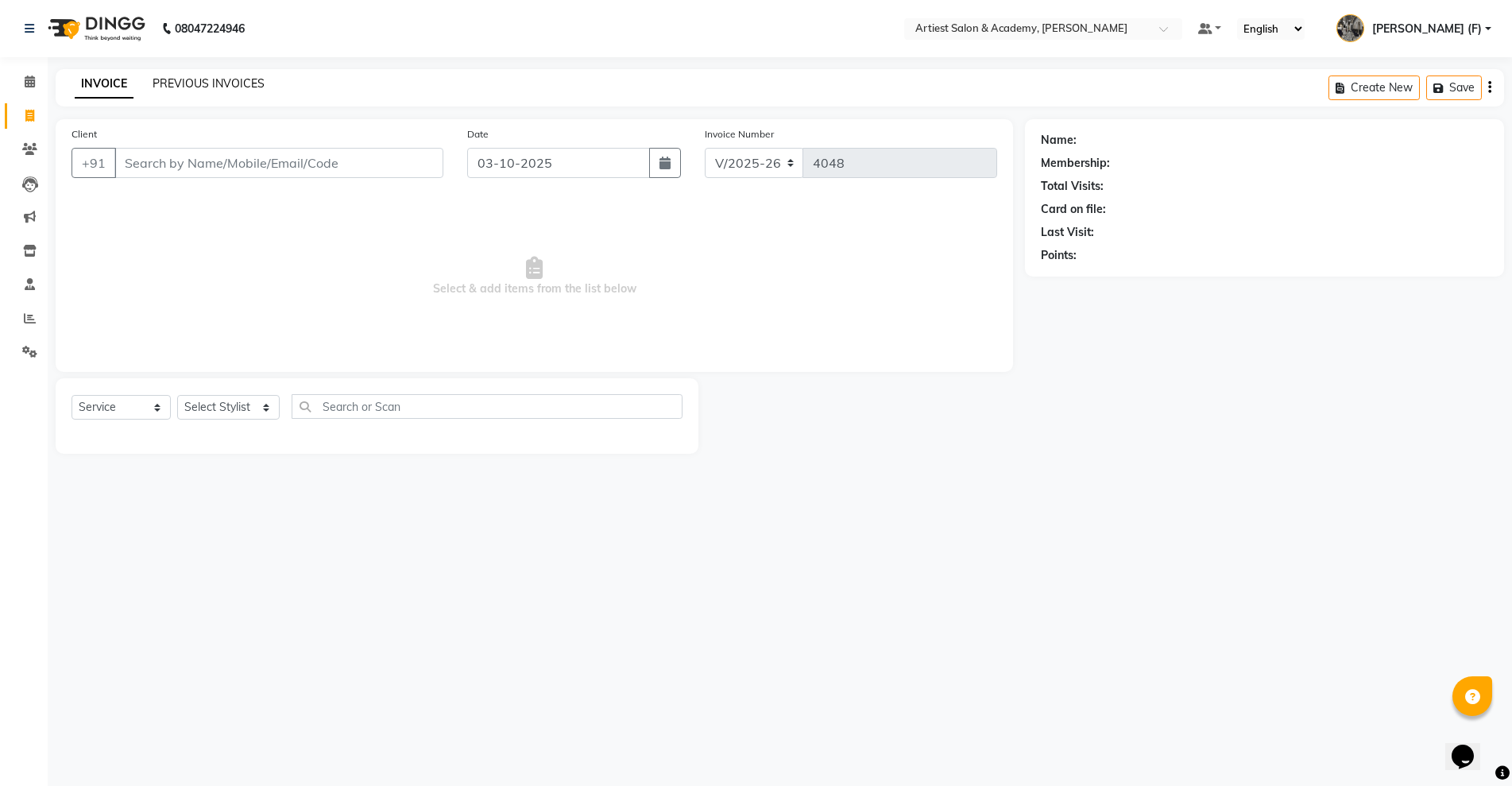
click at [198, 77] on link "PREVIOUS INVOICES" at bounding box center [208, 83] width 112 height 14
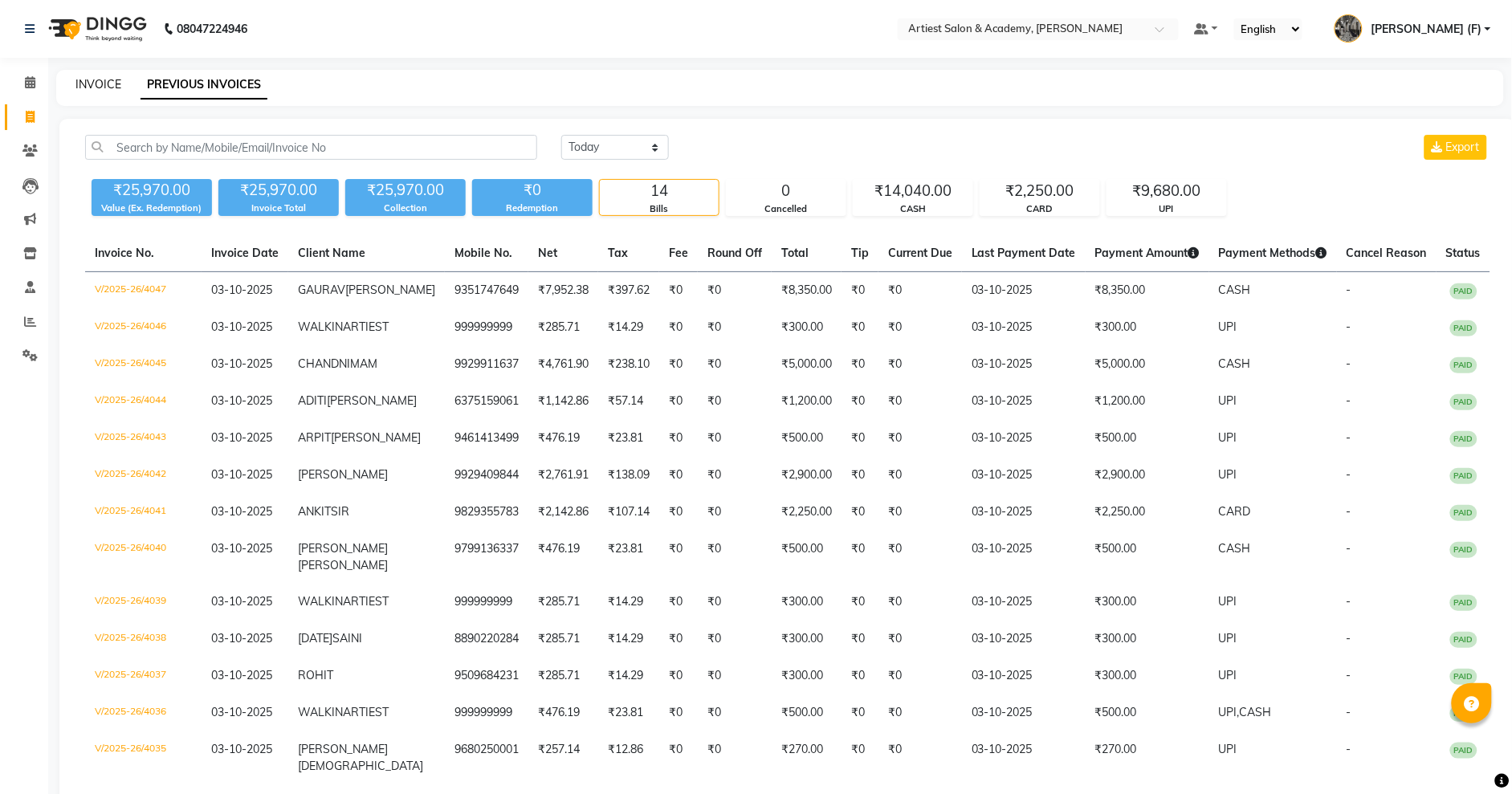
click at [99, 77] on link "INVOICE" at bounding box center [99, 84] width 45 height 14
select select "service"
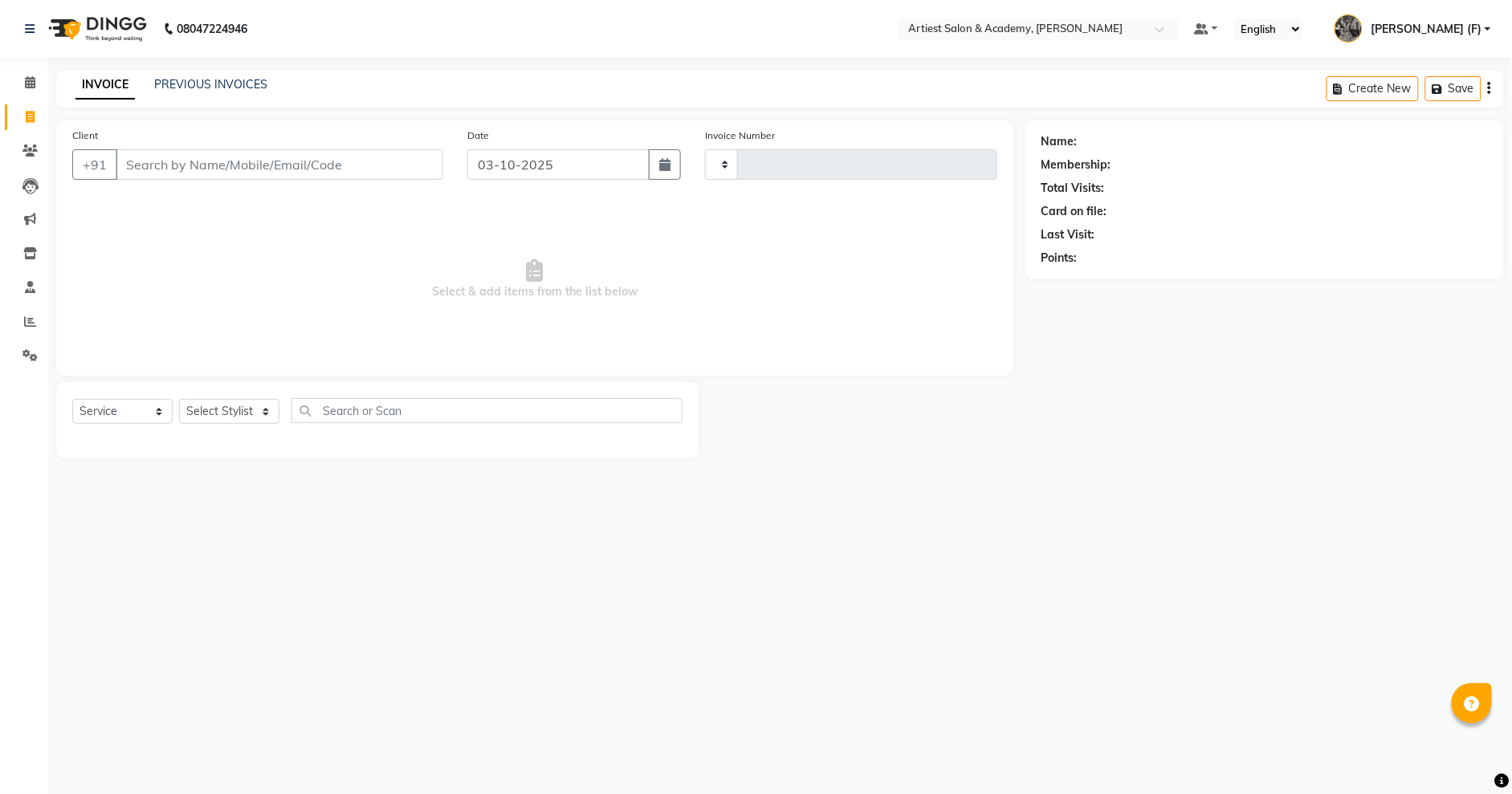
type input "4048"
select select "5123"
click at [150, 149] on input "Client" at bounding box center [281, 164] width 333 height 30
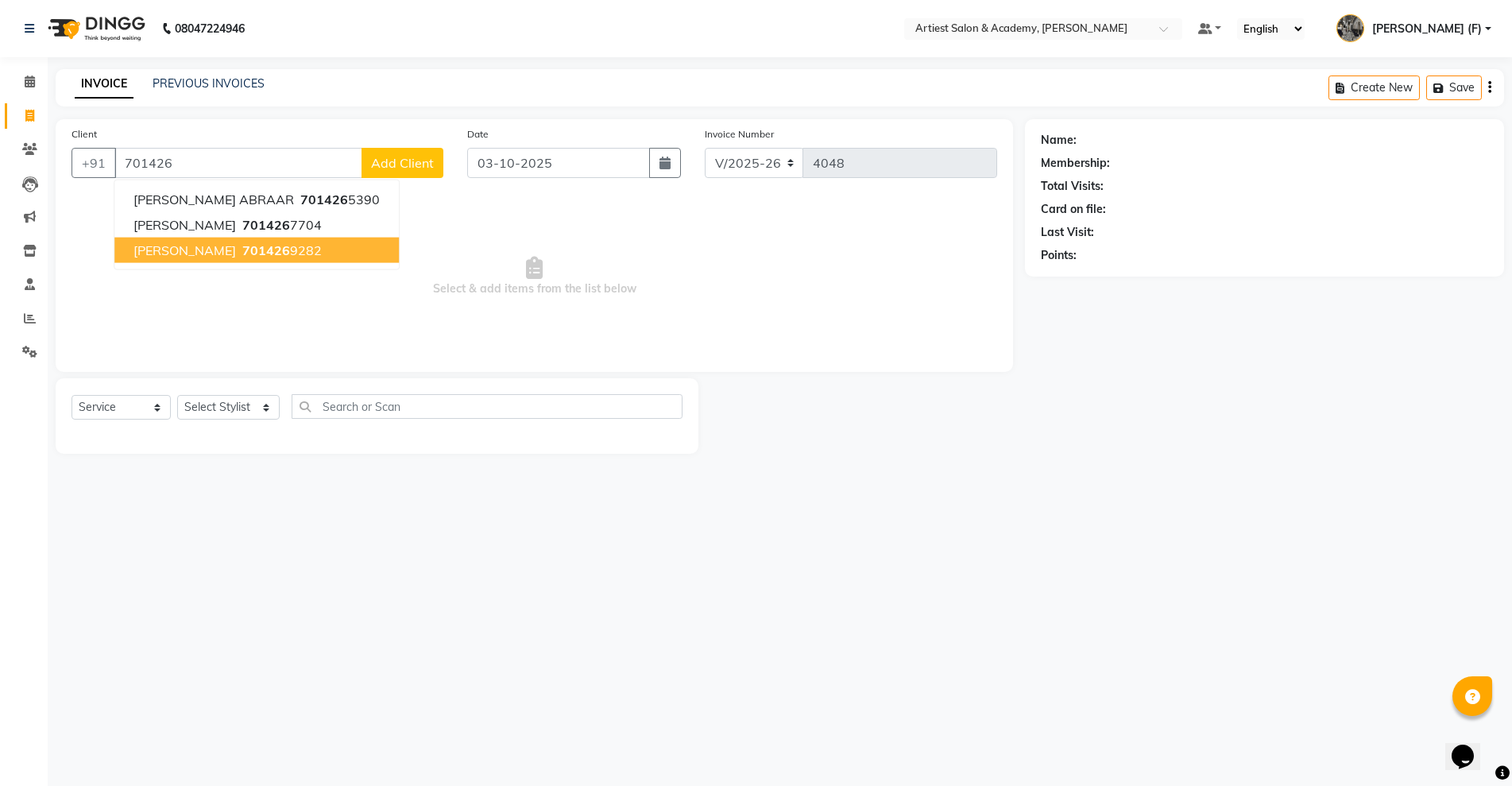
click at [318, 253] on ngb-highlight "701426 9282" at bounding box center [280, 250] width 83 height 16
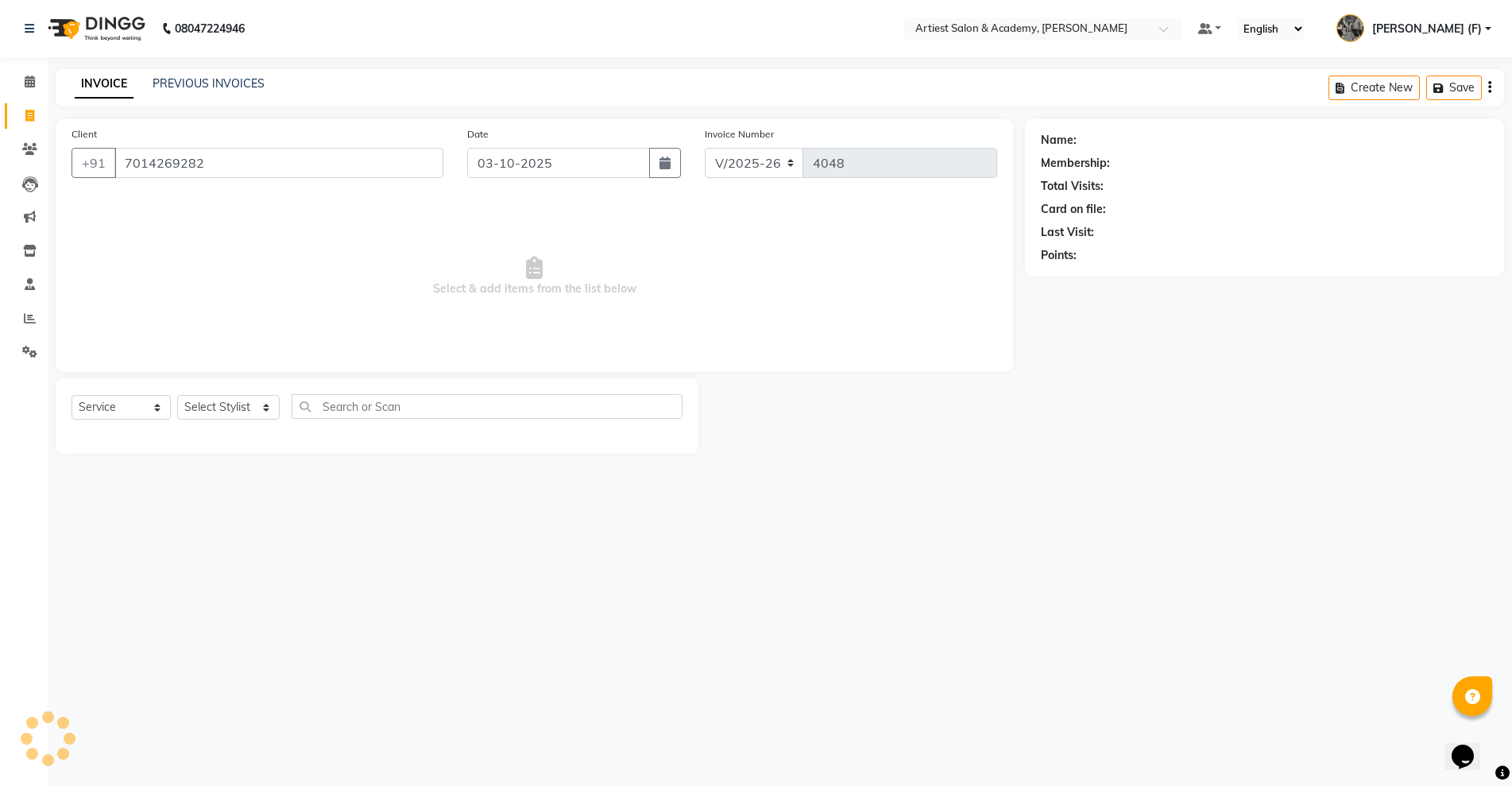
type input "7014269282"
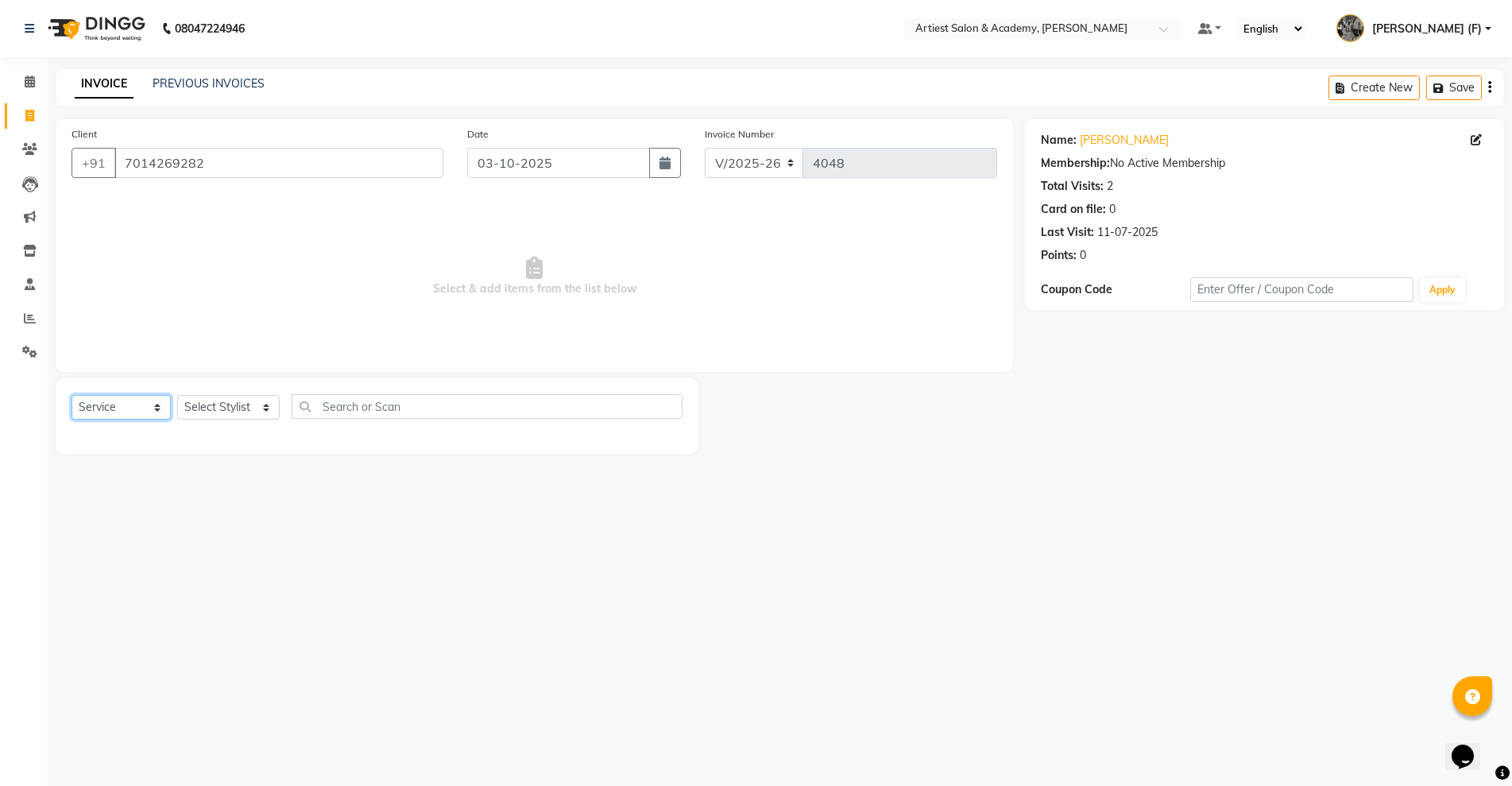
click at [158, 407] on select "Select Service Product Membership Package Voucher Prepaid Gift Card" at bounding box center [121, 408] width 99 height 25
select select "product"
click at [72, 395] on select "Select Service Product Membership Package Voucher Prepaid Gift Card" at bounding box center [121, 408] width 99 height 25
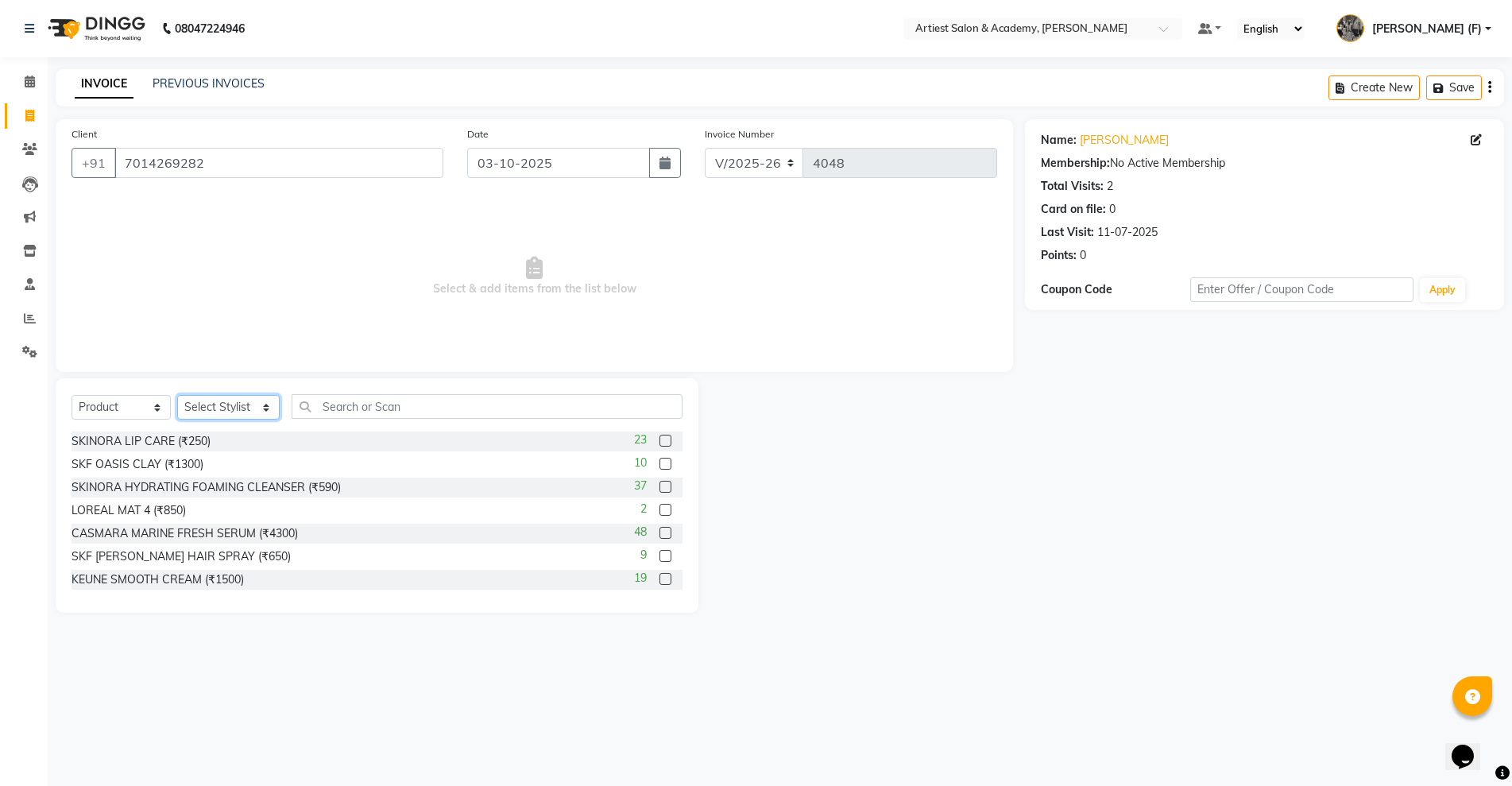
click at [259, 404] on select "Select Stylist [PERSON_NAME] (M) [PERSON_NAME] (F) [PERSON_NAME] DRASHTI [PERSO…" at bounding box center [228, 408] width 103 height 25
select select "33213"
click at [178, 395] on select "Select Stylist [PERSON_NAME] (M) [PERSON_NAME] (F) [PERSON_NAME] DRASHTI [PERSO…" at bounding box center [228, 408] width 103 height 25
click at [366, 408] on input "text" at bounding box center [487, 407] width 391 height 25
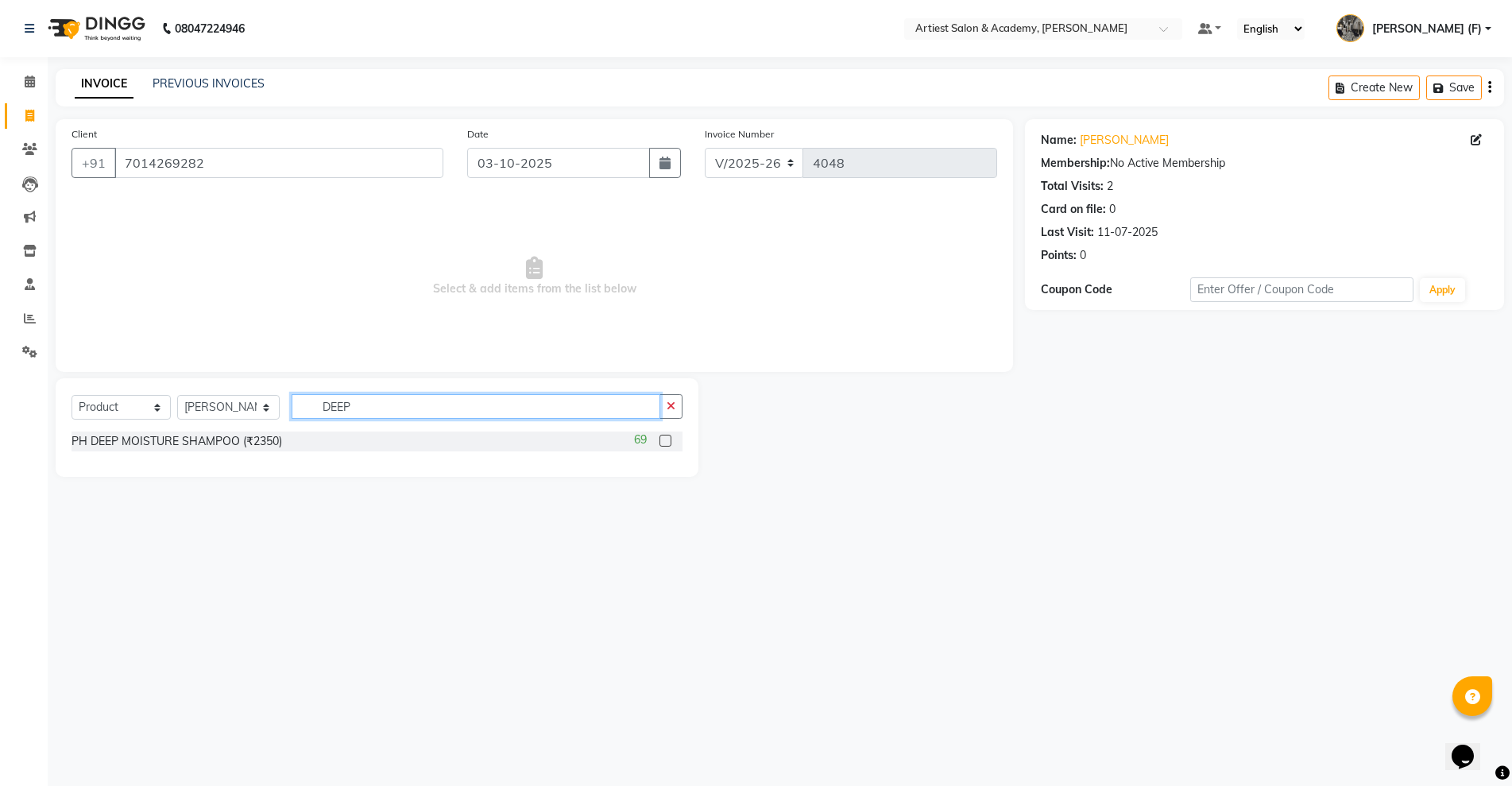
type input "DEEP"
click at [666, 438] on label at bounding box center [665, 440] width 12 height 12
click at [666, 438] on input "checkbox" at bounding box center [664, 441] width 10 height 10
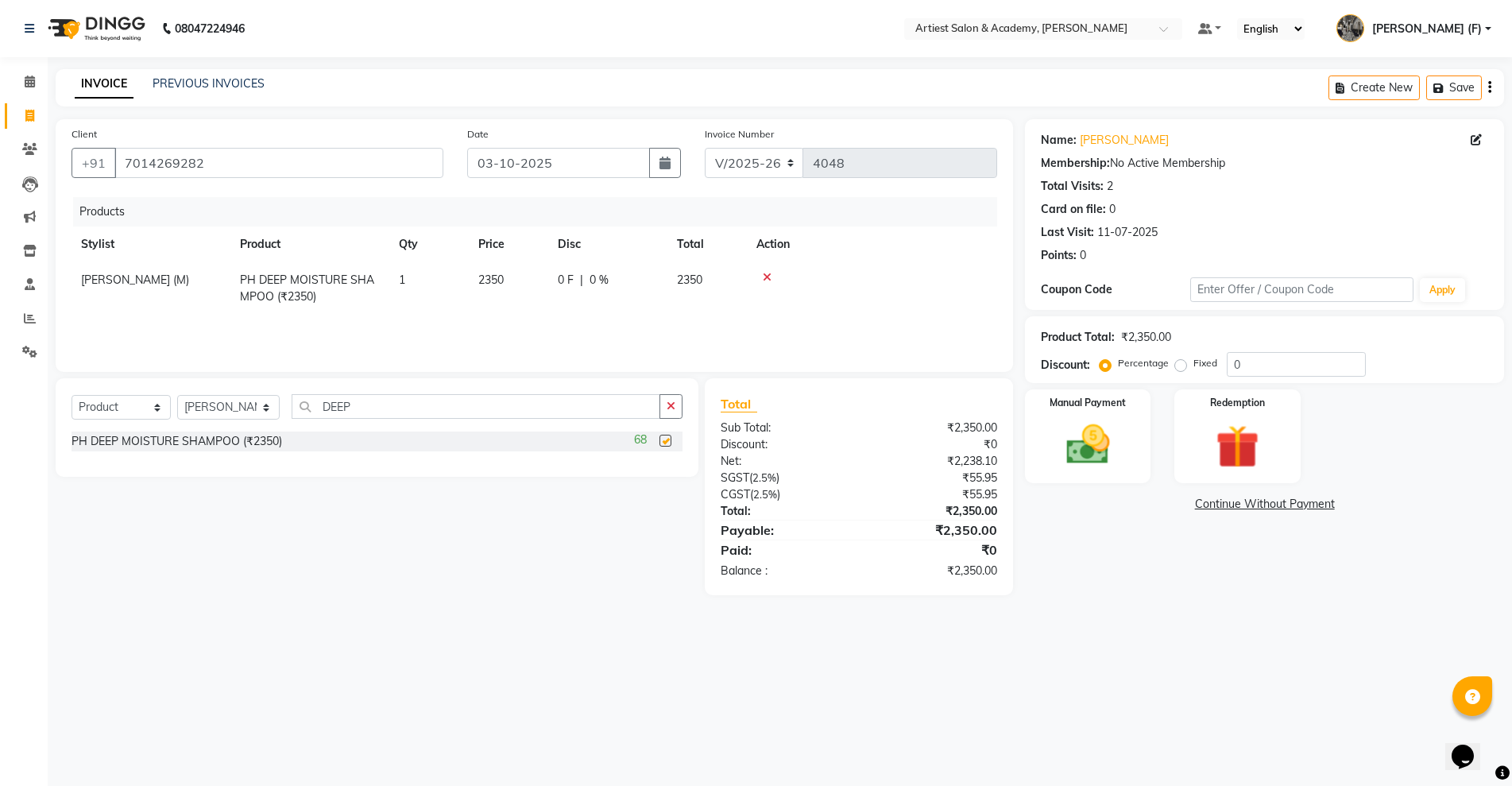
checkbox input "false"
click at [509, 273] on td "2350" at bounding box center [508, 288] width 79 height 53
select select "33213"
click at [526, 284] on input "2350" at bounding box center [508, 284] width 60 height 25
type input "2"
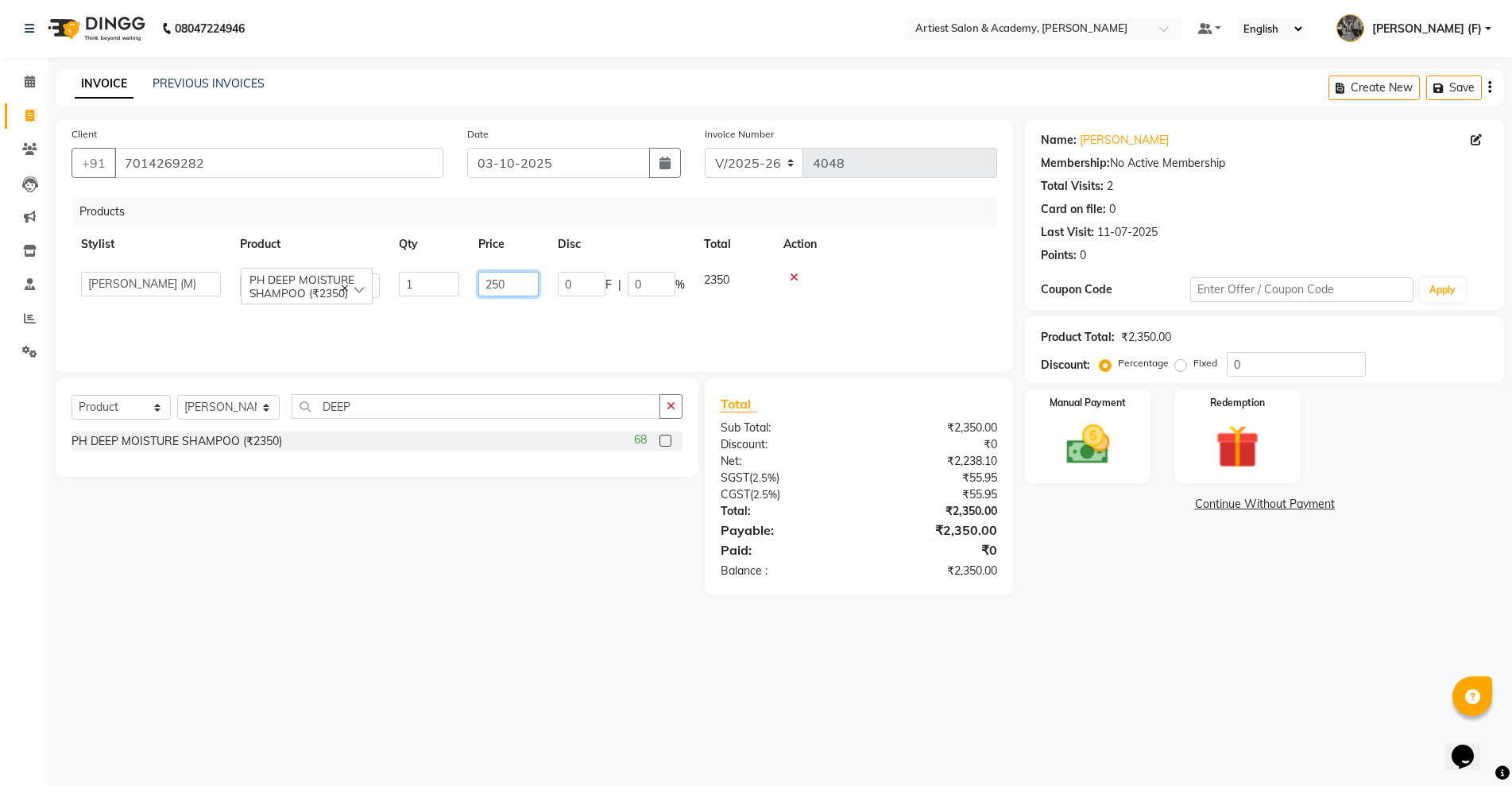
type input "2500"
click at [1168, 628] on div "08047224946 Select Location × Artiest Salon & Academy, [PERSON_NAME] Default Pa…" at bounding box center [756, 393] width 1512 height 786
click at [259, 408] on select "Select Stylist [PERSON_NAME] (M) [PERSON_NAME] (F) [PERSON_NAME] DRASHTI [PERSO…" at bounding box center [228, 408] width 103 height 25
select select "35982"
click at [178, 395] on select "Select Stylist [PERSON_NAME] (M) [PERSON_NAME] (F) [PERSON_NAME] DRASHTI [PERSO…" at bounding box center [228, 408] width 103 height 25
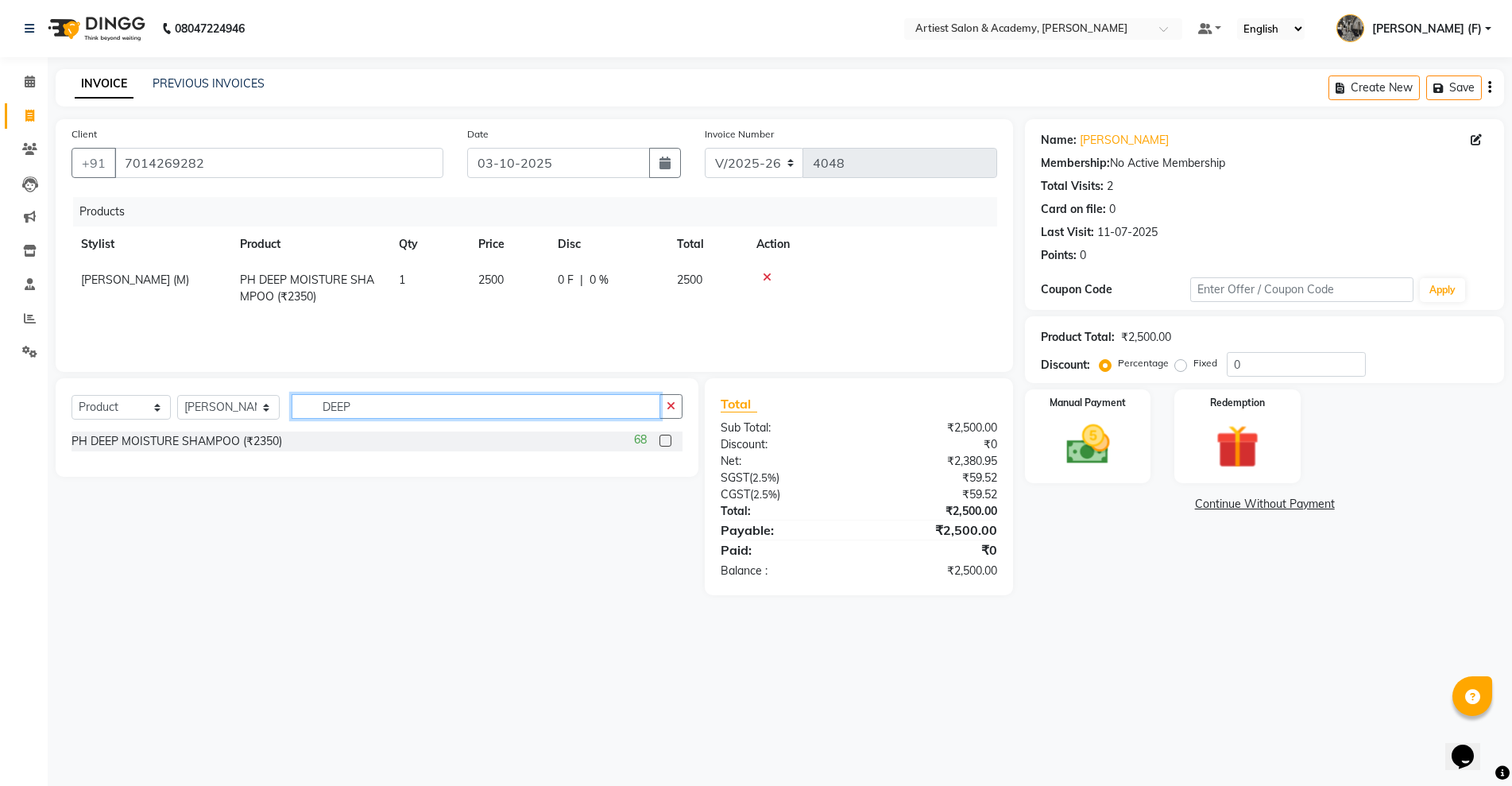
click at [398, 401] on input "DEEP" at bounding box center [476, 407] width 368 height 25
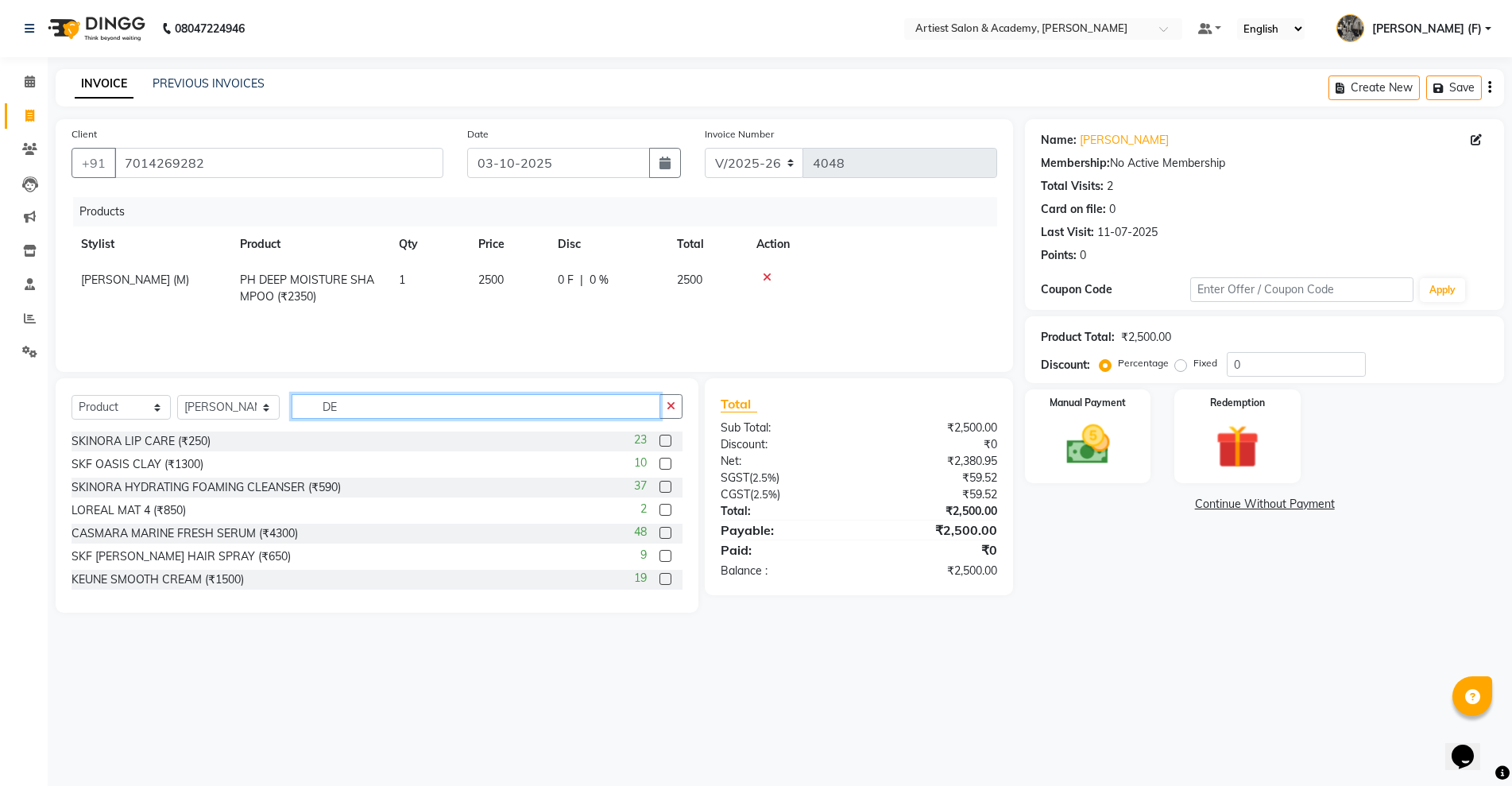
type input "D"
click at [158, 407] on select "Select Service Product Membership Package Voucher Prepaid Gift Card" at bounding box center [121, 408] width 99 height 25
select select "service"
click at [72, 395] on select "Select Service Product Membership Package Voucher Prepaid Gift Card" at bounding box center [121, 408] width 99 height 25
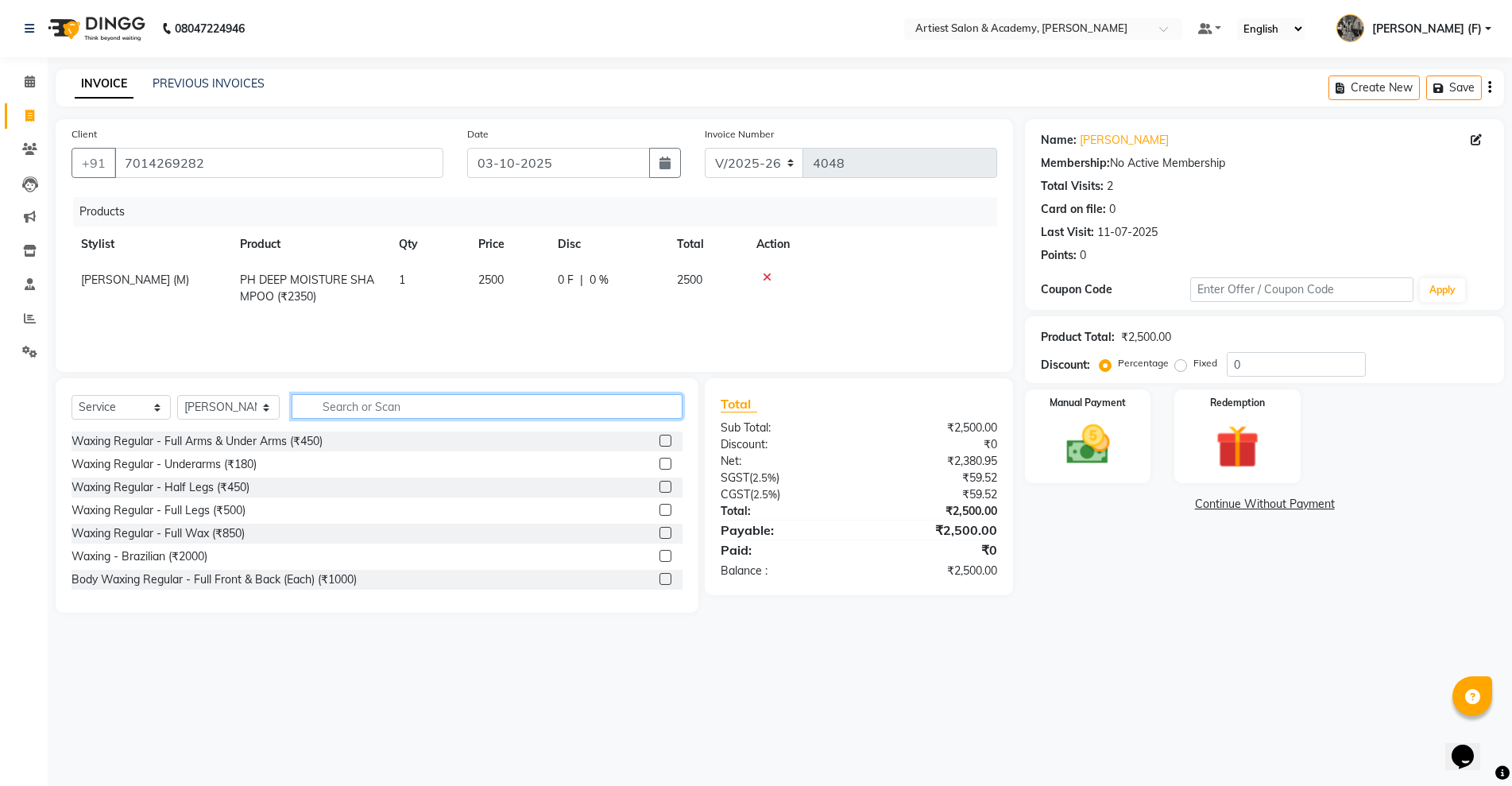
click at [338, 398] on input "text" at bounding box center [487, 407] width 391 height 25
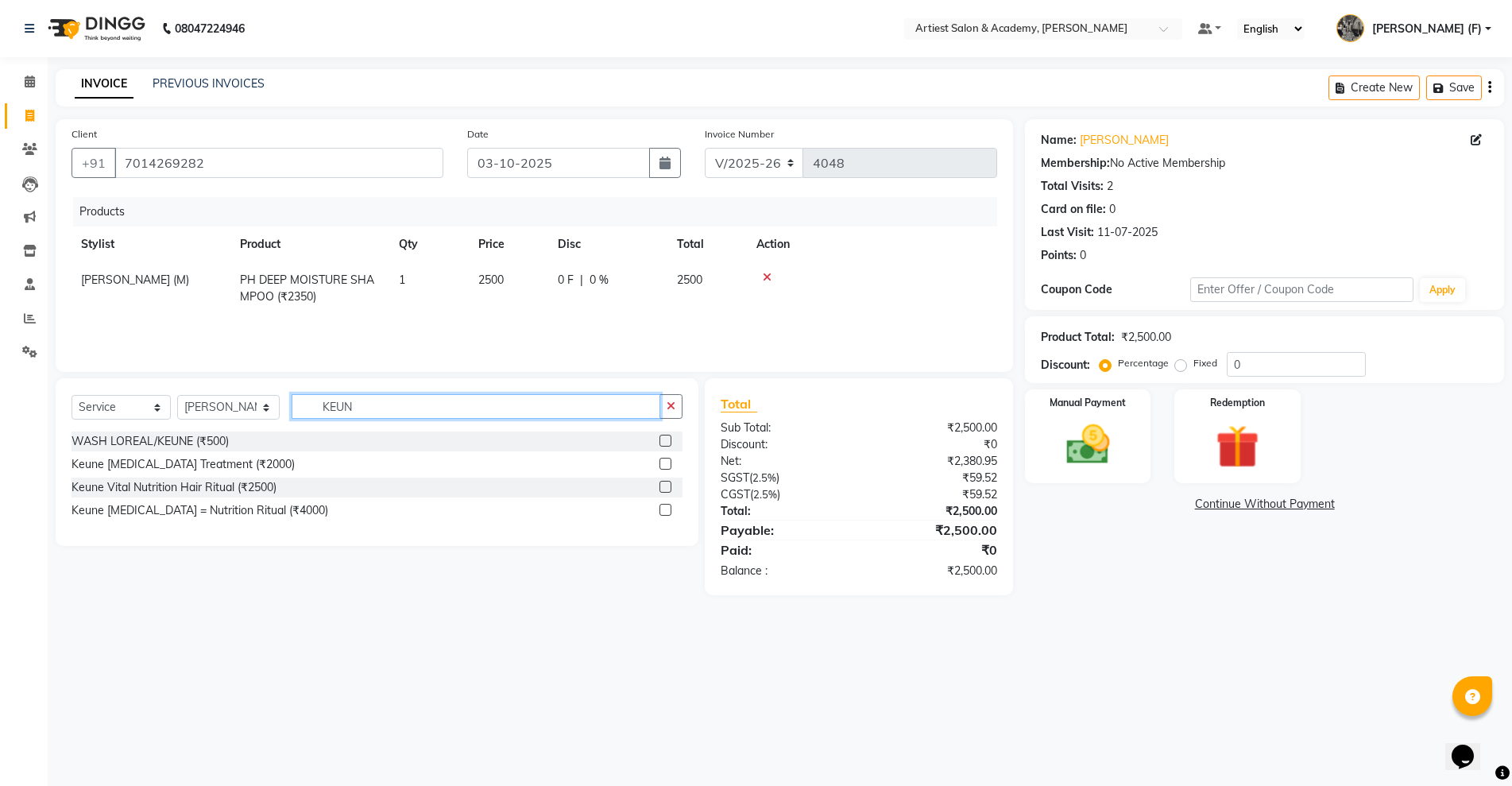
type input "KEUN"
click at [662, 485] on label at bounding box center [665, 487] width 12 height 12
click at [662, 485] on input "checkbox" at bounding box center [664, 488] width 10 height 10
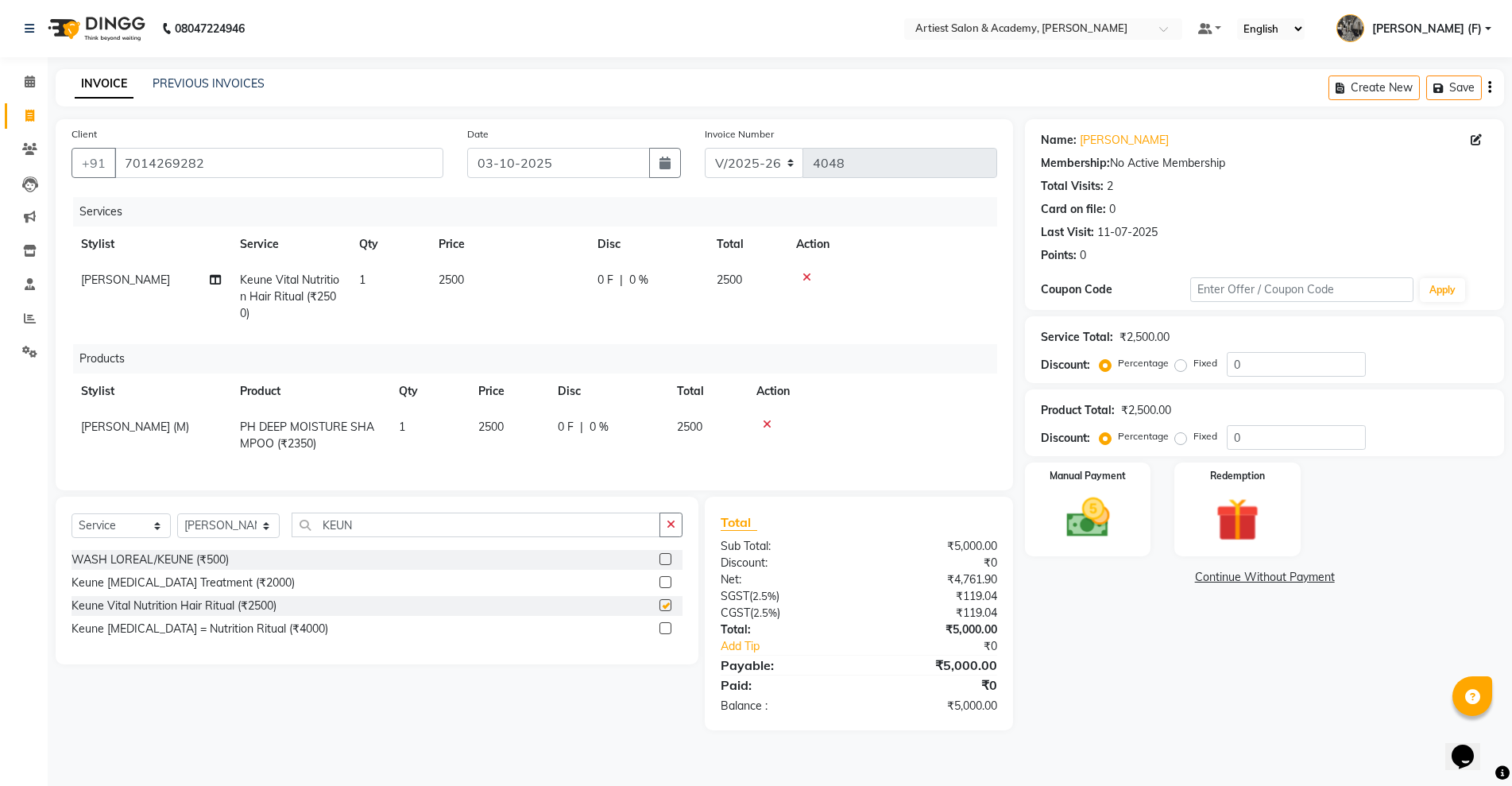
checkbox input "false"
click at [451, 279] on span "2500" at bounding box center [451, 279] width 26 height 14
select select "35982"
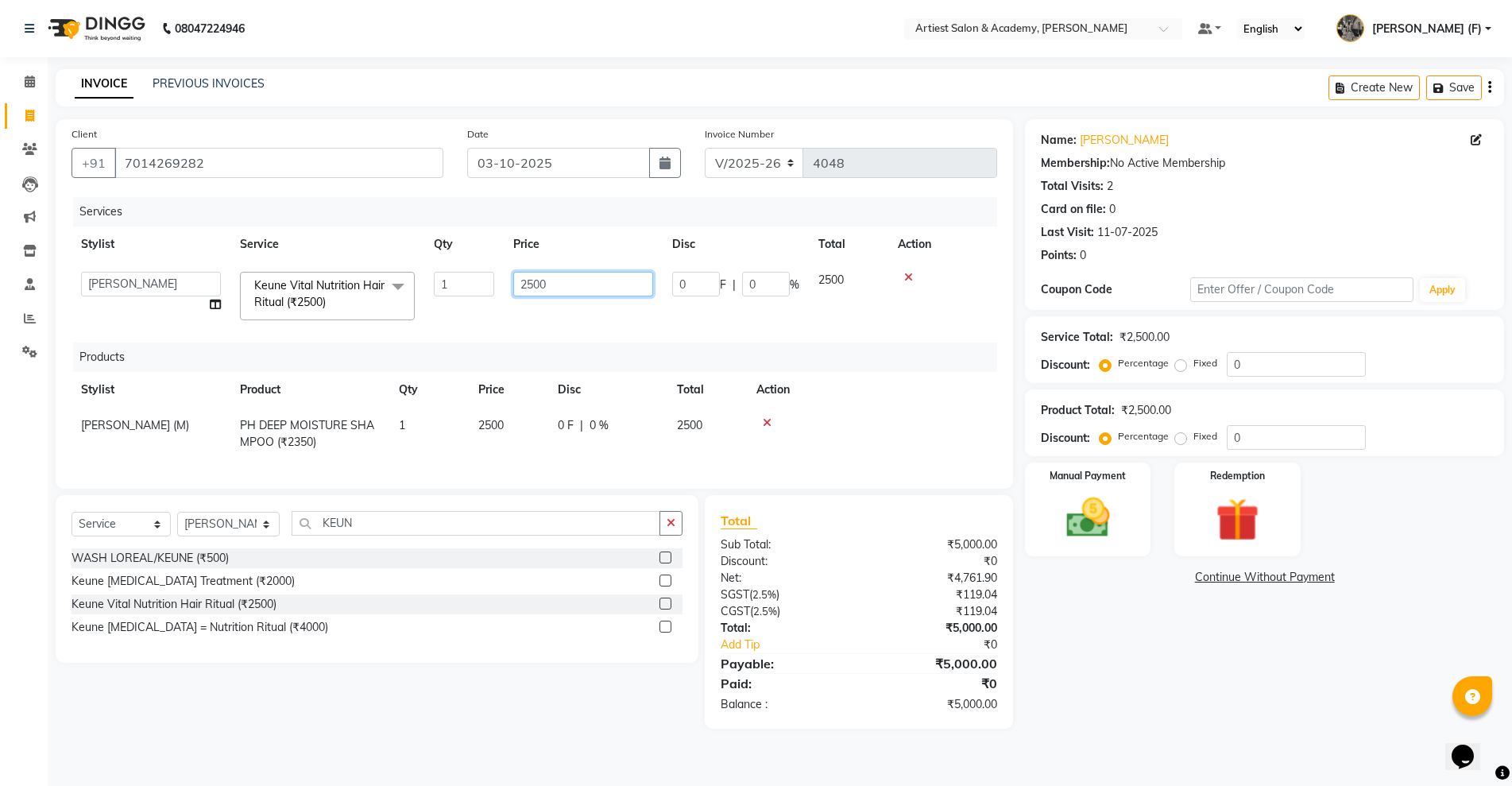
click at [573, 284] on input "2500" at bounding box center [583, 284] width 140 height 25
type input "2"
type input "9000"
click at [1132, 635] on div "Name: [PERSON_NAME] Membership: No Active Membership Total Visits: 2 Card on fi…" at bounding box center [1270, 423] width 491 height 609
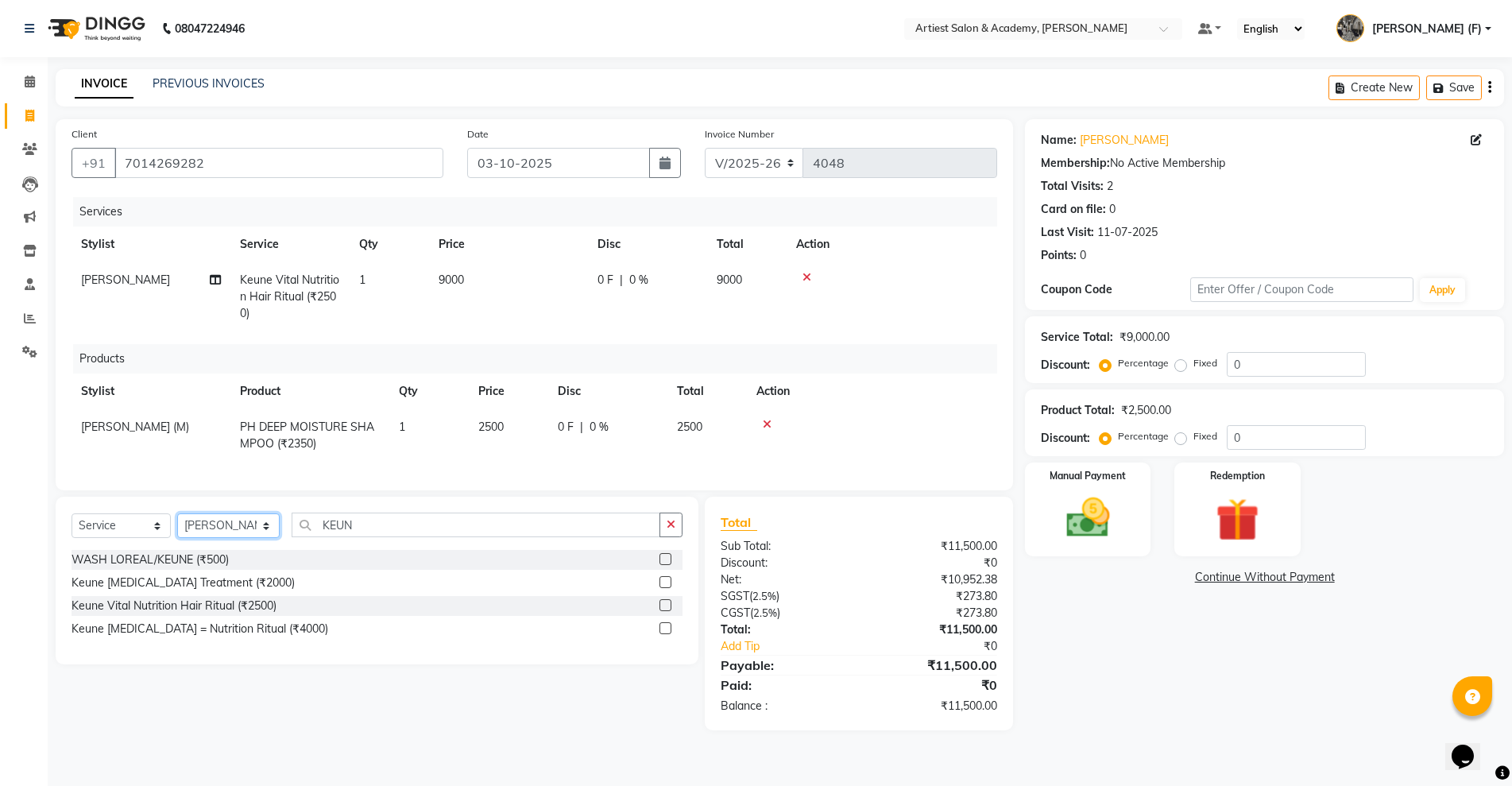
click at [262, 538] on select "Select Stylist [PERSON_NAME] (M) [PERSON_NAME] (F) [PERSON_NAME] DRASHTI [PERSO…" at bounding box center [228, 526] width 103 height 25
select select "64849"
click at [178, 528] on select "Select Stylist [PERSON_NAME] (M) [PERSON_NAME] (F) [PERSON_NAME] DRASHTI [PERSO…" at bounding box center [228, 526] width 103 height 25
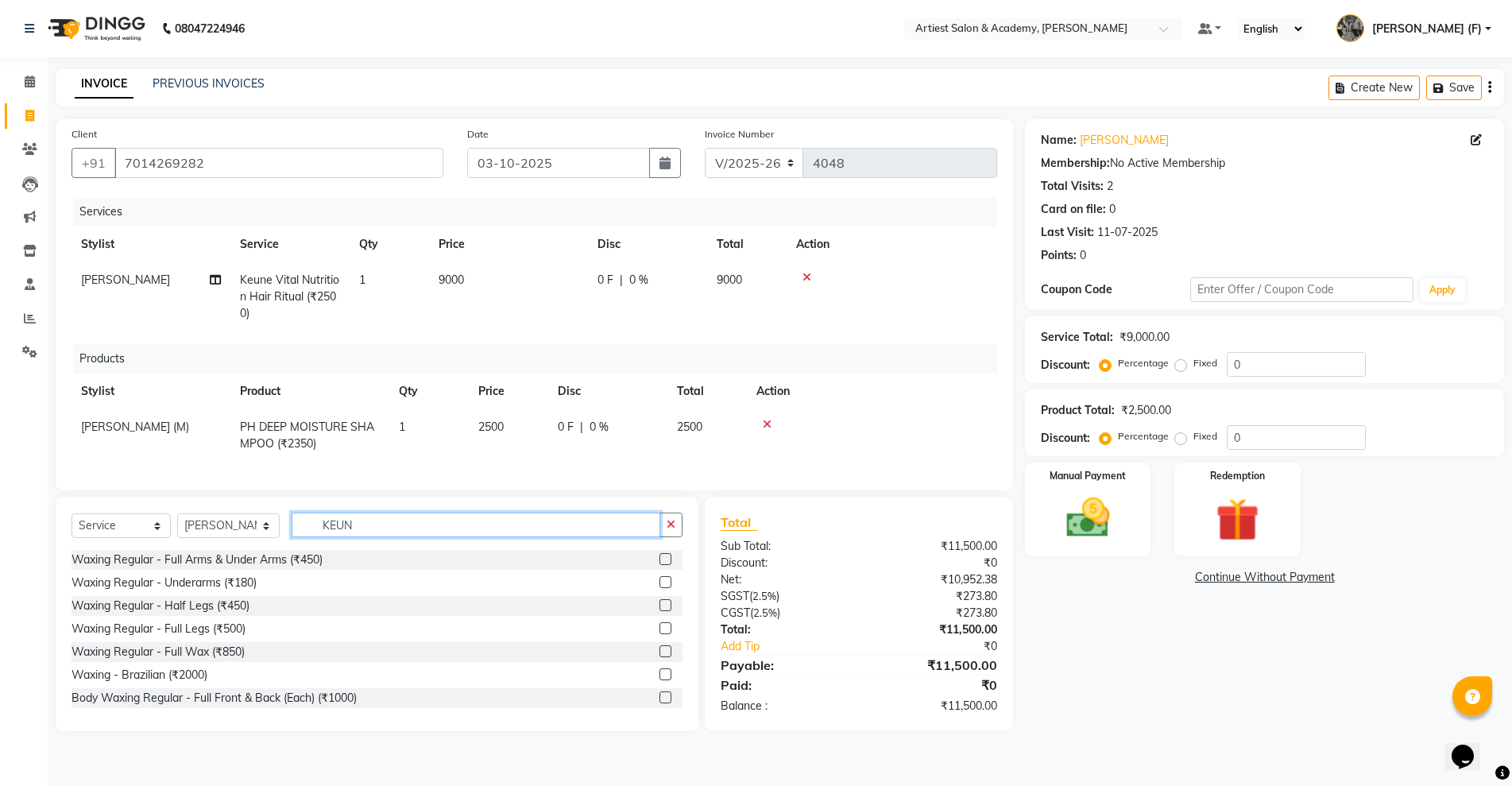
click at [406, 534] on input "KEUN" at bounding box center [476, 525] width 368 height 25
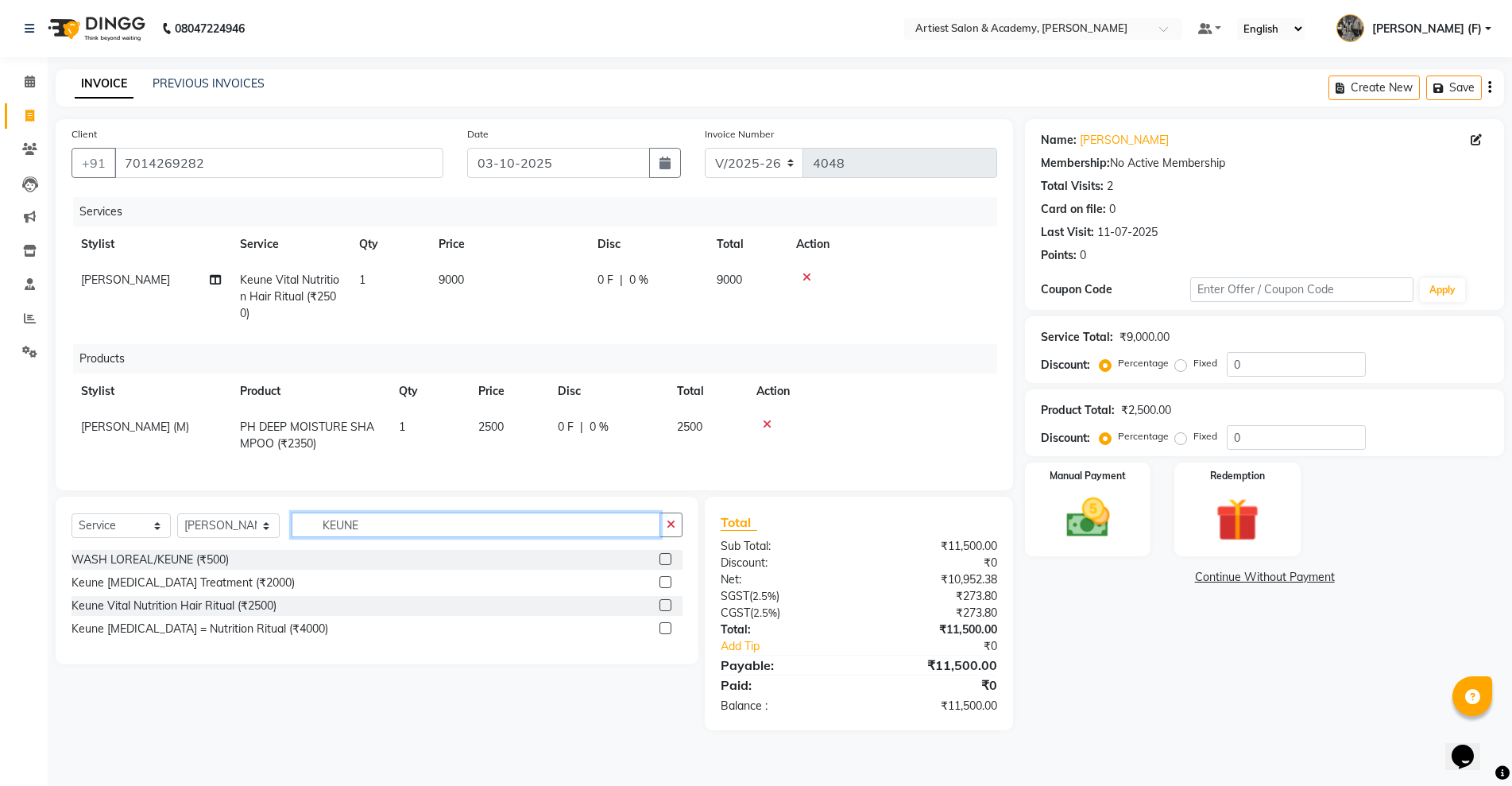
type input "KEUNE"
click at [671, 611] on label at bounding box center [665, 605] width 12 height 12
click at [670, 611] on input "checkbox" at bounding box center [664, 606] width 10 height 10
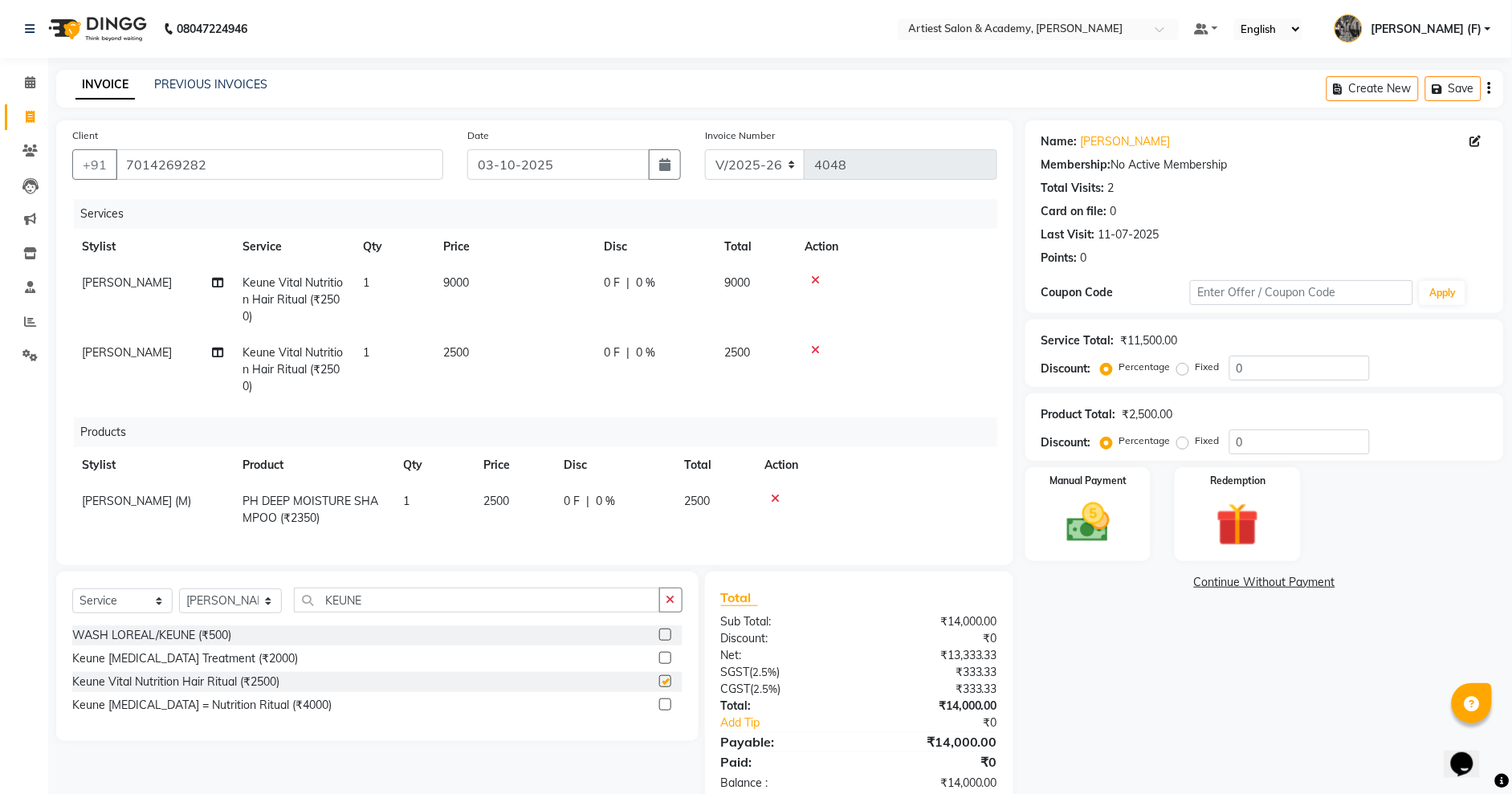
checkbox input "false"
click at [1083, 540] on img at bounding box center [1088, 522] width 73 height 51
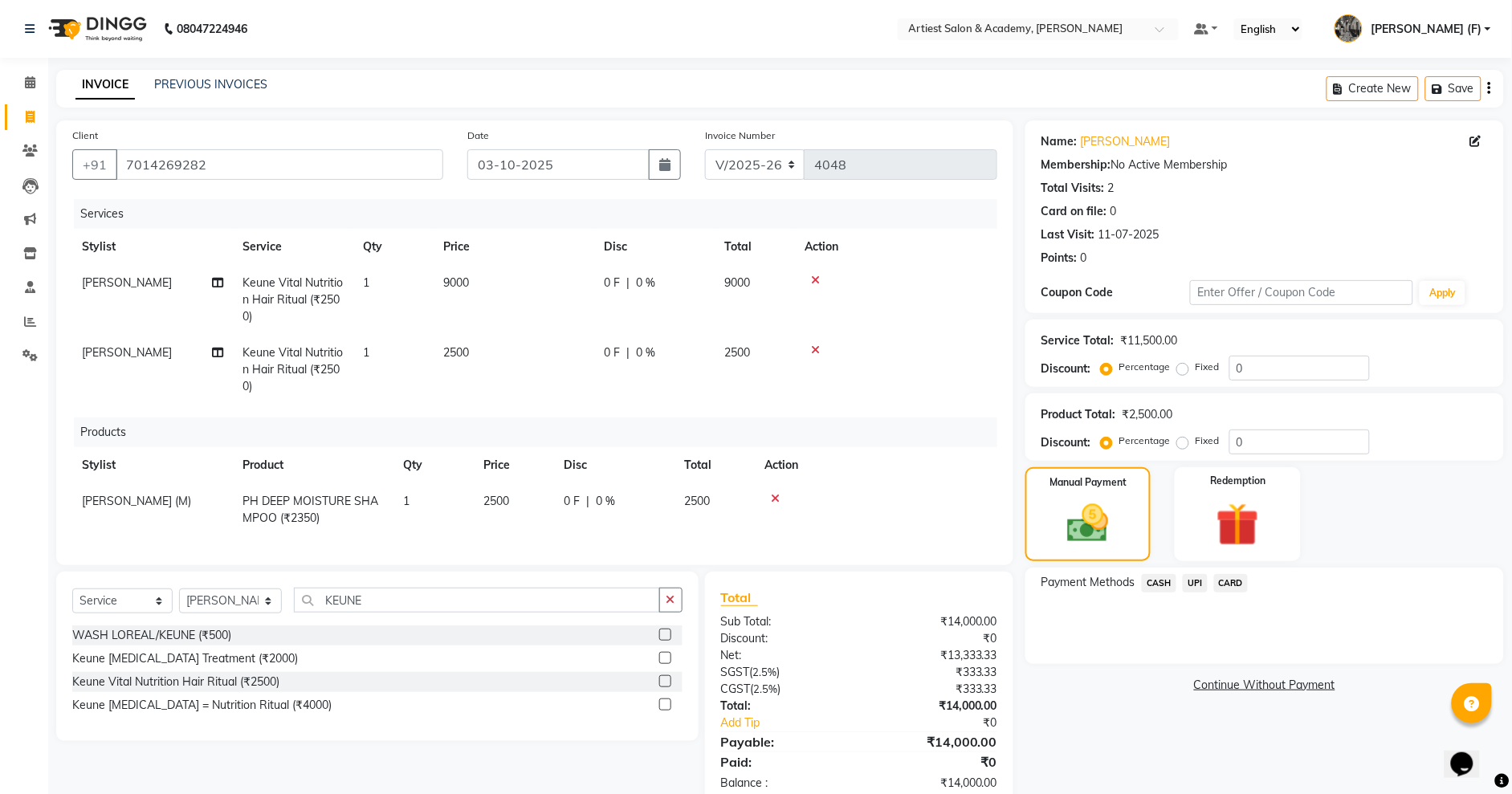
click at [1161, 584] on span "CASH" at bounding box center [1159, 584] width 35 height 19
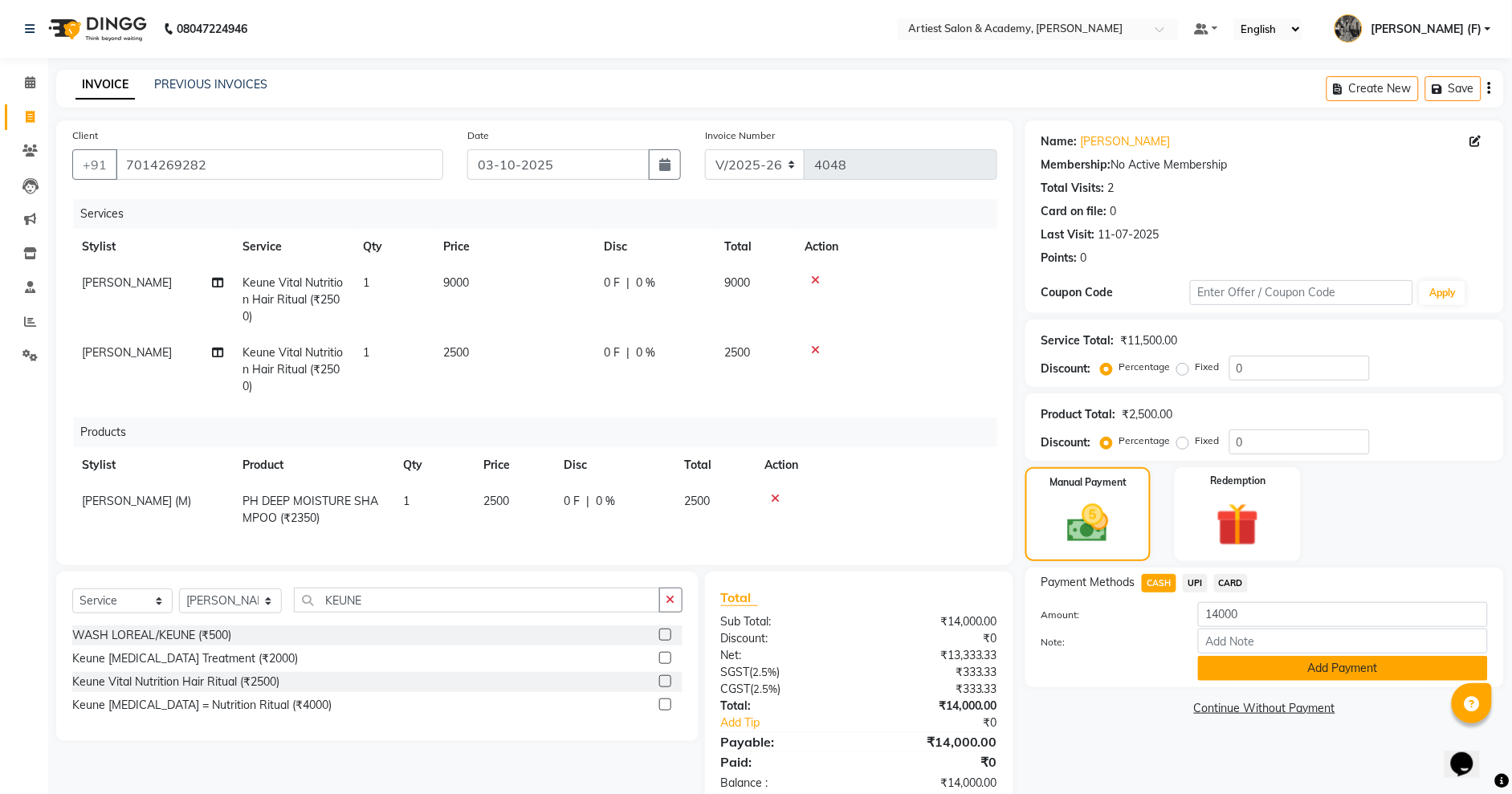
click at [1378, 668] on button "Add Payment" at bounding box center [1343, 669] width 290 height 25
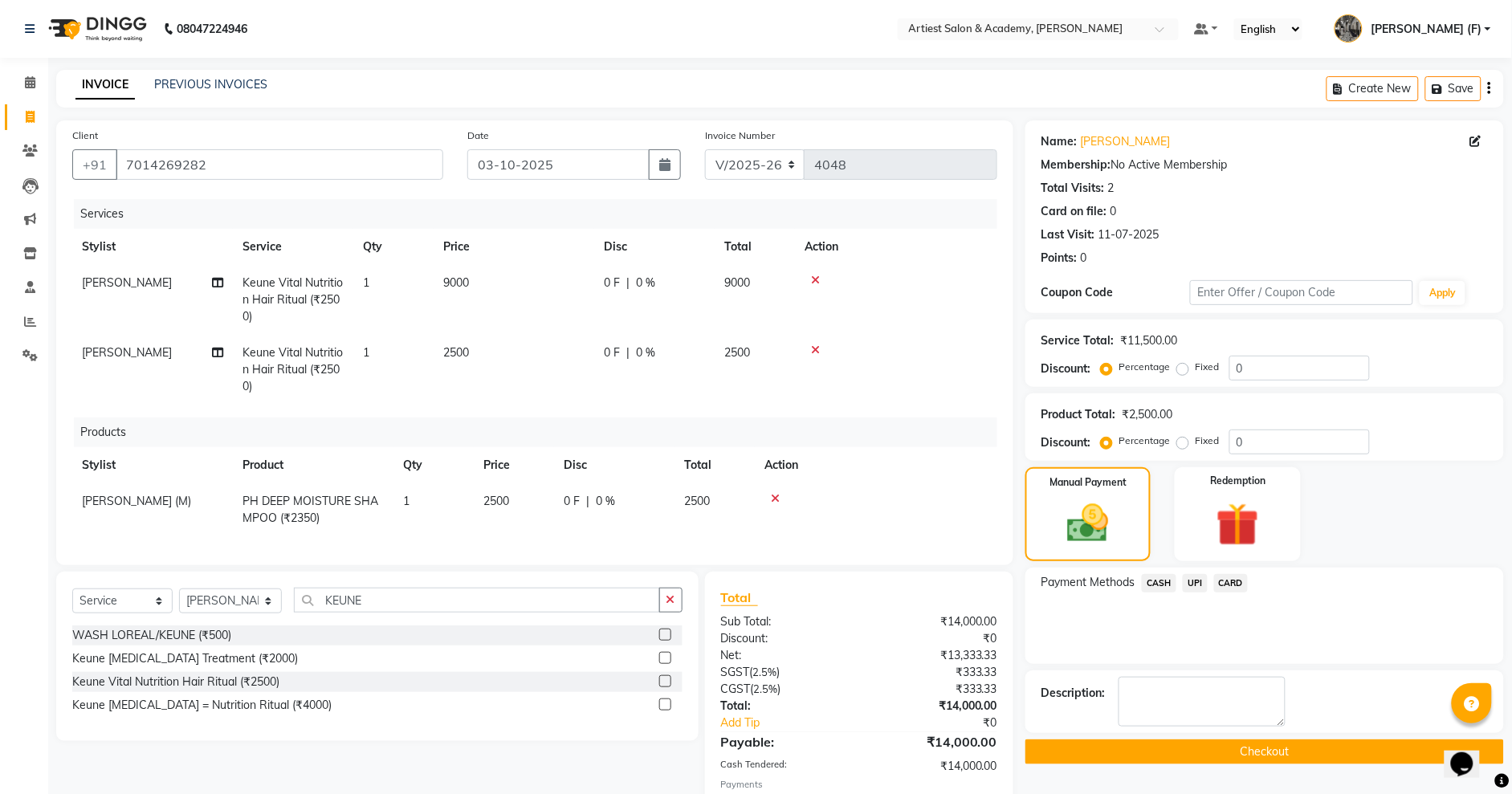
click at [1277, 750] on button "Checkout" at bounding box center [1264, 752] width 478 height 25
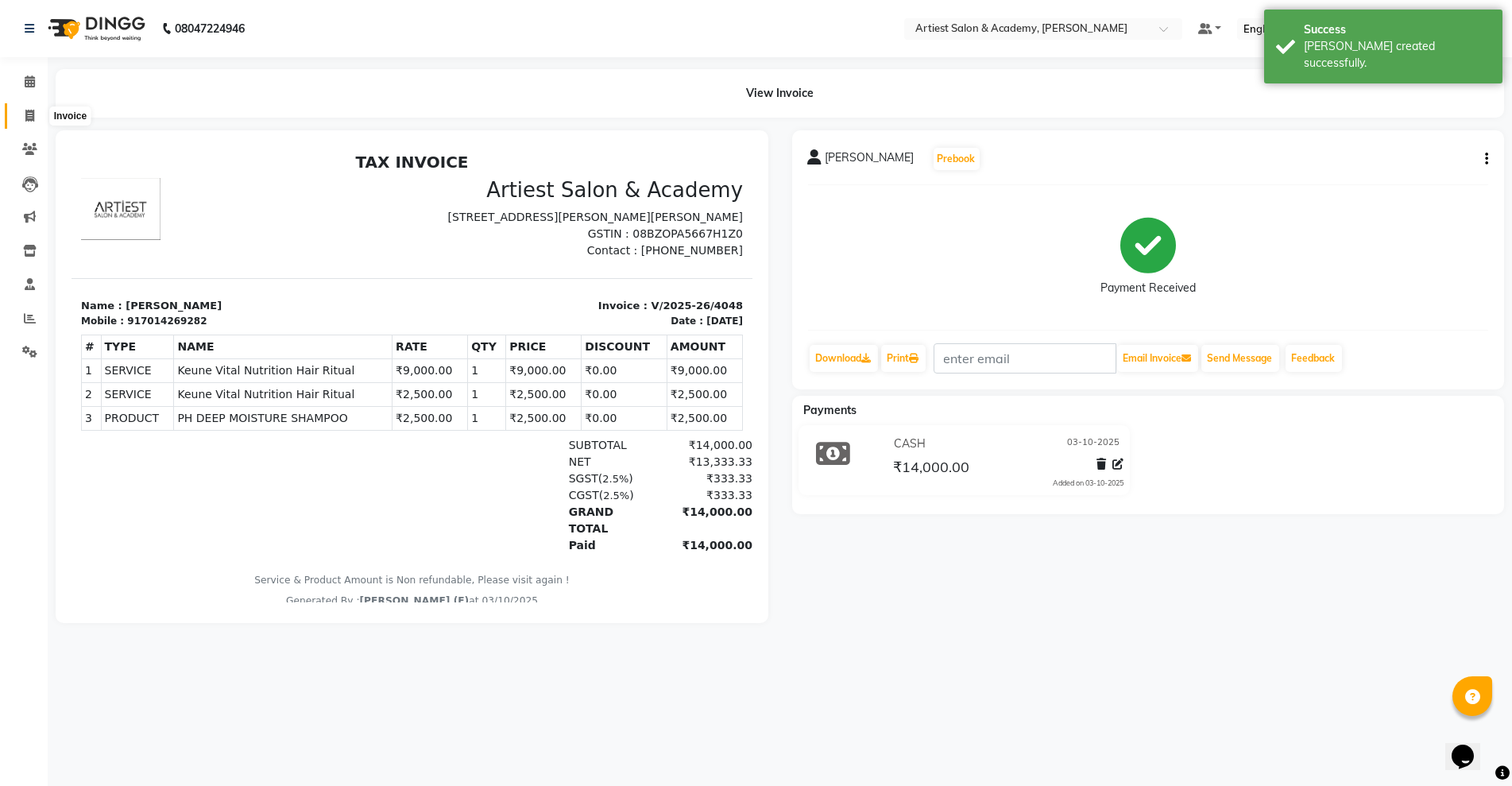
click at [23, 111] on span at bounding box center [29, 117] width 28 height 18
select select "service"
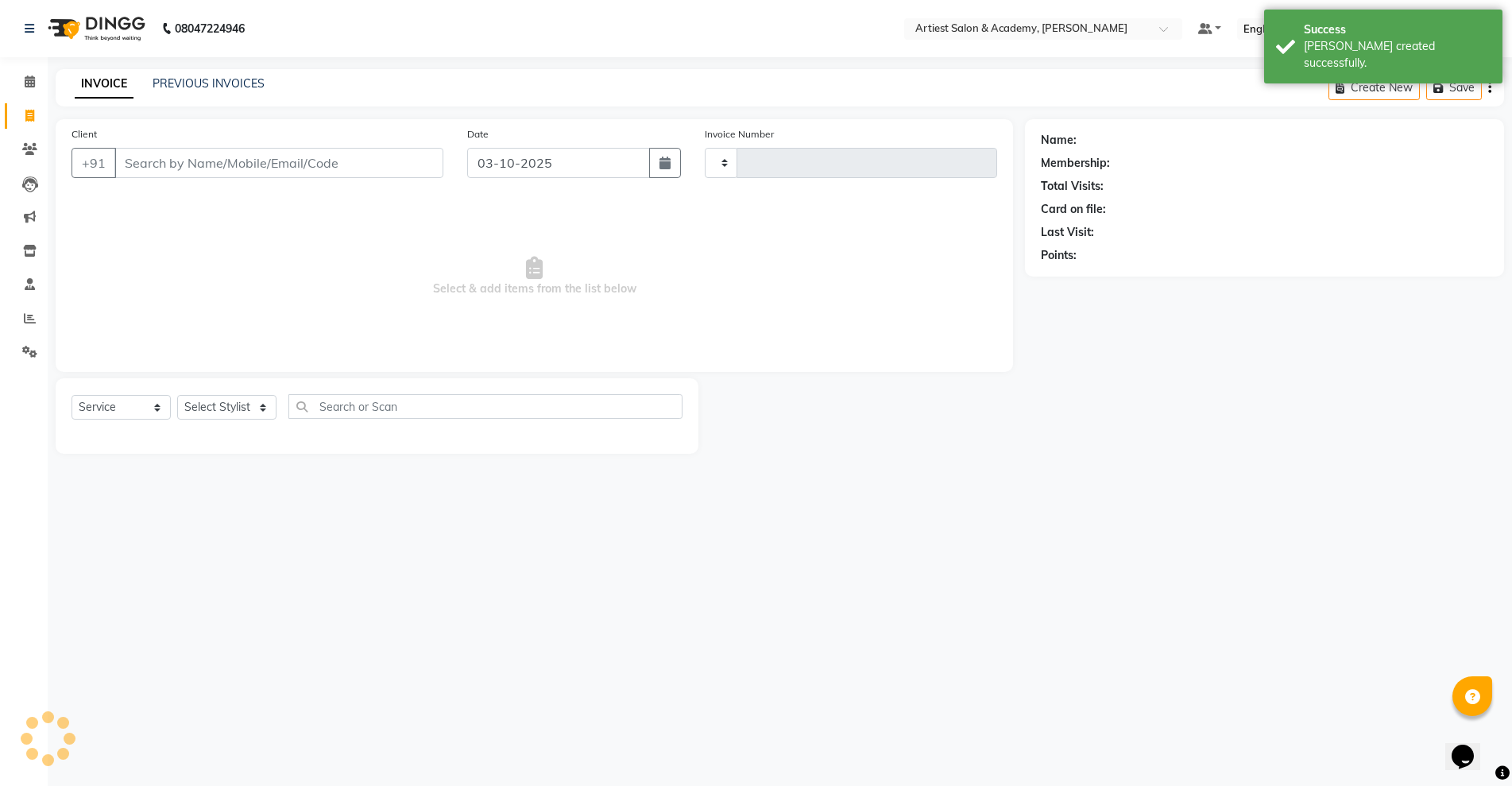
type input "4049"
select select "5123"
click at [184, 80] on link "PREVIOUS INVOICES" at bounding box center [208, 83] width 112 height 14
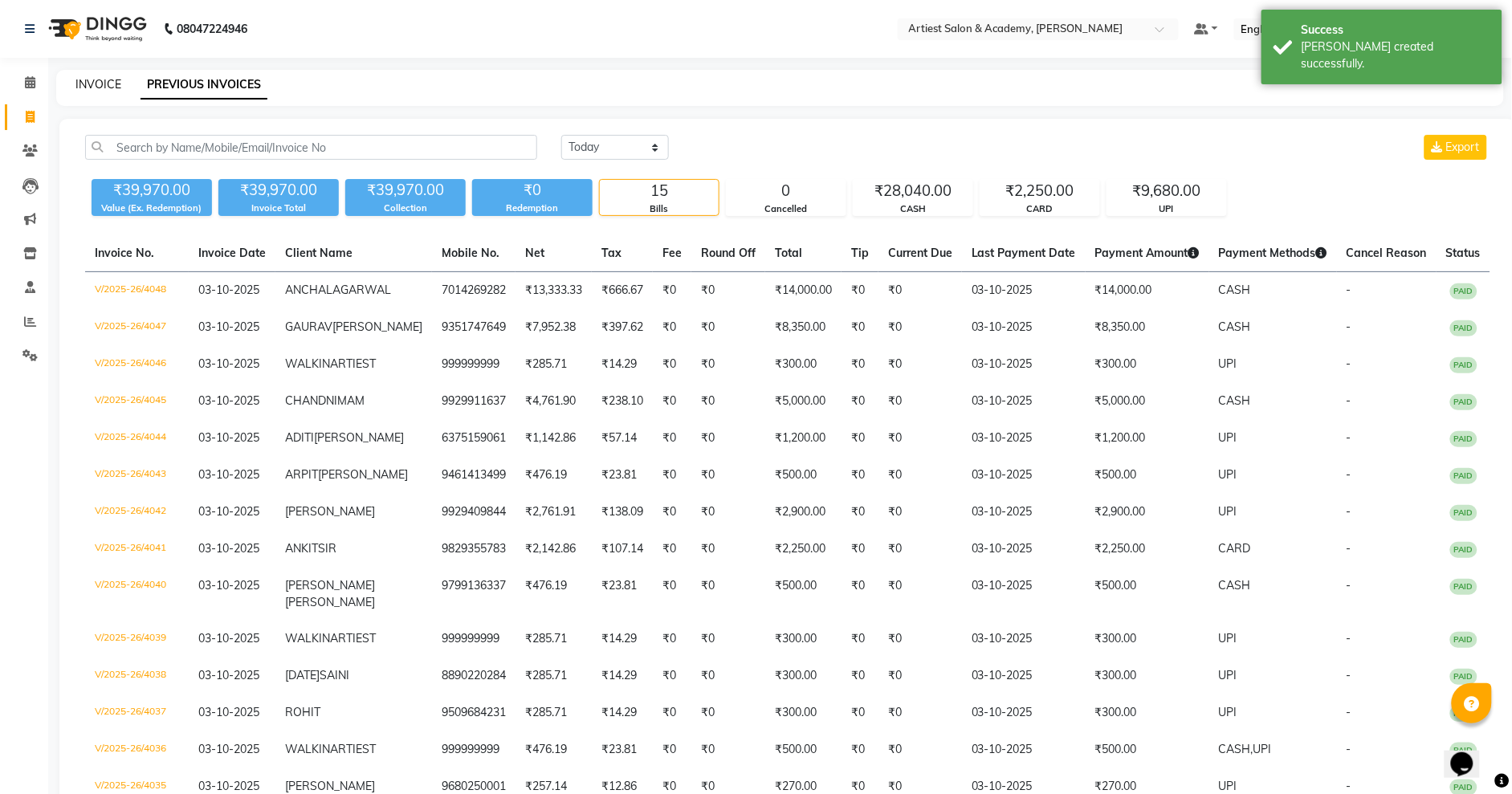
click at [98, 84] on link "INVOICE" at bounding box center [99, 84] width 45 height 14
select select "5123"
select select "service"
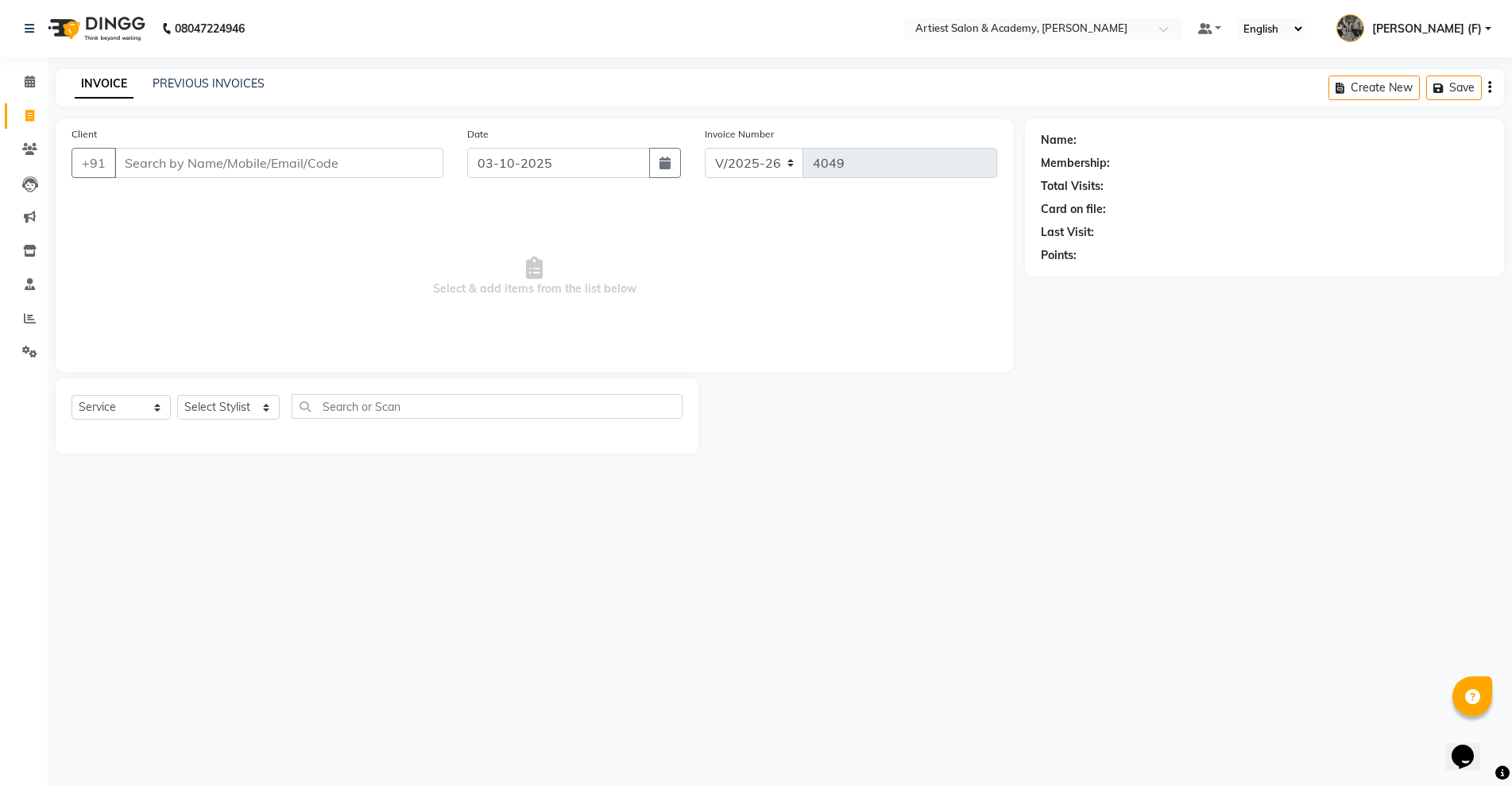
click at [1219, 433] on div "Name: Membership: Total Visits: Card on file: Last Visit: Points:" at bounding box center [1270, 286] width 491 height 334
drag, startPoint x: 1169, startPoint y: 334, endPoint x: 1039, endPoint y: 133, distance: 239.4
click at [1039, 133] on div "Name: Membership: Total Visits: Card on file: Last Visit: Points:" at bounding box center [1270, 286] width 491 height 334
